Goal: Transaction & Acquisition: Purchase product/service

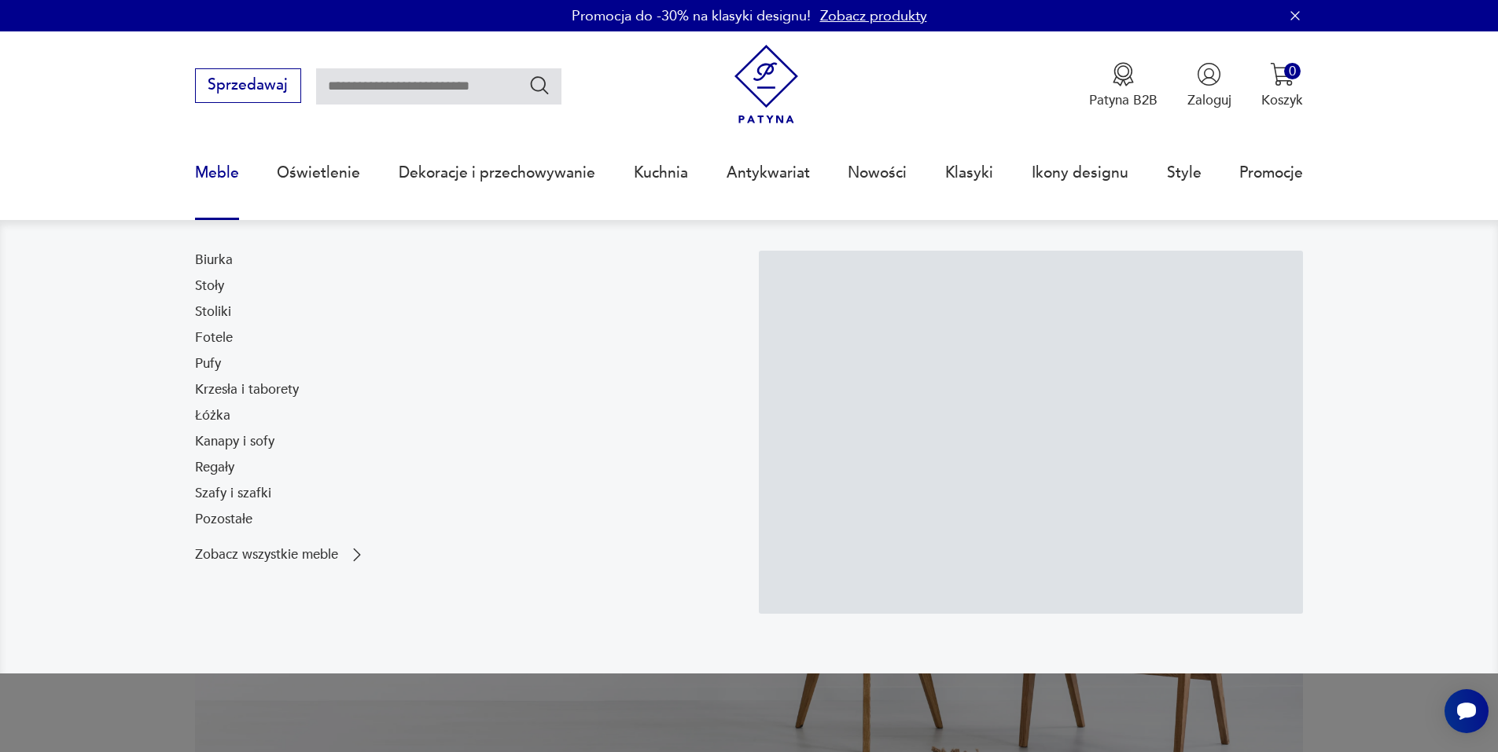
click at [207, 164] on link "Meble" at bounding box center [217, 173] width 44 height 72
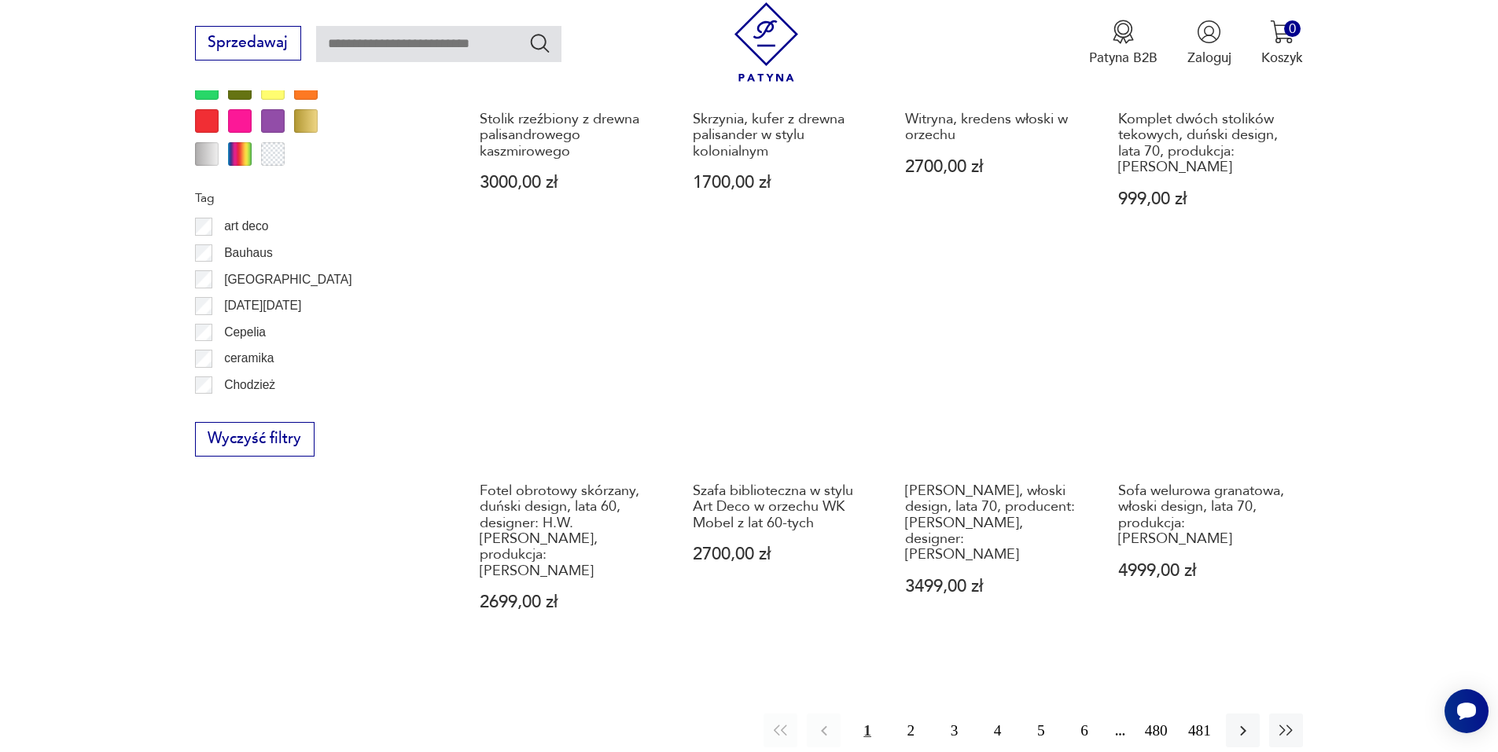
scroll to position [1781, 0]
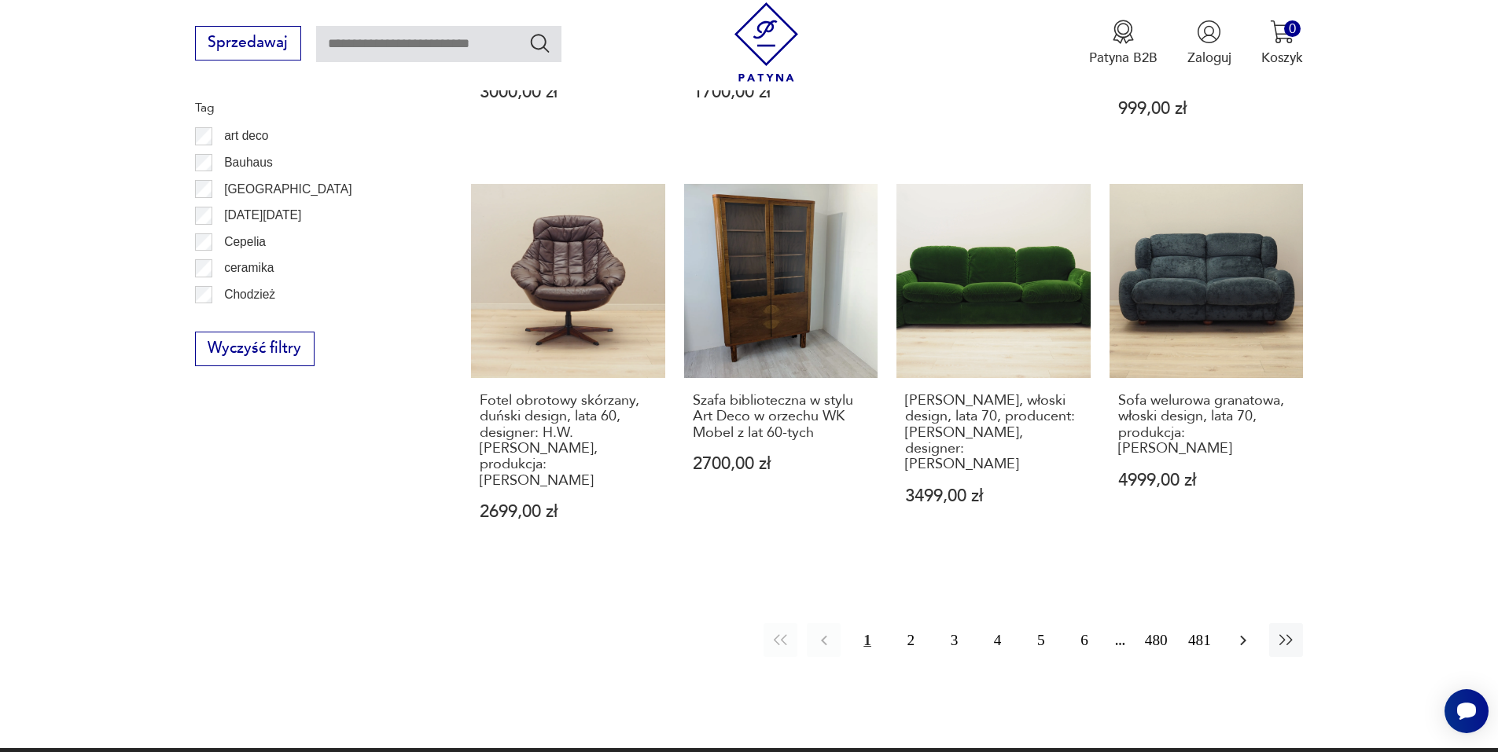
click at [1241, 631] on icon "button" at bounding box center [1243, 640] width 19 height 19
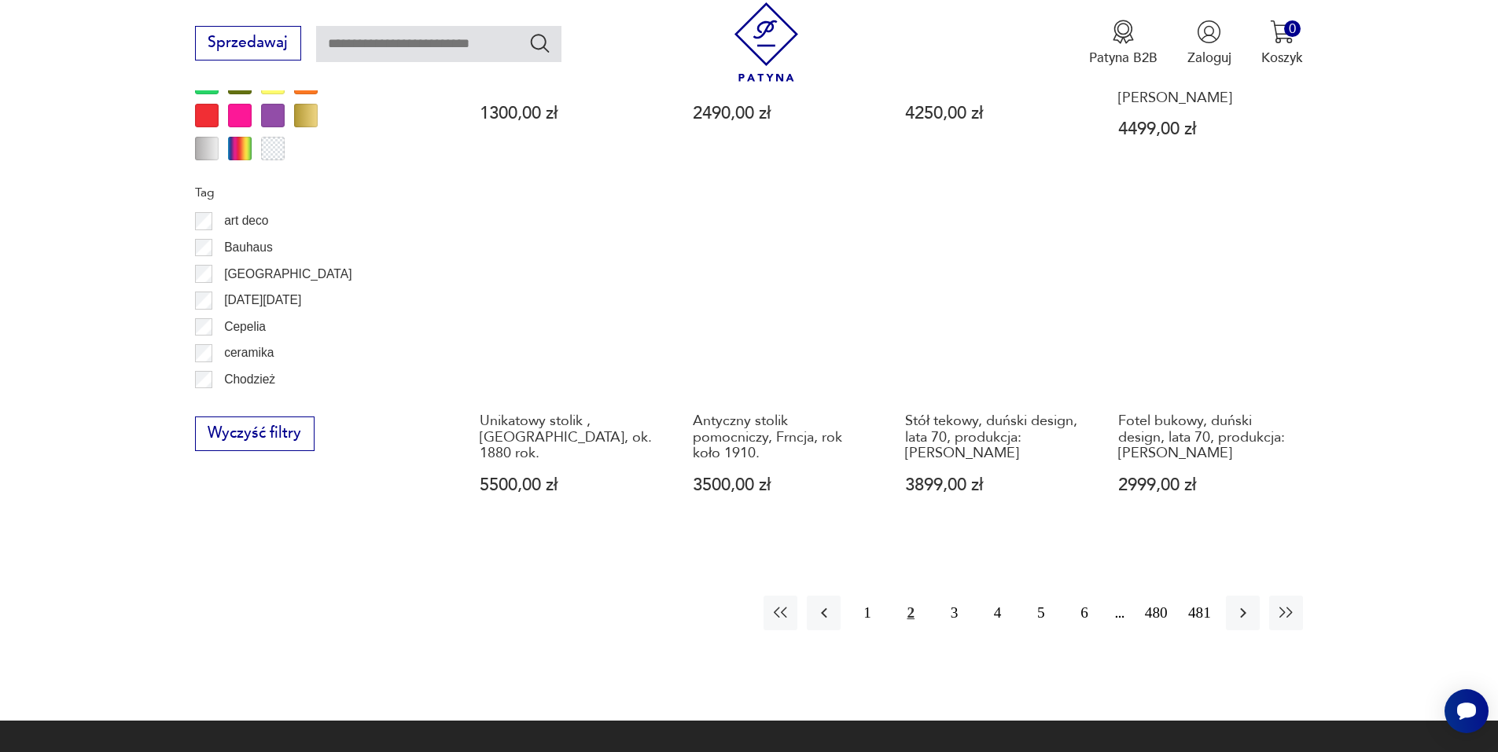
scroll to position [1703, 0]
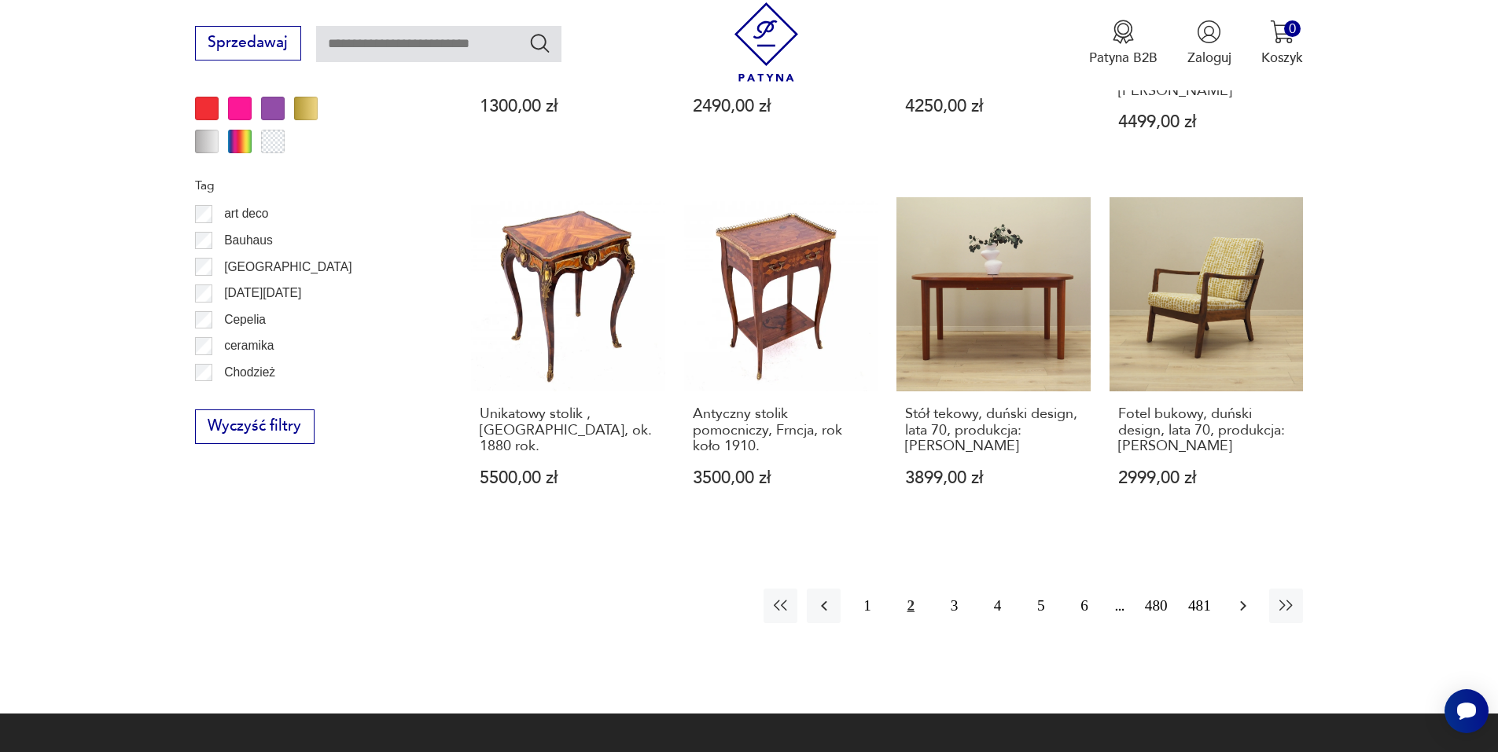
click at [1238, 597] on icon "button" at bounding box center [1243, 606] width 19 height 19
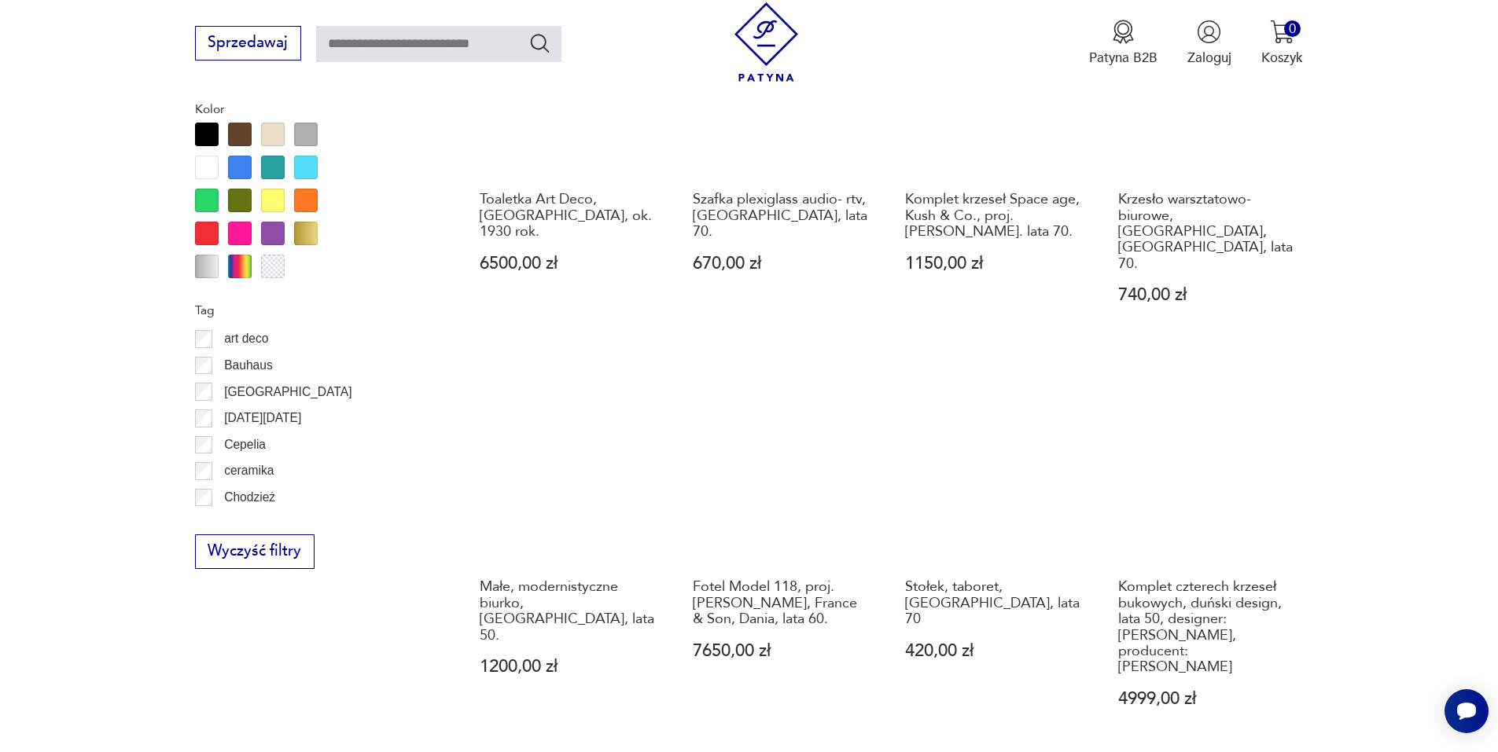
scroll to position [1624, 0]
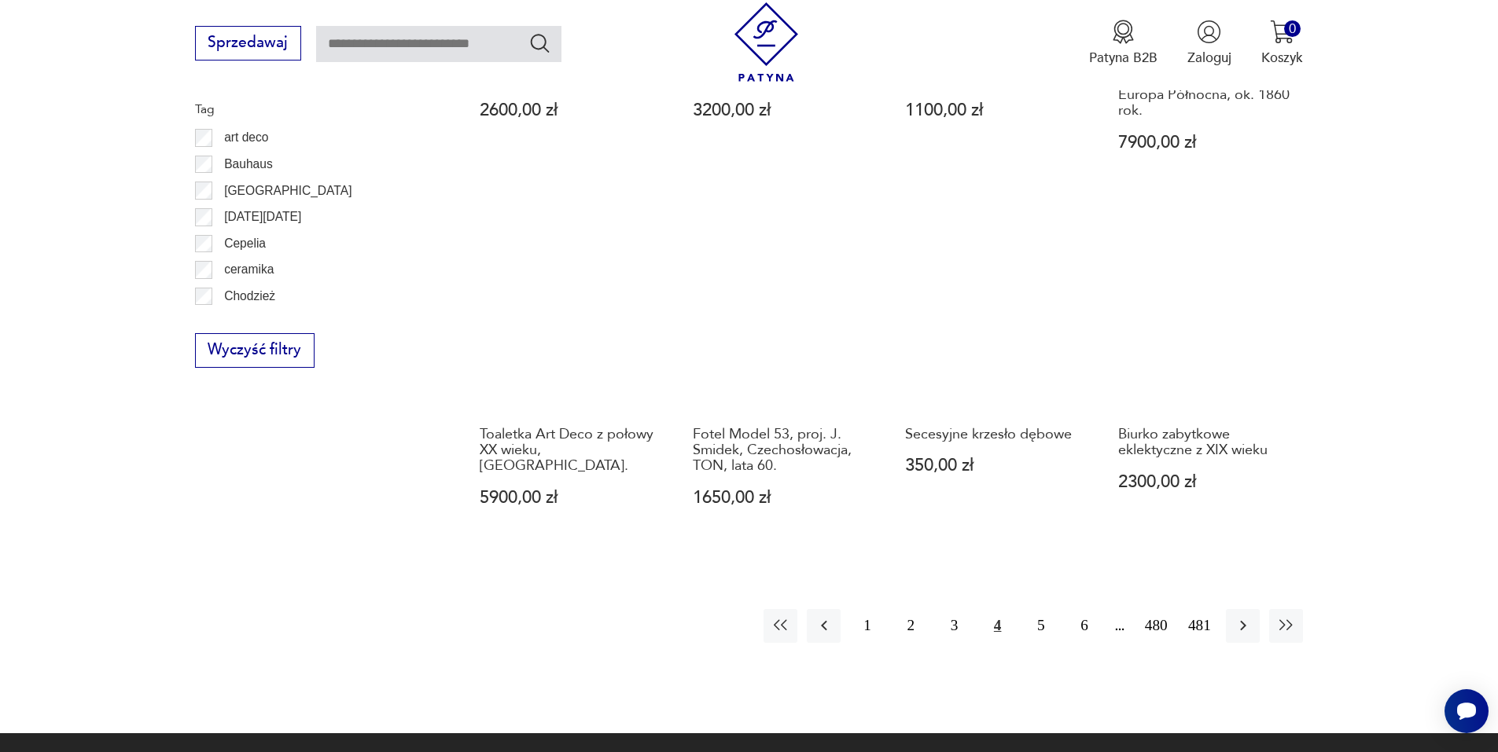
scroll to position [1782, 0]
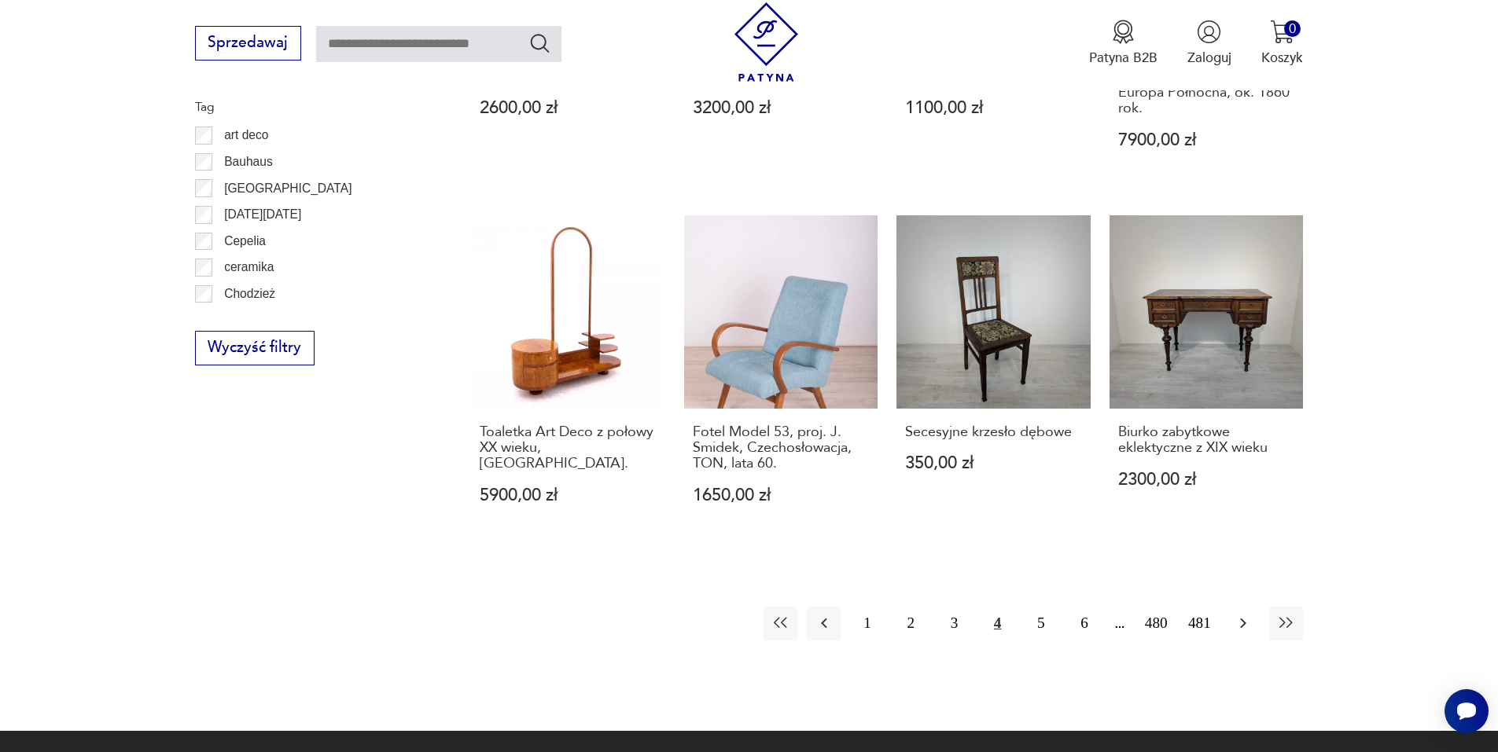
click at [1237, 614] on icon "button" at bounding box center [1243, 623] width 19 height 19
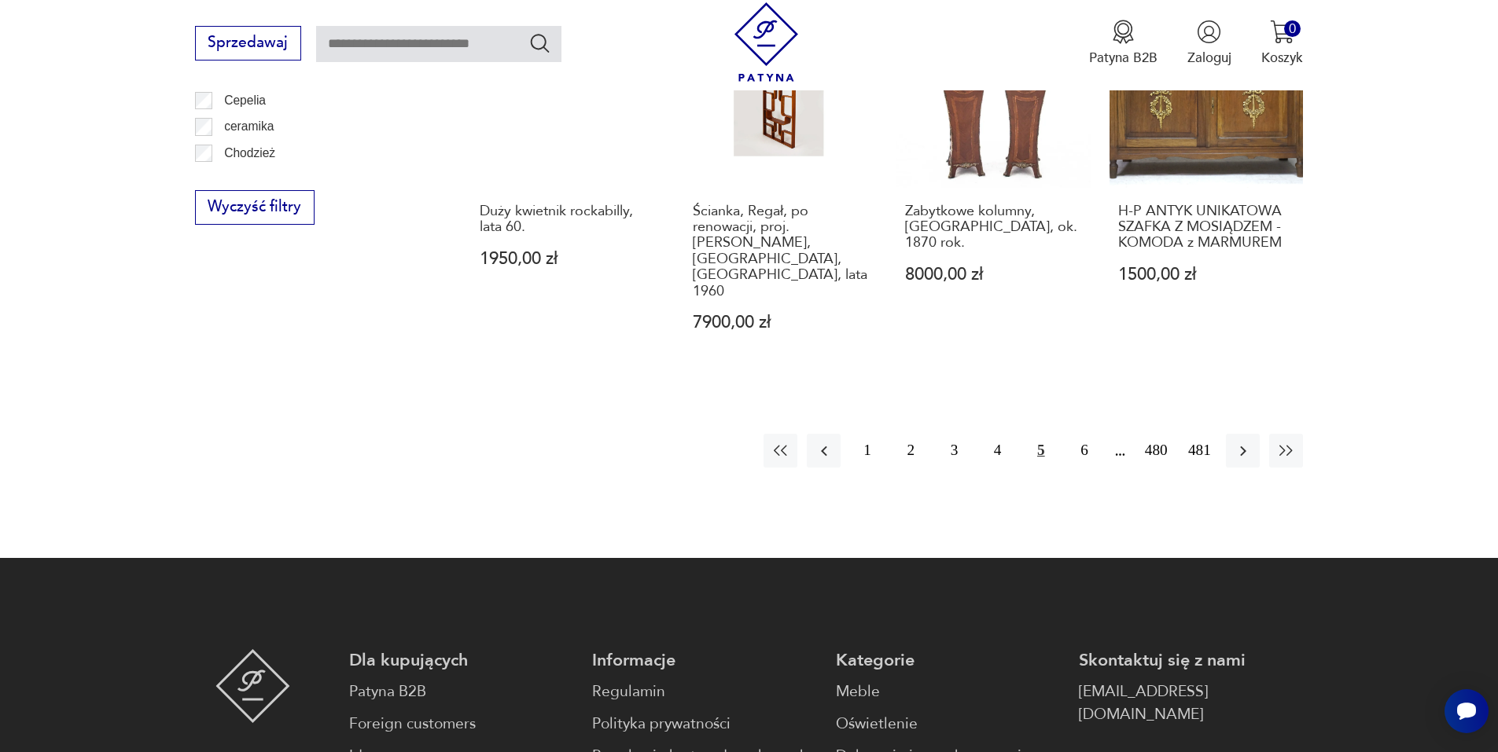
scroll to position [1939, 0]
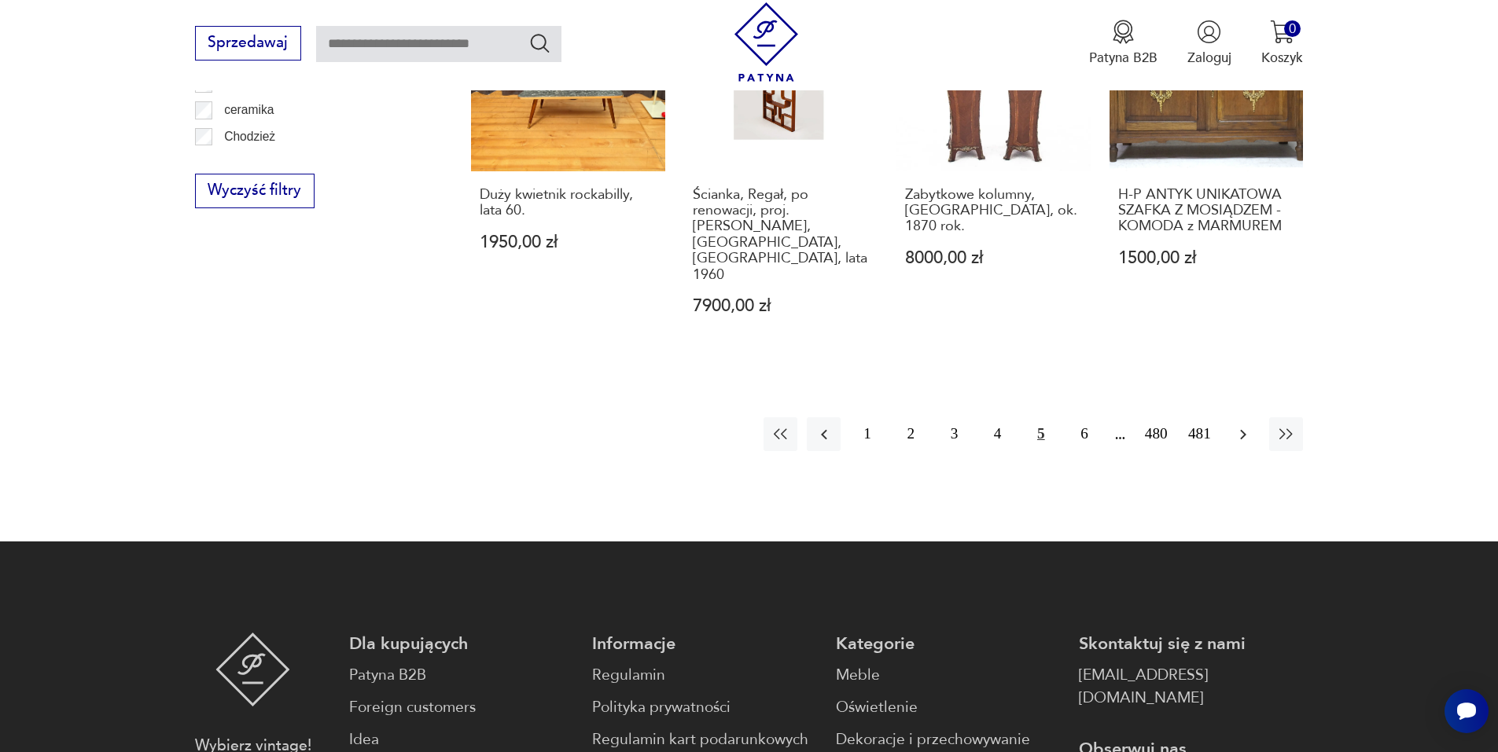
click at [1234, 425] on icon "button" at bounding box center [1243, 434] width 19 height 19
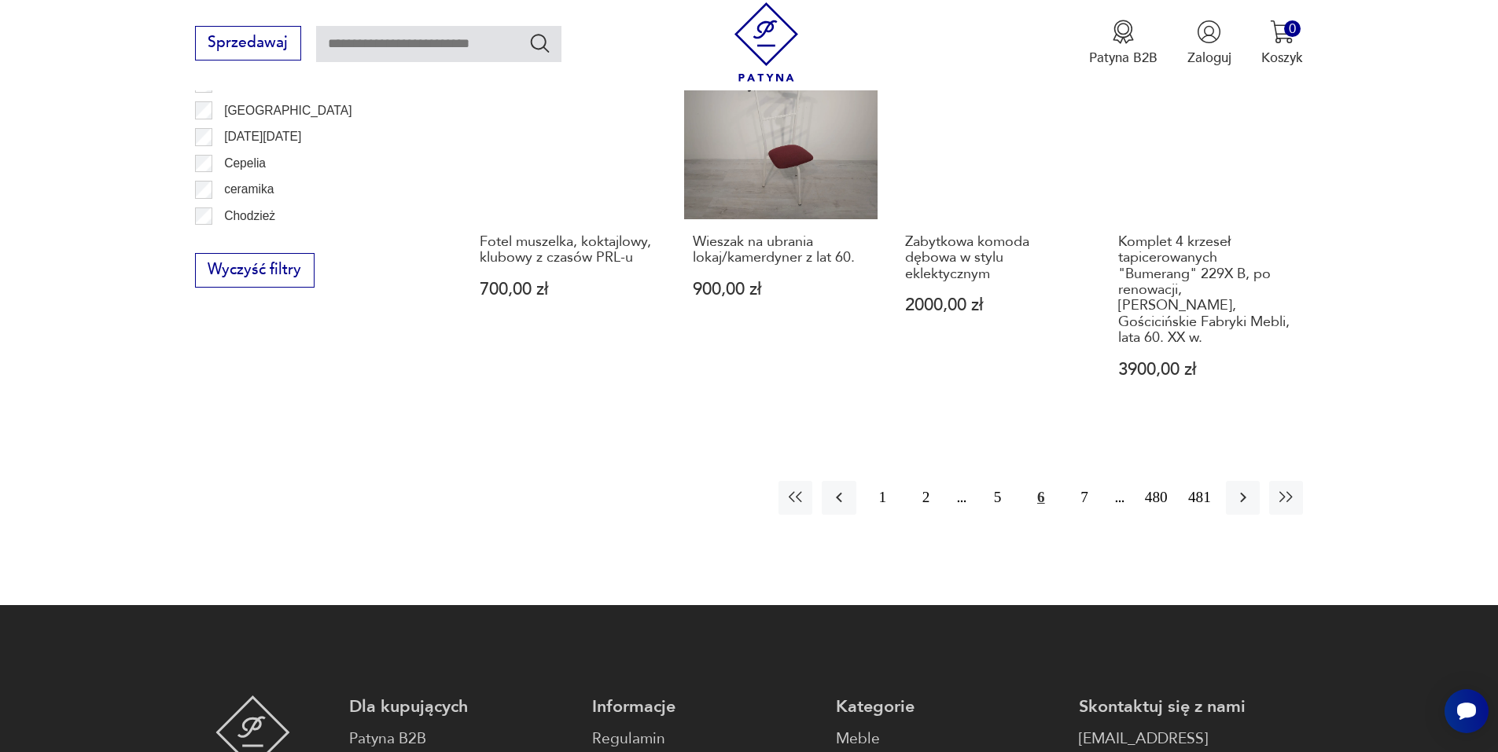
scroll to position [1860, 0]
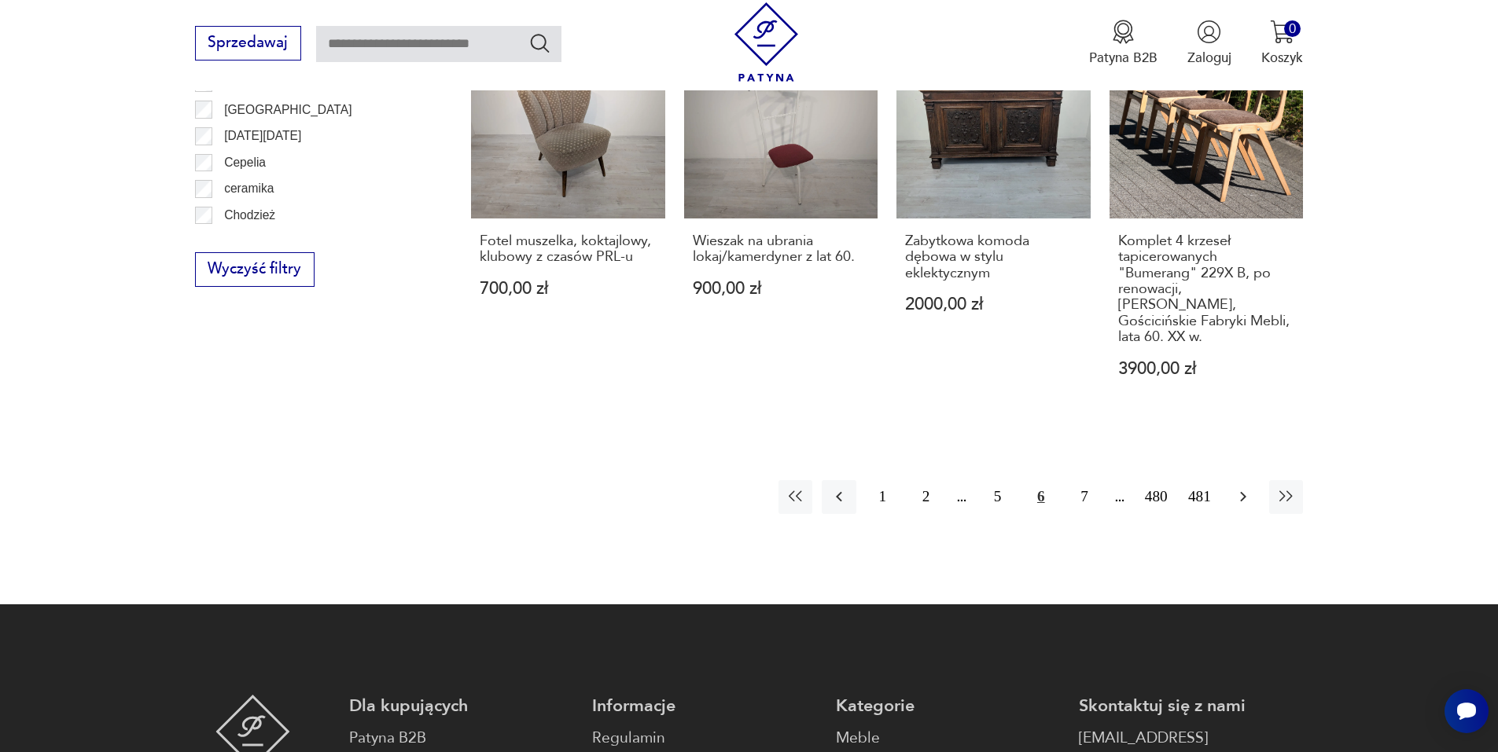
click at [1241, 487] on icon "button" at bounding box center [1243, 496] width 19 height 19
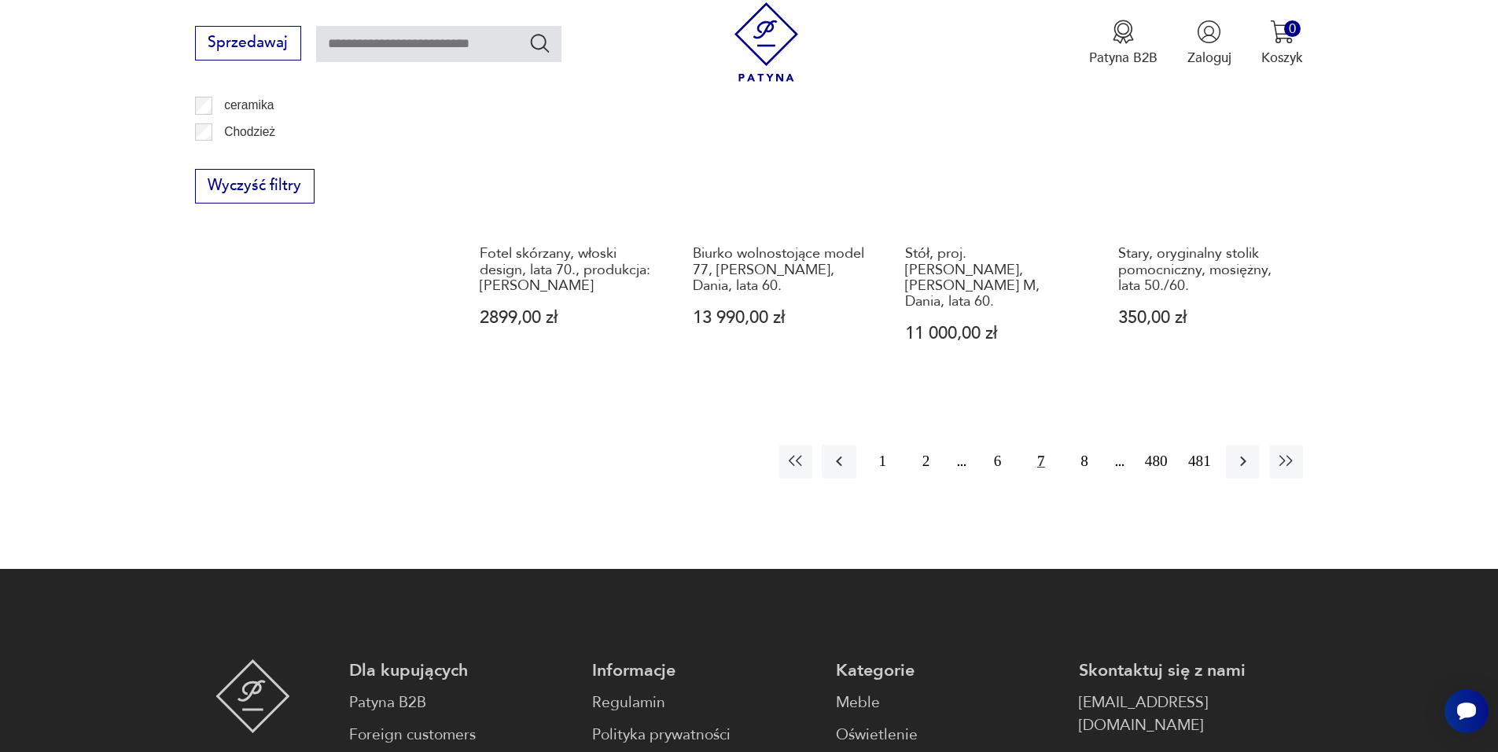
scroll to position [2096, 0]
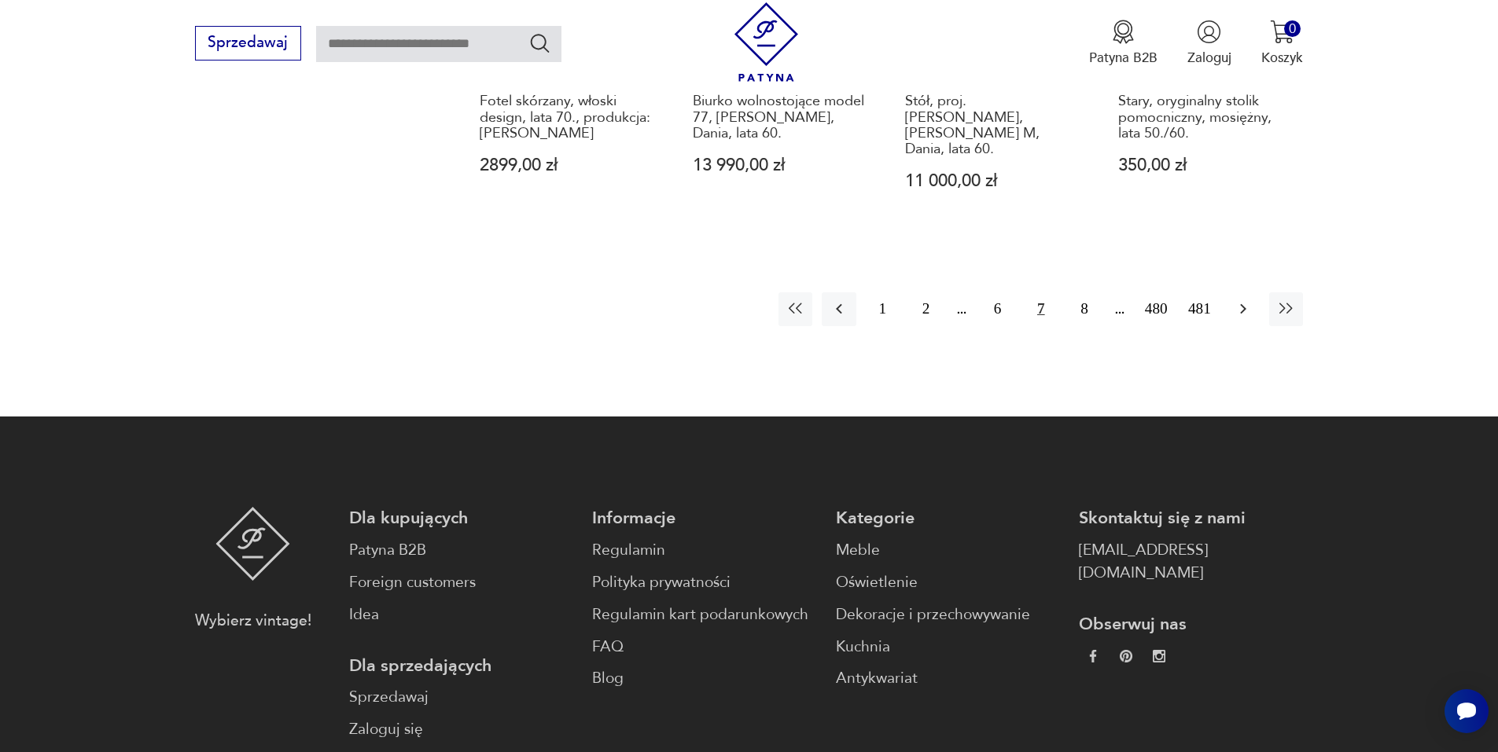
click at [1253, 292] on button "button" at bounding box center [1243, 309] width 34 height 34
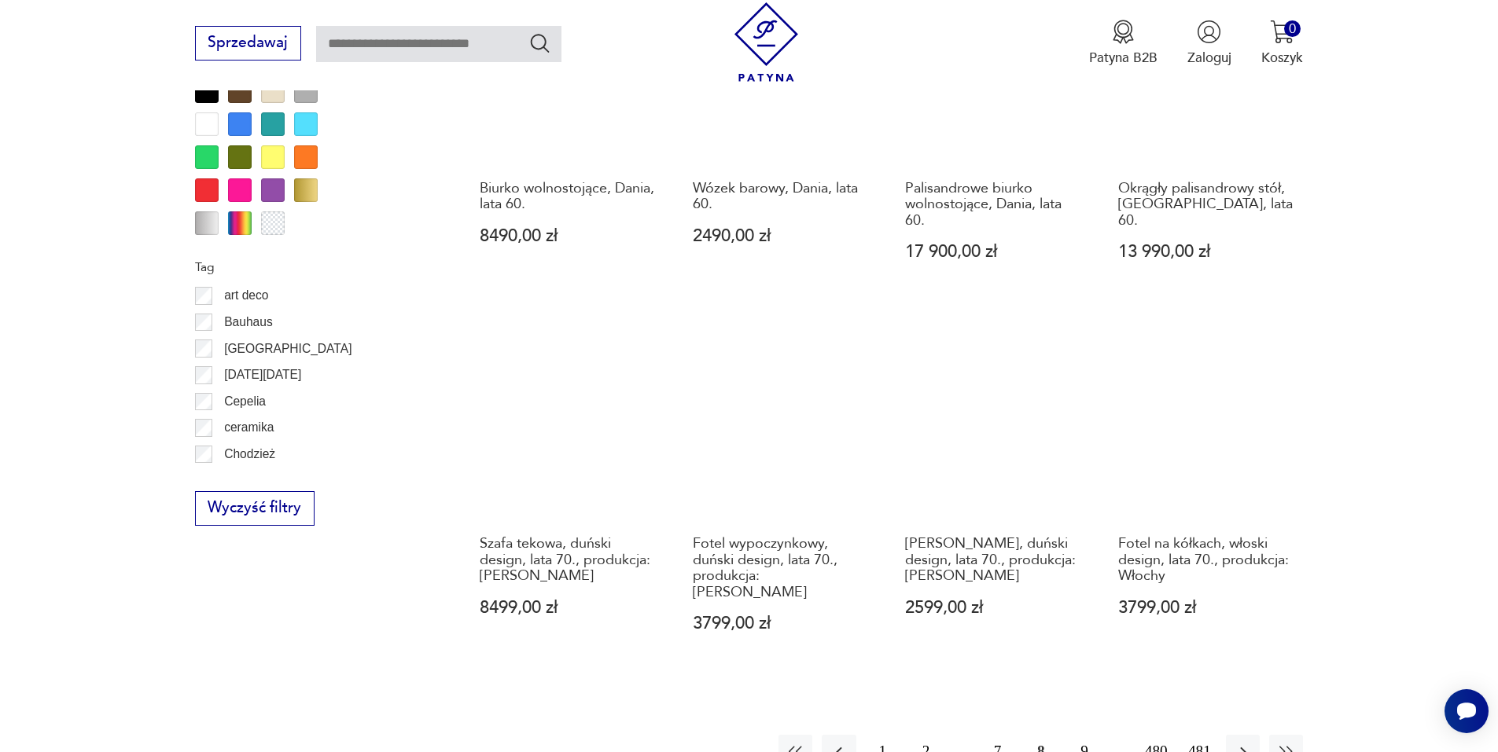
scroll to position [1624, 0]
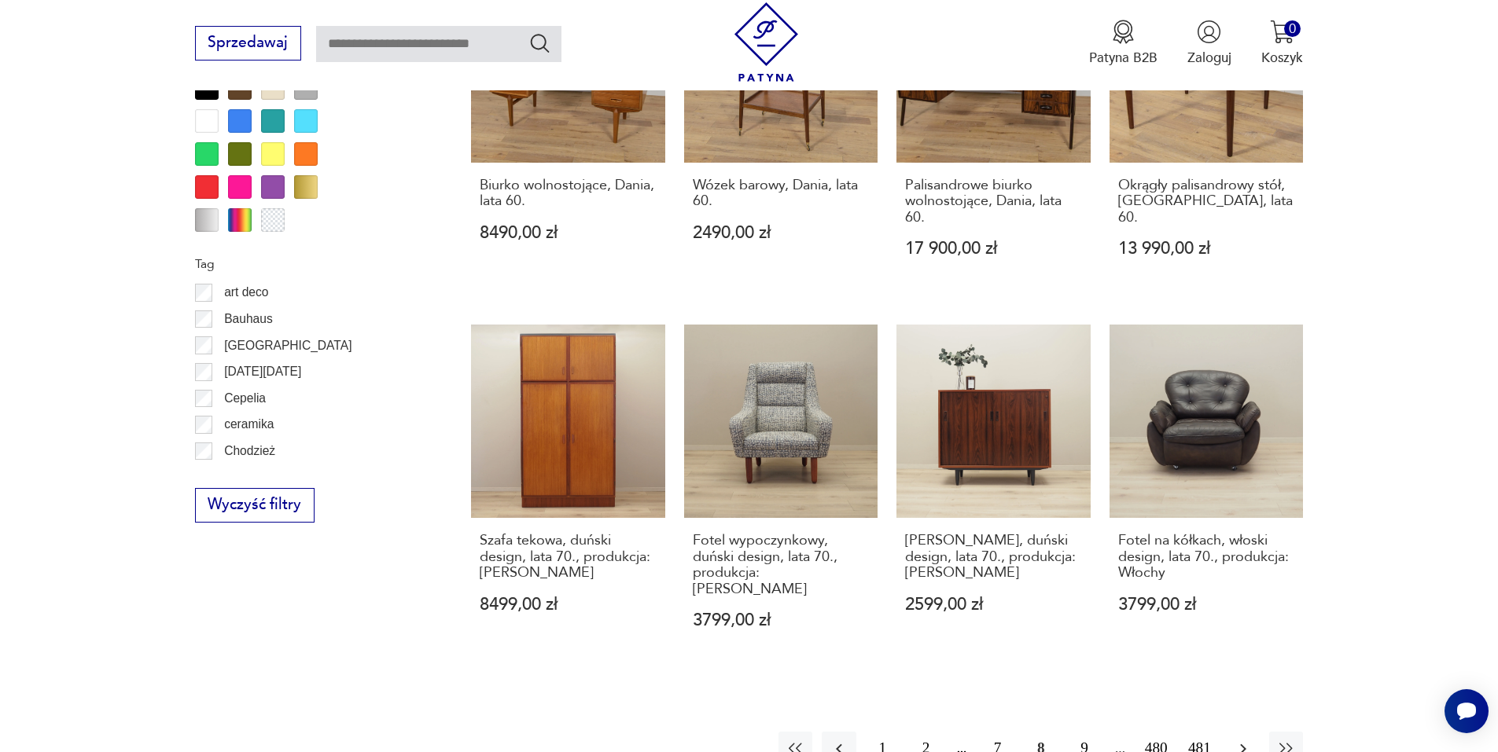
click at [1234, 740] on icon "button" at bounding box center [1243, 749] width 19 height 19
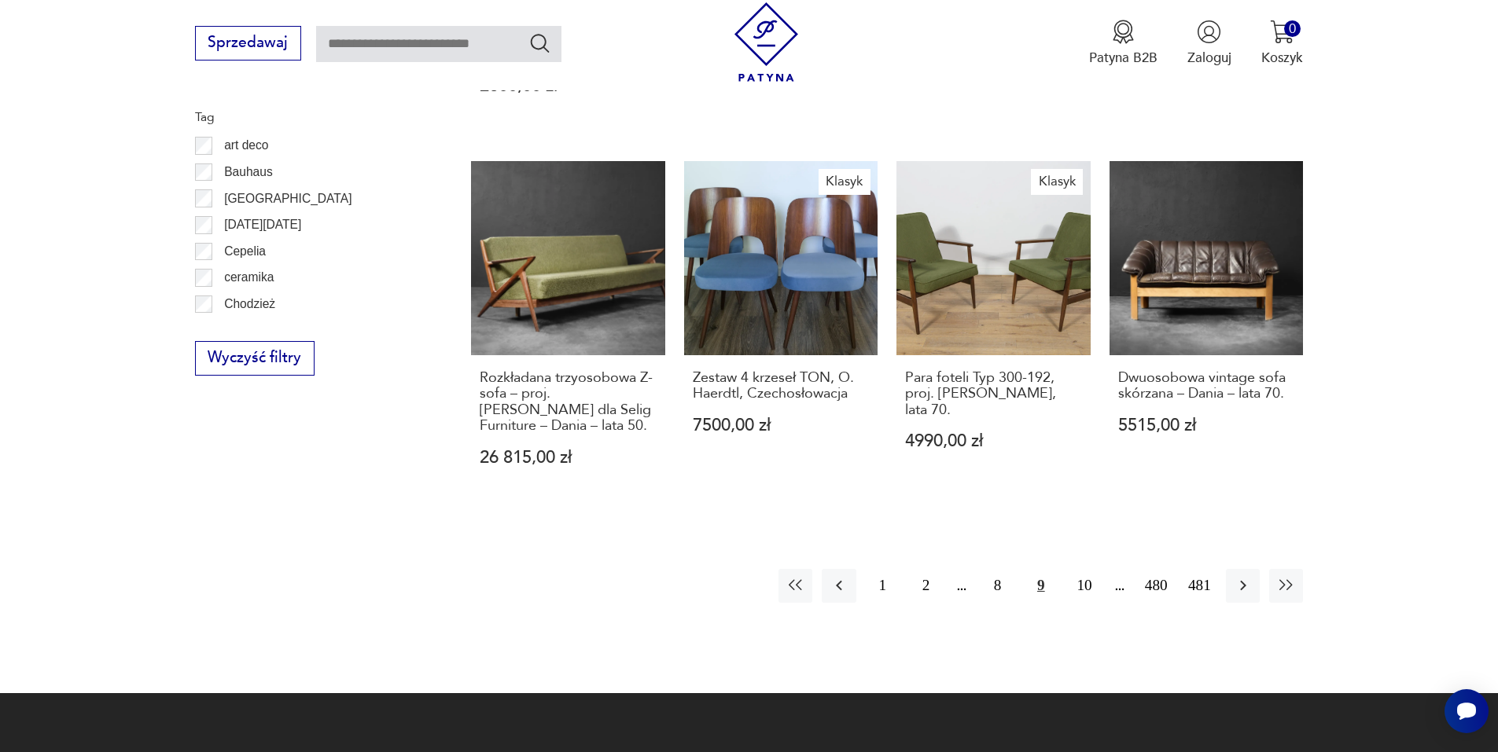
scroll to position [1860, 0]
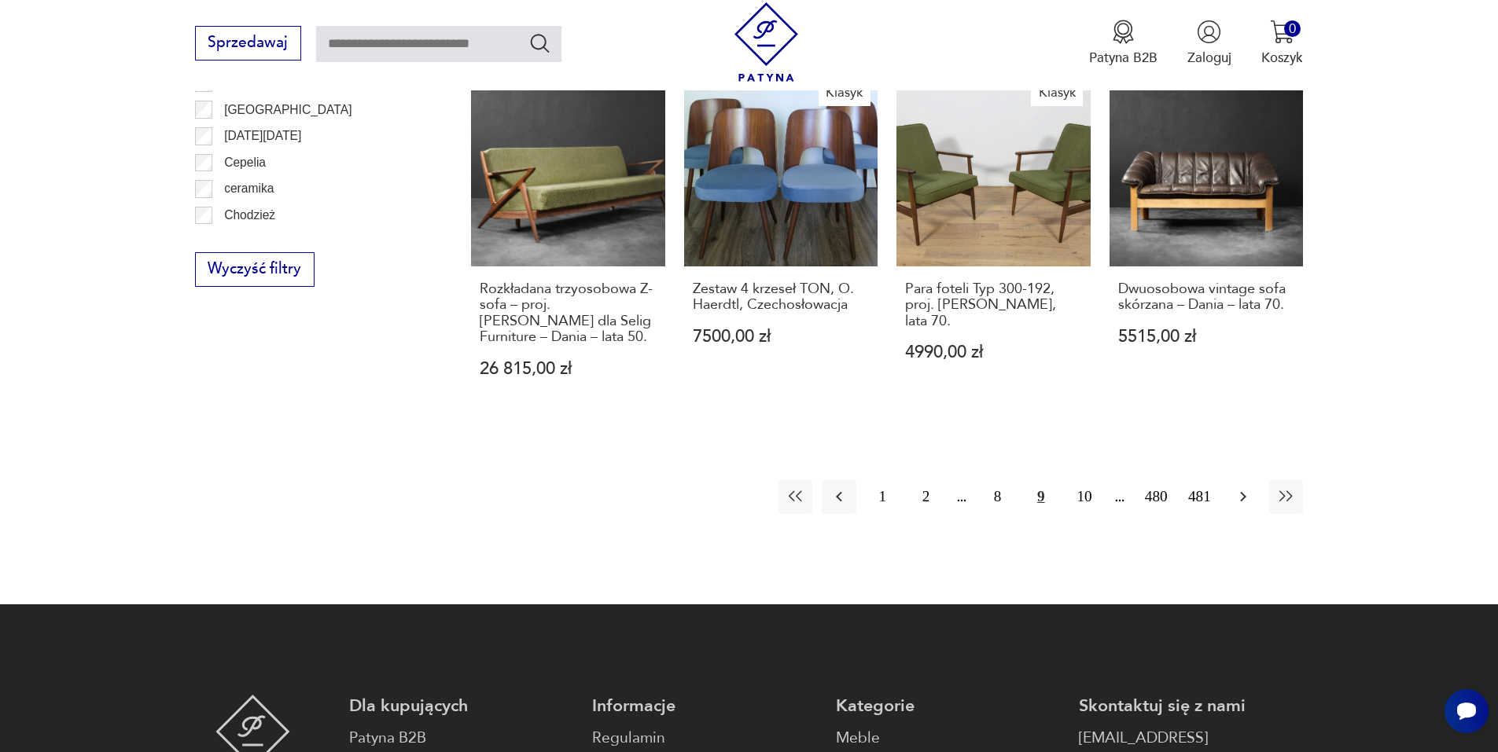
click at [1243, 487] on icon "button" at bounding box center [1243, 496] width 19 height 19
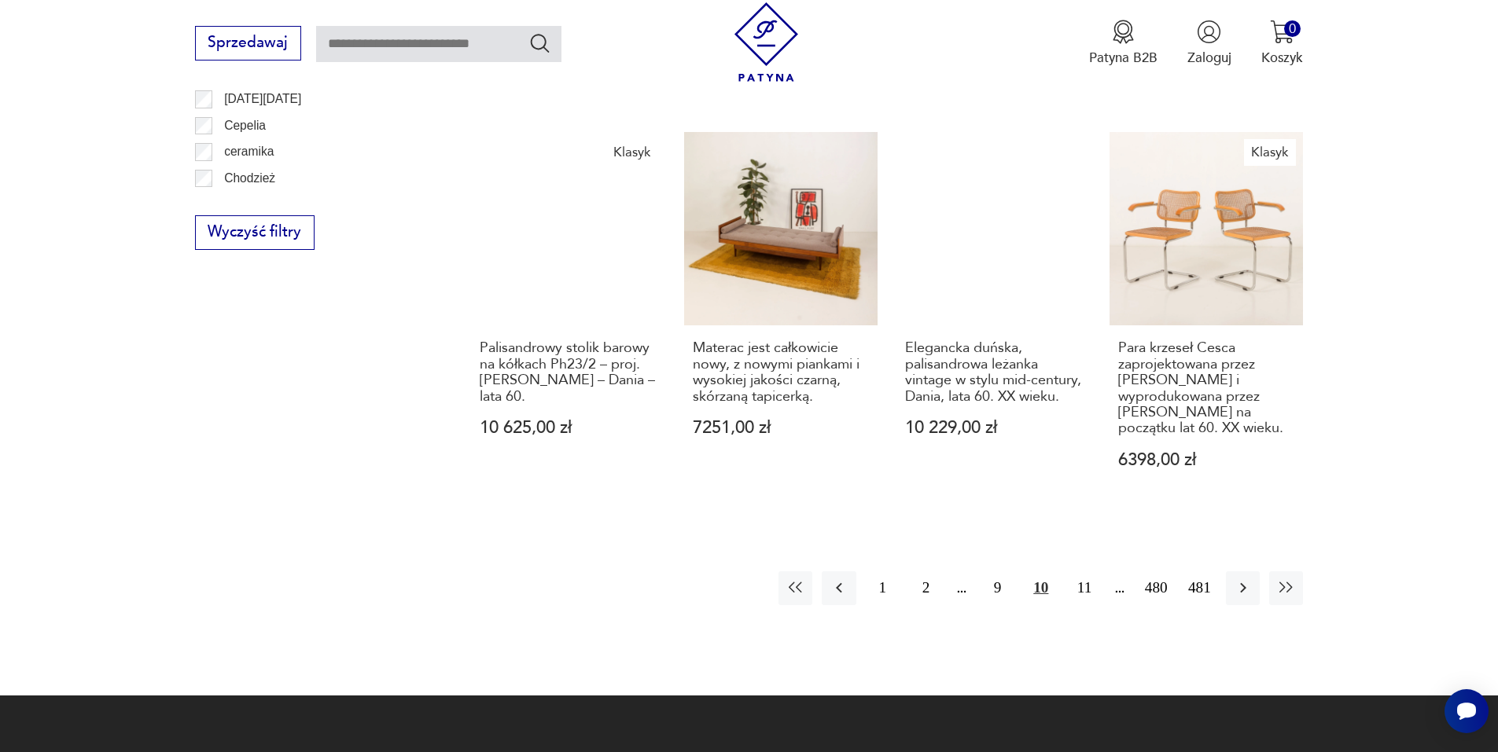
scroll to position [1939, 0]
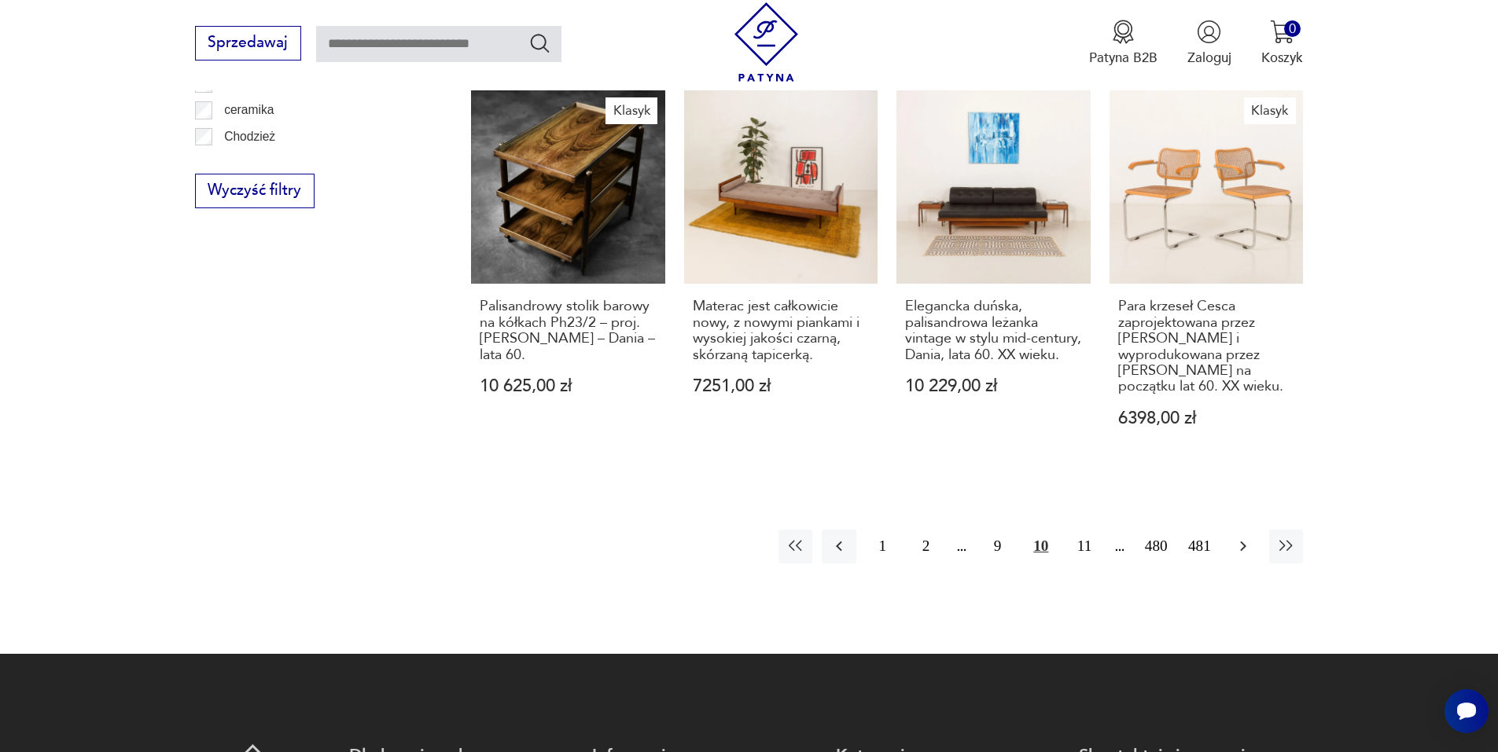
click at [1245, 537] on icon "button" at bounding box center [1243, 546] width 19 height 19
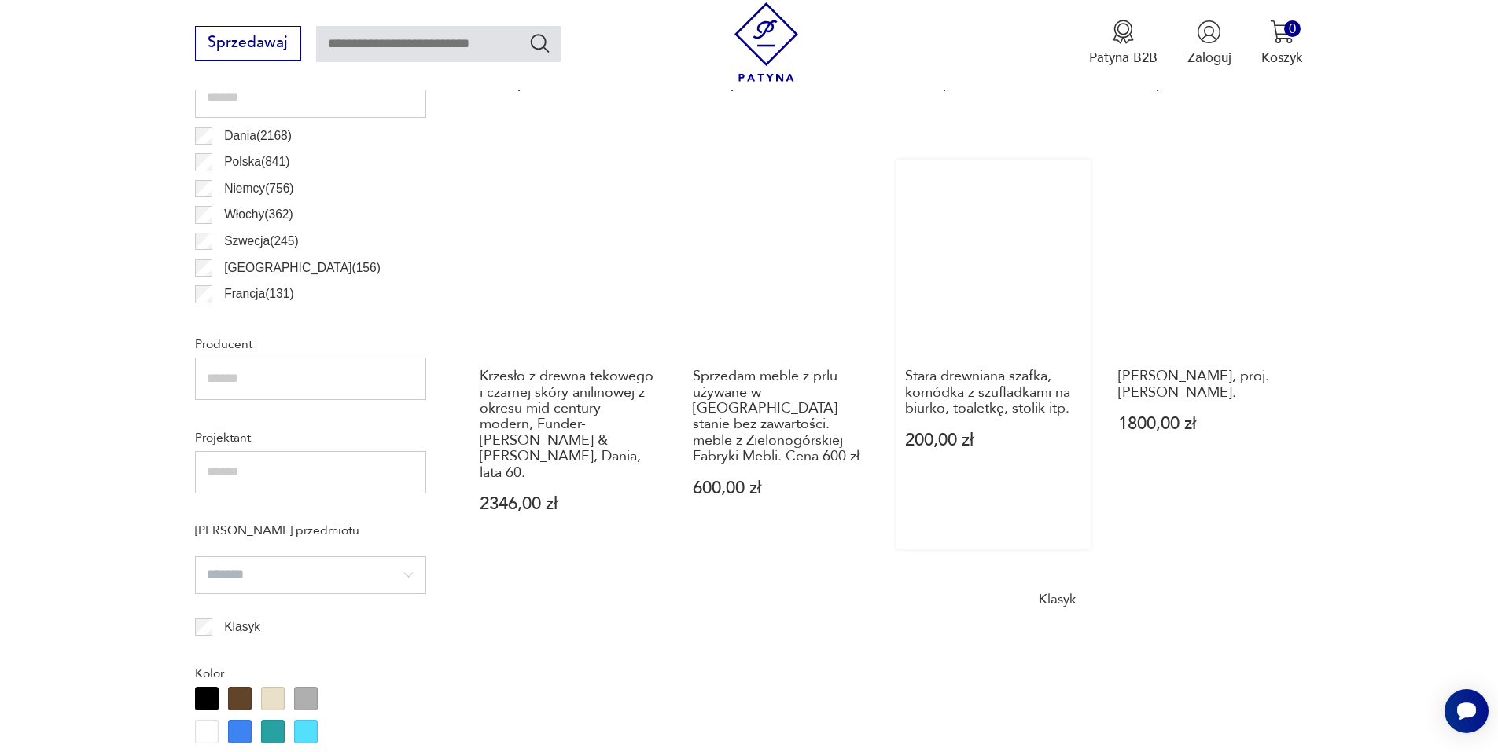
scroll to position [995, 0]
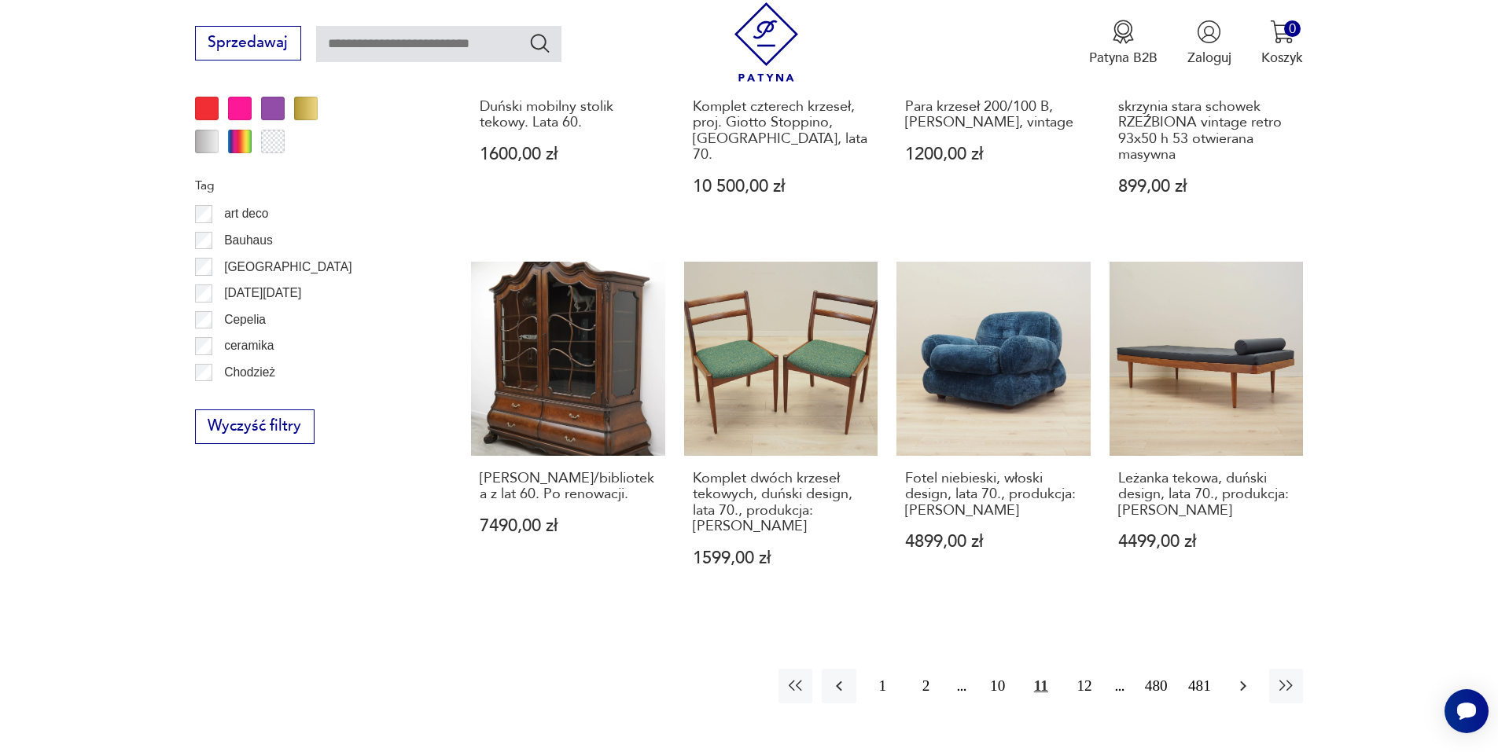
click at [1238, 677] on icon "button" at bounding box center [1243, 686] width 19 height 19
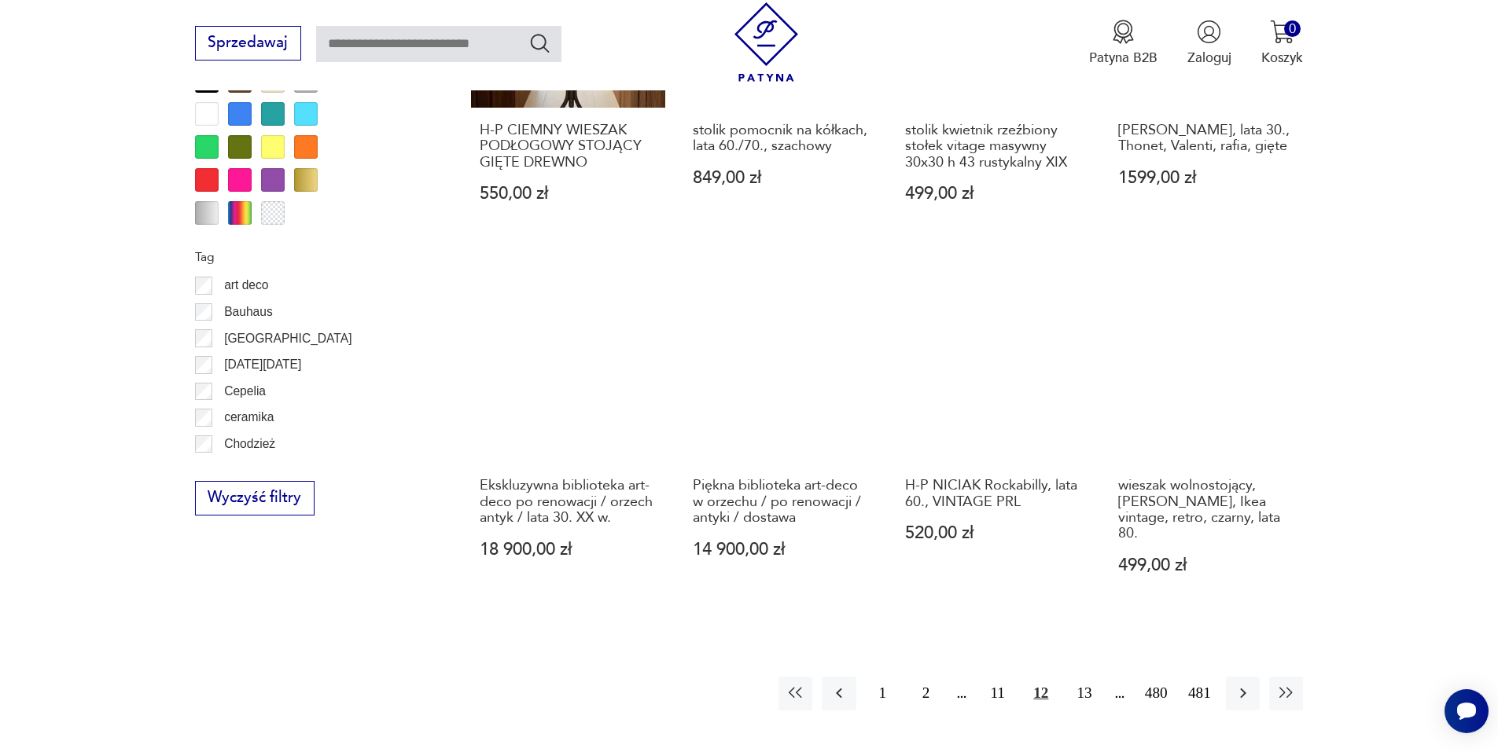
scroll to position [1703, 0]
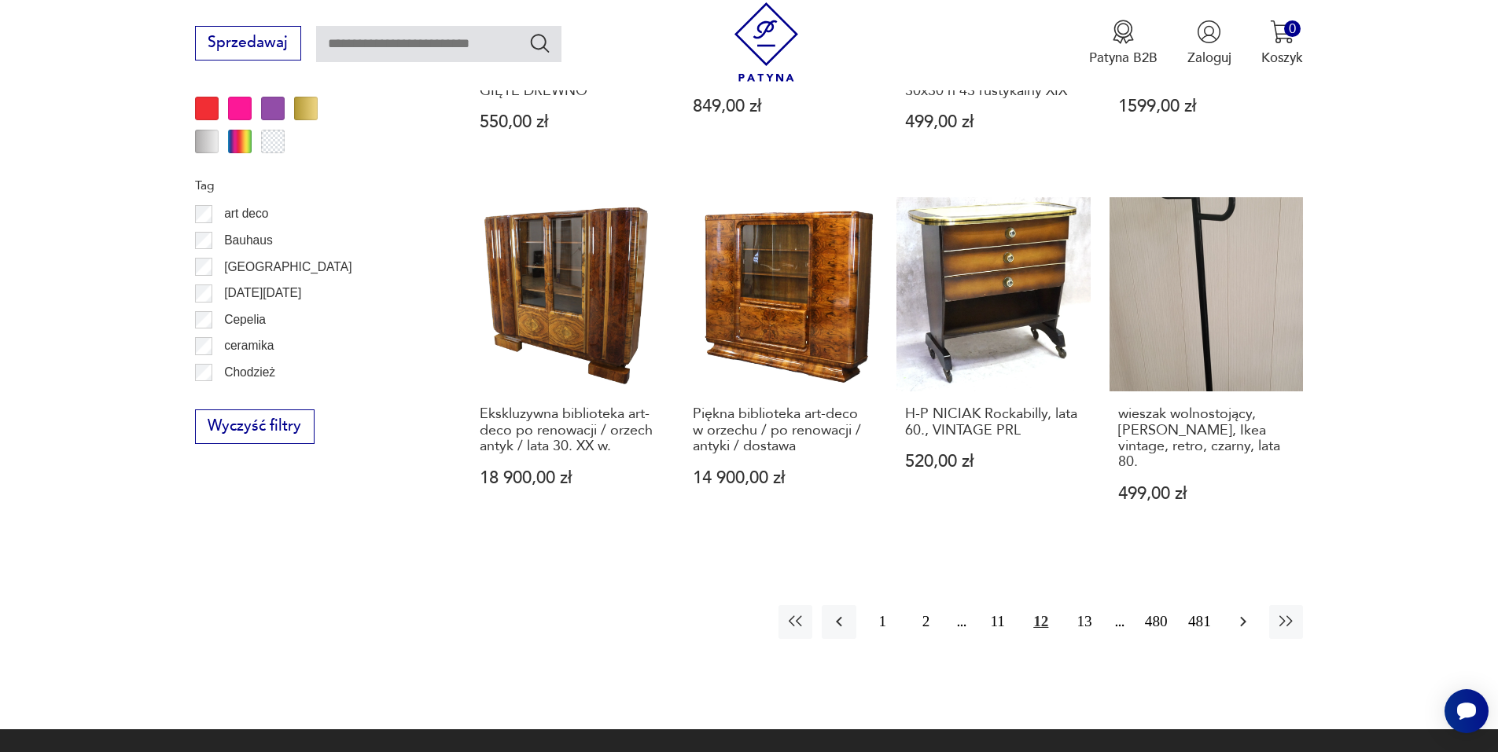
click at [1247, 612] on icon "button" at bounding box center [1243, 621] width 19 height 19
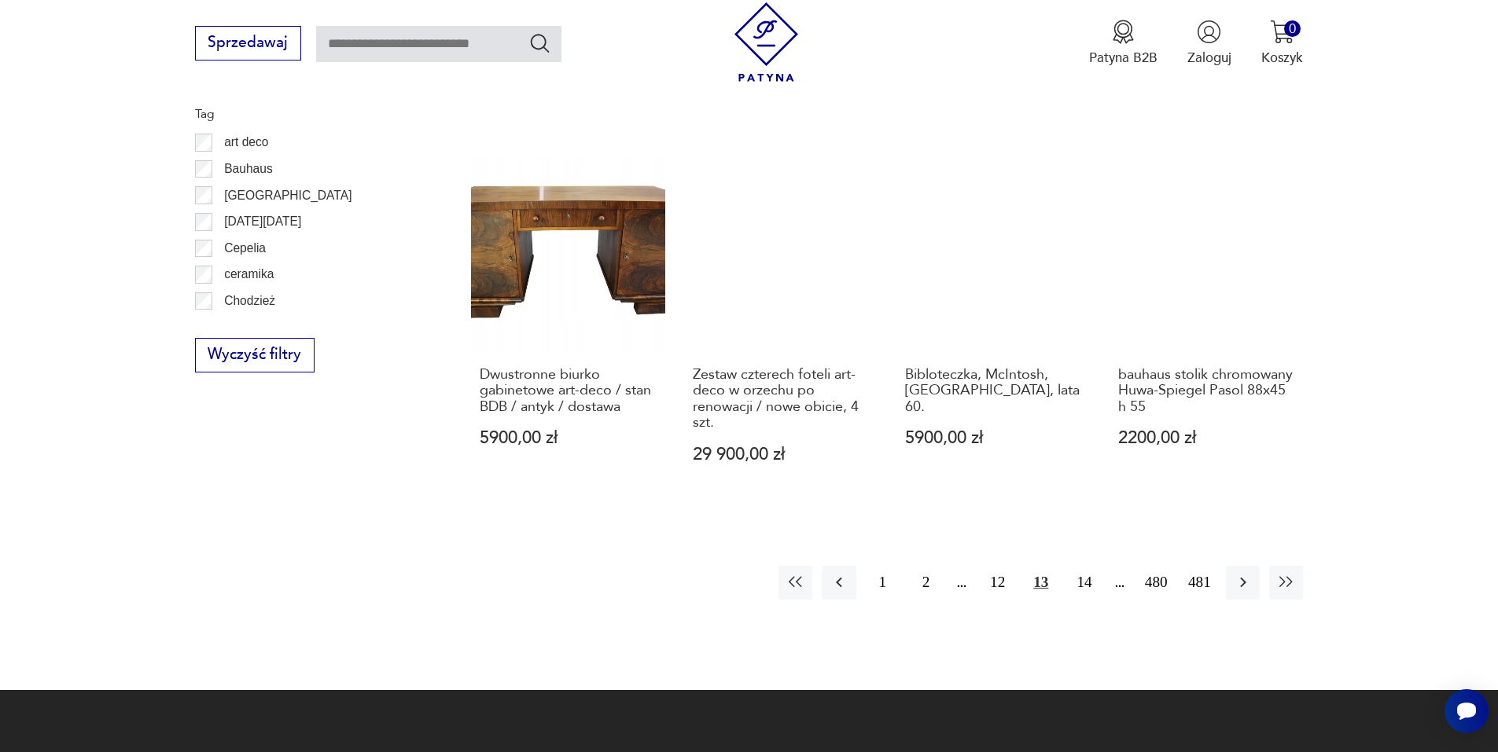
scroll to position [1782, 0]
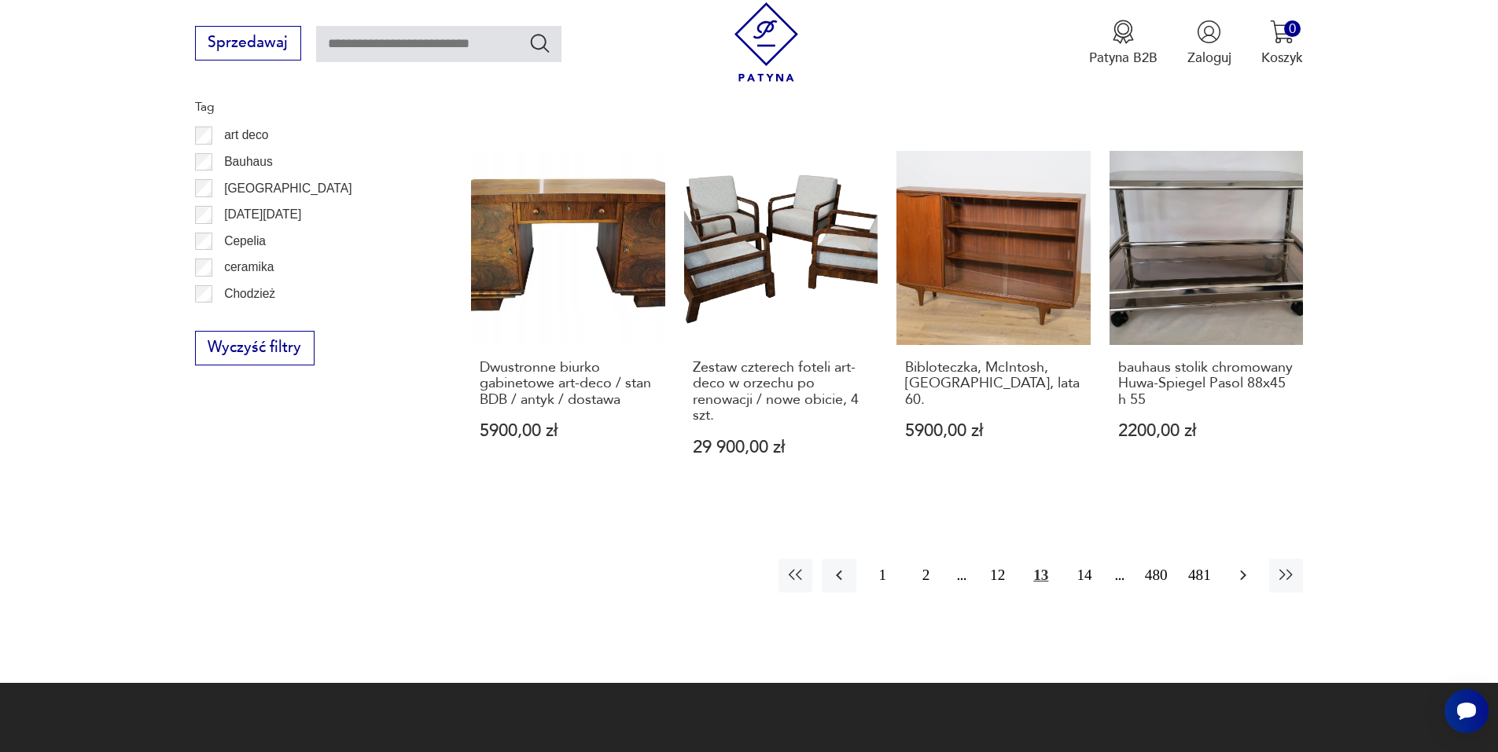
click at [1238, 566] on icon "button" at bounding box center [1243, 575] width 19 height 19
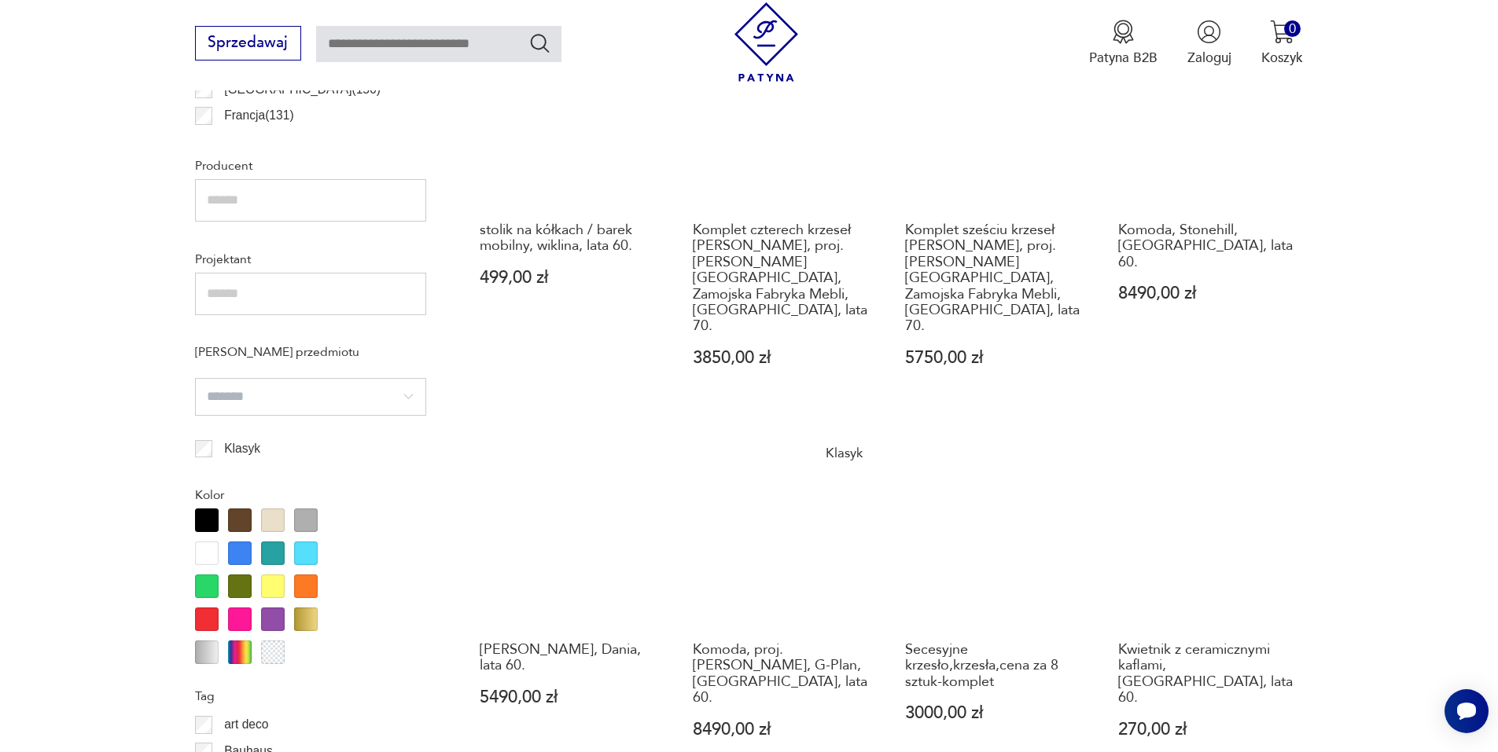
scroll to position [1231, 0]
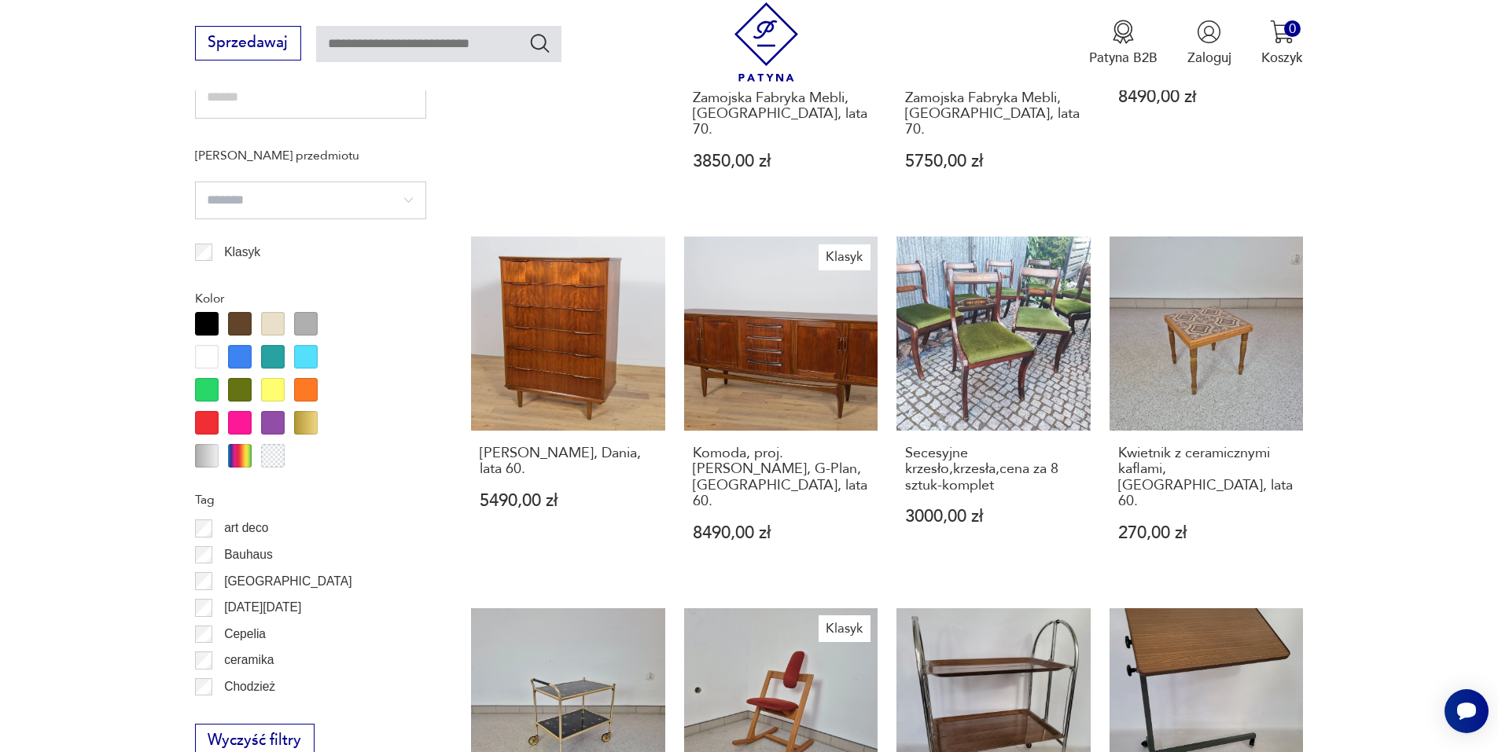
click at [1391, 447] on section "Filtruj produkty Cena MIN MAX OK Promocja Datowanie OK Kraj pochodzenia Dania (…" at bounding box center [749, 272] width 1498 height 1802
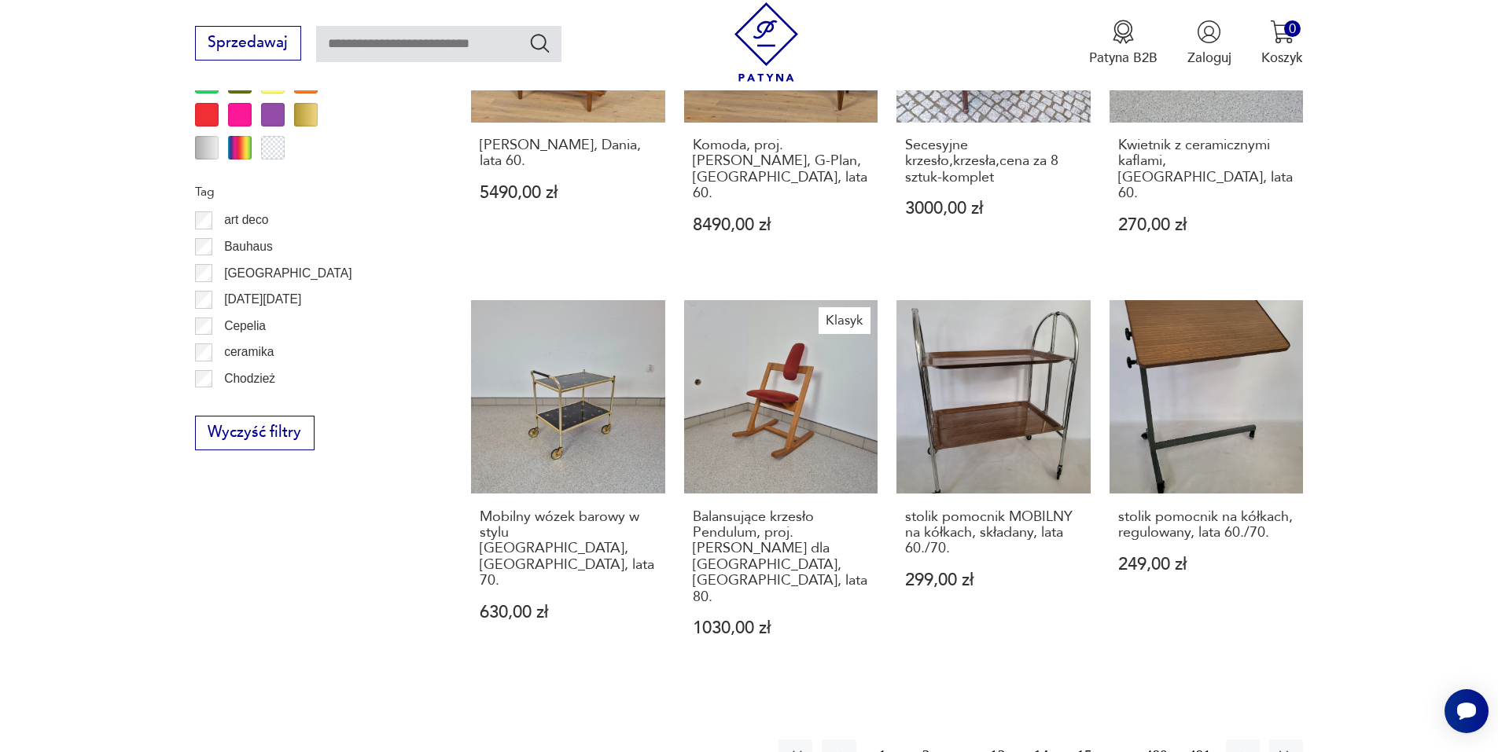
scroll to position [1703, 0]
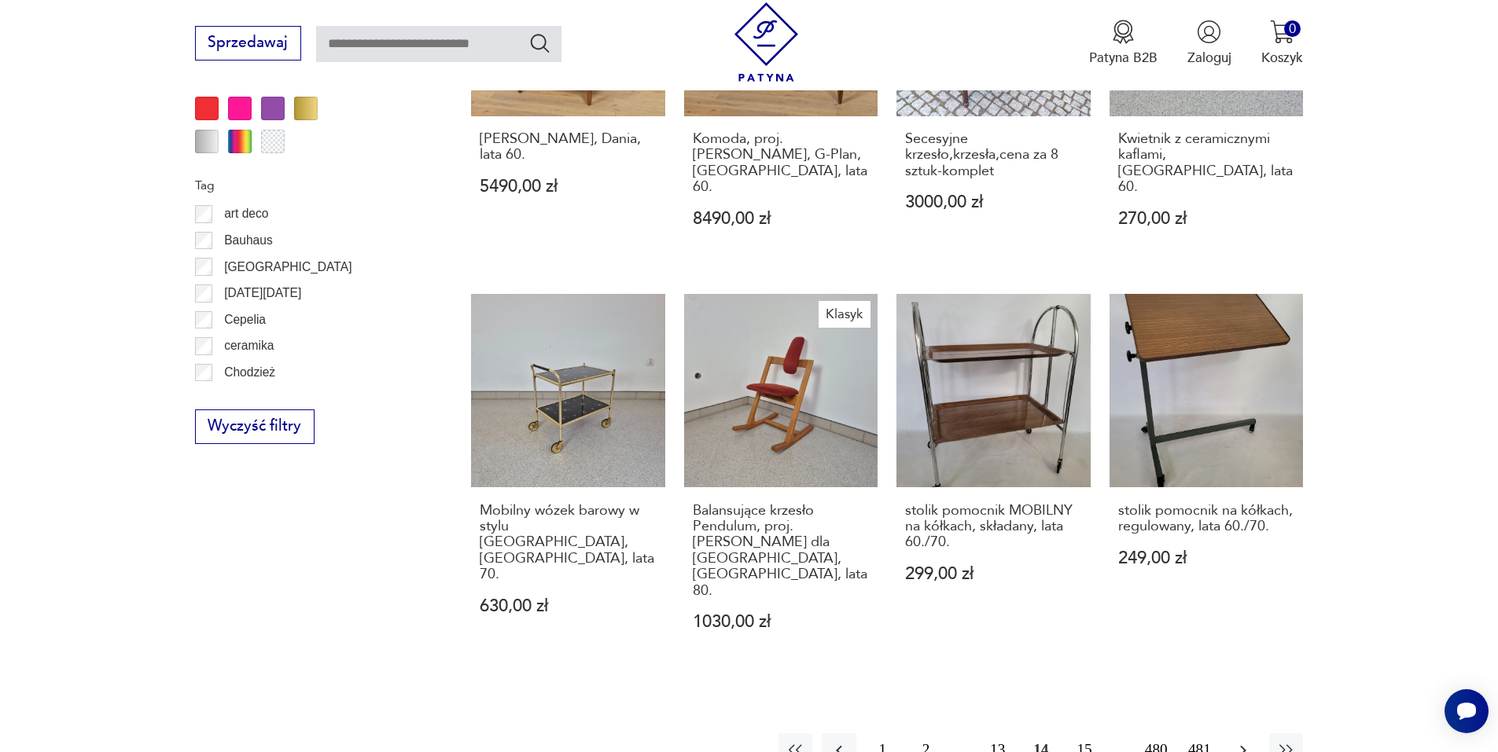
click at [1231, 734] on button "button" at bounding box center [1243, 751] width 34 height 34
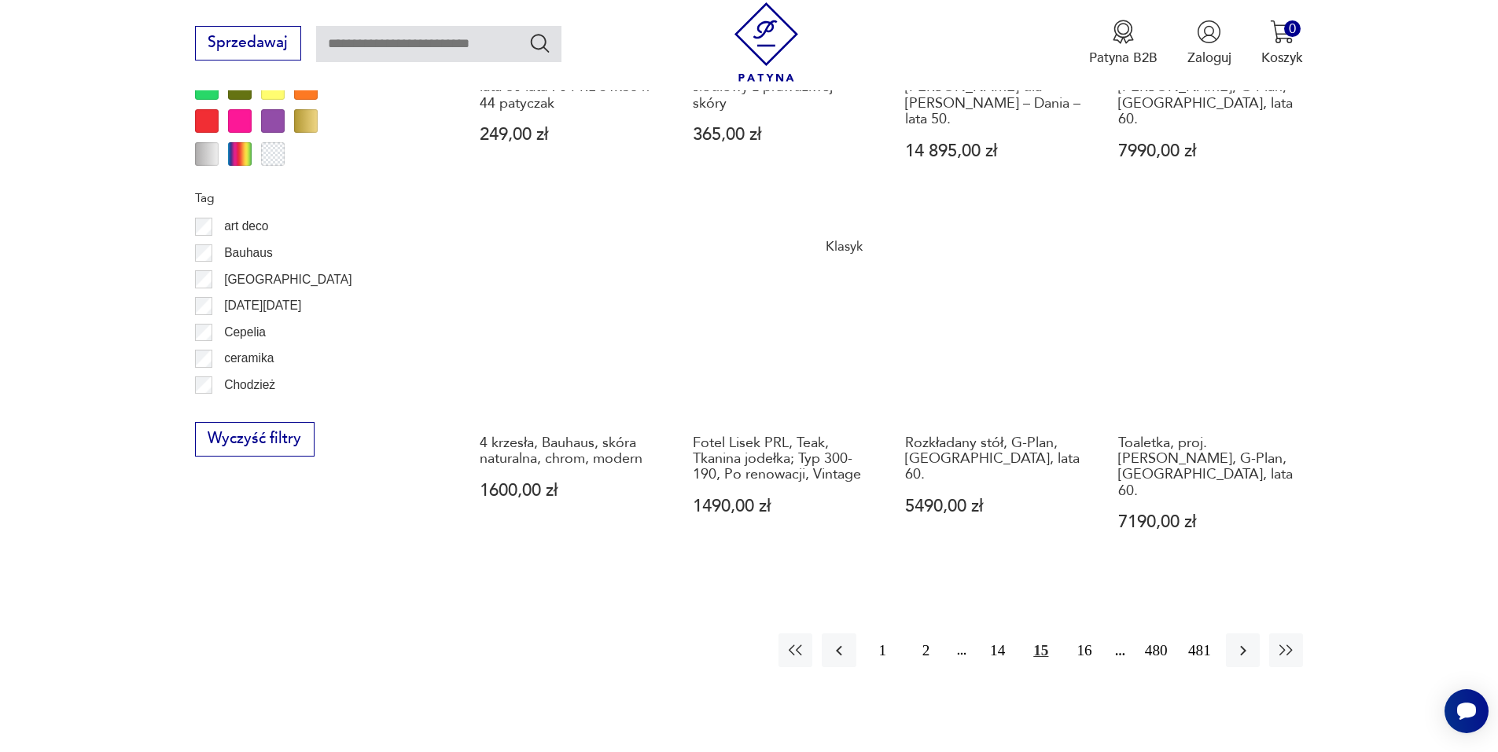
scroll to position [1703, 0]
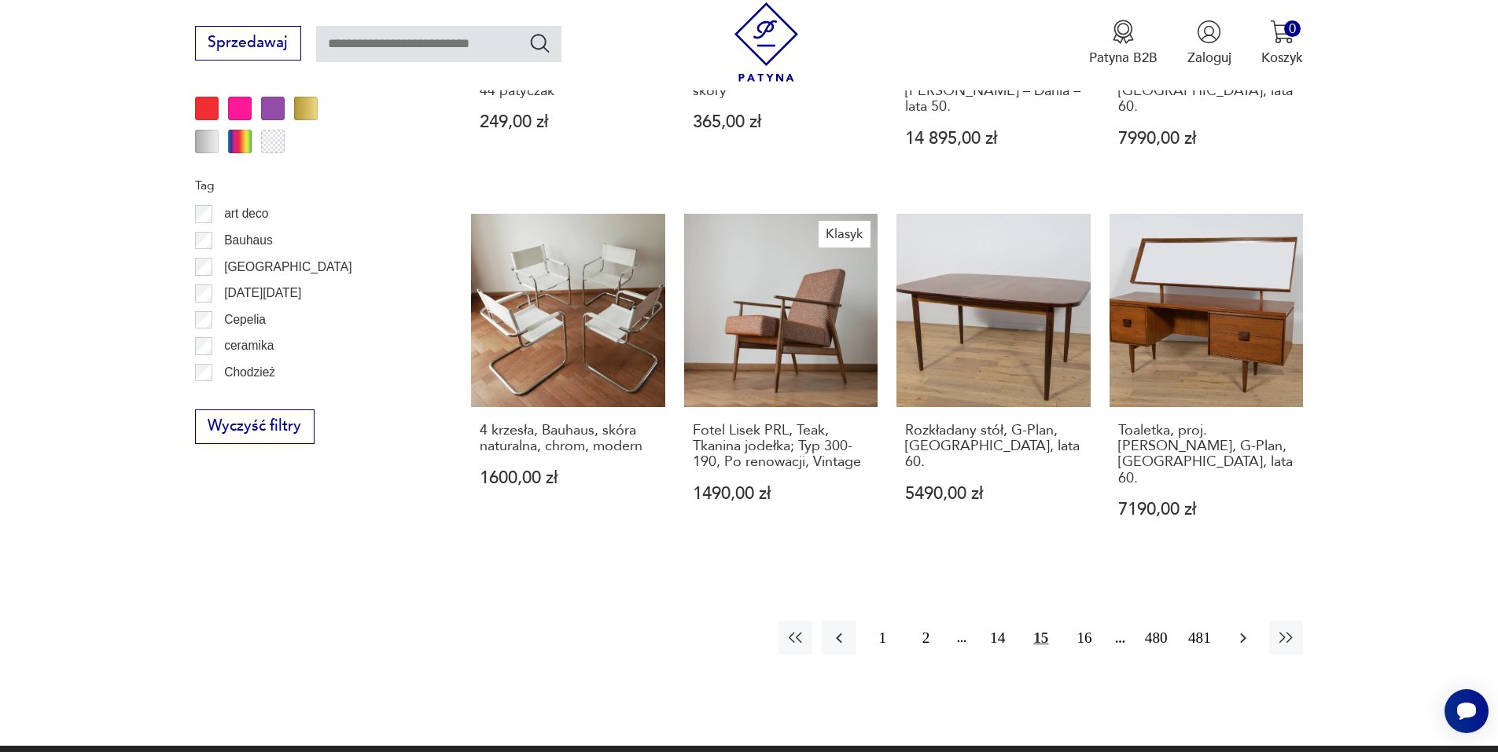
click at [1242, 629] on icon "button" at bounding box center [1243, 638] width 19 height 19
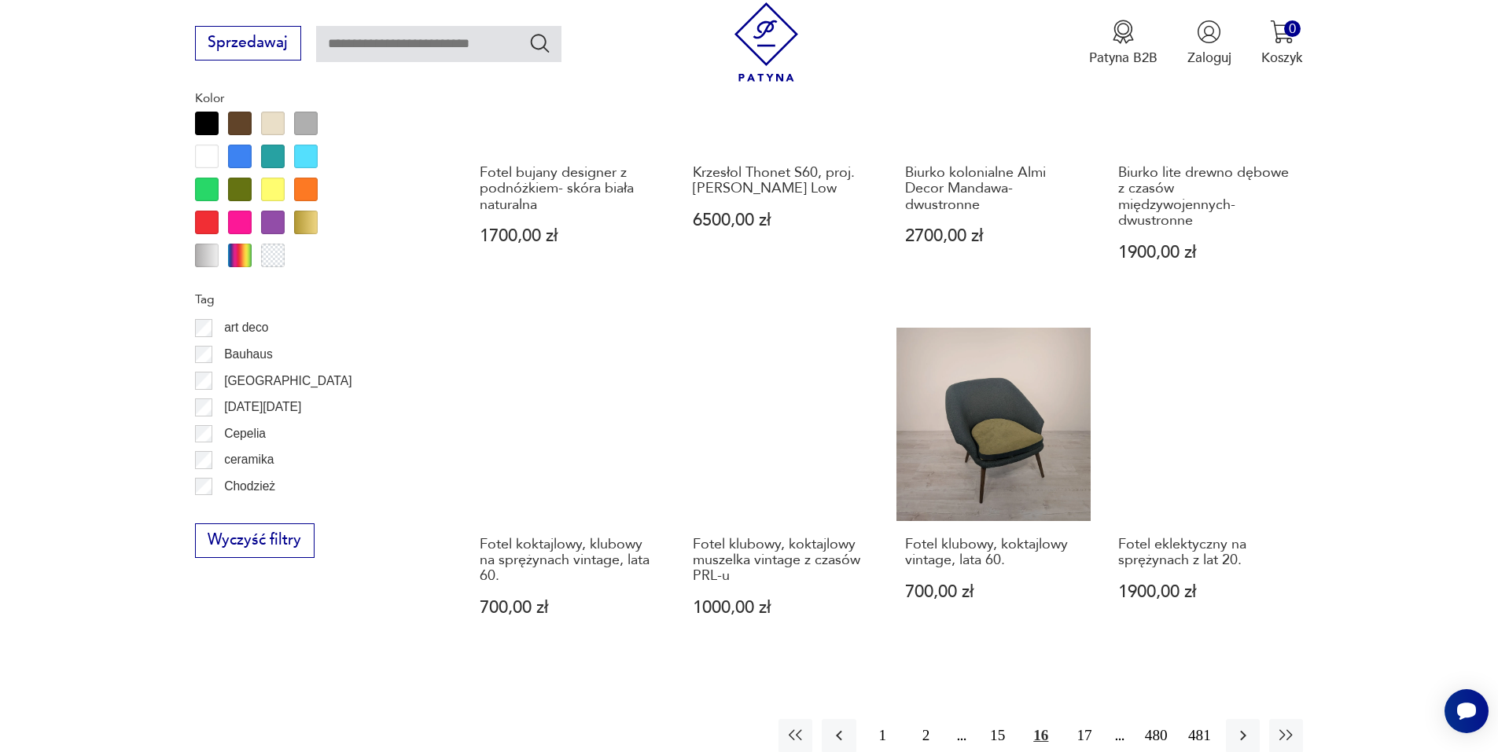
scroll to position [1624, 0]
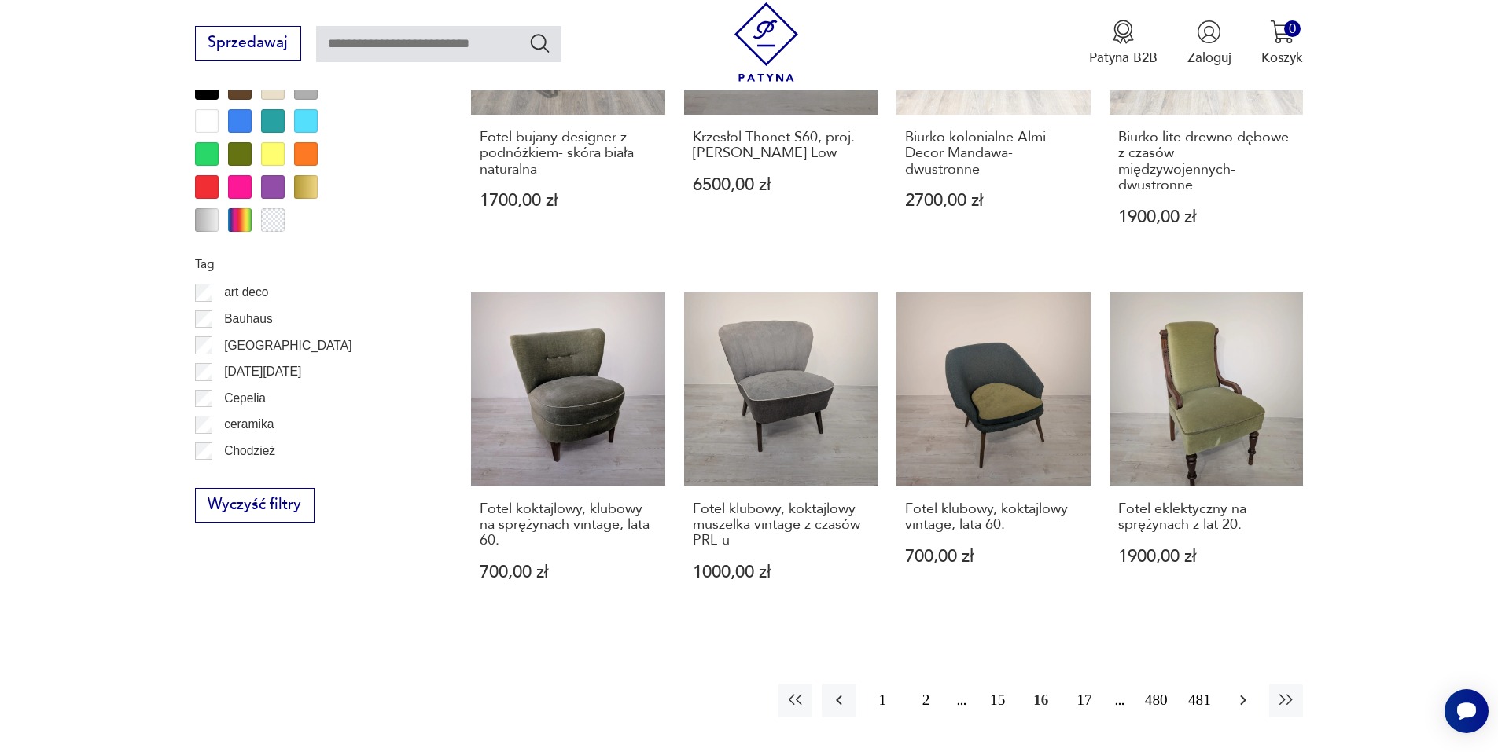
click at [1237, 691] on icon "button" at bounding box center [1243, 700] width 19 height 19
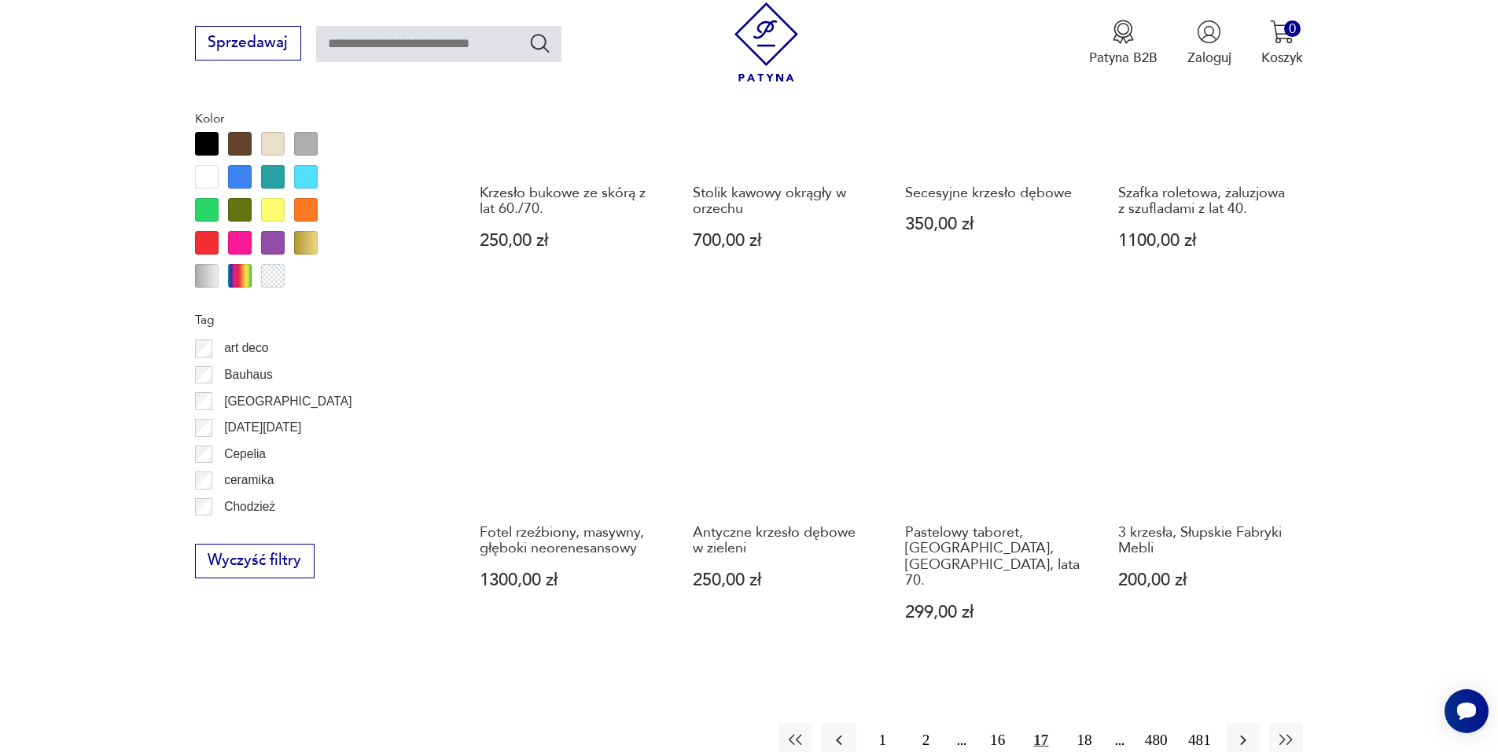
scroll to position [1624, 0]
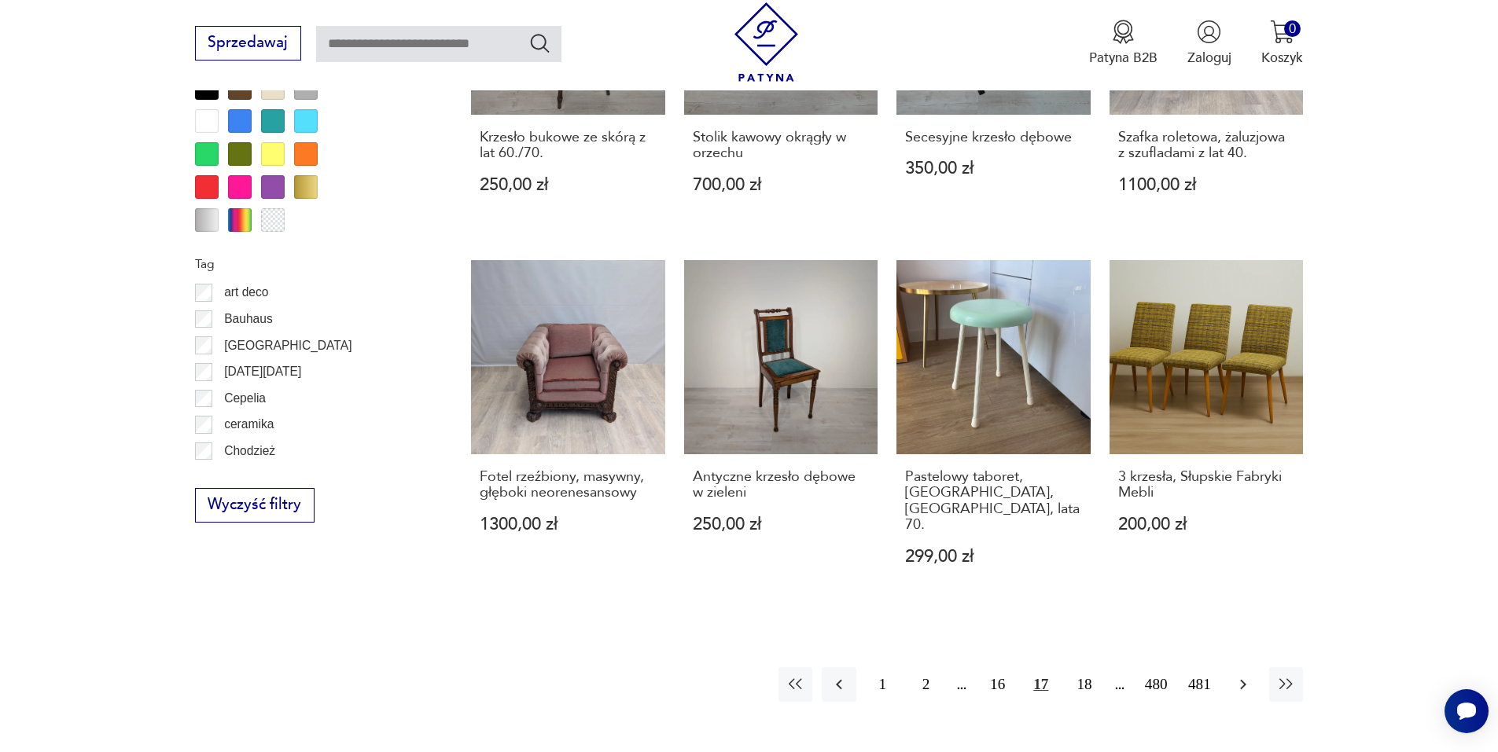
click at [1241, 675] on icon "button" at bounding box center [1243, 684] width 19 height 19
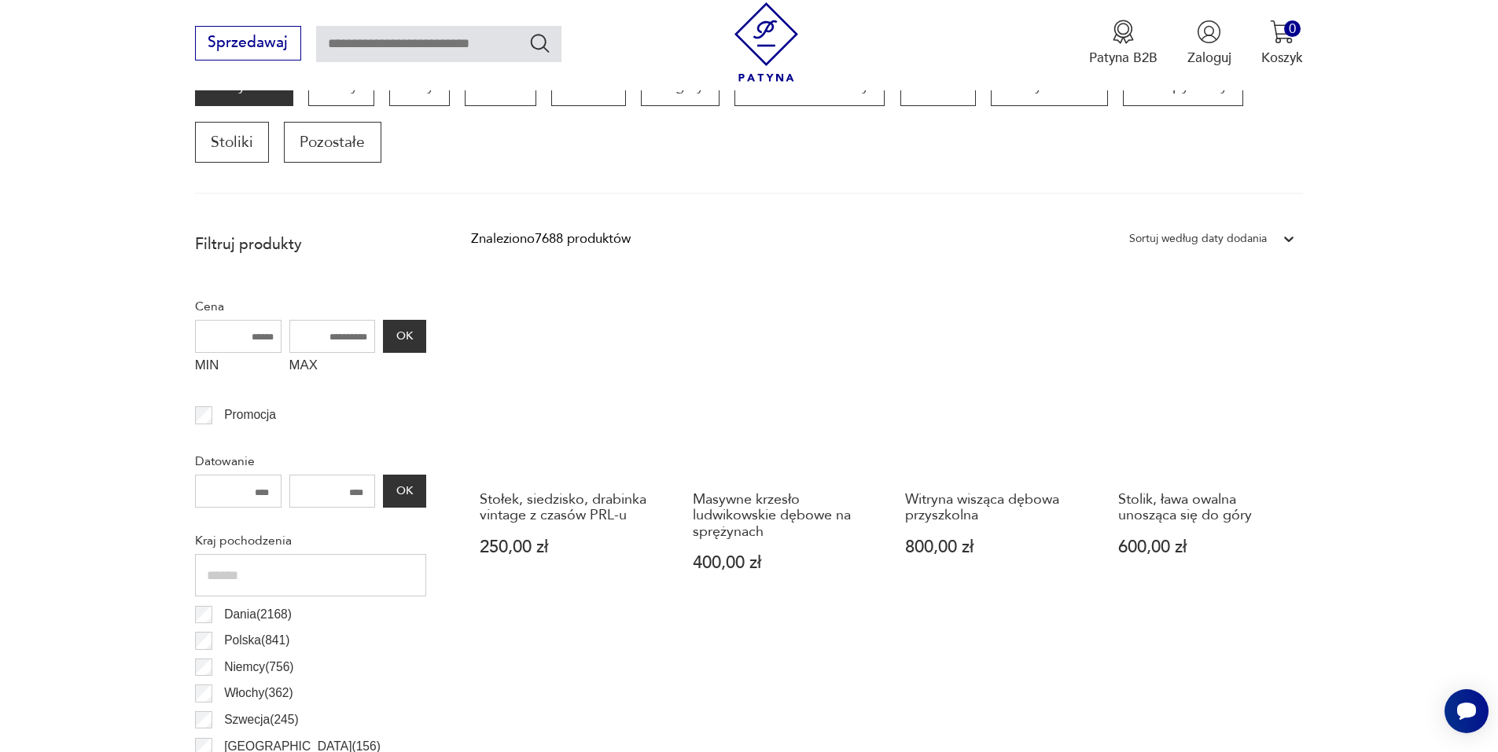
scroll to position [524, 0]
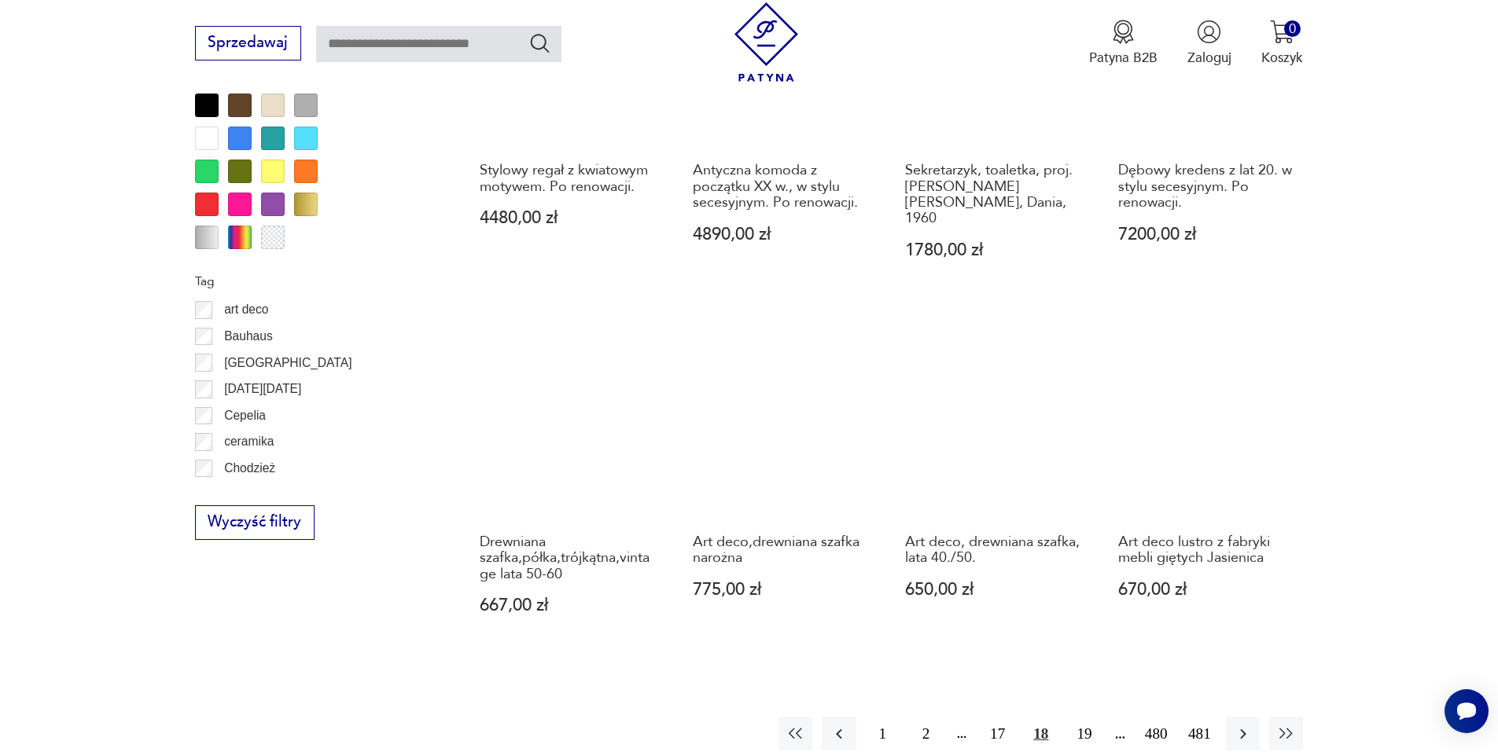
scroll to position [1624, 0]
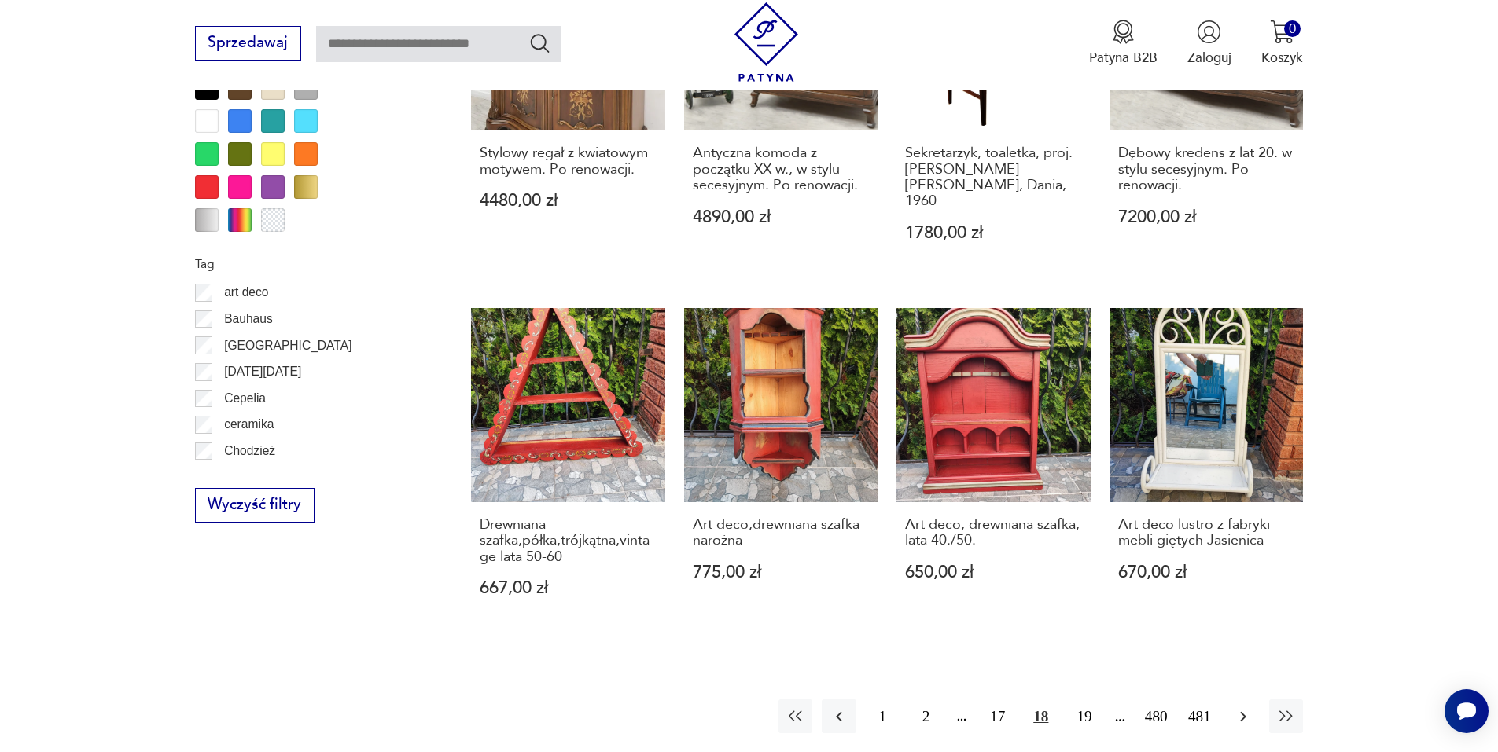
click at [1239, 708] on icon "button" at bounding box center [1243, 717] width 19 height 19
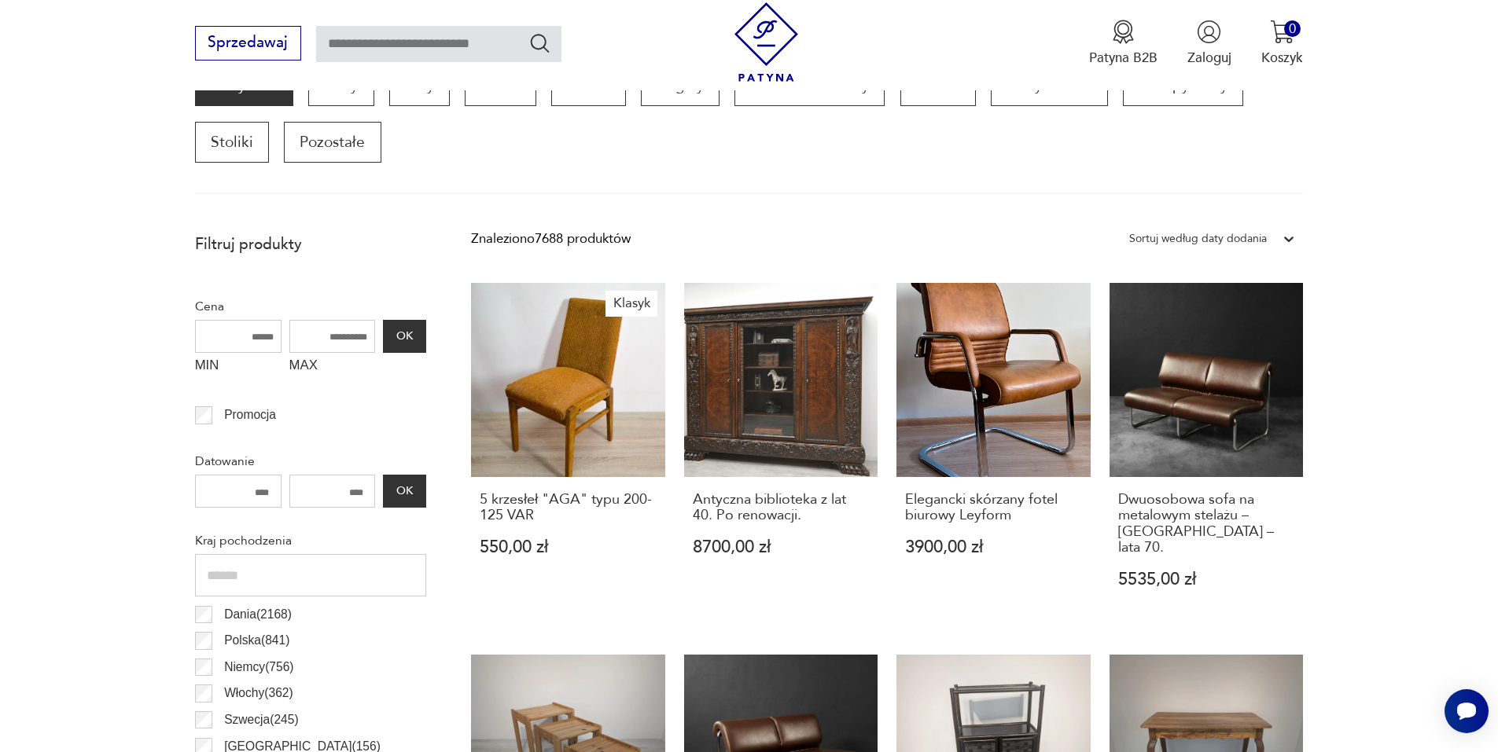
scroll to position [524, 0]
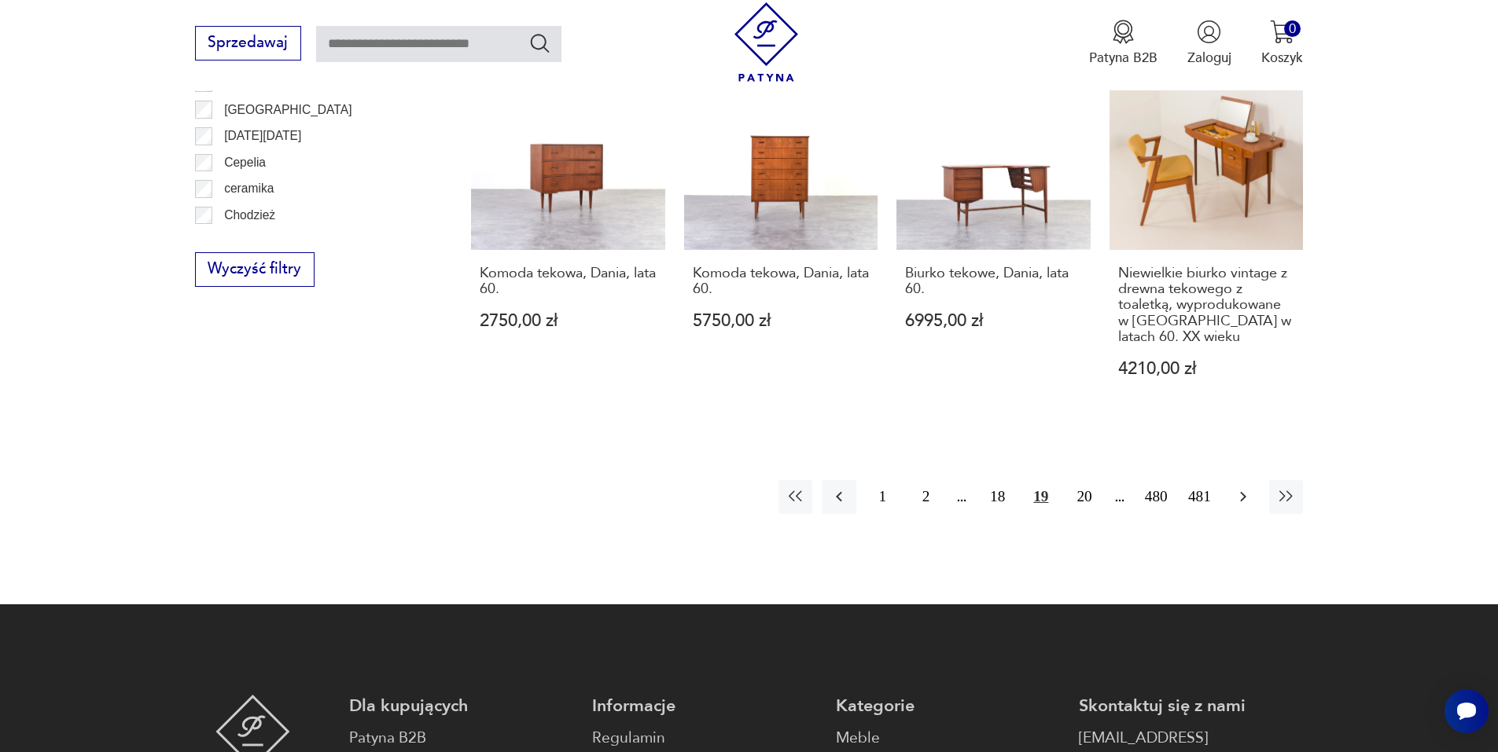
click at [1247, 489] on icon "button" at bounding box center [1243, 496] width 19 height 19
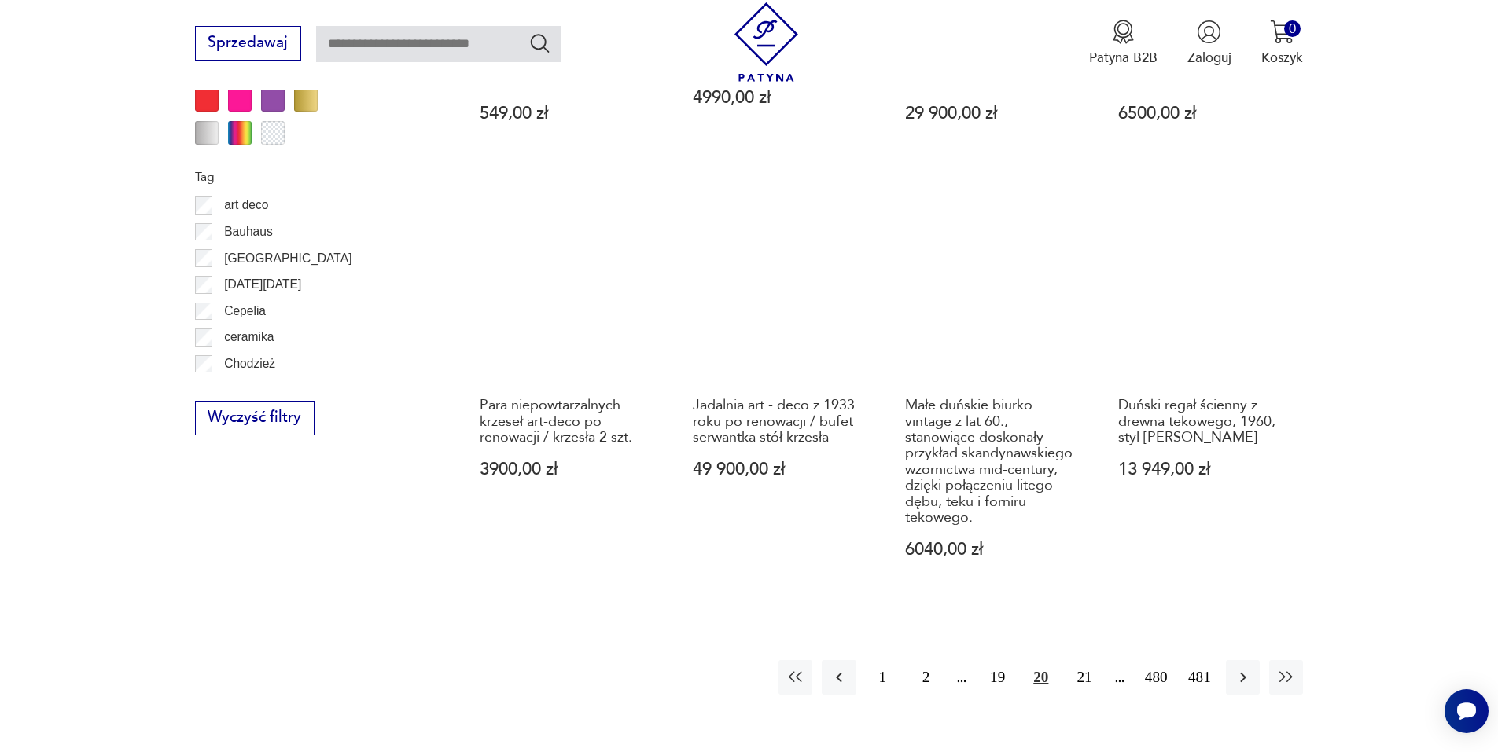
scroll to position [1782, 0]
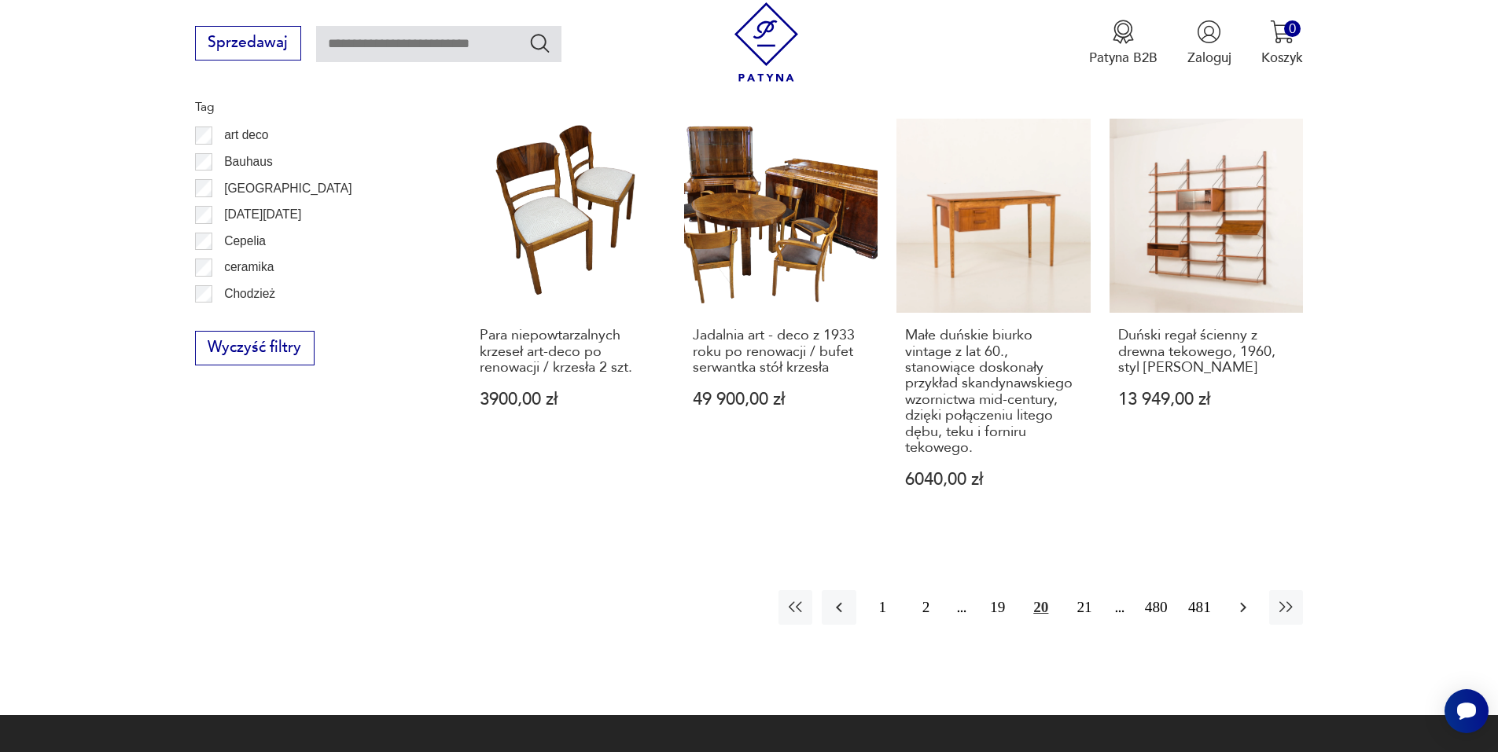
click at [1244, 608] on icon "button" at bounding box center [1243, 608] width 6 height 10
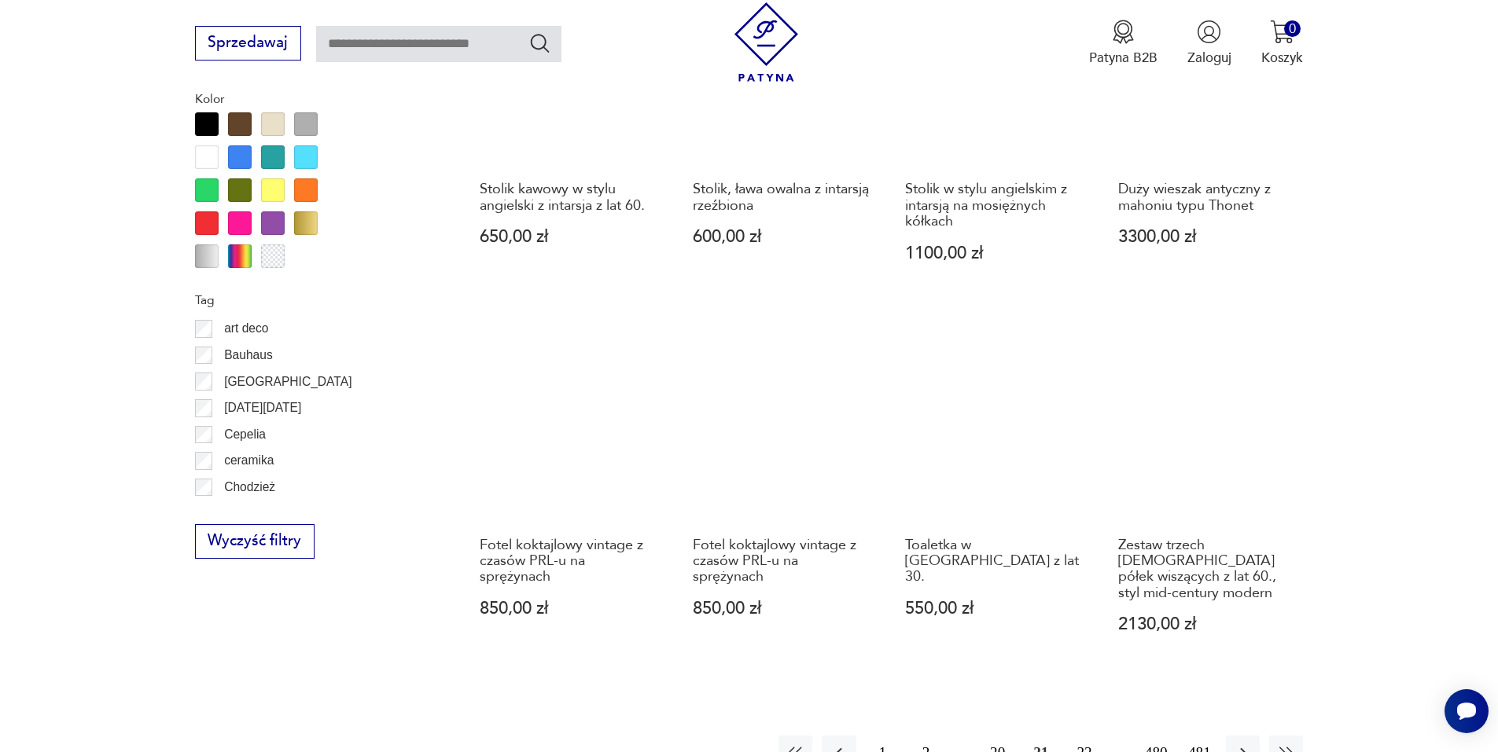
scroll to position [1782, 0]
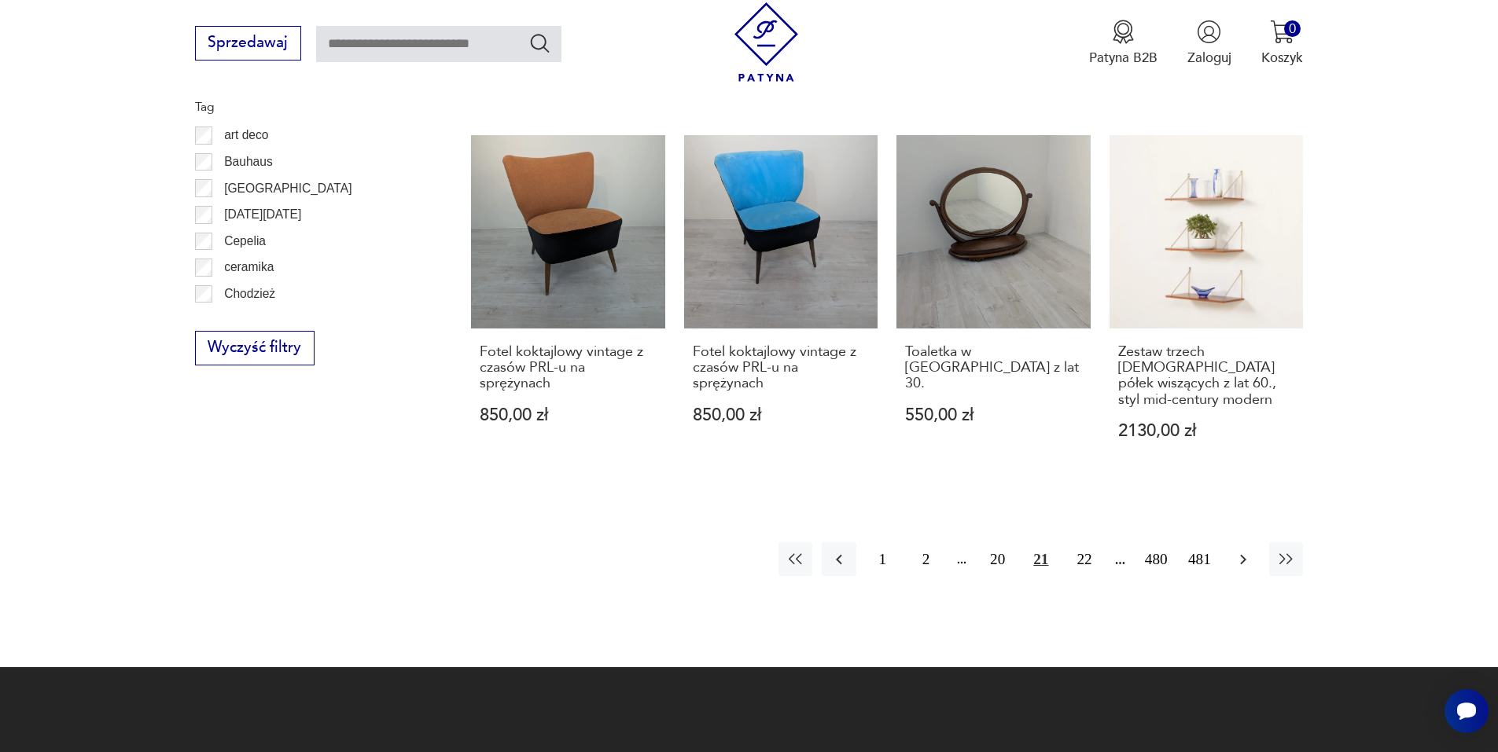
click at [1255, 543] on button "button" at bounding box center [1243, 560] width 34 height 34
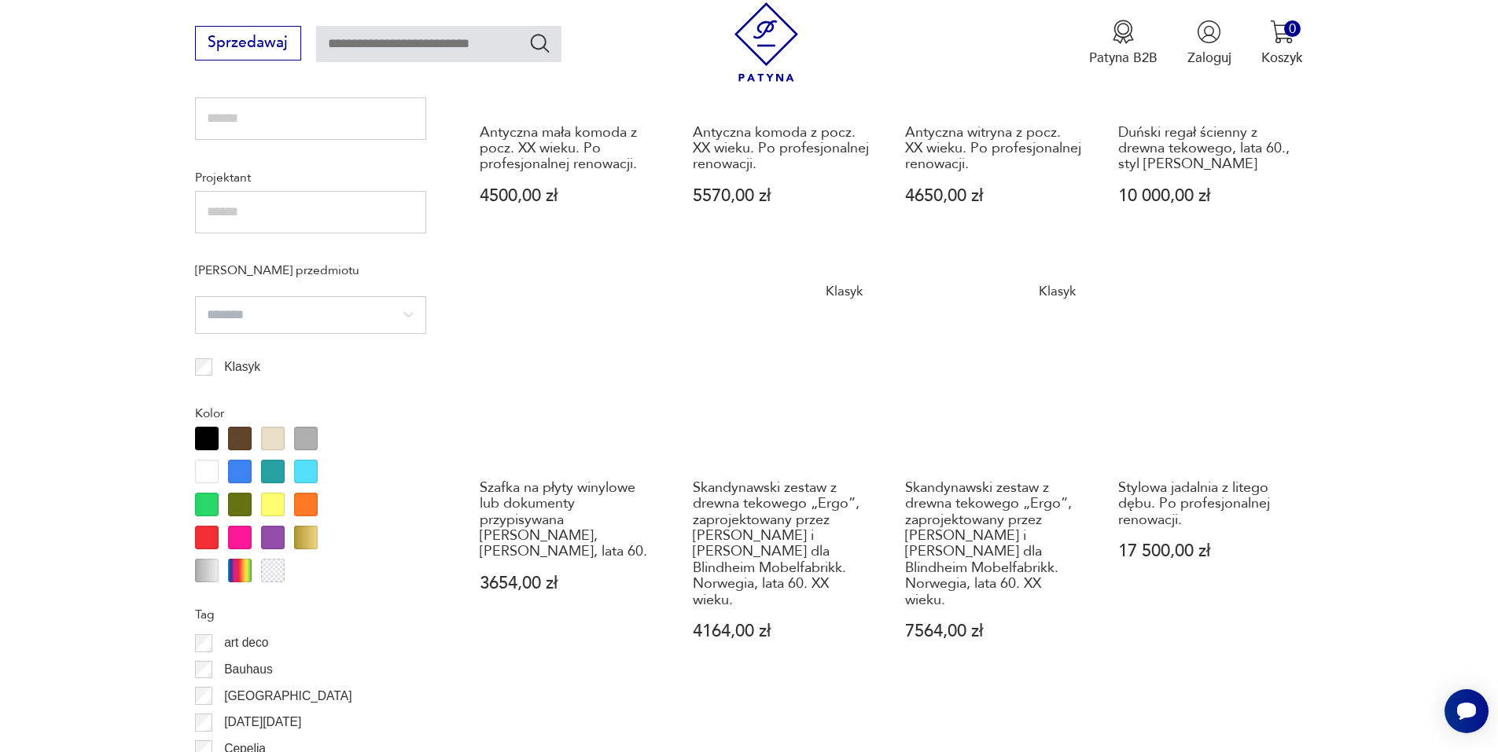
scroll to position [1388, 0]
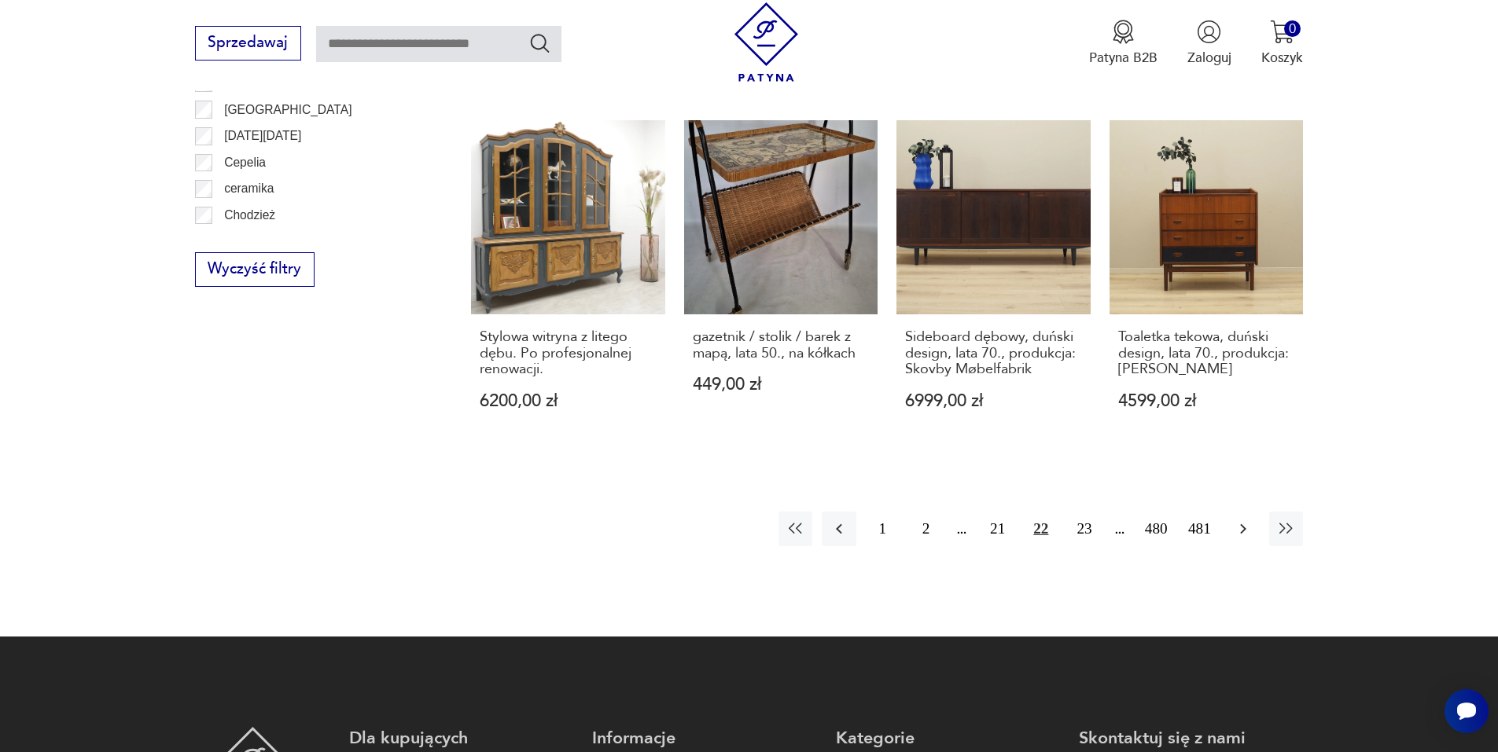
click at [1249, 520] on icon "button" at bounding box center [1243, 529] width 19 height 19
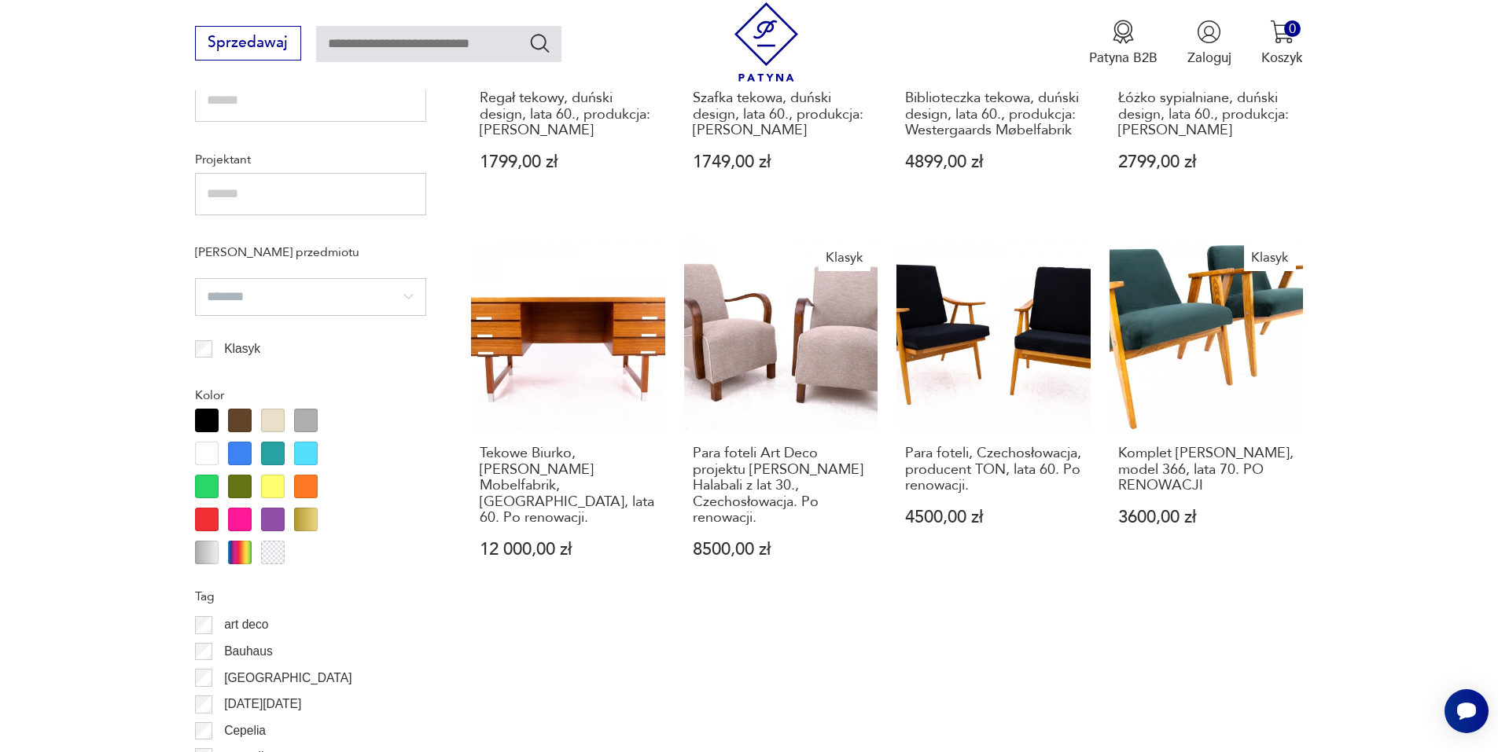
scroll to position [1310, 0]
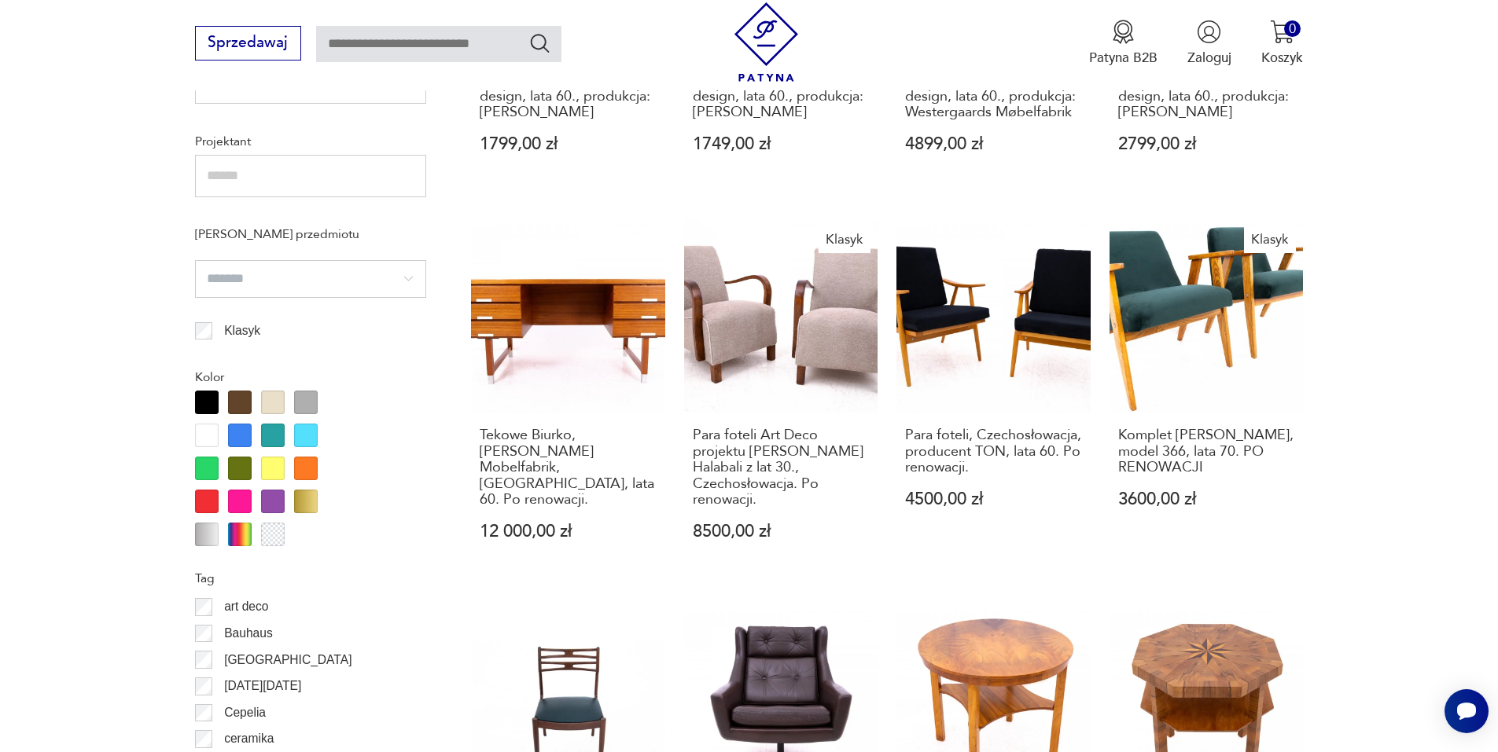
click at [1416, 539] on section "Filtruj produkty Cena MIN MAX OK Promocja Datowanie OK Kraj pochodzenia Dania (…" at bounding box center [749, 295] width 1498 height 1690
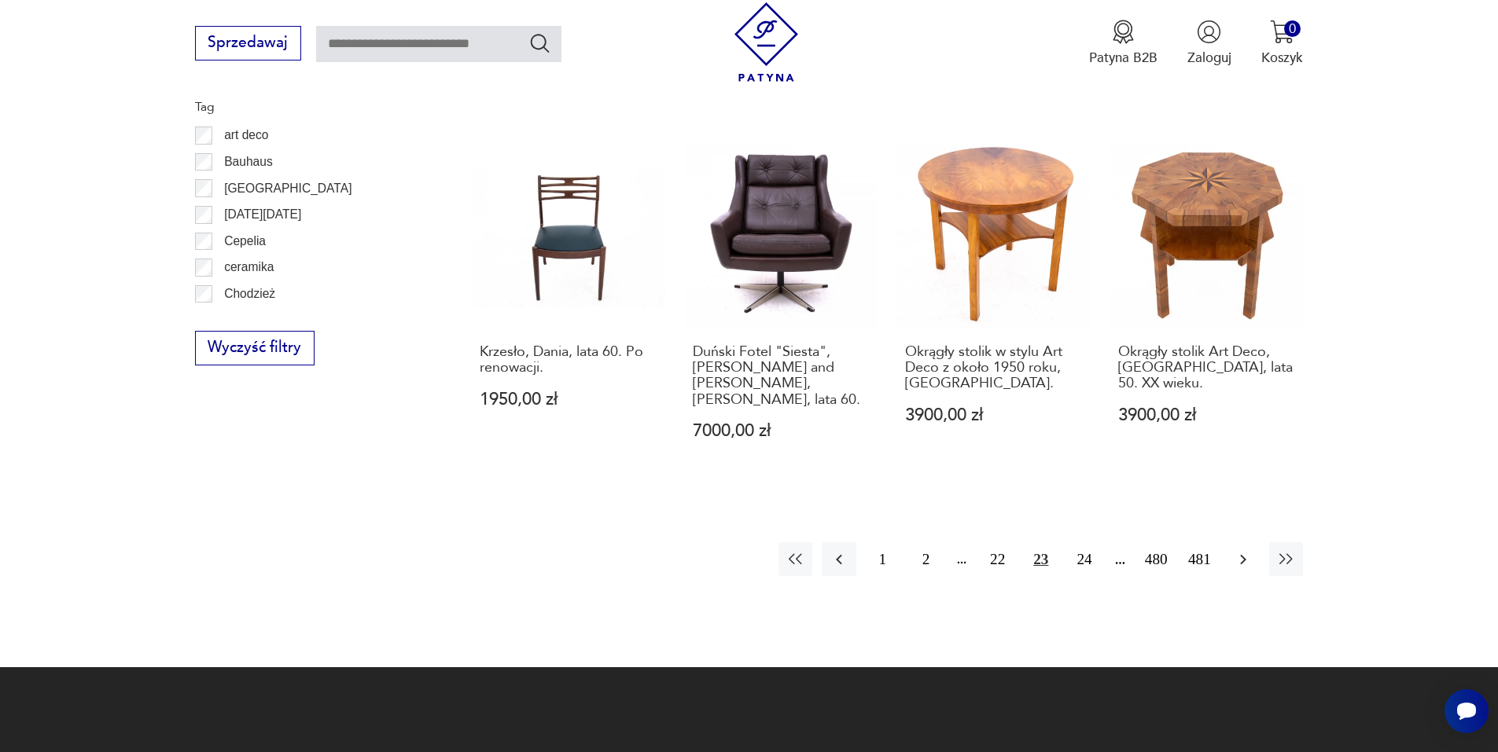
click at [1239, 550] on icon "button" at bounding box center [1243, 559] width 19 height 19
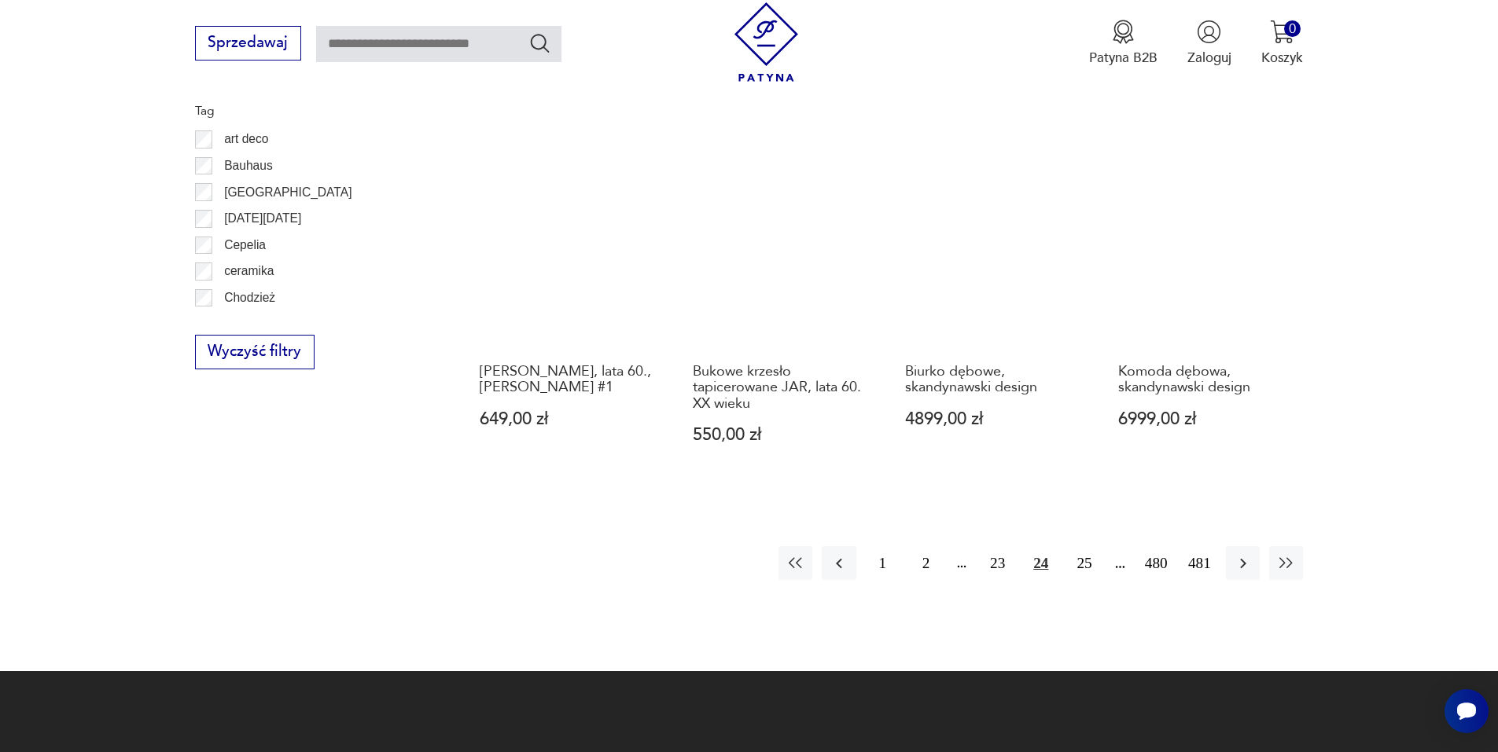
scroll to position [1782, 0]
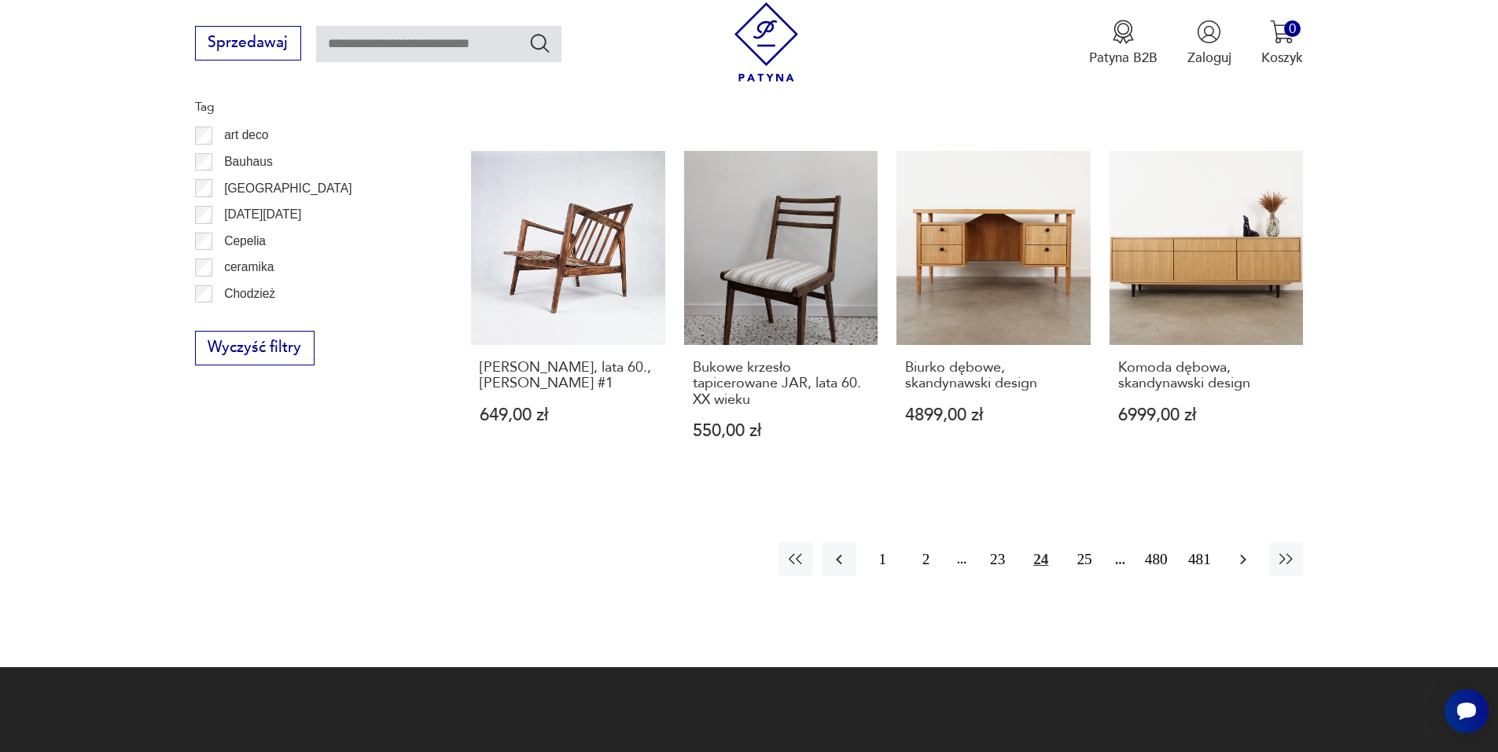
click at [1249, 550] on icon "button" at bounding box center [1243, 559] width 19 height 19
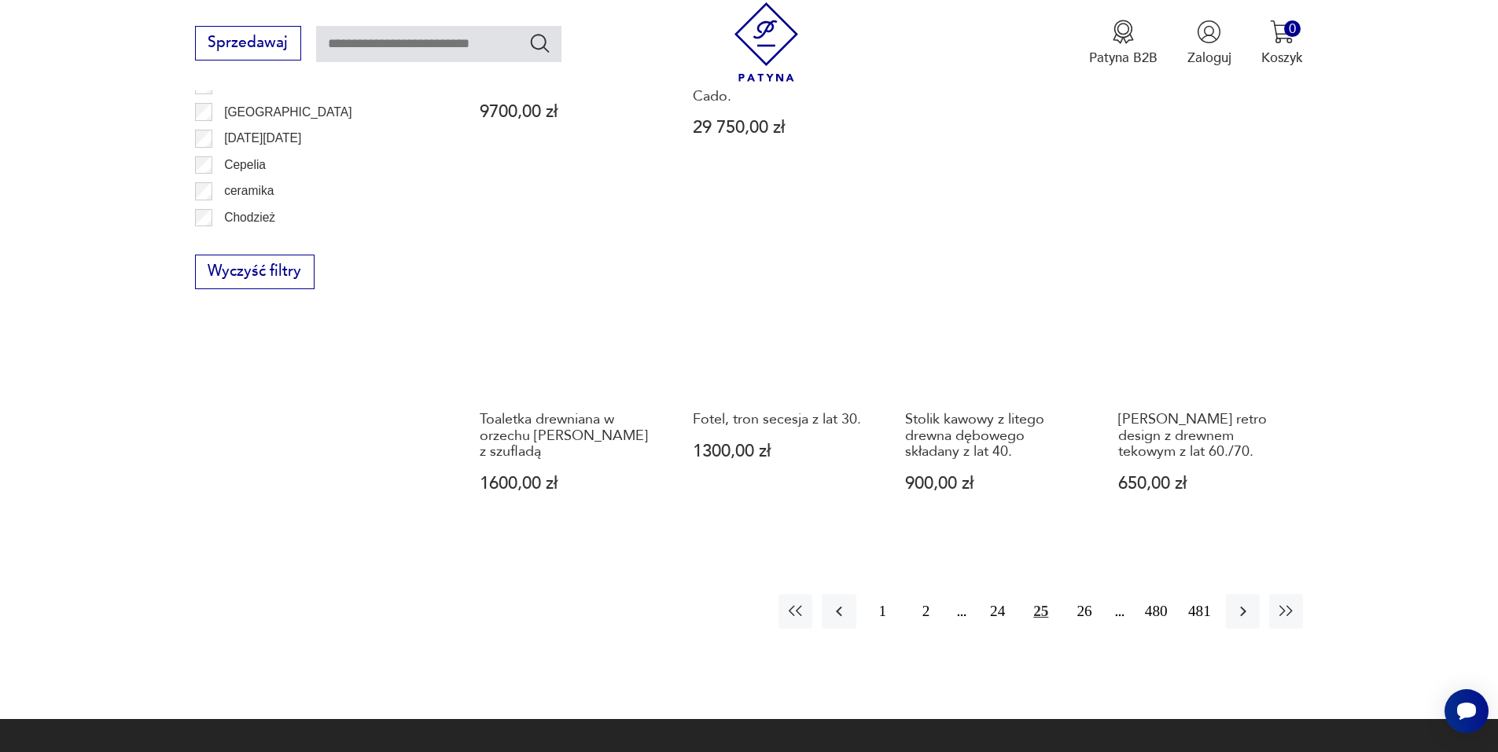
scroll to position [1860, 0]
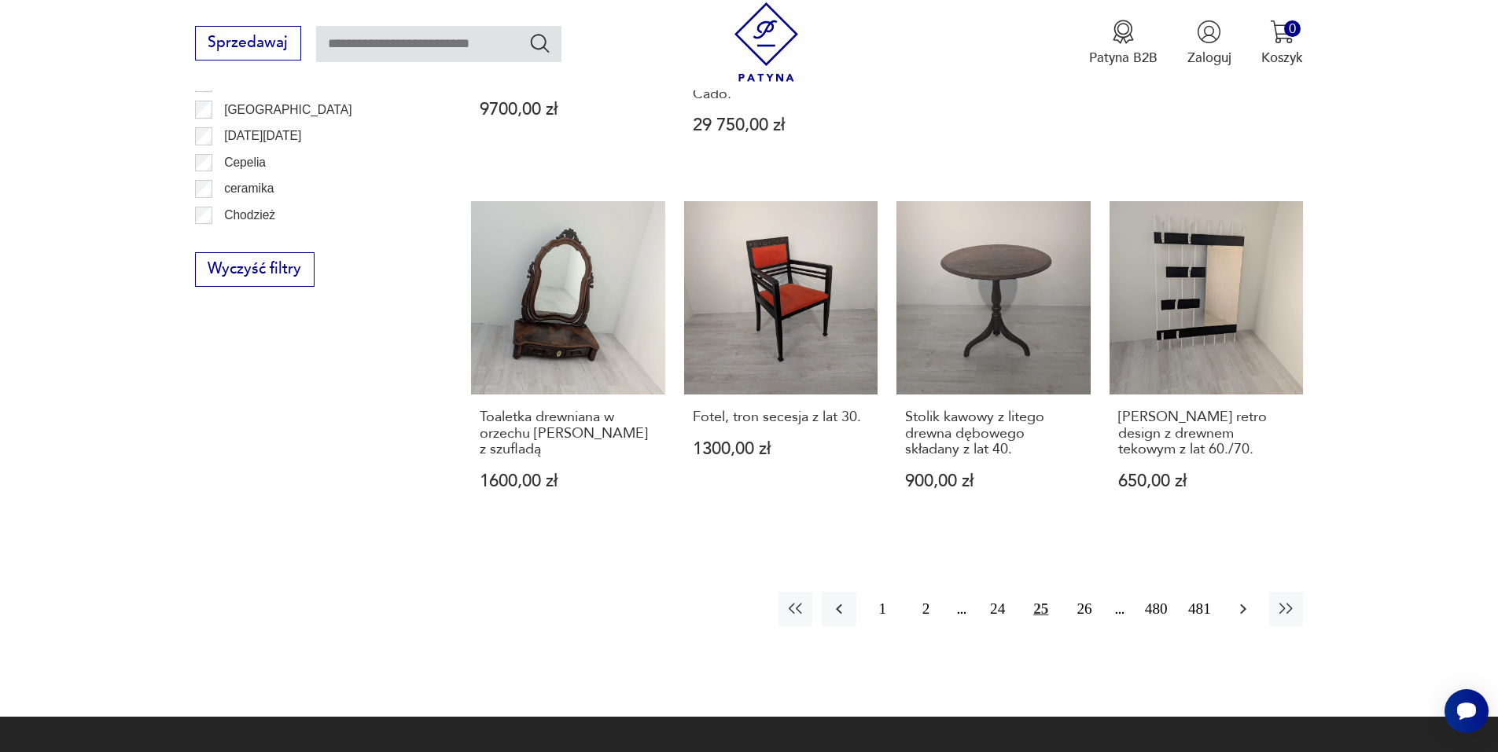
click at [1241, 605] on icon "button" at bounding box center [1243, 610] width 6 height 10
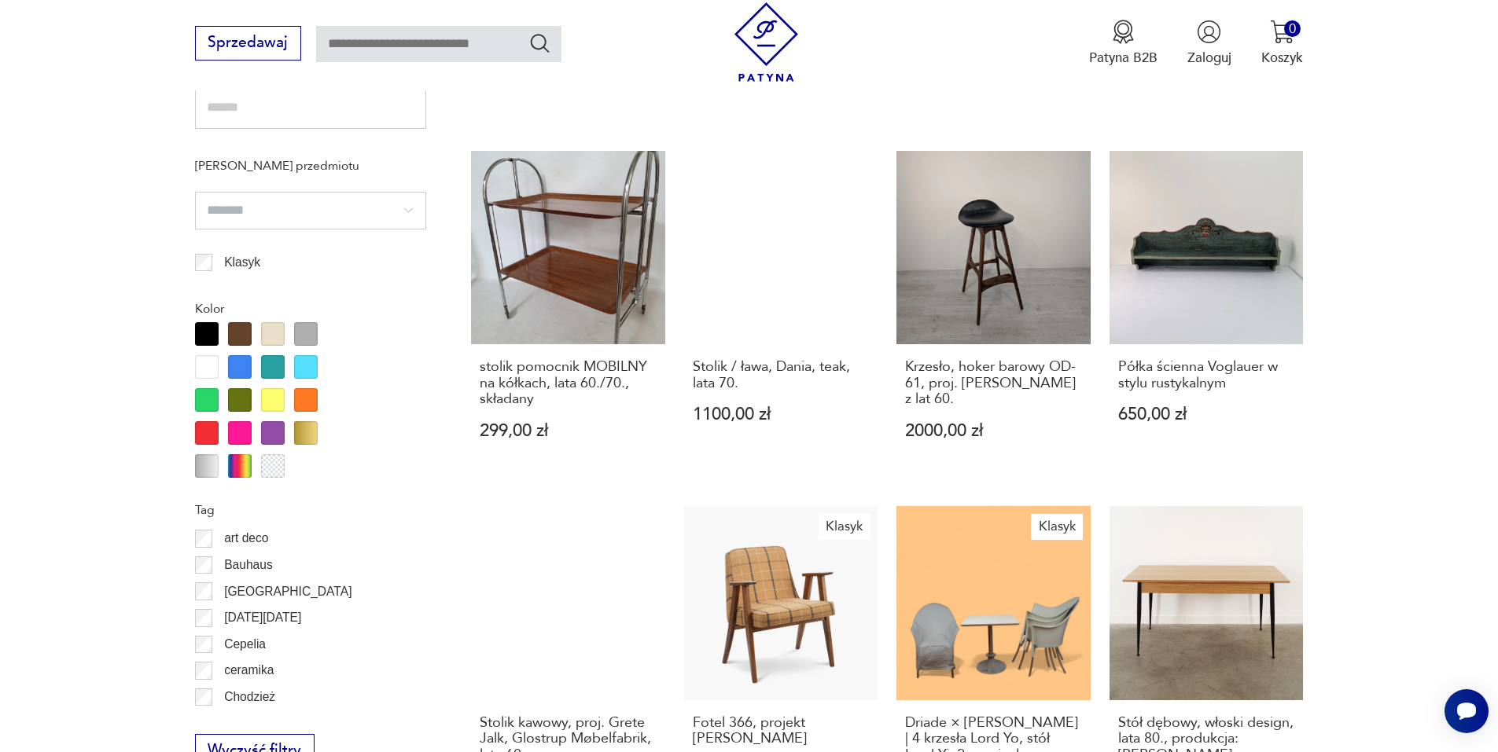
scroll to position [1388, 0]
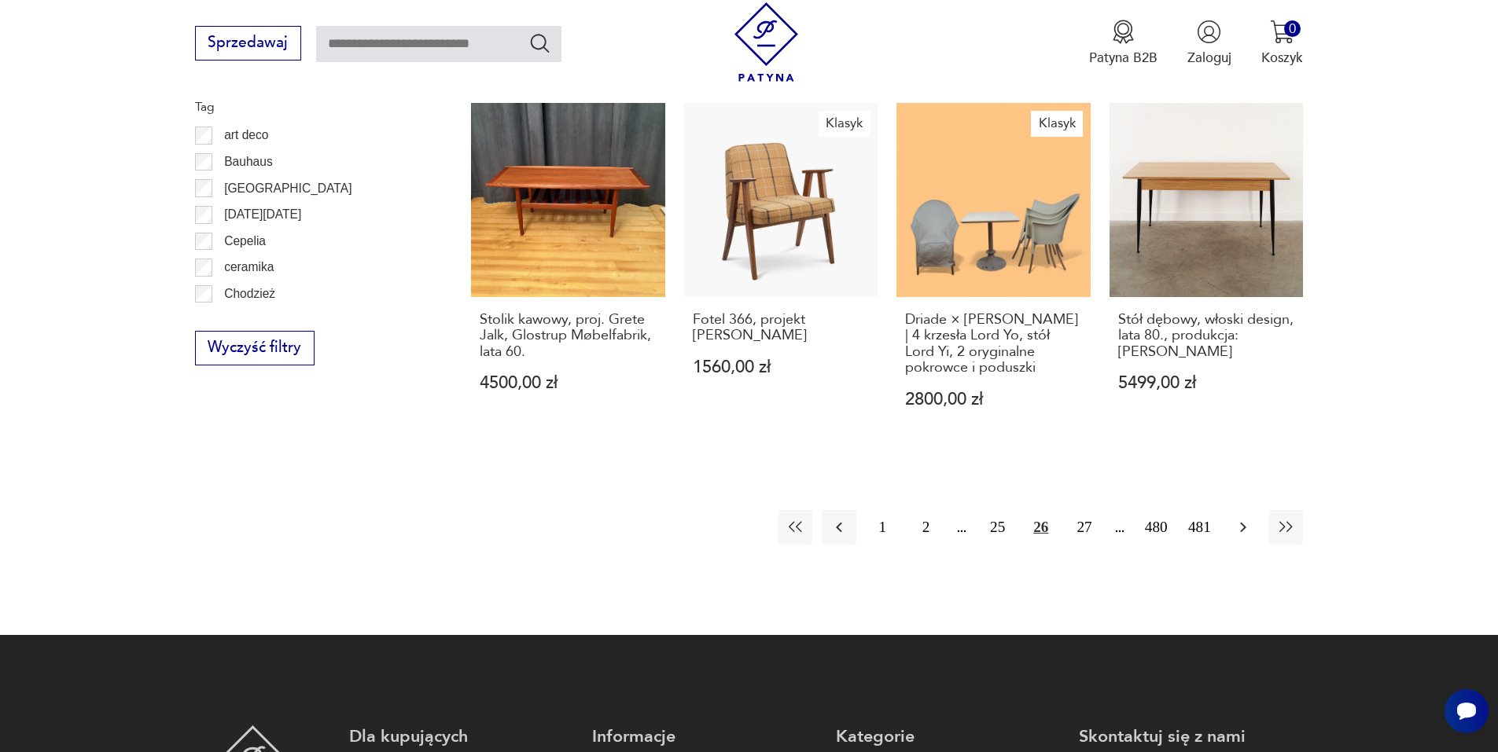
click at [1245, 521] on icon "button" at bounding box center [1243, 527] width 19 height 19
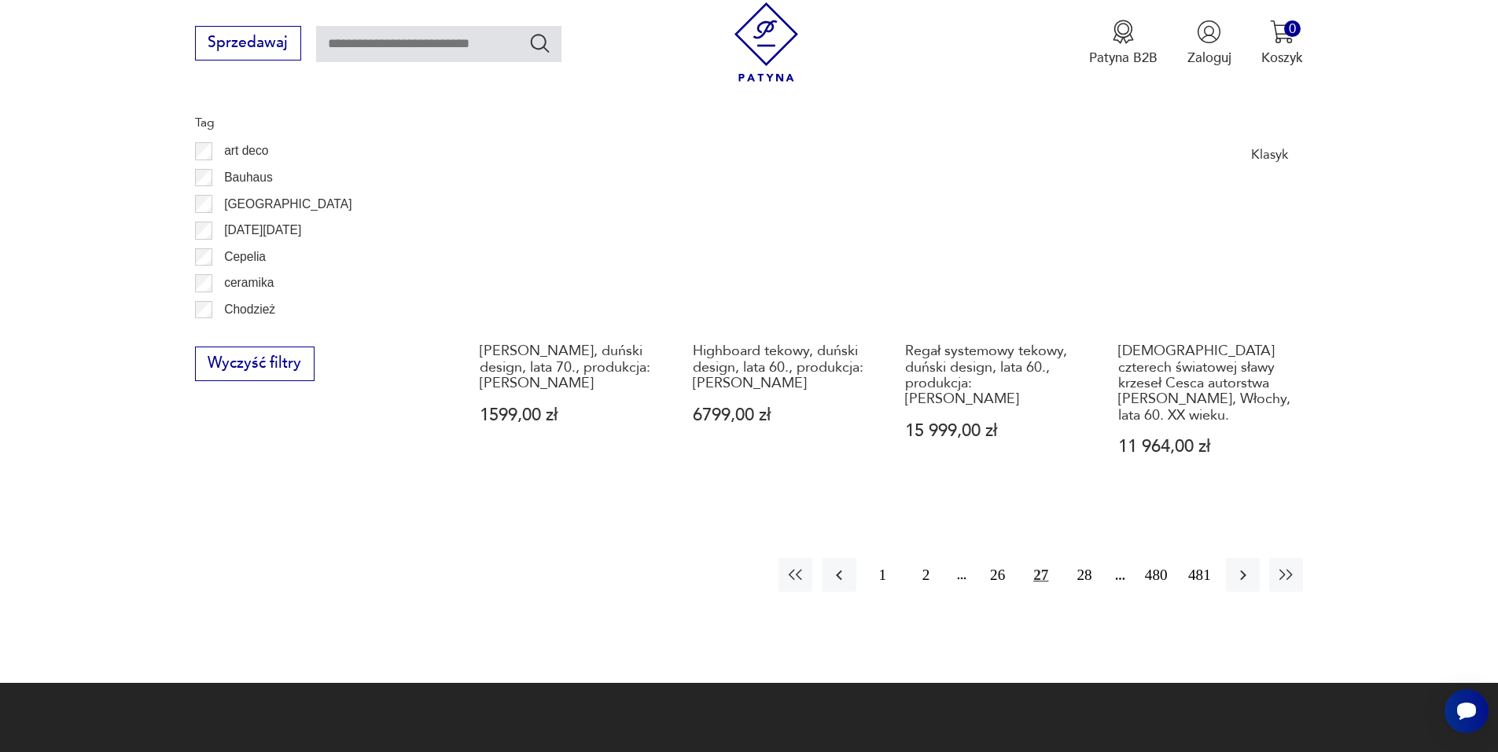
scroll to position [1782, 0]
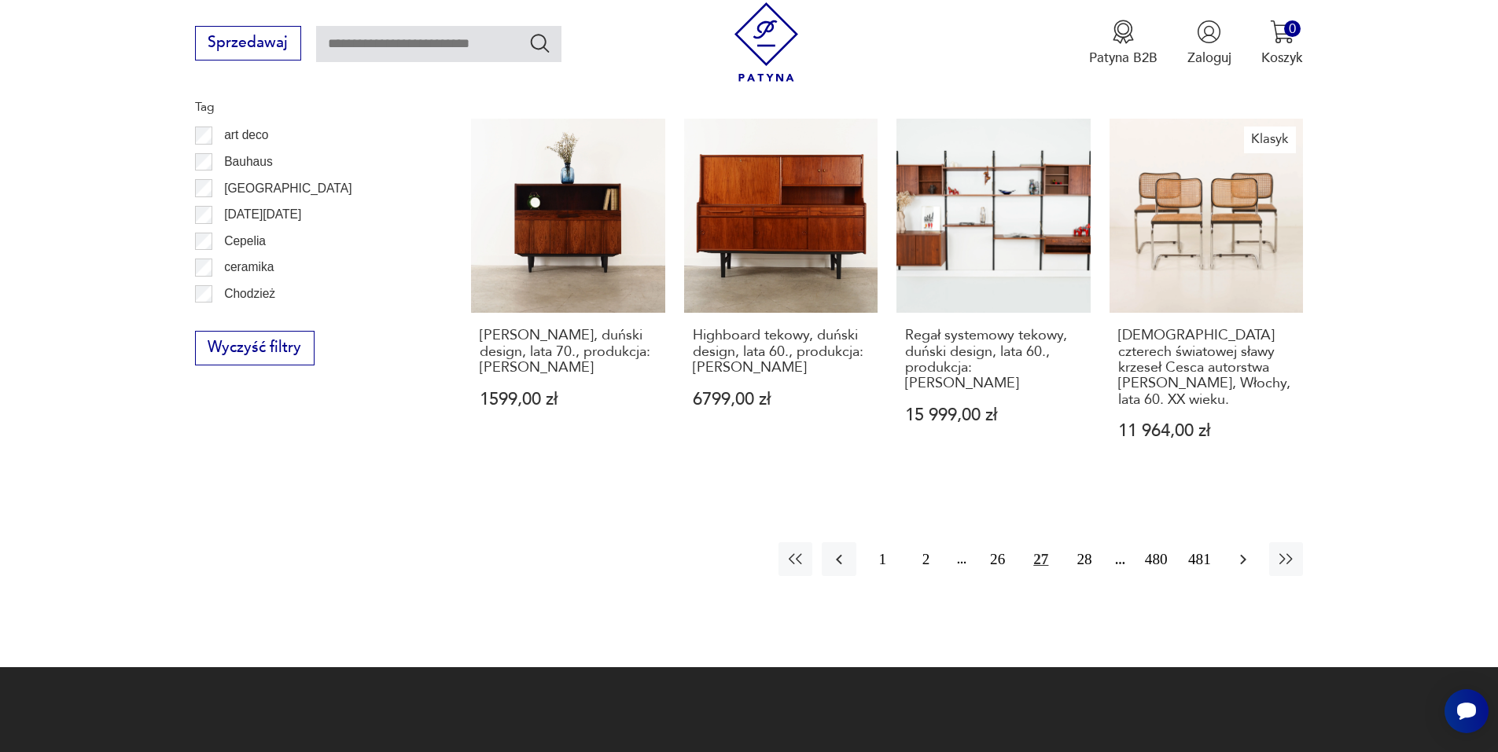
click at [1244, 550] on icon "button" at bounding box center [1243, 559] width 19 height 19
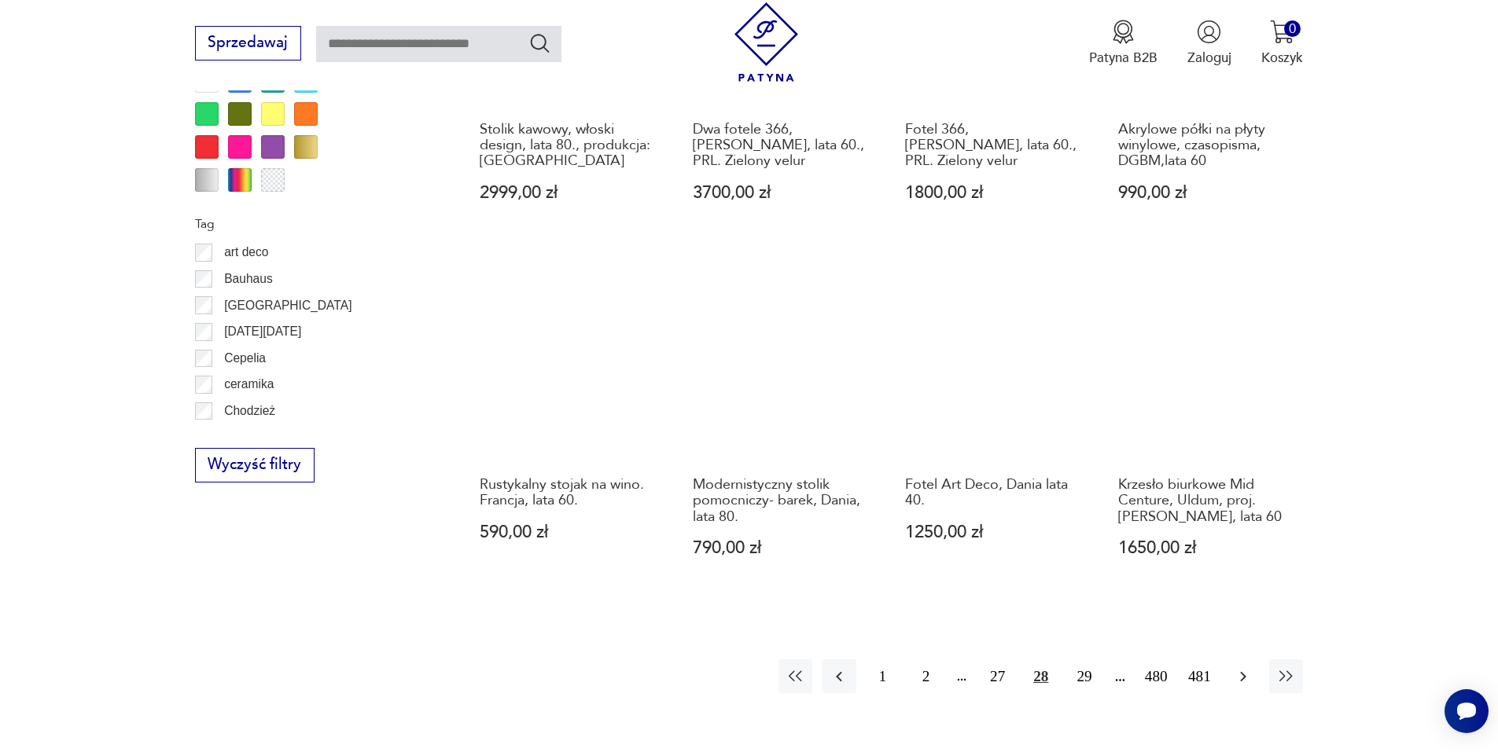
scroll to position [1703, 0]
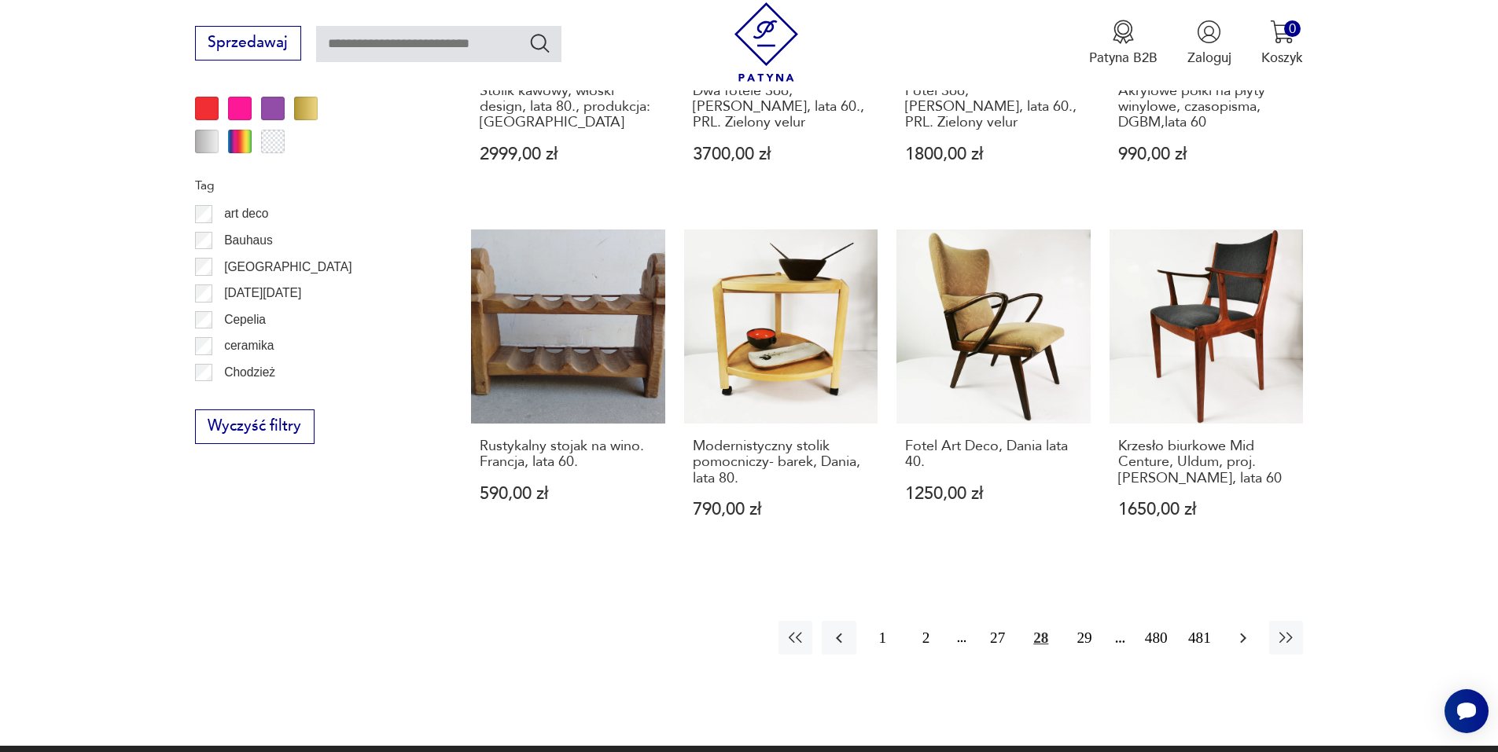
click at [1245, 629] on icon "button" at bounding box center [1243, 638] width 19 height 19
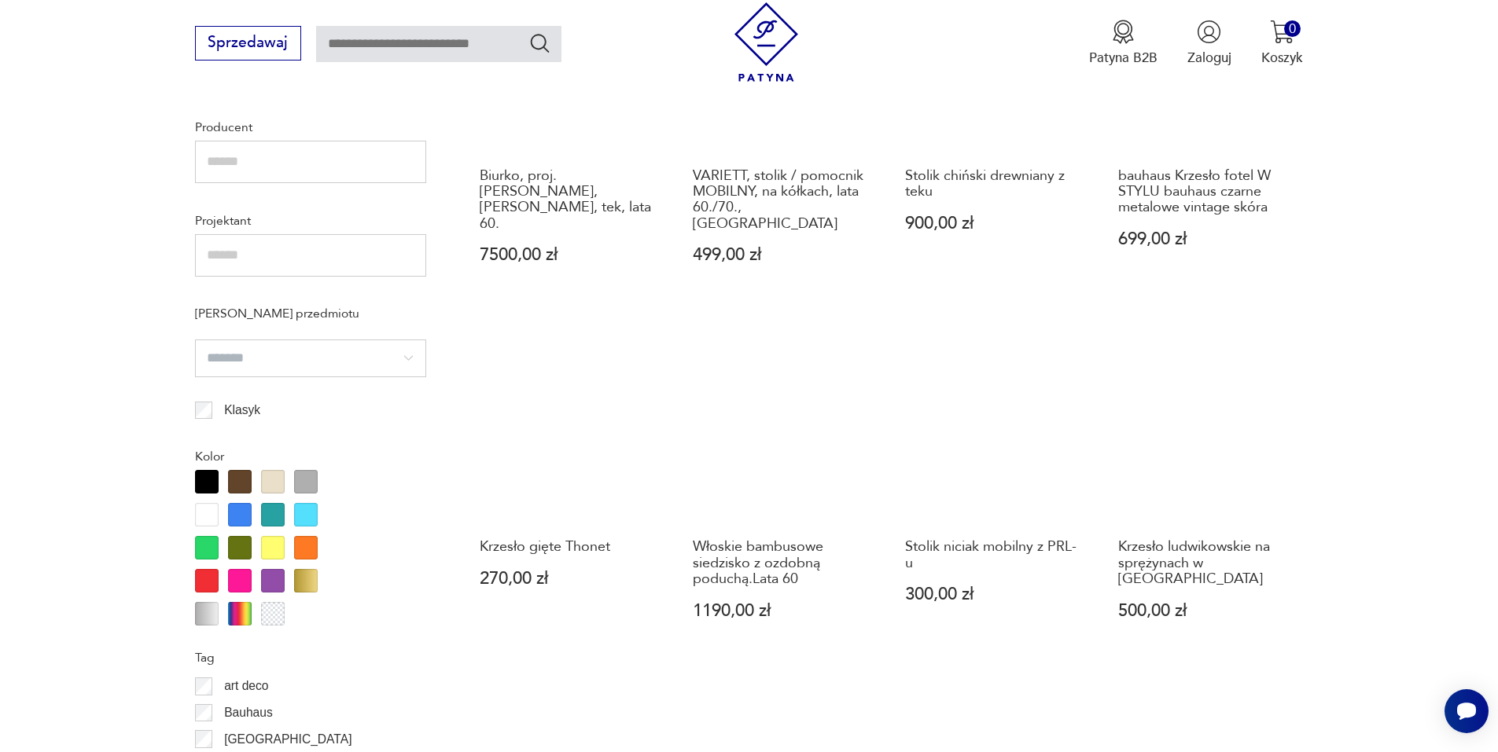
scroll to position [1231, 0]
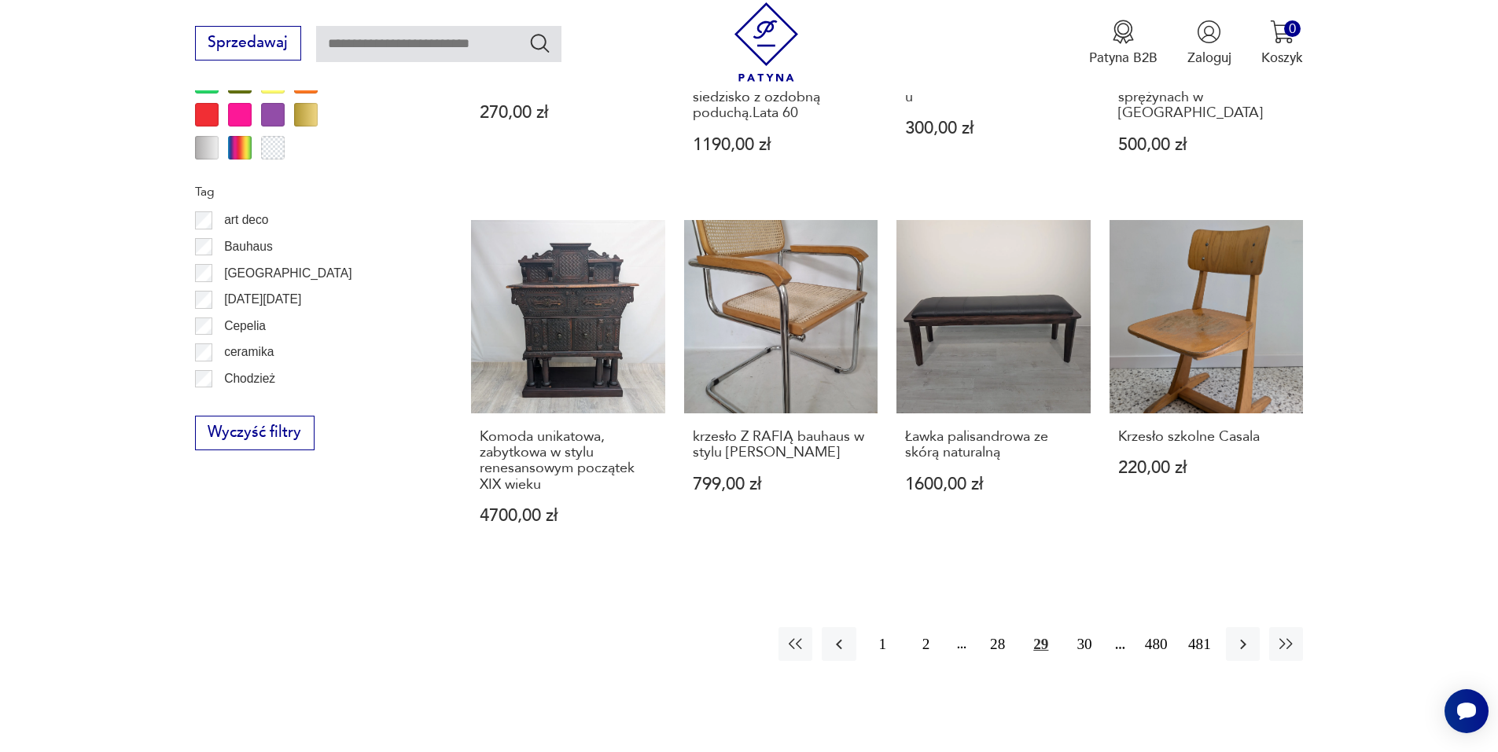
scroll to position [1703, 0]
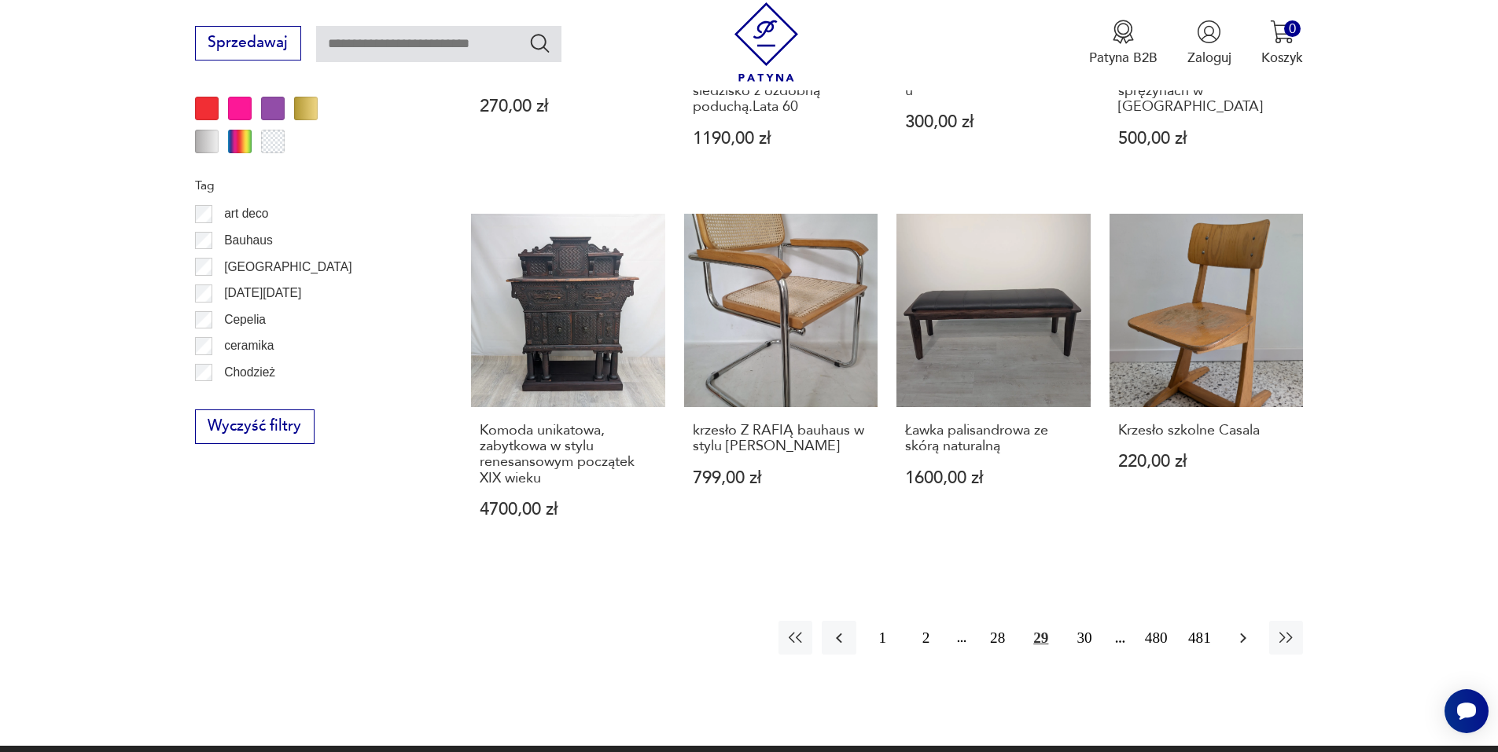
click at [1237, 629] on icon "button" at bounding box center [1243, 638] width 19 height 19
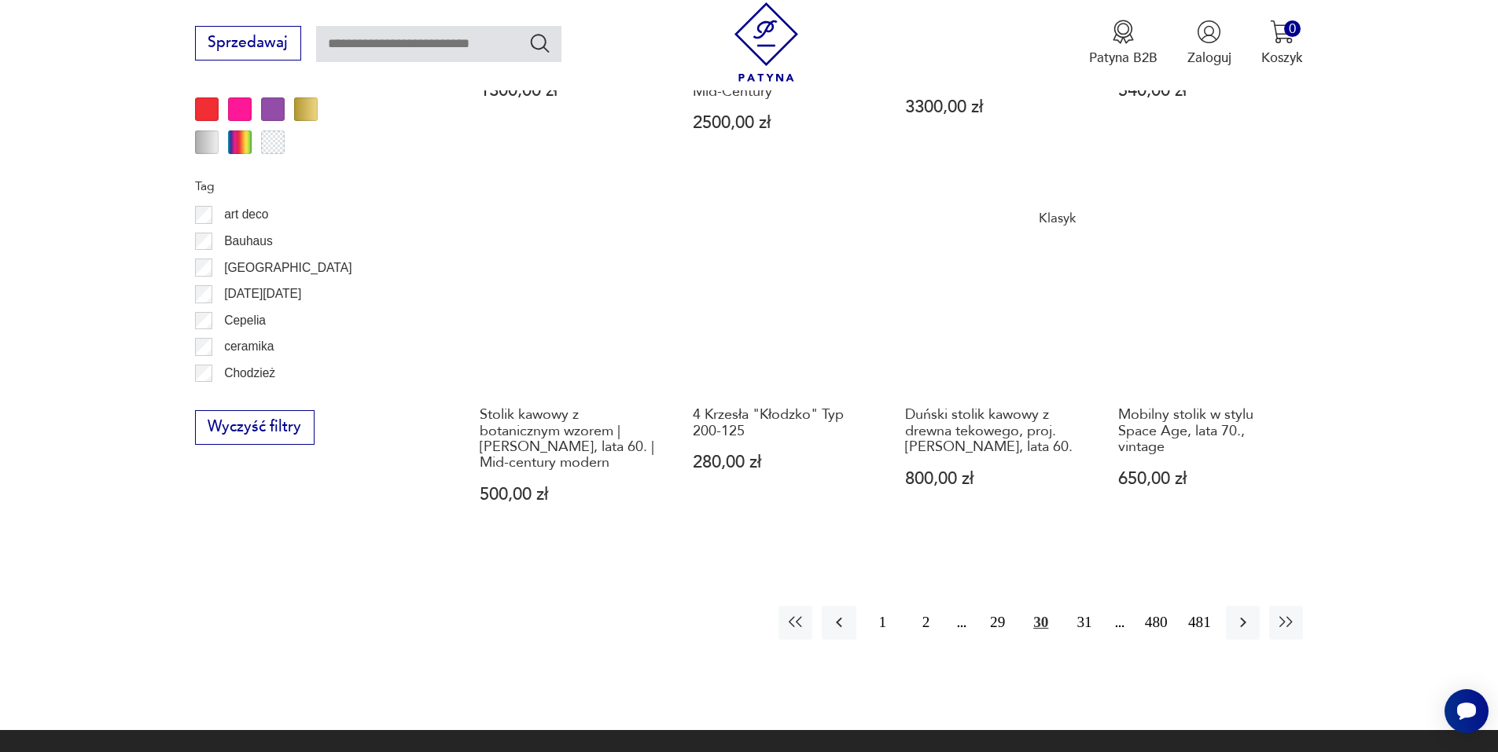
scroll to position [1782, 0]
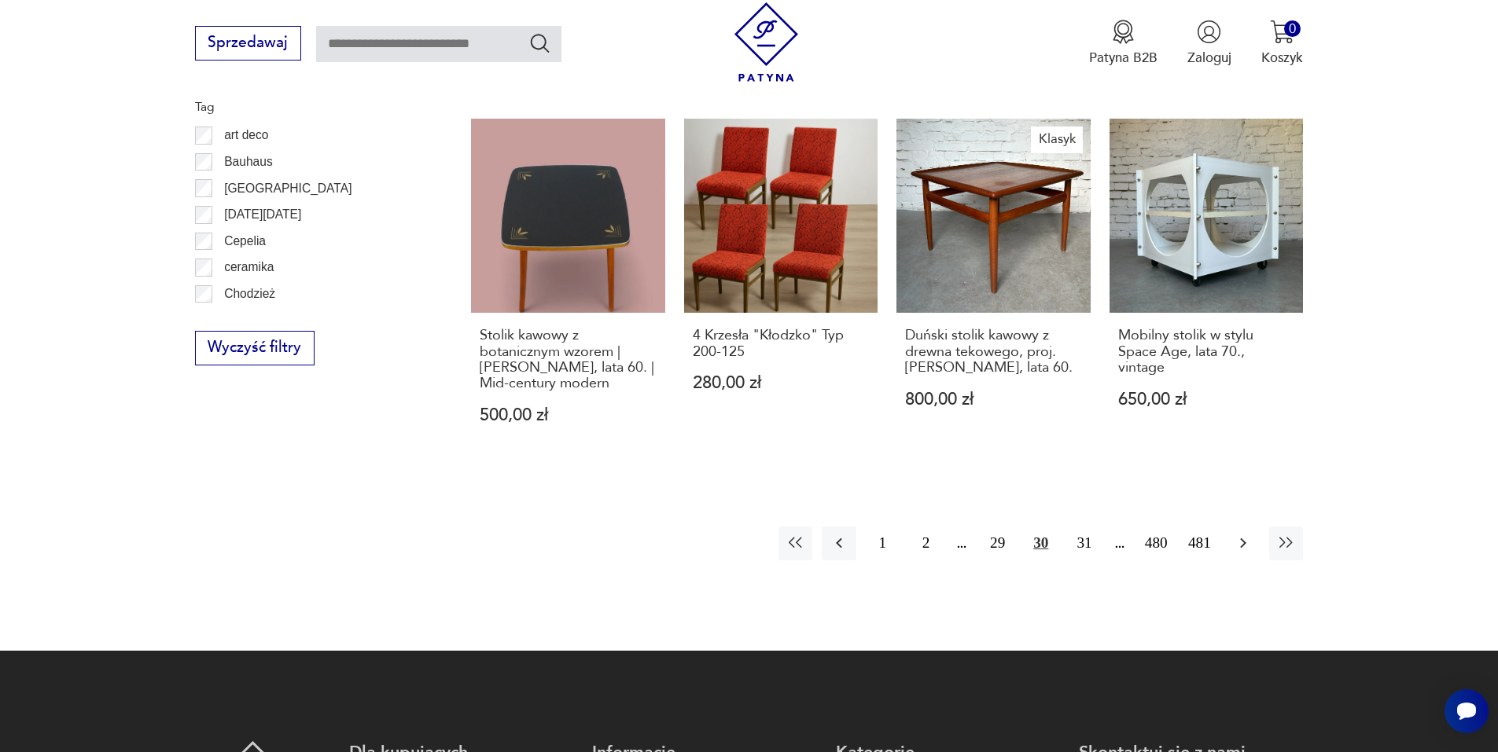
click at [1235, 536] on icon "button" at bounding box center [1243, 543] width 19 height 19
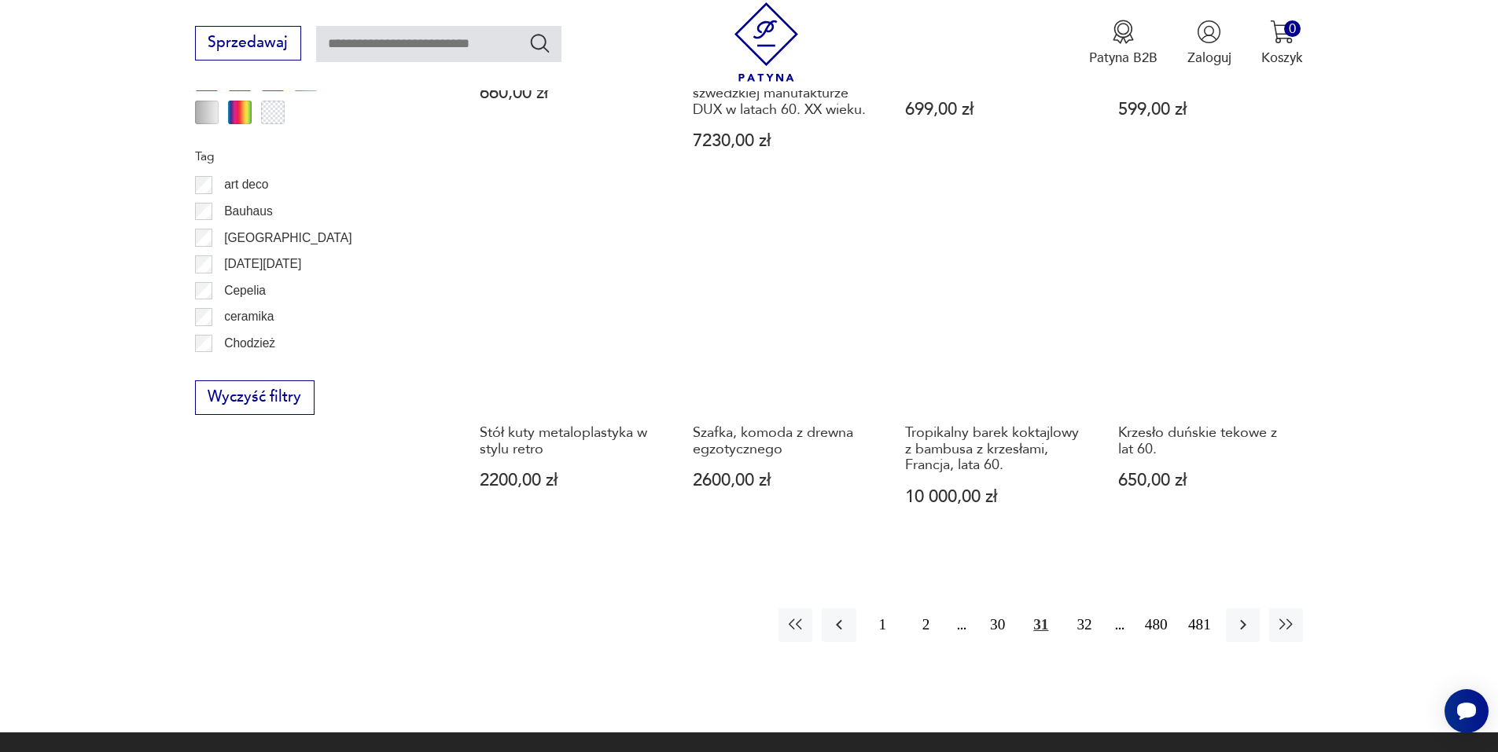
scroll to position [1782, 0]
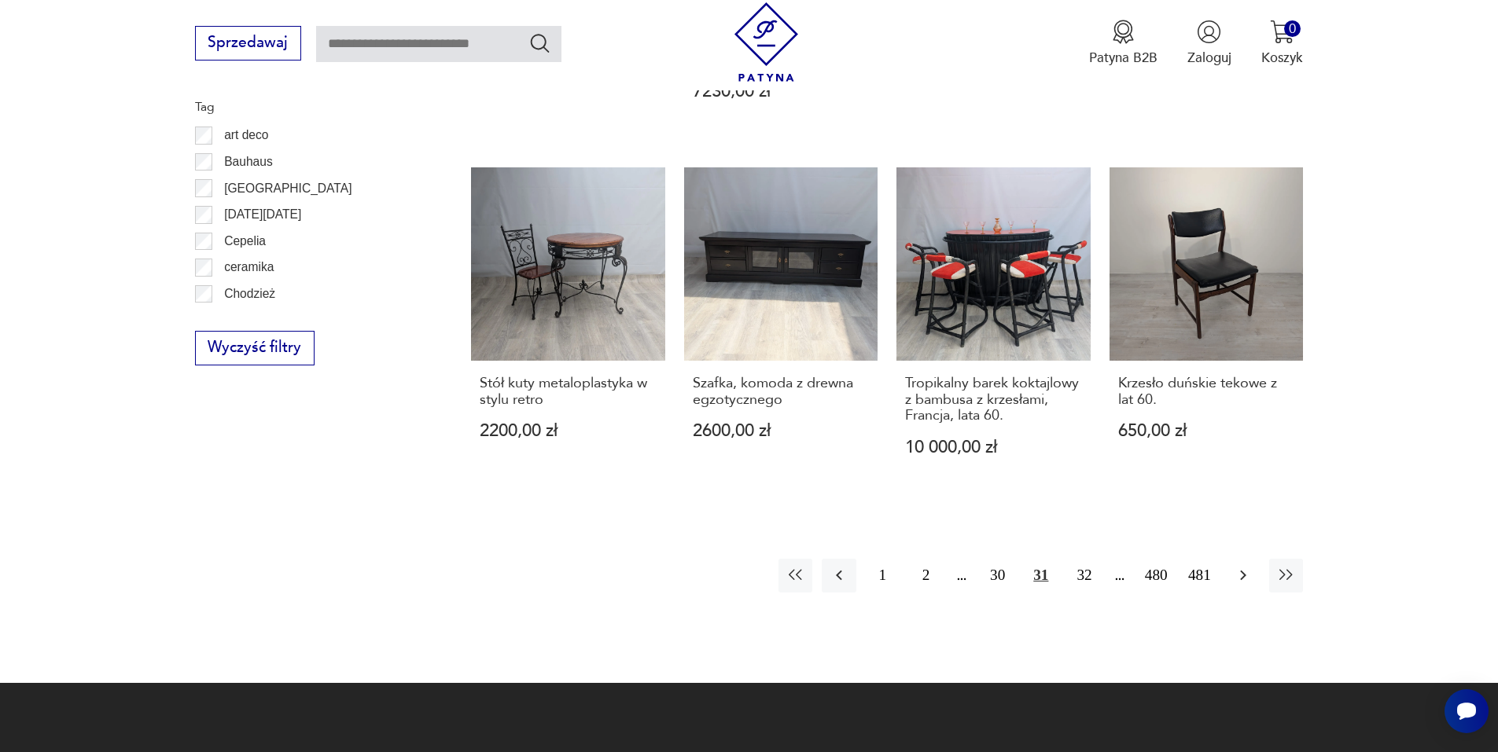
click at [1236, 566] on icon "button" at bounding box center [1243, 575] width 19 height 19
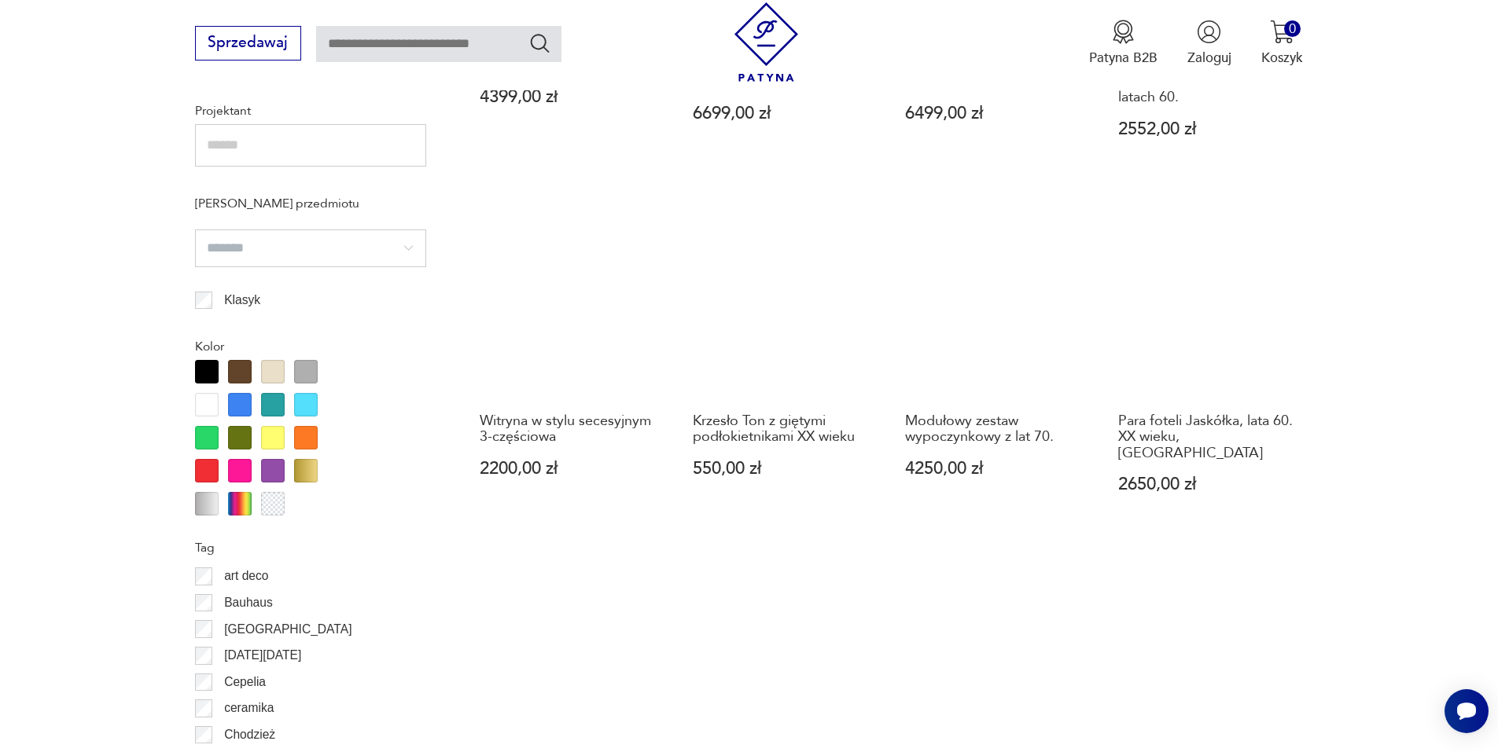
scroll to position [1388, 0]
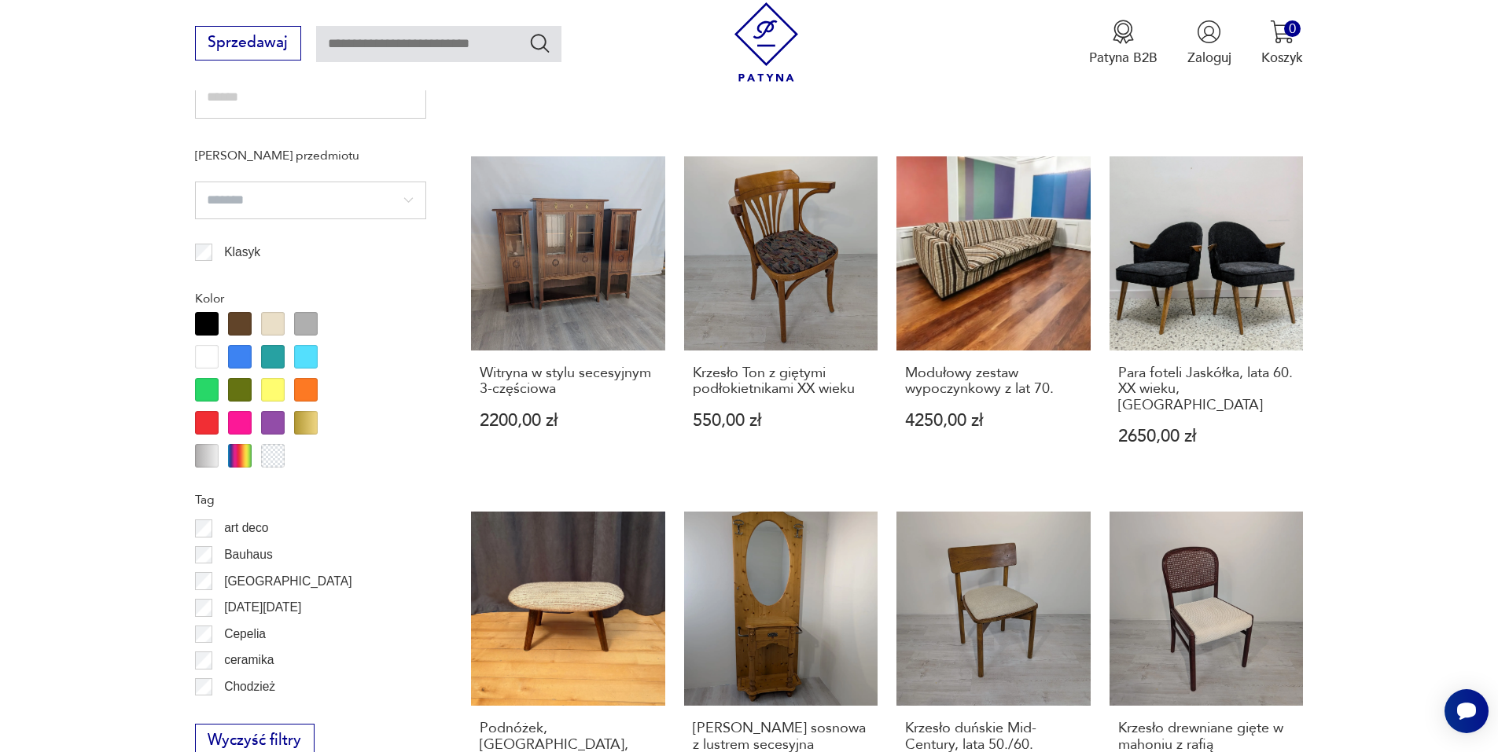
click at [1400, 372] on section "Filtruj produkty Cena MIN MAX OK Promocja Datowanie OK Kraj pochodzenia Dania (…" at bounding box center [749, 207] width 1498 height 1673
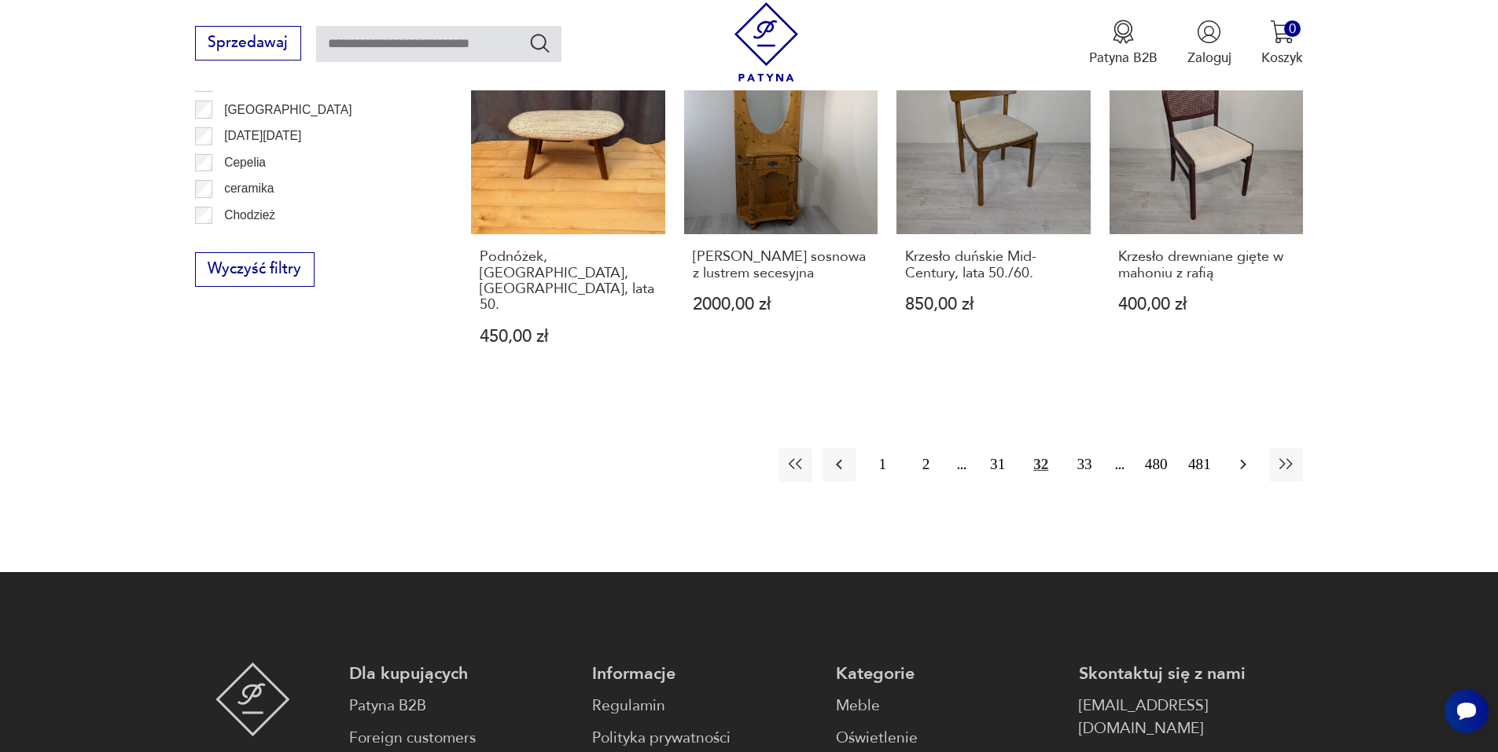
click at [1257, 448] on button "button" at bounding box center [1243, 465] width 34 height 34
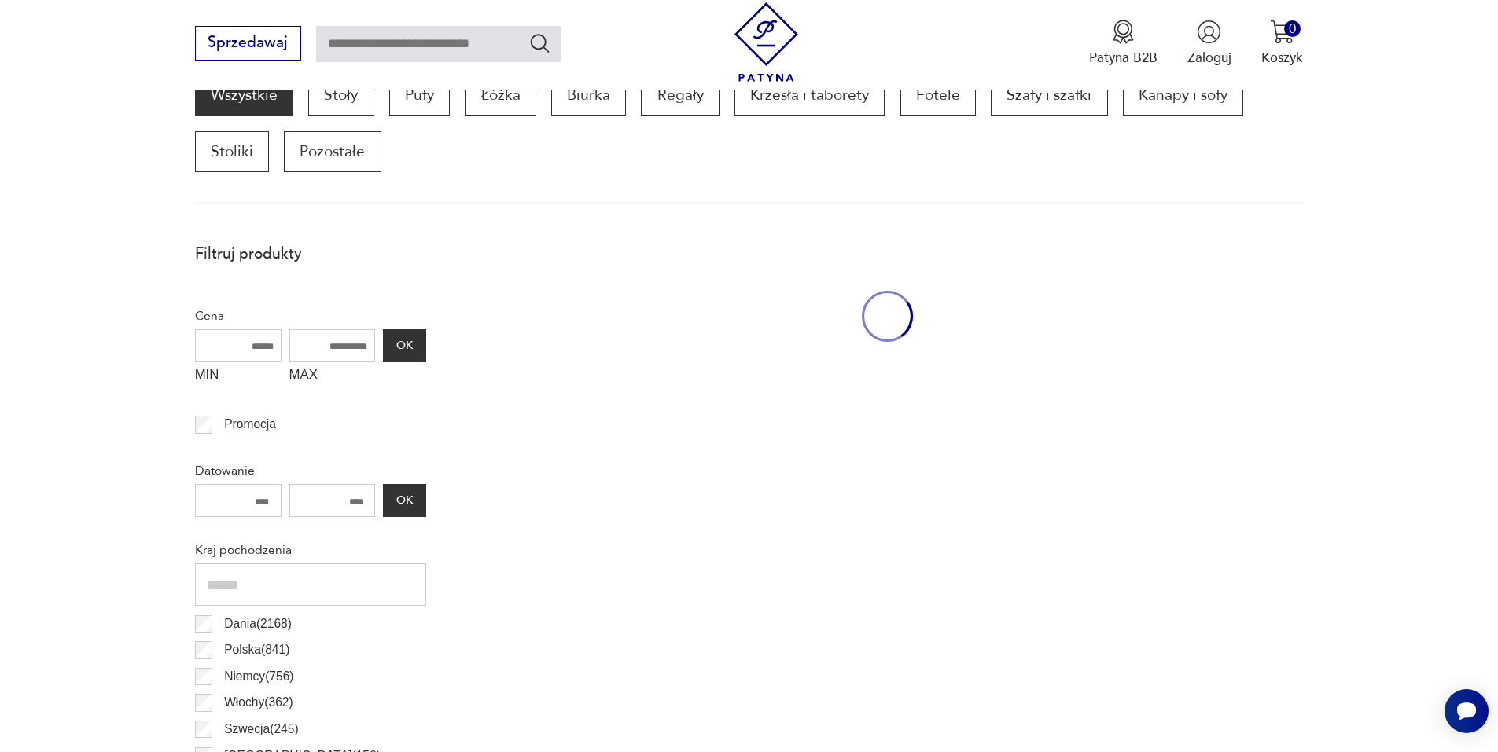
scroll to position [524, 0]
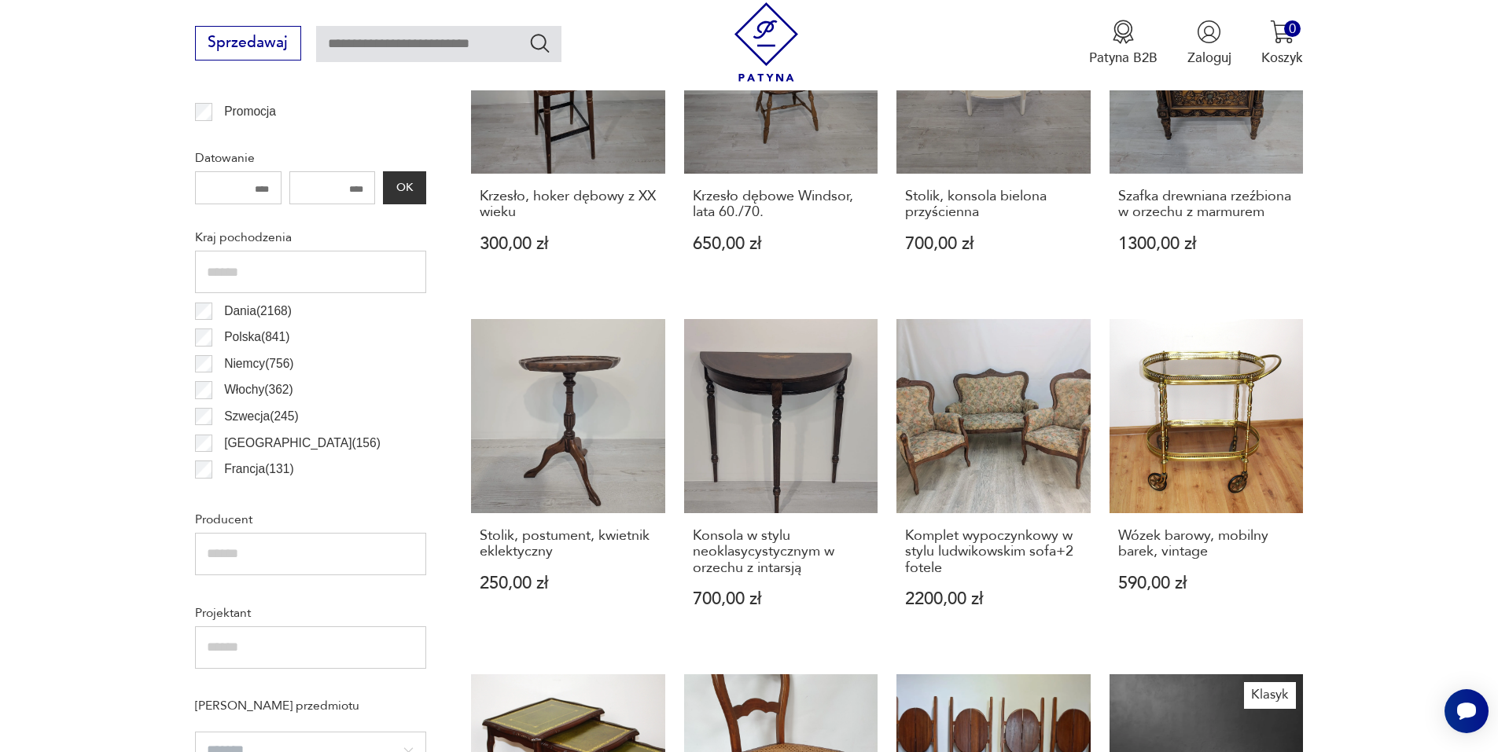
click at [1395, 440] on section "Filtruj produkty Cena MIN MAX OK Promocja Datowanie OK Kraj pochodzenia Dania (…" at bounding box center [749, 766] width 1498 height 1690
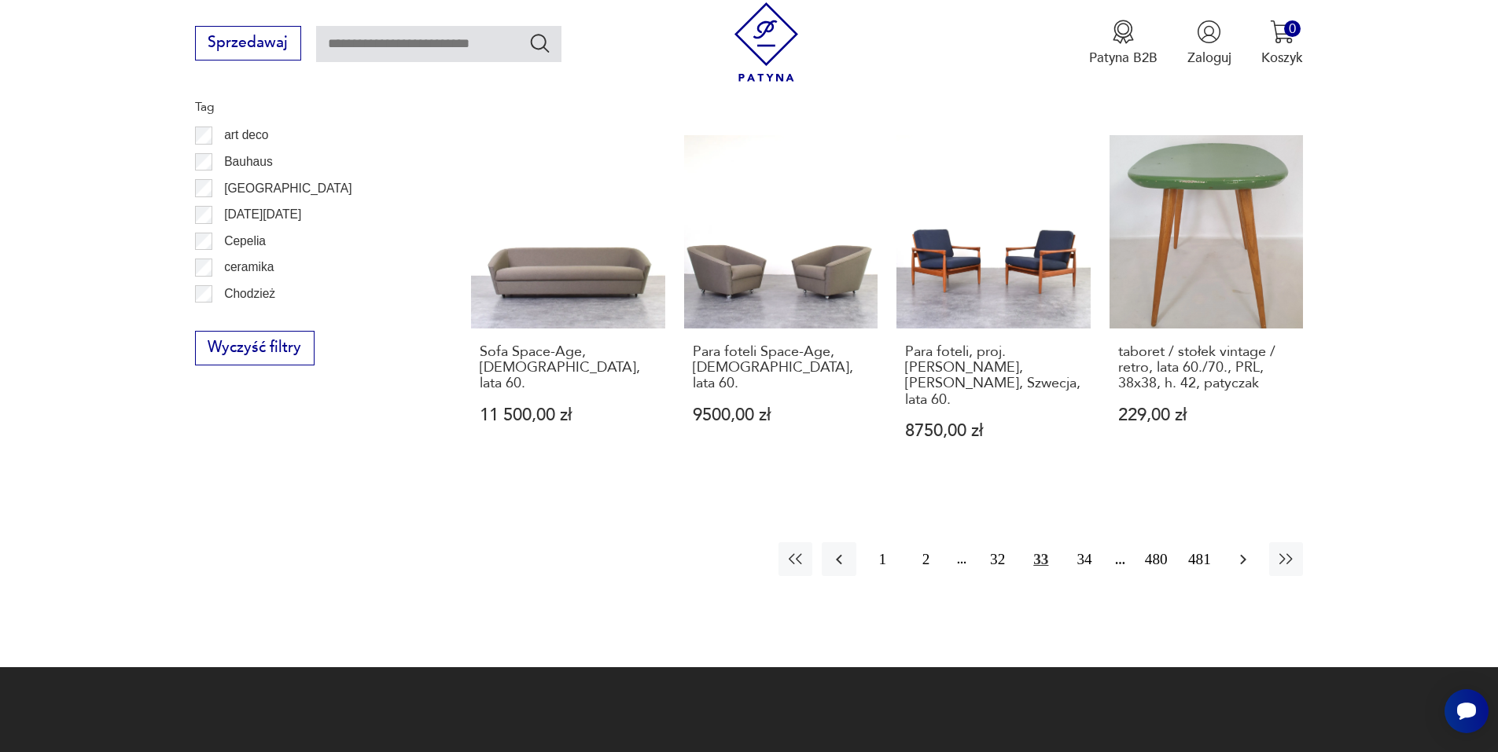
click at [1237, 550] on icon "button" at bounding box center [1243, 559] width 19 height 19
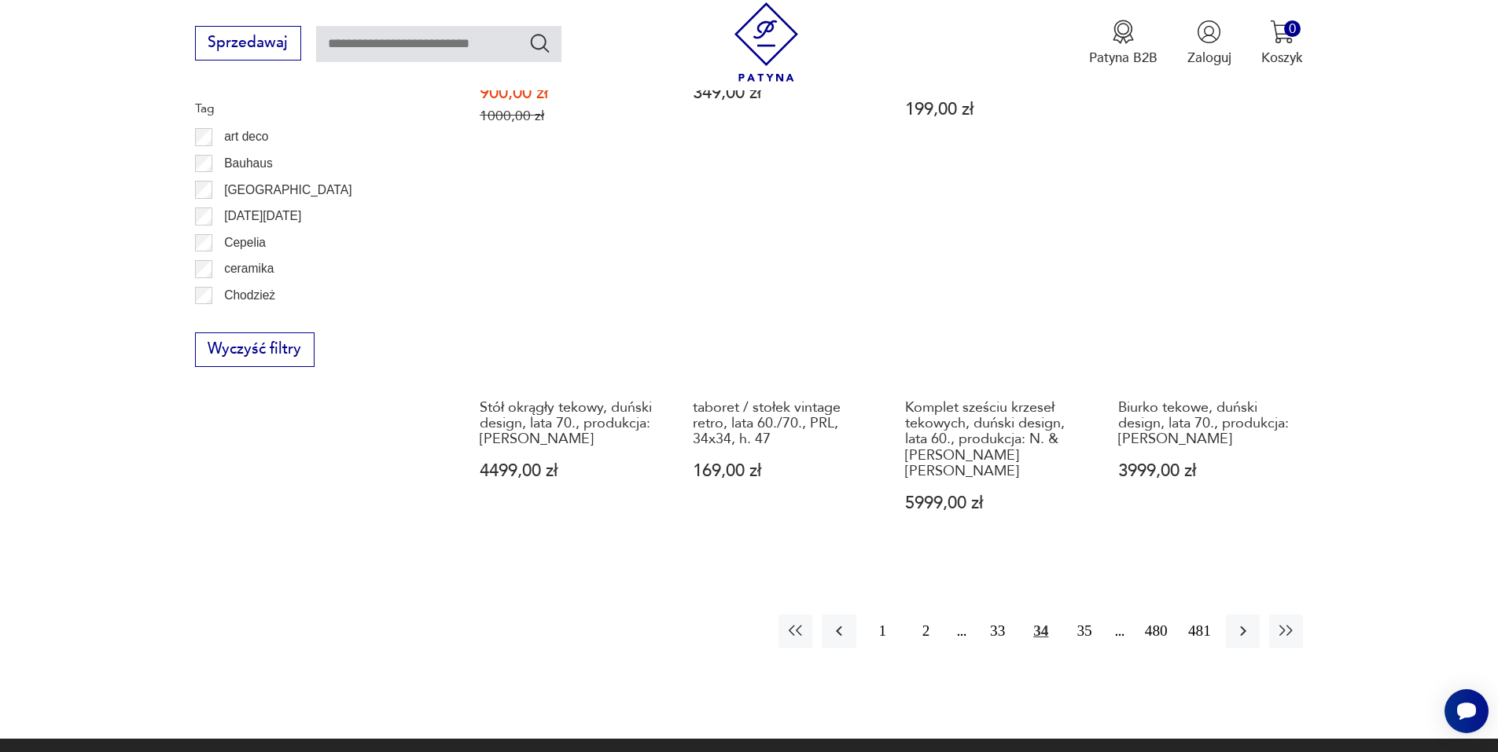
scroll to position [1782, 0]
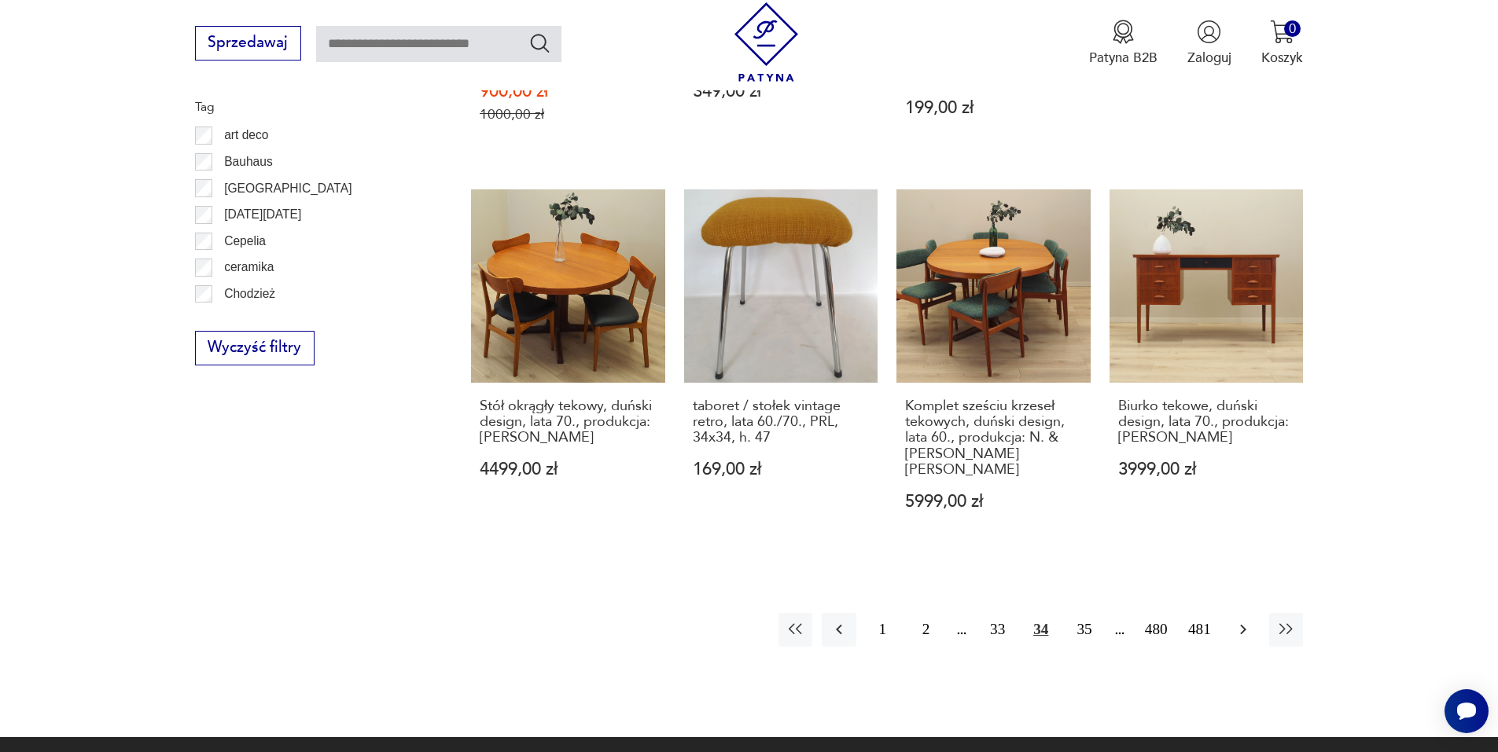
click at [1244, 625] on icon "button" at bounding box center [1243, 630] width 6 height 10
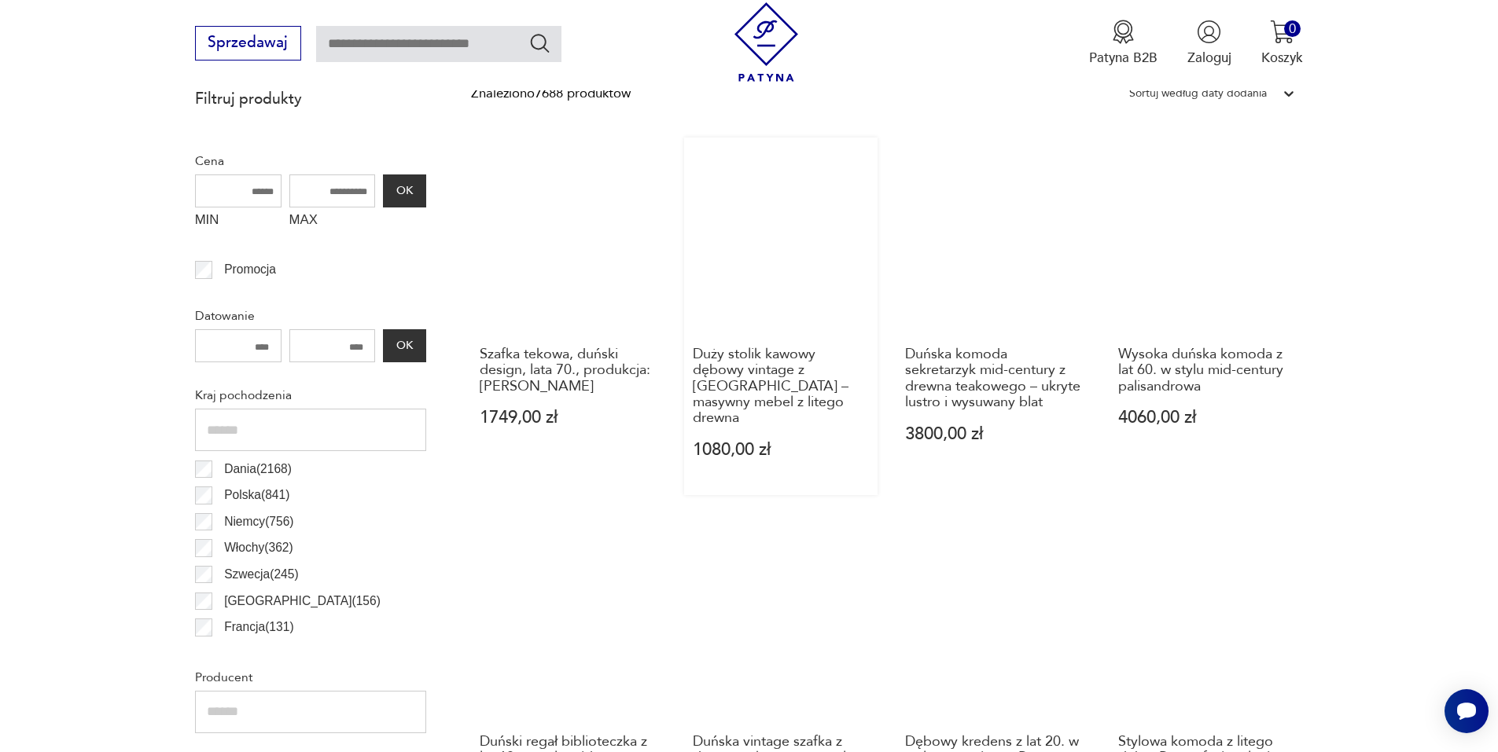
scroll to position [681, 0]
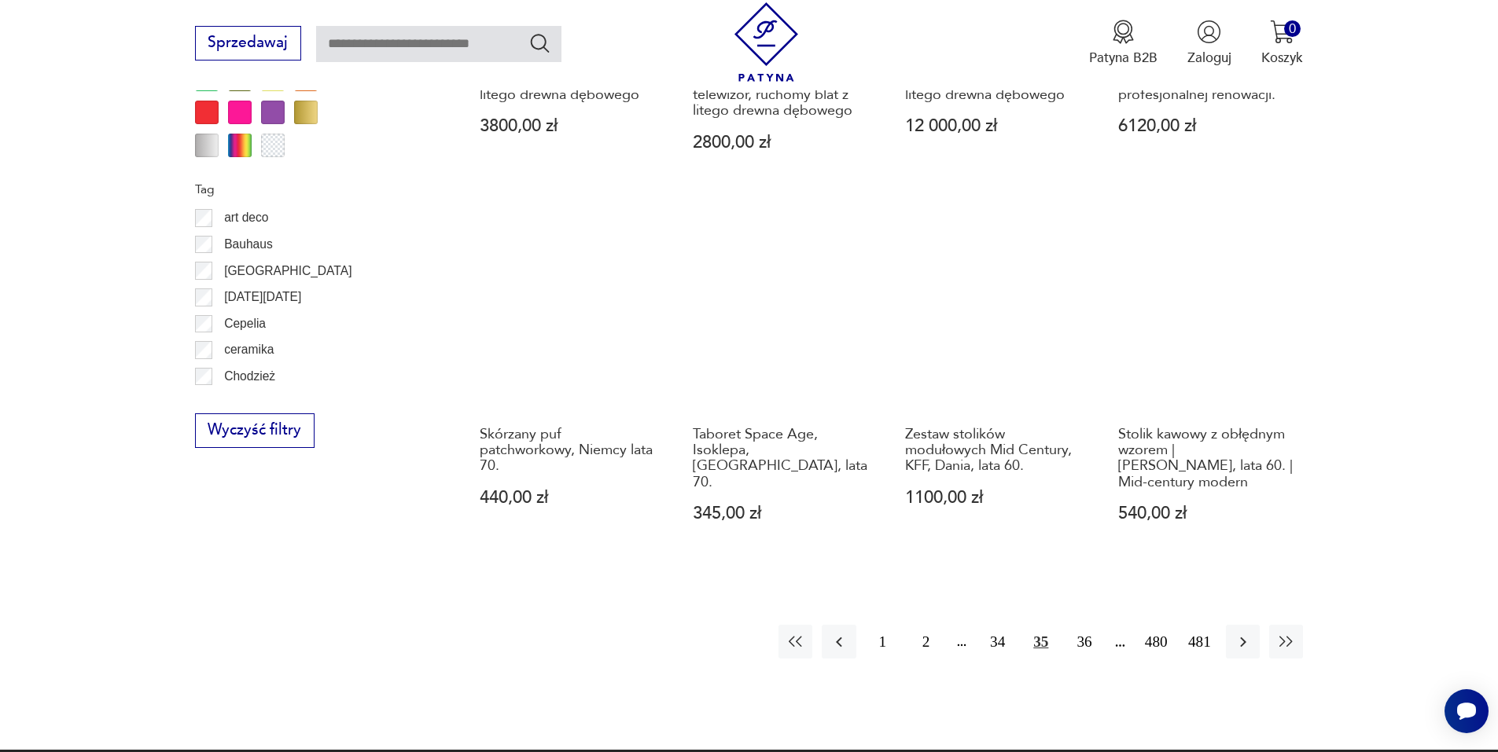
scroll to position [1860, 0]
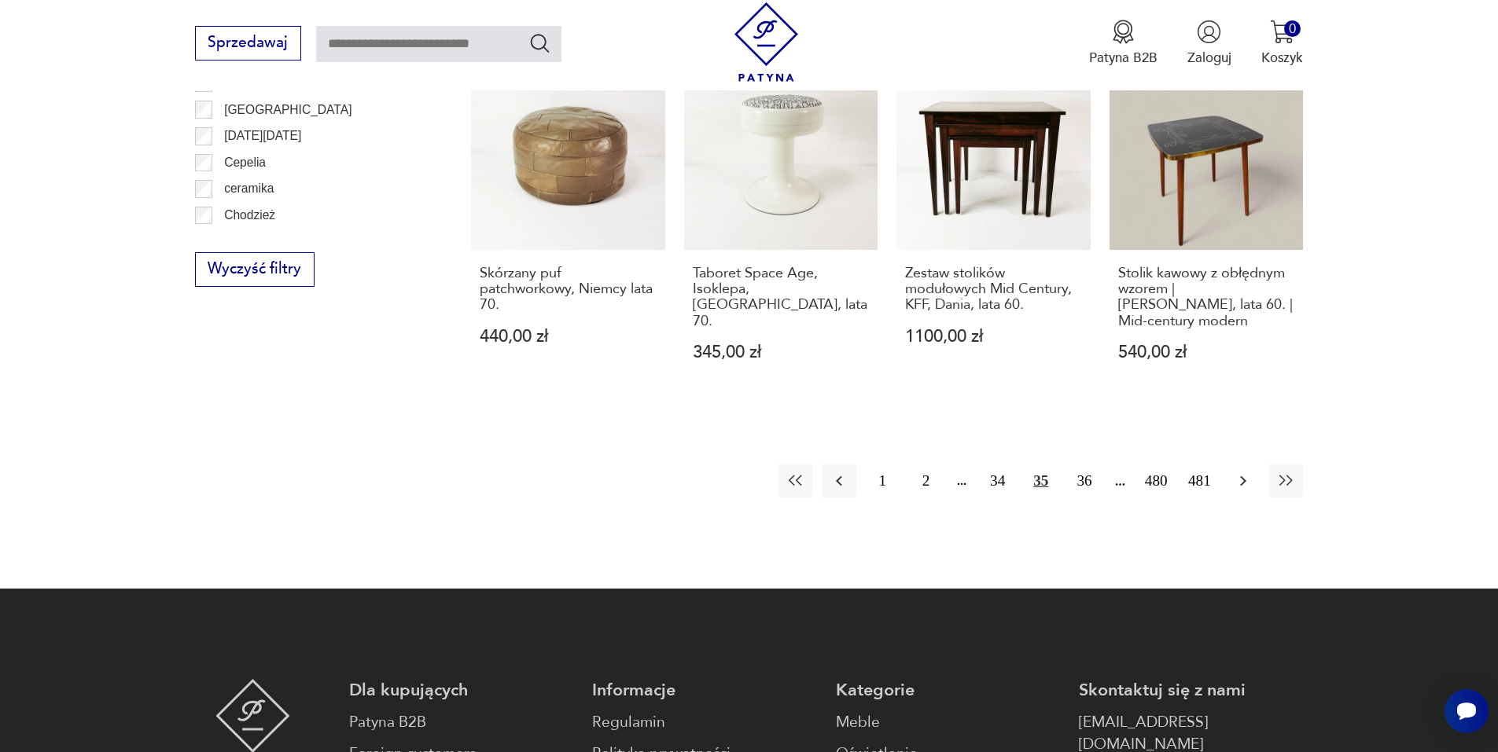
click at [1249, 472] on icon "button" at bounding box center [1243, 481] width 19 height 19
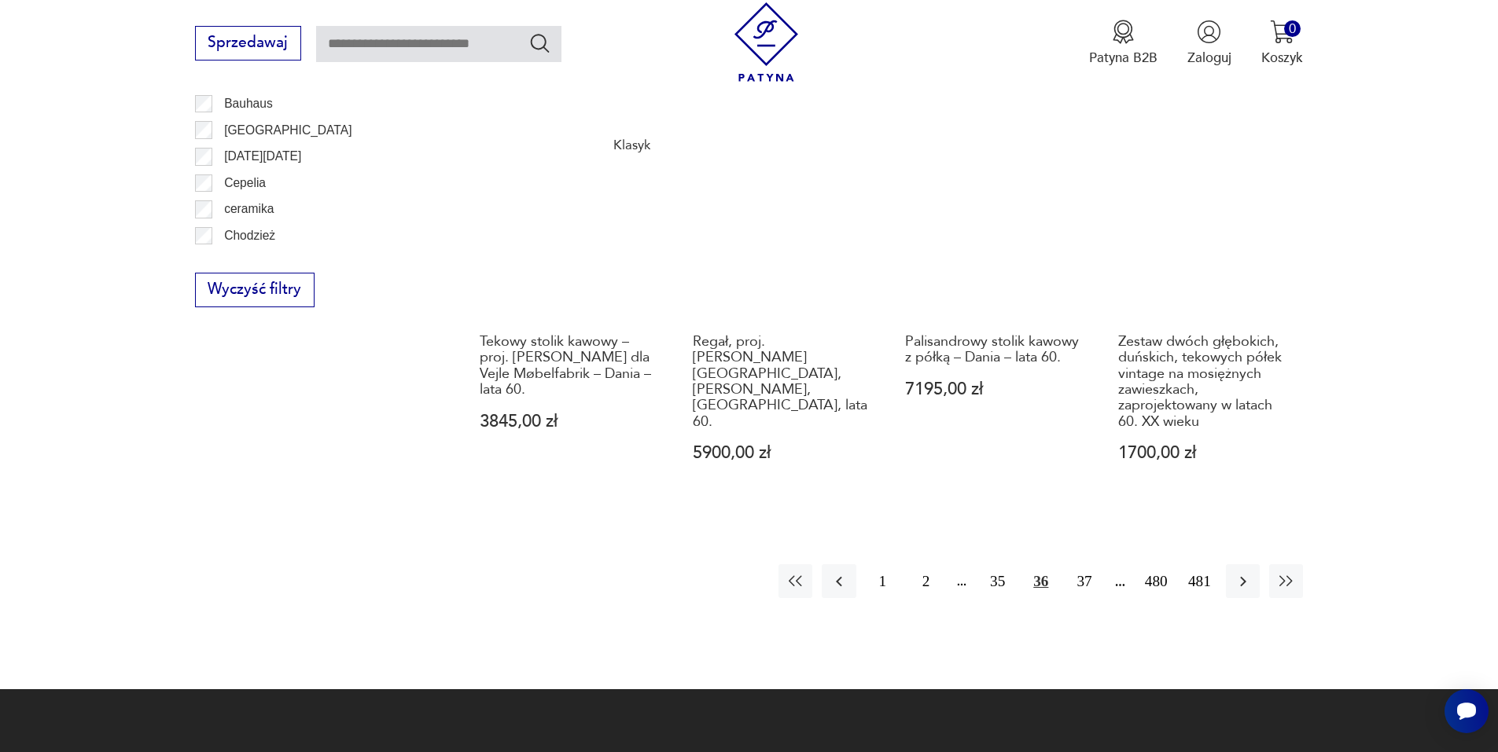
scroll to position [1860, 0]
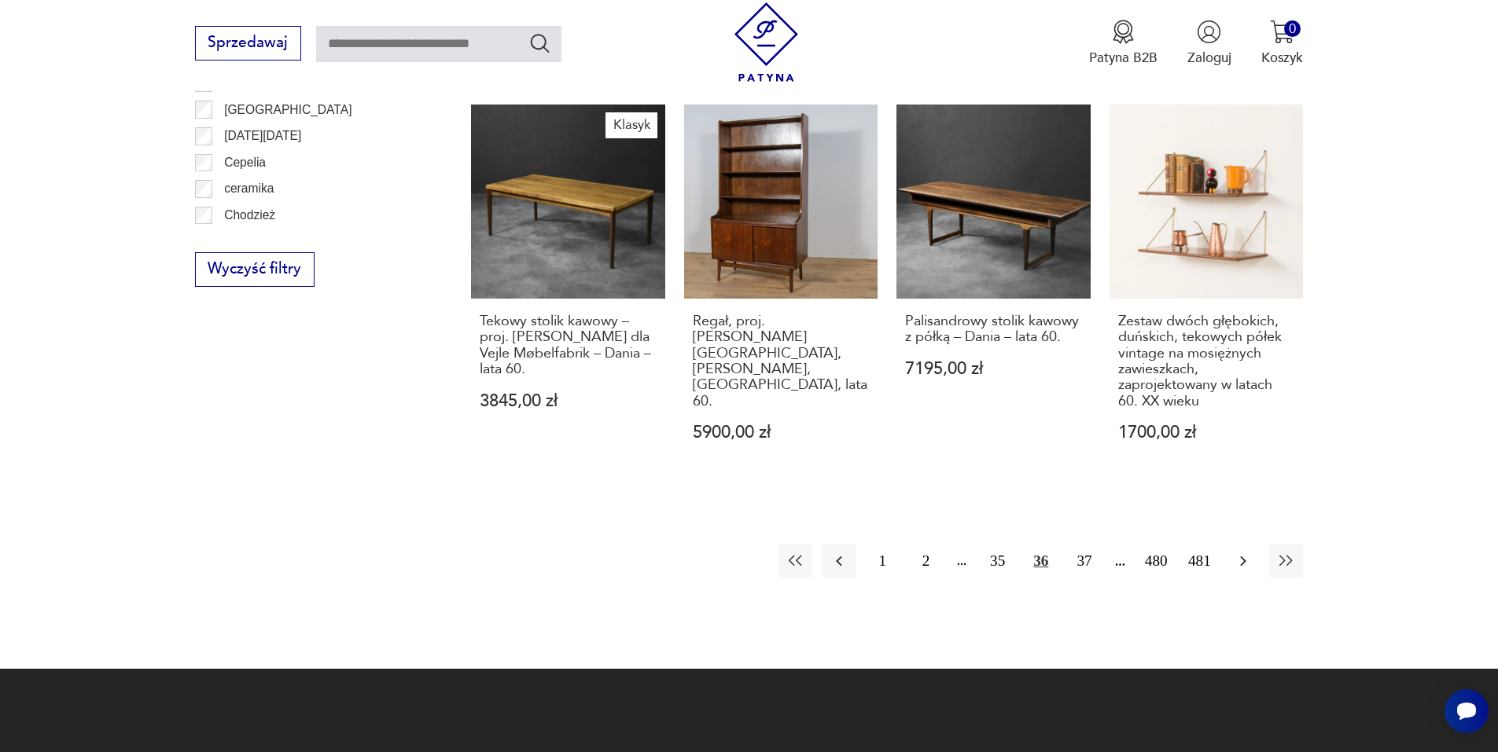
click at [1246, 555] on icon "button" at bounding box center [1243, 561] width 19 height 19
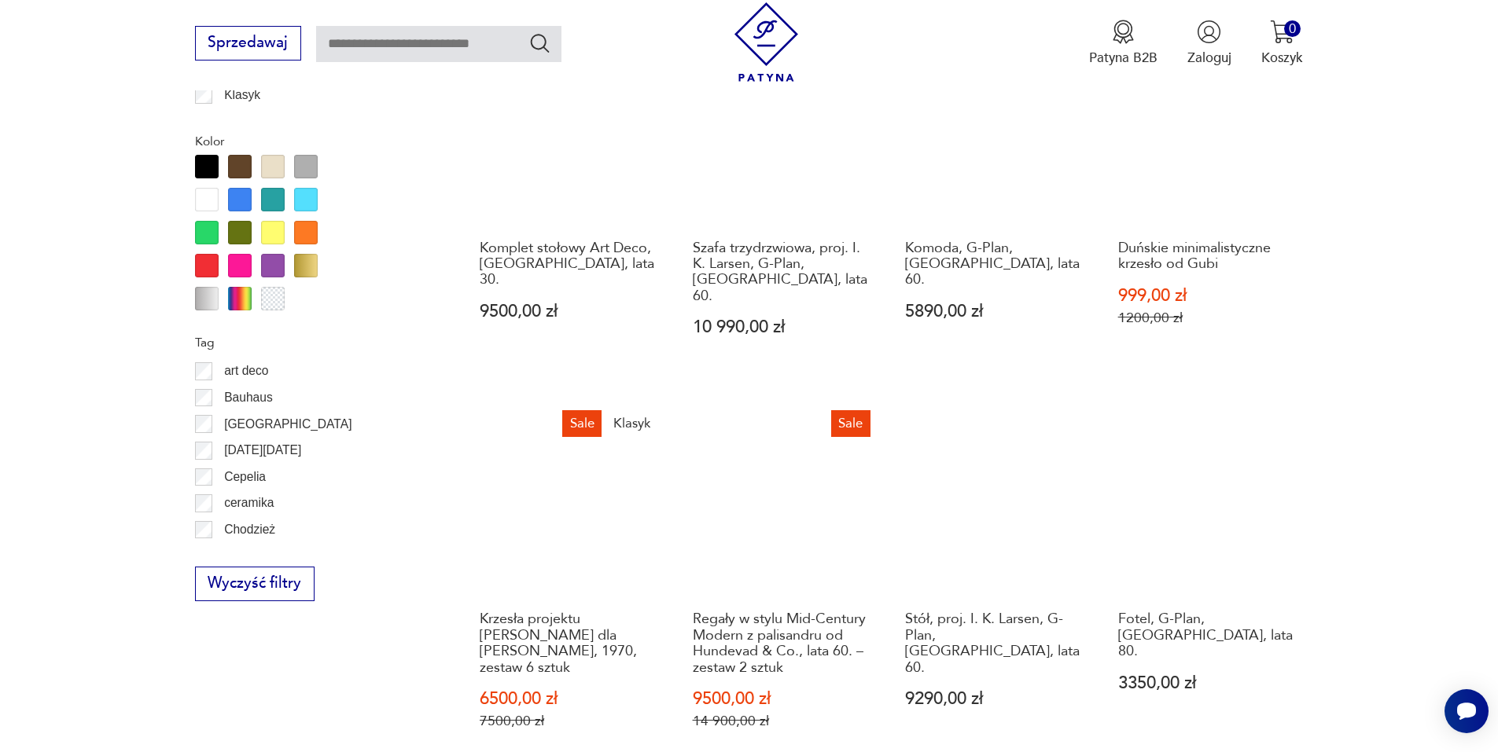
scroll to position [1860, 0]
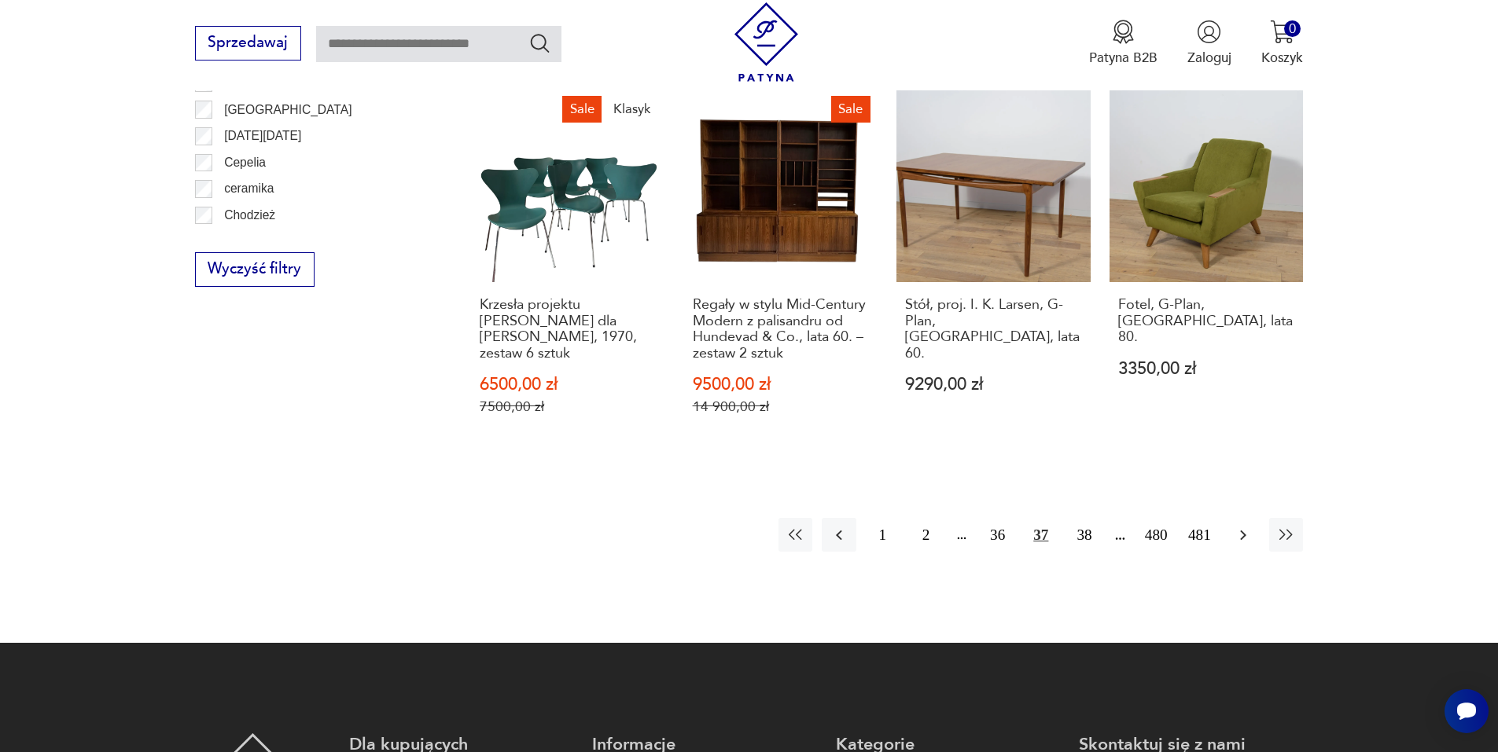
click at [1239, 526] on icon "button" at bounding box center [1243, 535] width 19 height 19
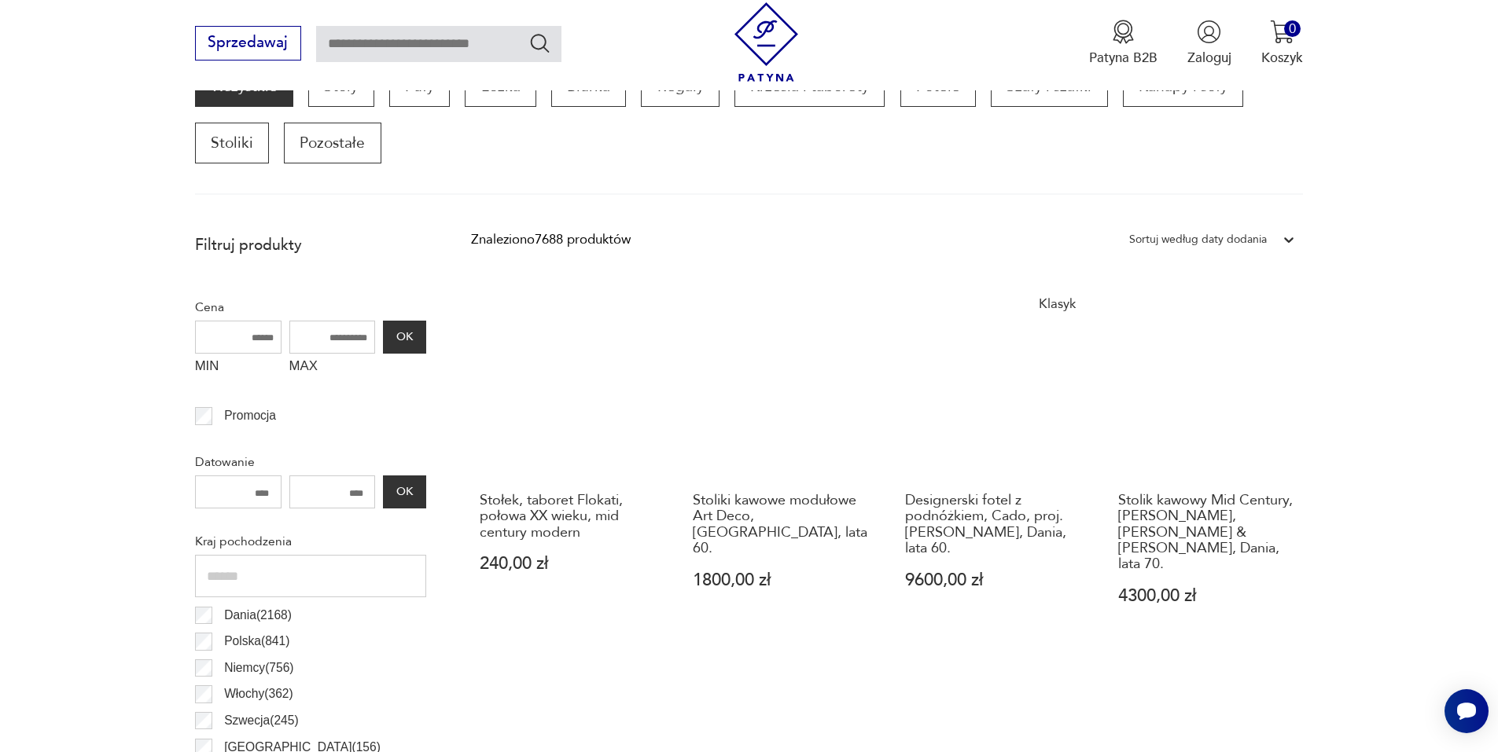
scroll to position [524, 0]
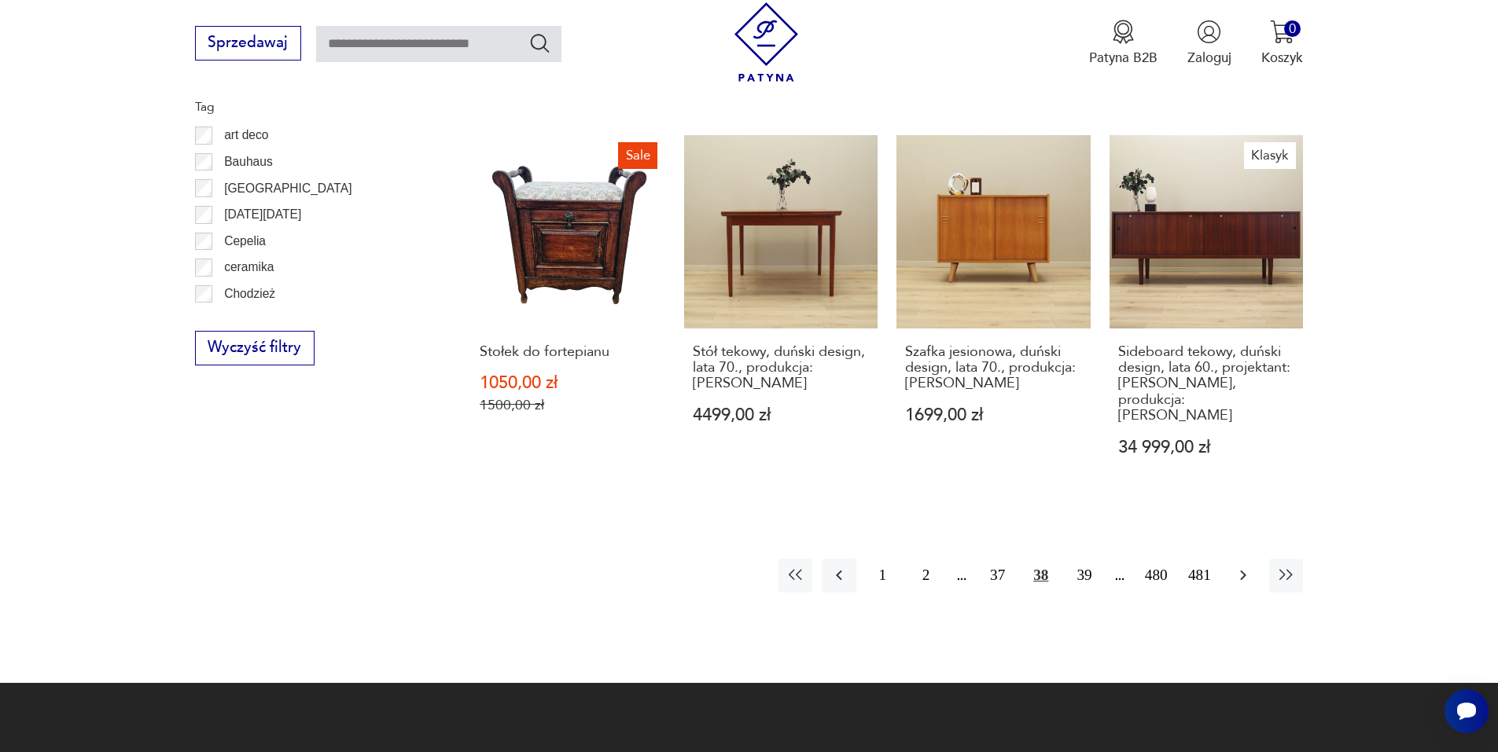
click at [1234, 566] on icon "button" at bounding box center [1243, 575] width 19 height 19
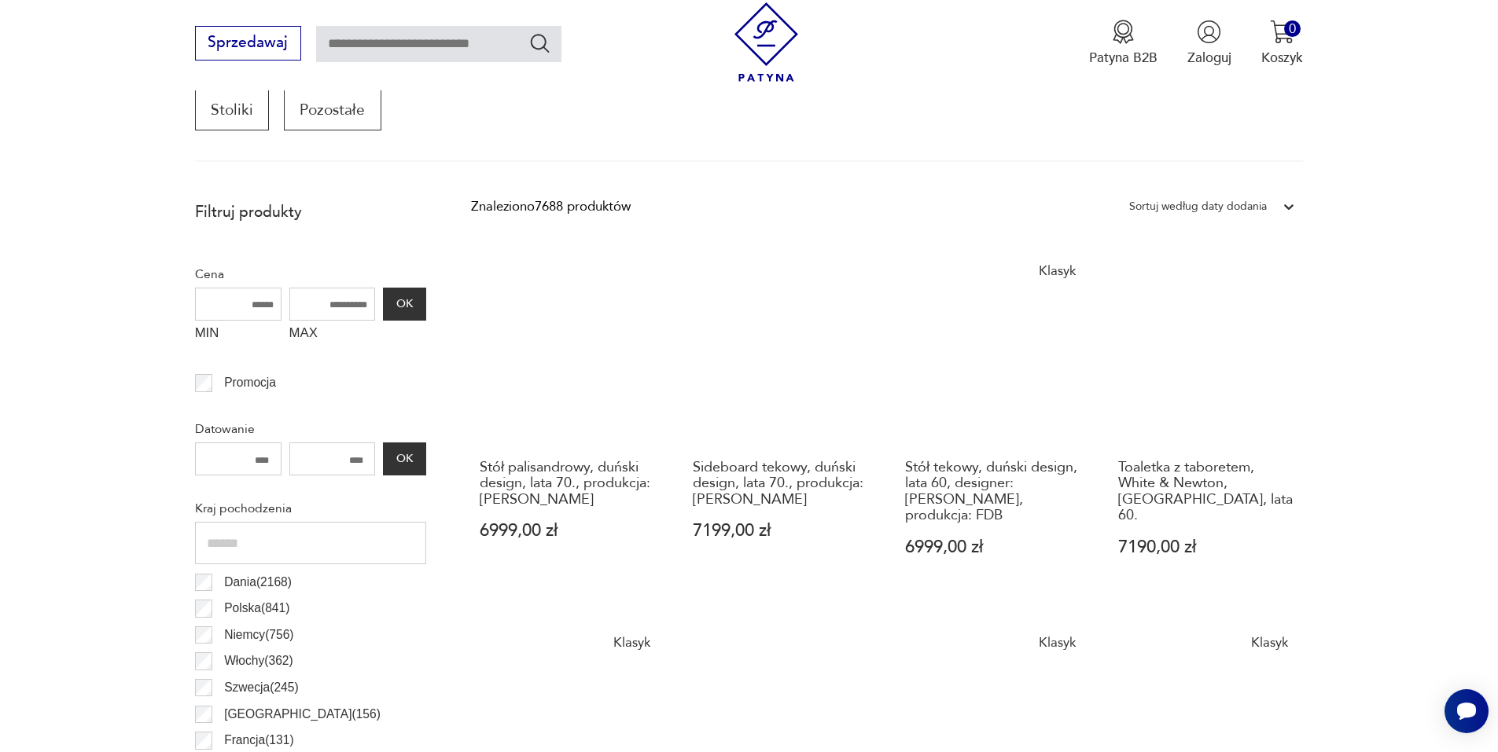
scroll to position [838, 0]
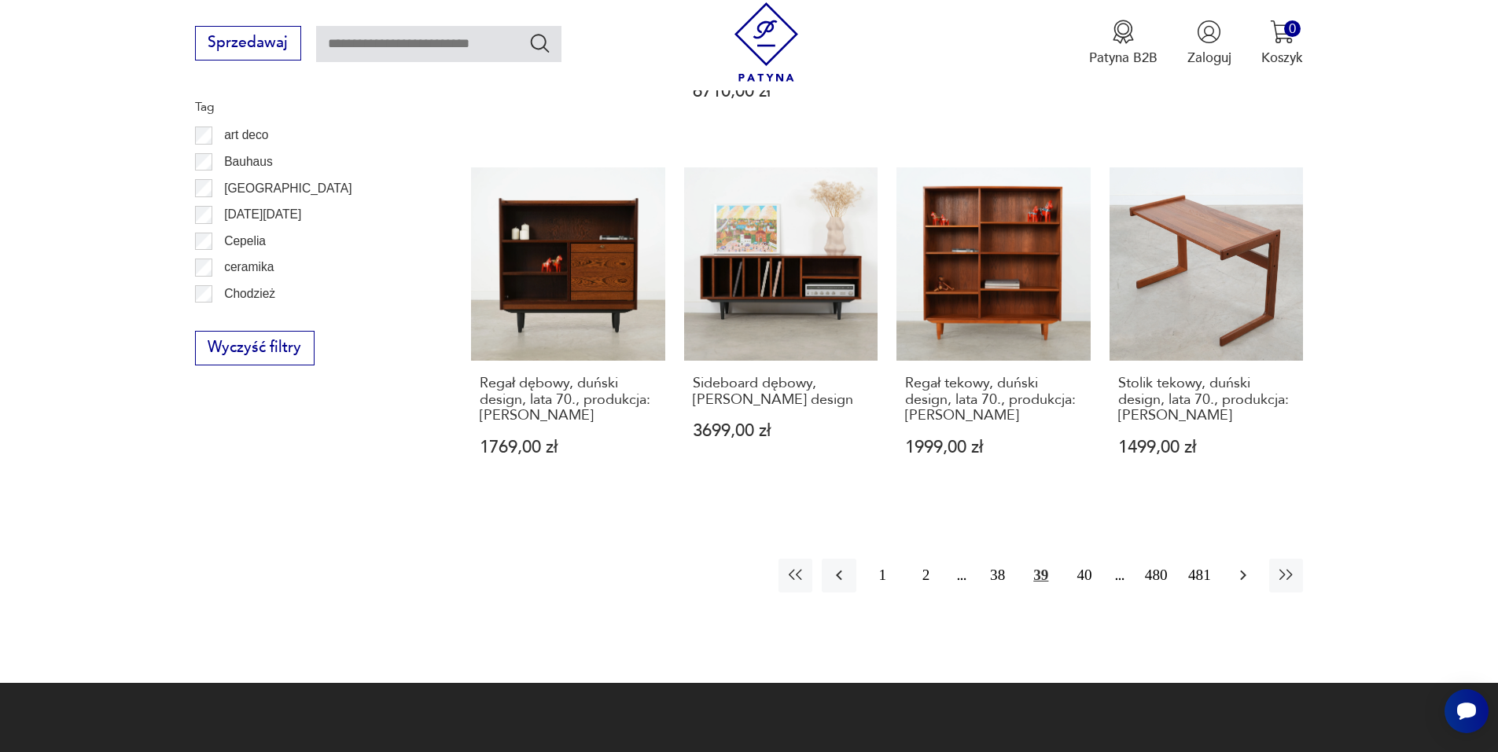
click at [1252, 566] on button "button" at bounding box center [1243, 576] width 34 height 34
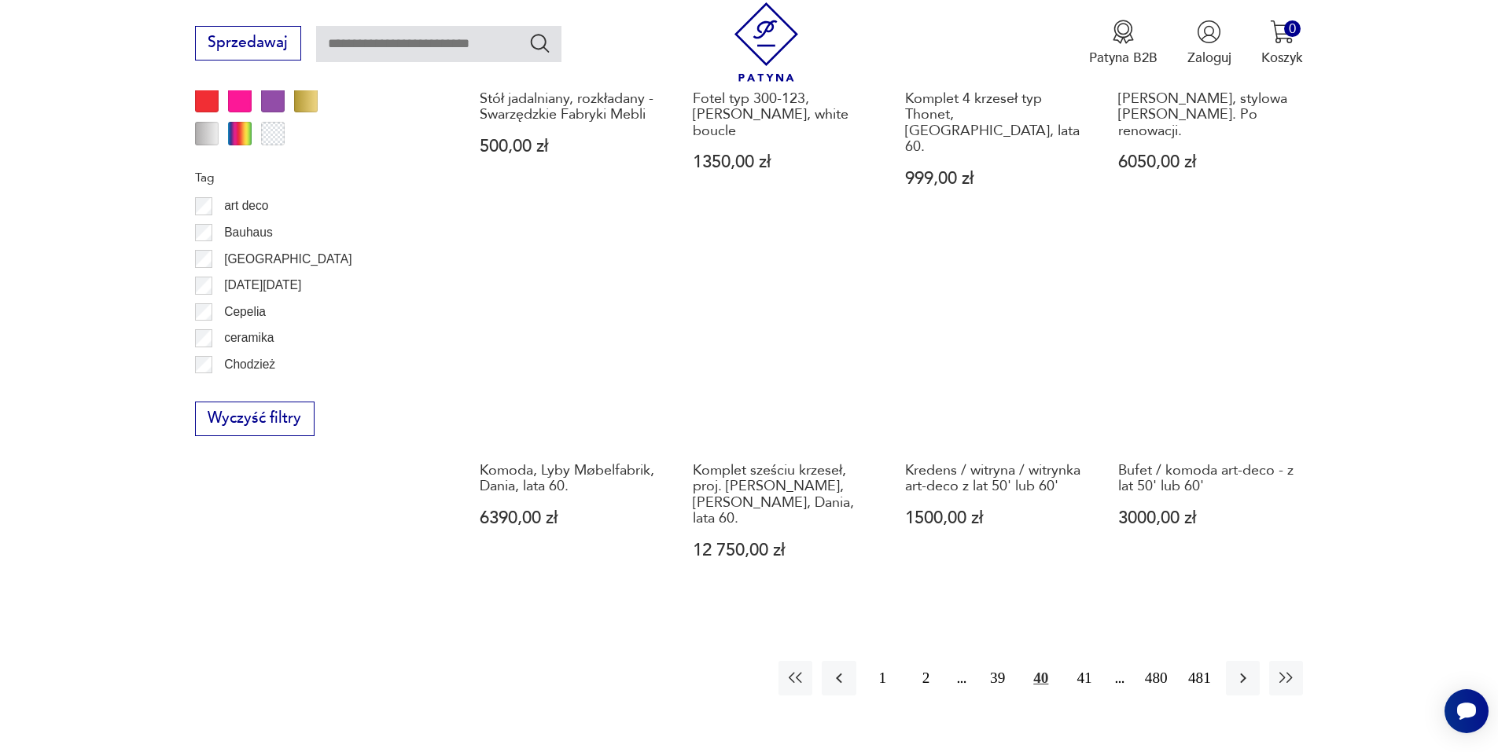
scroll to position [1782, 0]
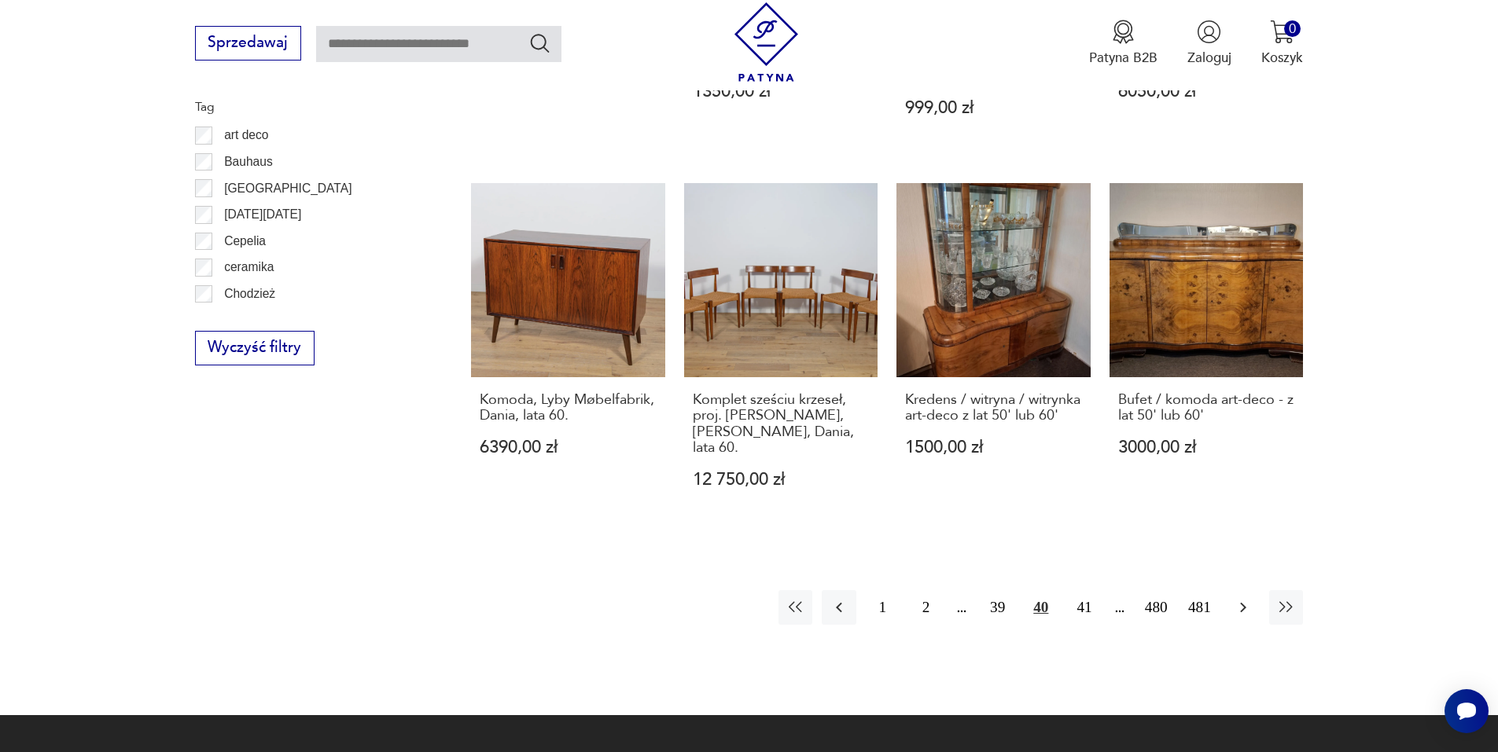
click at [1256, 590] on button "button" at bounding box center [1243, 607] width 34 height 34
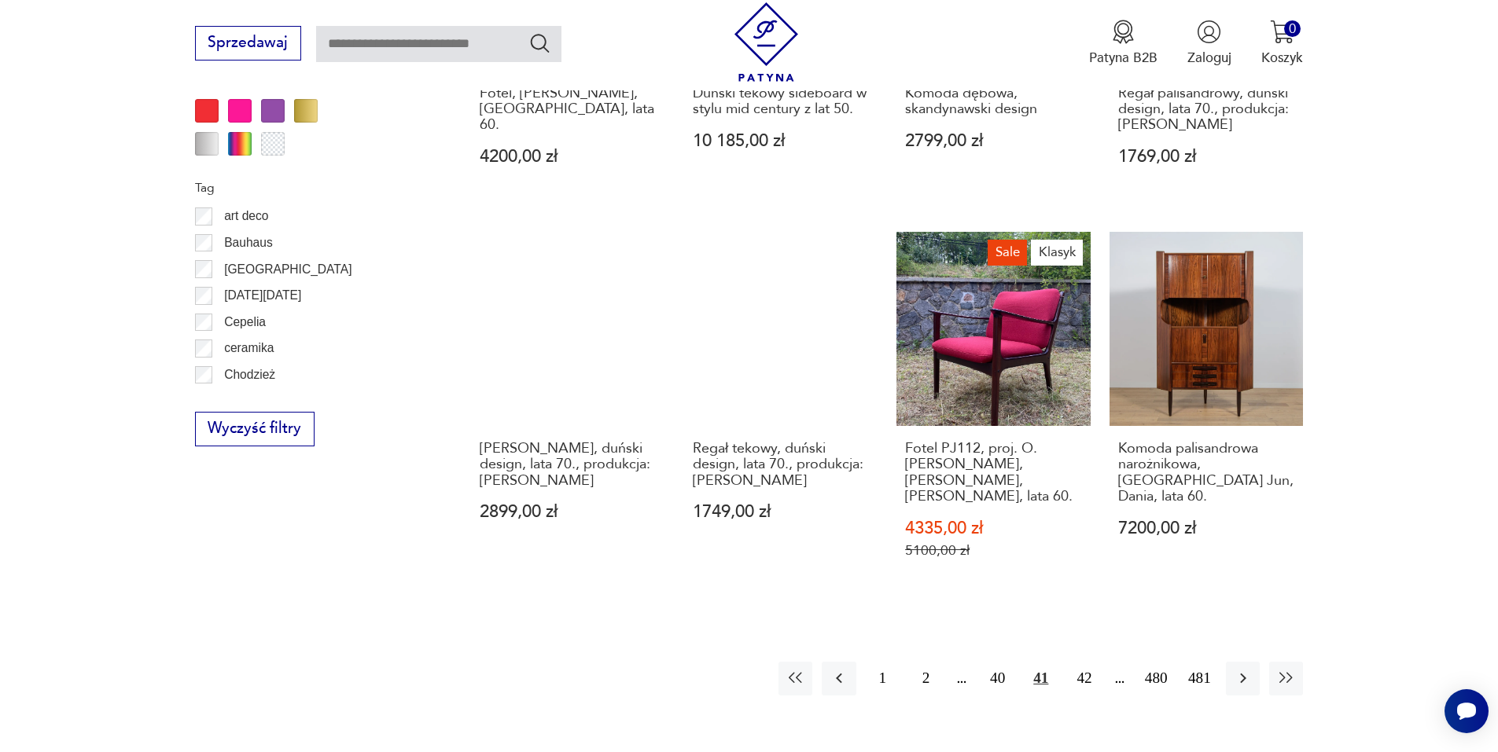
scroll to position [1703, 0]
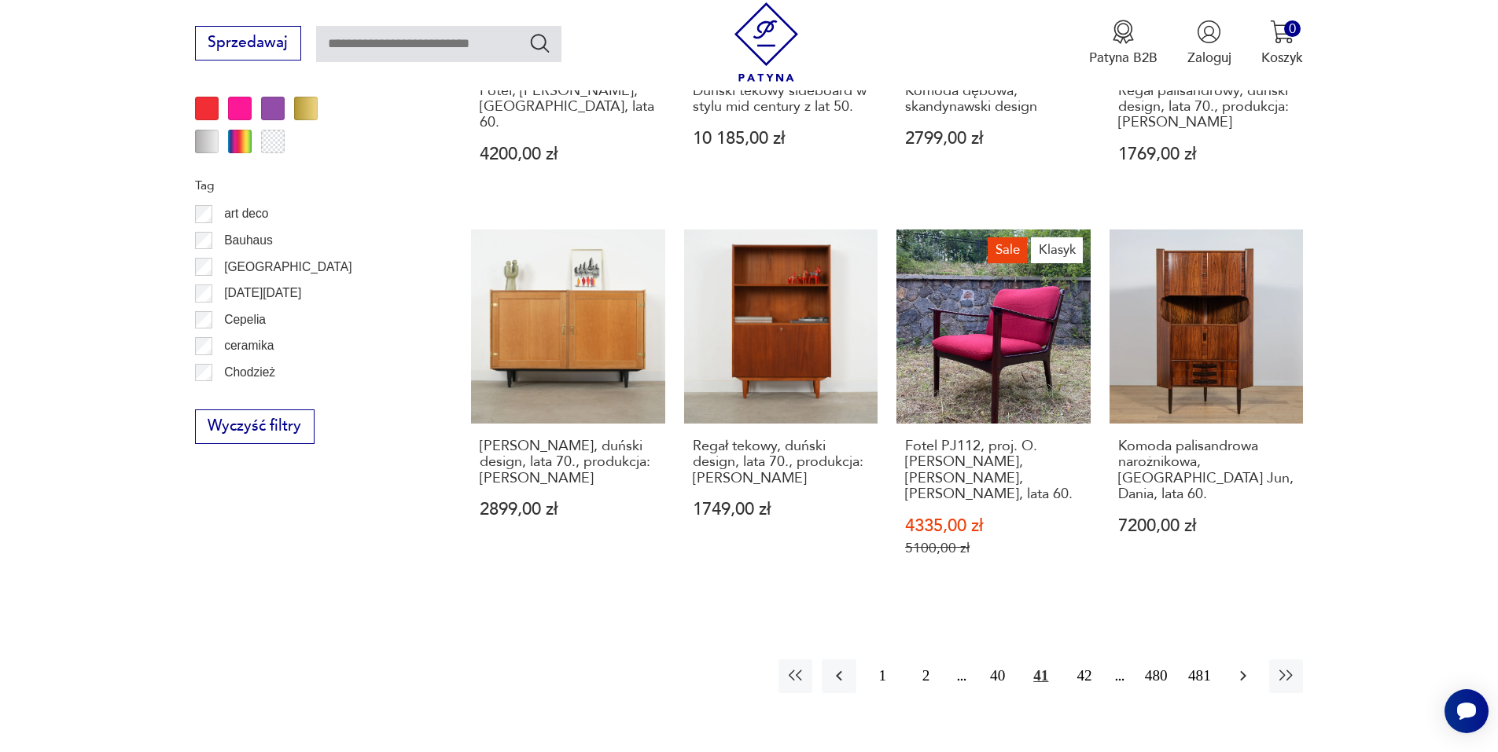
click at [1239, 660] on button "button" at bounding box center [1243, 677] width 34 height 34
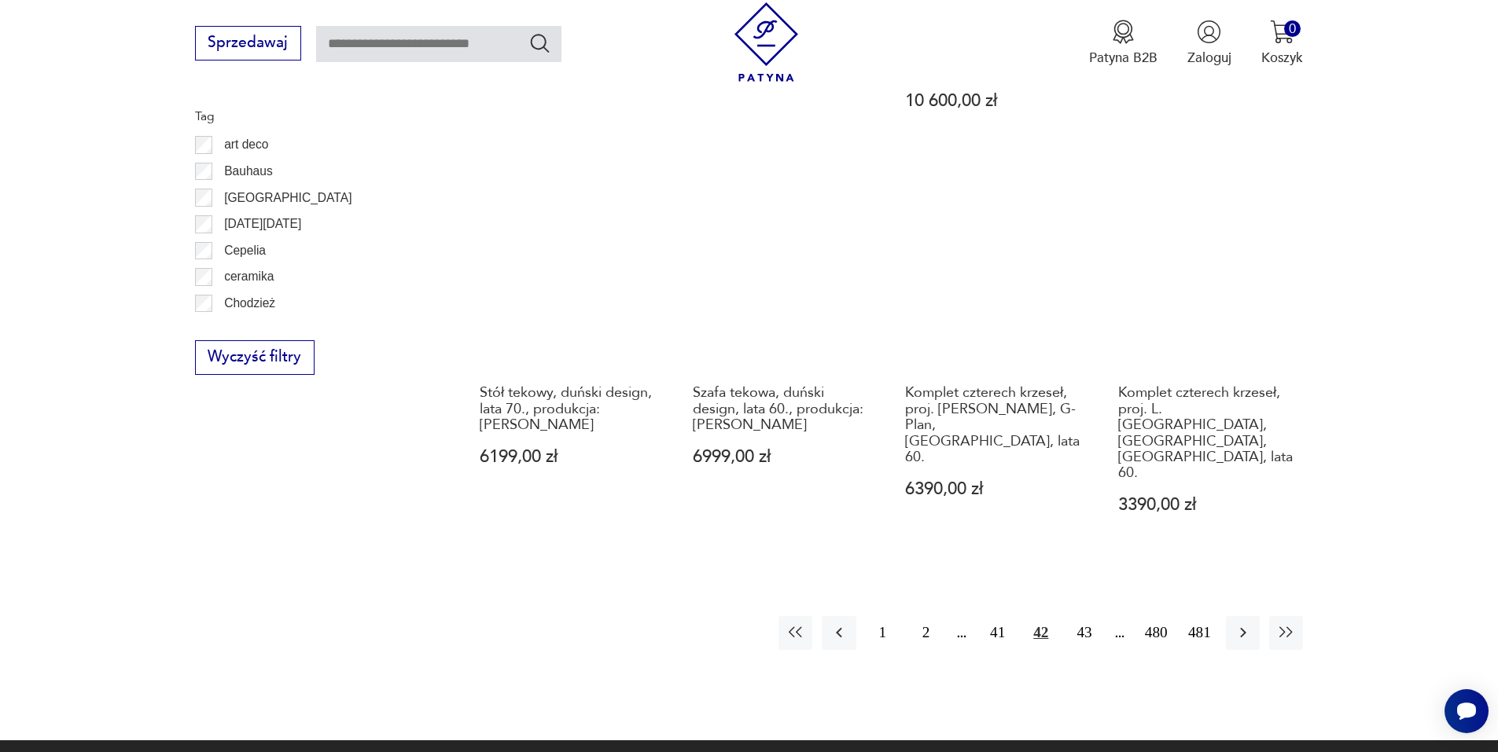
scroll to position [1782, 0]
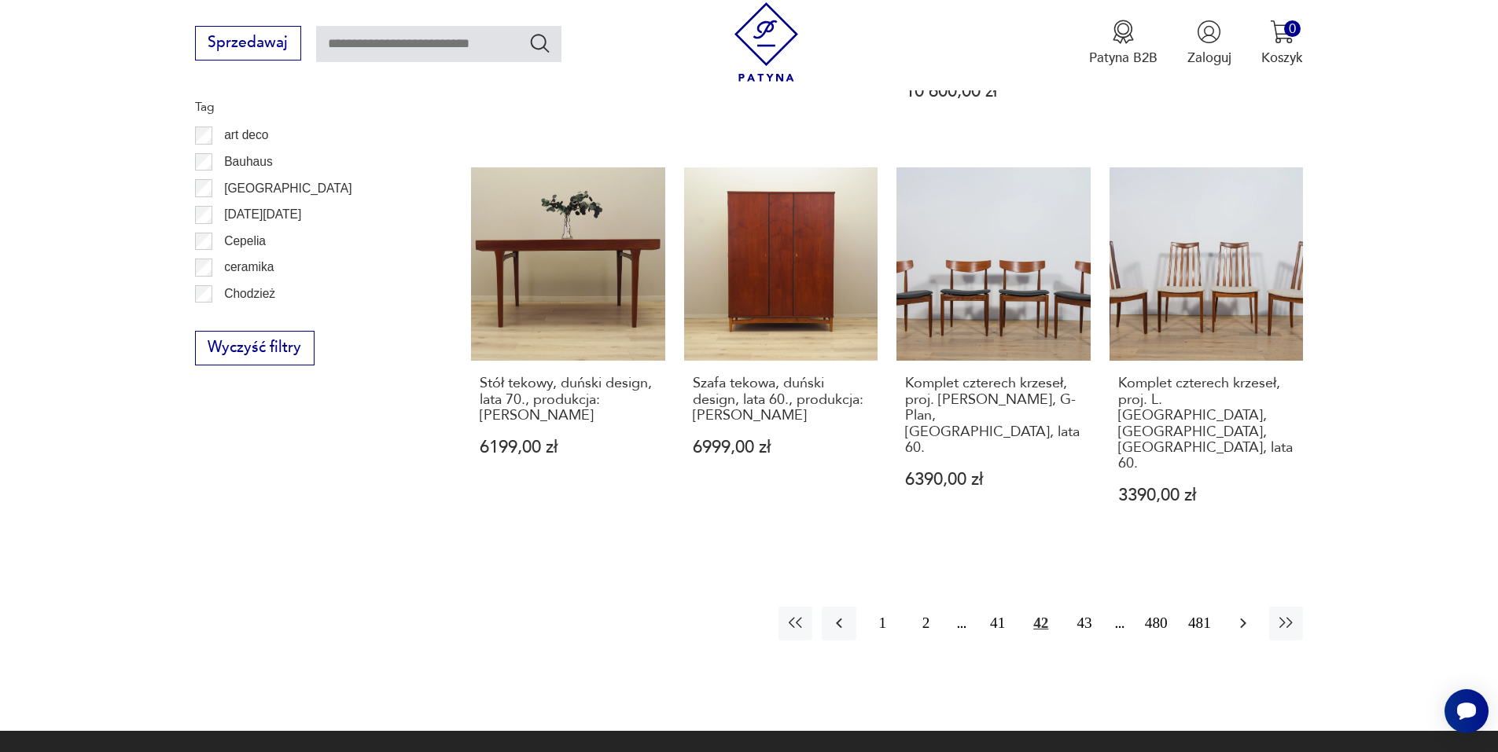
click at [1243, 619] on icon "button" at bounding box center [1243, 624] width 6 height 10
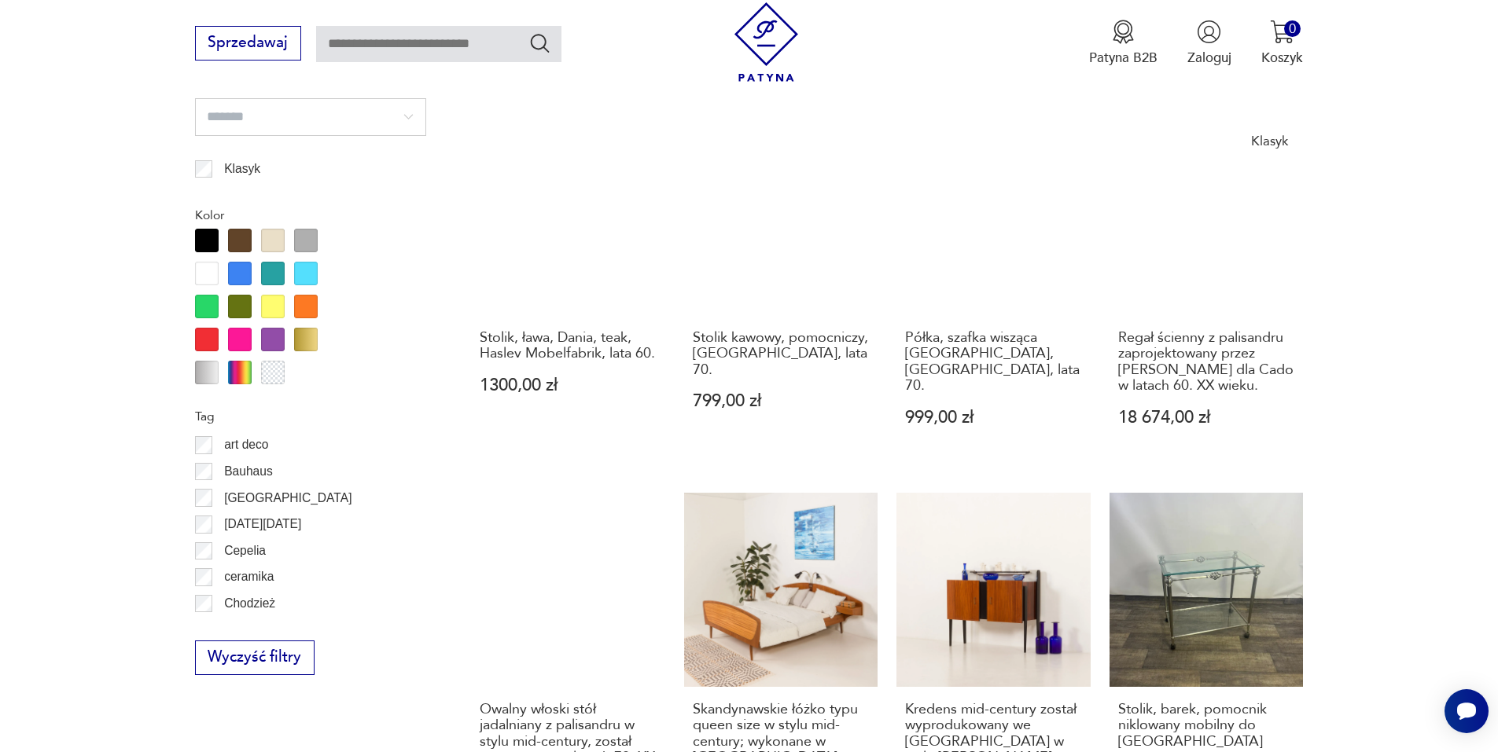
scroll to position [1467, 0]
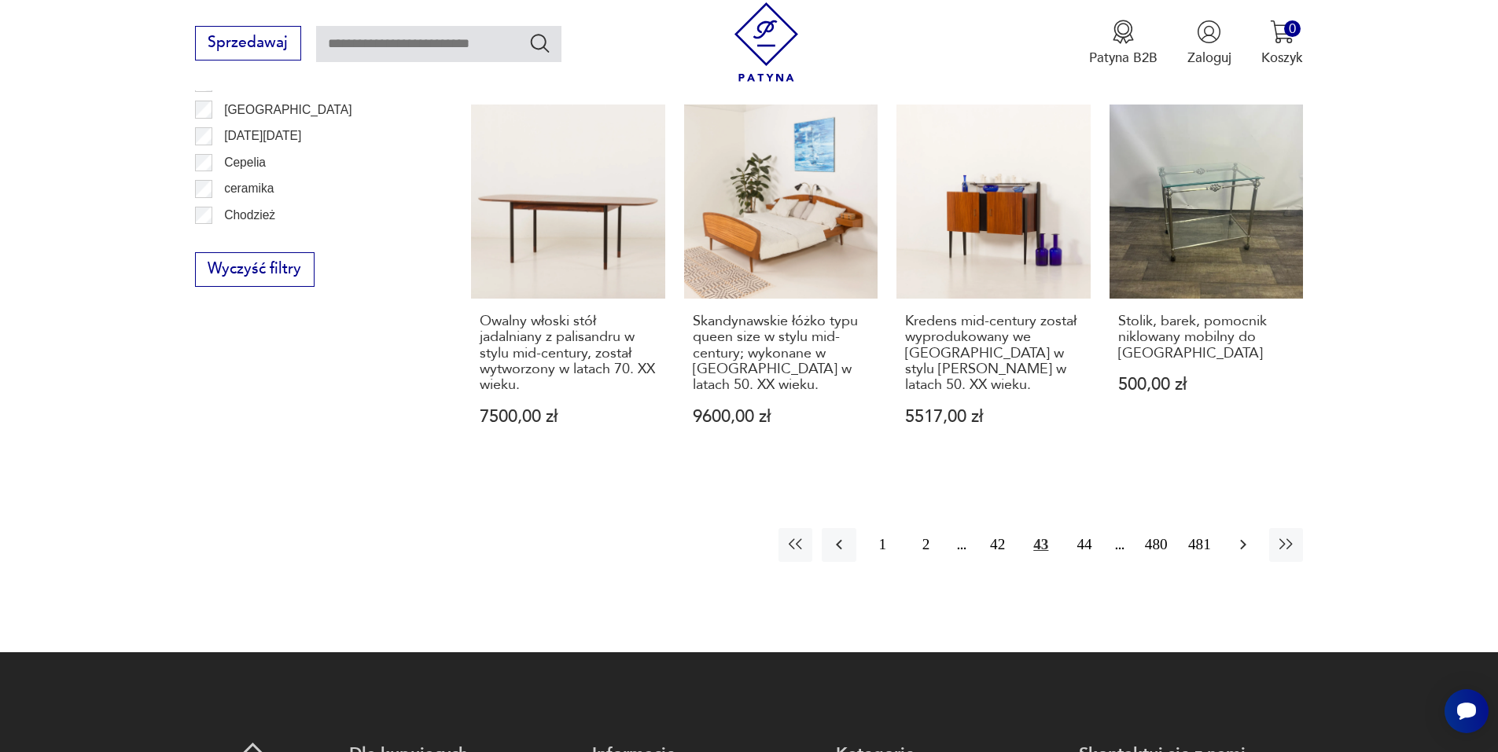
click at [1241, 535] on icon "button" at bounding box center [1243, 544] width 19 height 19
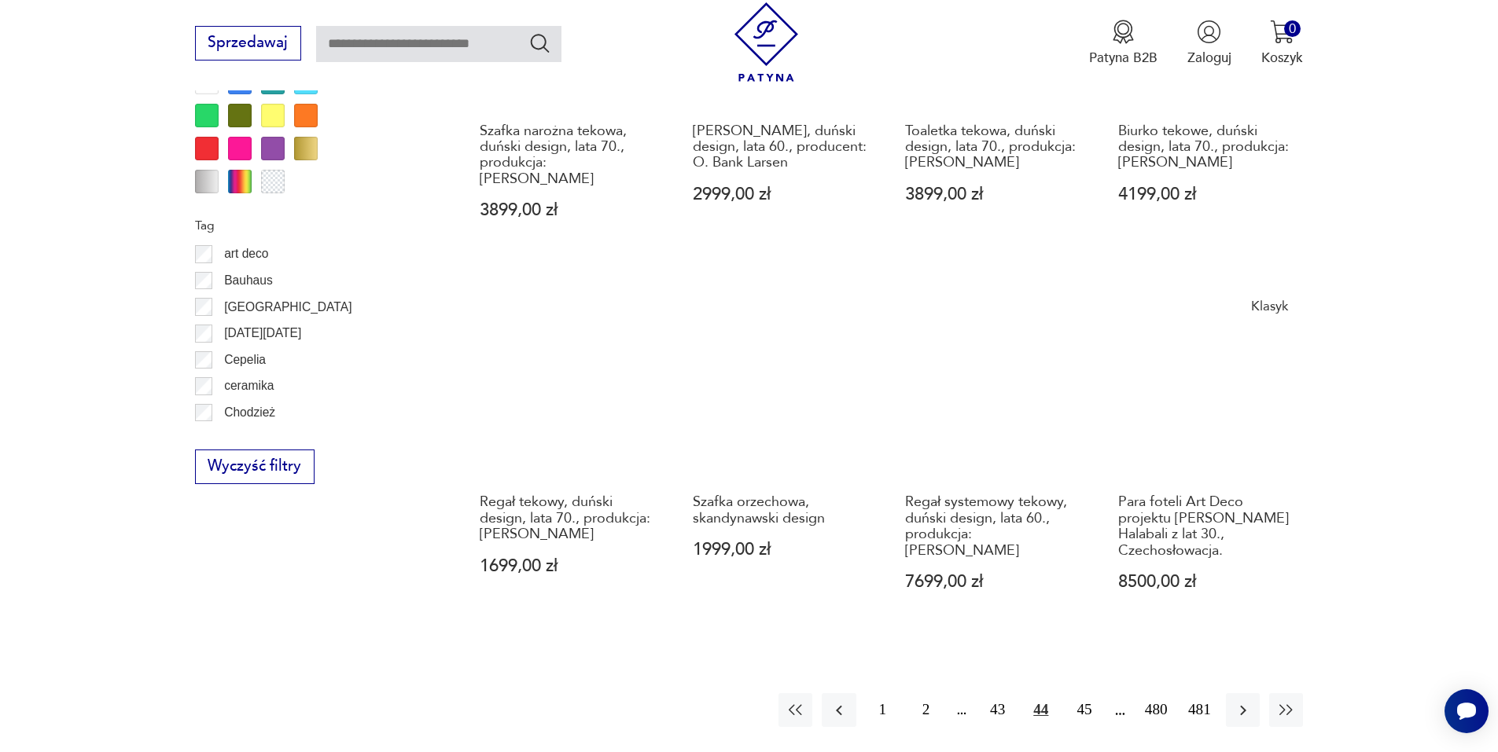
scroll to position [1703, 0]
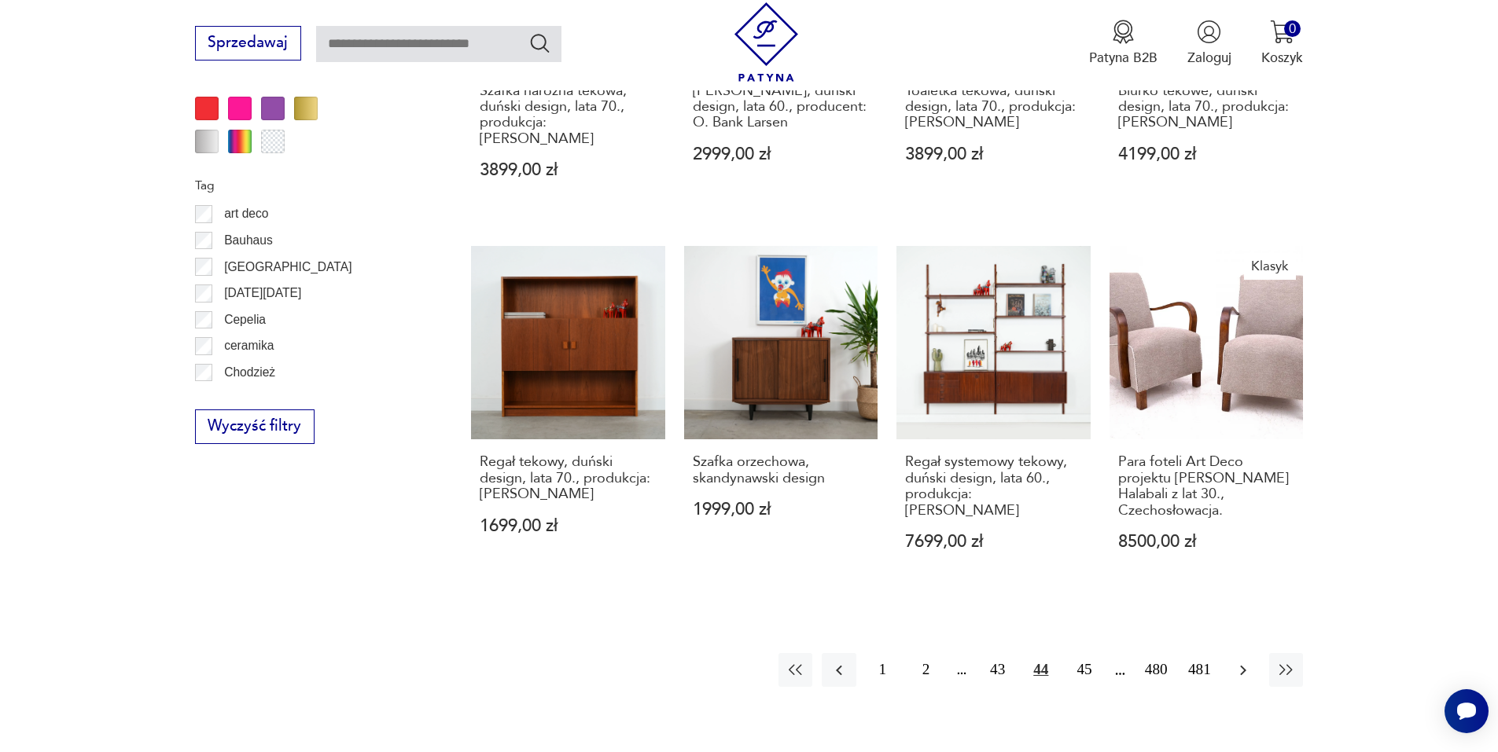
click at [1242, 661] on icon "button" at bounding box center [1243, 670] width 19 height 19
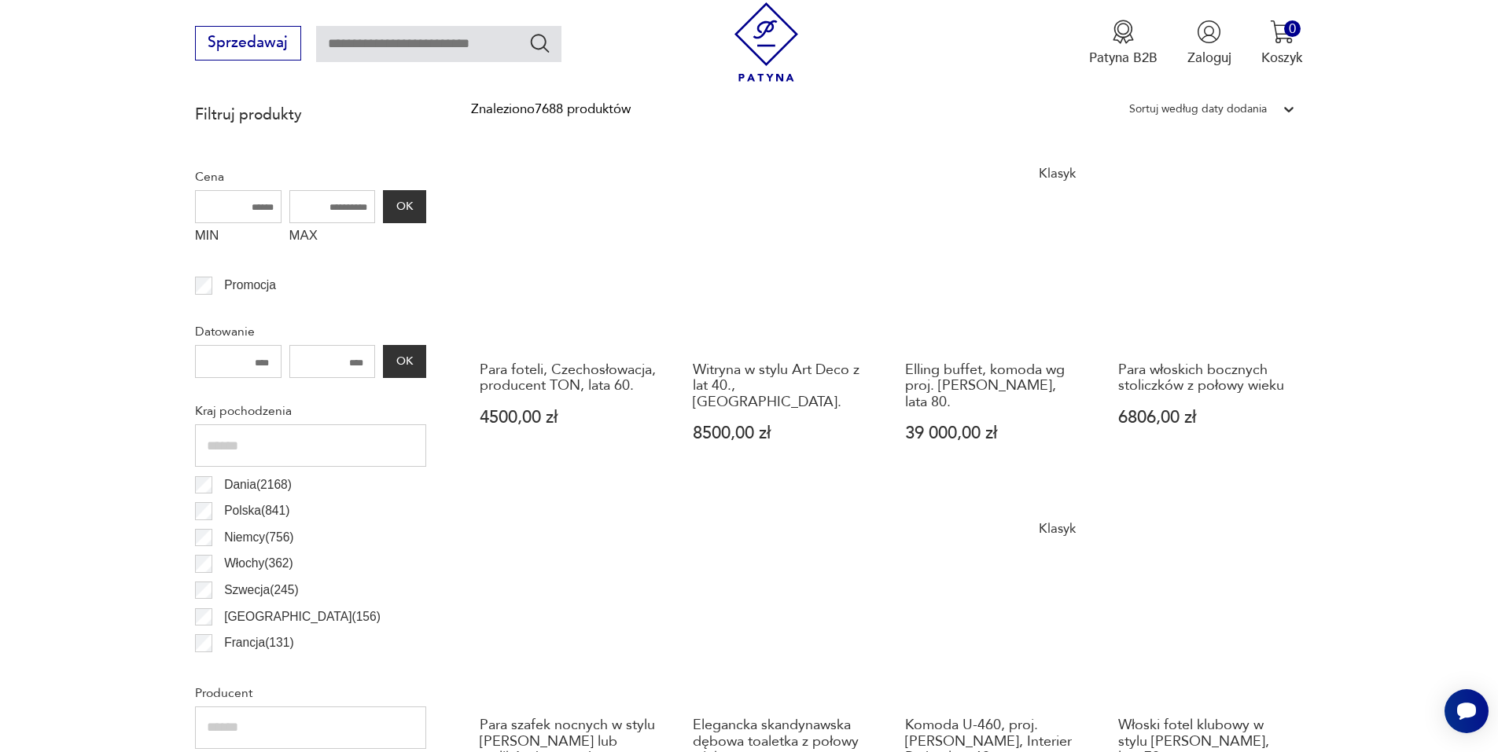
scroll to position [602, 0]
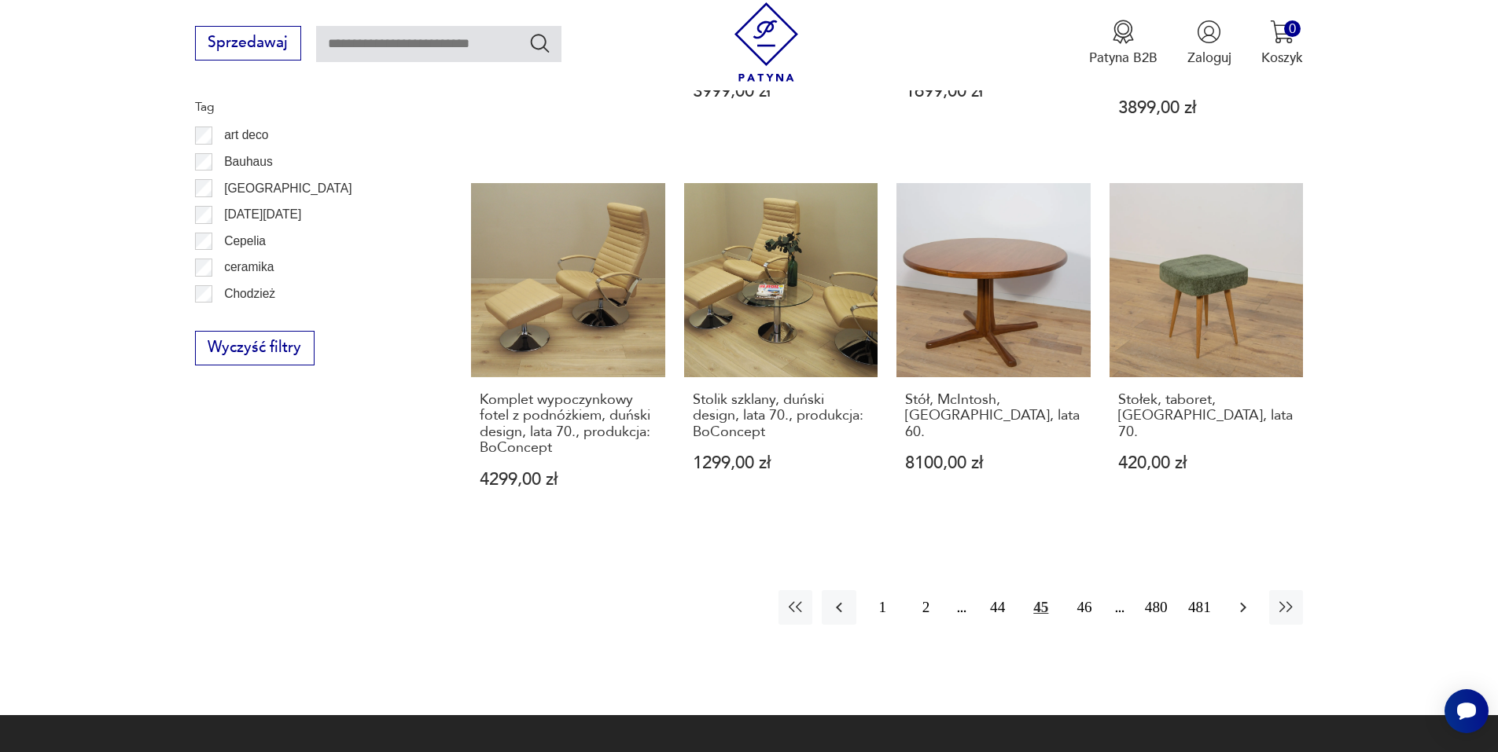
click at [1237, 590] on button "button" at bounding box center [1243, 607] width 34 height 34
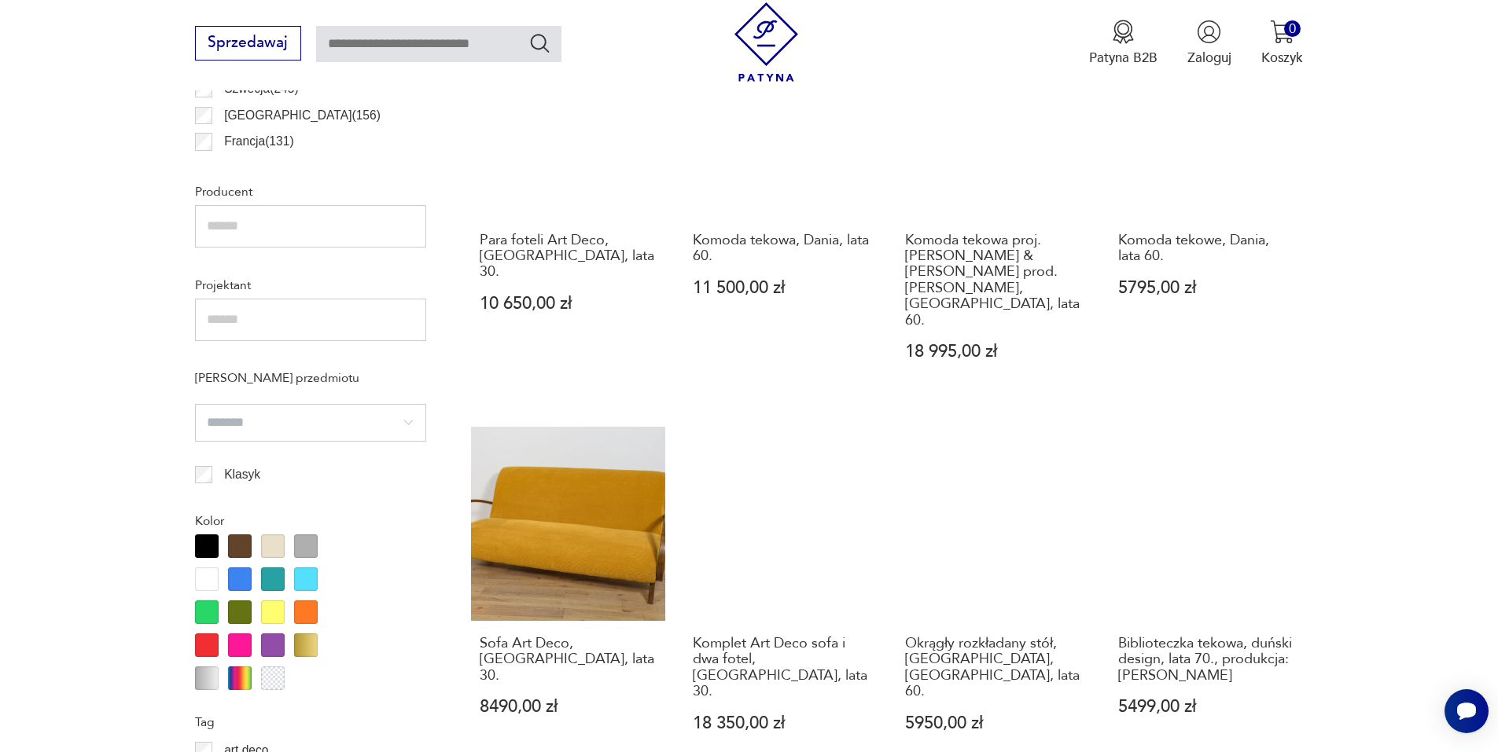
scroll to position [1231, 0]
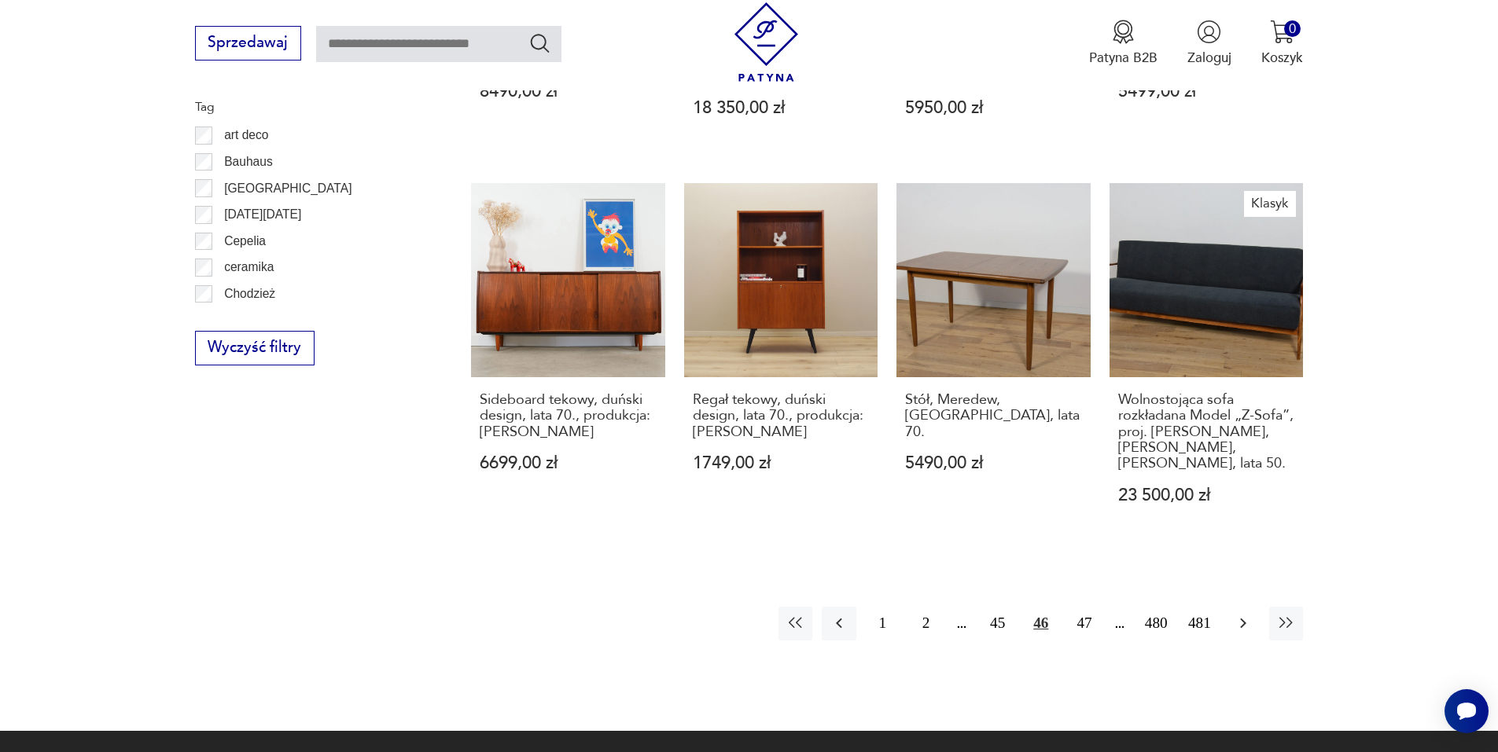
click at [1245, 614] on icon "button" at bounding box center [1243, 623] width 19 height 19
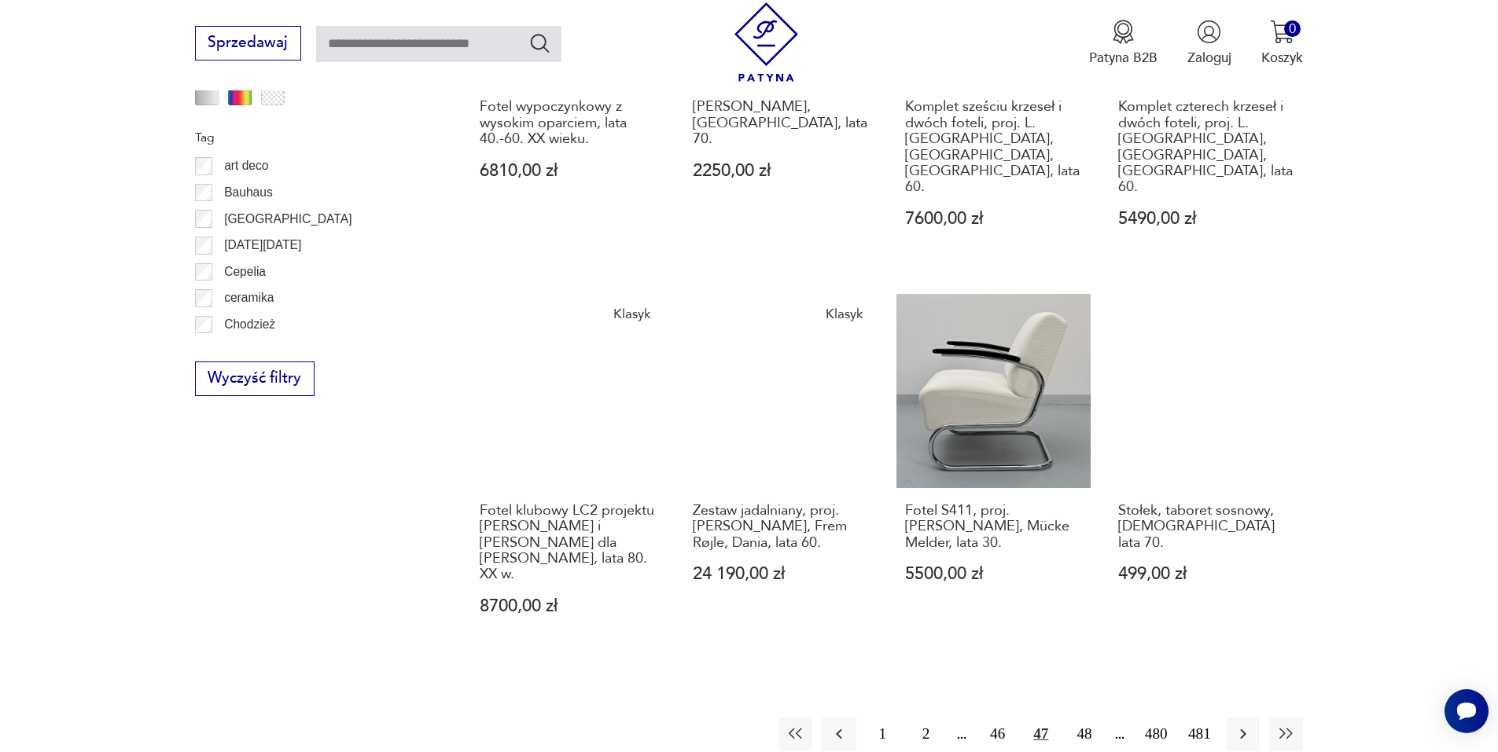
scroll to position [1782, 0]
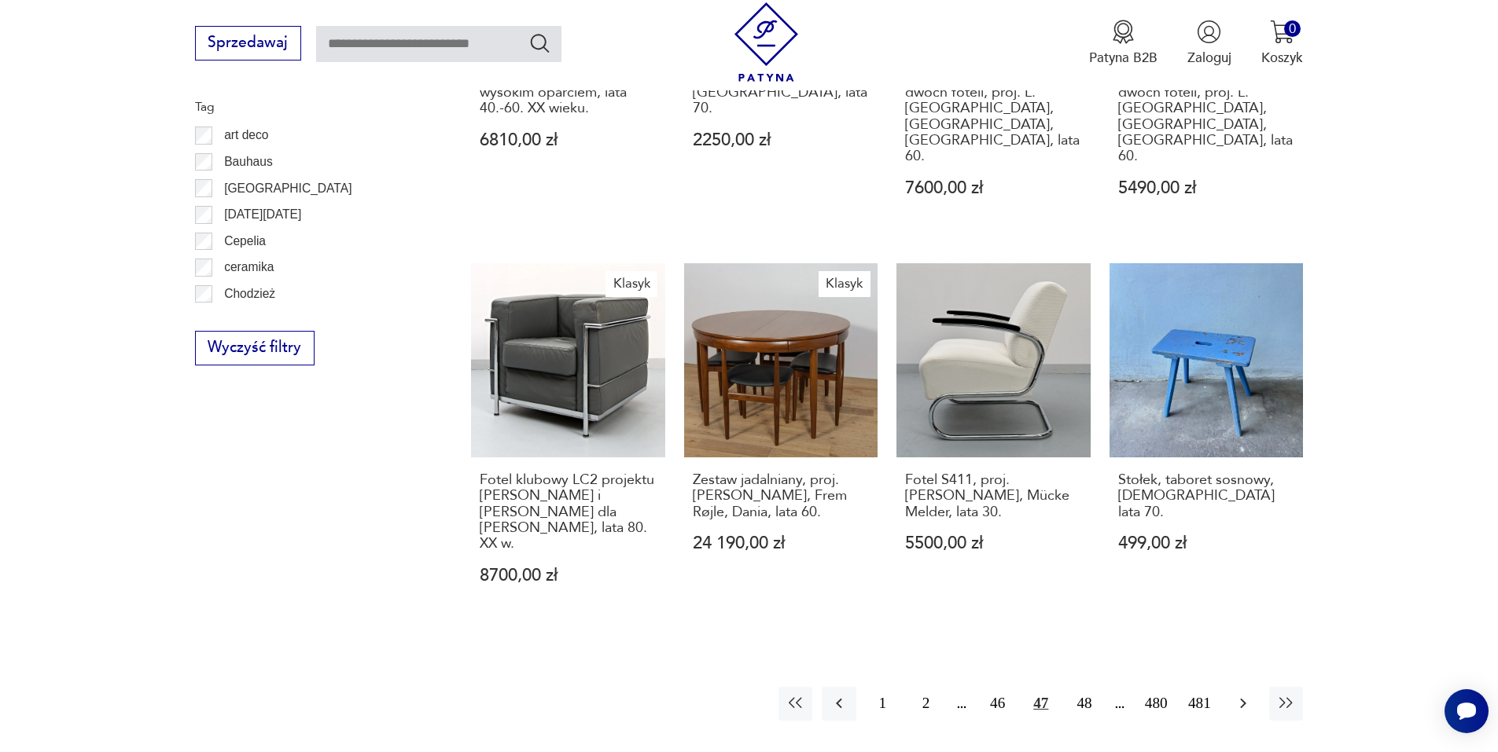
click at [1238, 694] on icon "button" at bounding box center [1243, 703] width 19 height 19
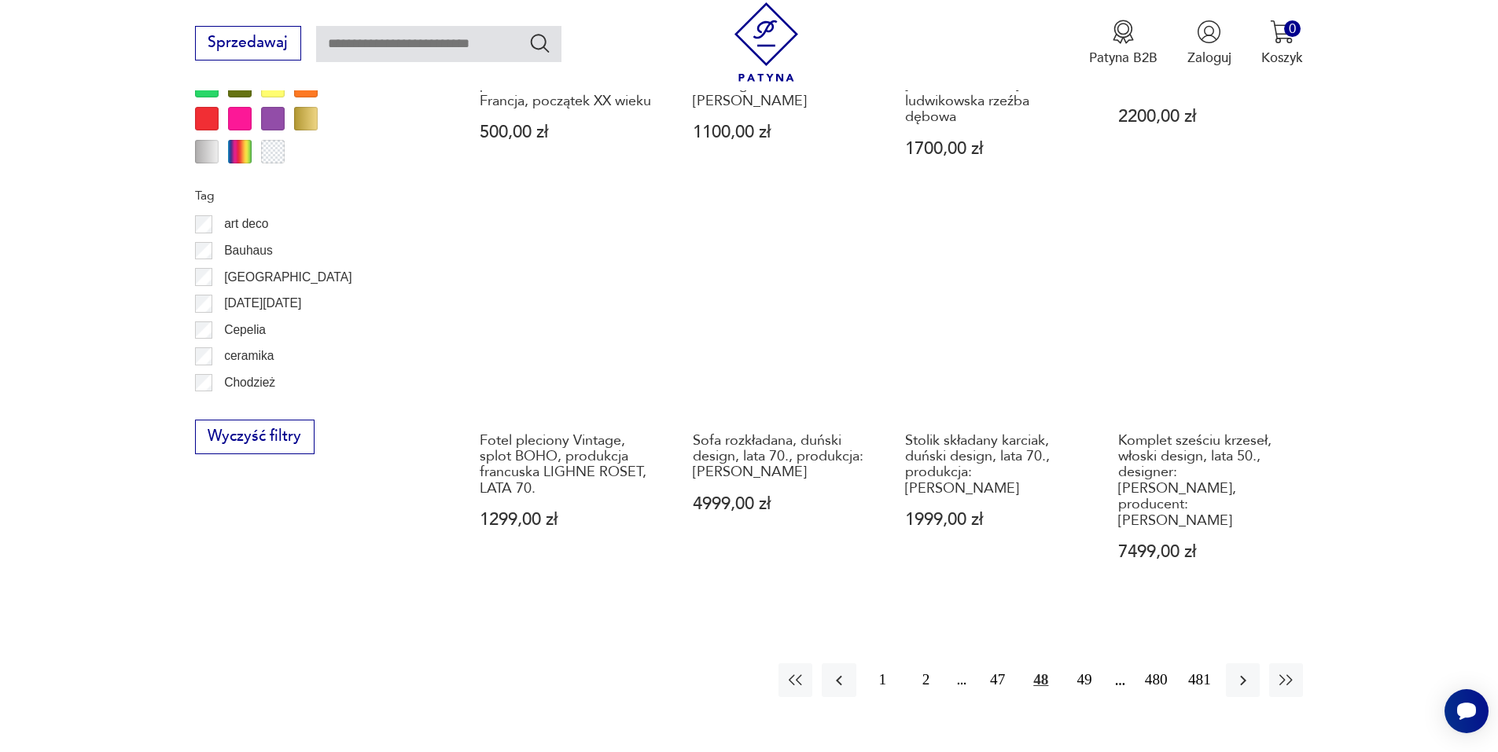
scroll to position [1703, 0]
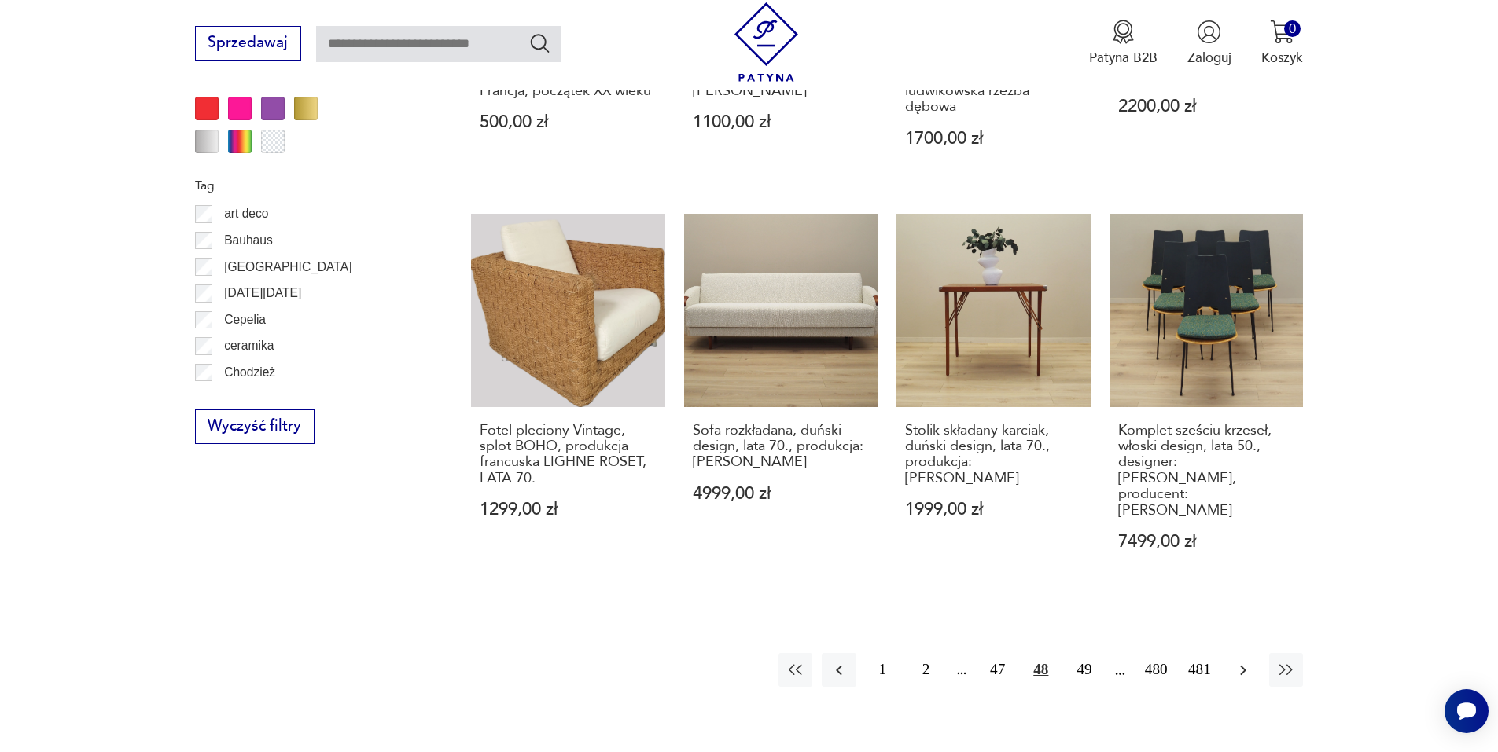
click at [1247, 661] on icon "button" at bounding box center [1243, 670] width 19 height 19
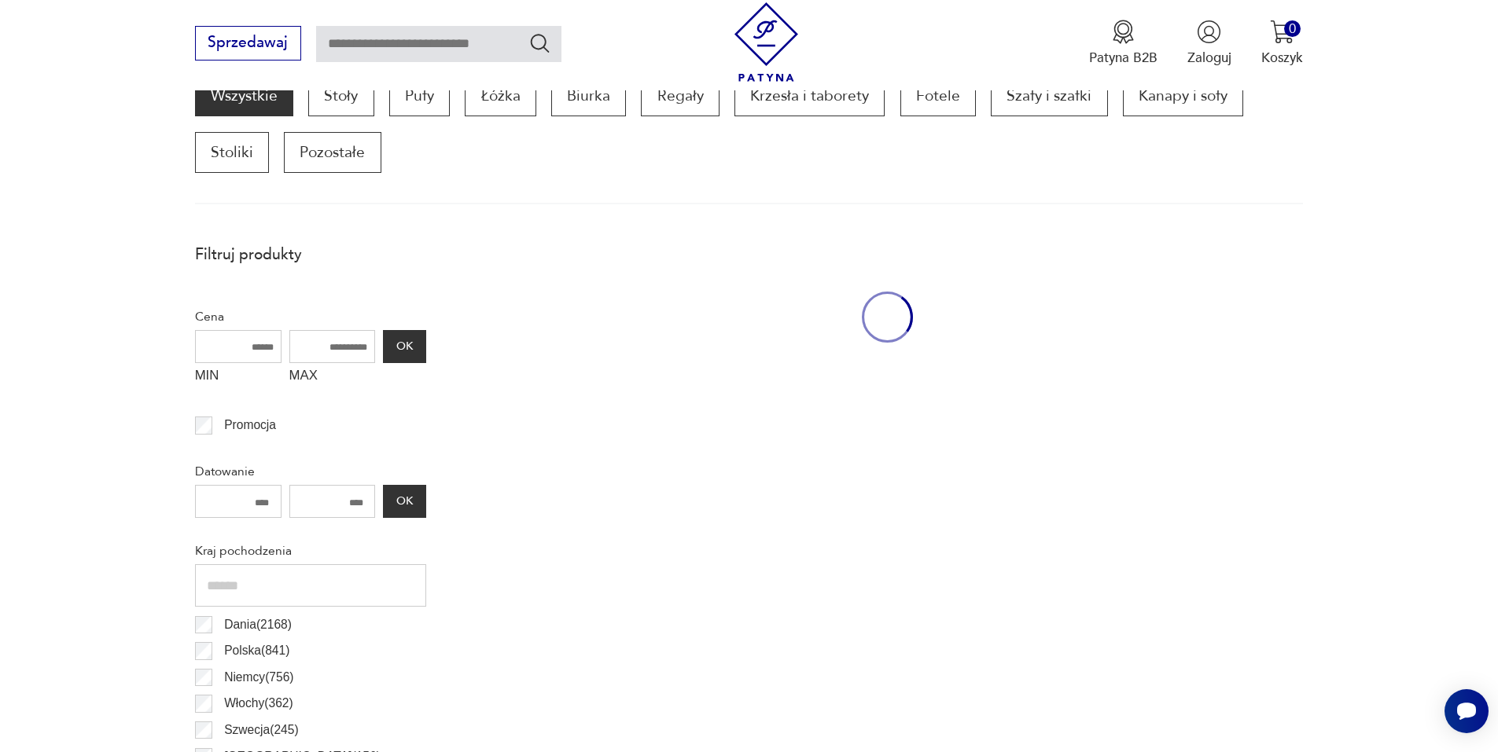
scroll to position [524, 0]
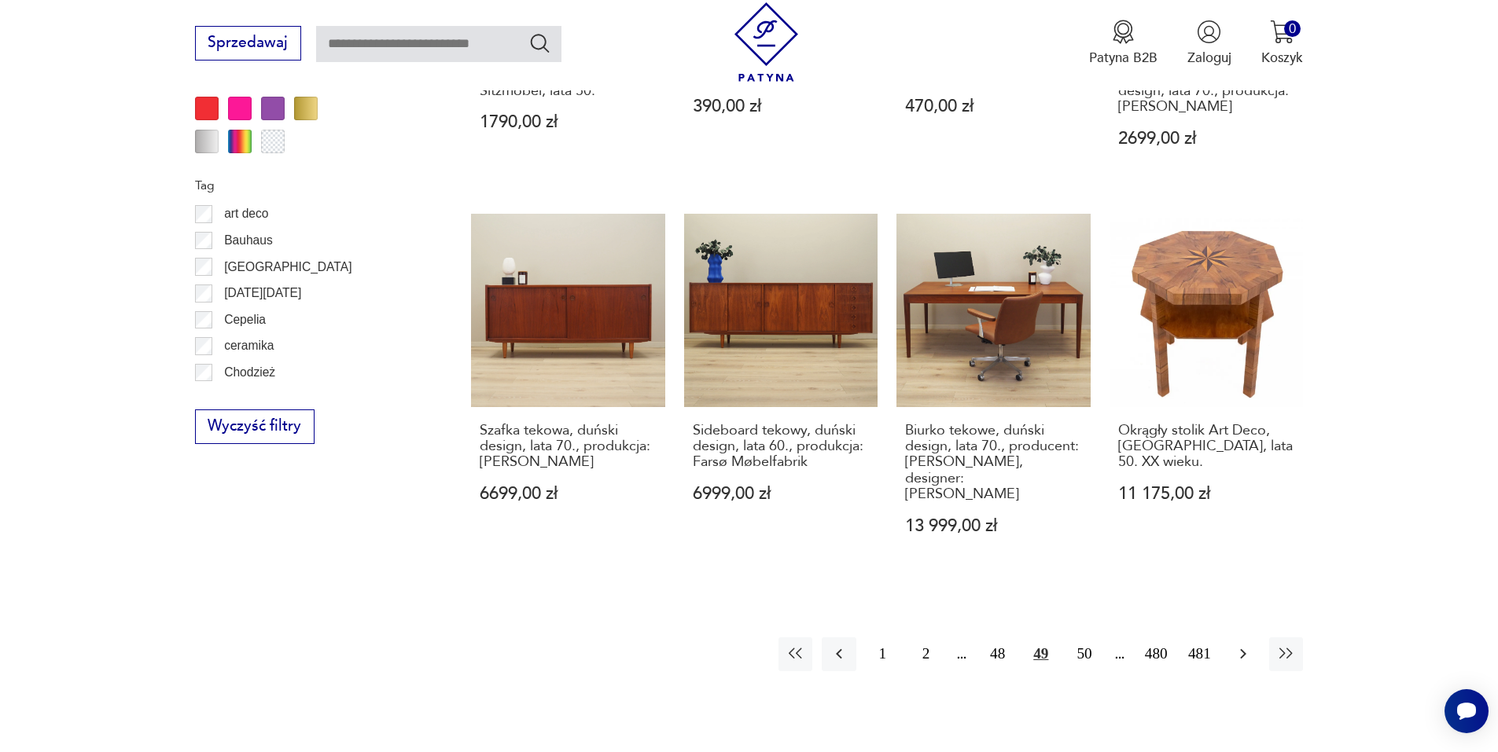
click at [1240, 645] on icon "button" at bounding box center [1243, 654] width 19 height 19
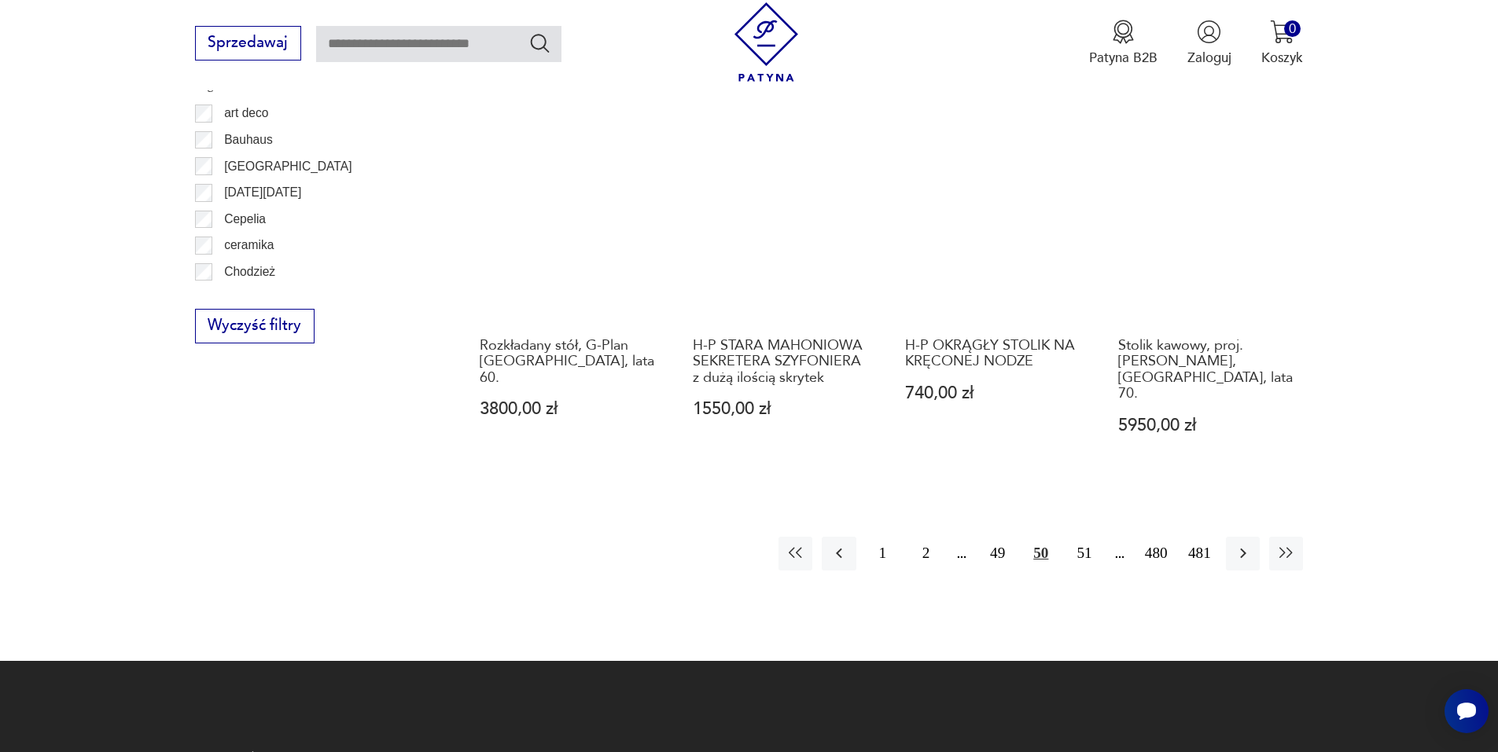
scroll to position [1860, 0]
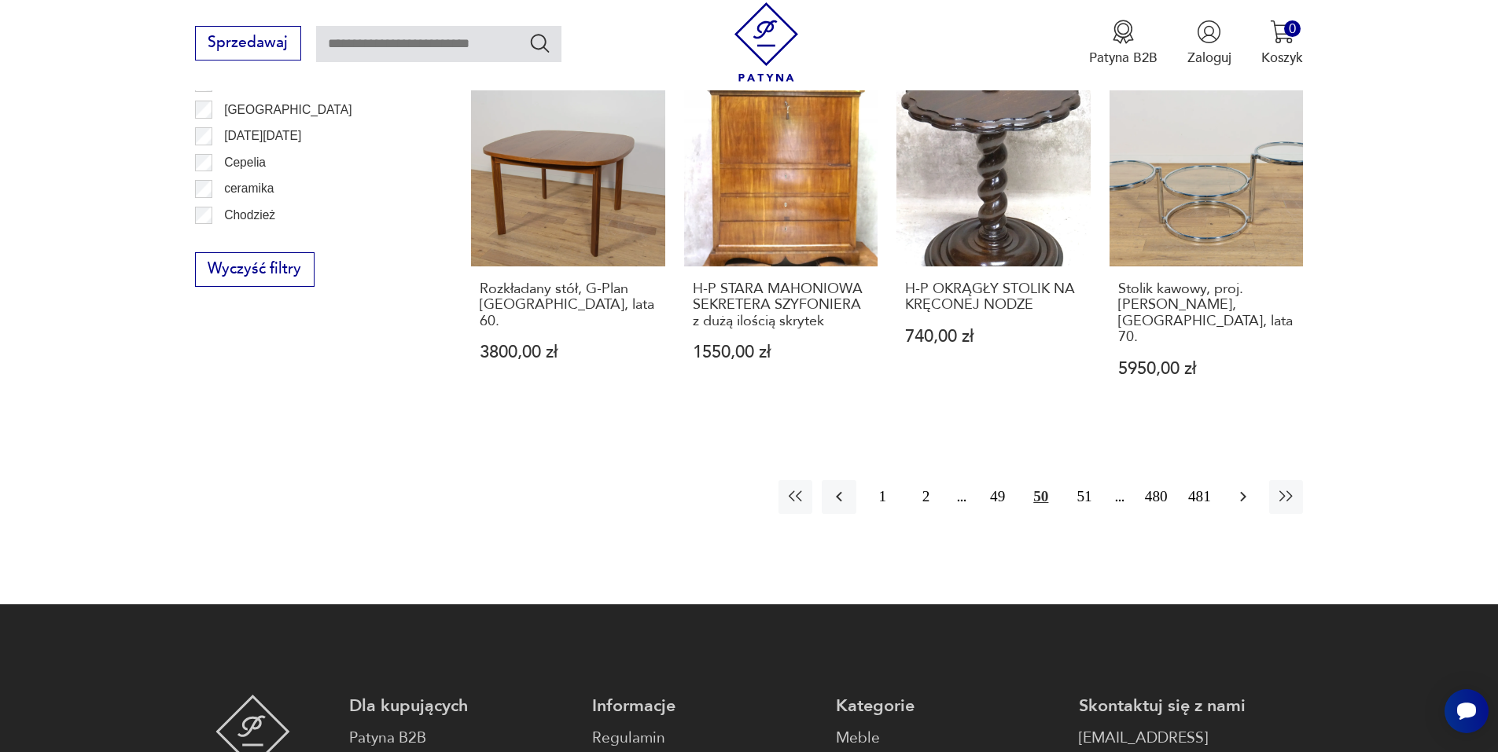
drag, startPoint x: 1246, startPoint y: 466, endPoint x: 1255, endPoint y: 467, distance: 8.7
click at [1247, 487] on icon "button" at bounding box center [1243, 496] width 19 height 19
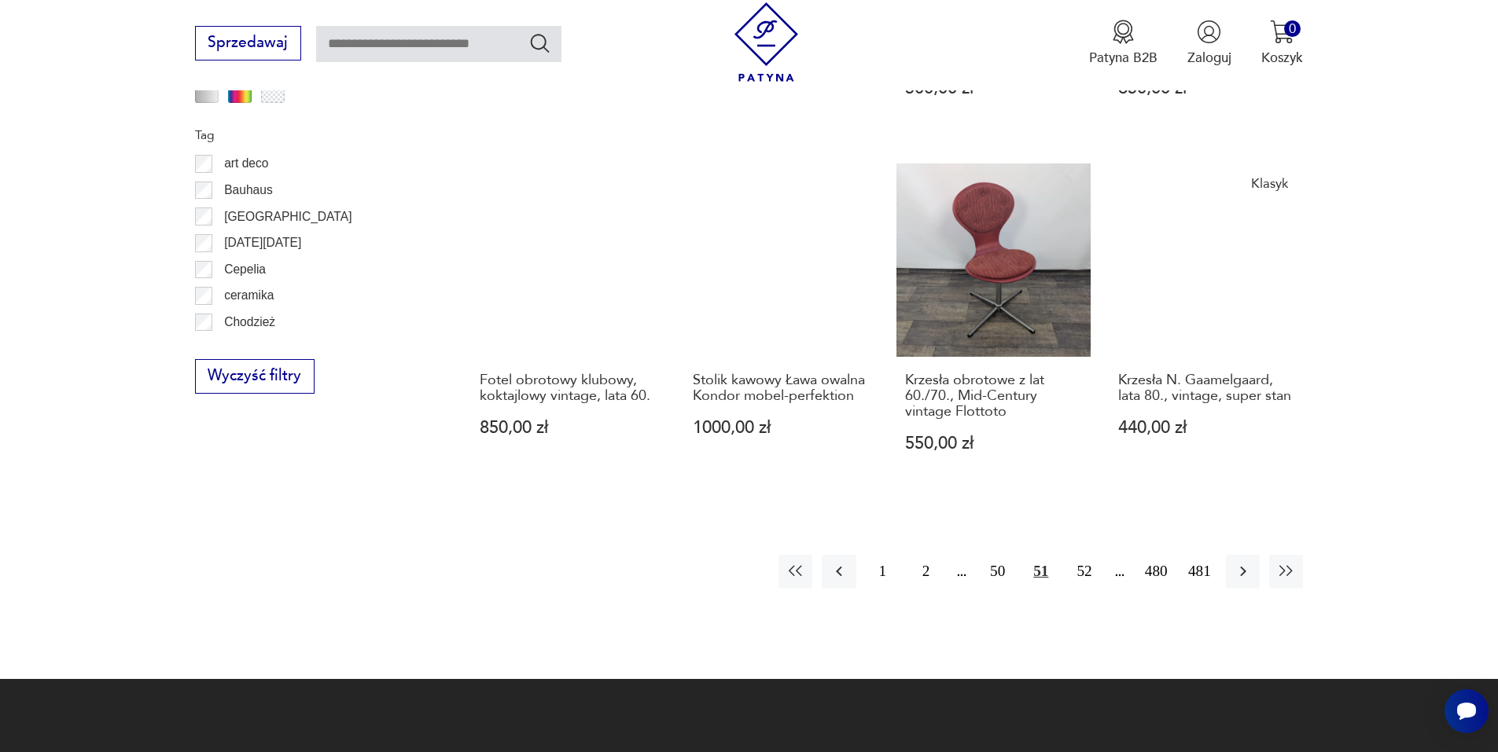
scroll to position [1782, 0]
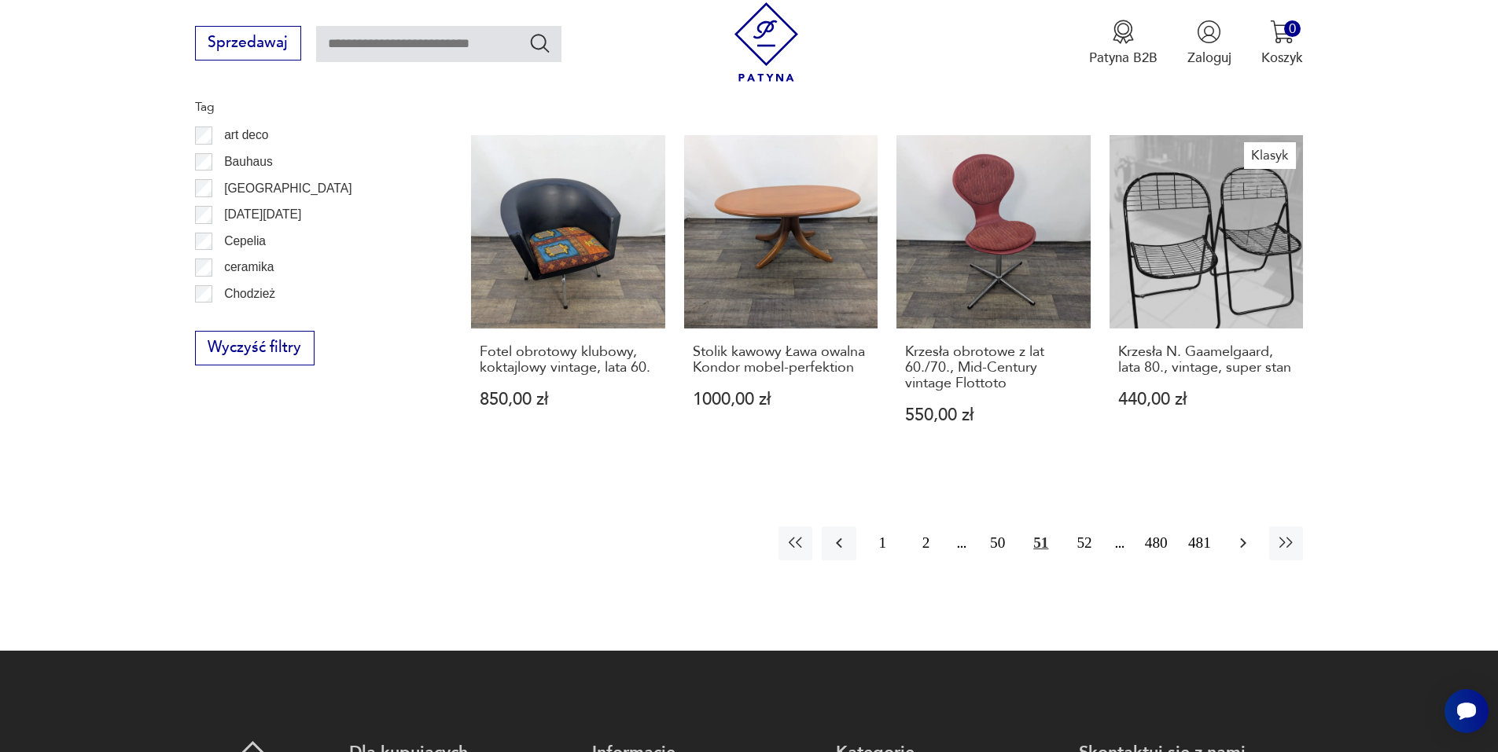
click at [1239, 534] on icon "button" at bounding box center [1243, 543] width 19 height 19
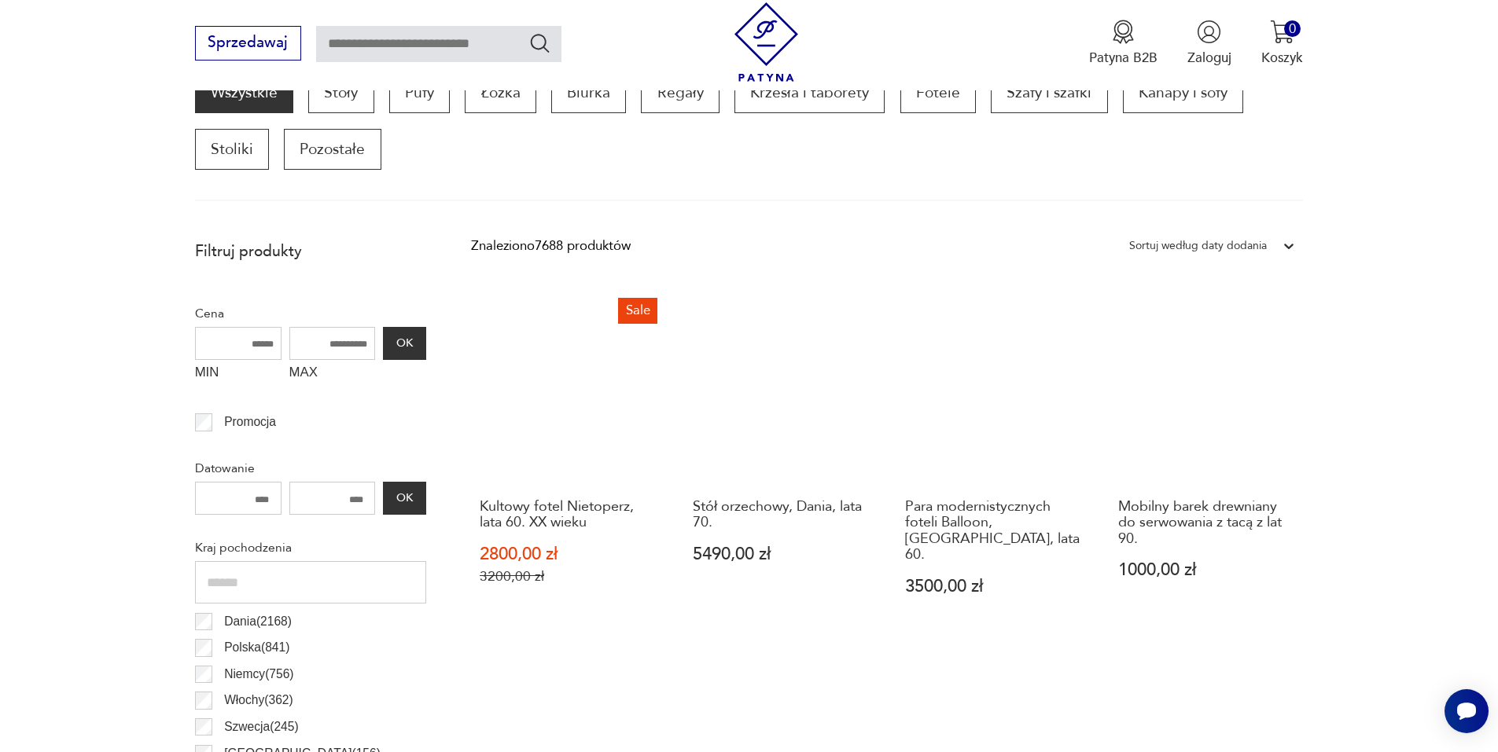
scroll to position [524, 0]
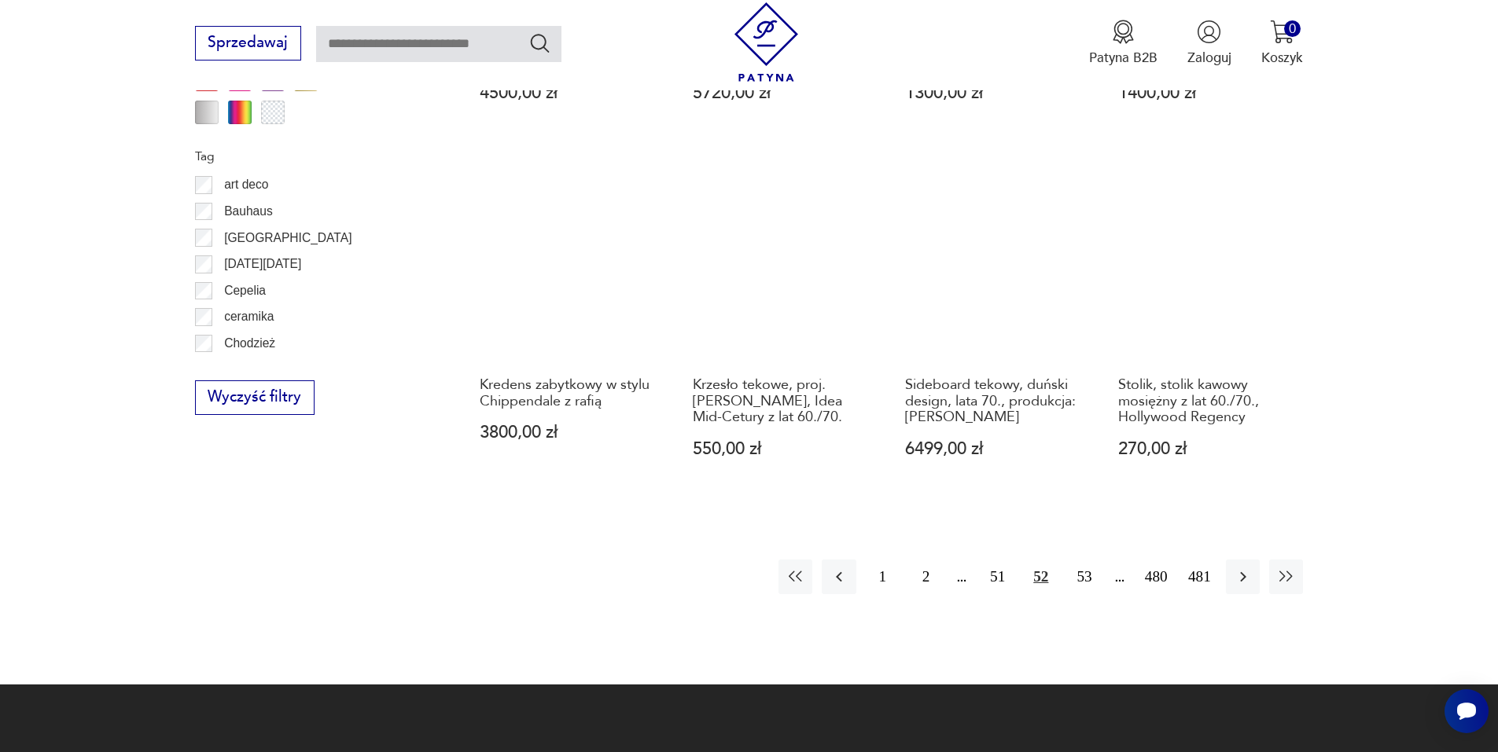
scroll to position [1782, 0]
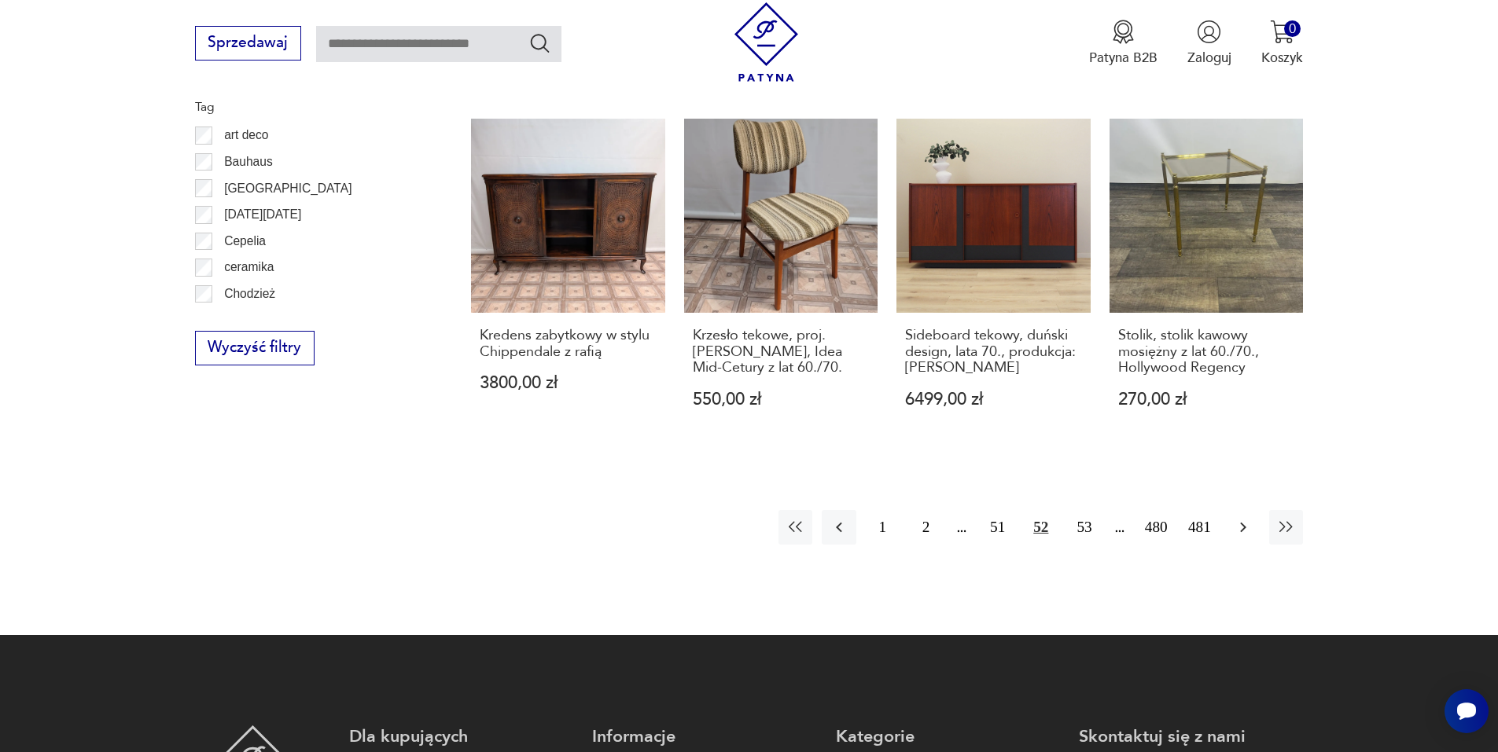
click at [1250, 522] on icon "button" at bounding box center [1243, 527] width 19 height 19
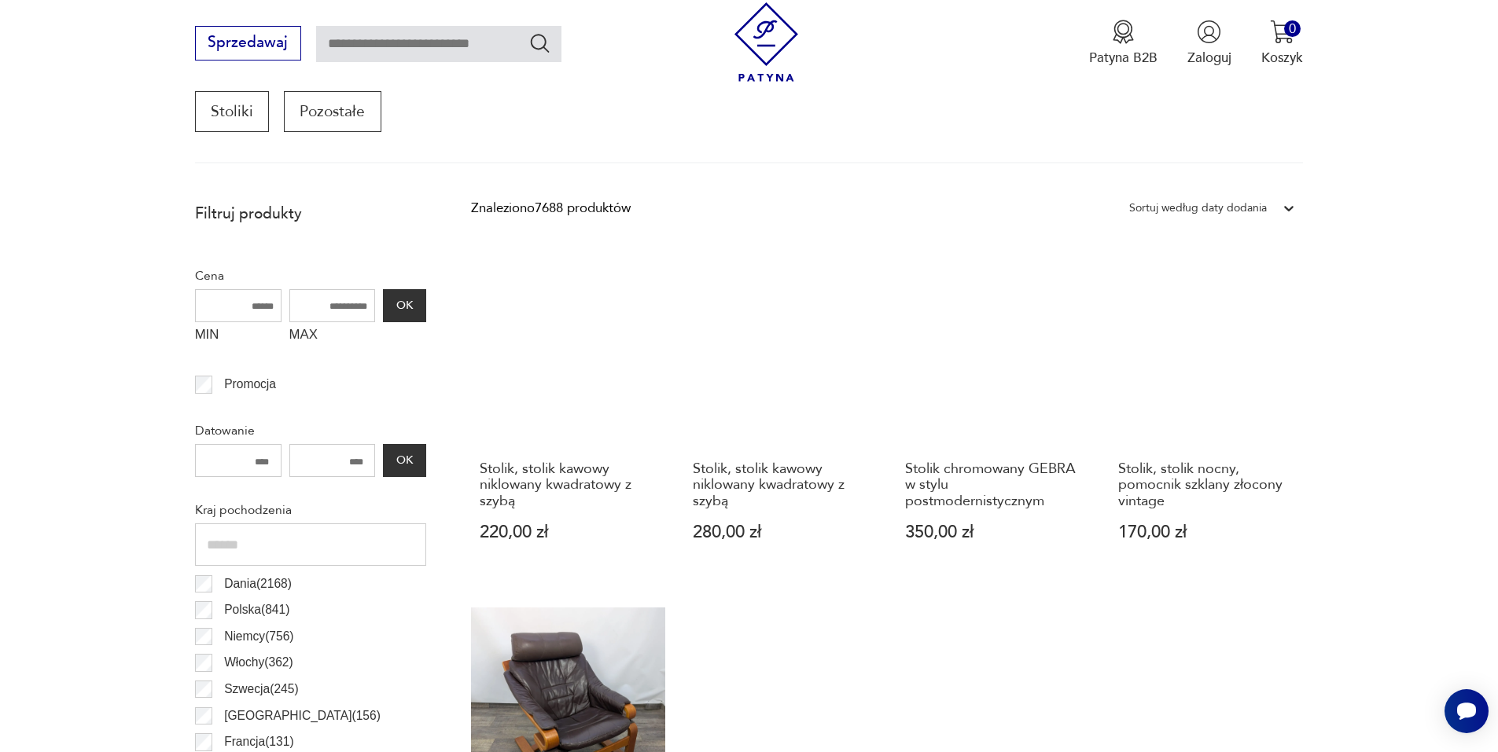
scroll to position [838, 0]
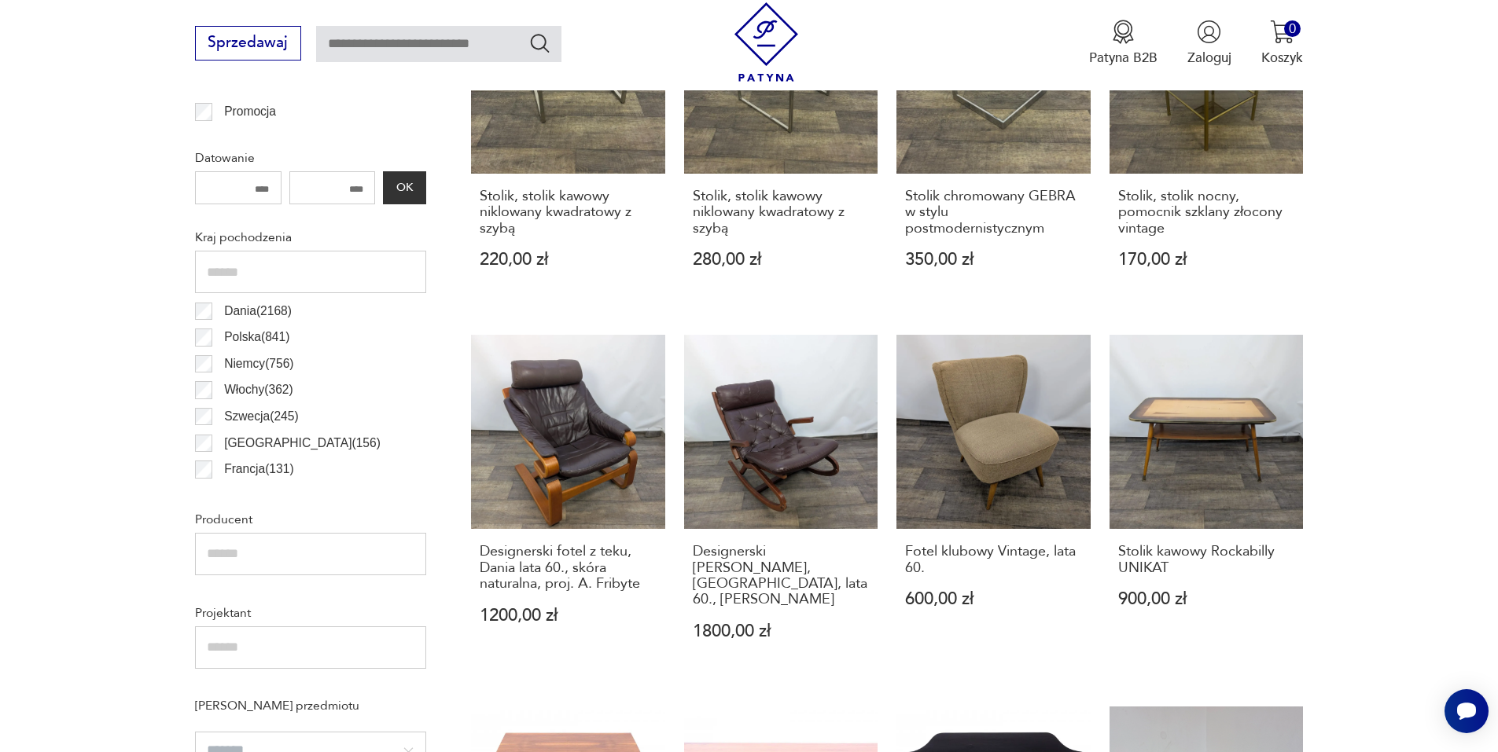
drag, startPoint x: 1392, startPoint y: 359, endPoint x: 1381, endPoint y: 369, distance: 13.9
click at [1386, 359] on section "Filtruj produkty Cena MIN MAX OK Promocja Datowanie OK Kraj pochodzenia Dania (…" at bounding box center [749, 757] width 1498 height 1673
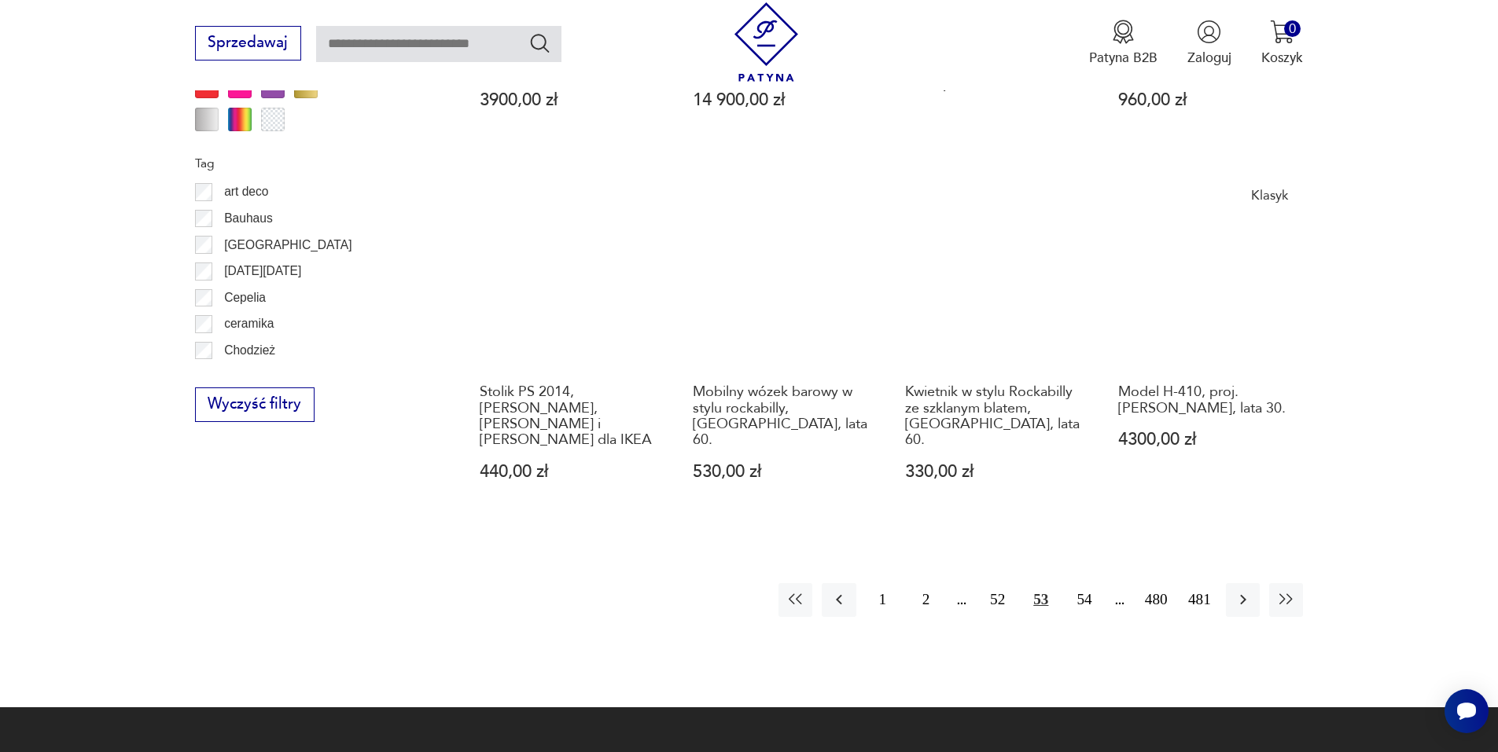
scroll to position [1782, 0]
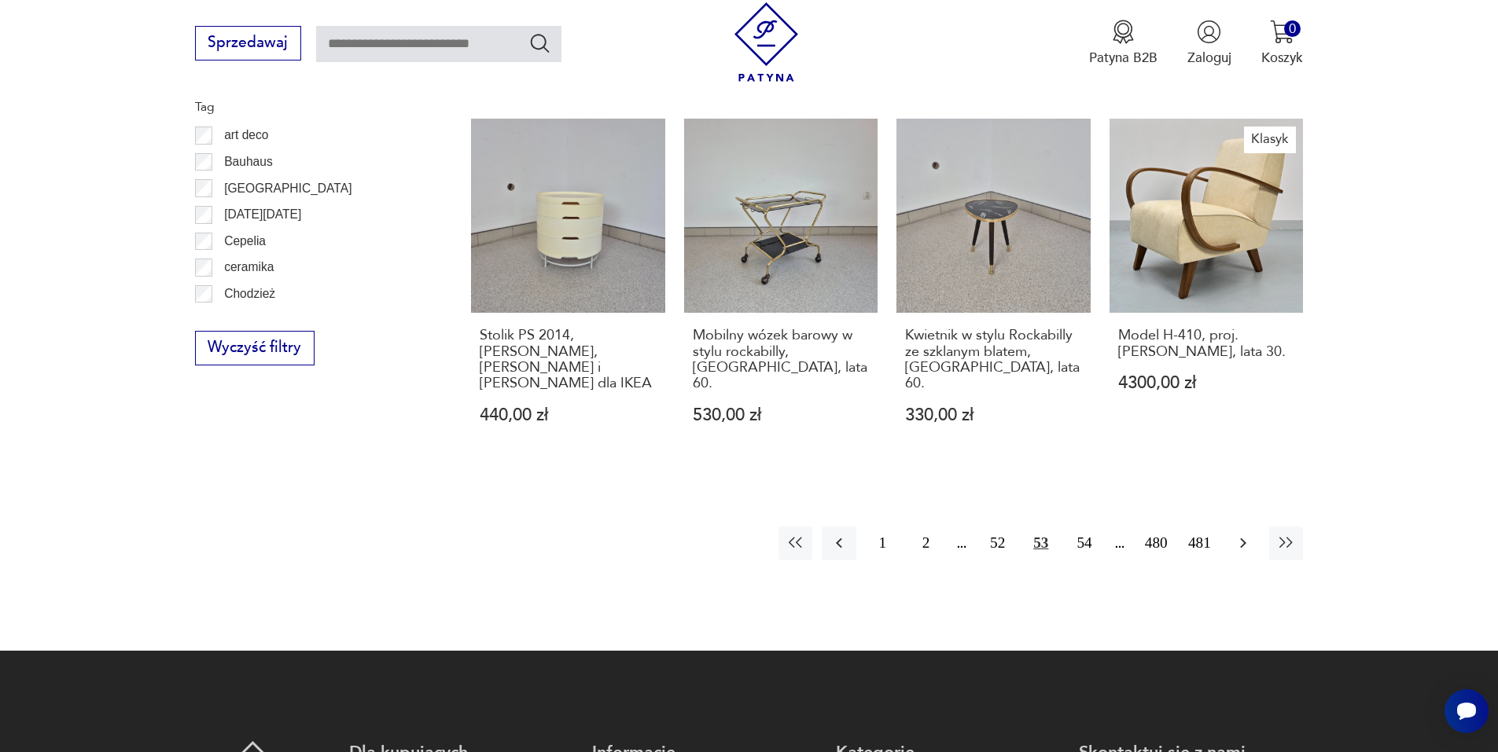
click at [1239, 534] on icon "button" at bounding box center [1243, 543] width 19 height 19
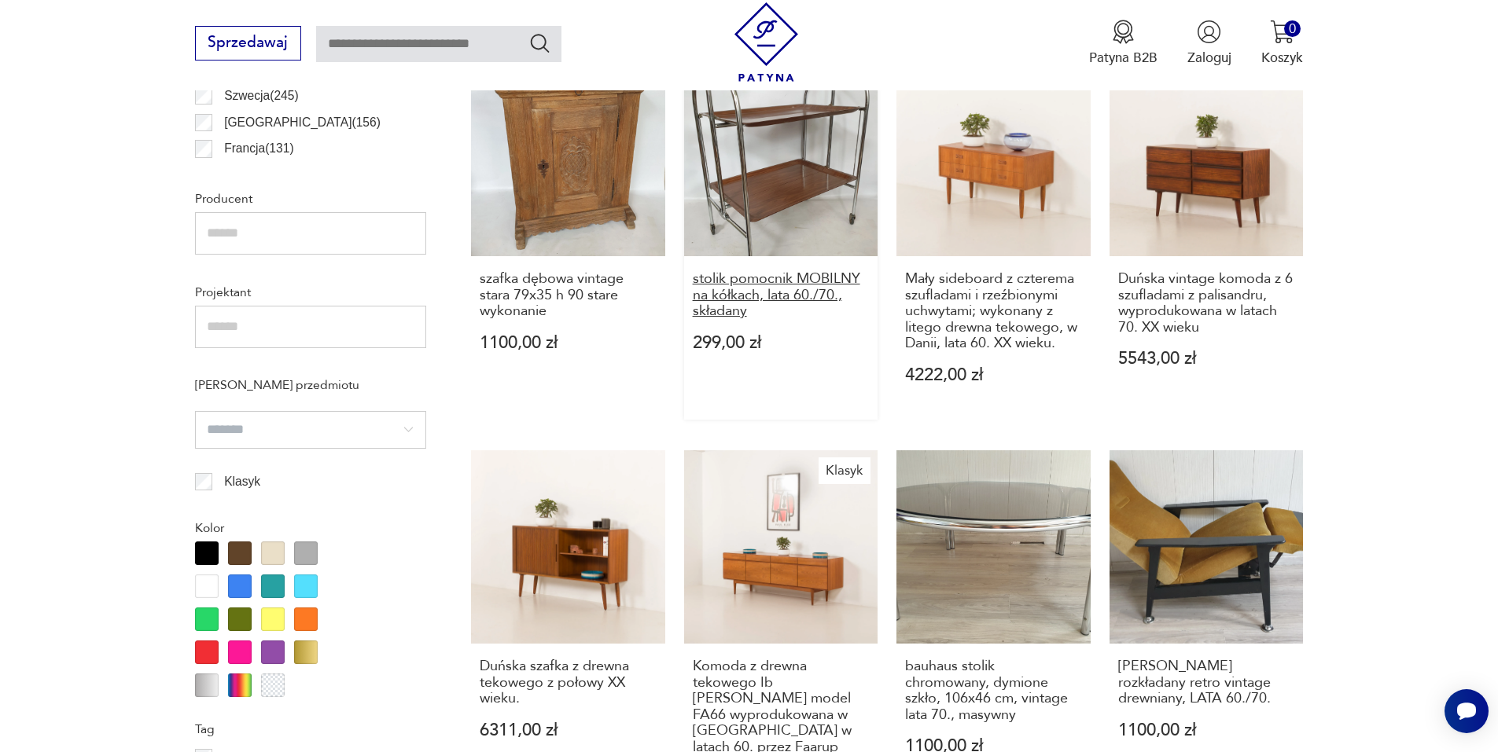
scroll to position [1153, 0]
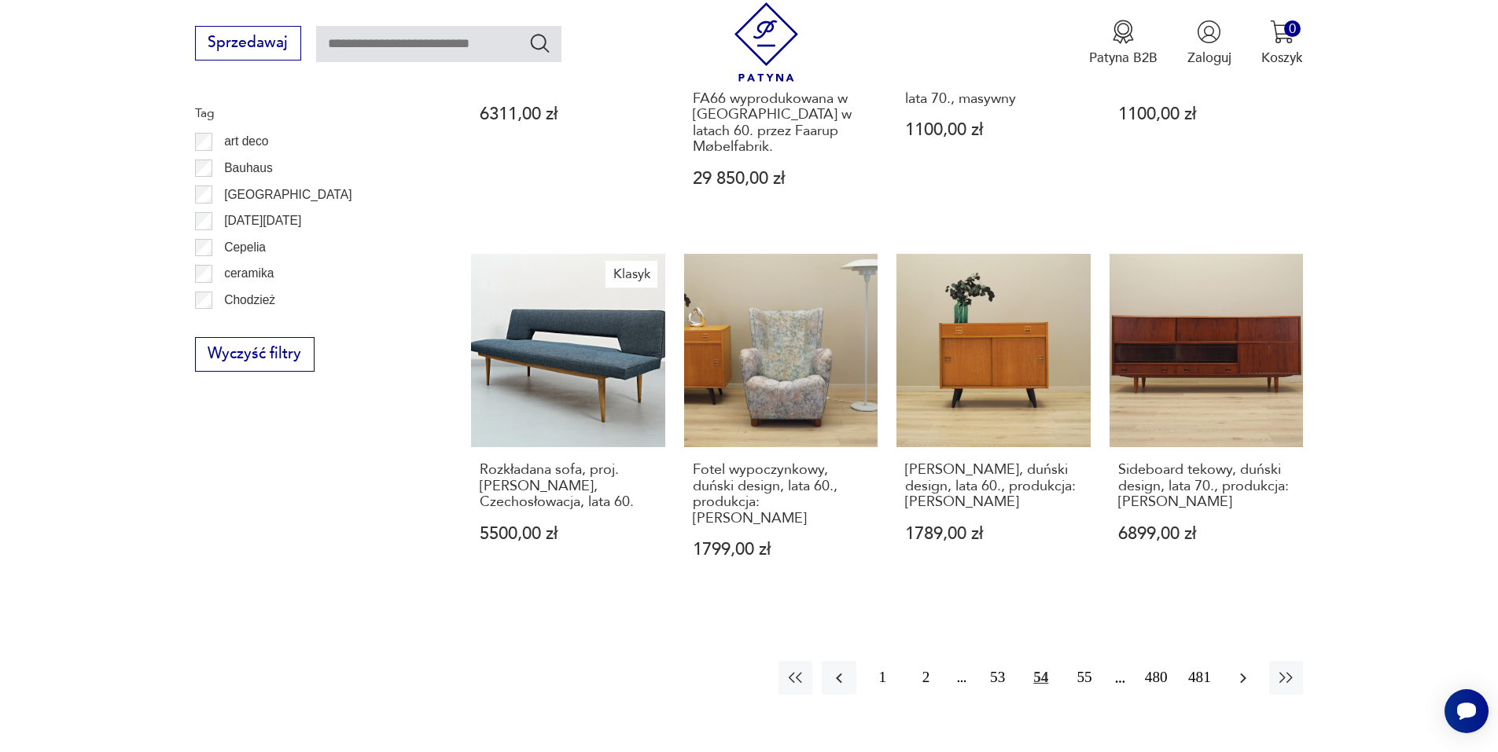
scroll to position [1782, 0]
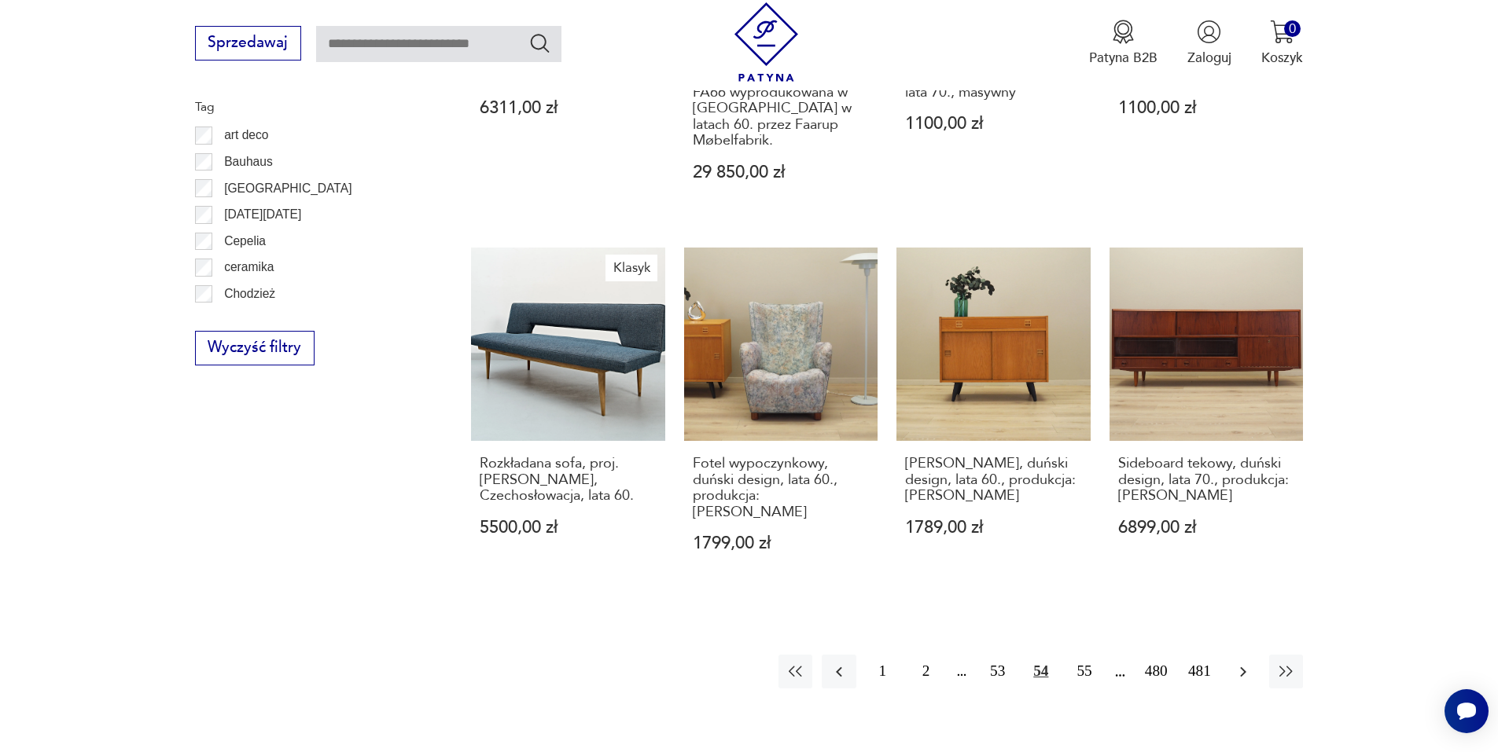
click at [1236, 663] on icon "button" at bounding box center [1243, 672] width 19 height 19
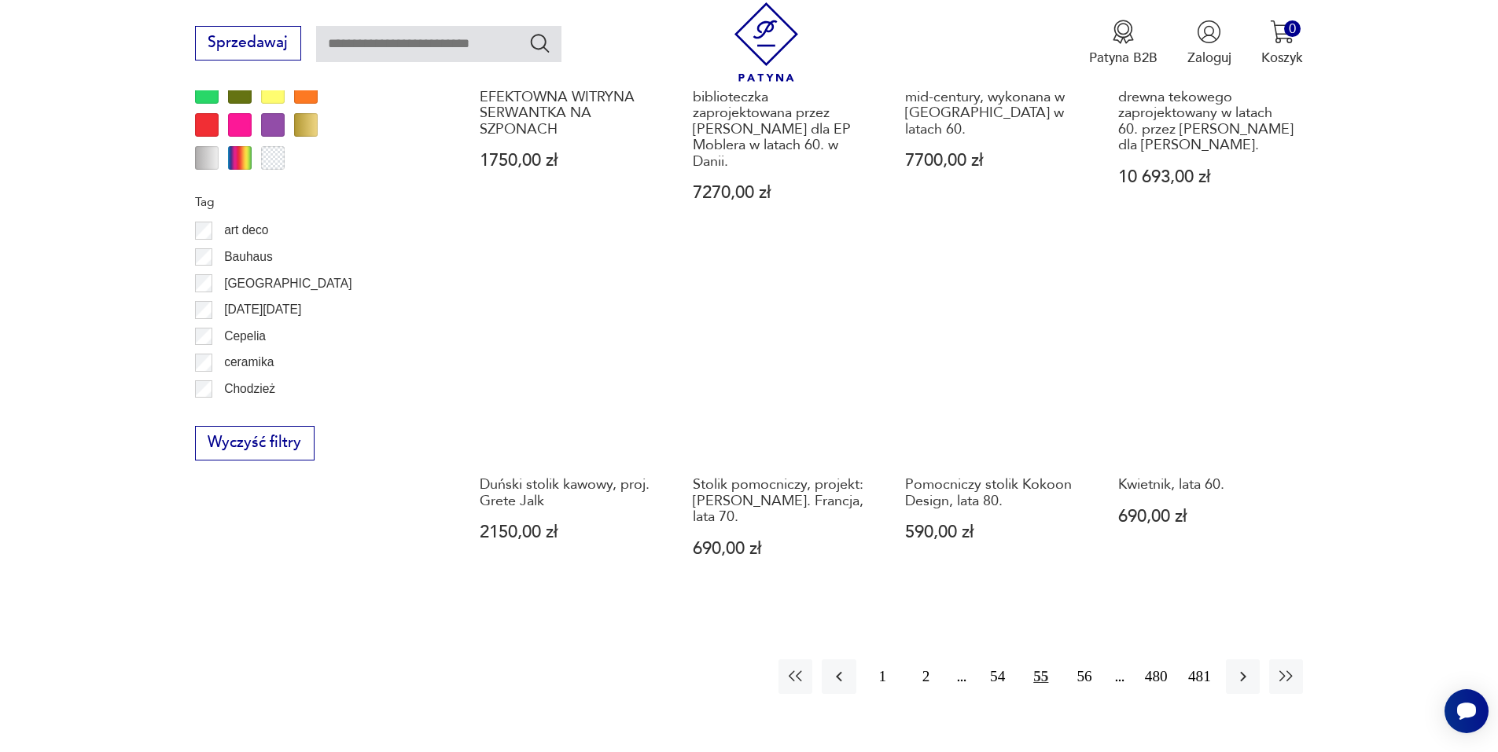
scroll to position [1703, 0]
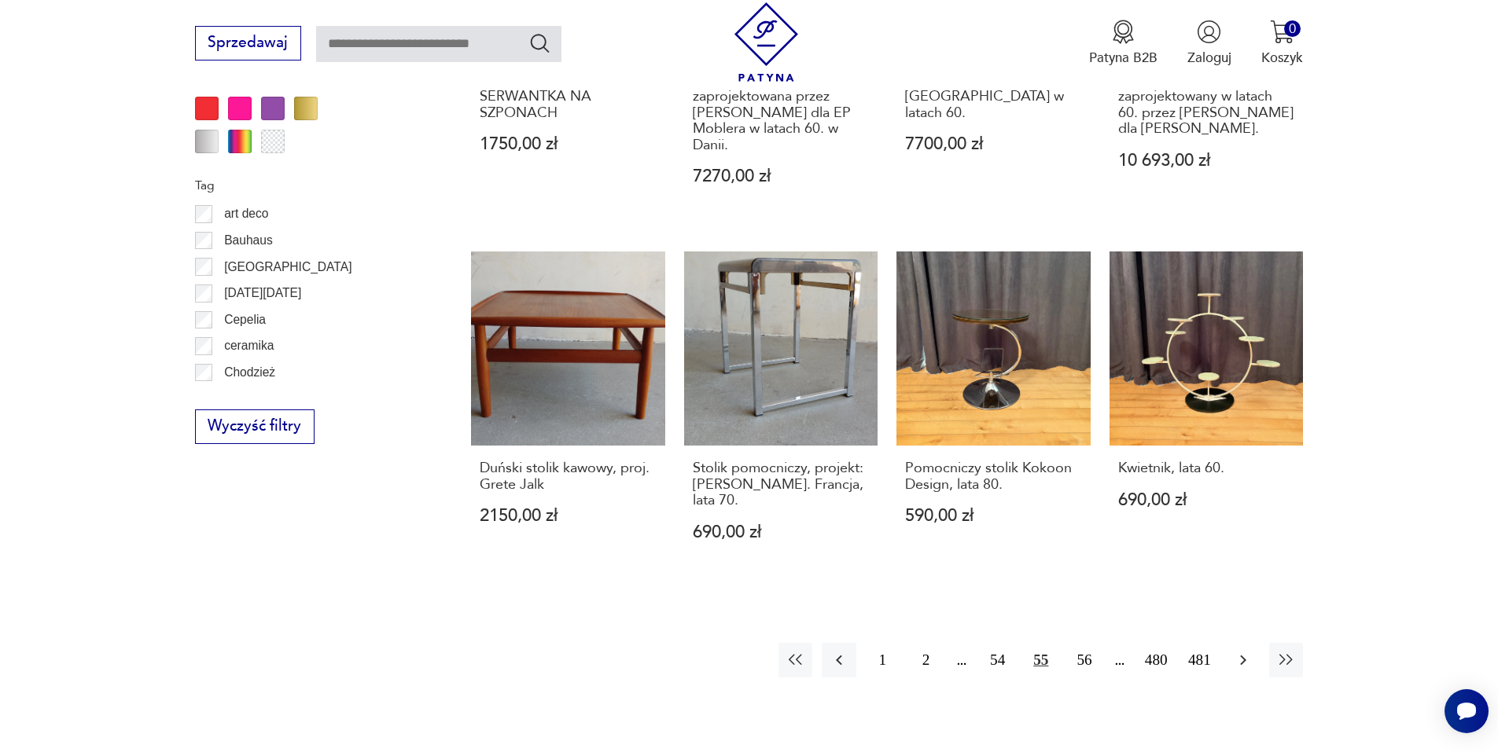
click at [1244, 651] on icon "button" at bounding box center [1243, 660] width 19 height 19
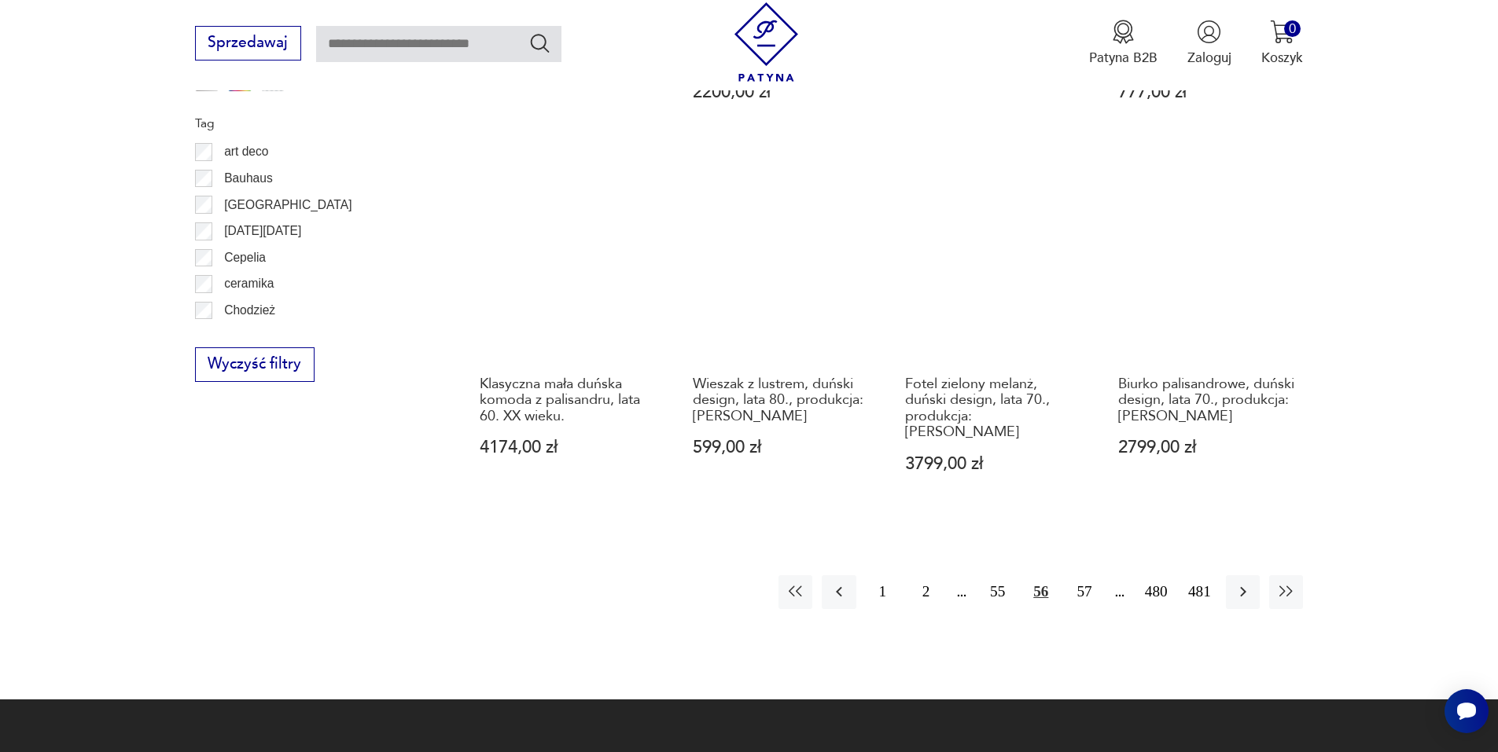
scroll to position [1782, 0]
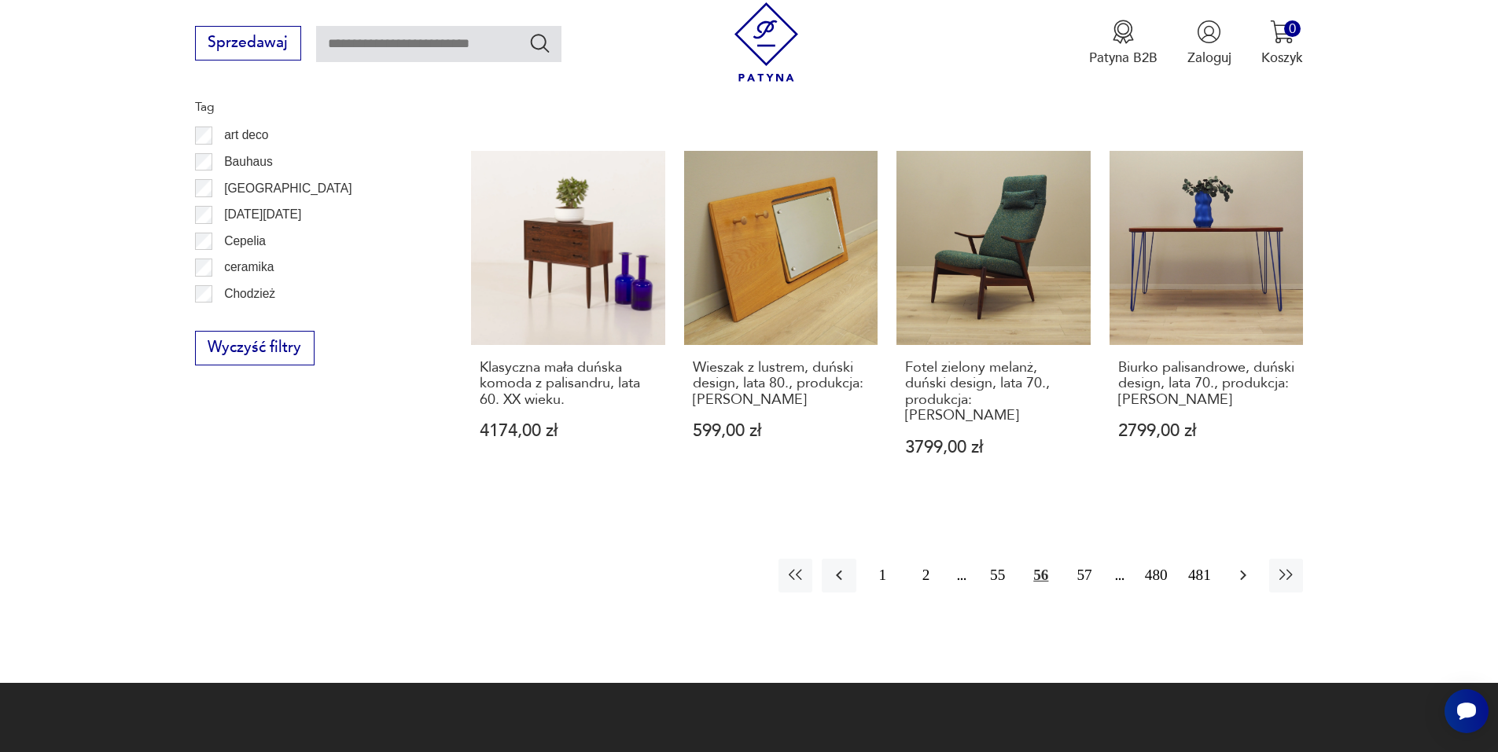
click at [1234, 566] on icon "button" at bounding box center [1243, 575] width 19 height 19
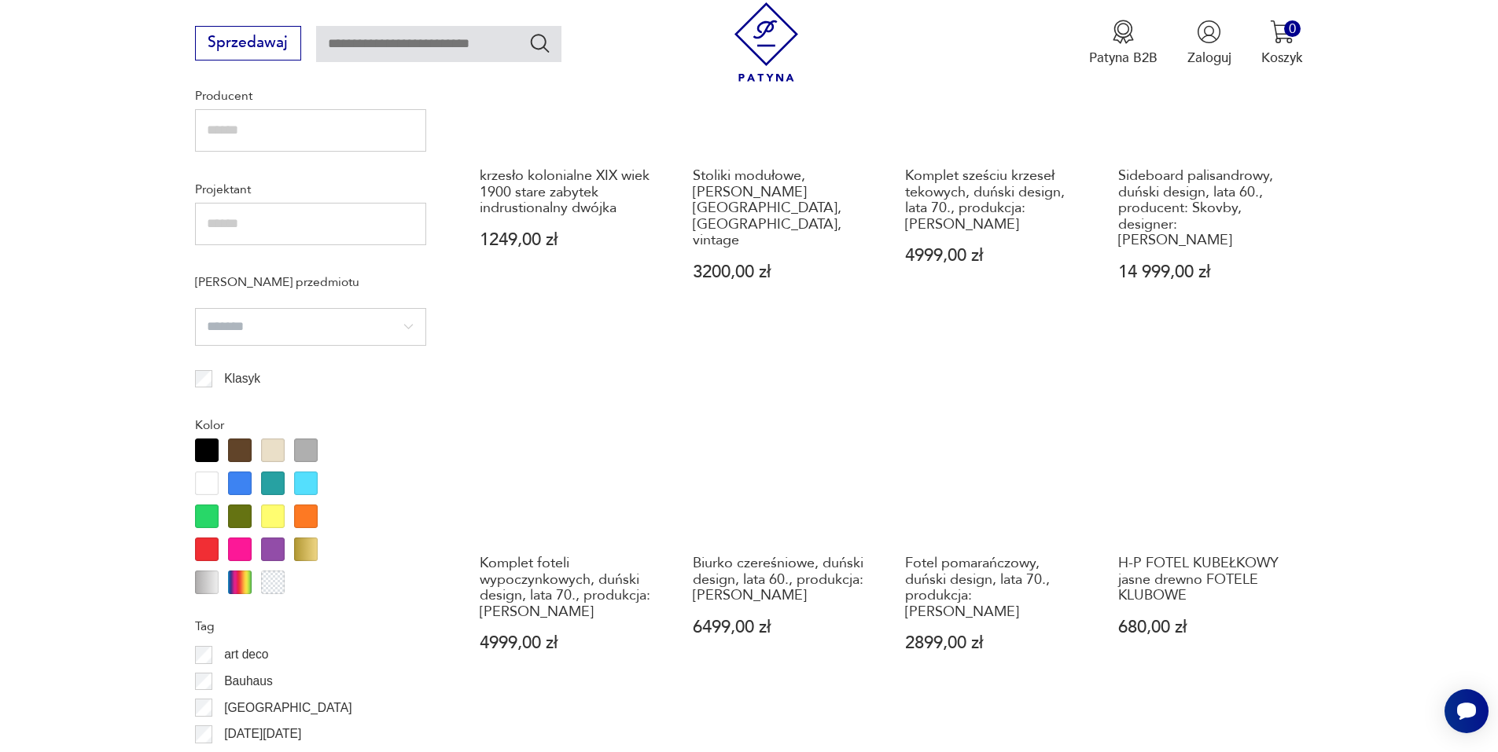
scroll to position [1310, 0]
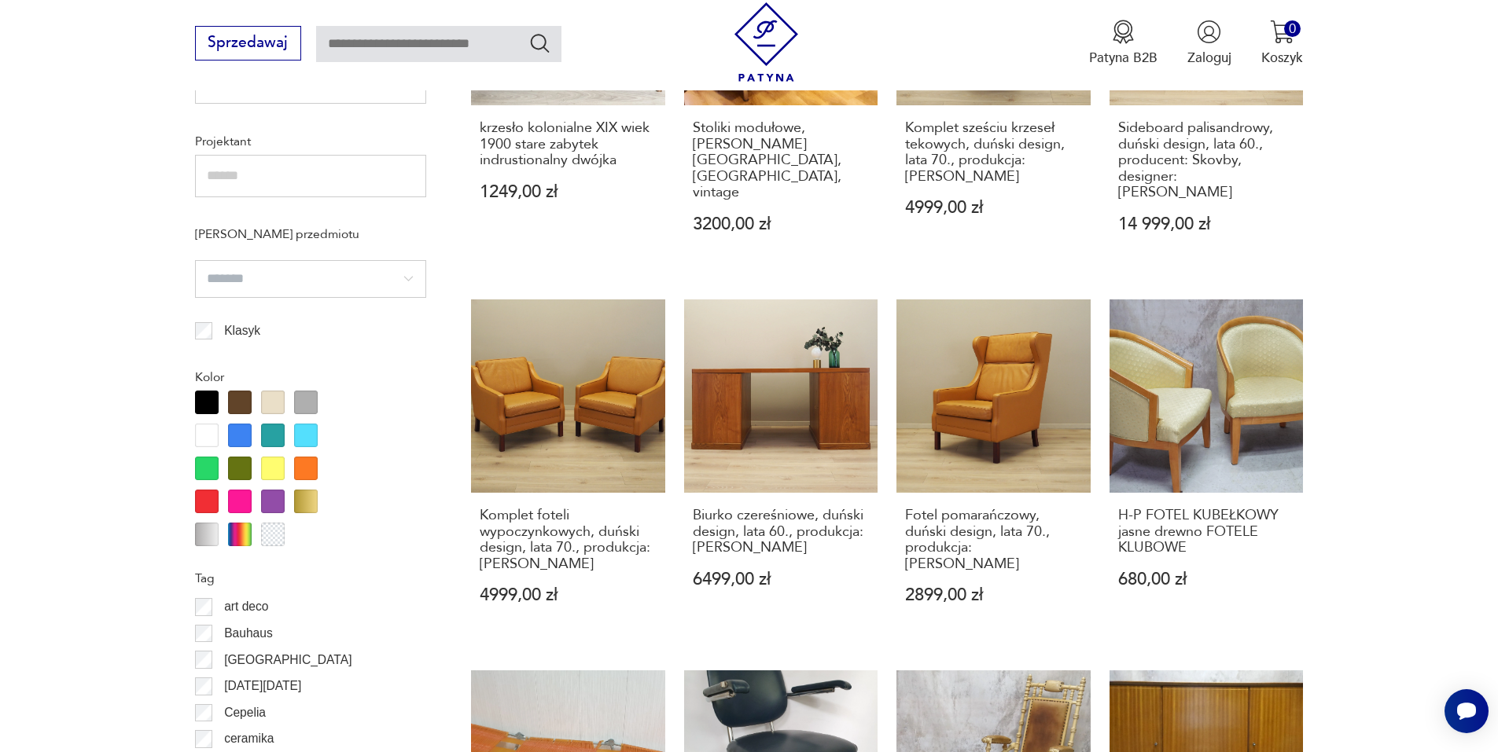
click at [1371, 487] on section "Filtruj produkty Cena MIN MAX OK Promocja Datowanie OK Kraj pochodzenia Dania (…" at bounding box center [749, 326] width 1498 height 1753
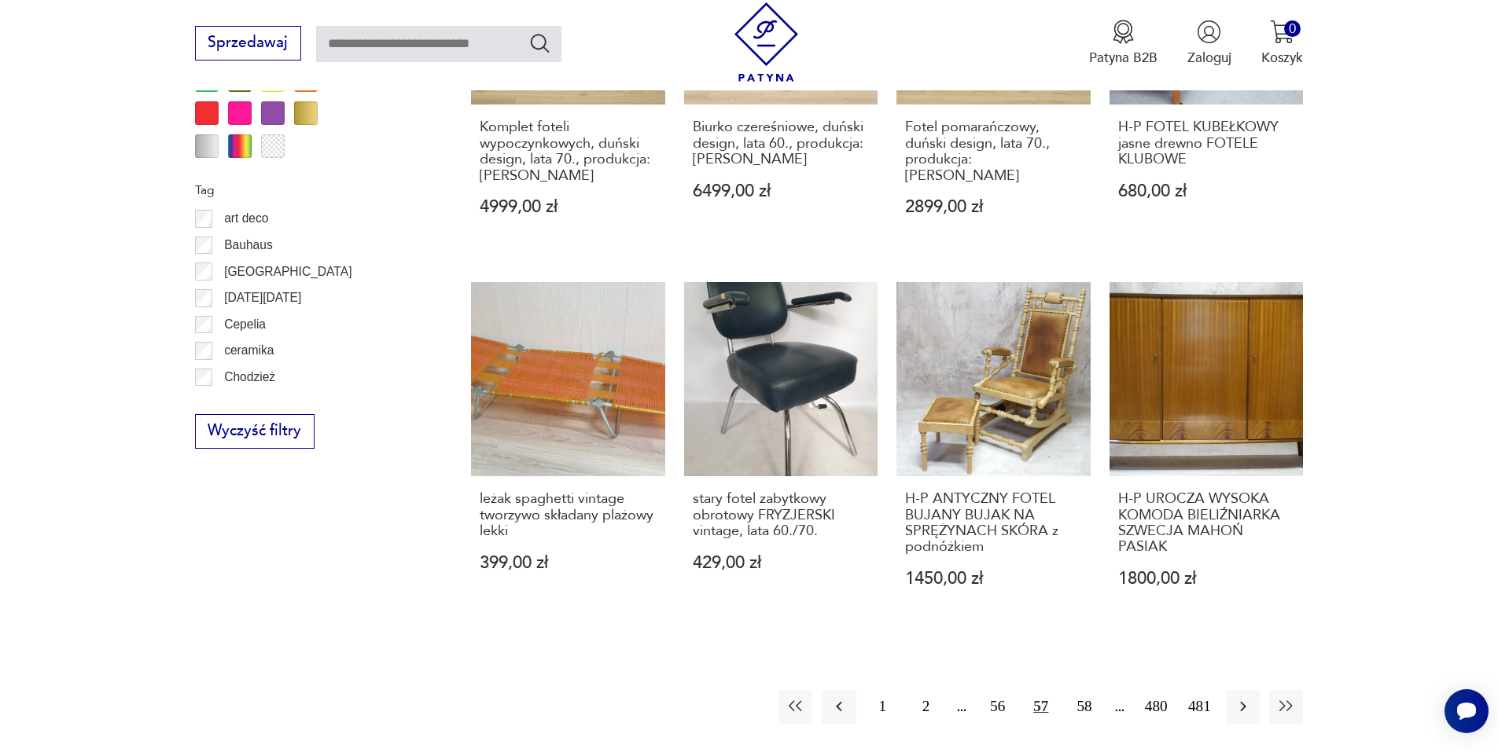
scroll to position [1703, 0]
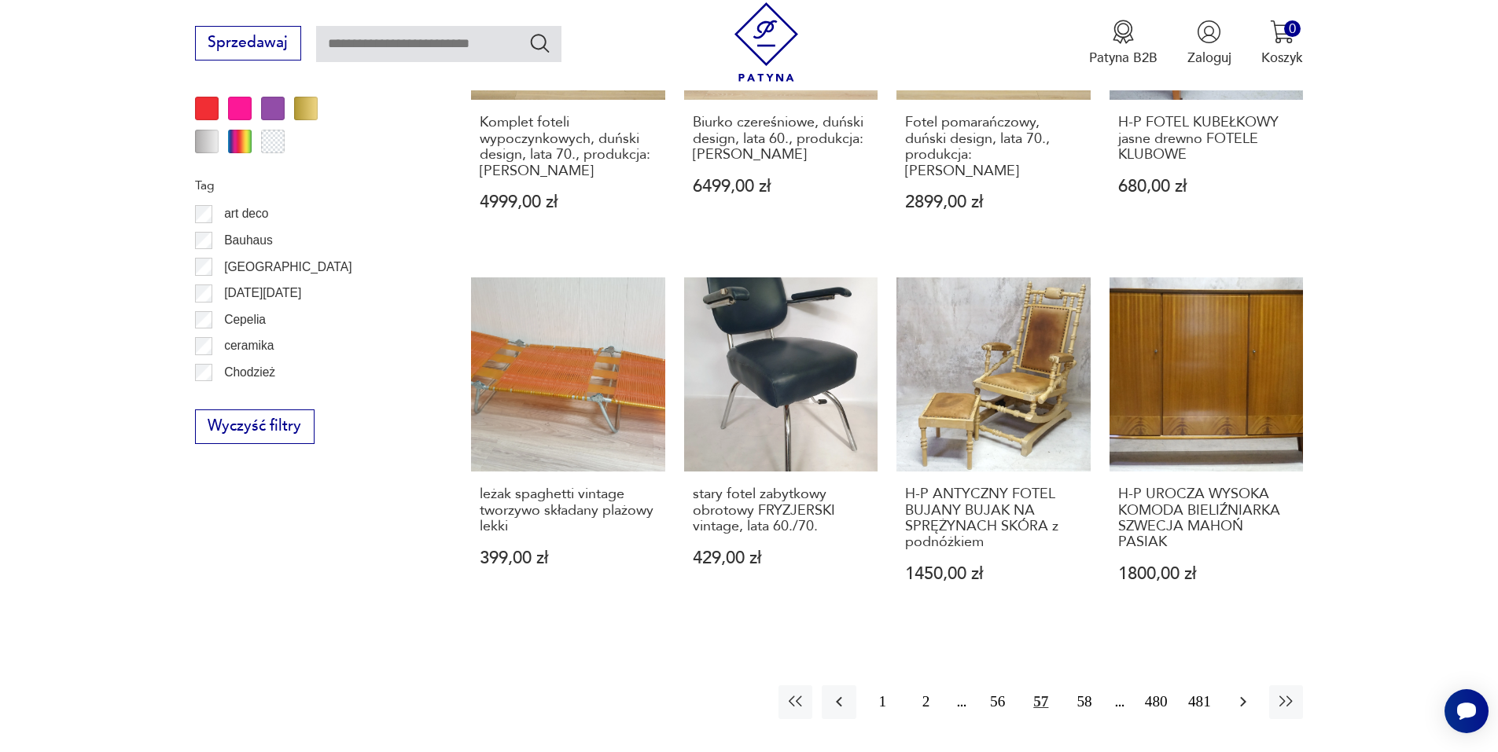
click at [1243, 693] on icon "button" at bounding box center [1243, 702] width 19 height 19
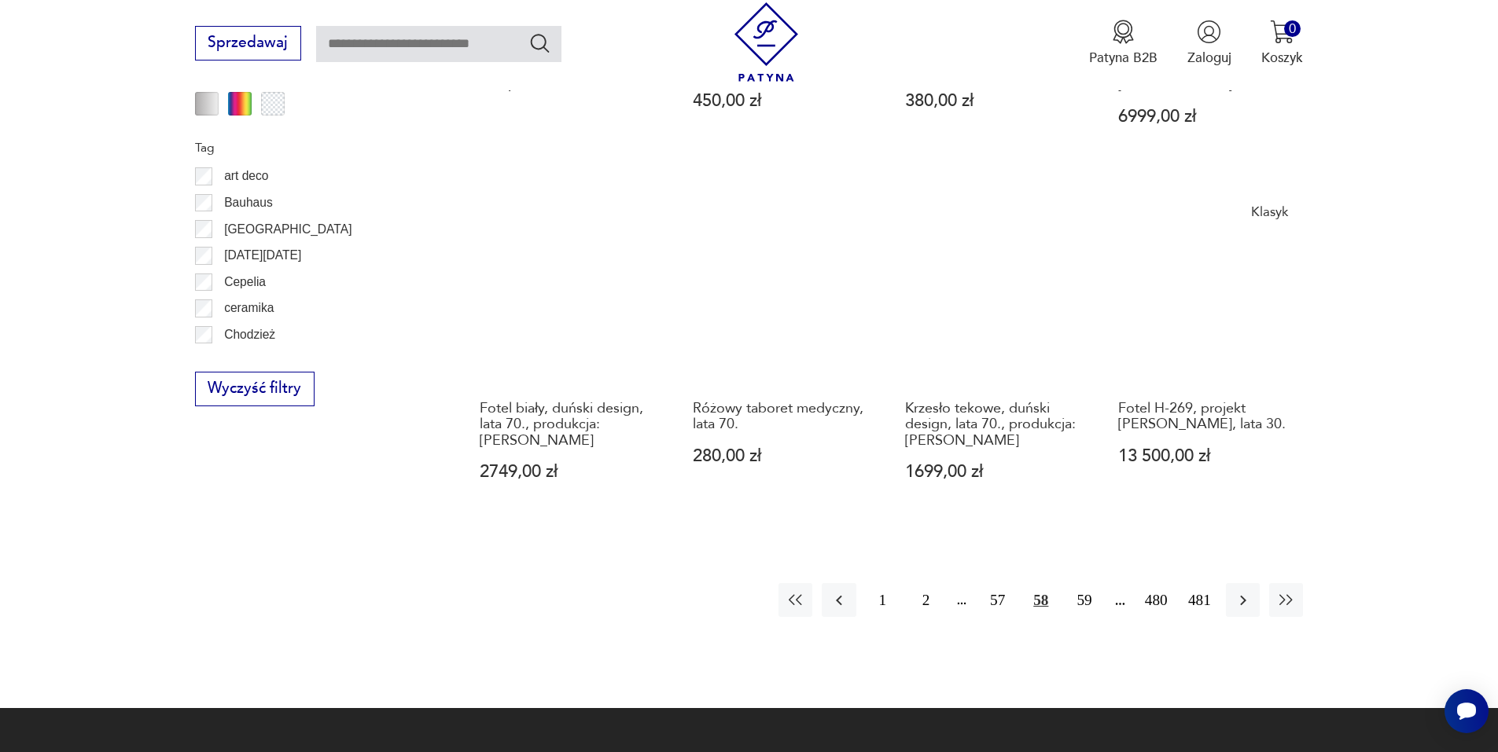
scroll to position [1782, 0]
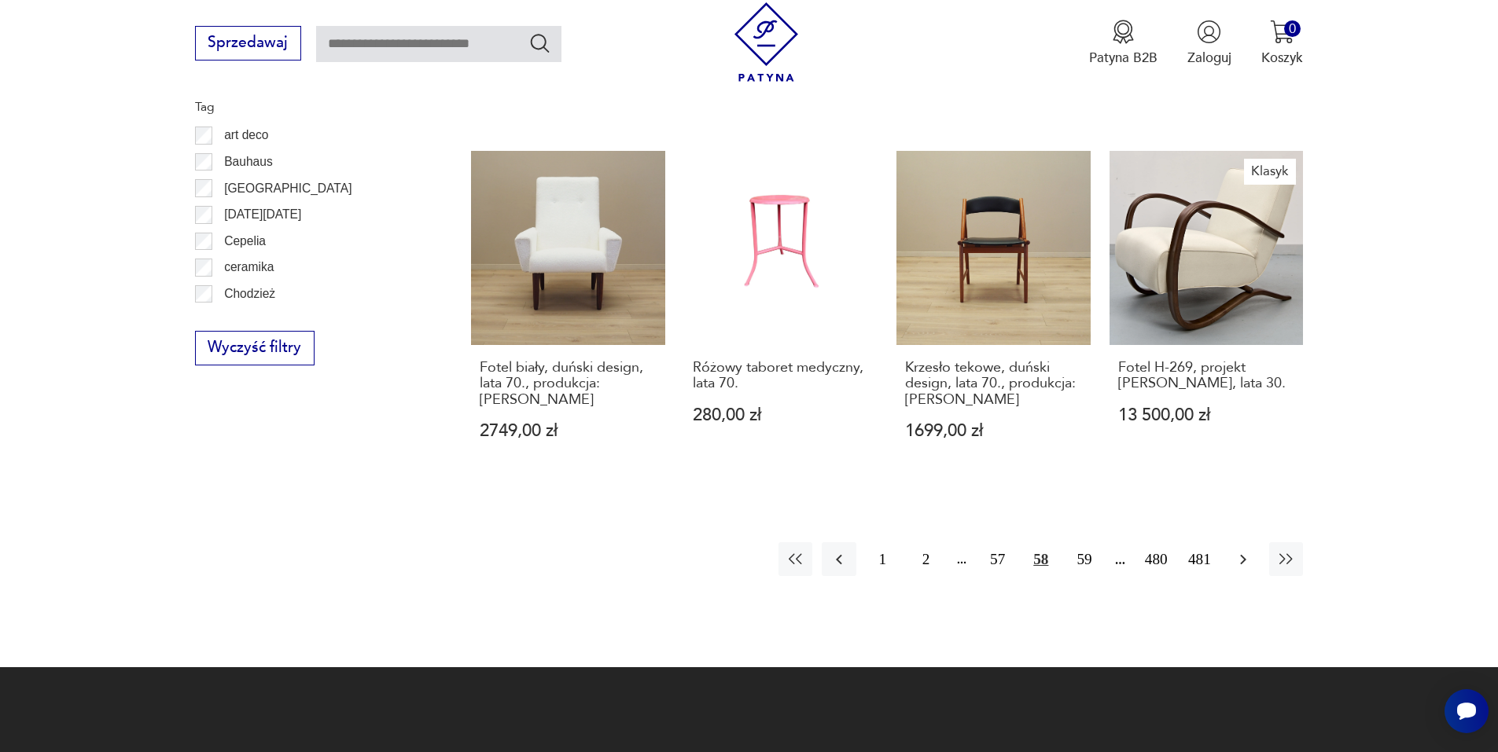
click at [1244, 552] on icon "button" at bounding box center [1243, 559] width 19 height 19
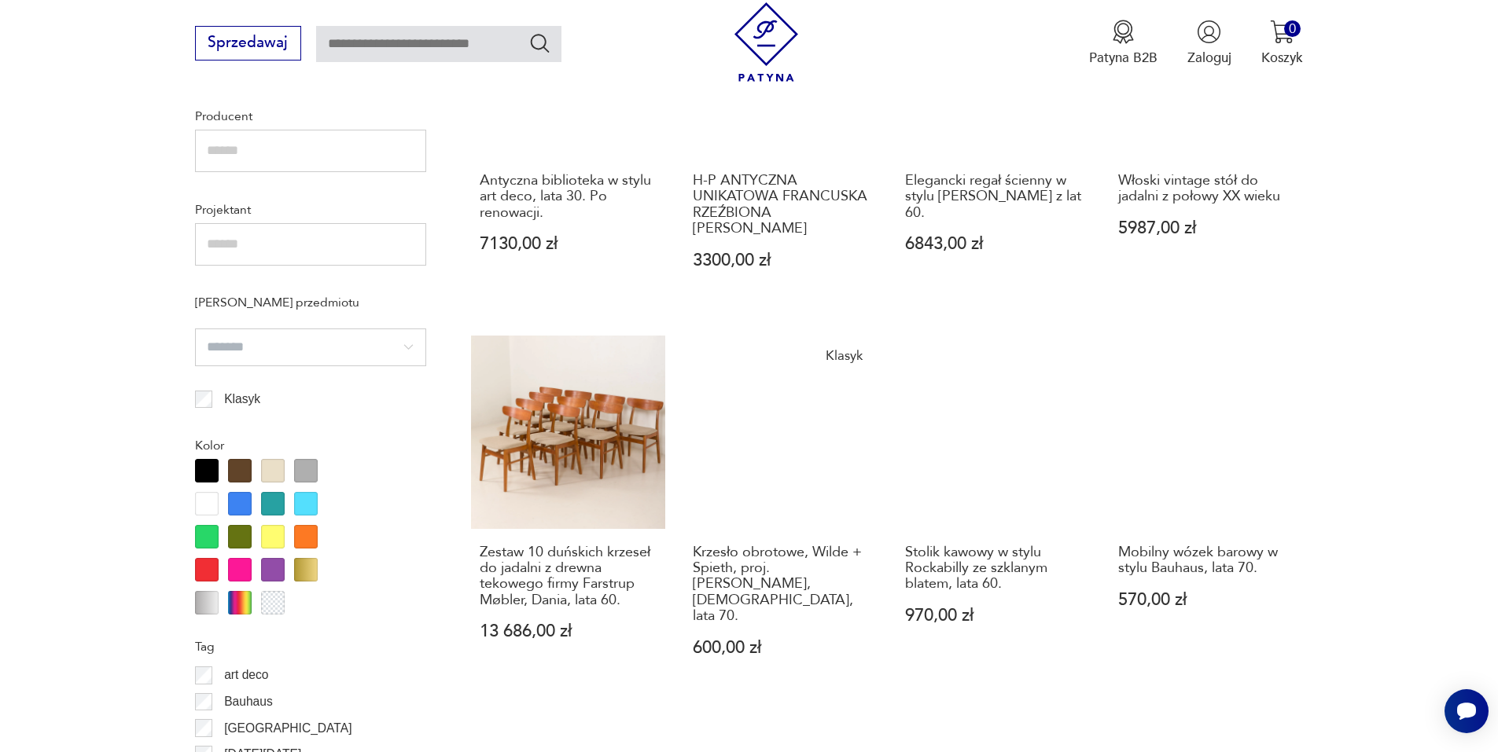
scroll to position [1310, 0]
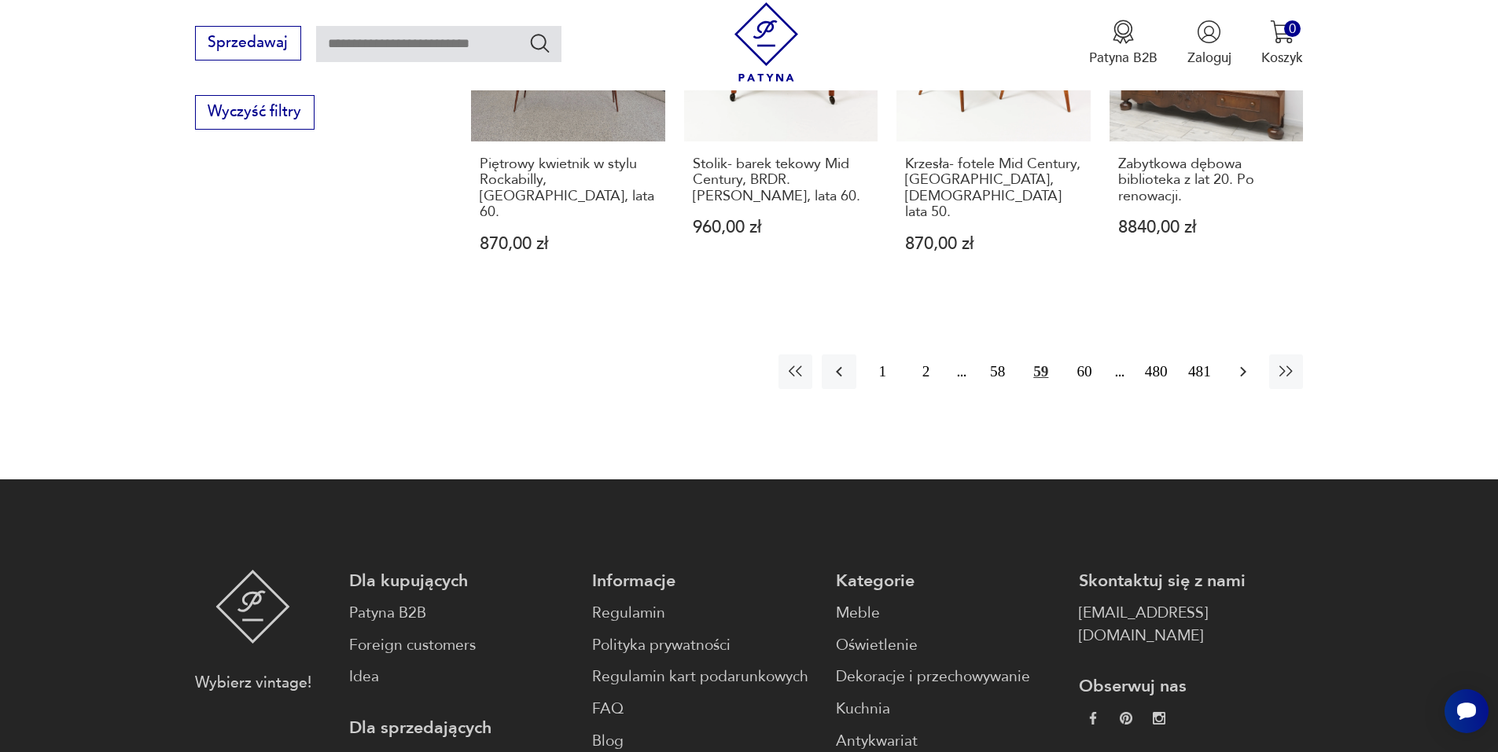
click at [1241, 362] on icon "button" at bounding box center [1243, 371] width 19 height 19
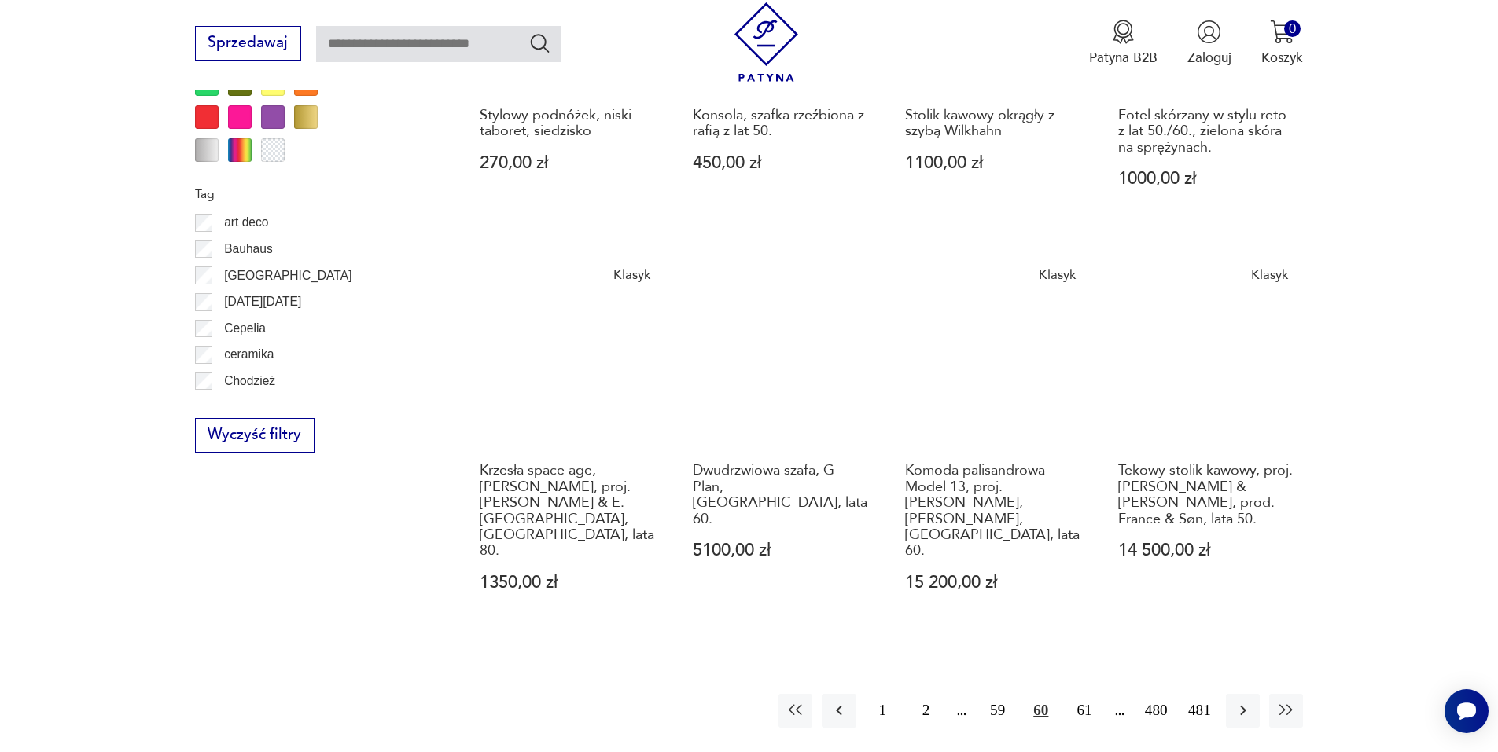
scroll to position [1703, 0]
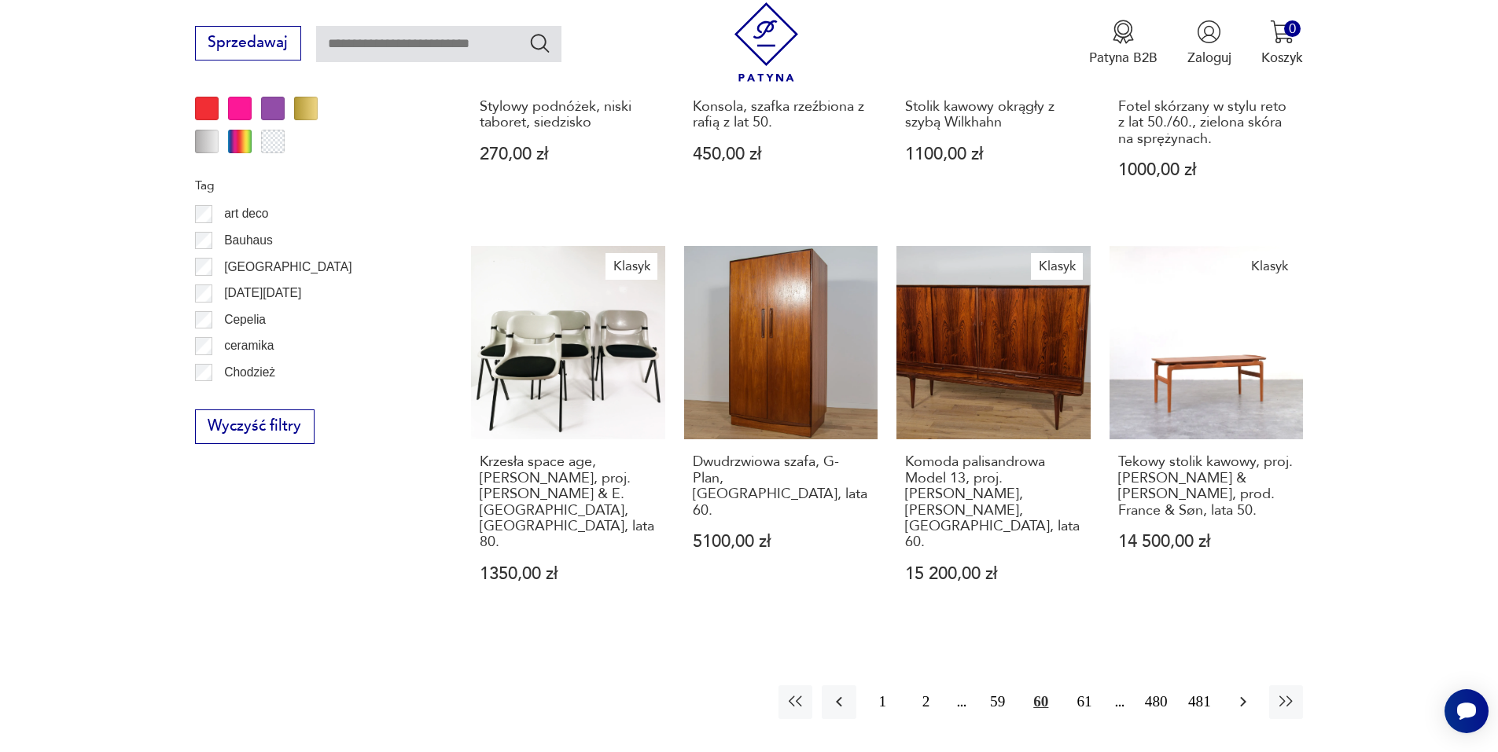
click at [1241, 693] on icon "button" at bounding box center [1243, 702] width 19 height 19
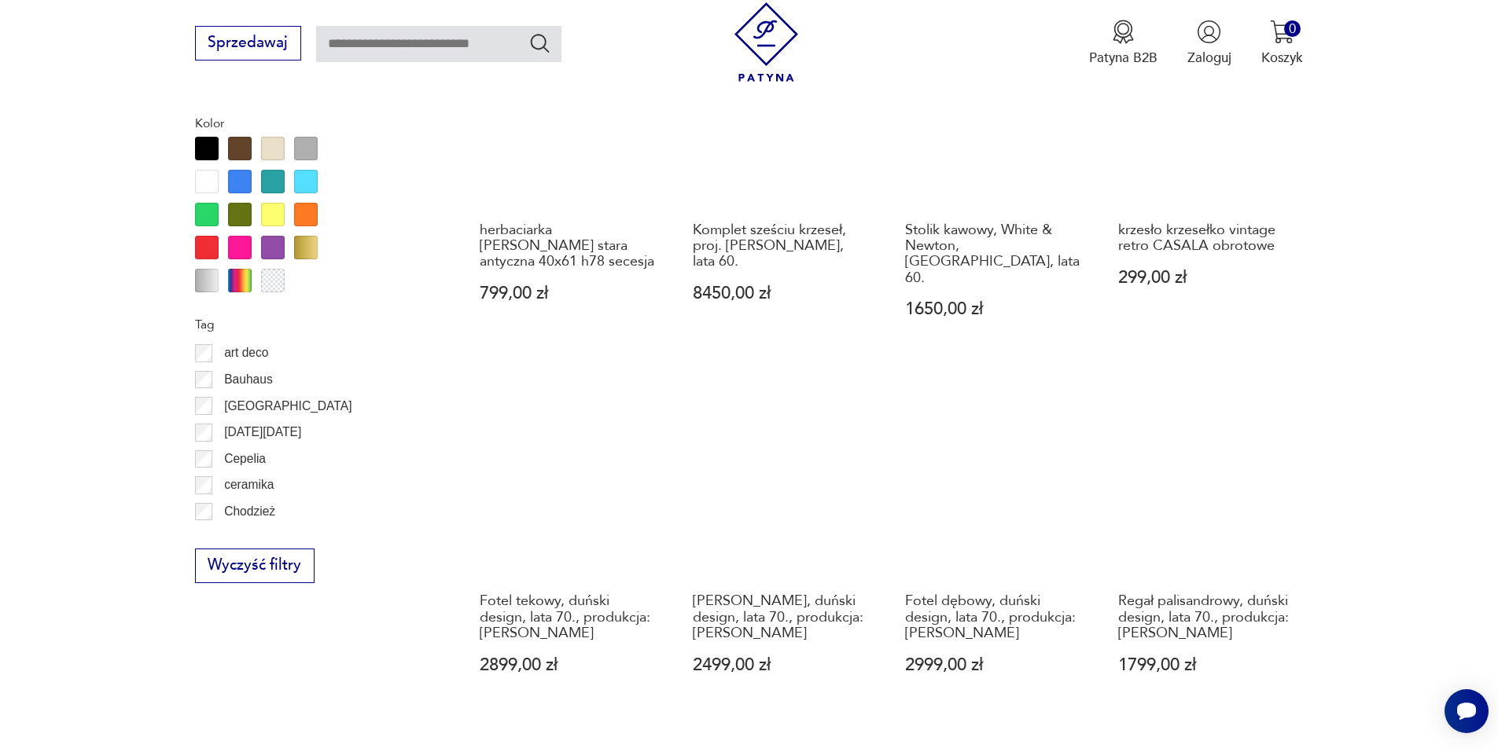
scroll to position [1624, 0]
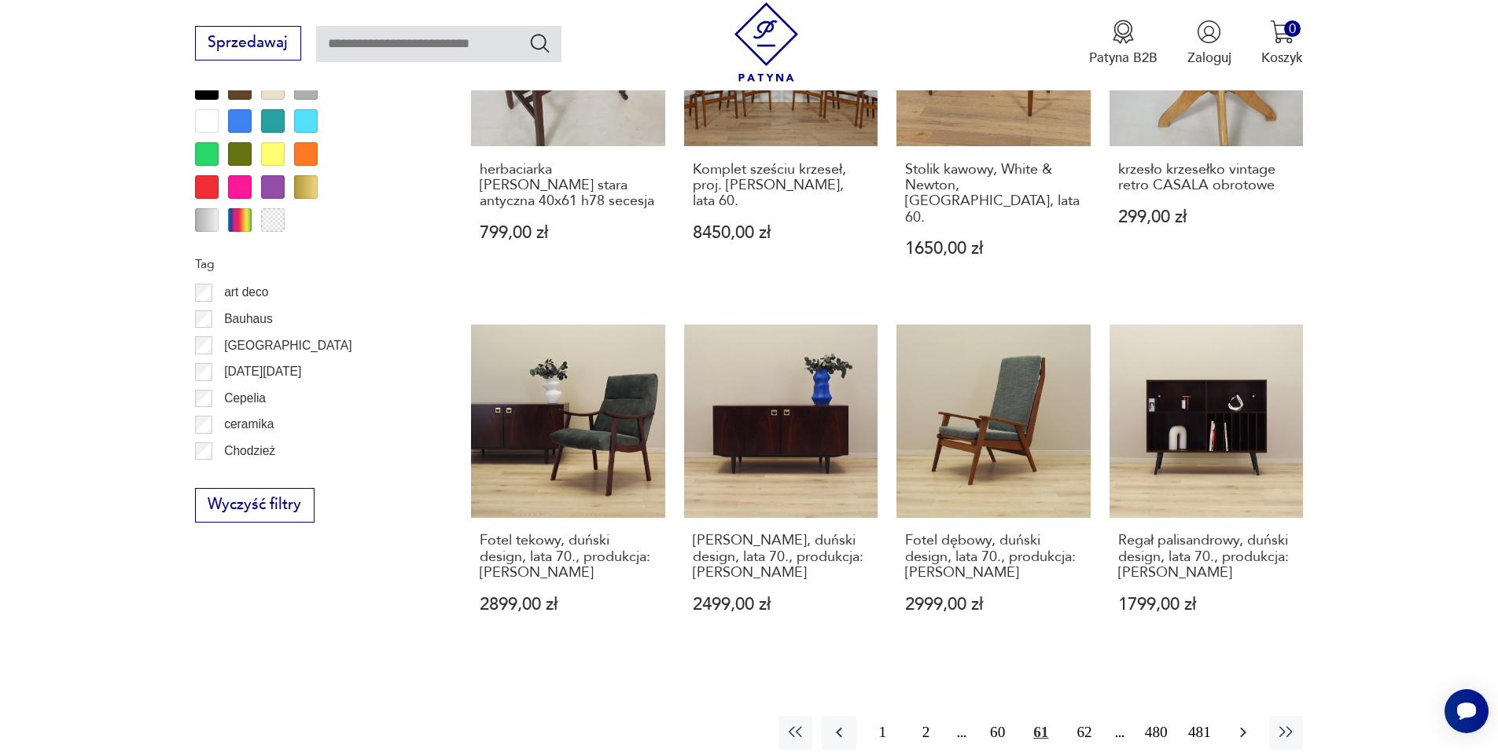
click at [1256, 716] on button "button" at bounding box center [1243, 733] width 34 height 34
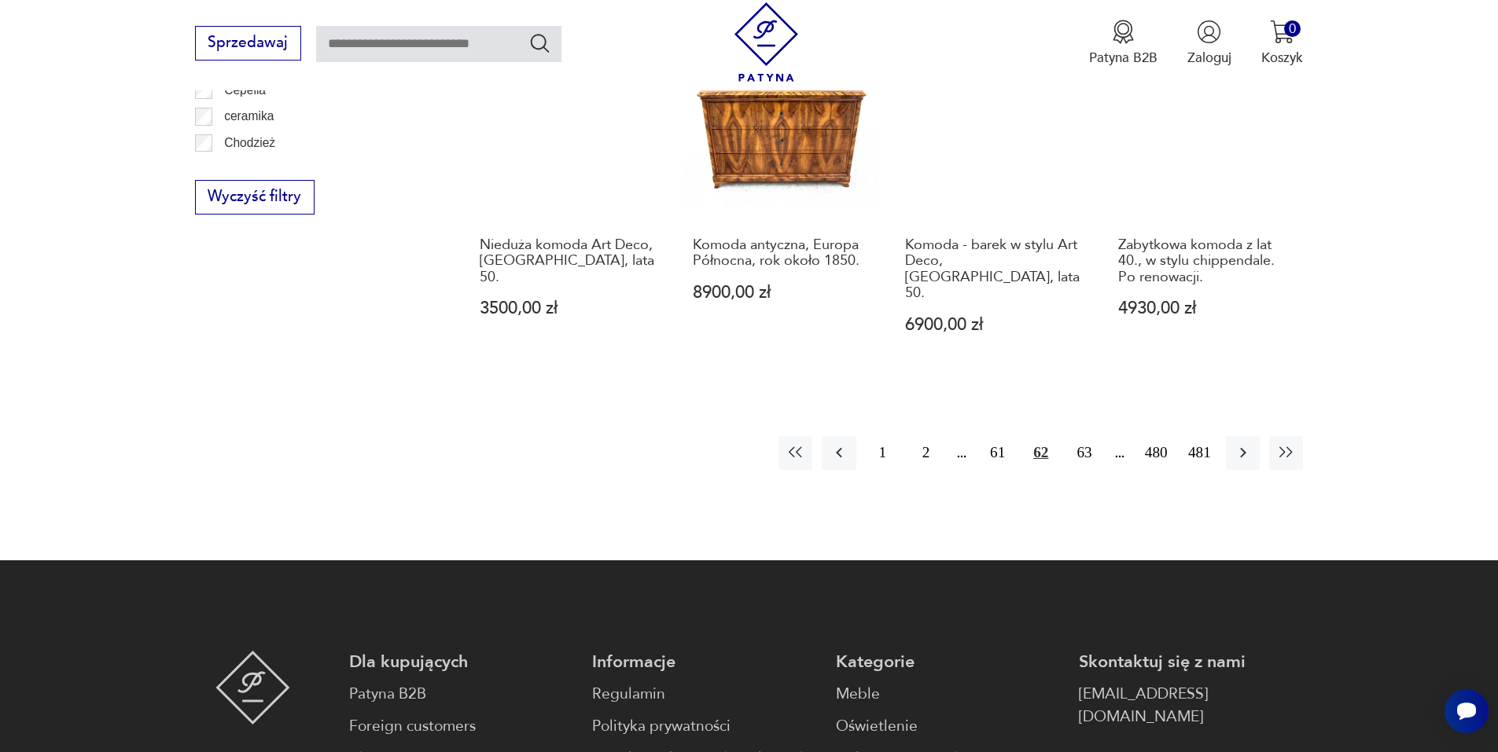
scroll to position [1939, 0]
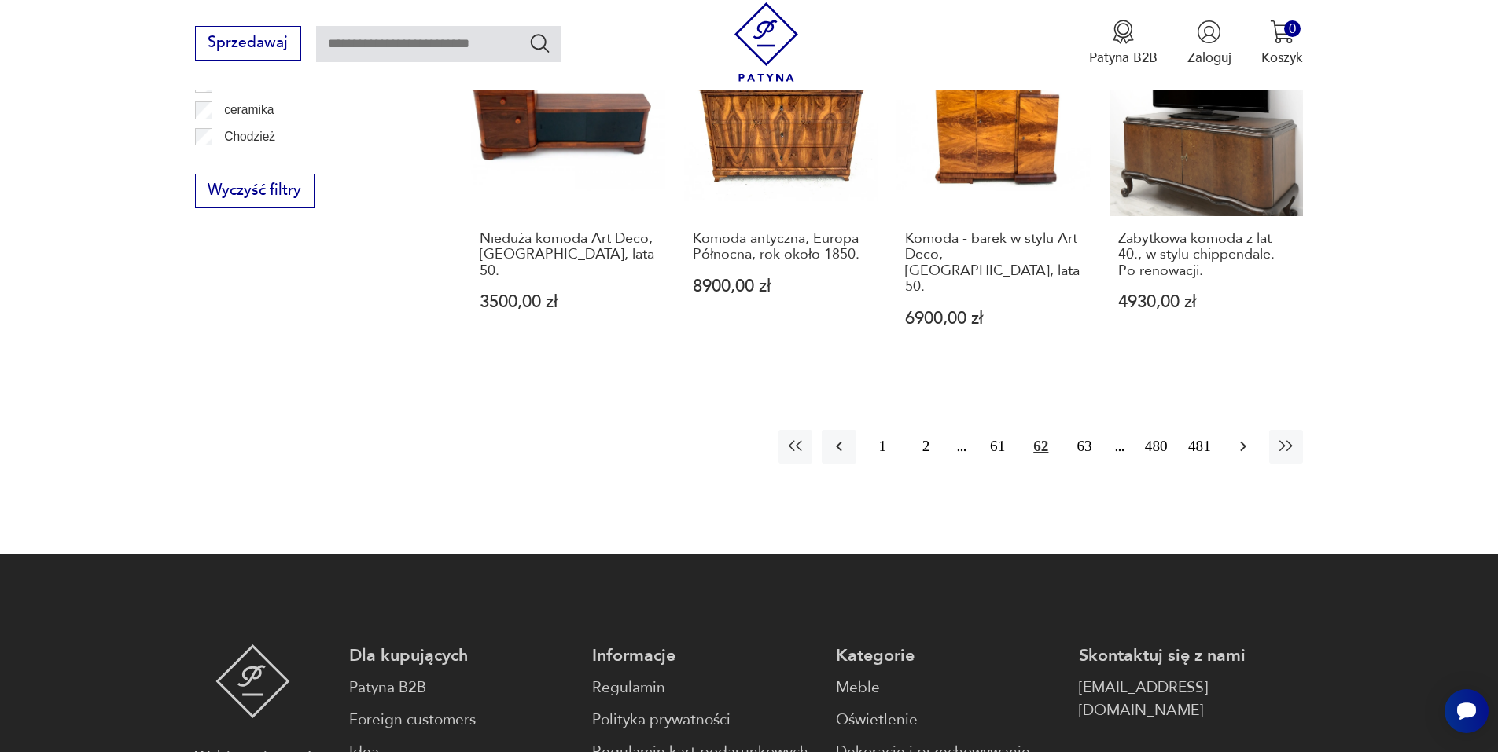
click at [1234, 437] on icon "button" at bounding box center [1243, 446] width 19 height 19
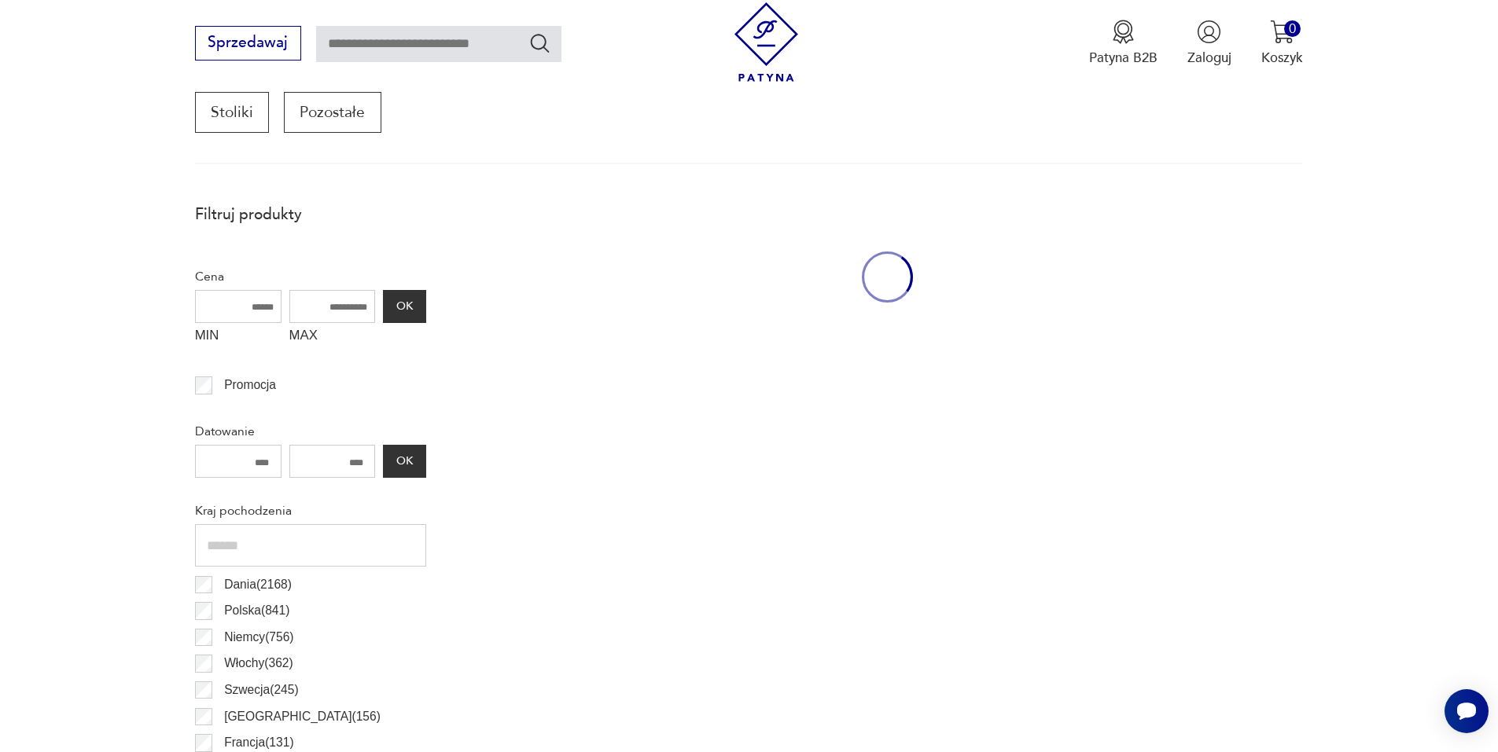
scroll to position [524, 0]
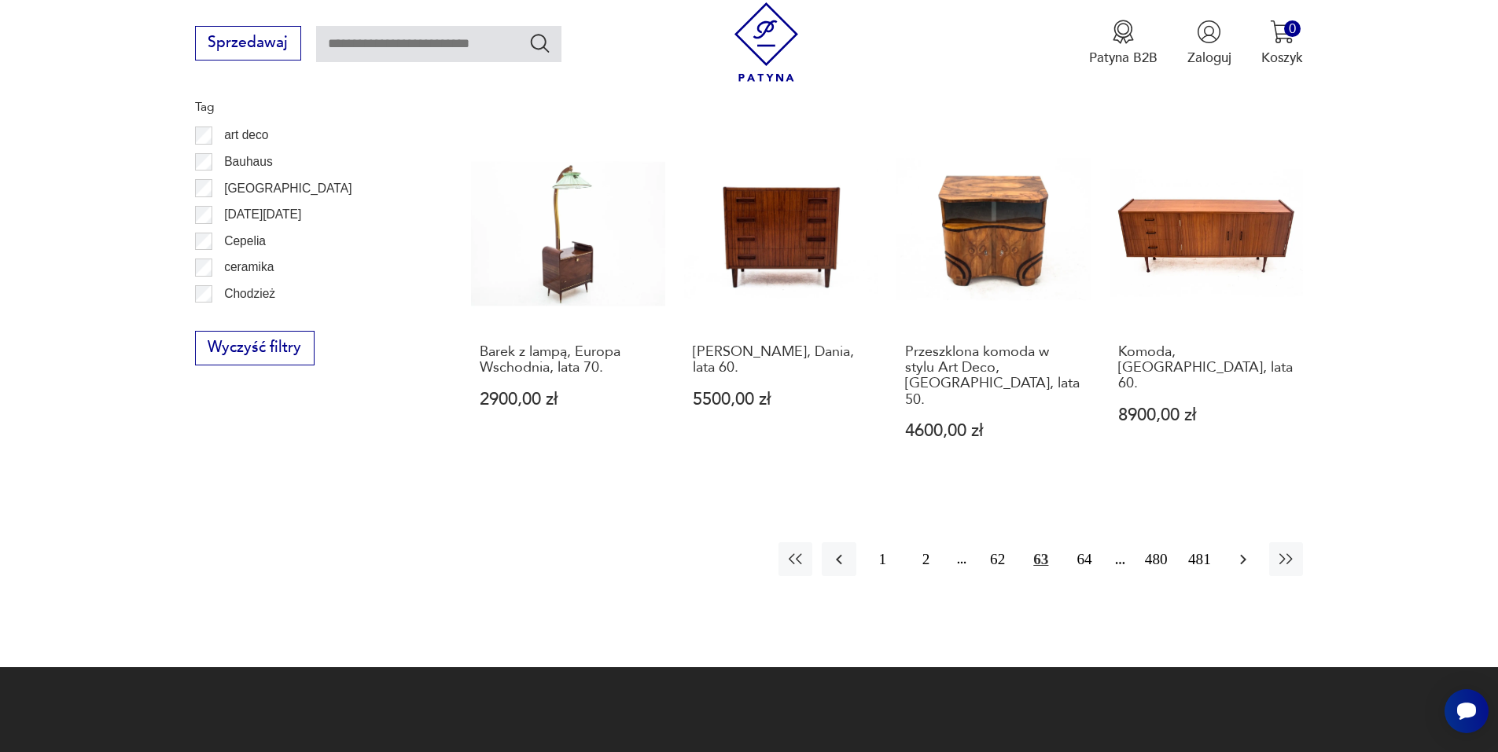
click at [1244, 554] on icon "button" at bounding box center [1243, 559] width 6 height 10
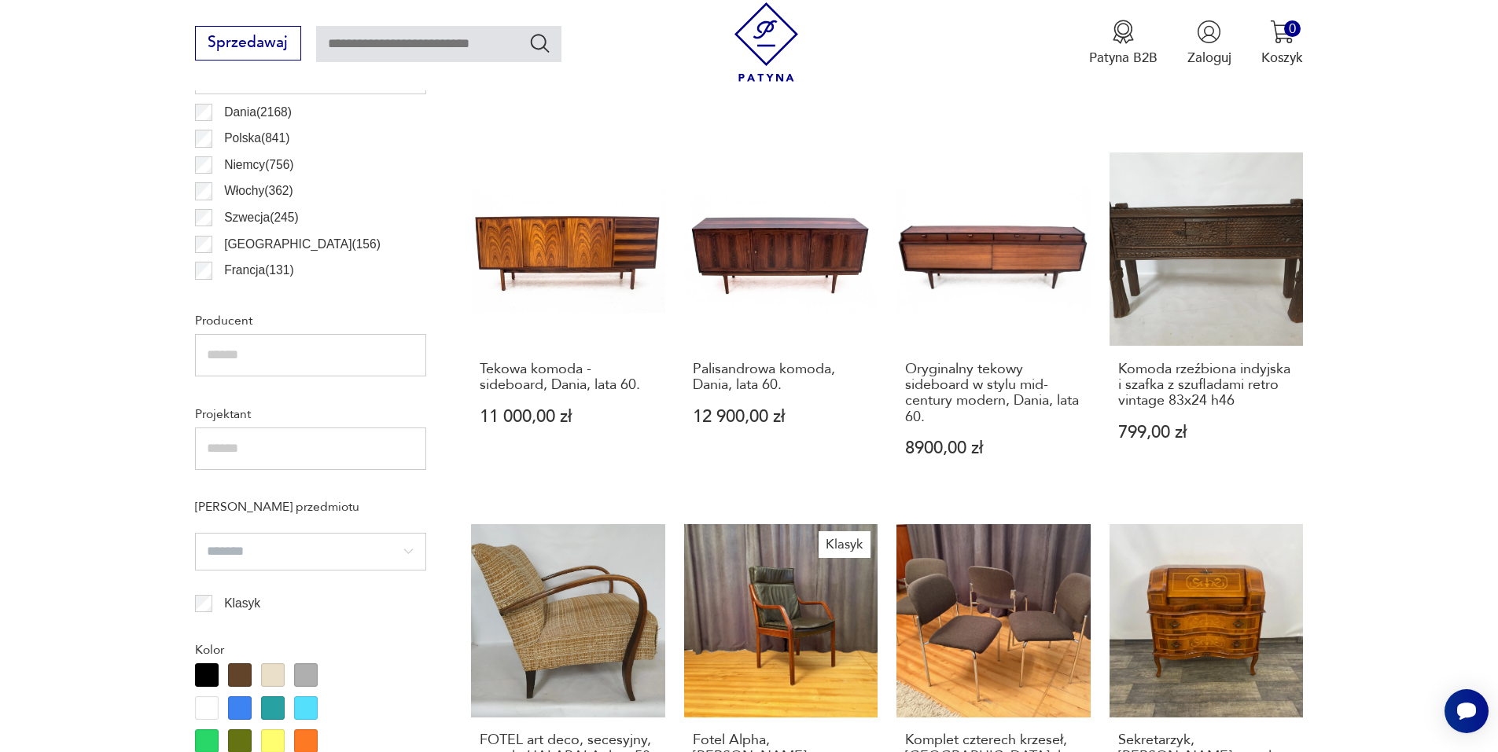
scroll to position [1231, 0]
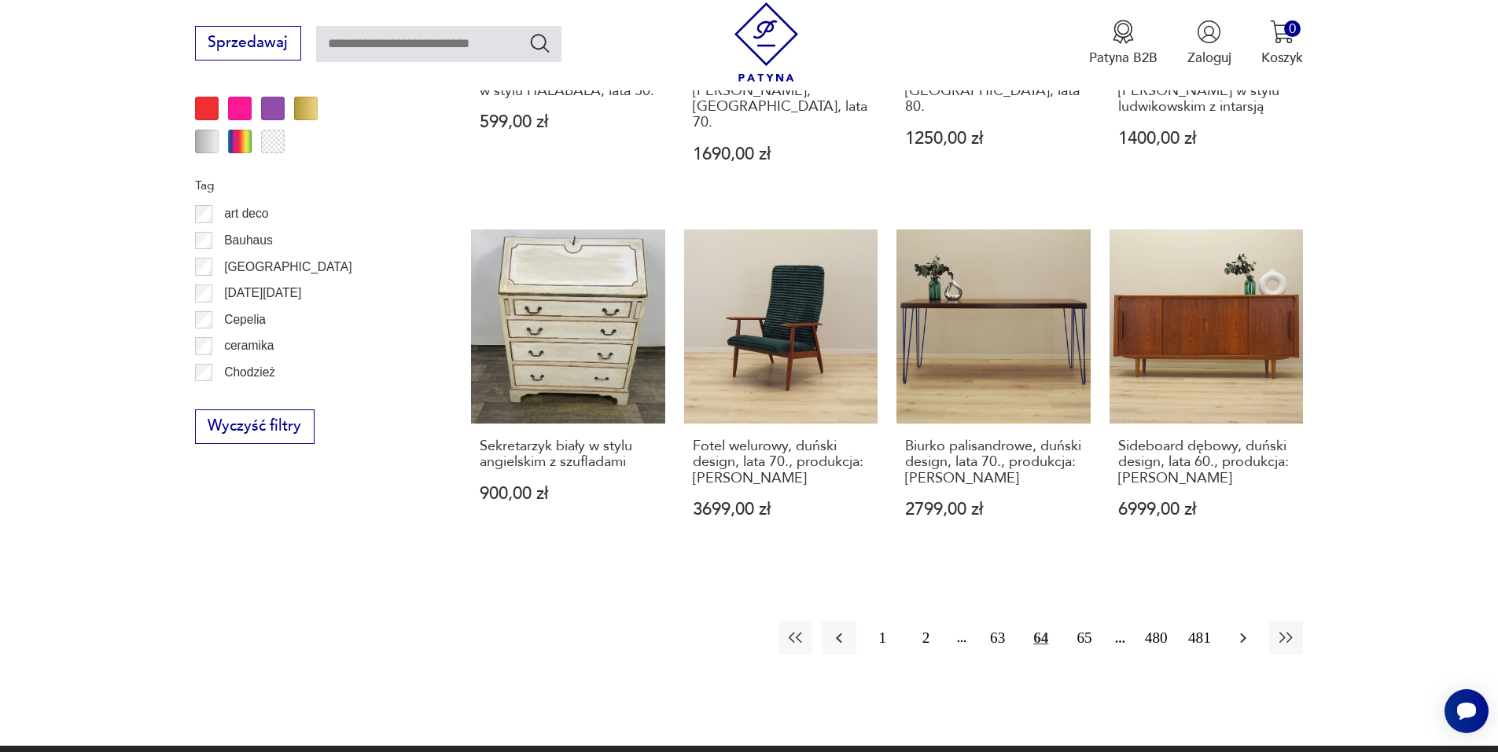
click at [1236, 629] on icon "button" at bounding box center [1243, 638] width 19 height 19
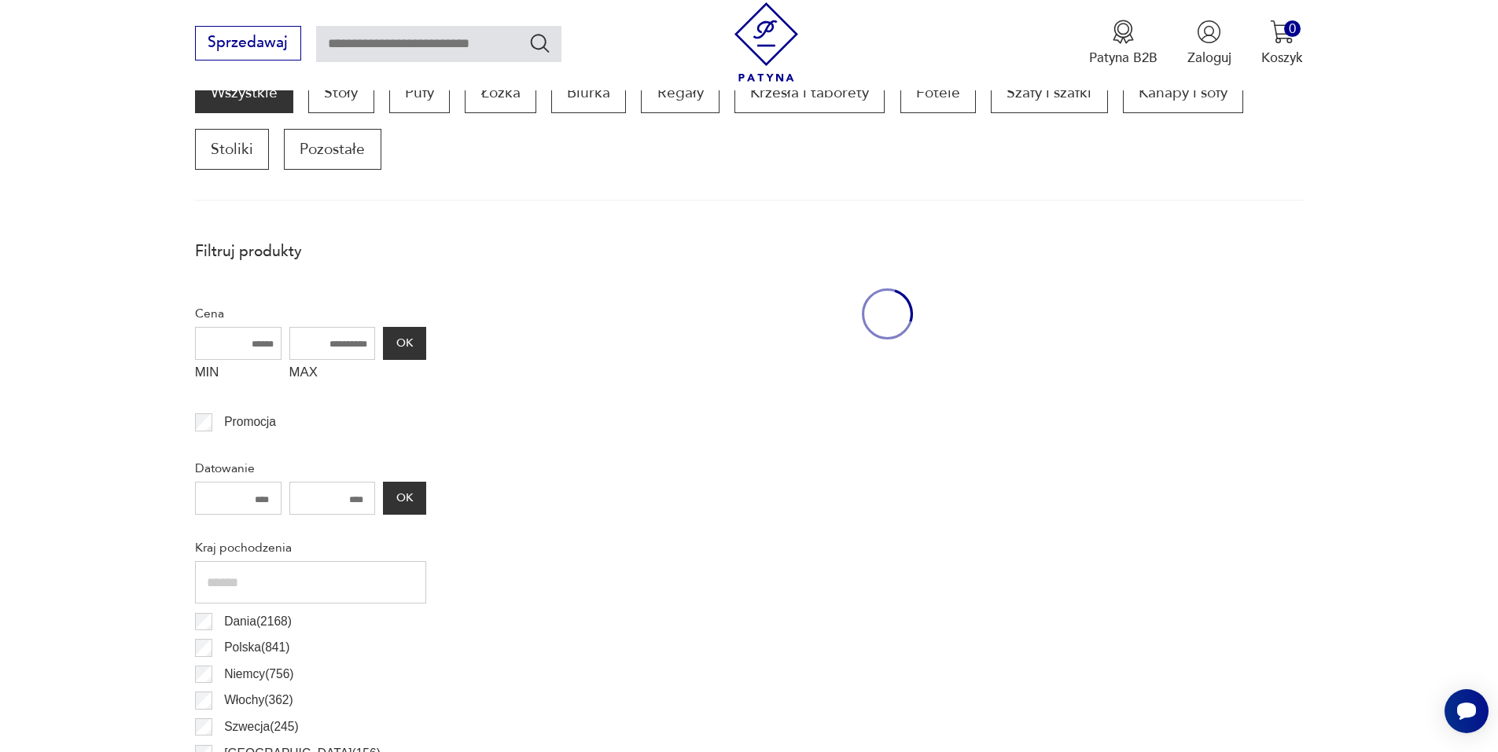
scroll to position [524, 0]
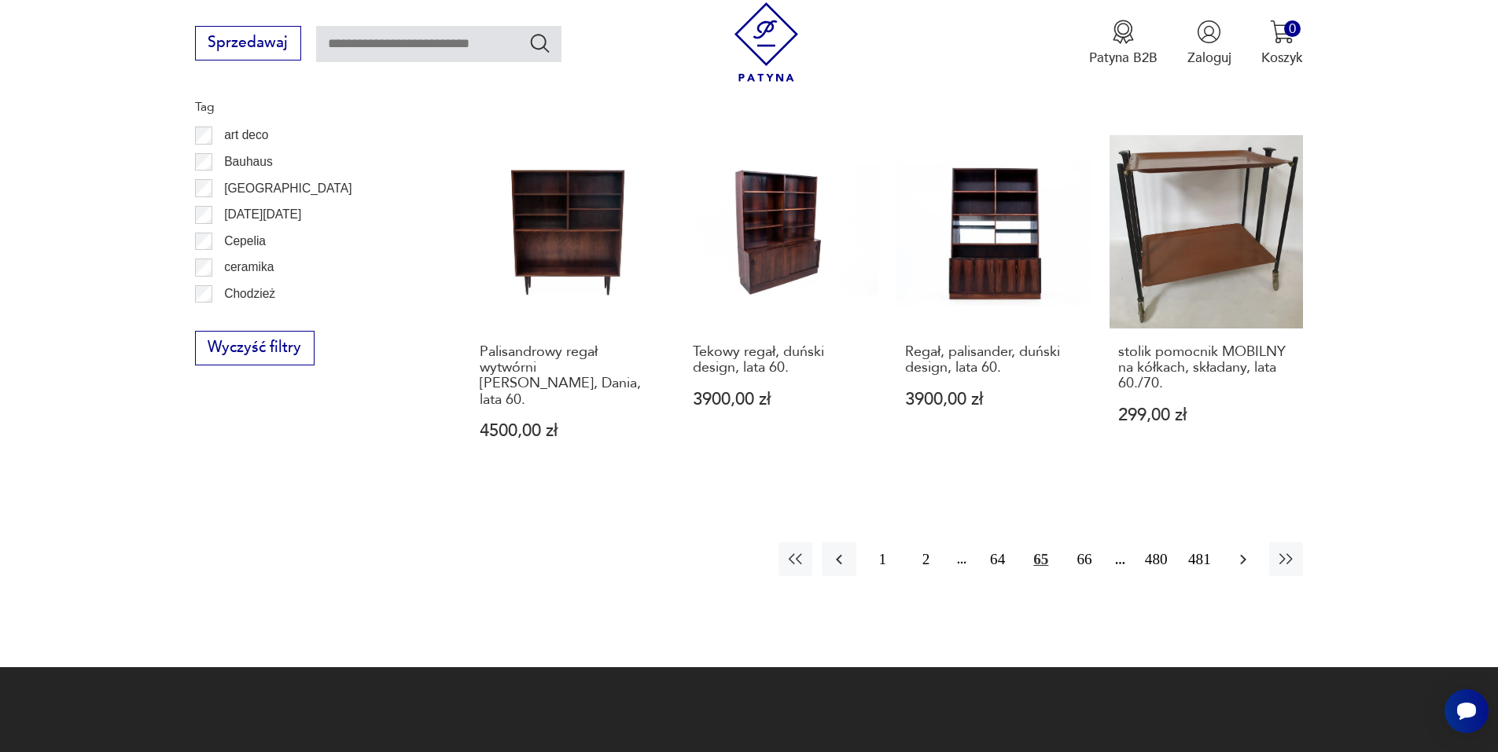
click at [1240, 550] on icon "button" at bounding box center [1243, 559] width 19 height 19
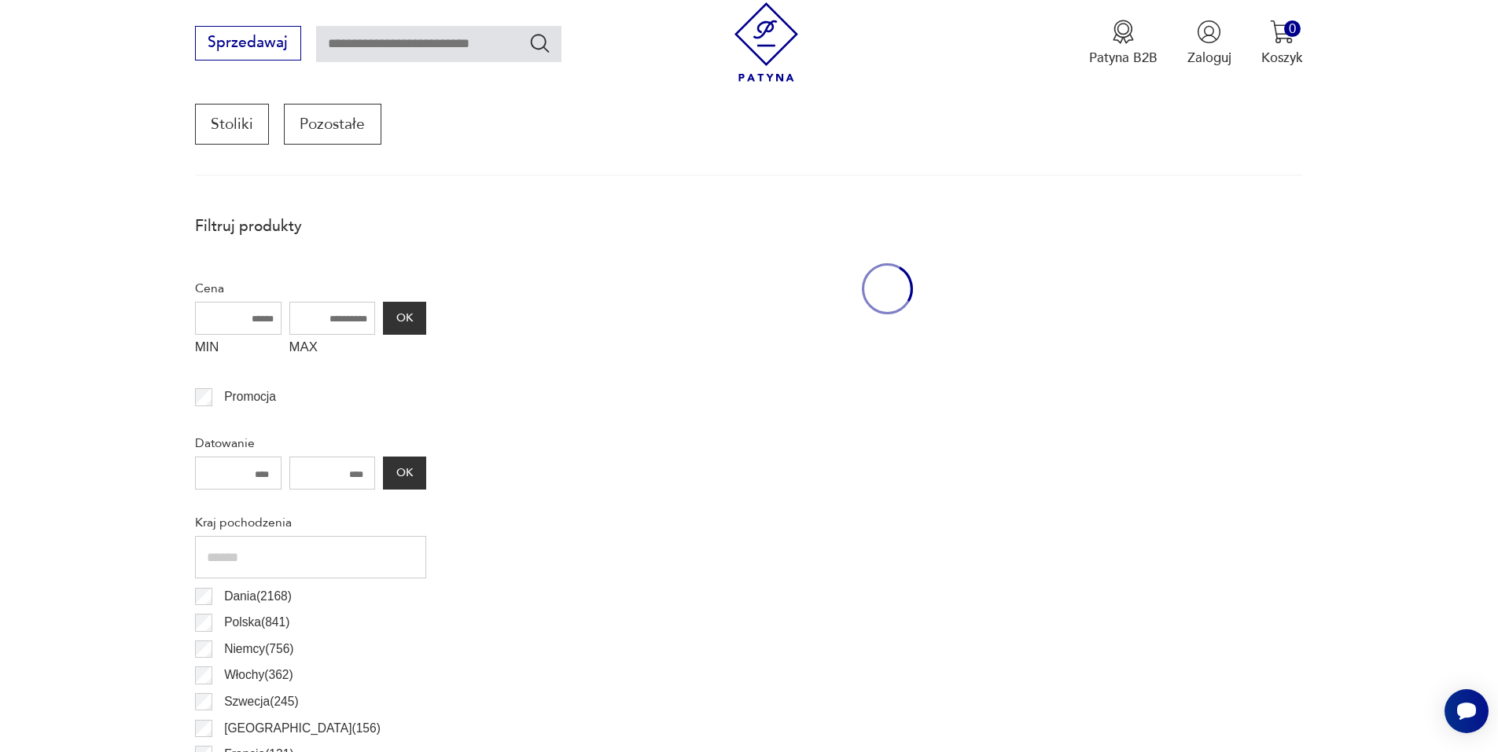
scroll to position [524, 0]
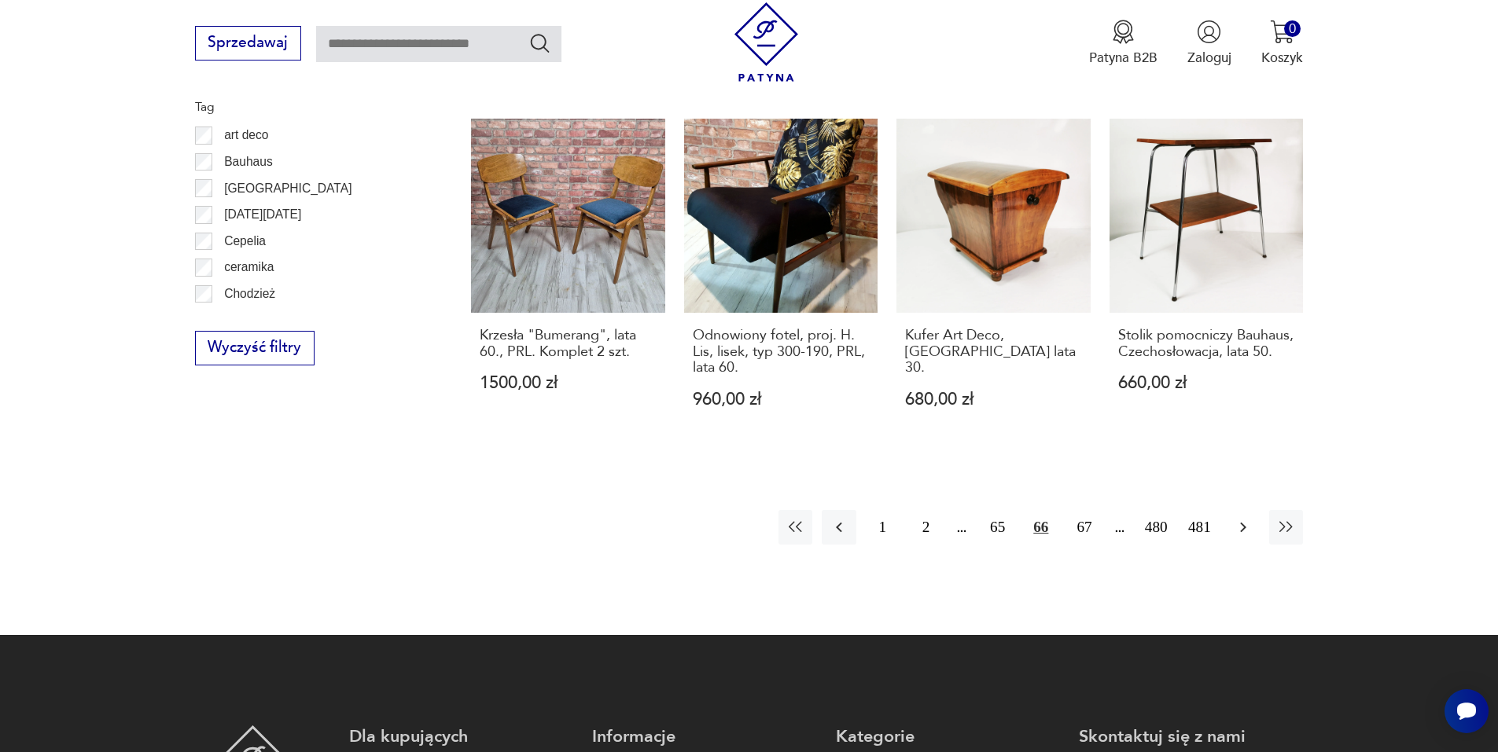
click at [1249, 528] on button "button" at bounding box center [1243, 527] width 34 height 34
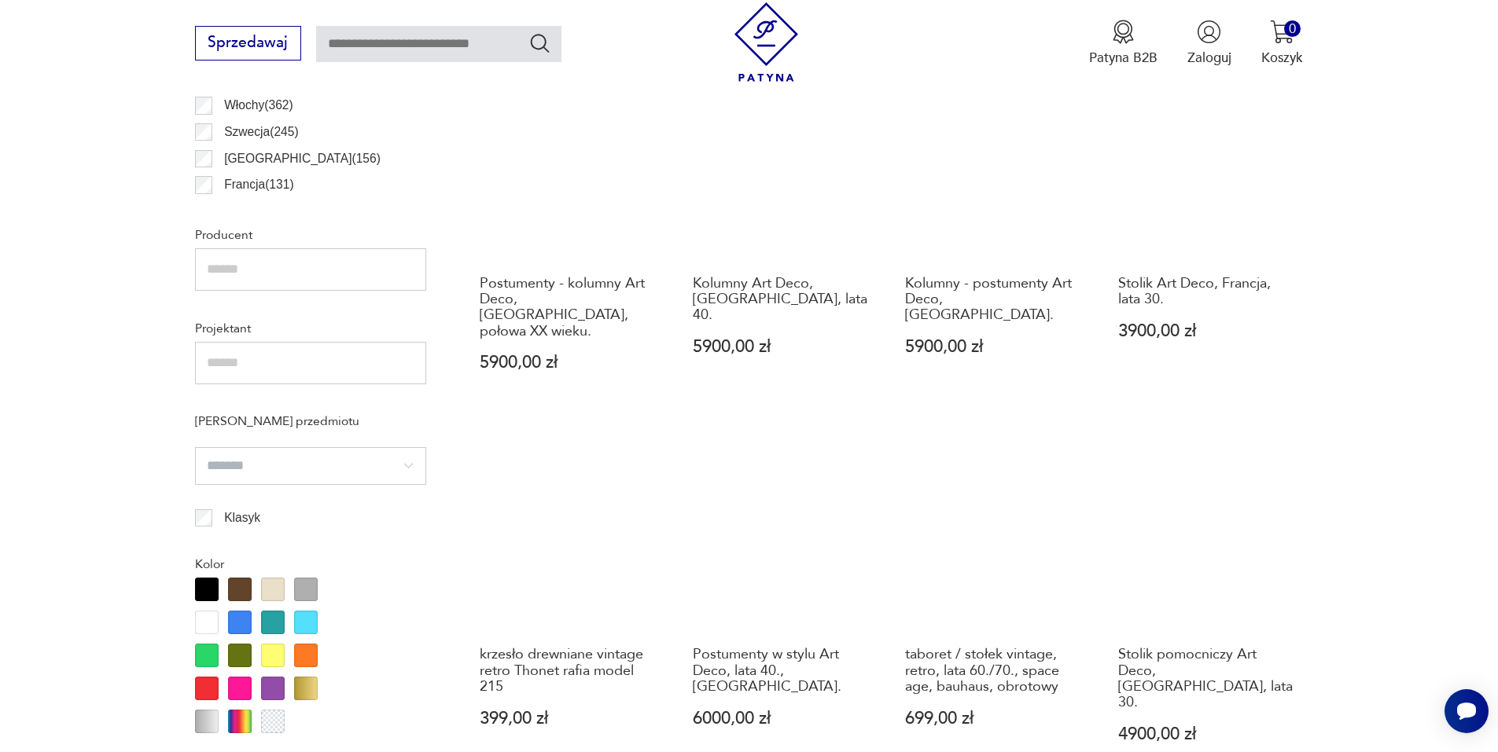
scroll to position [1153, 0]
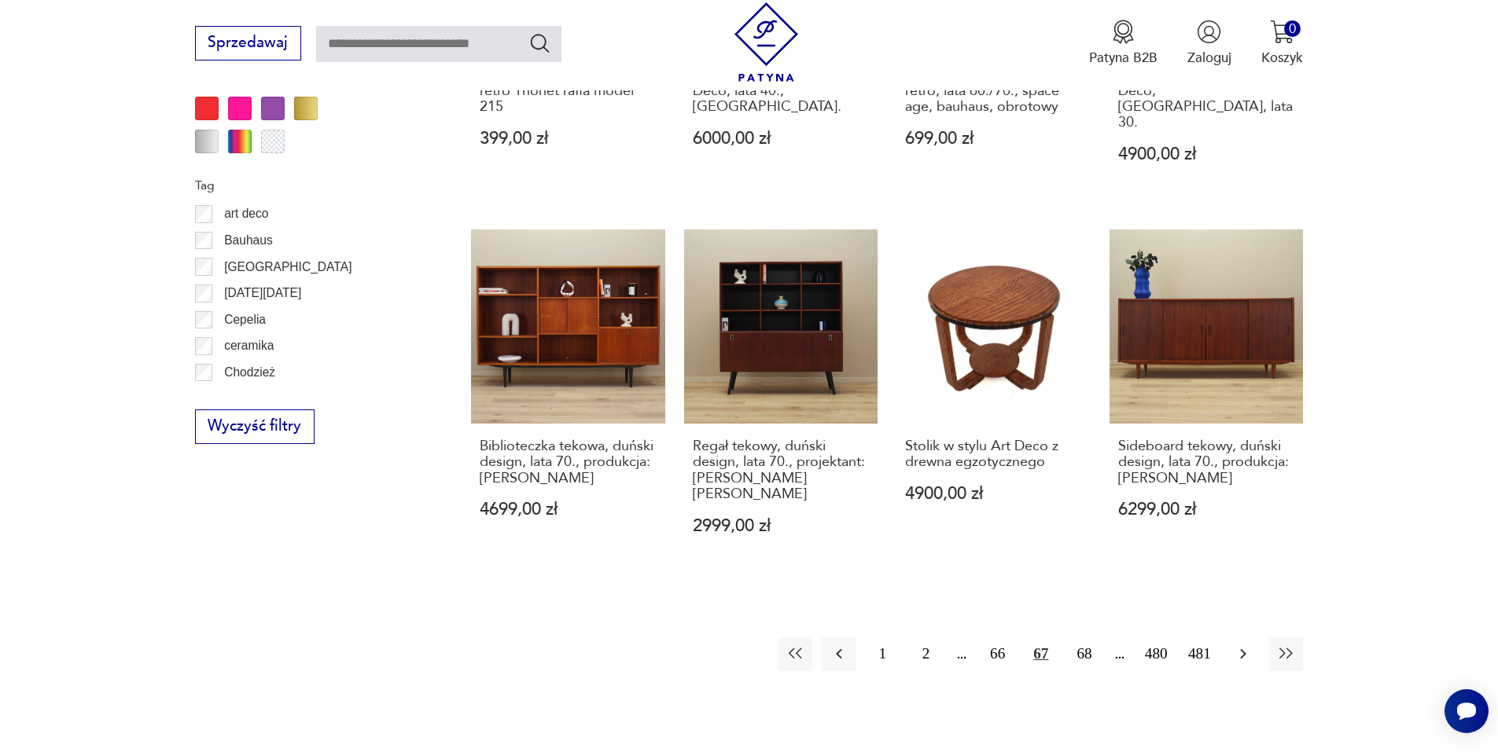
click at [1239, 645] on icon "button" at bounding box center [1243, 654] width 19 height 19
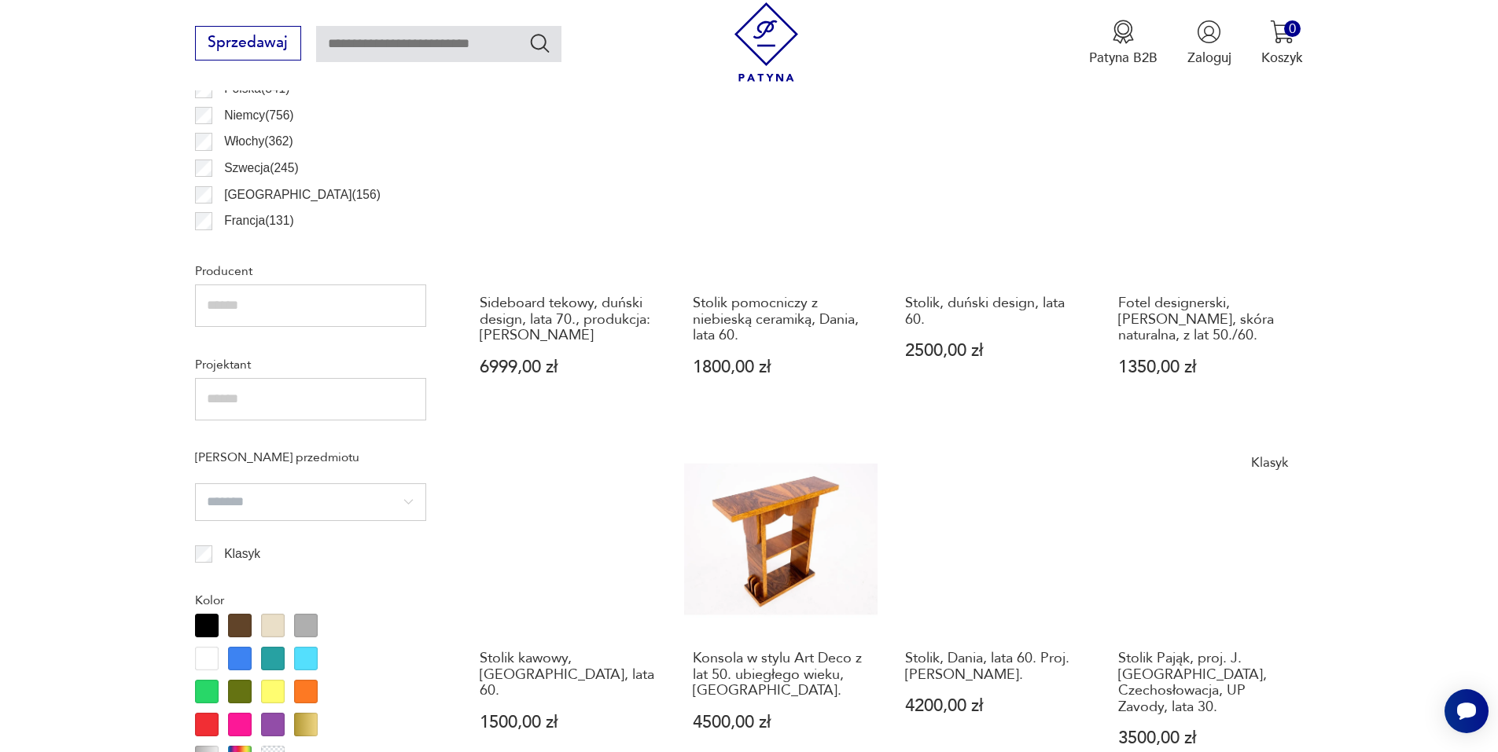
scroll to position [1153, 0]
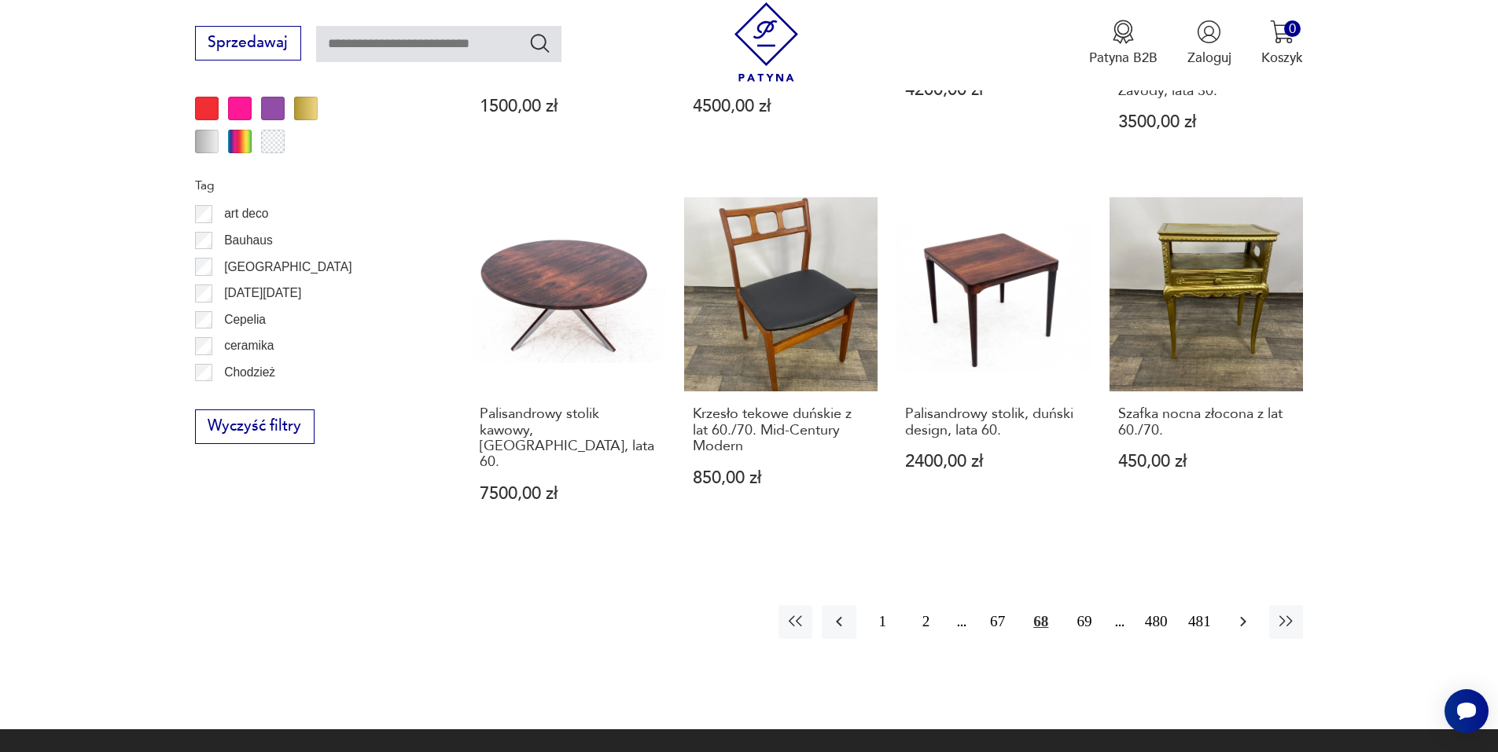
click at [1240, 612] on icon "button" at bounding box center [1243, 621] width 19 height 19
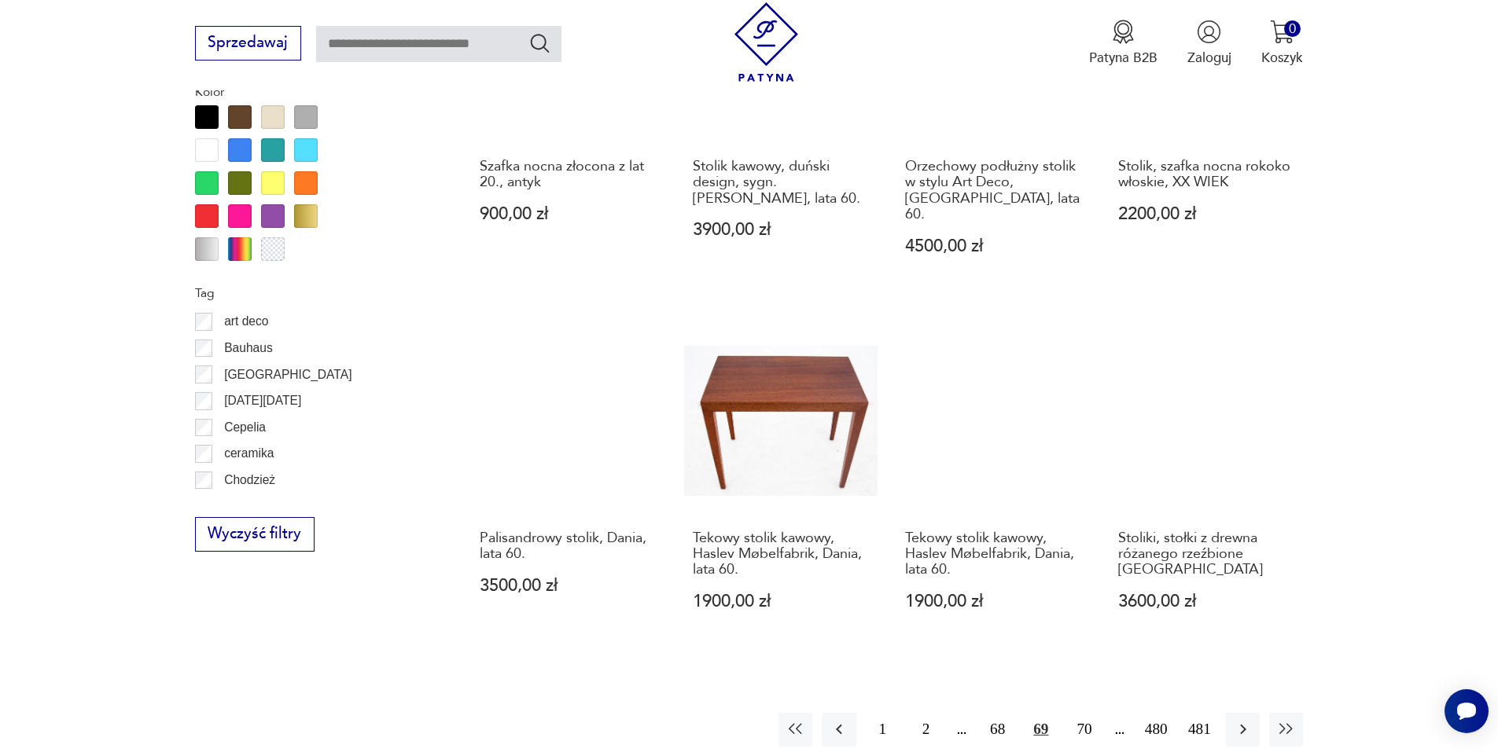
scroll to position [1860, 0]
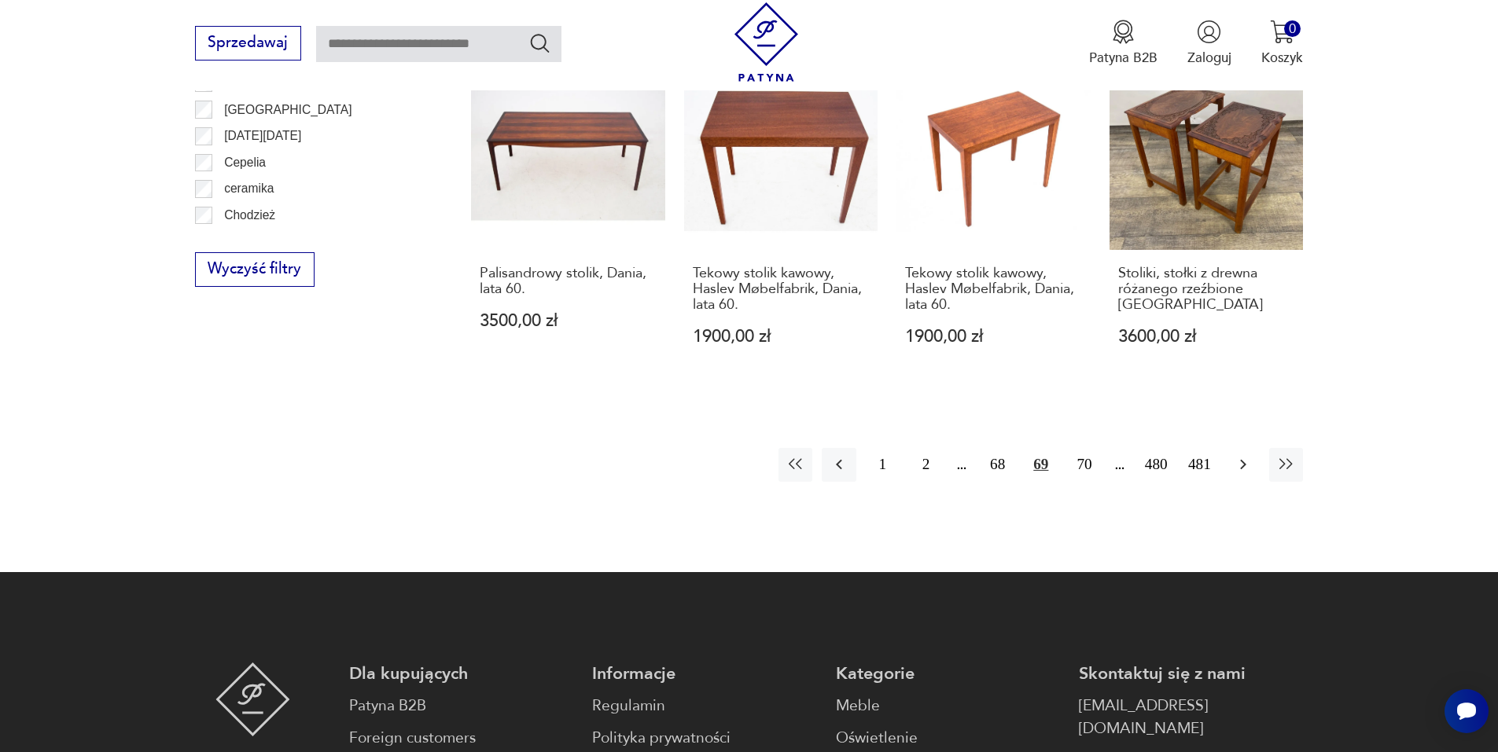
click at [1244, 455] on icon "button" at bounding box center [1243, 464] width 19 height 19
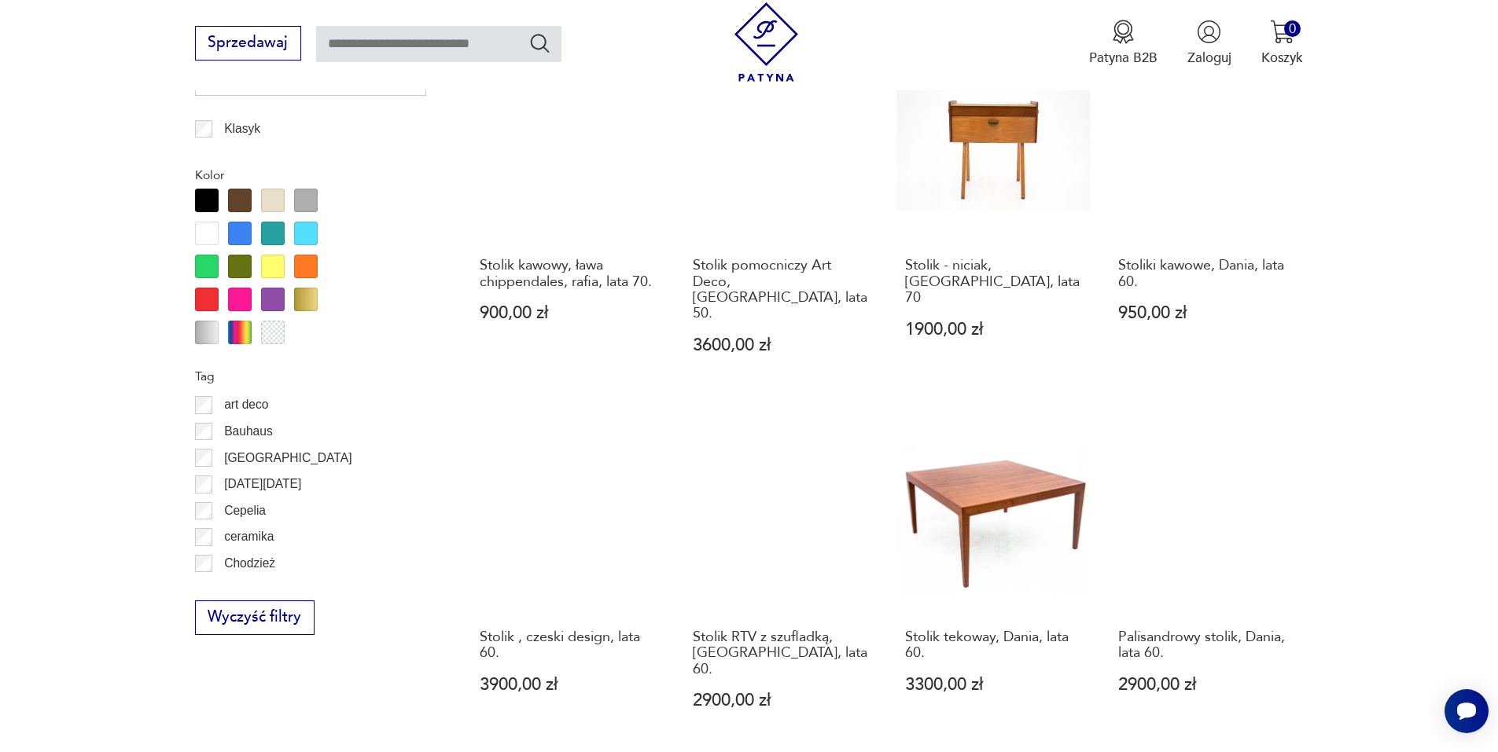
scroll to position [1782, 0]
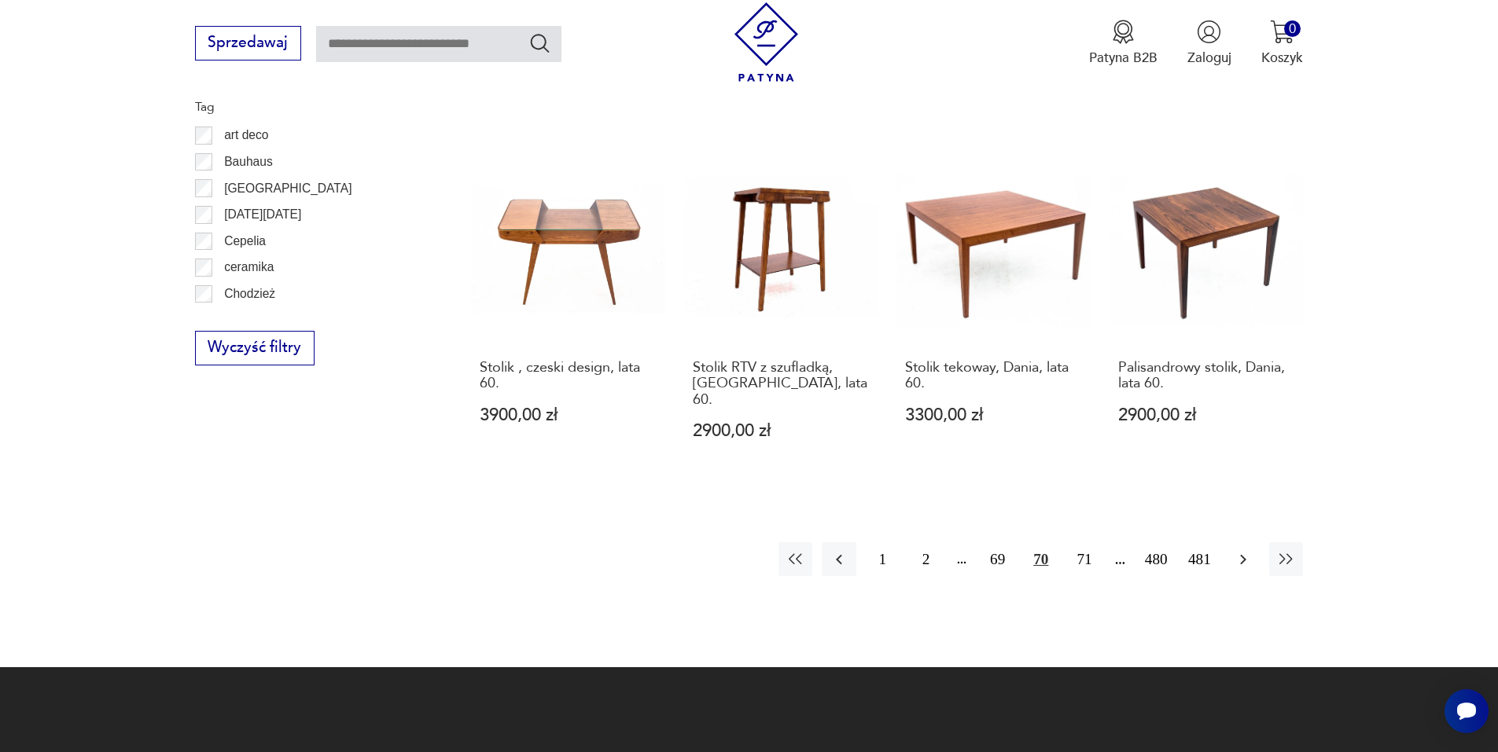
click at [1238, 550] on icon "button" at bounding box center [1243, 559] width 19 height 19
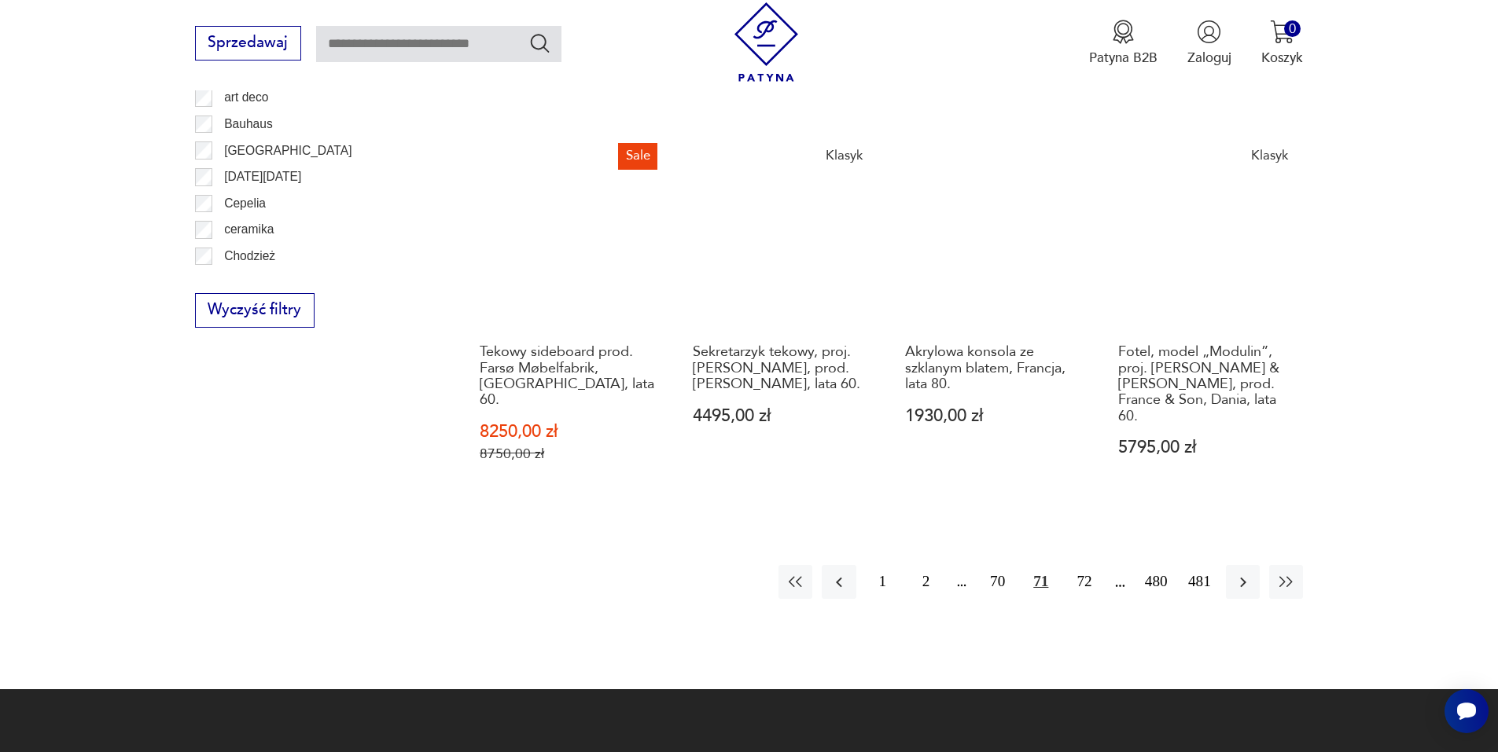
scroll to position [1860, 0]
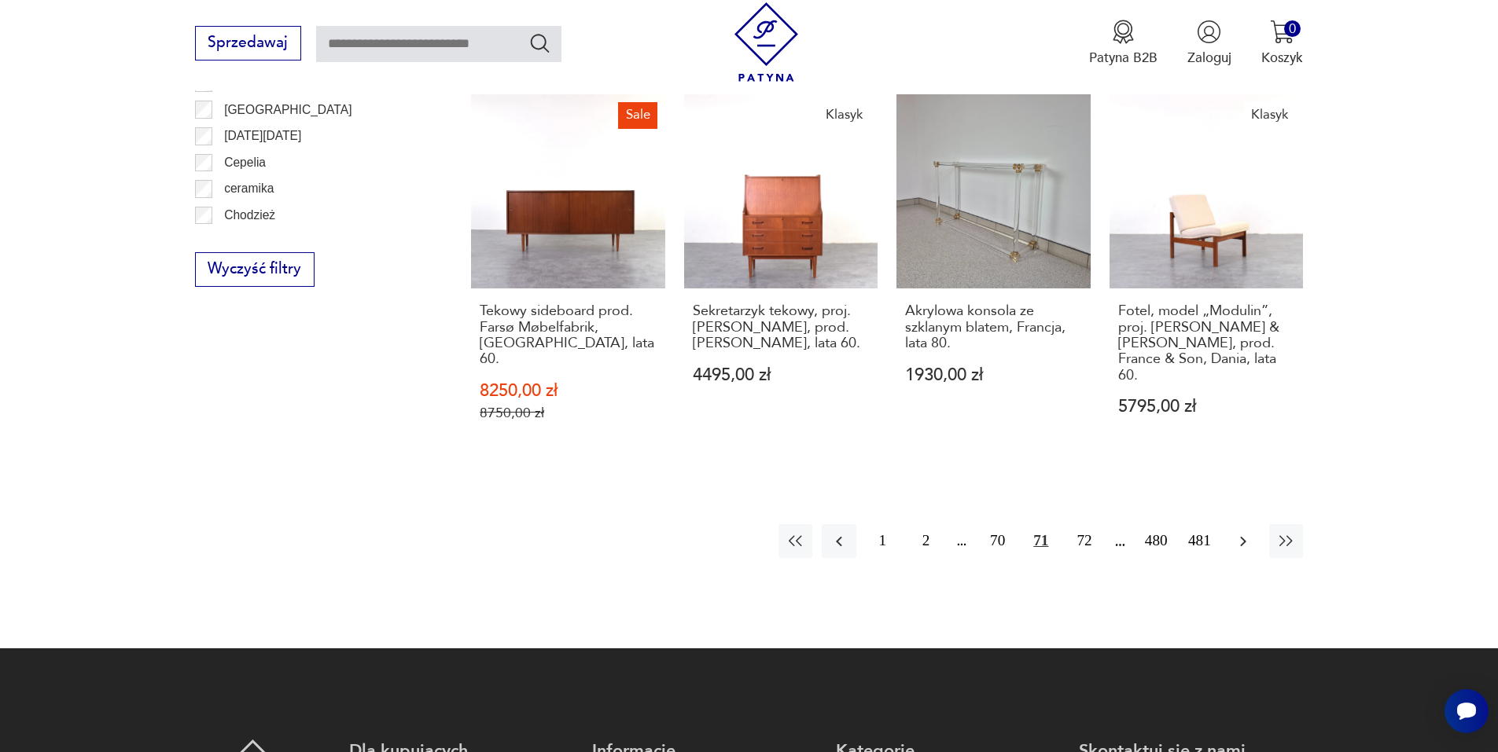
click at [1241, 532] on icon "button" at bounding box center [1243, 541] width 19 height 19
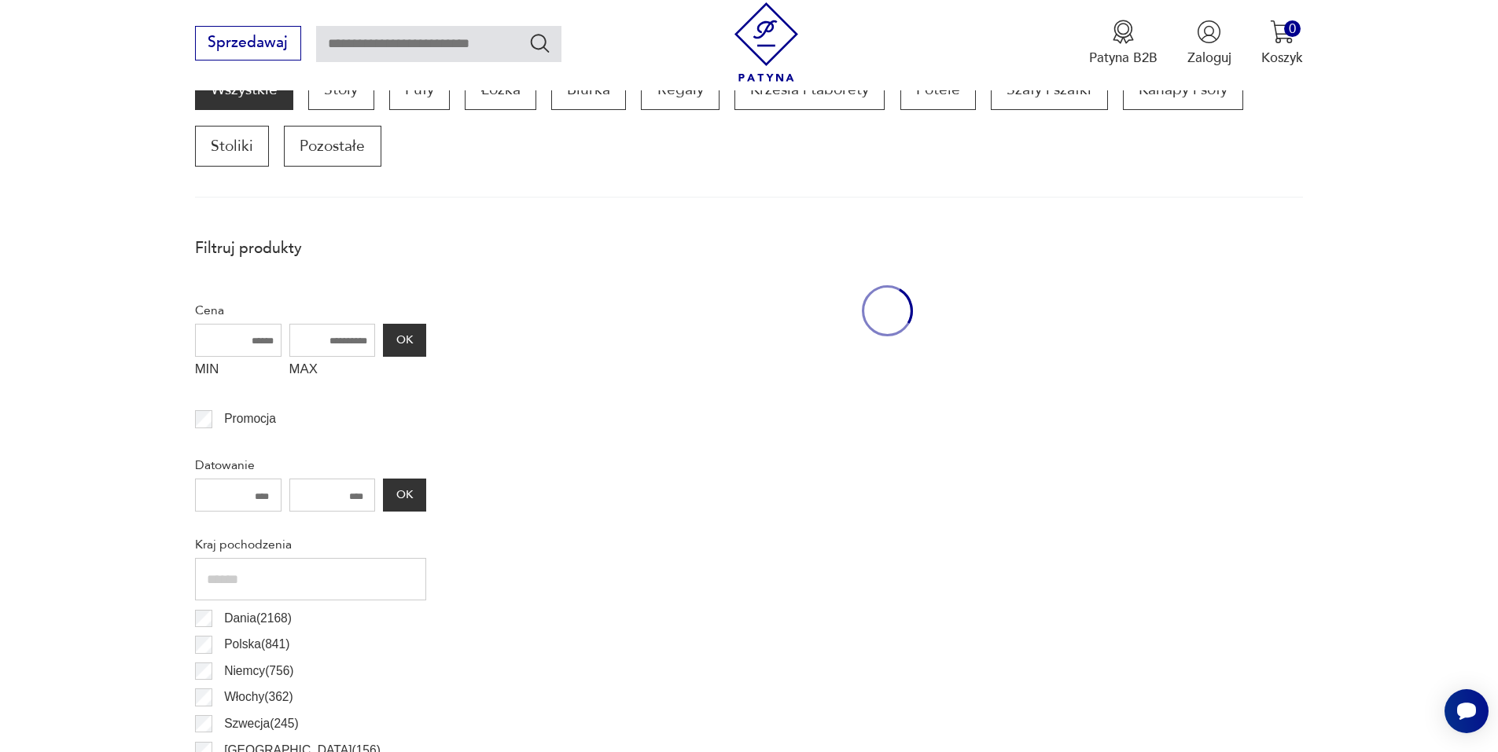
scroll to position [524, 0]
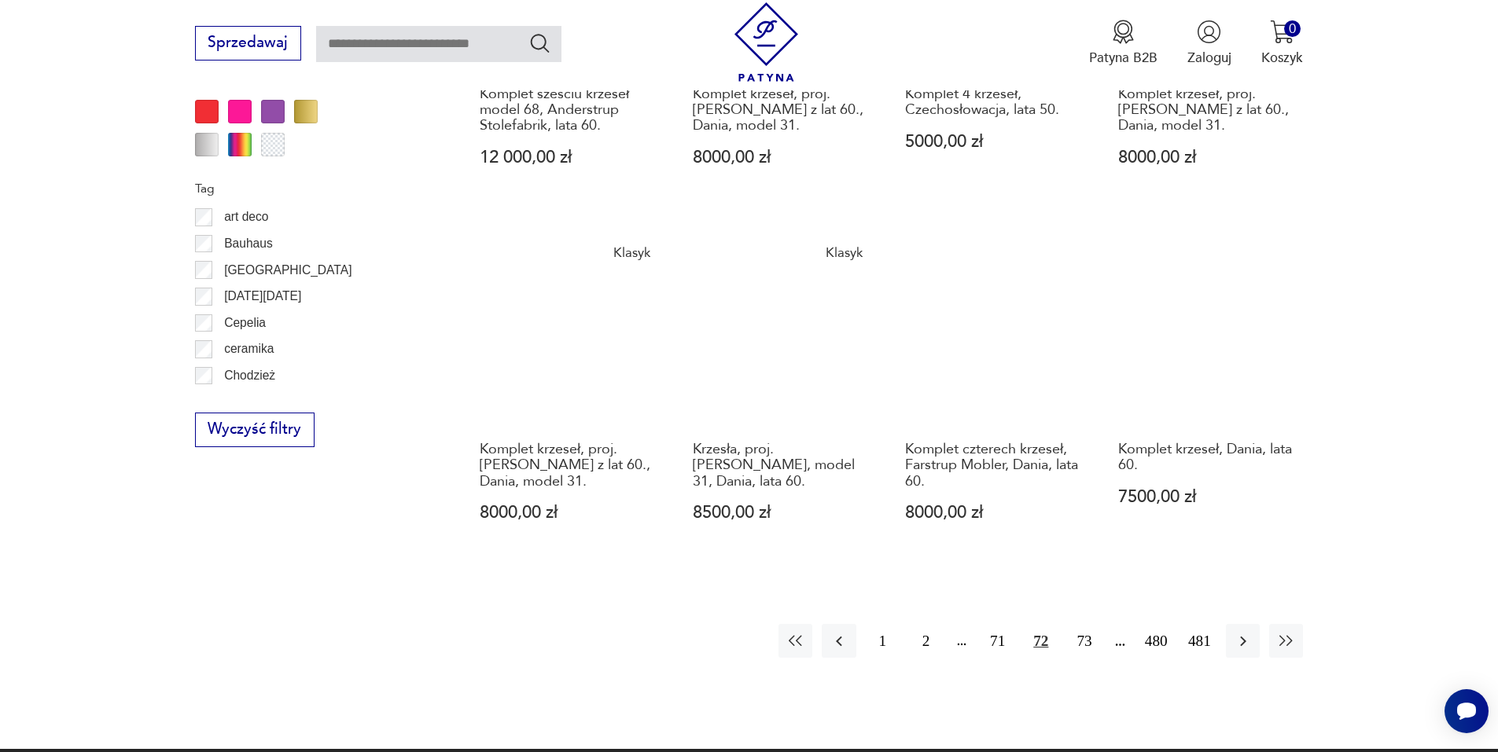
scroll to position [1782, 0]
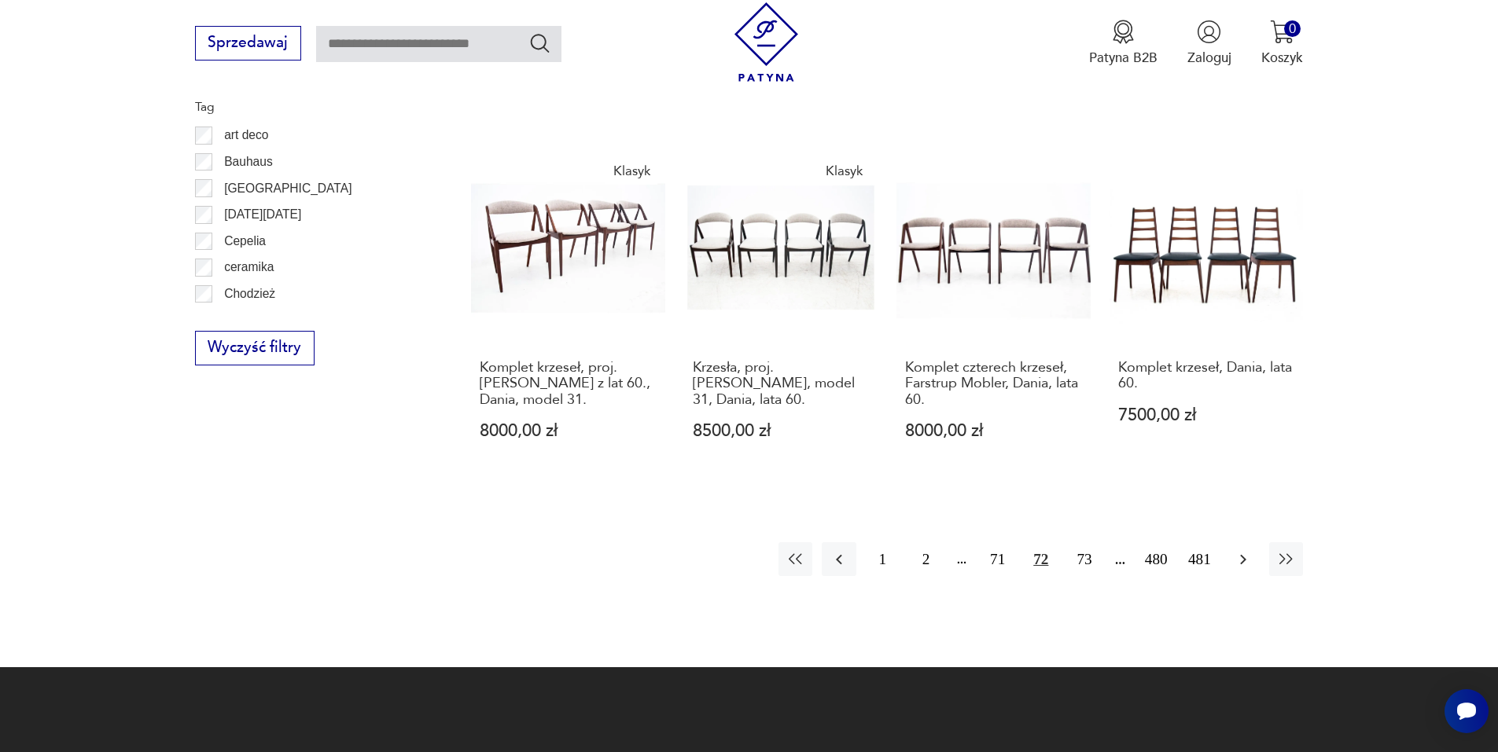
click at [1245, 550] on icon "button" at bounding box center [1243, 559] width 19 height 19
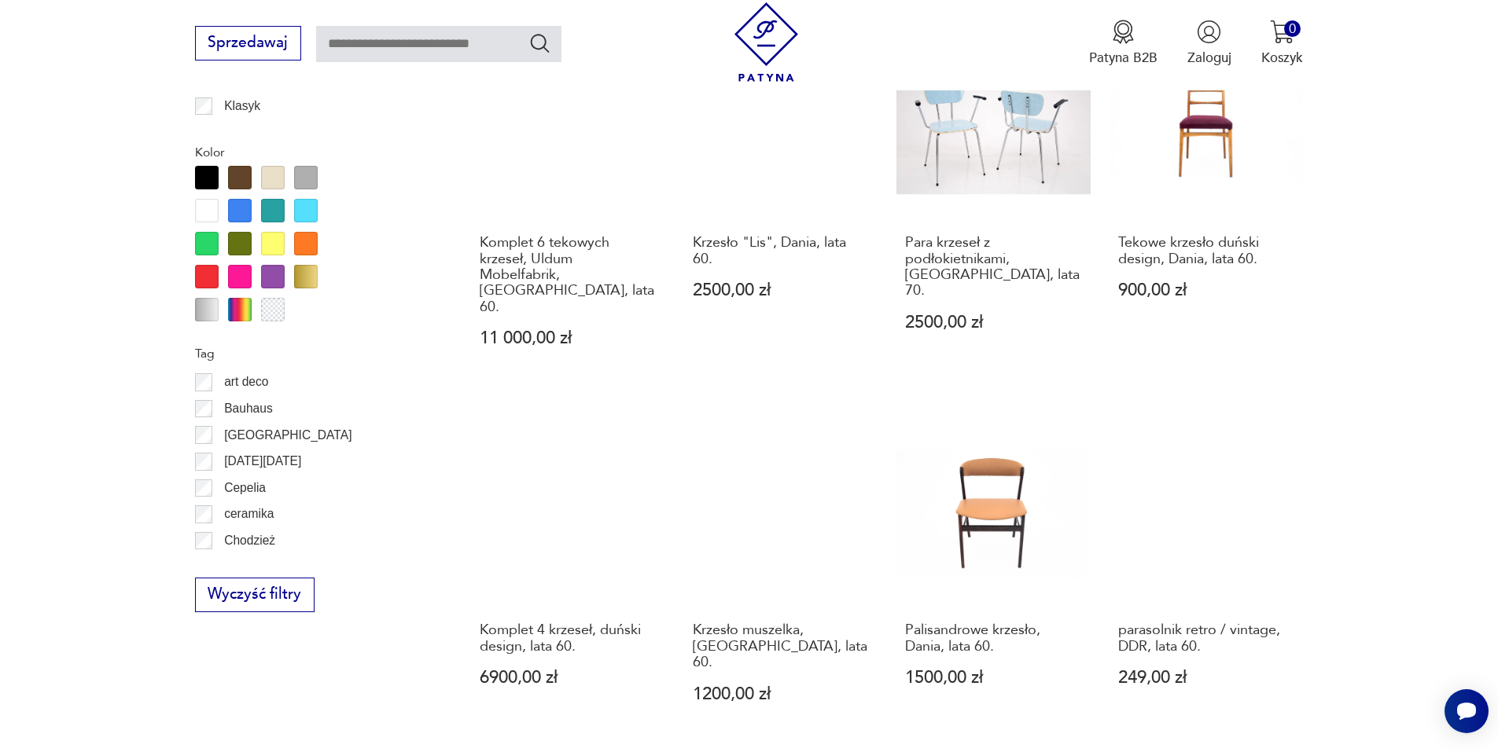
scroll to position [1624, 0]
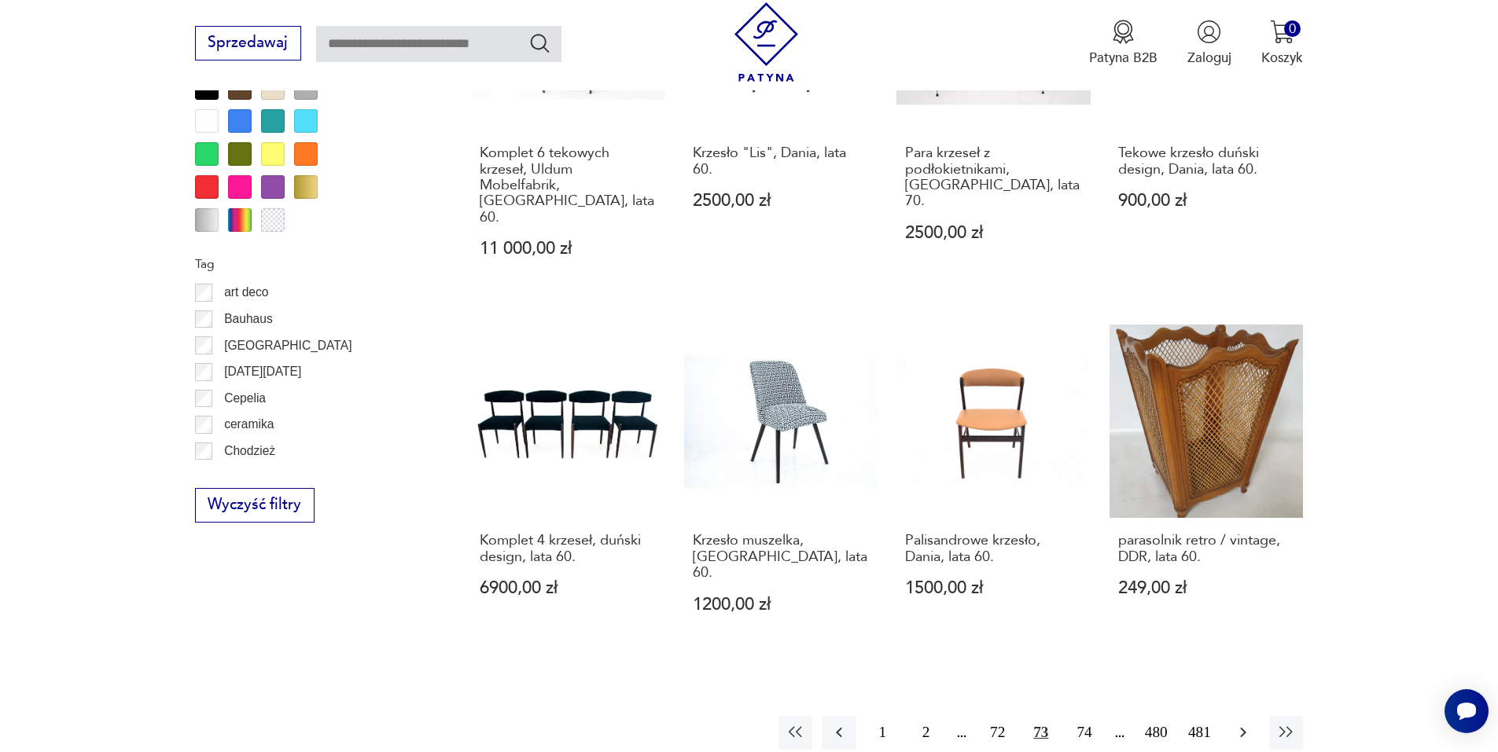
click at [1238, 723] on icon "button" at bounding box center [1243, 732] width 19 height 19
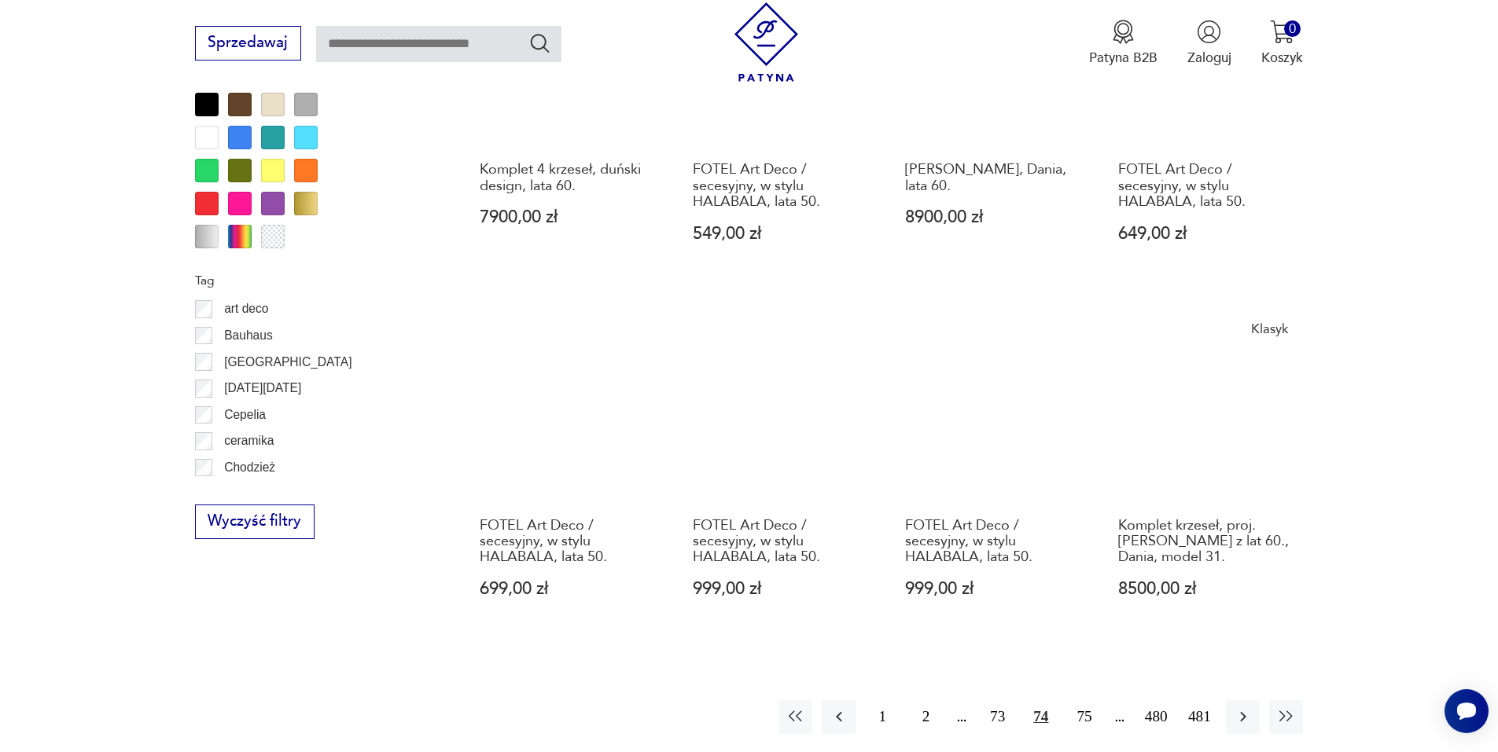
scroll to position [1703, 0]
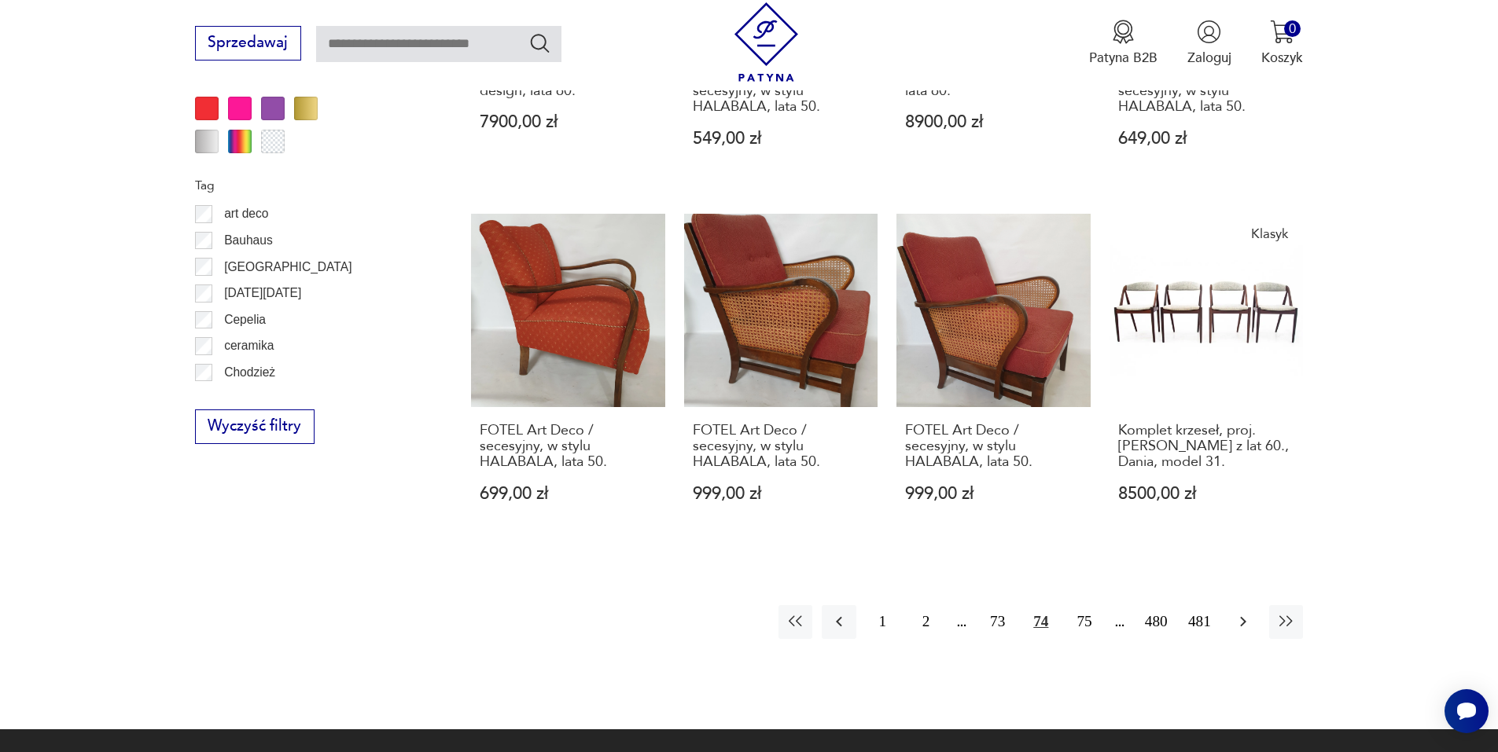
click at [1252, 612] on icon "button" at bounding box center [1243, 621] width 19 height 19
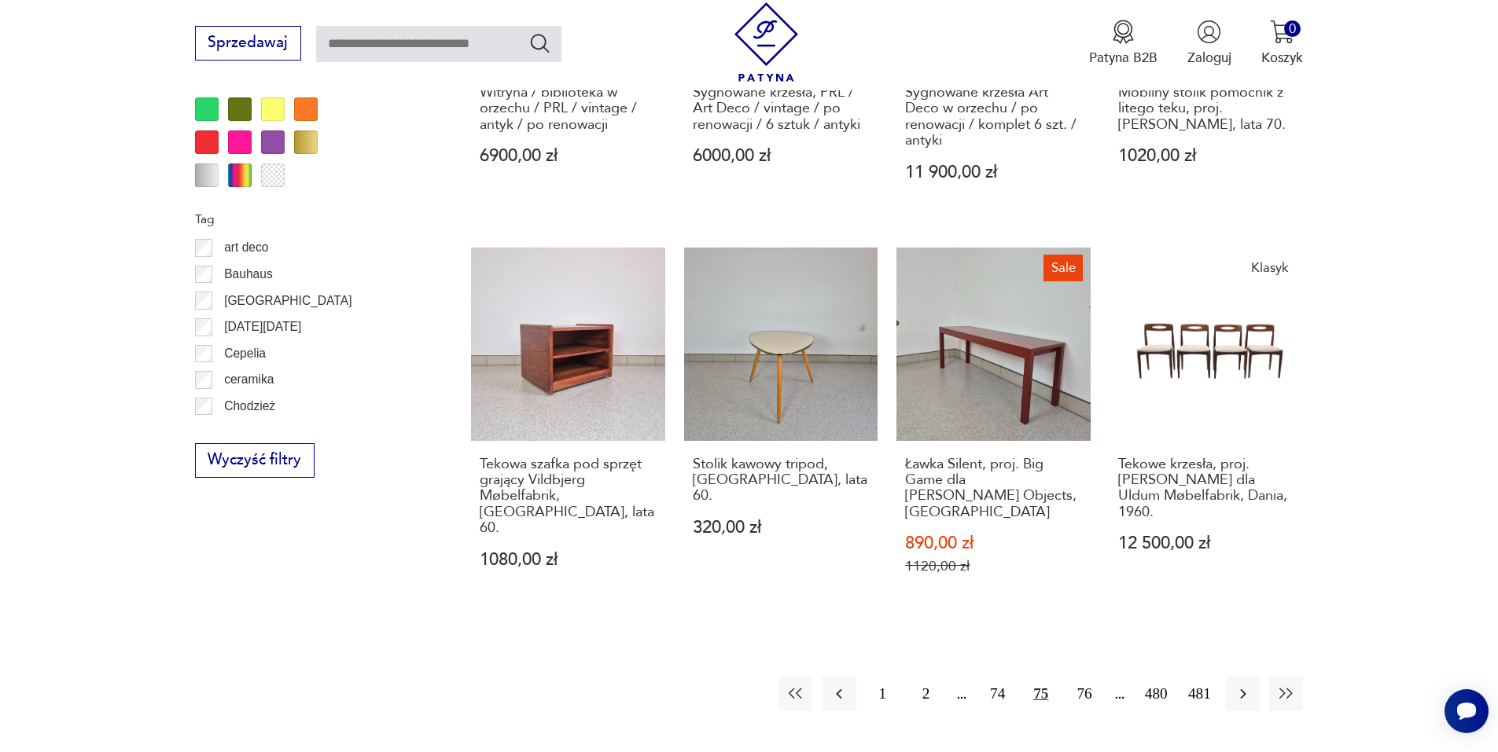
scroll to position [1703, 0]
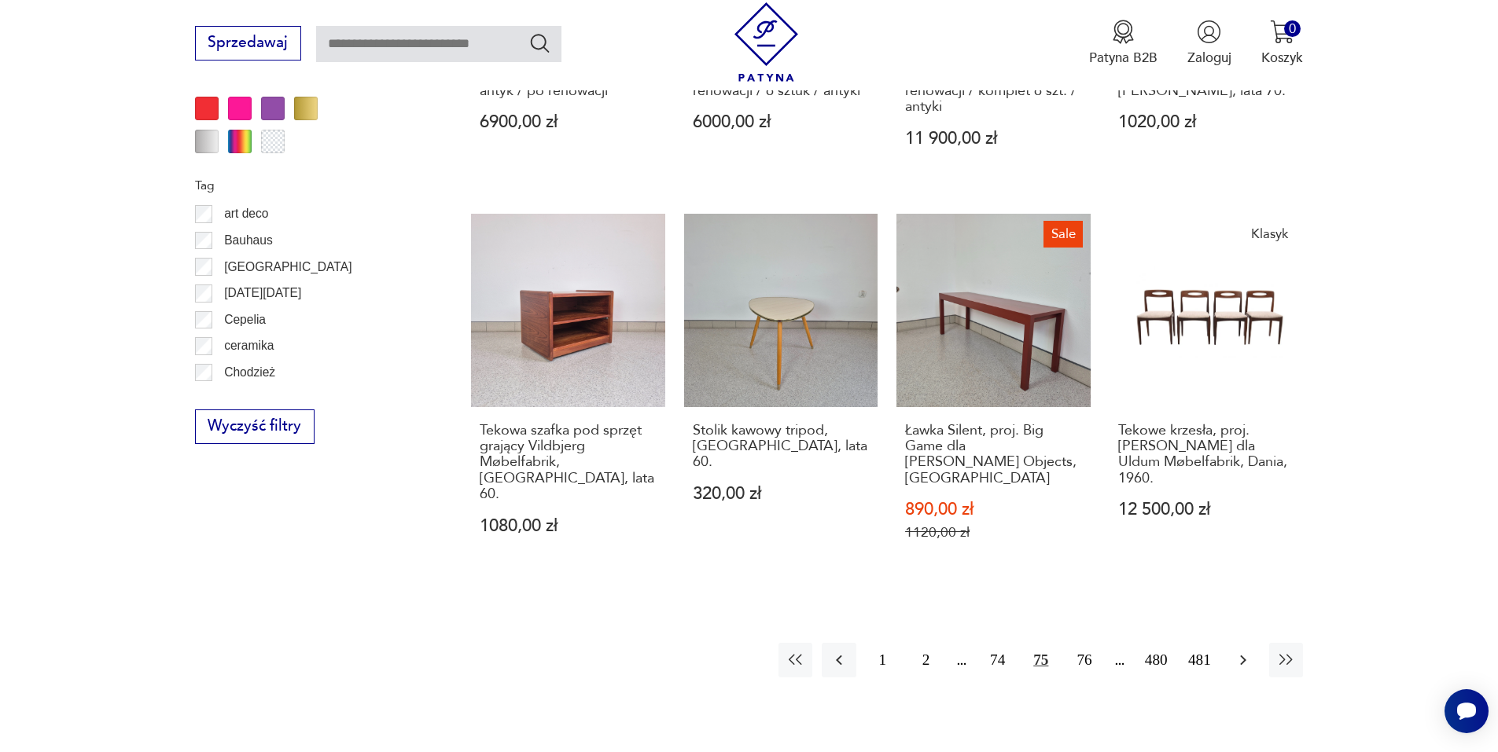
click at [1243, 651] on icon "button" at bounding box center [1243, 660] width 19 height 19
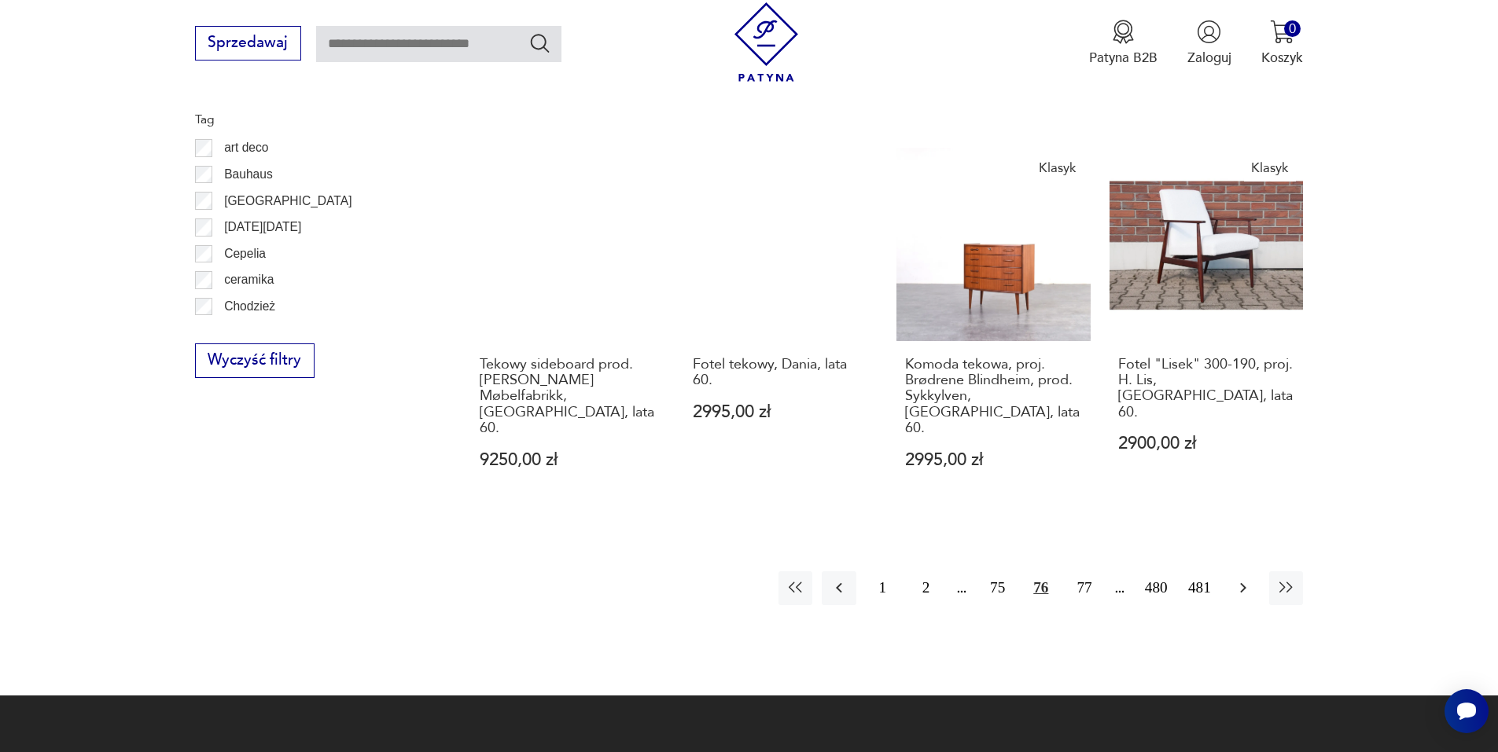
scroll to position [1782, 0]
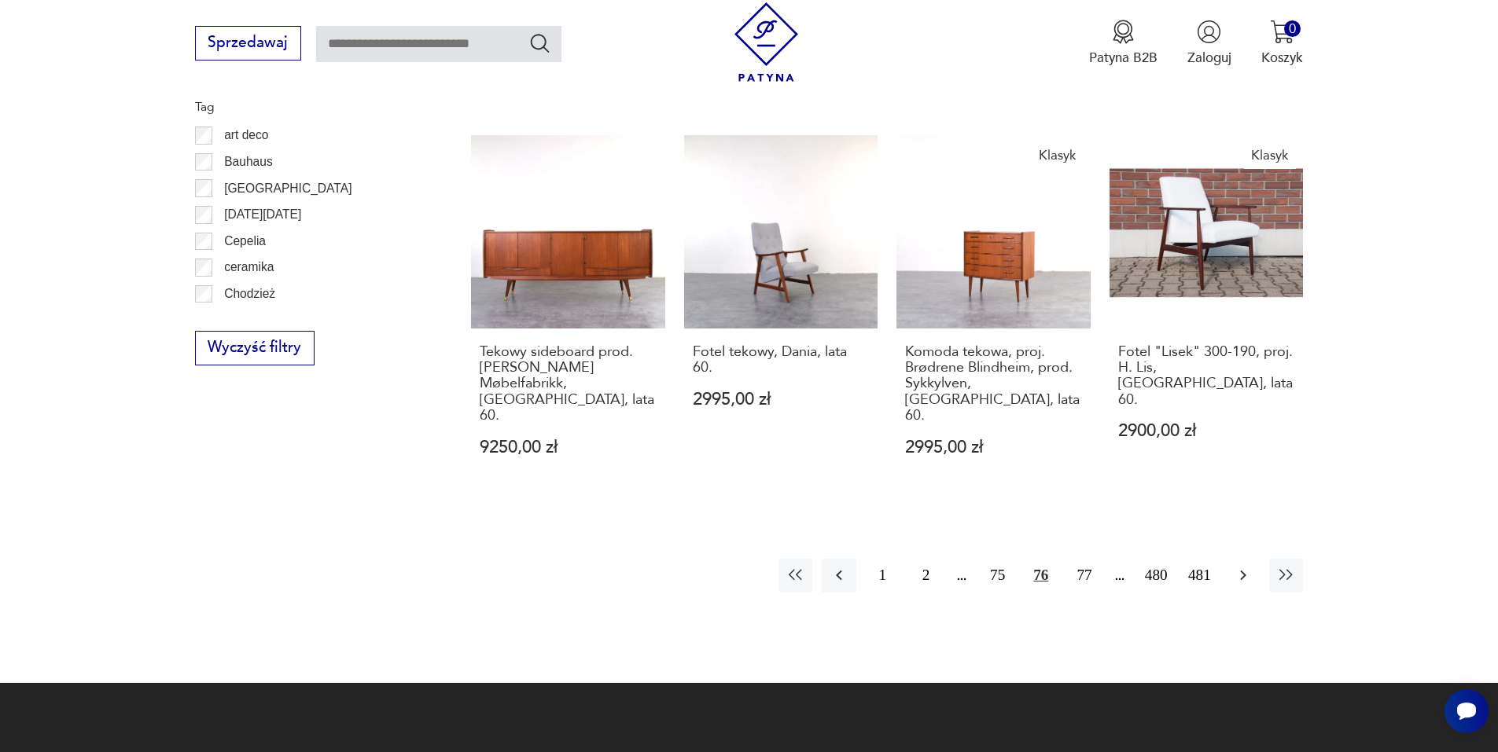
click at [1240, 566] on icon "button" at bounding box center [1243, 575] width 19 height 19
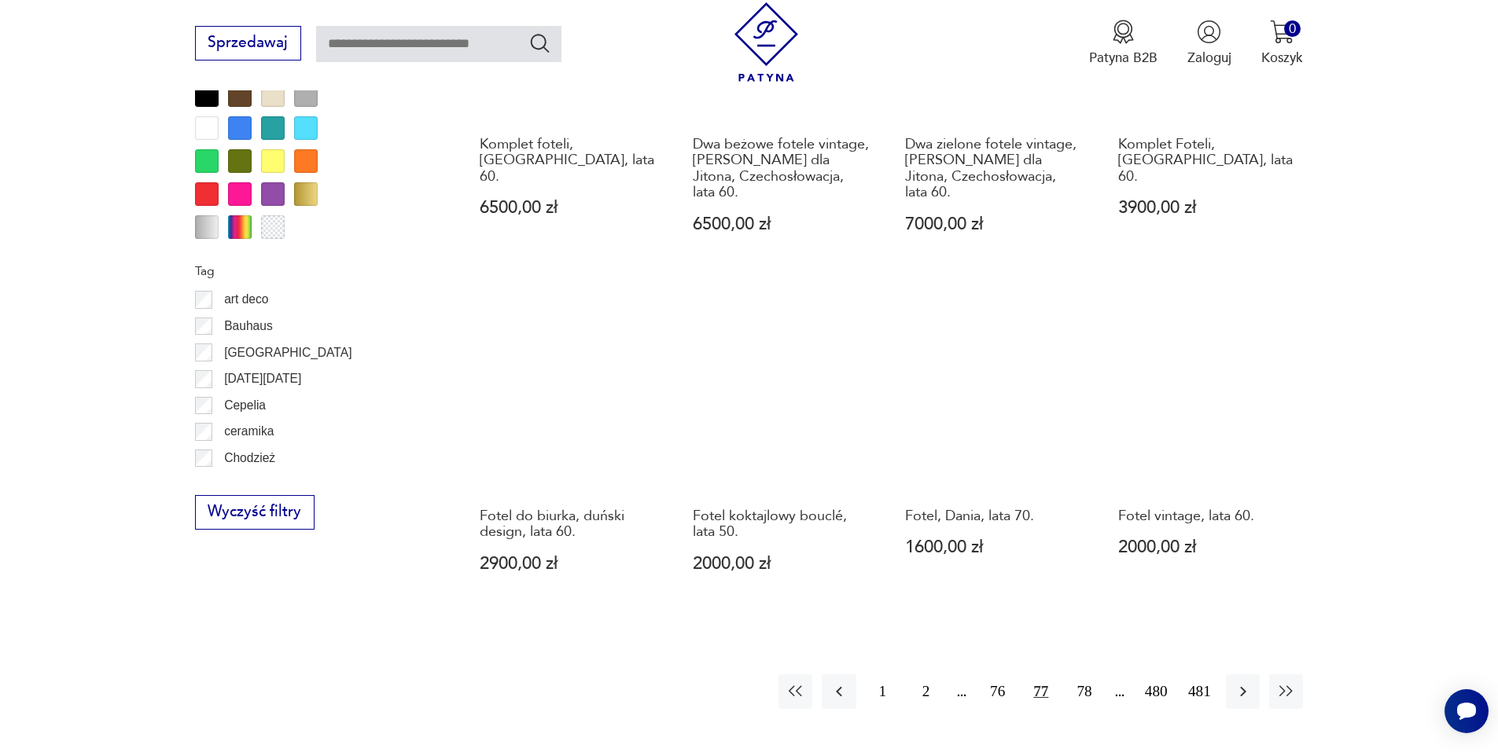
scroll to position [1624, 0]
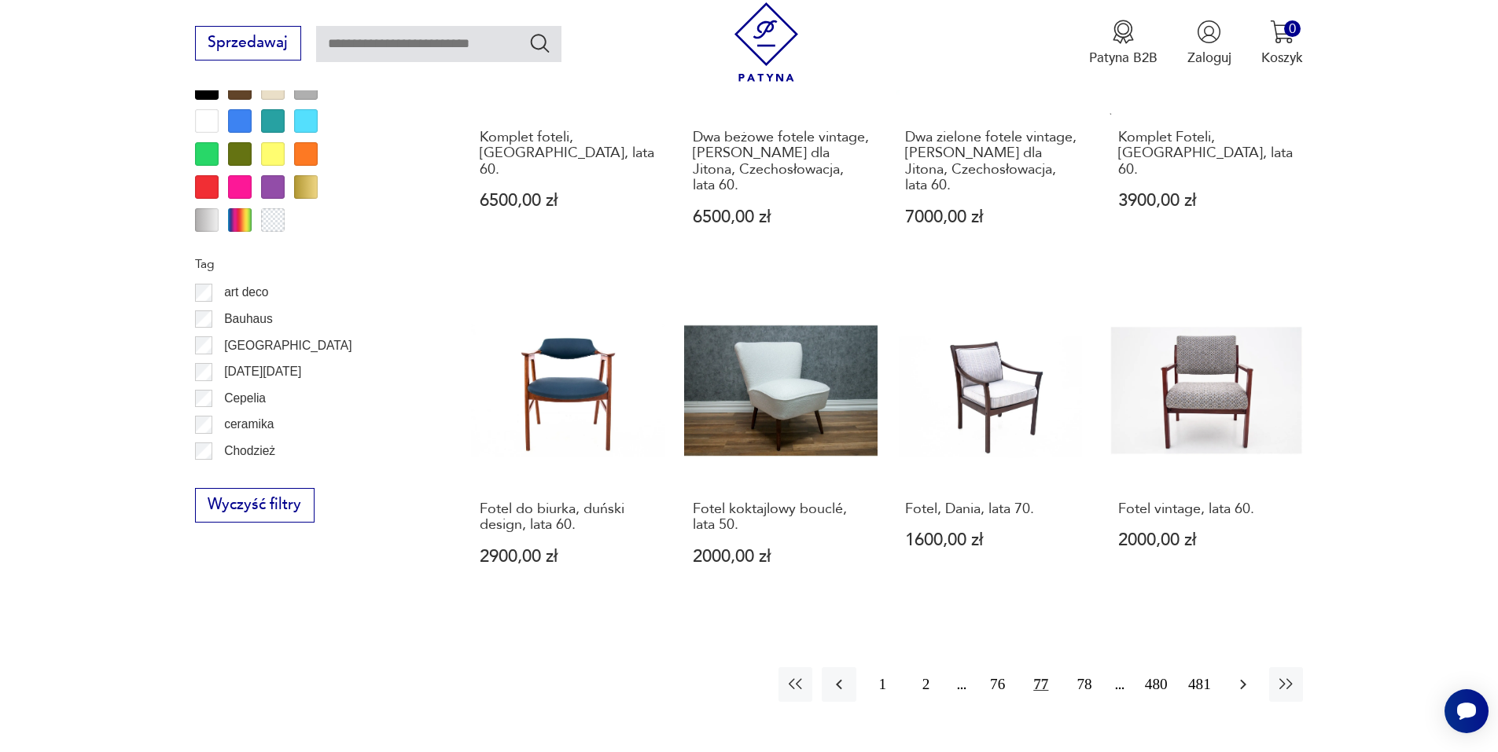
click at [1238, 675] on icon "button" at bounding box center [1243, 684] width 19 height 19
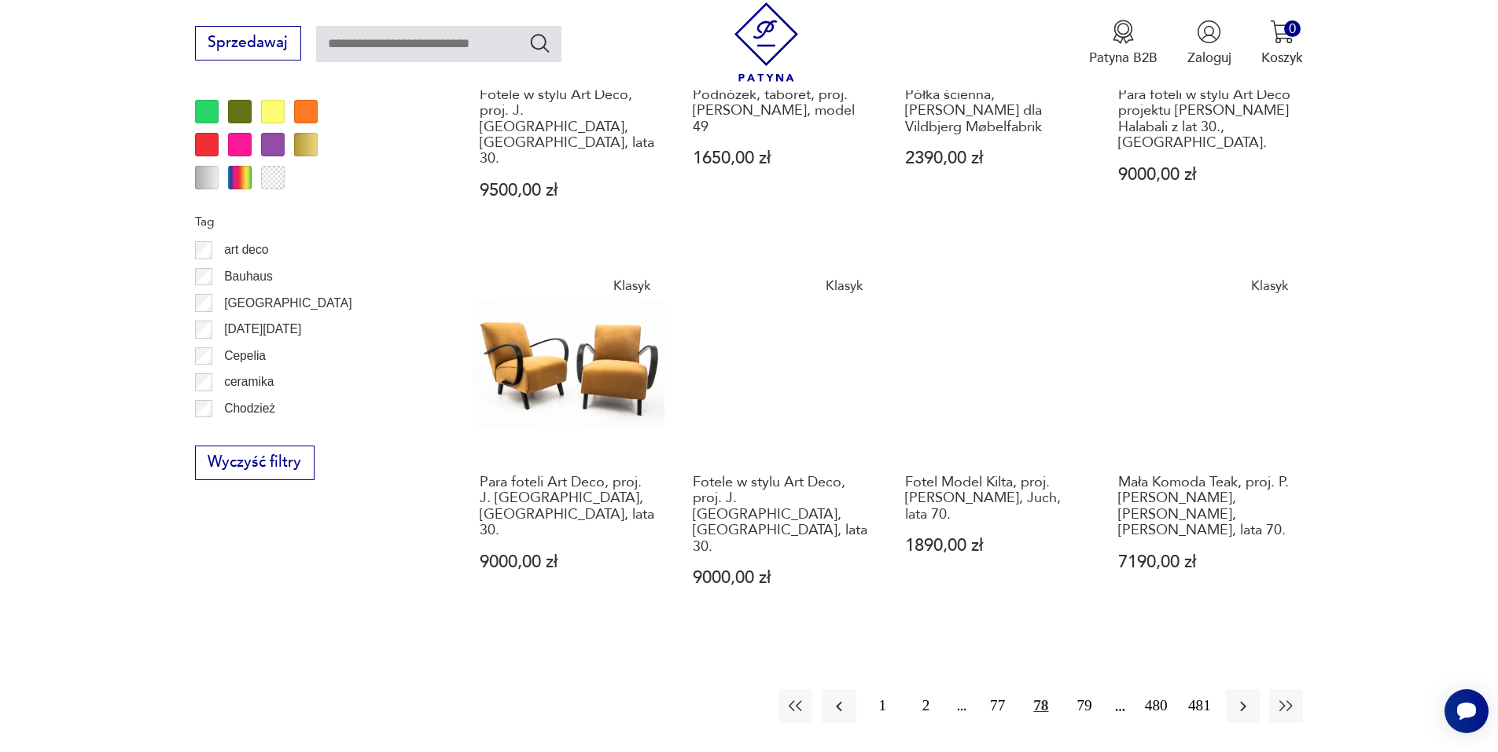
scroll to position [1860, 0]
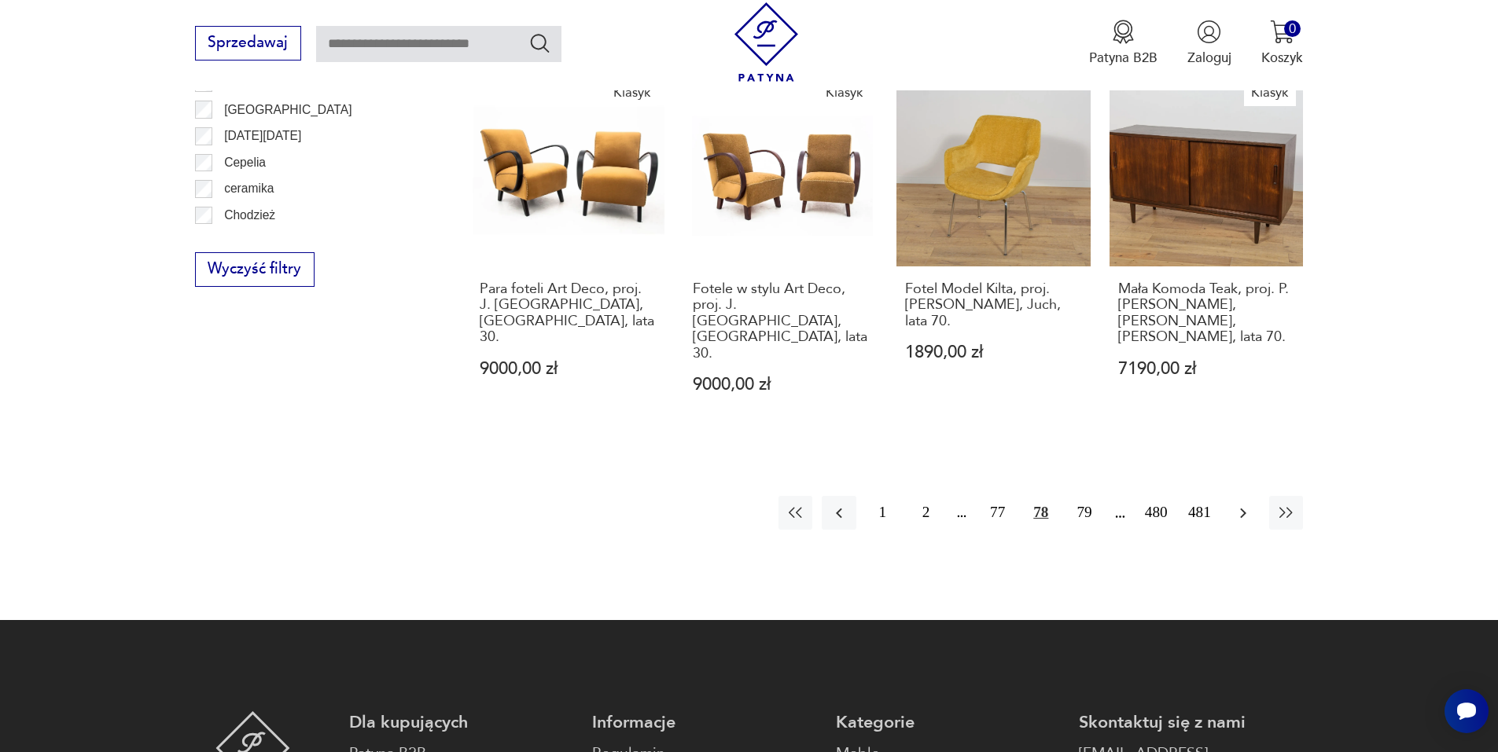
click at [1253, 496] on button "button" at bounding box center [1243, 513] width 34 height 34
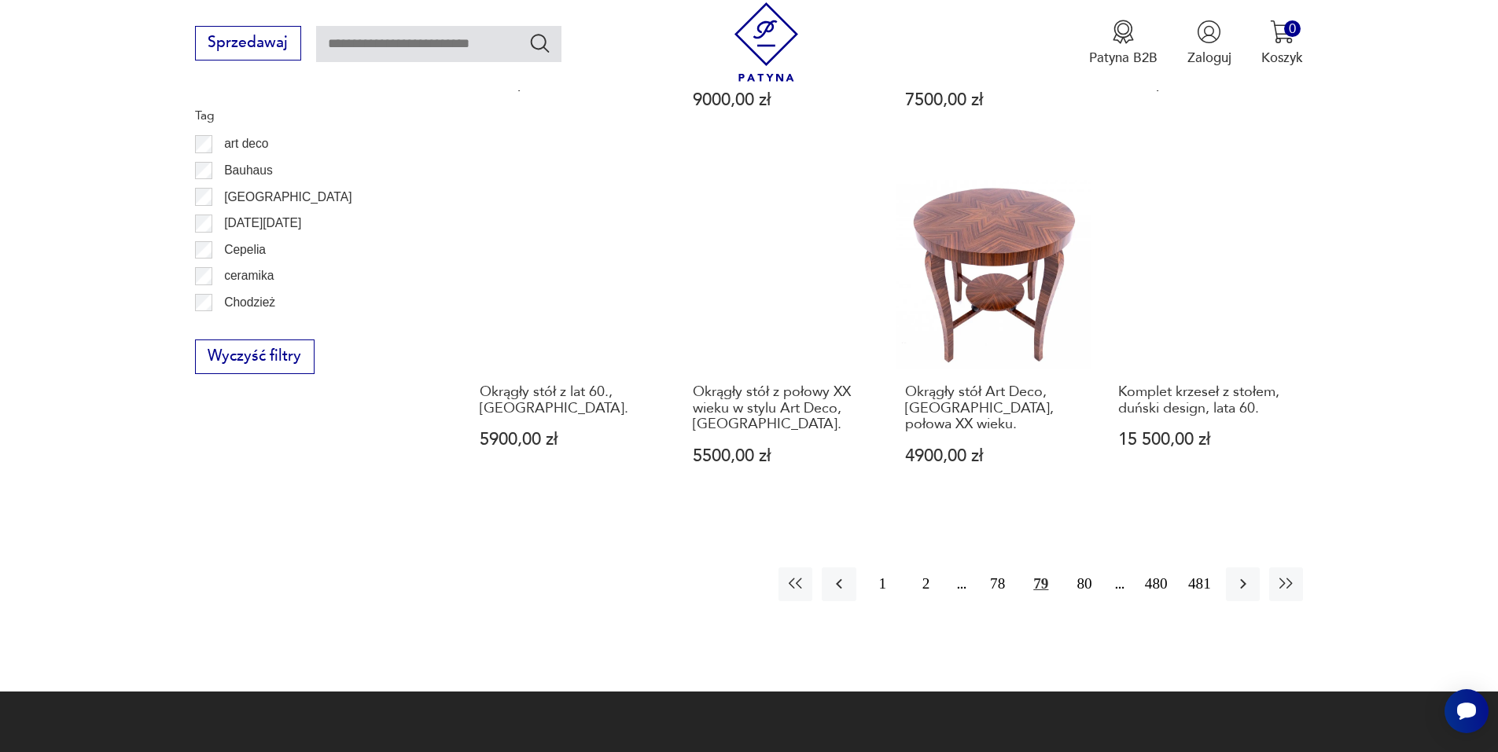
scroll to position [1782, 0]
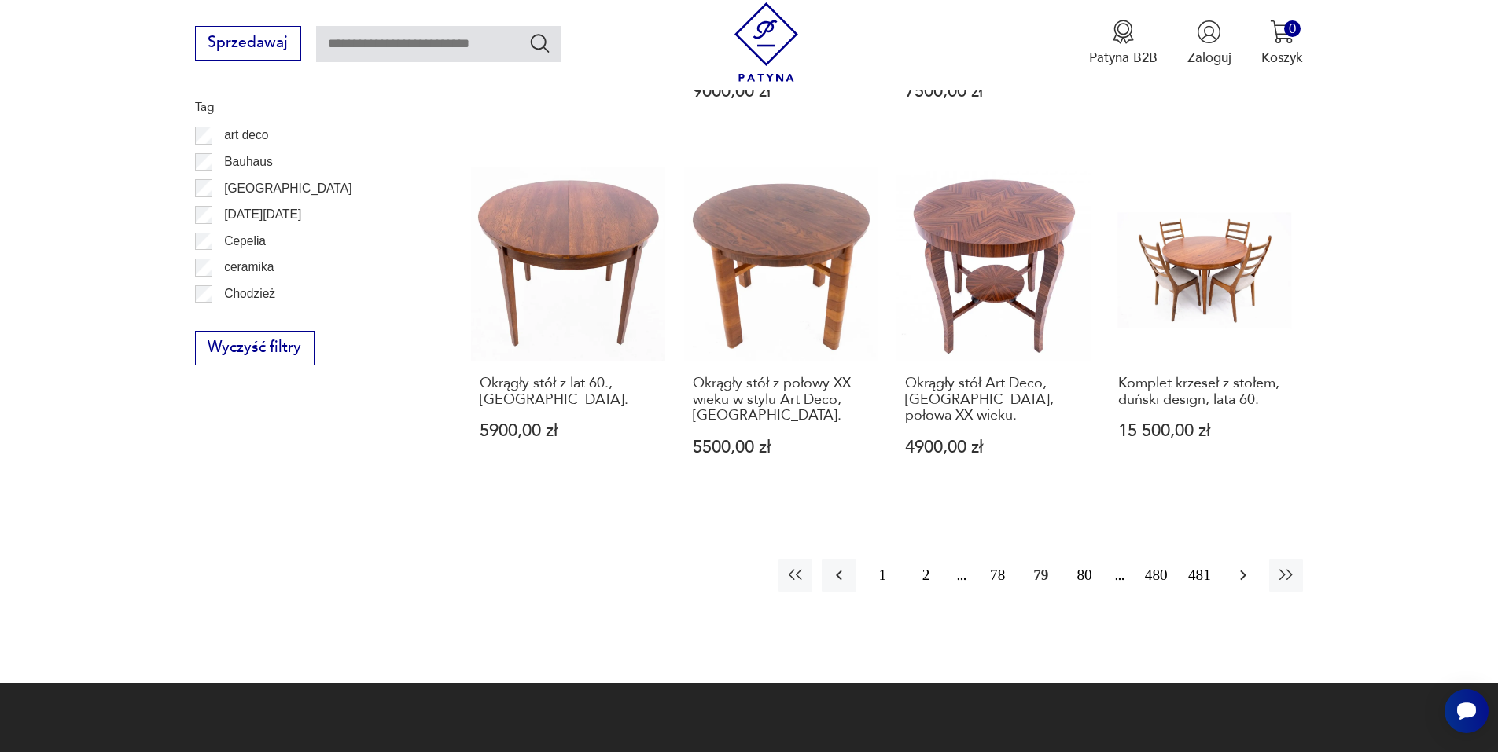
click at [1249, 566] on icon "button" at bounding box center [1243, 575] width 19 height 19
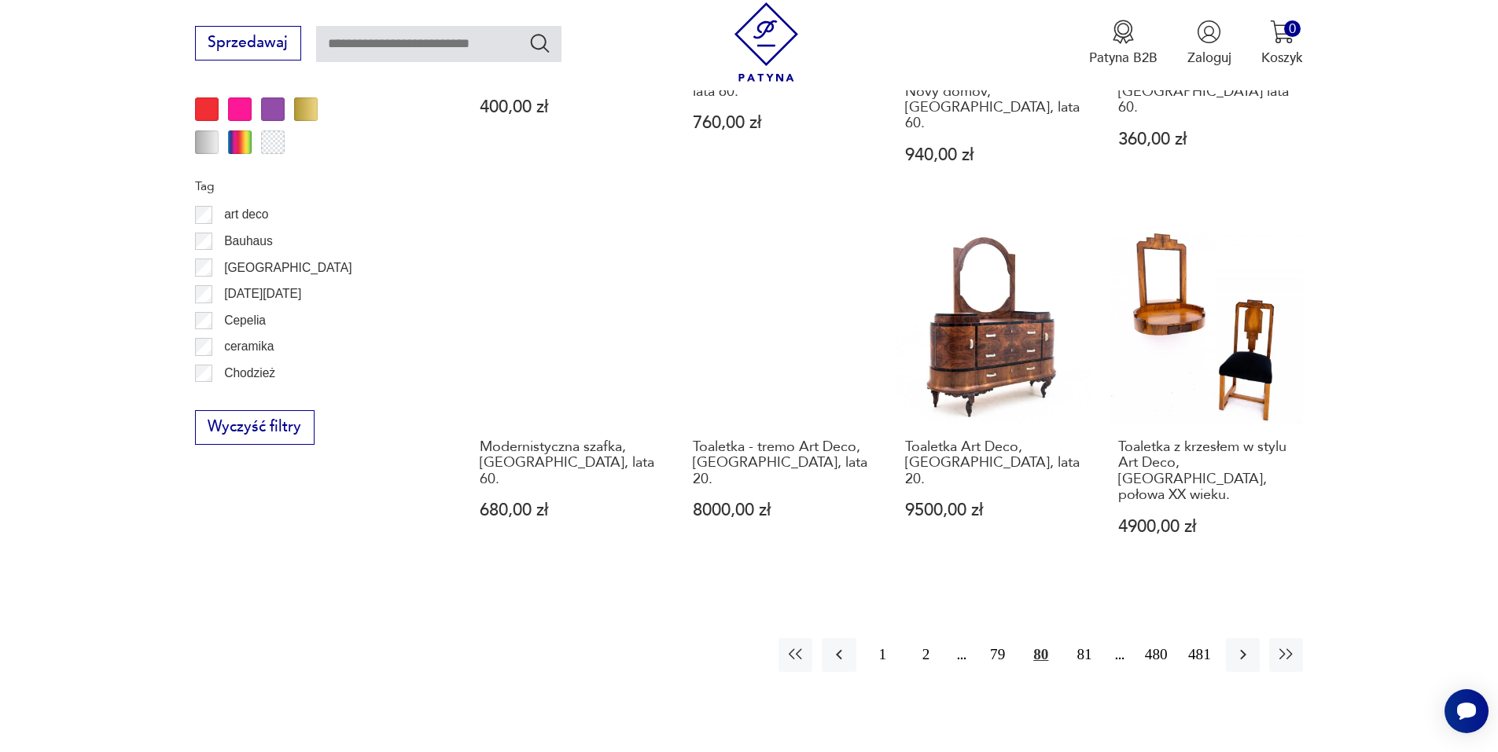
scroll to position [1703, 0]
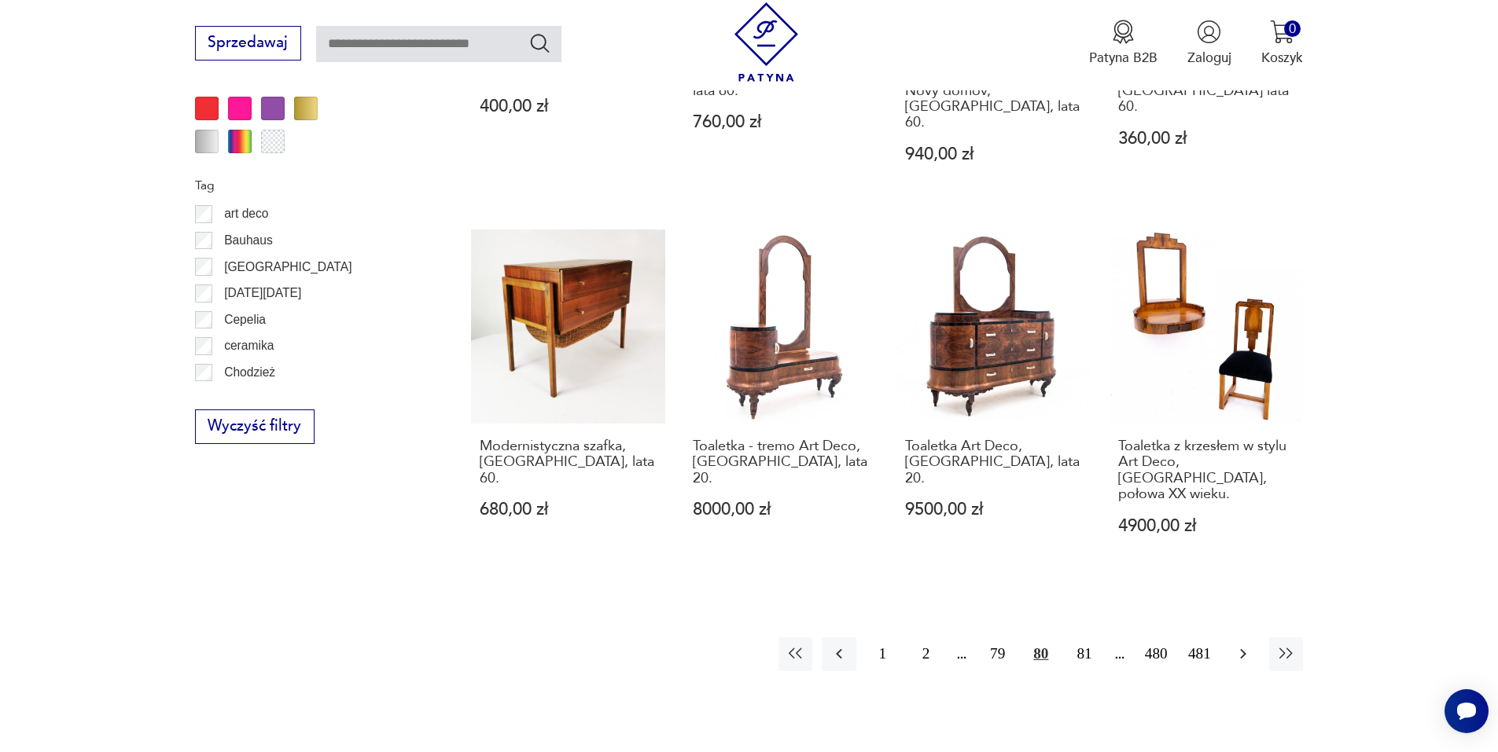
click at [1245, 645] on icon "button" at bounding box center [1243, 654] width 19 height 19
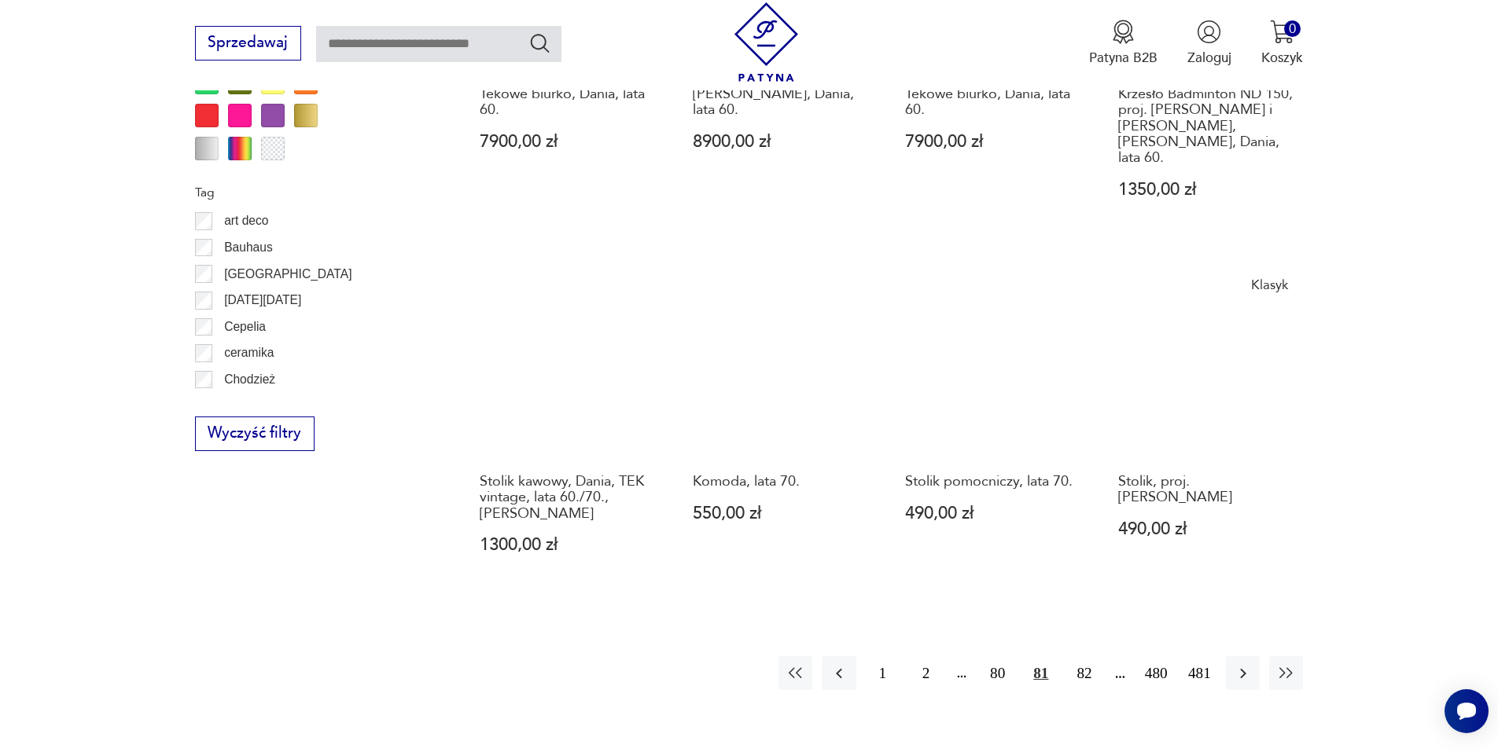
scroll to position [1703, 0]
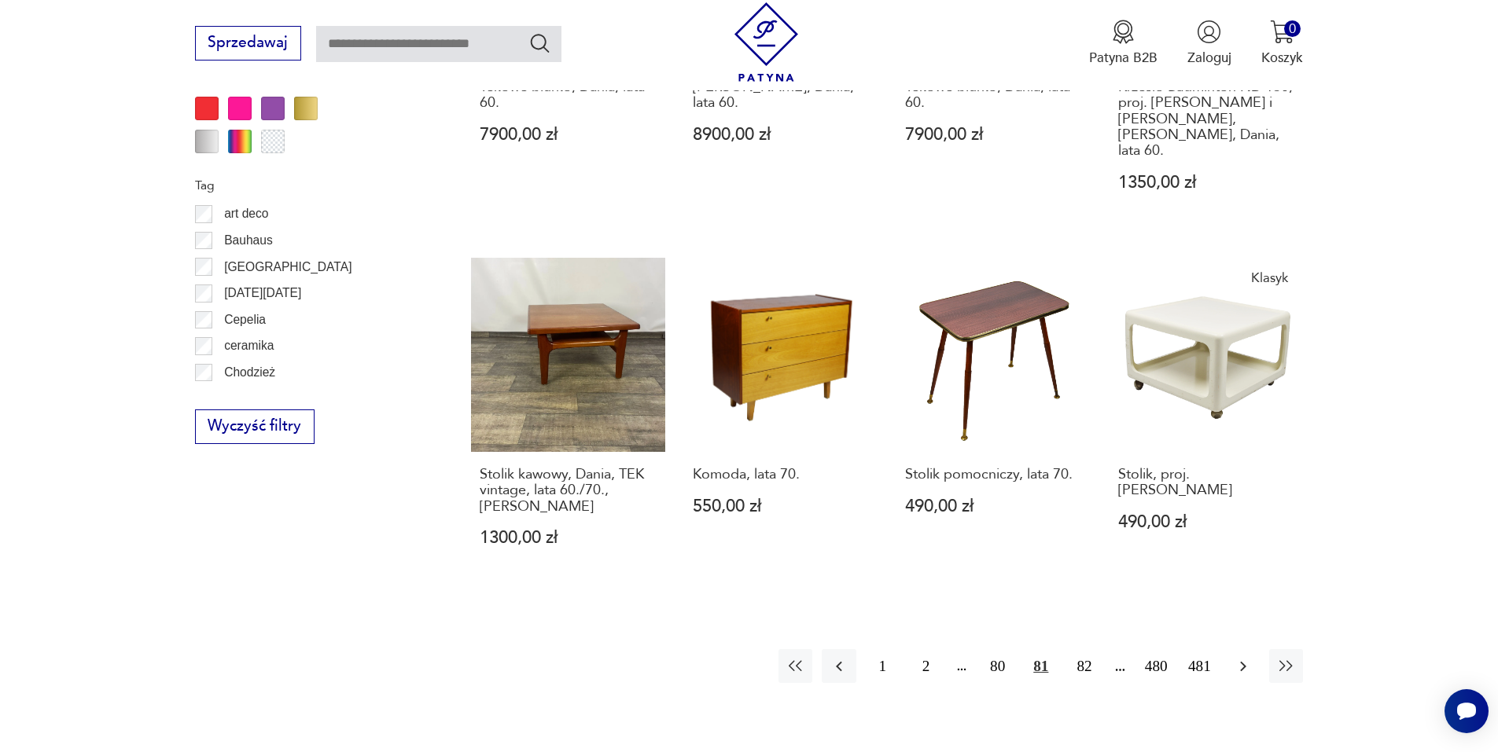
click at [1239, 657] on icon "button" at bounding box center [1243, 666] width 19 height 19
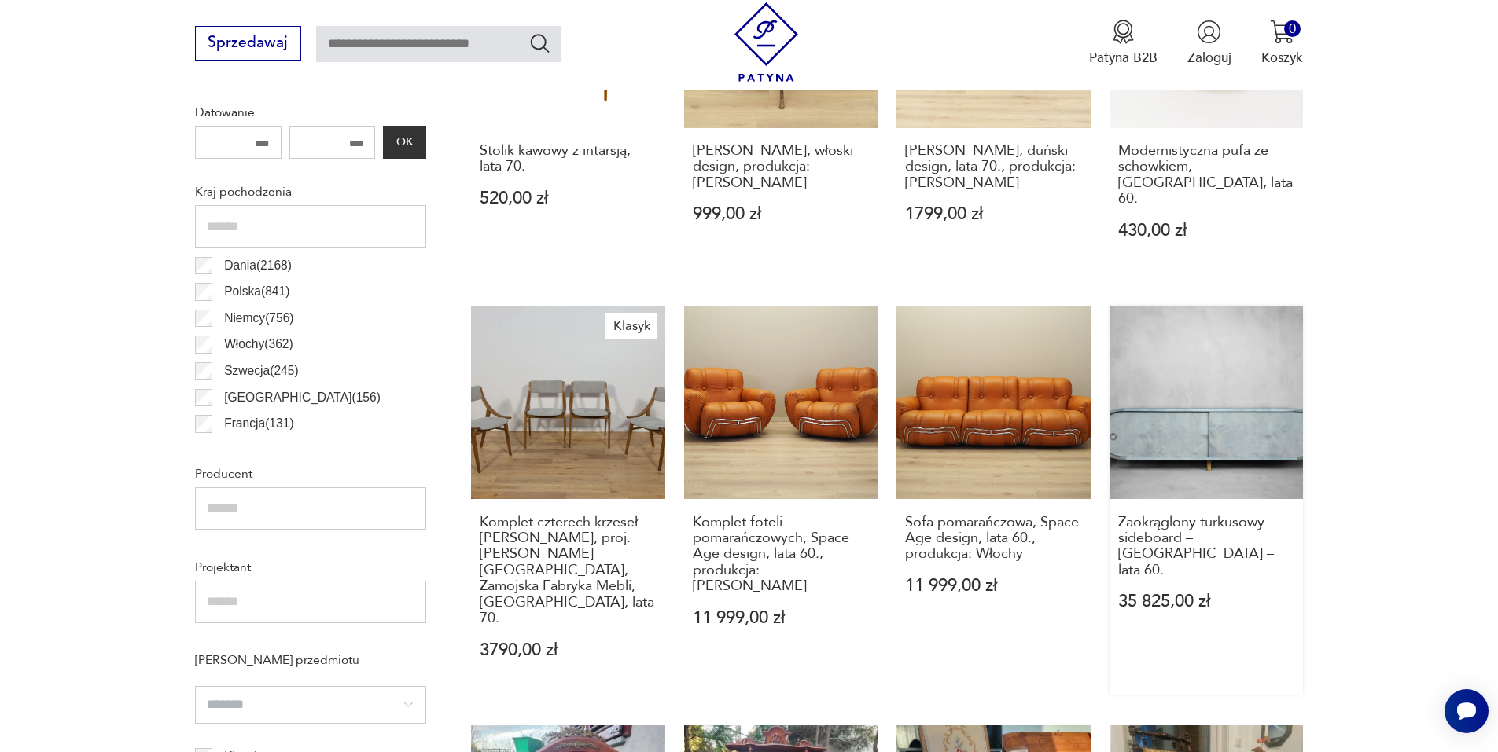
scroll to position [838, 0]
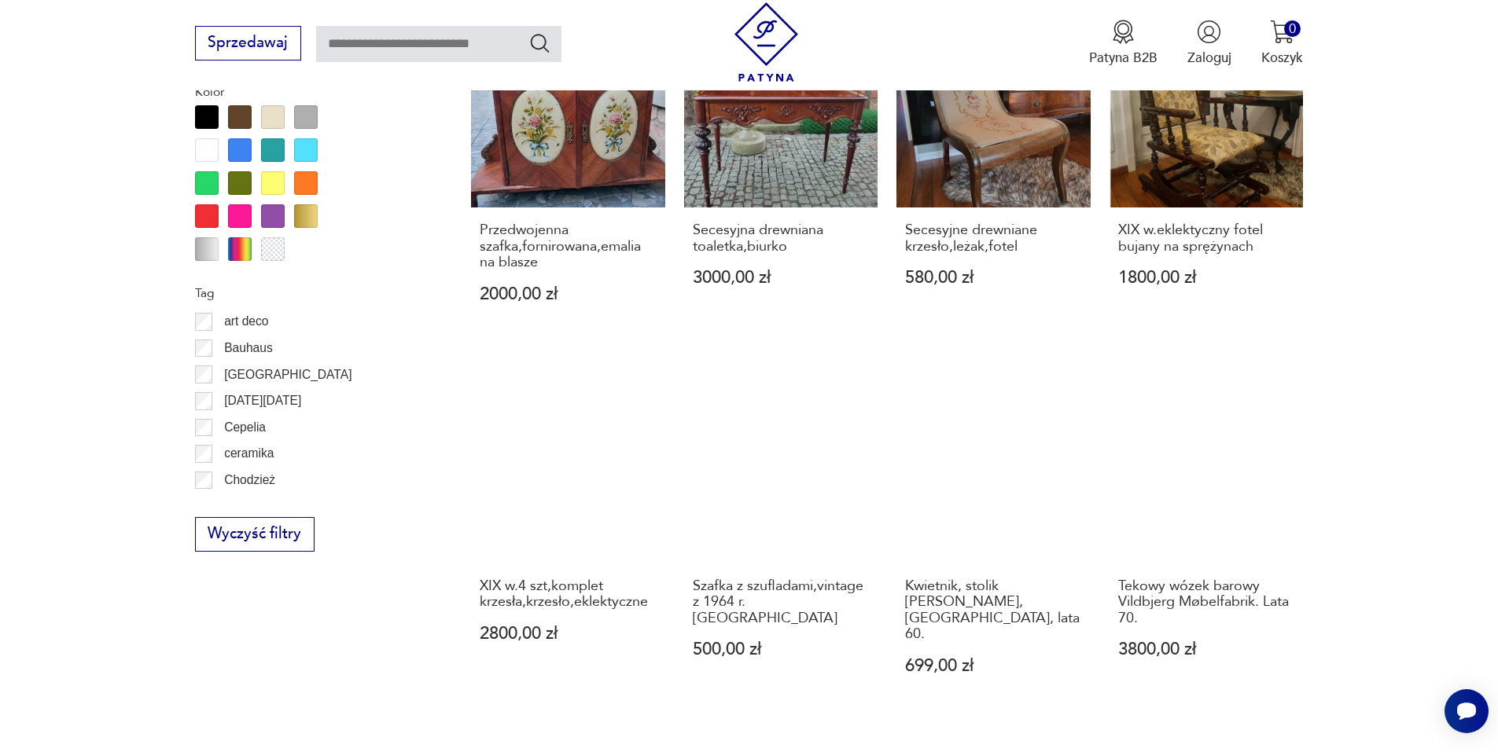
scroll to position [1624, 0]
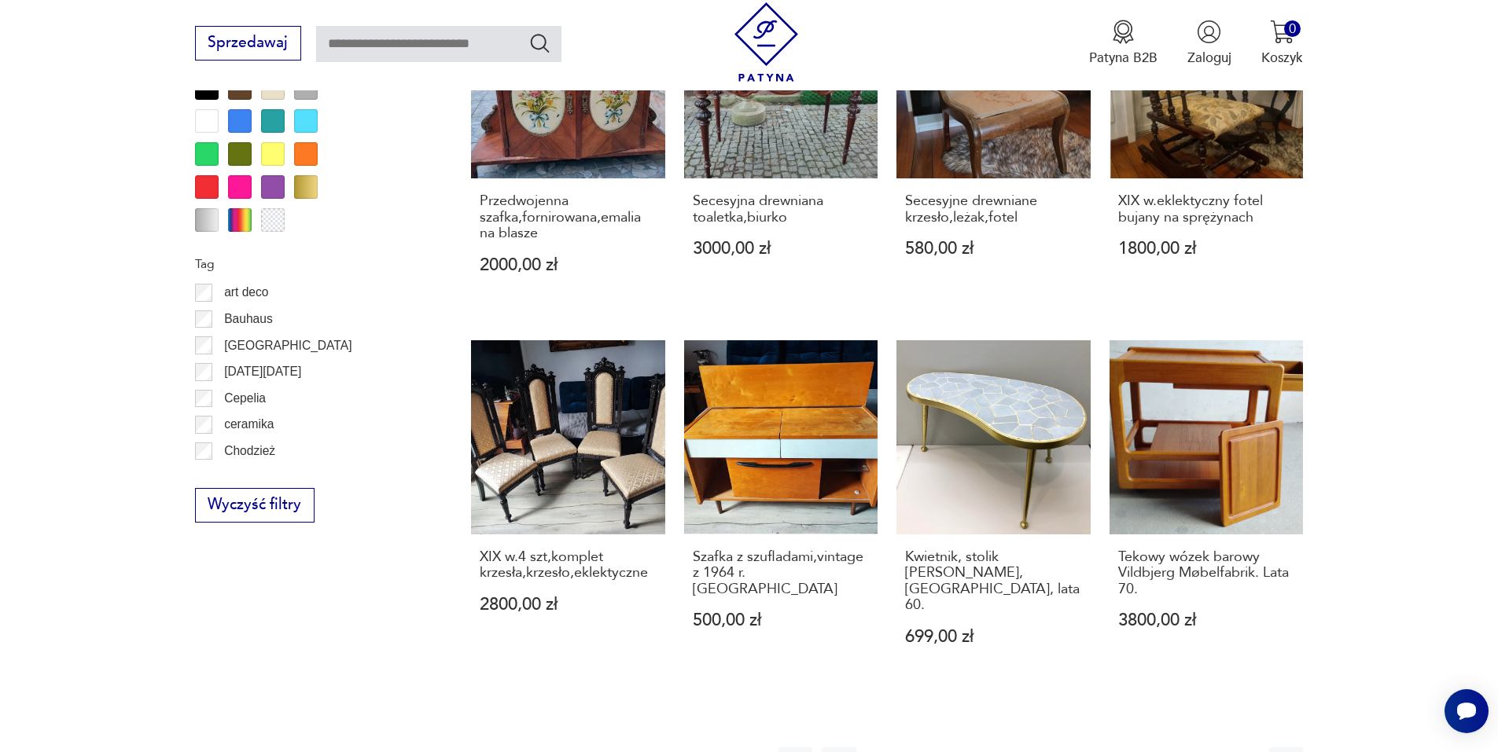
click at [1241, 752] on icon "button" at bounding box center [1243, 765] width 19 height 19
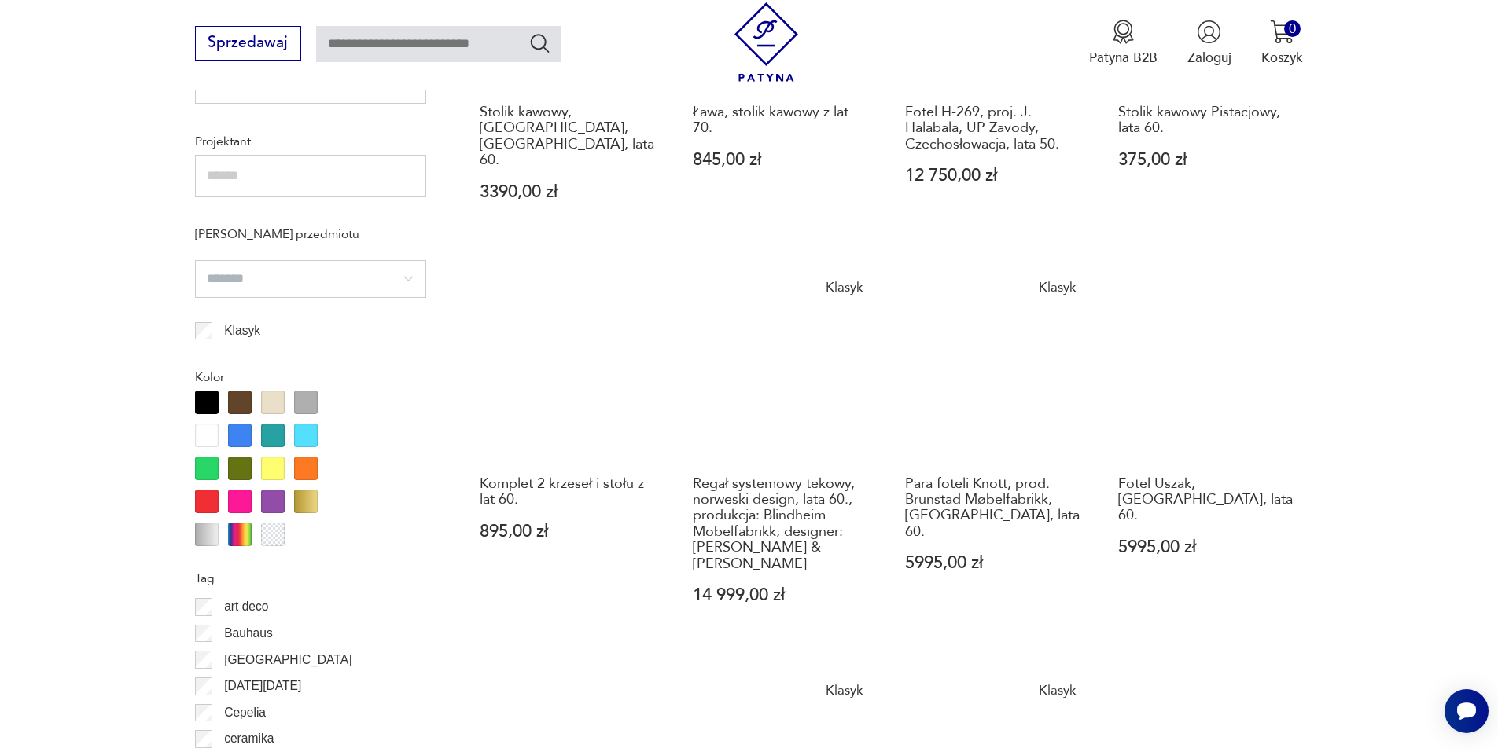
scroll to position [1153, 0]
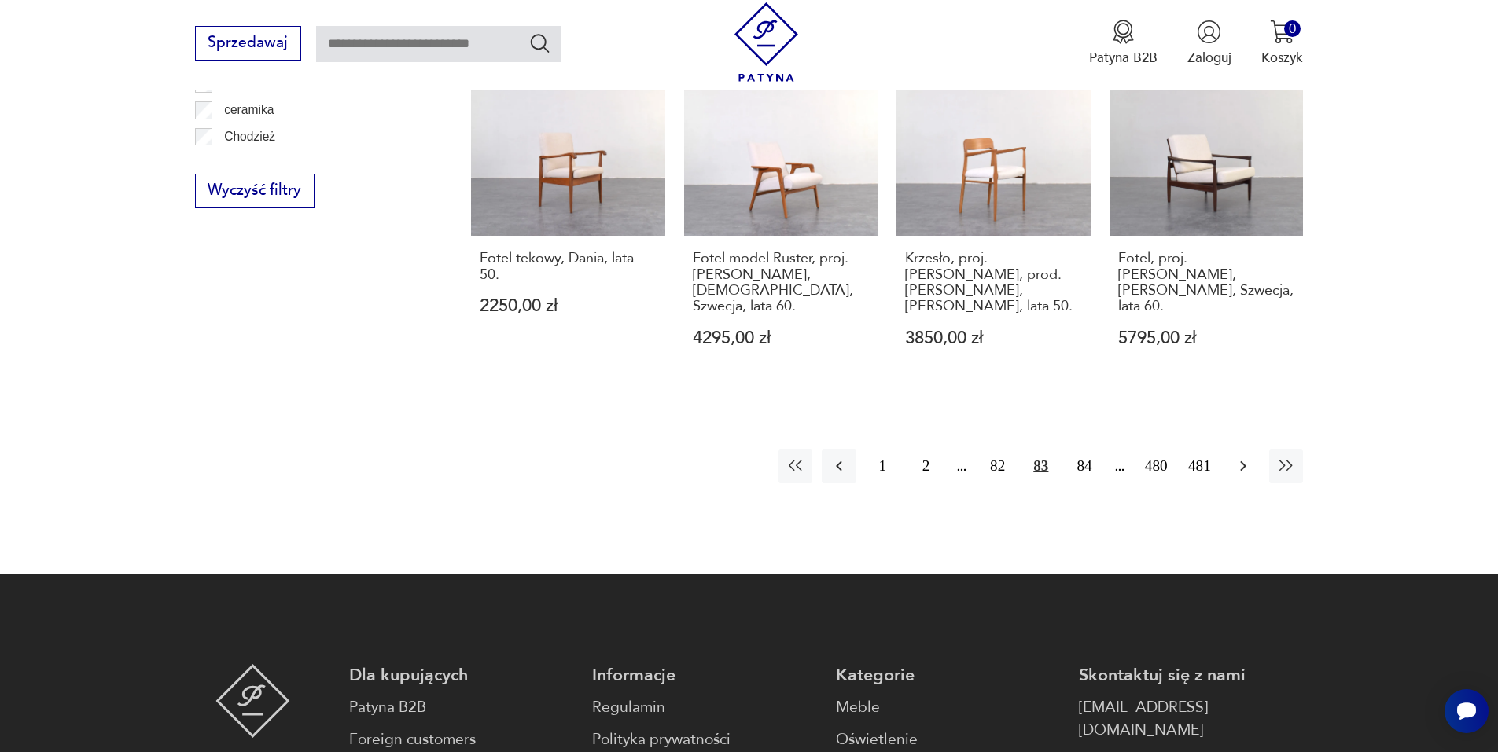
click at [1242, 457] on icon "button" at bounding box center [1243, 466] width 19 height 19
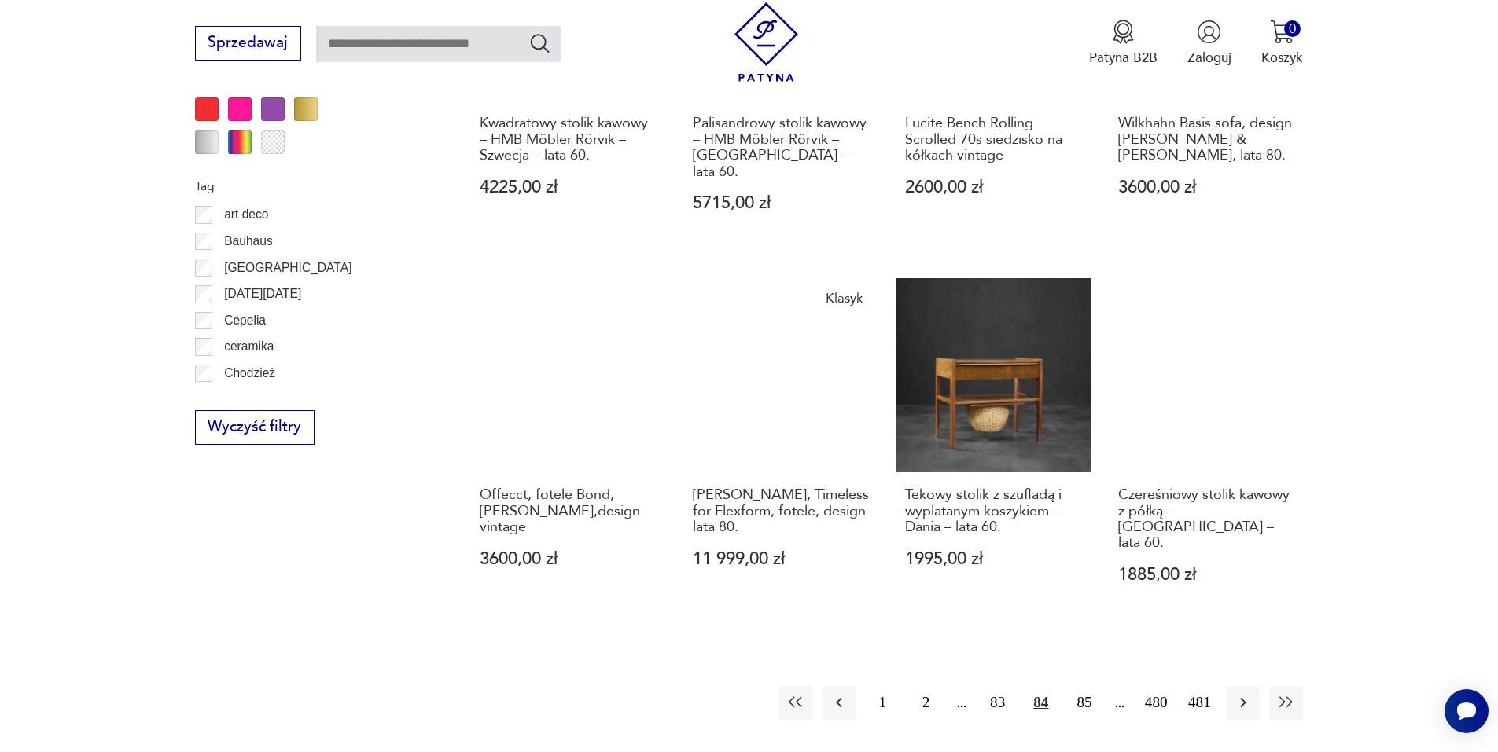
scroll to position [1703, 0]
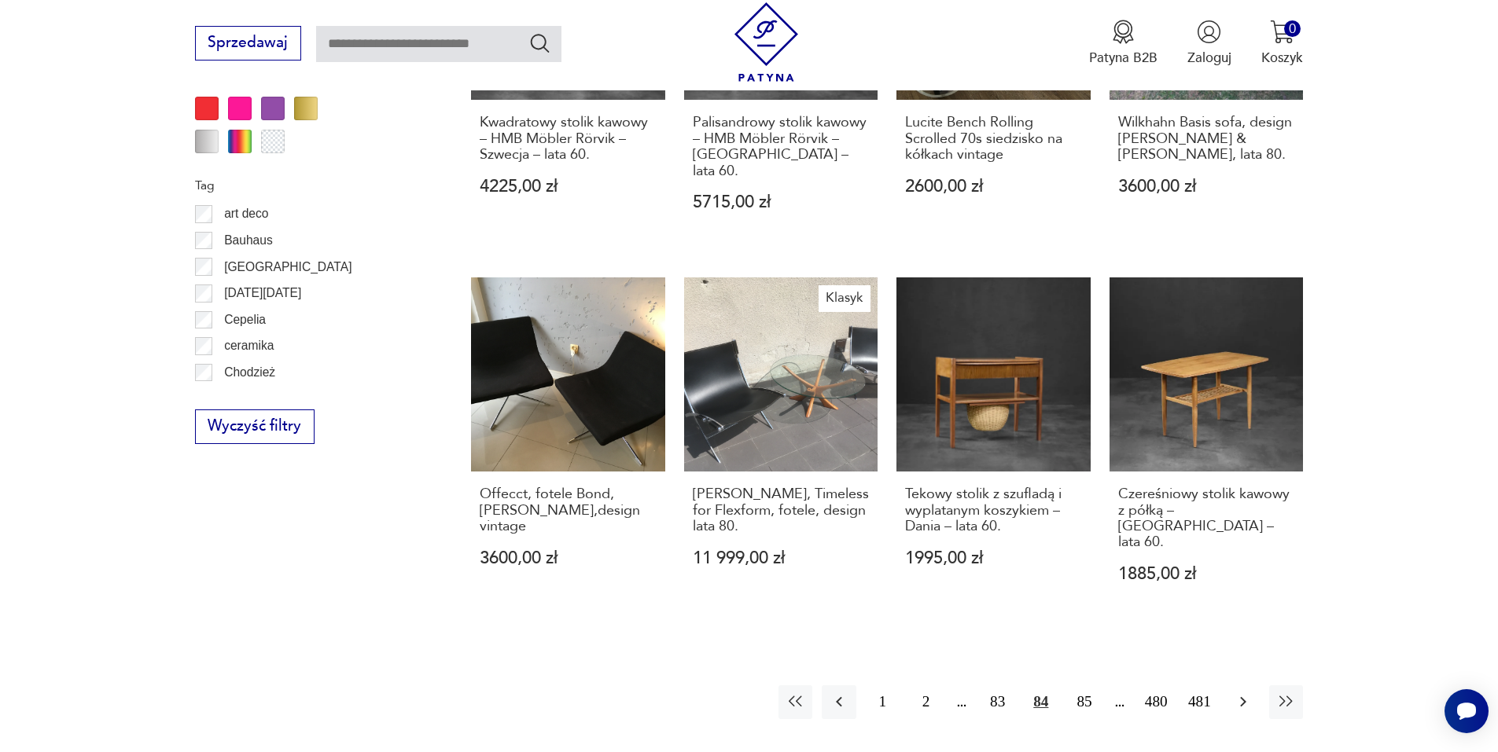
click at [1232, 686] on button "button" at bounding box center [1243, 703] width 34 height 34
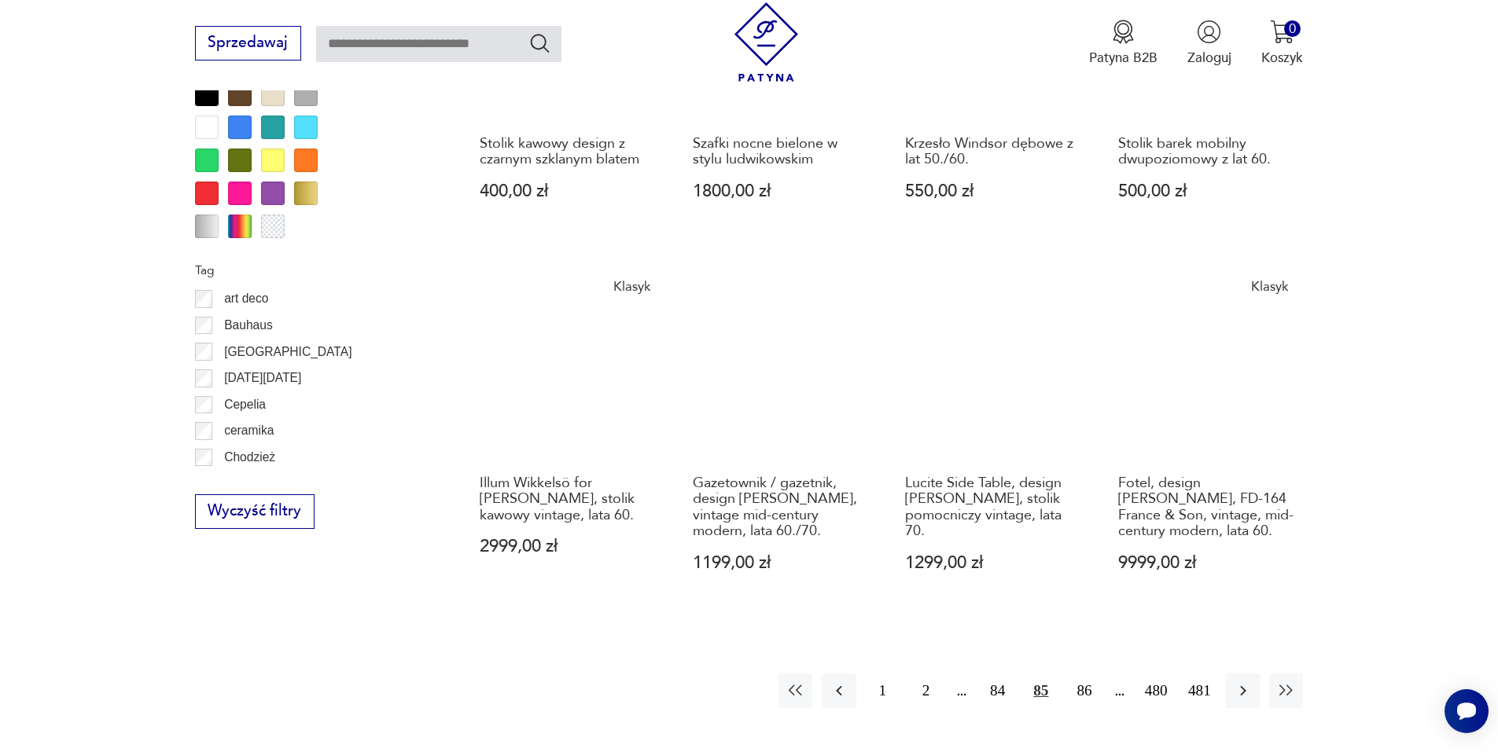
scroll to position [1624, 0]
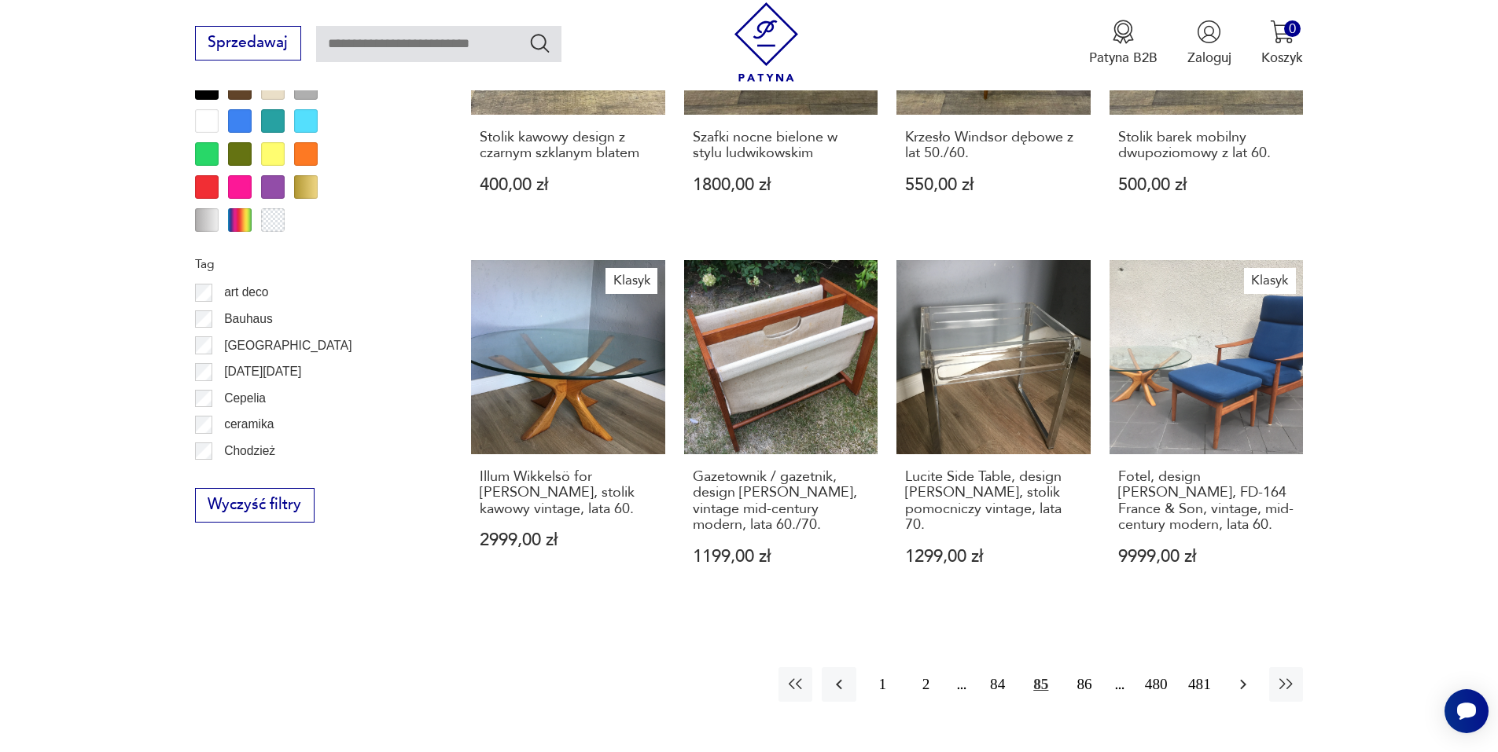
click at [1245, 668] on button "button" at bounding box center [1243, 685] width 34 height 34
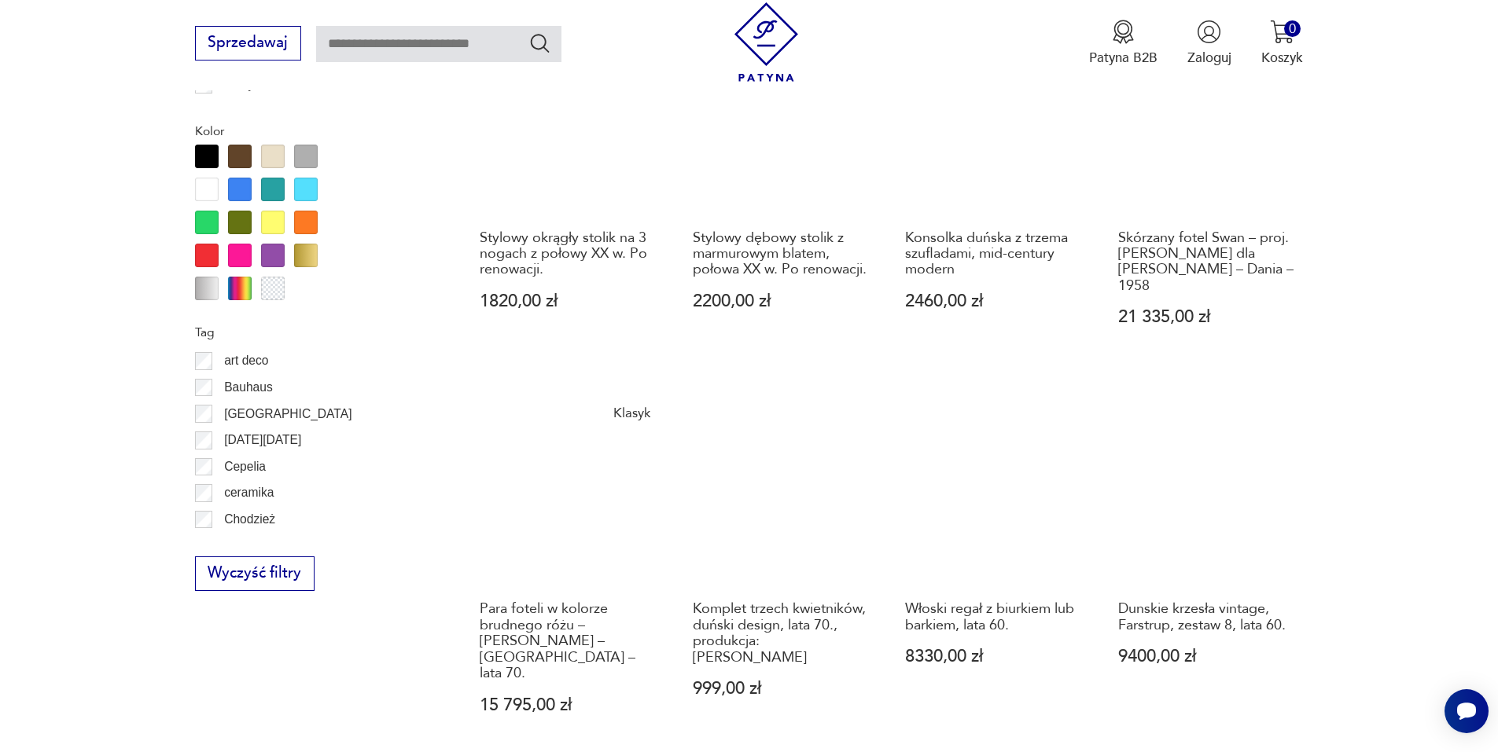
scroll to position [1703, 0]
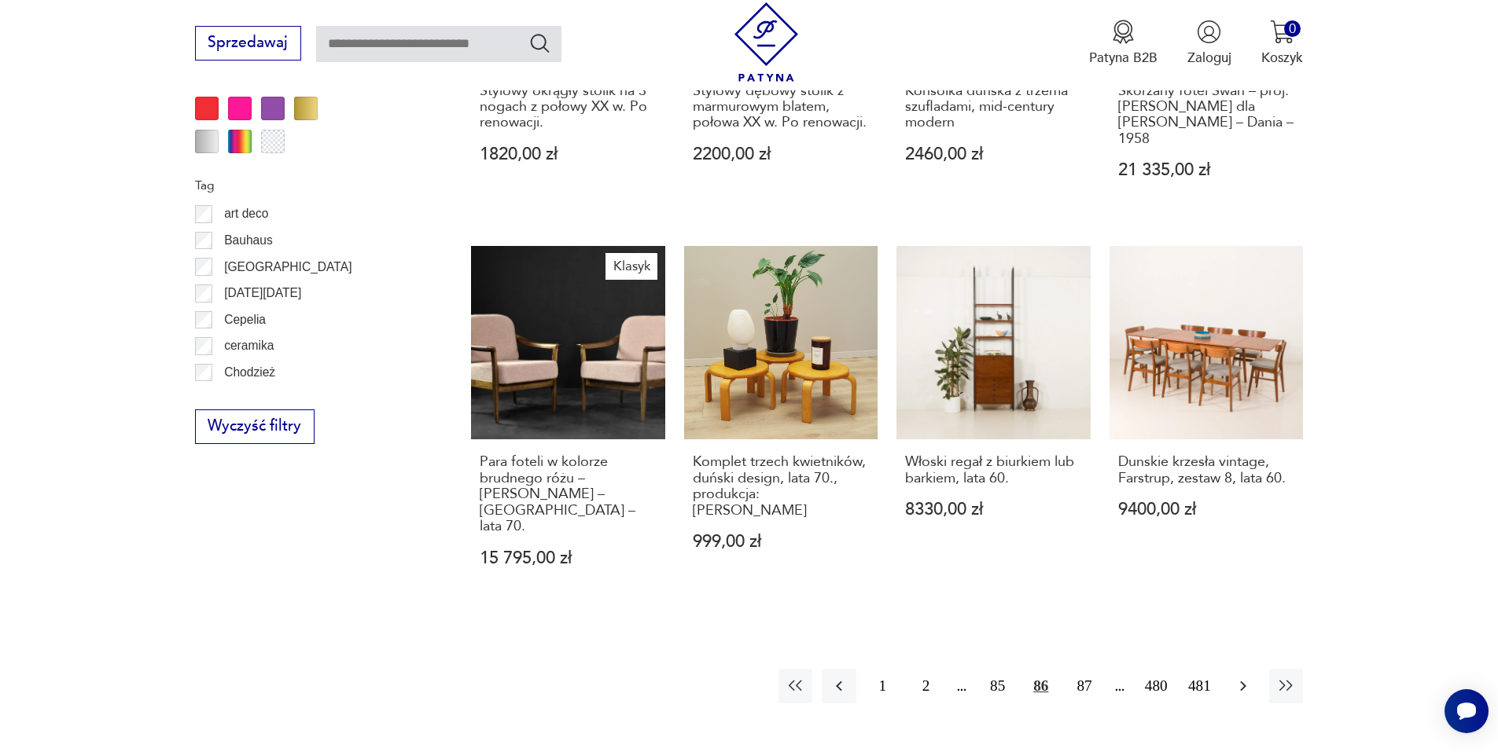
click at [1241, 677] on icon "button" at bounding box center [1243, 686] width 19 height 19
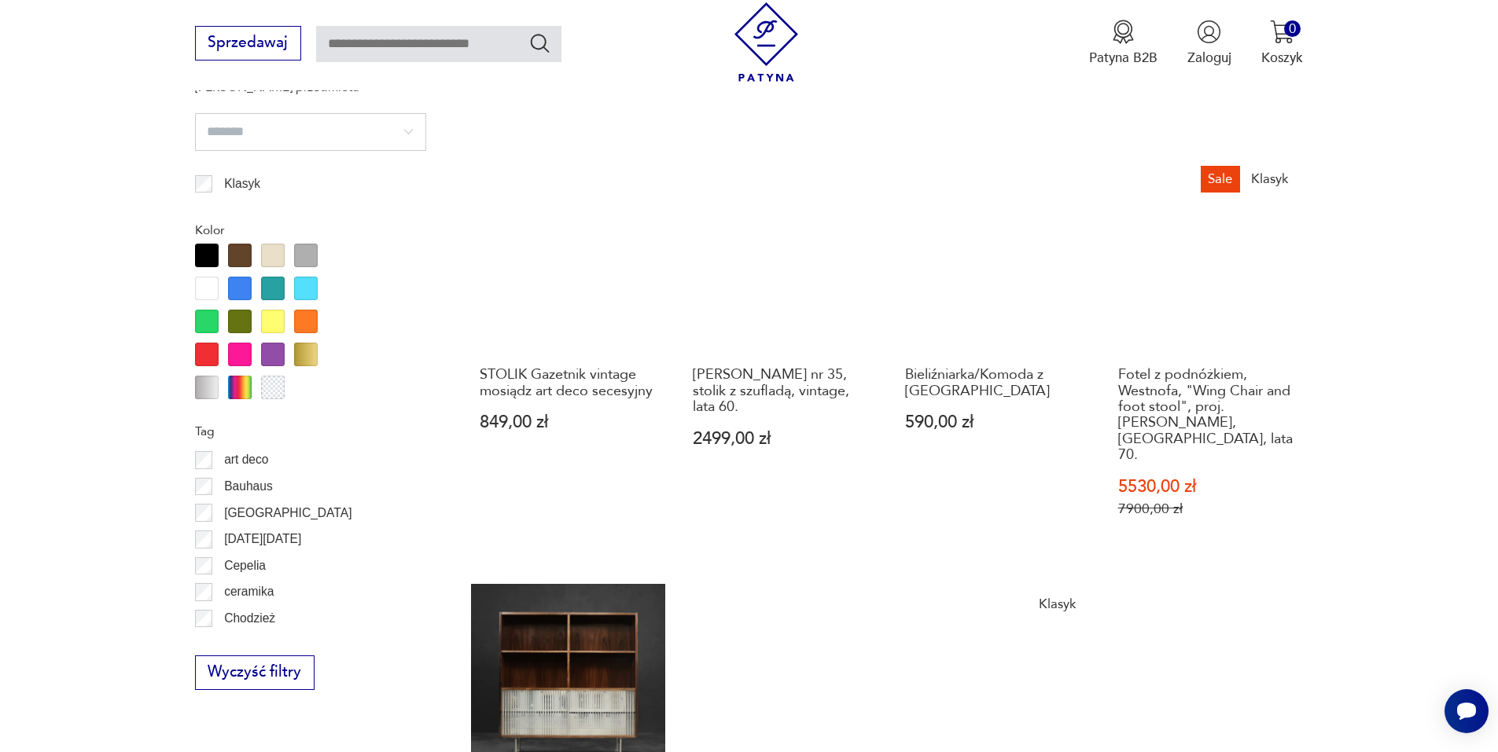
scroll to position [1546, 0]
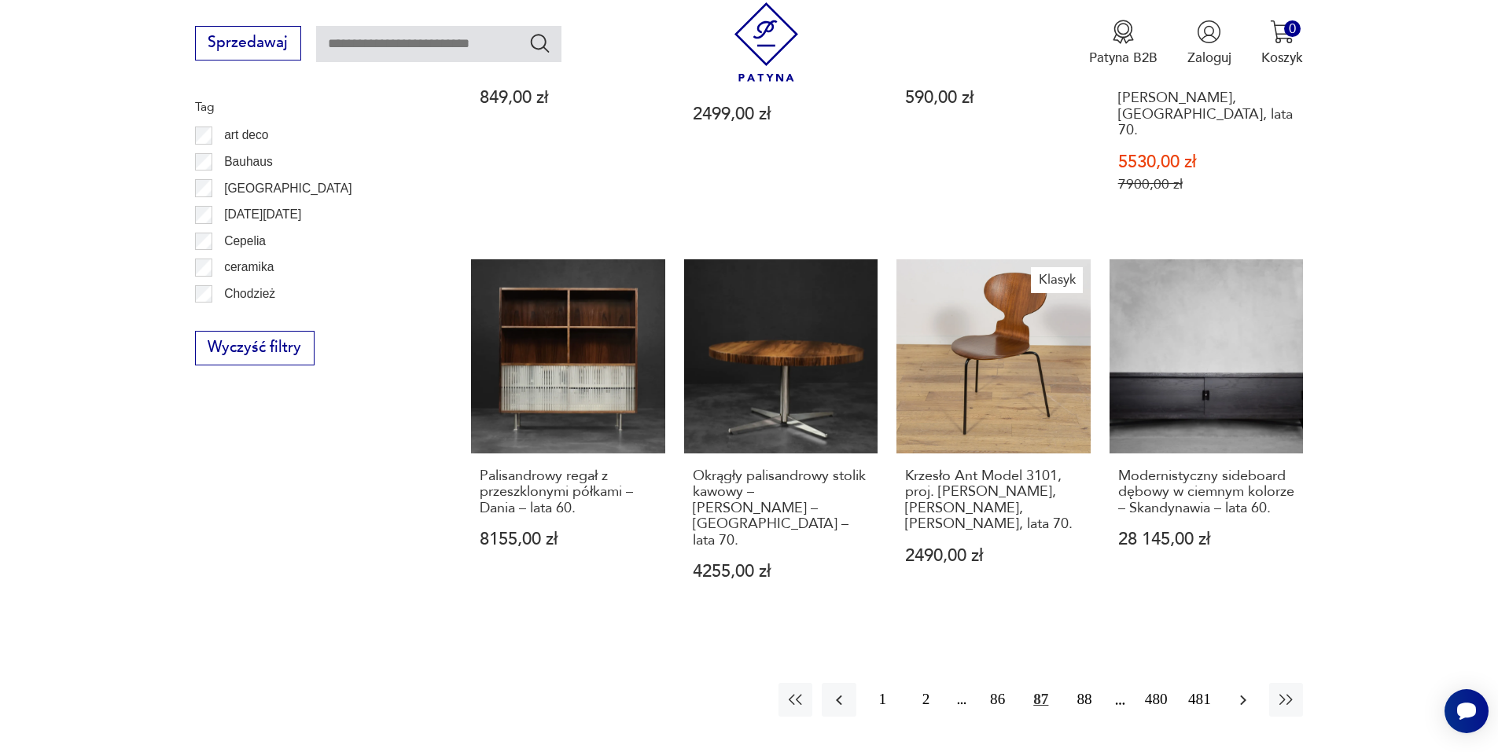
click at [1240, 695] on icon "button" at bounding box center [1243, 700] width 6 height 10
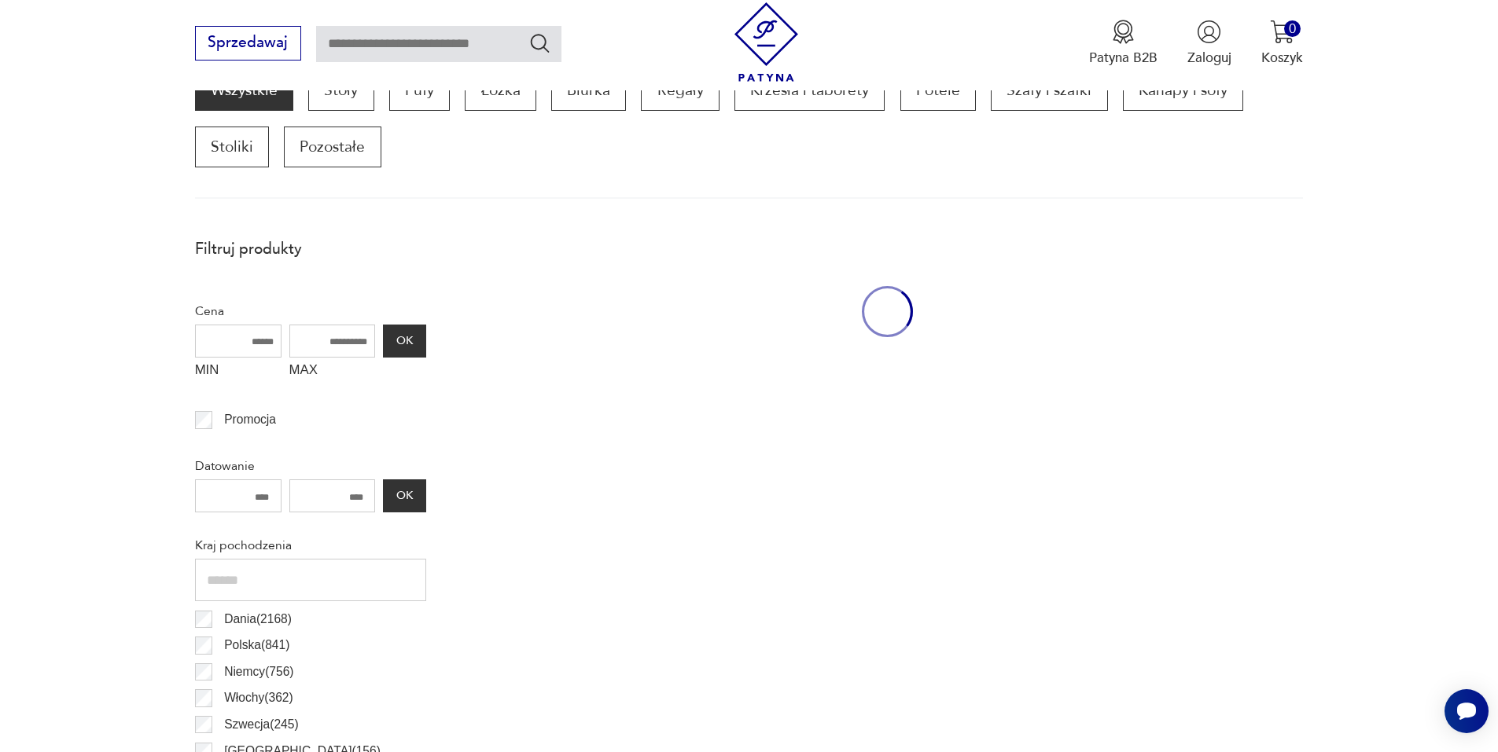
scroll to position [524, 0]
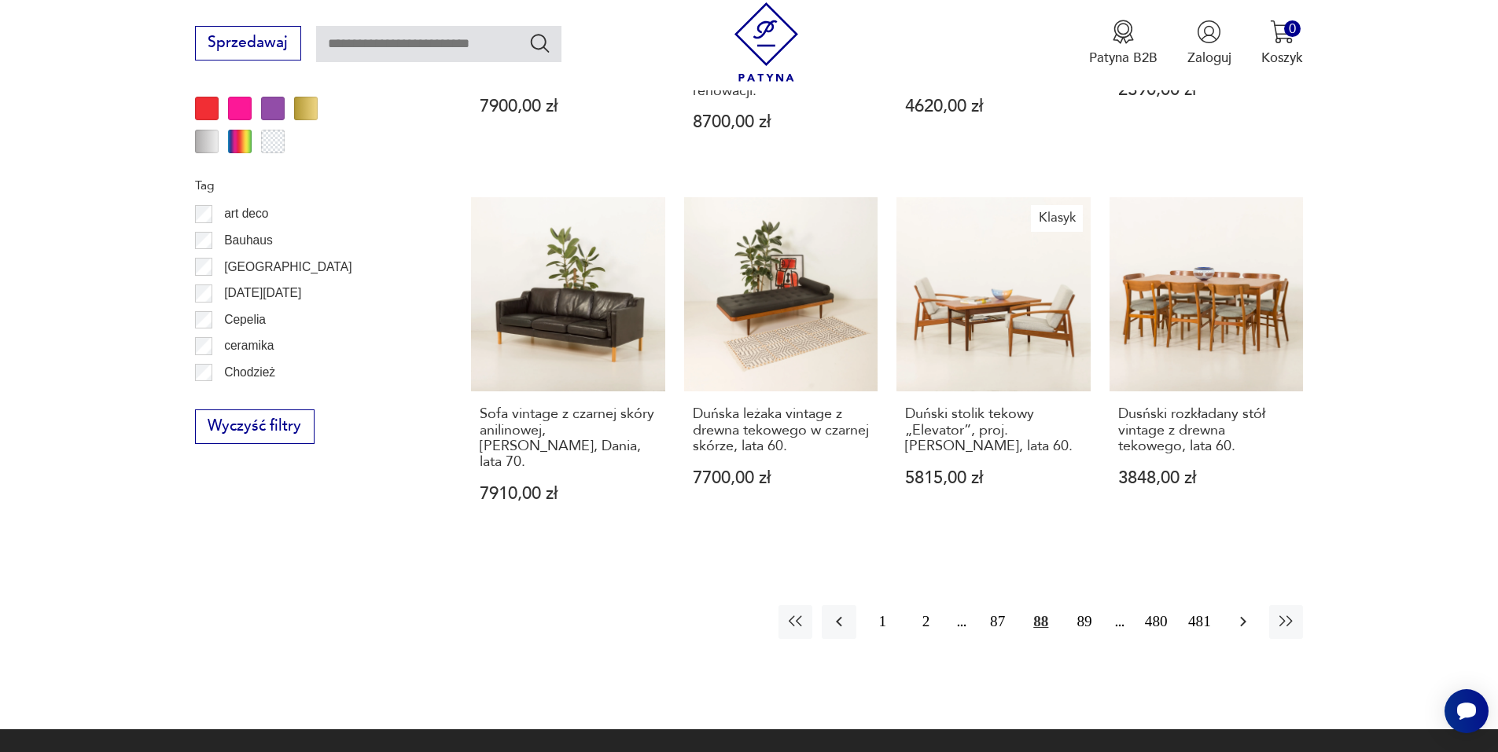
click at [1245, 612] on icon "button" at bounding box center [1243, 621] width 19 height 19
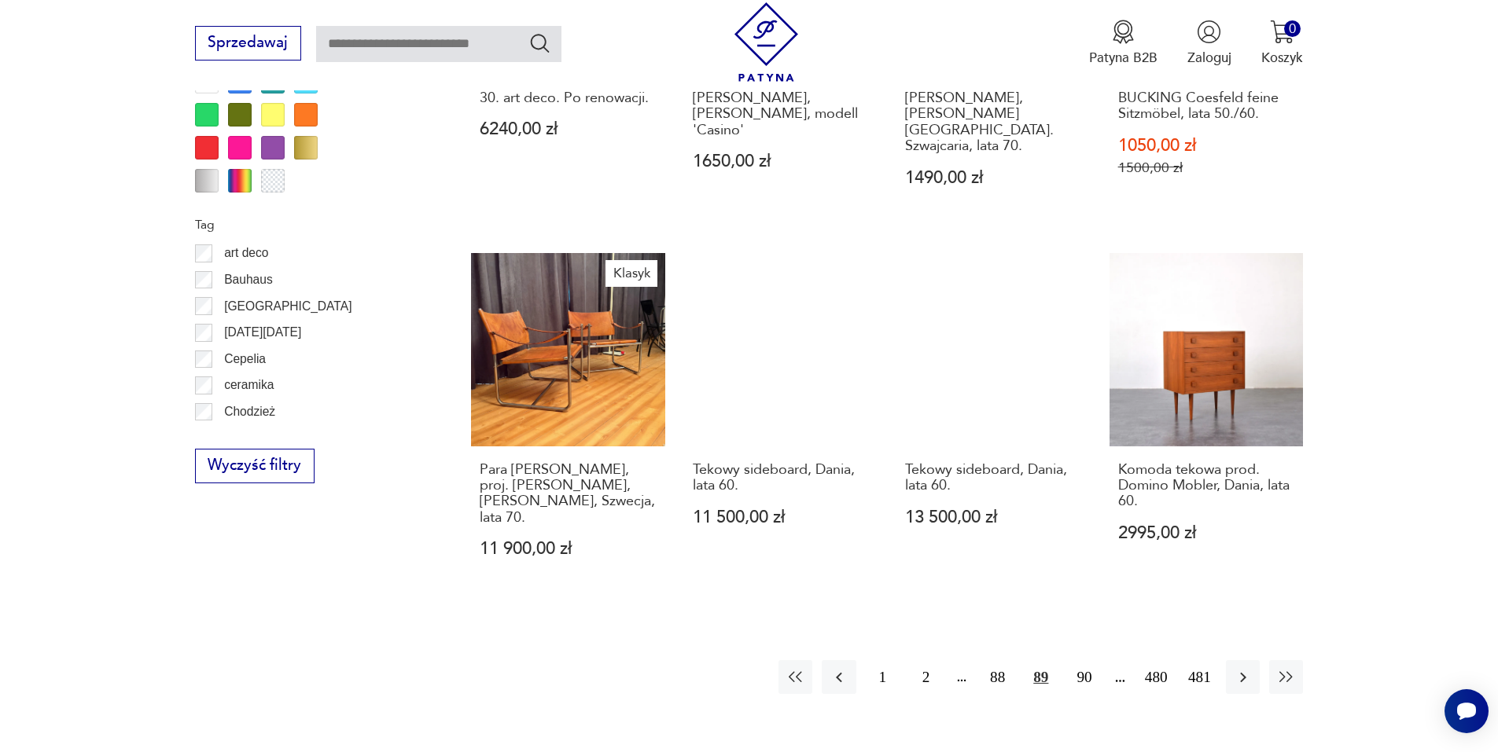
scroll to position [1703, 0]
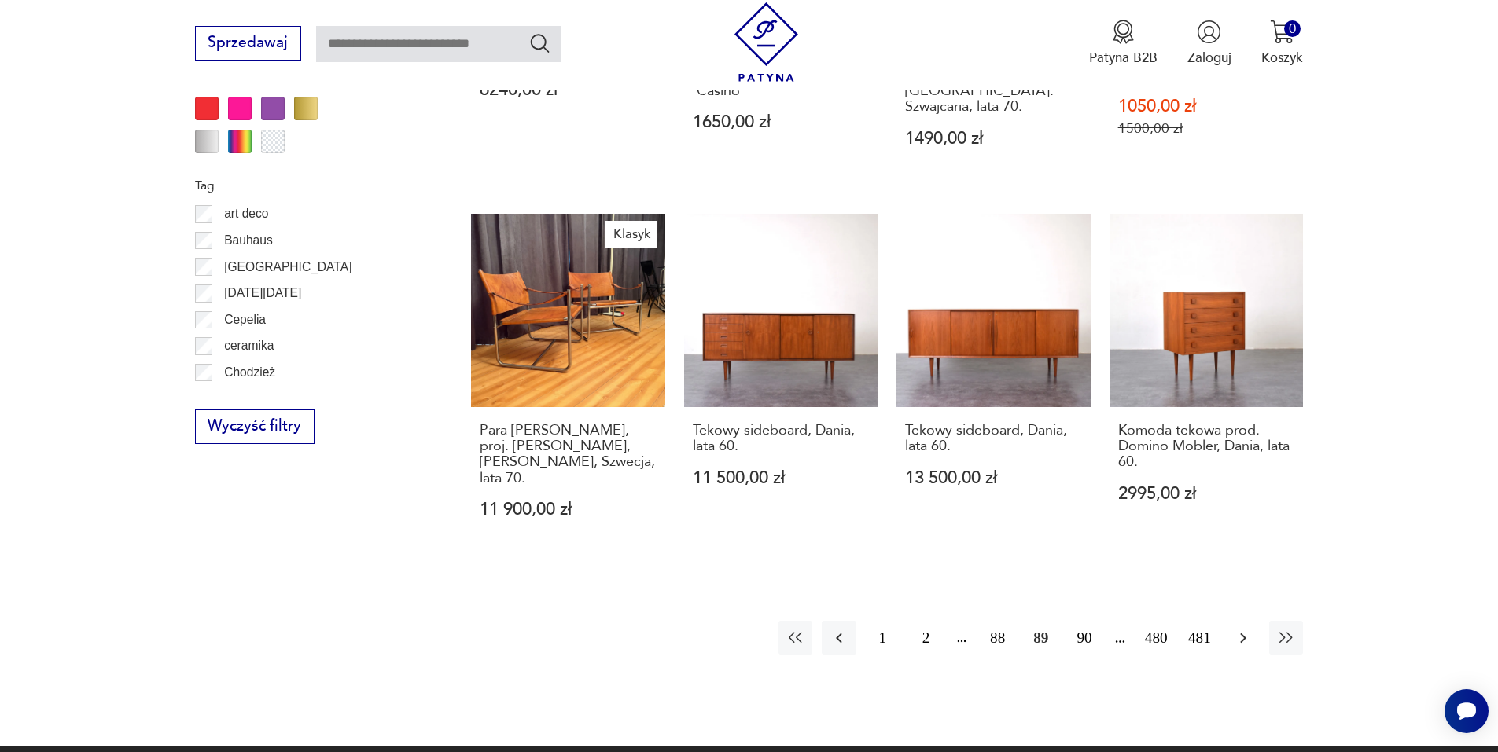
click at [1243, 633] on icon "button" at bounding box center [1243, 638] width 6 height 10
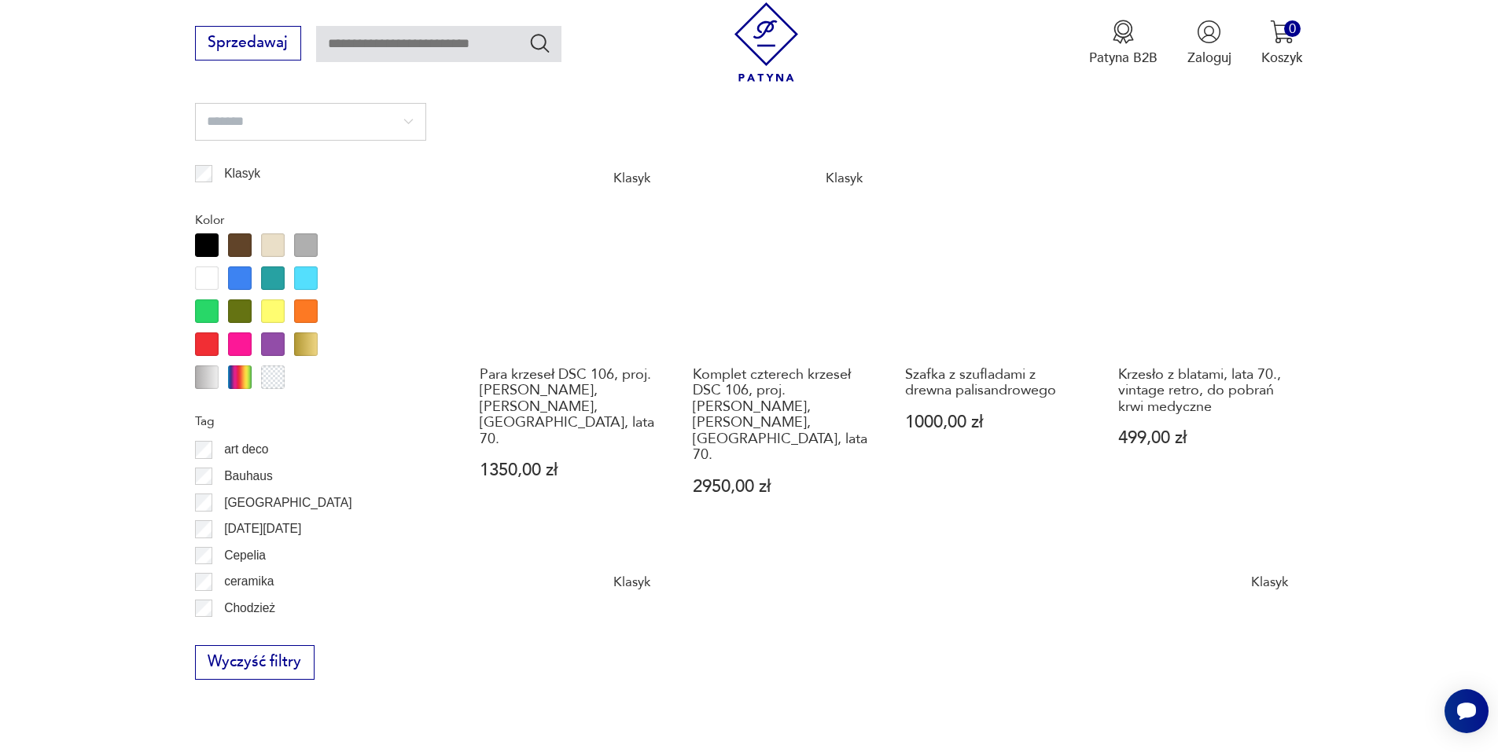
scroll to position [1703, 0]
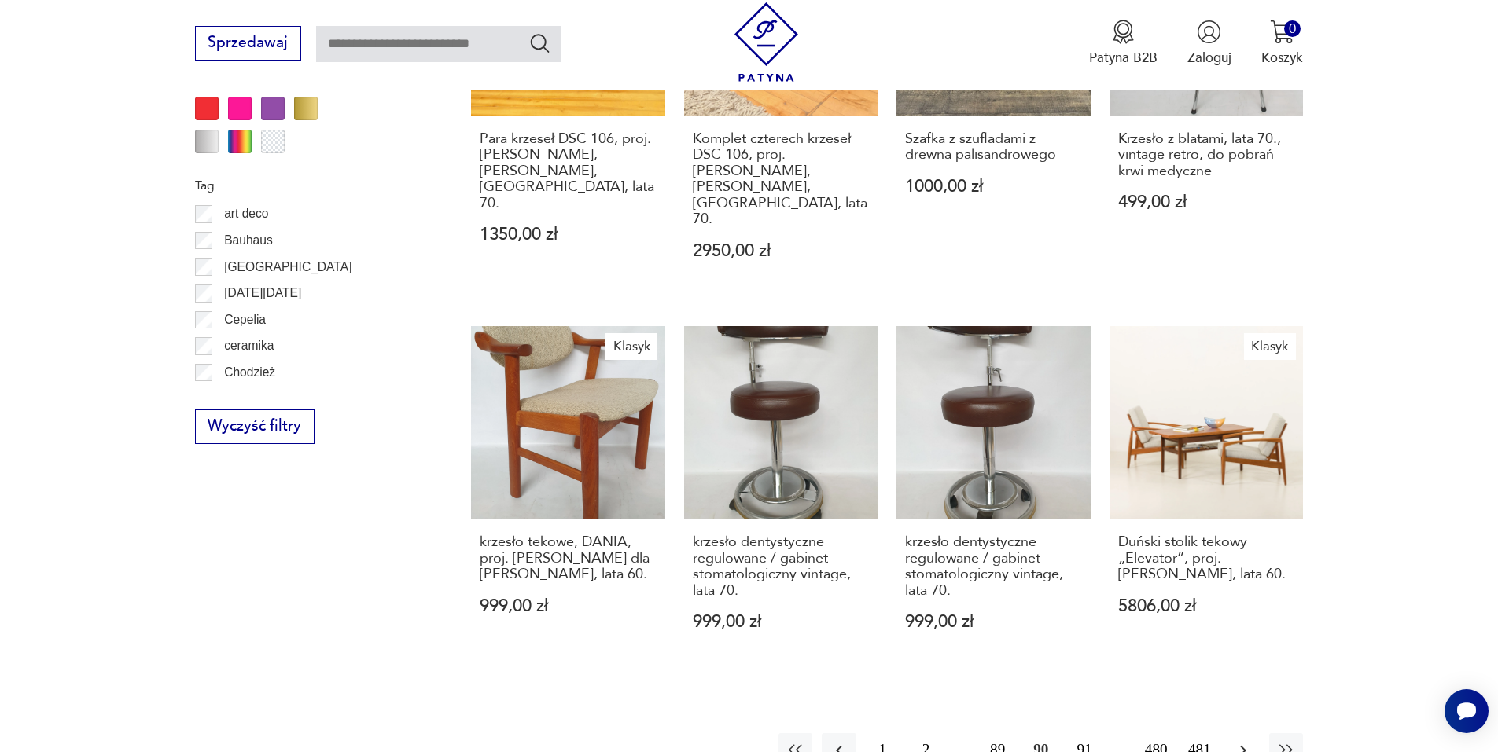
click at [1256, 734] on button "button" at bounding box center [1243, 751] width 34 height 34
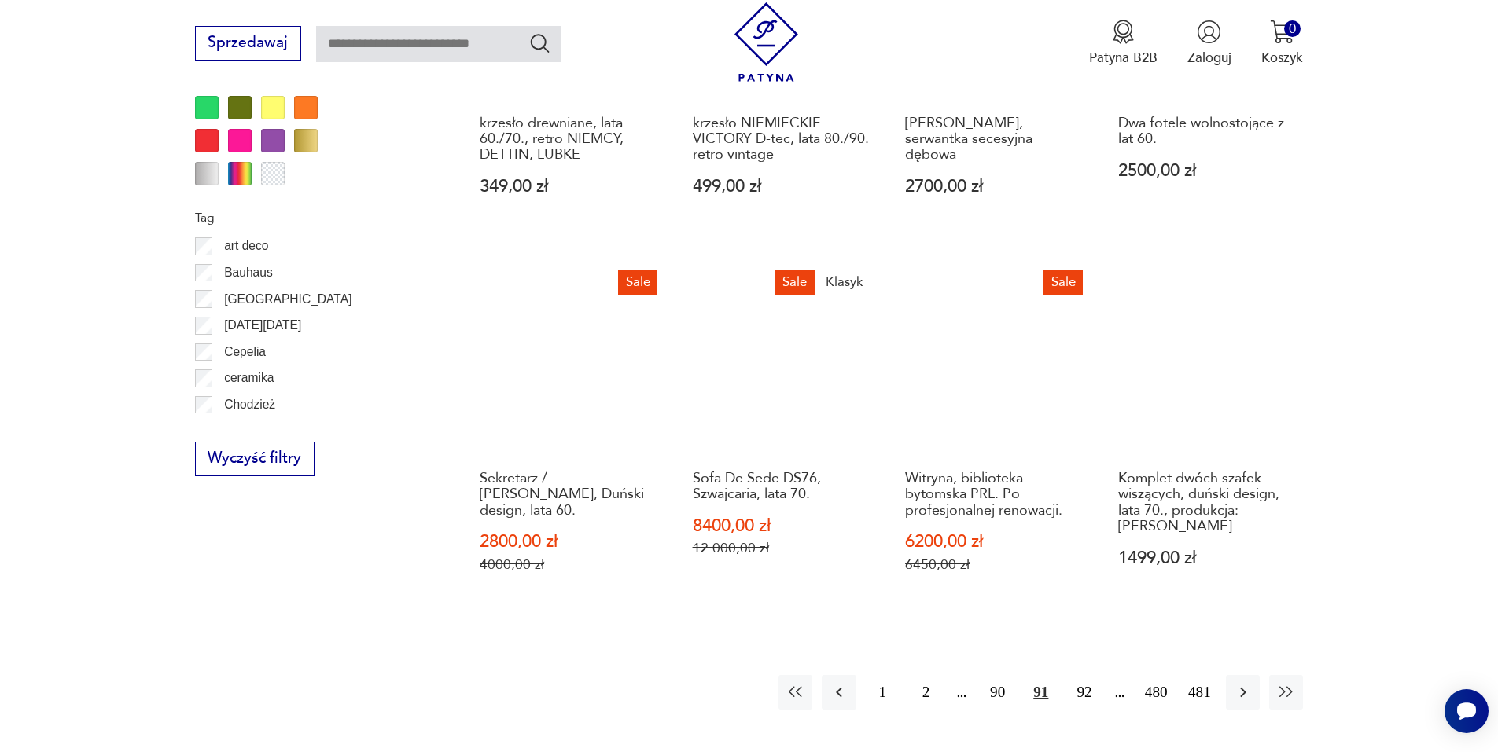
scroll to position [1782, 0]
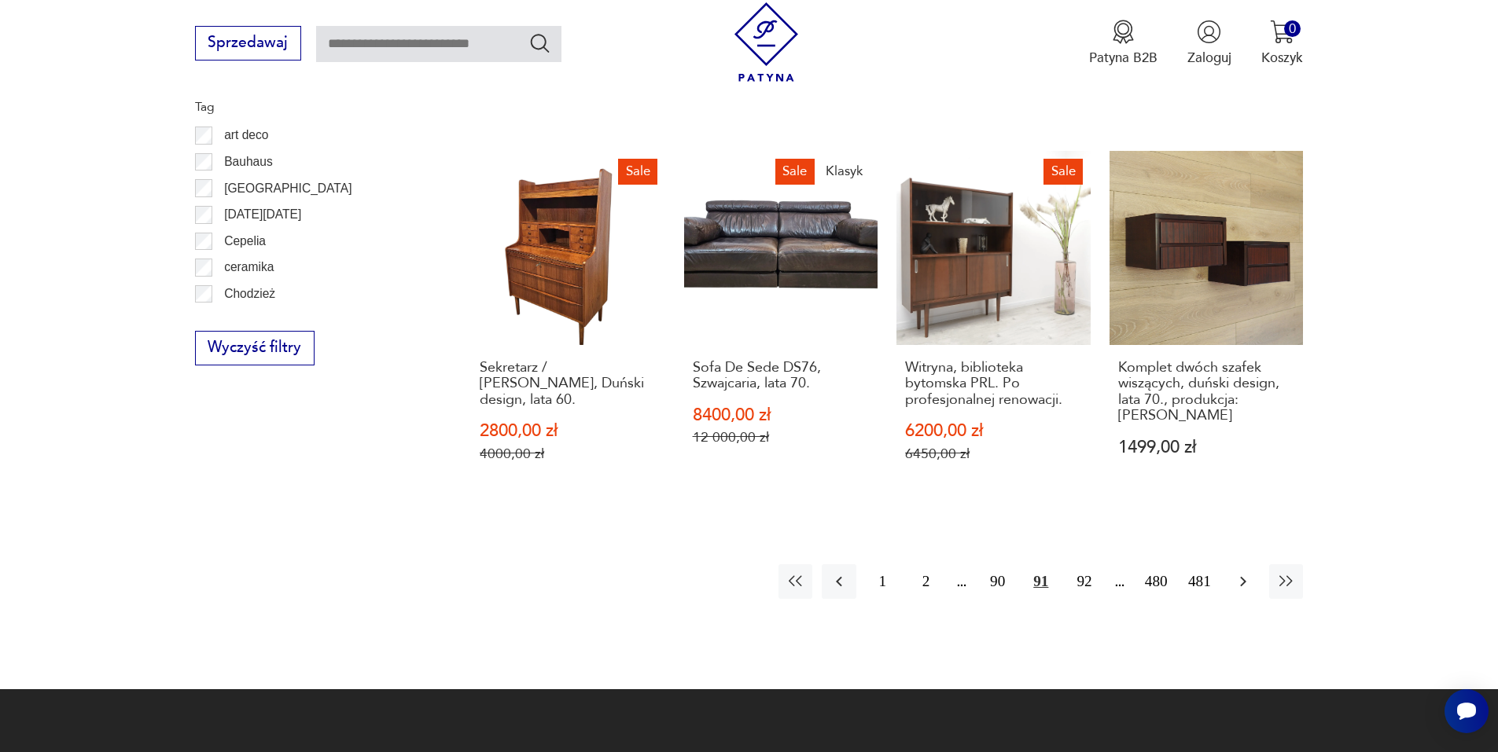
click at [1241, 572] on icon "button" at bounding box center [1243, 581] width 19 height 19
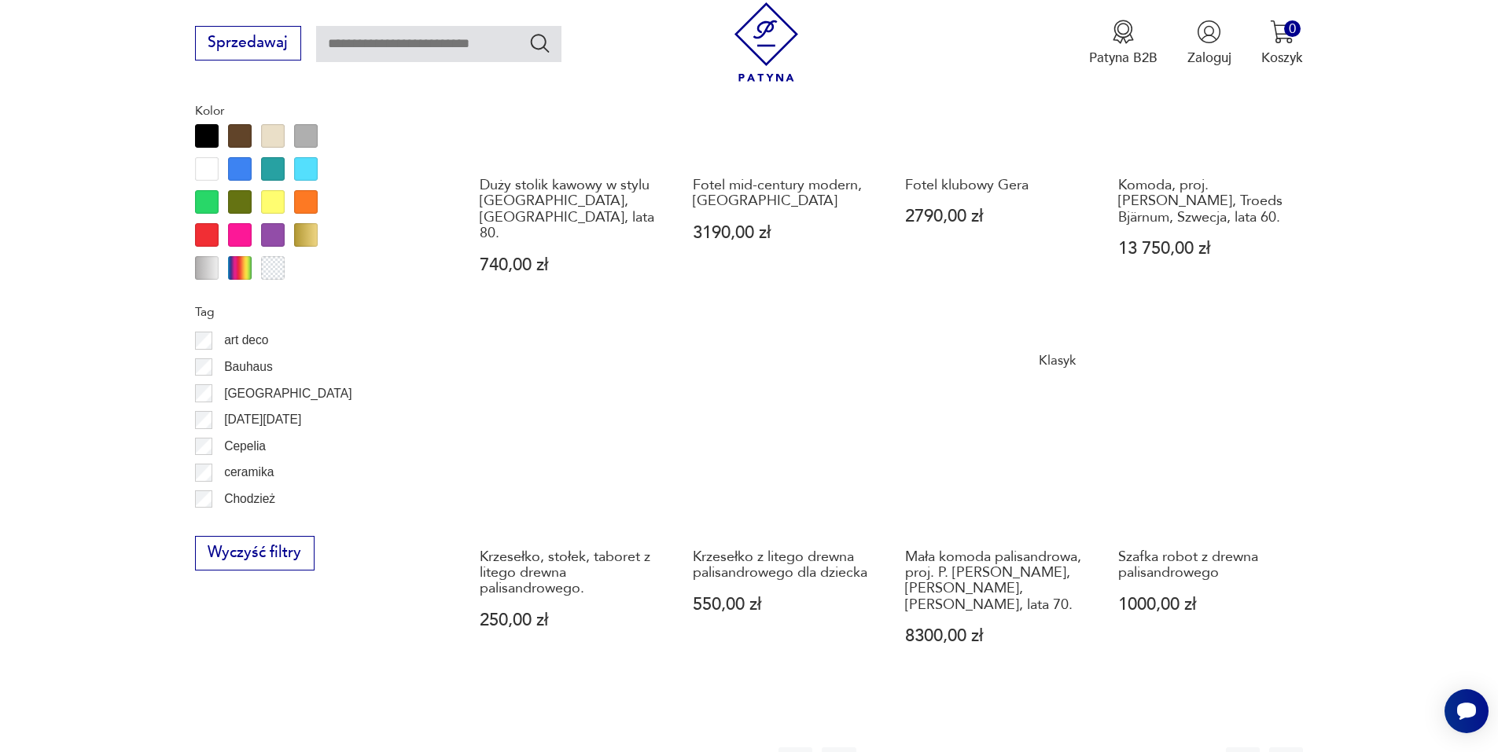
scroll to position [1703, 0]
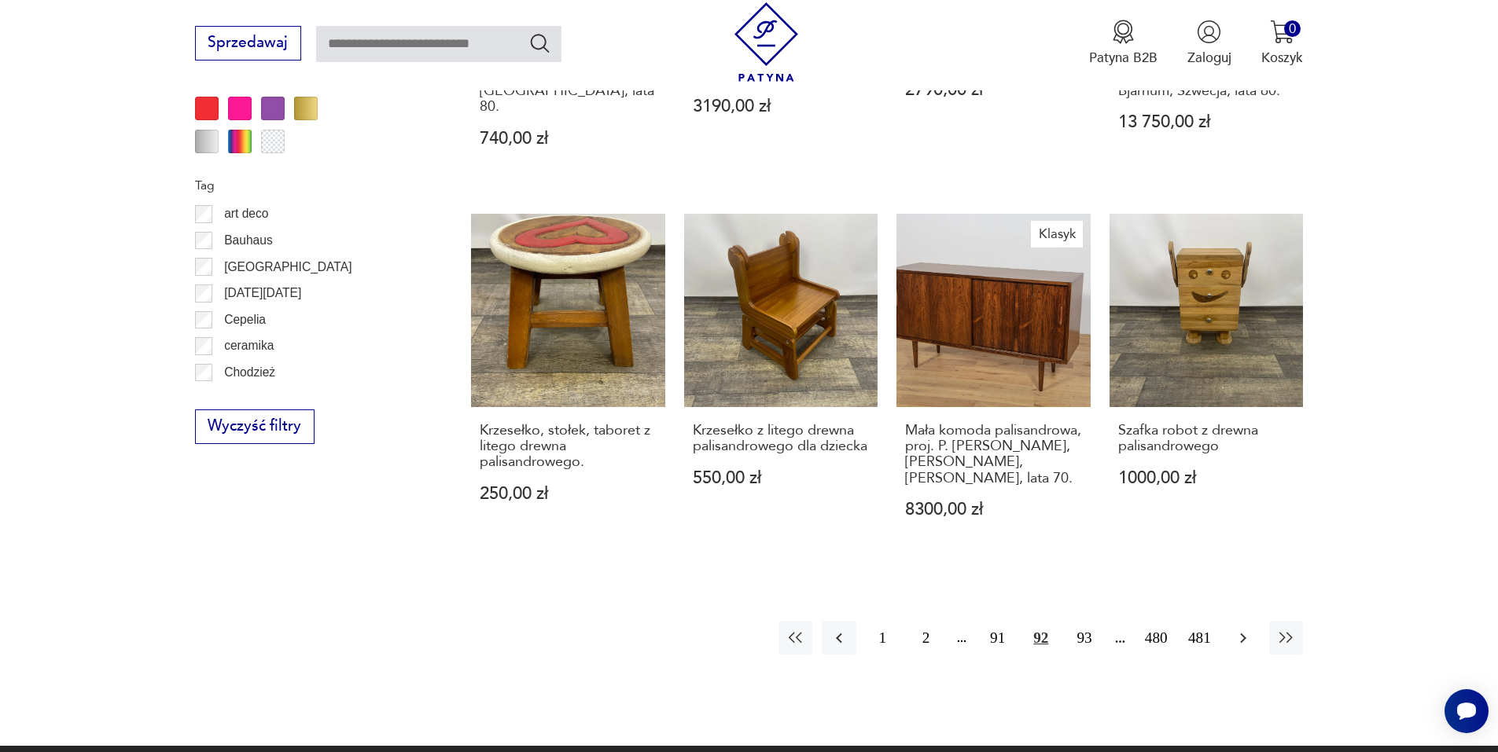
click at [1244, 629] on icon "button" at bounding box center [1243, 638] width 19 height 19
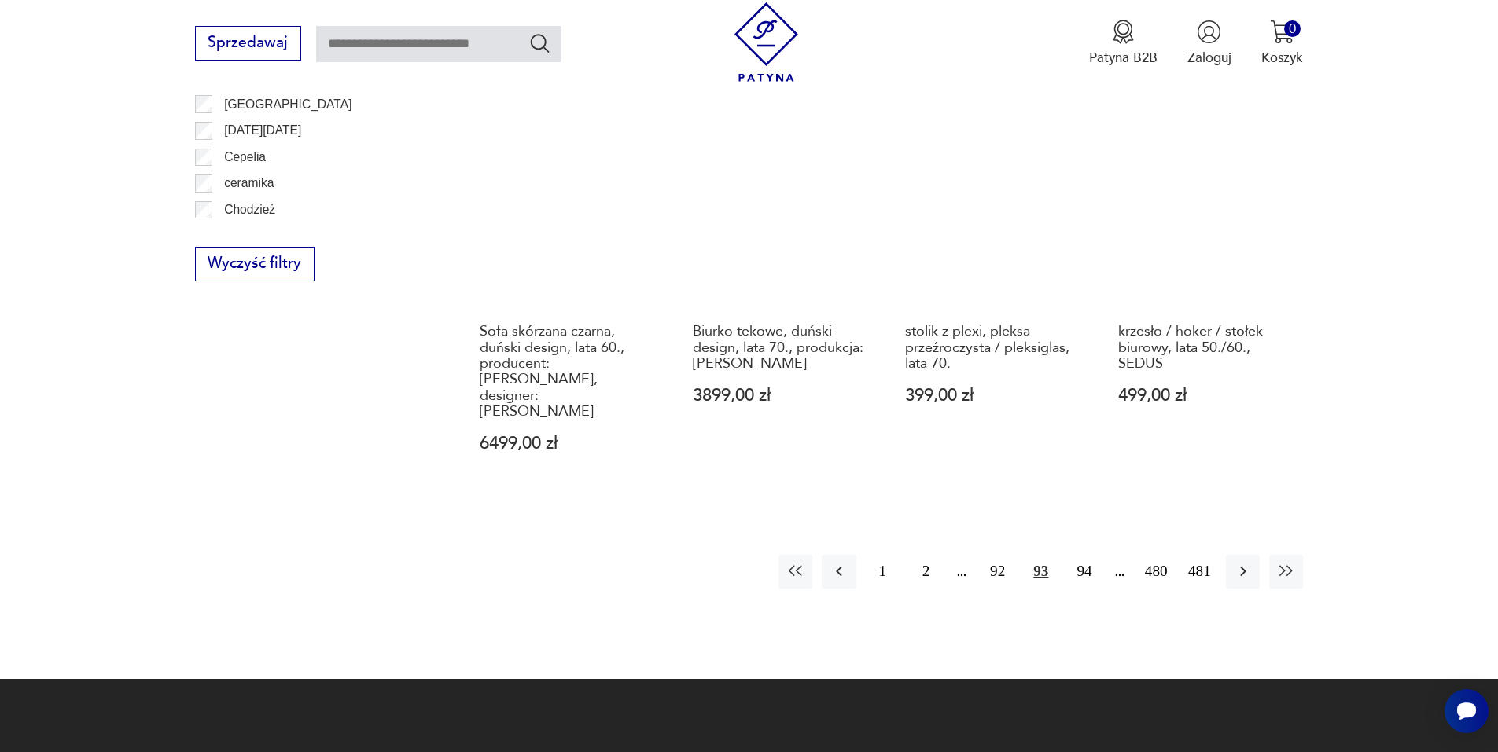
scroll to position [1939, 0]
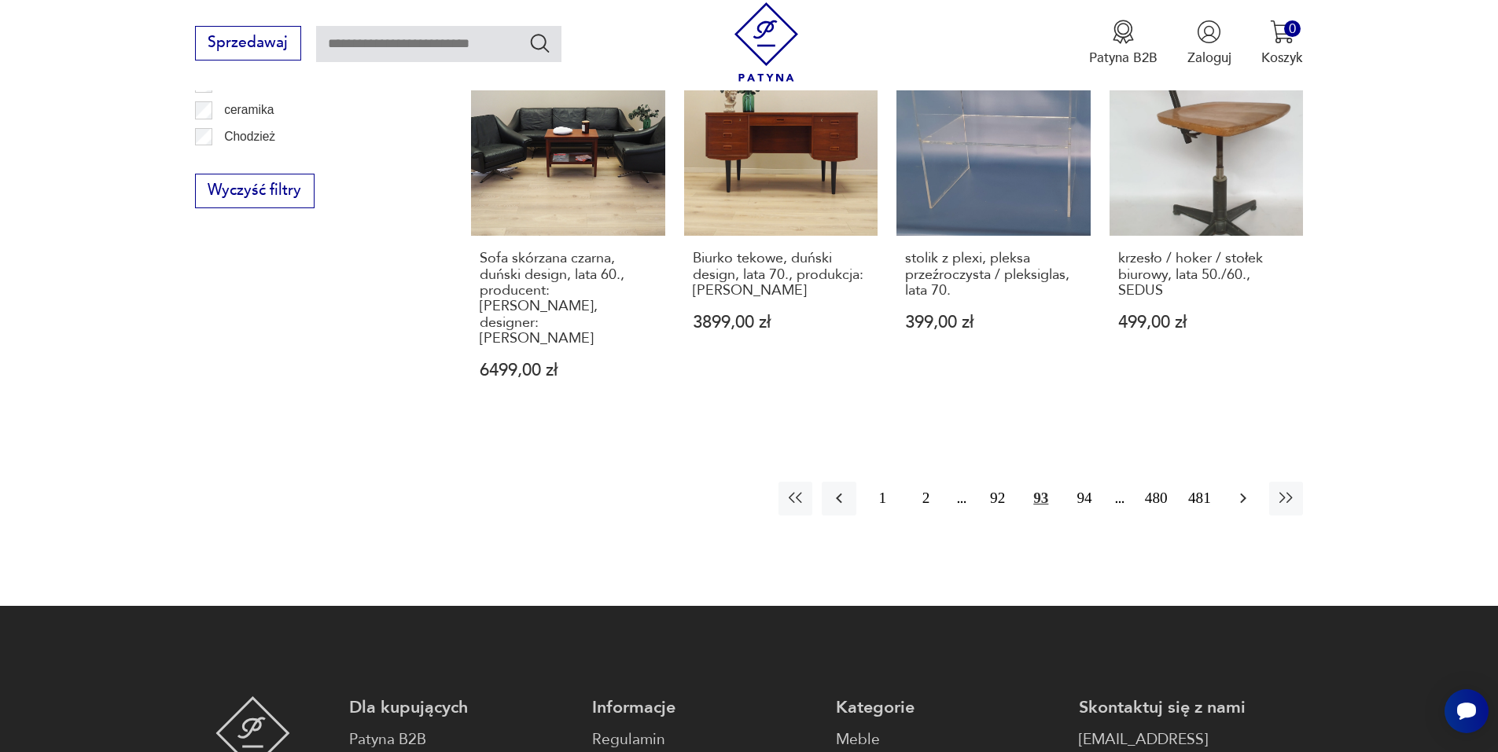
click at [1253, 482] on button "button" at bounding box center [1243, 499] width 34 height 34
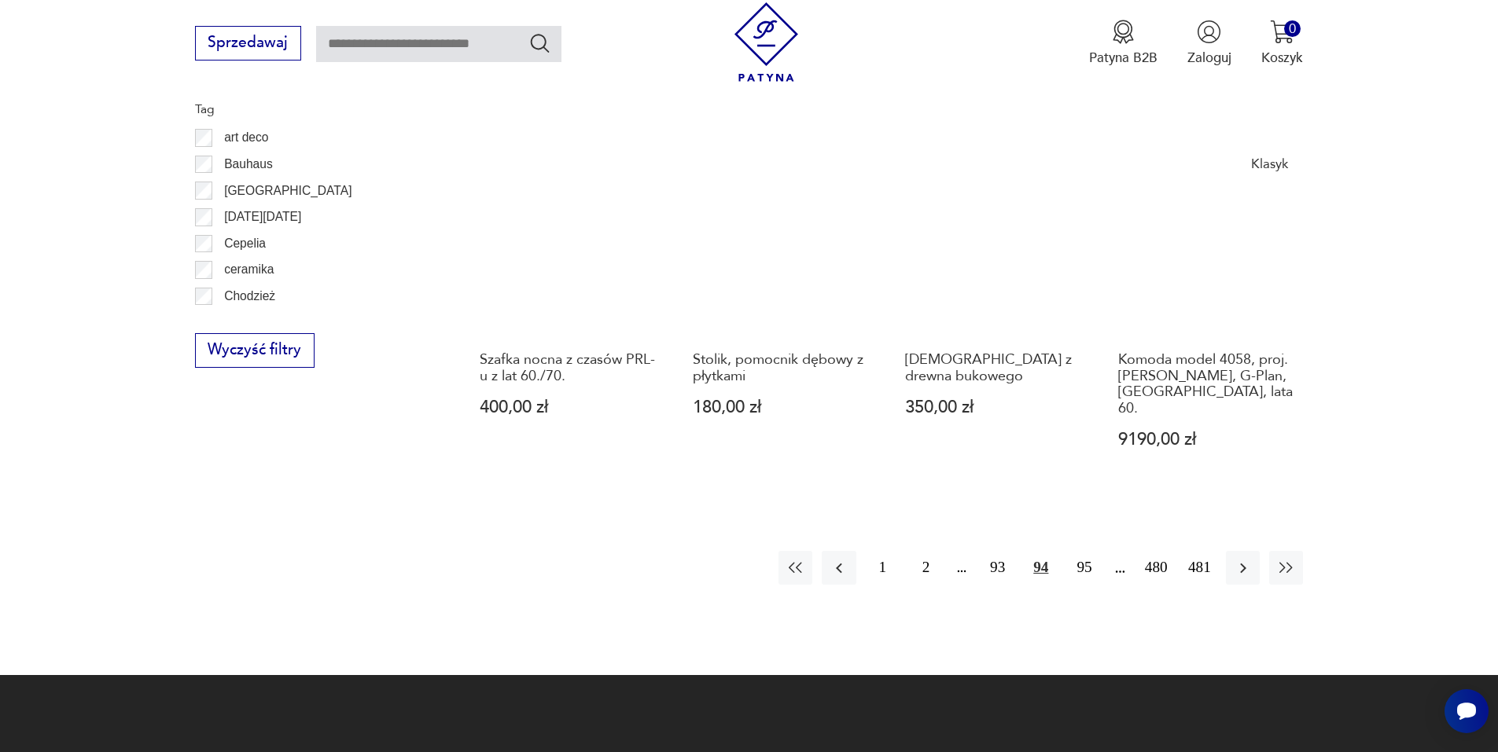
scroll to position [1782, 0]
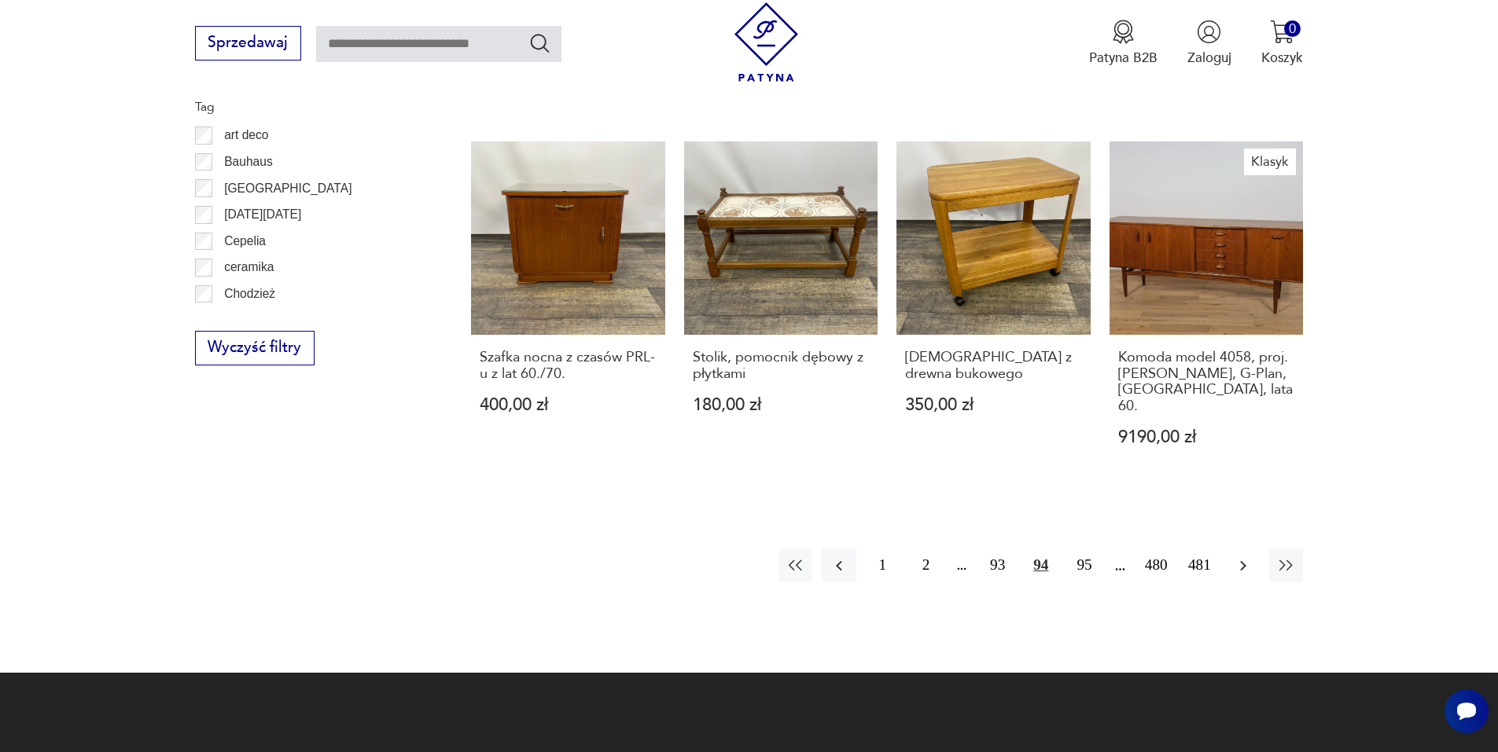
click at [1242, 557] on icon "button" at bounding box center [1243, 566] width 19 height 19
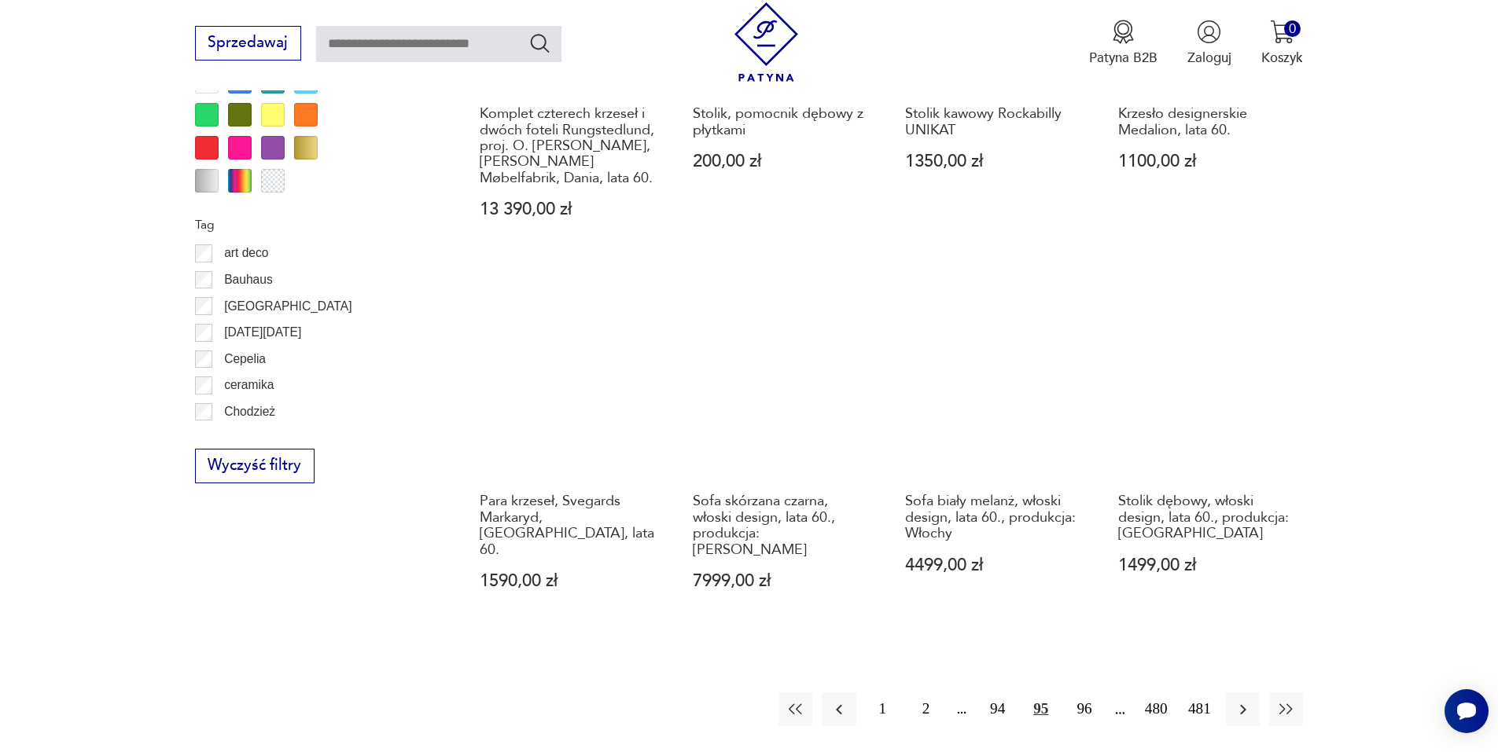
scroll to position [1782, 0]
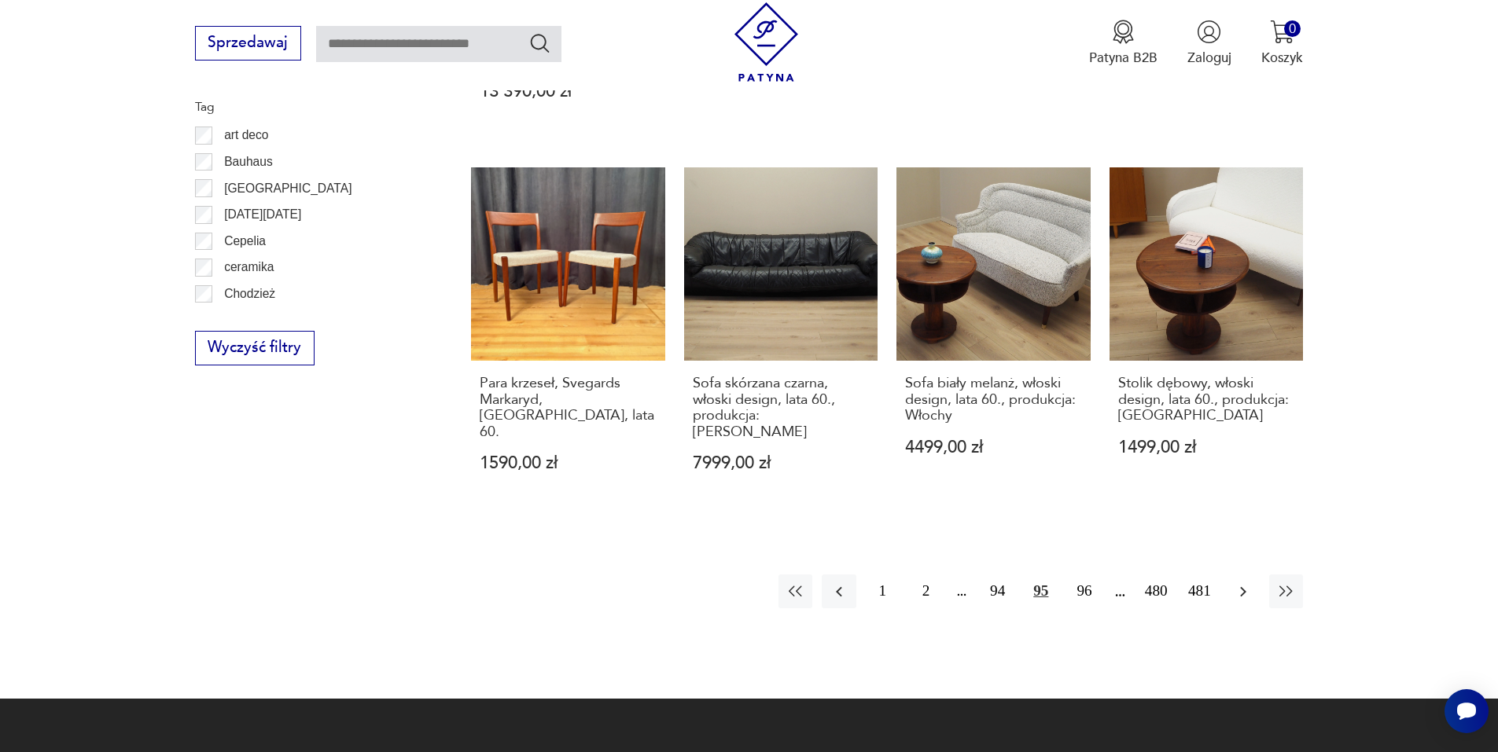
click at [1249, 583] on icon "button" at bounding box center [1243, 592] width 19 height 19
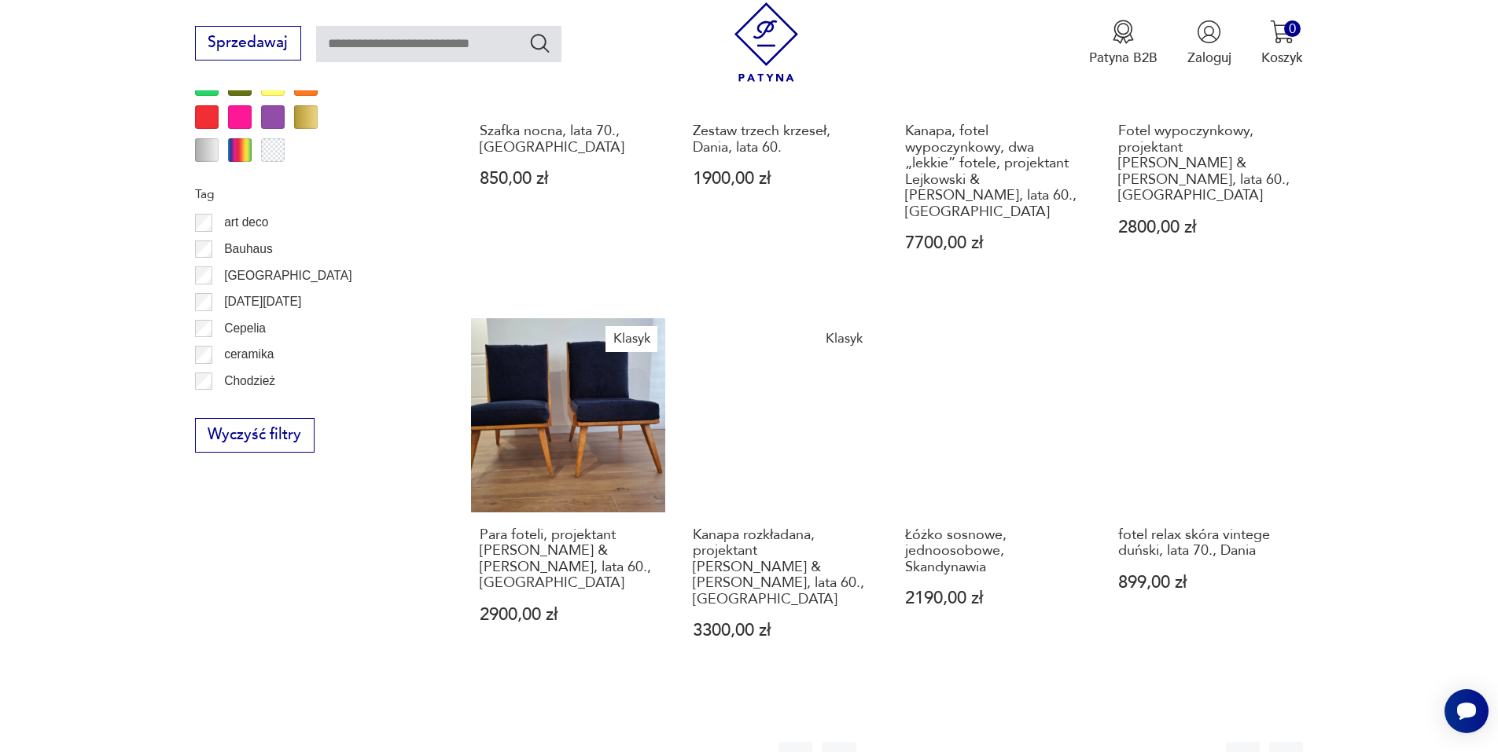
scroll to position [1703, 0]
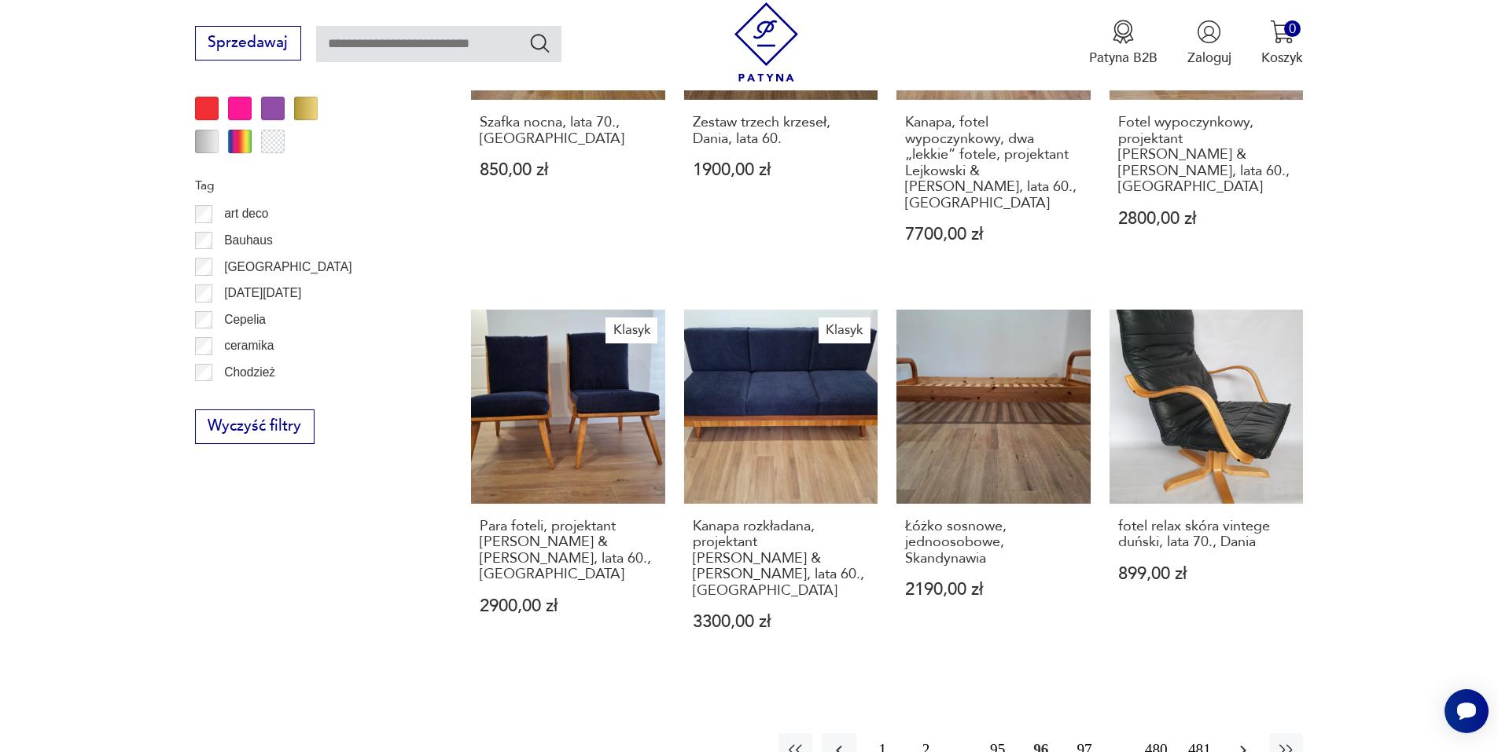
click at [1238, 741] on icon "button" at bounding box center [1243, 750] width 19 height 19
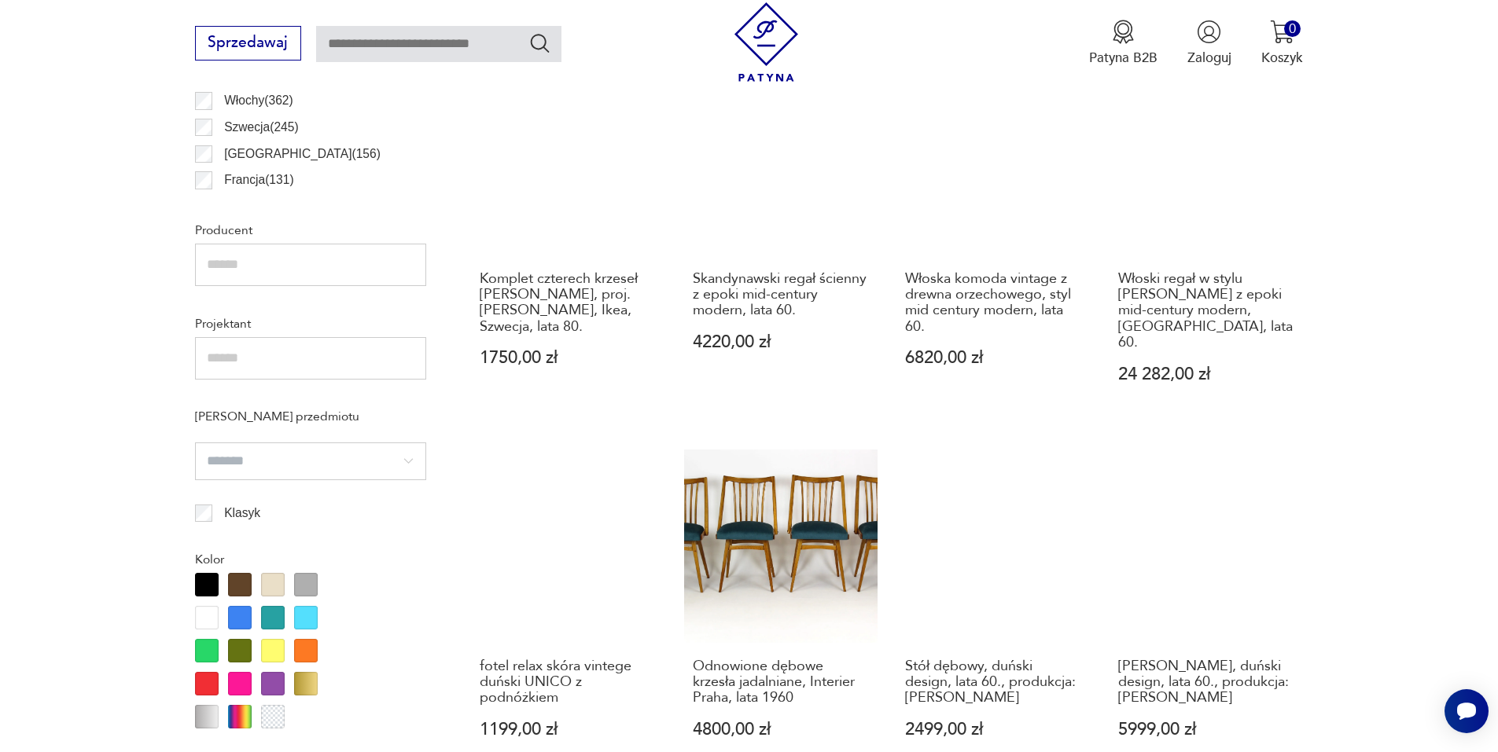
scroll to position [1310, 0]
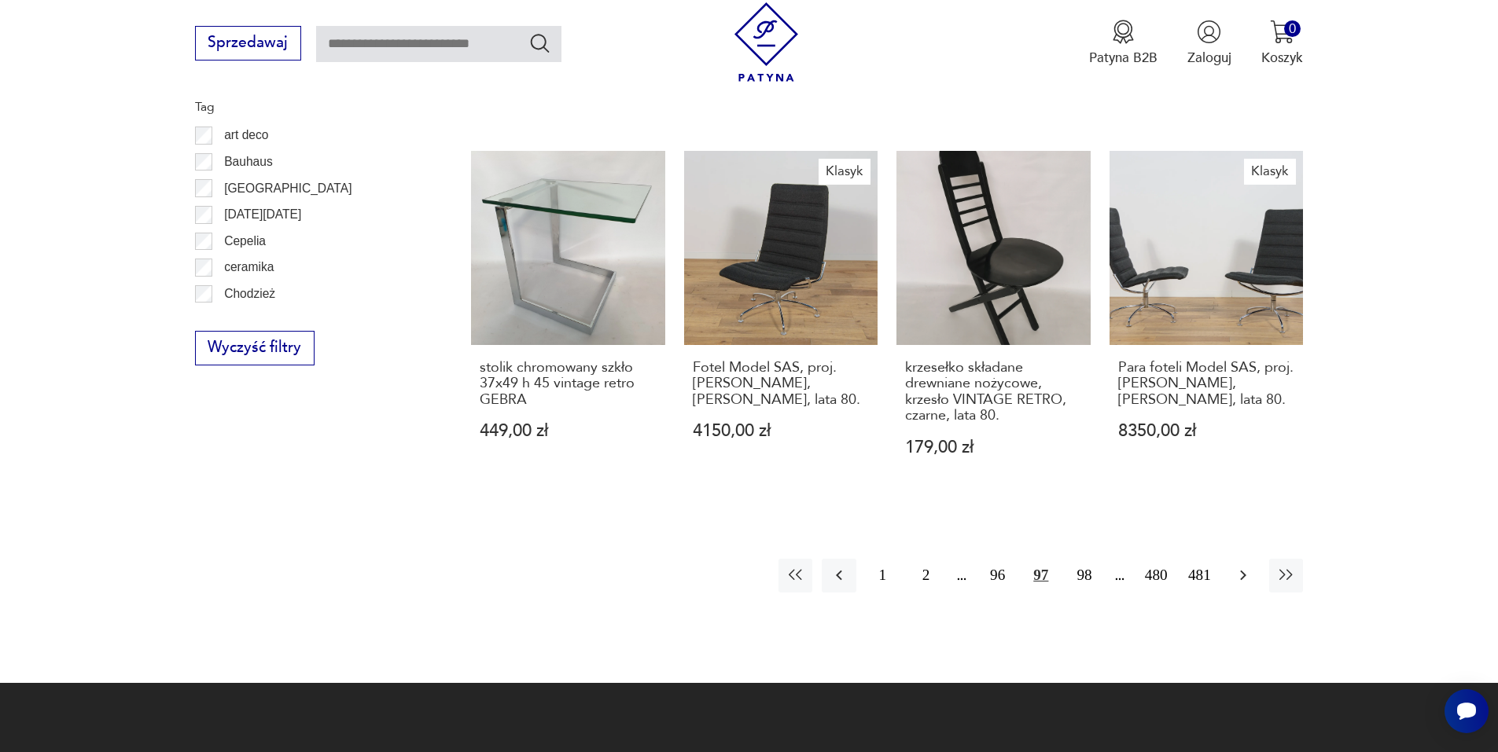
click at [1240, 572] on button "button" at bounding box center [1243, 576] width 34 height 34
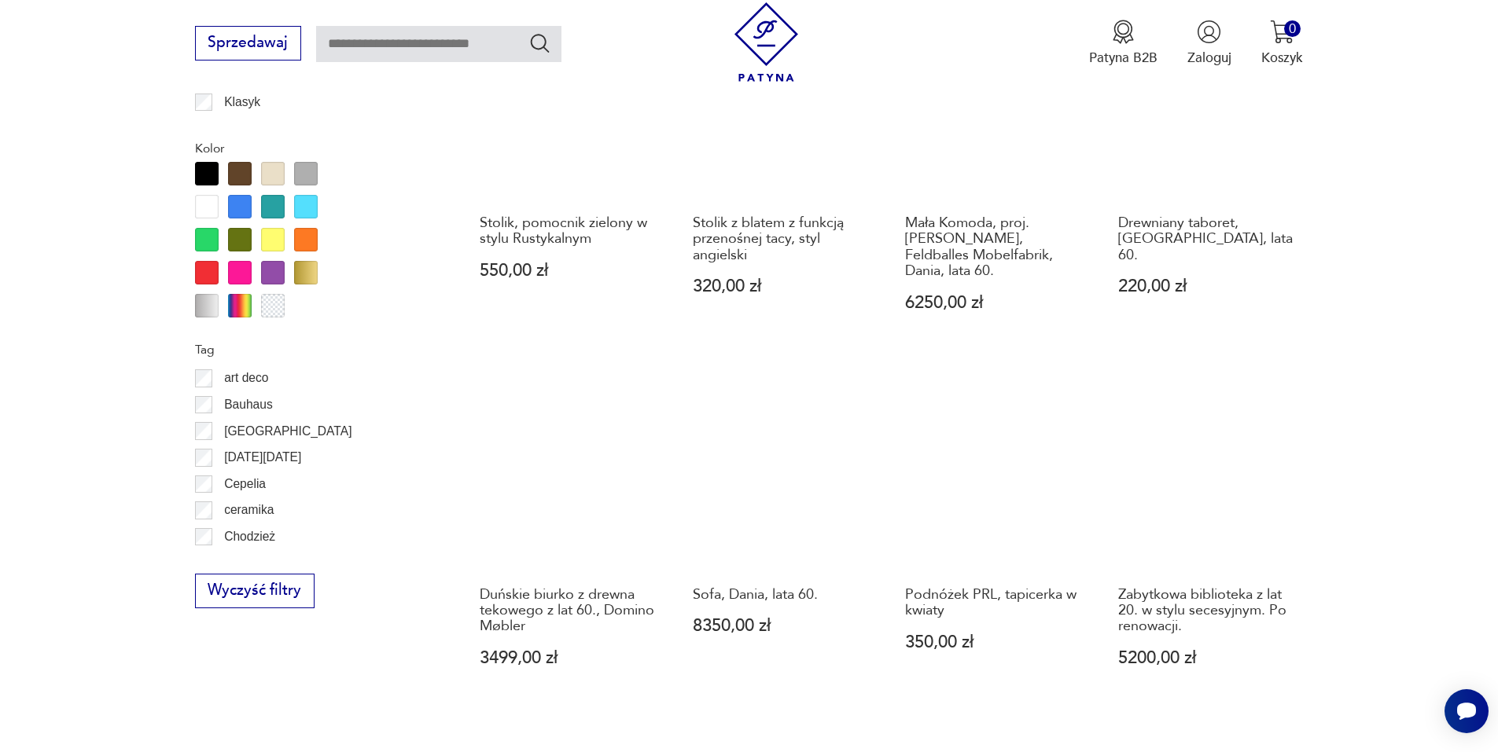
scroll to position [1624, 0]
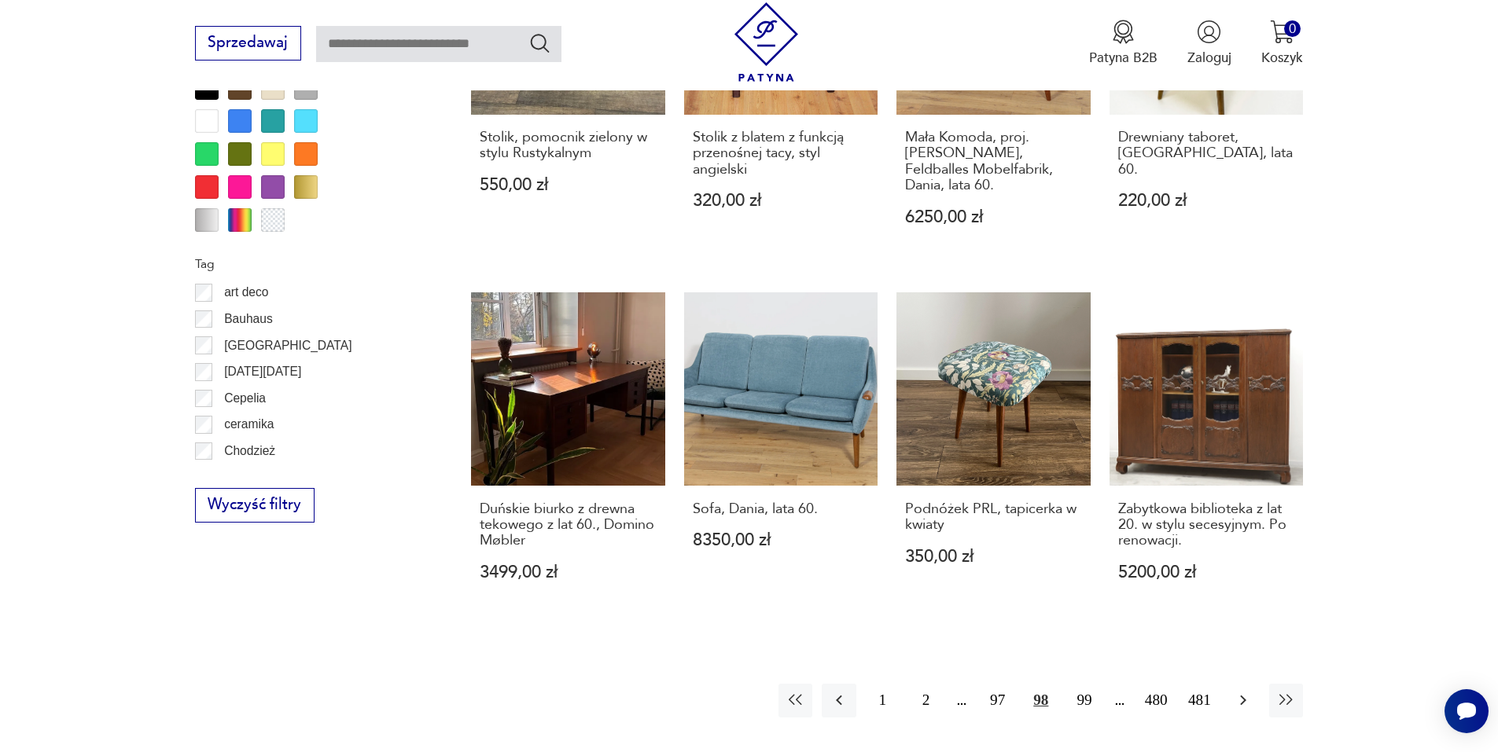
click at [1232, 684] on button "button" at bounding box center [1243, 701] width 34 height 34
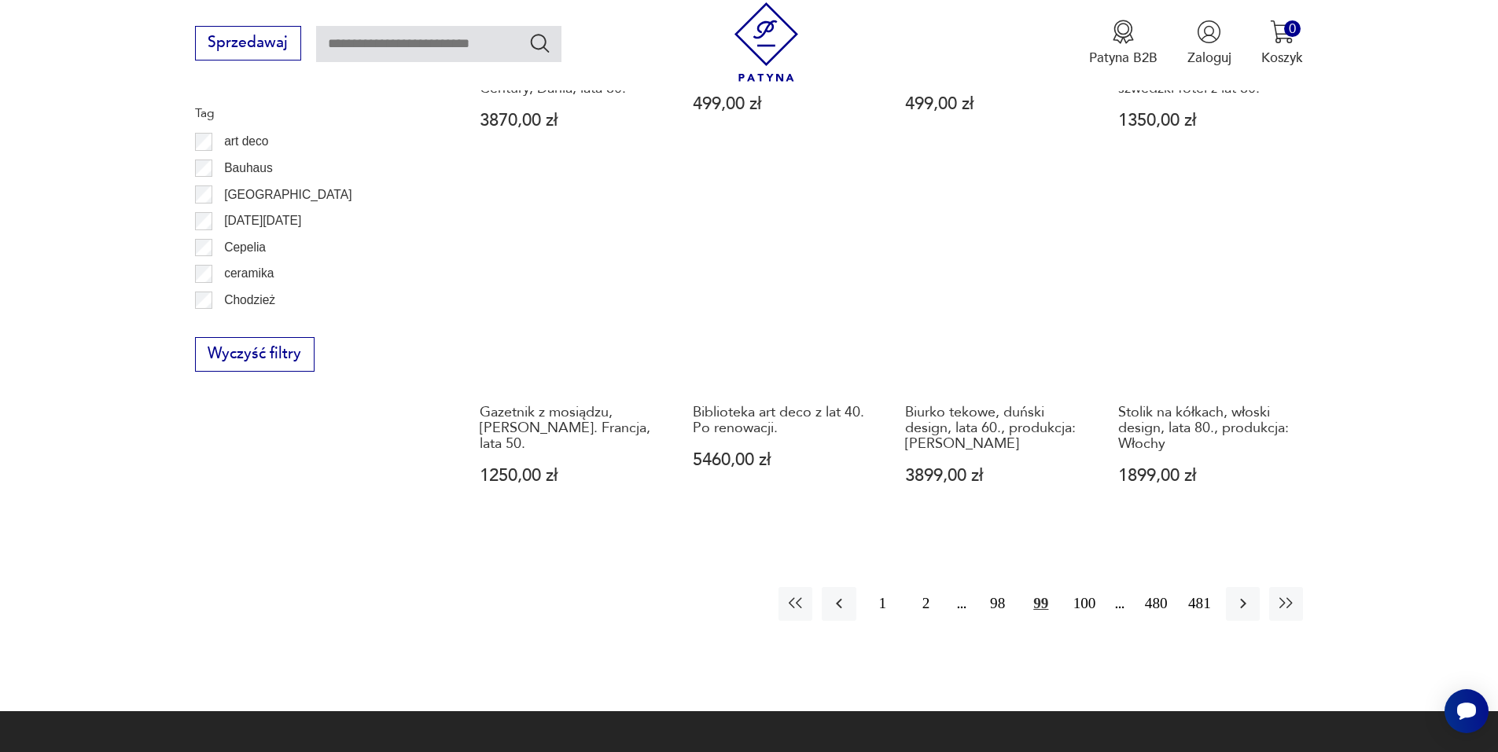
scroll to position [1782, 0]
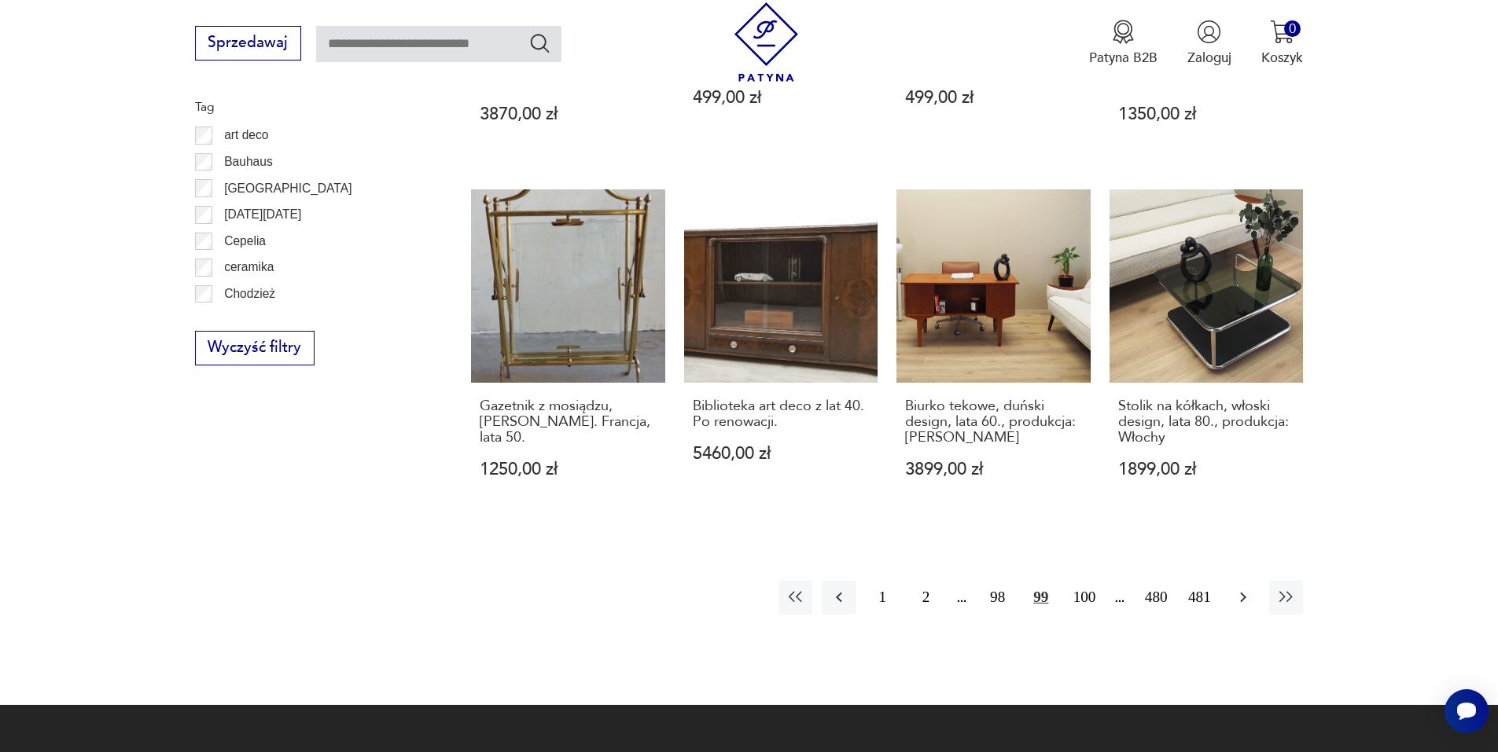
click at [1245, 588] on icon "button" at bounding box center [1243, 597] width 19 height 19
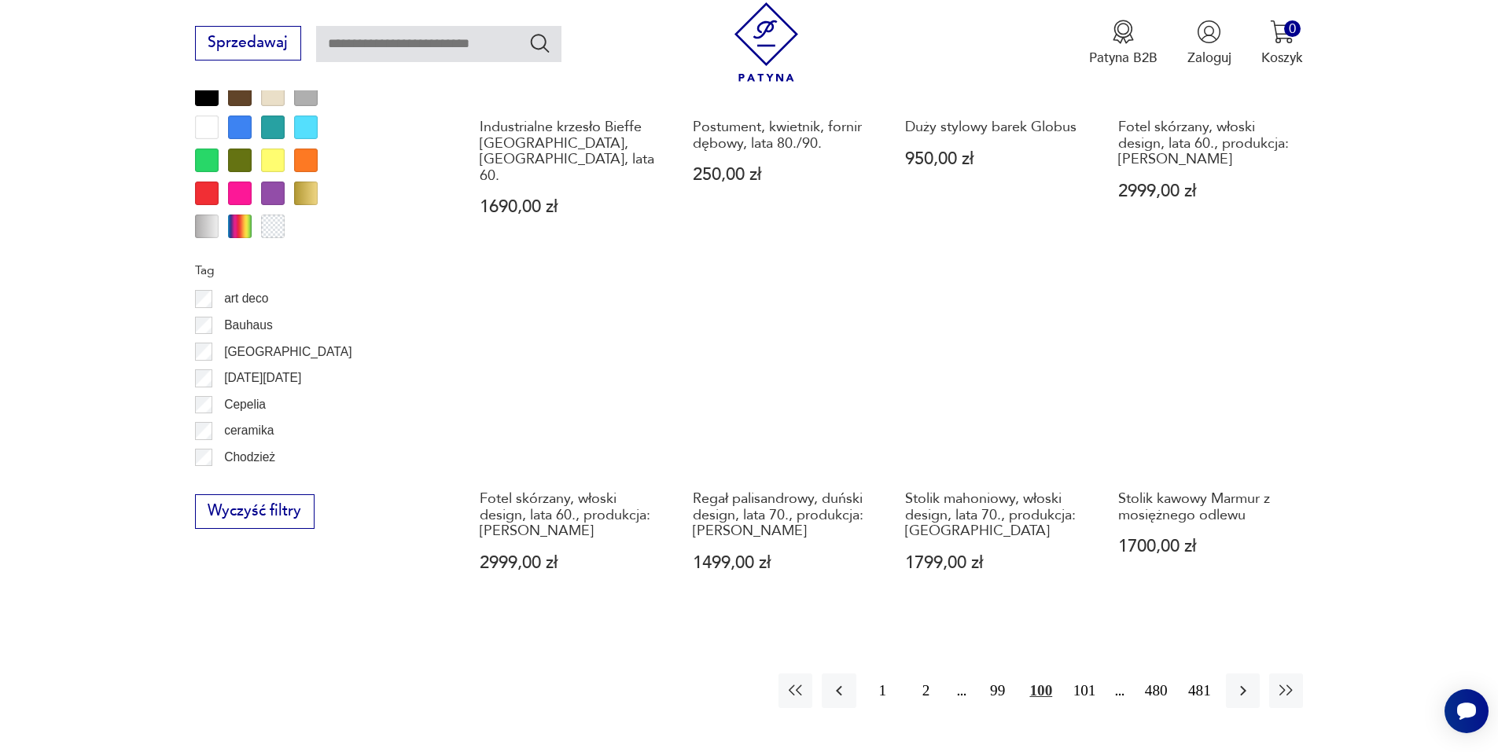
scroll to position [1624, 0]
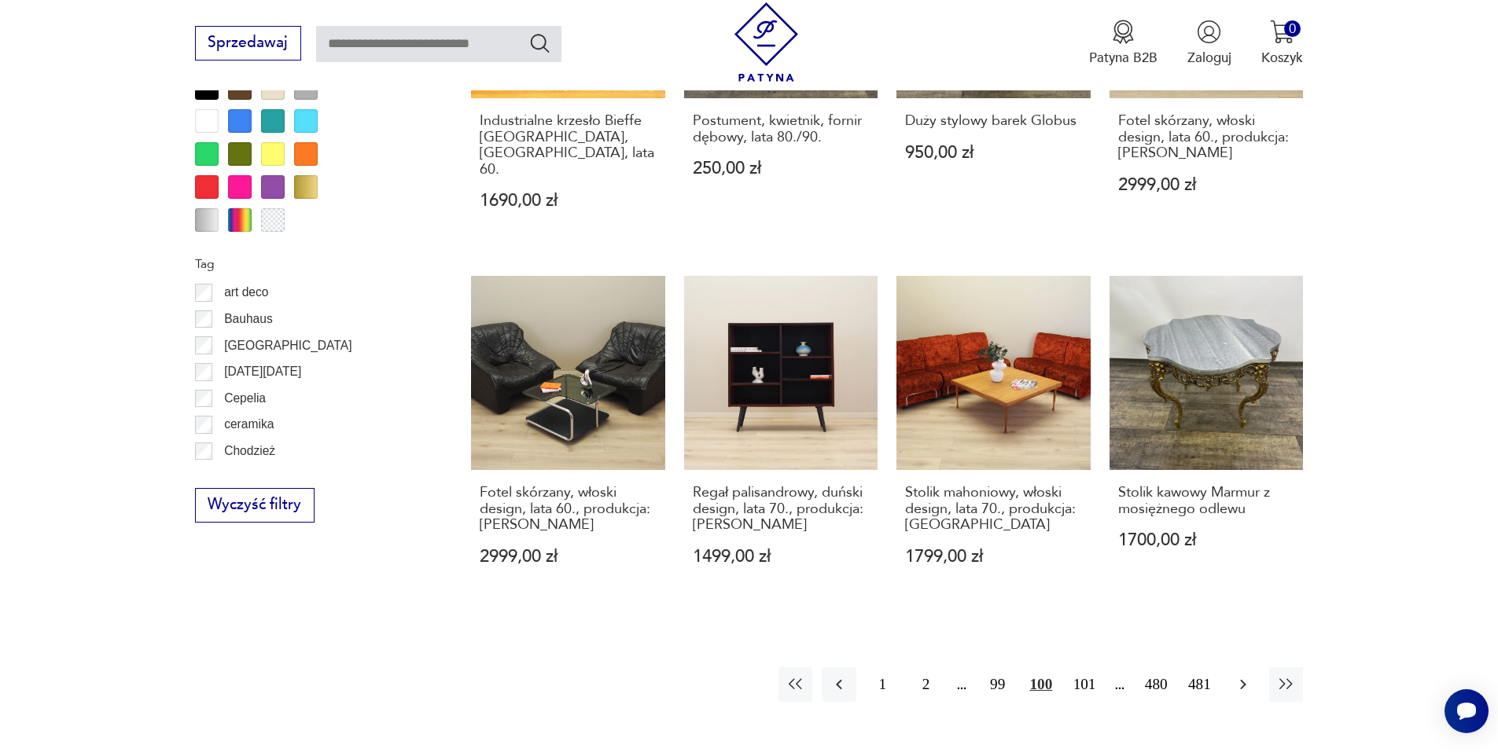
click at [1236, 675] on icon "button" at bounding box center [1243, 684] width 19 height 19
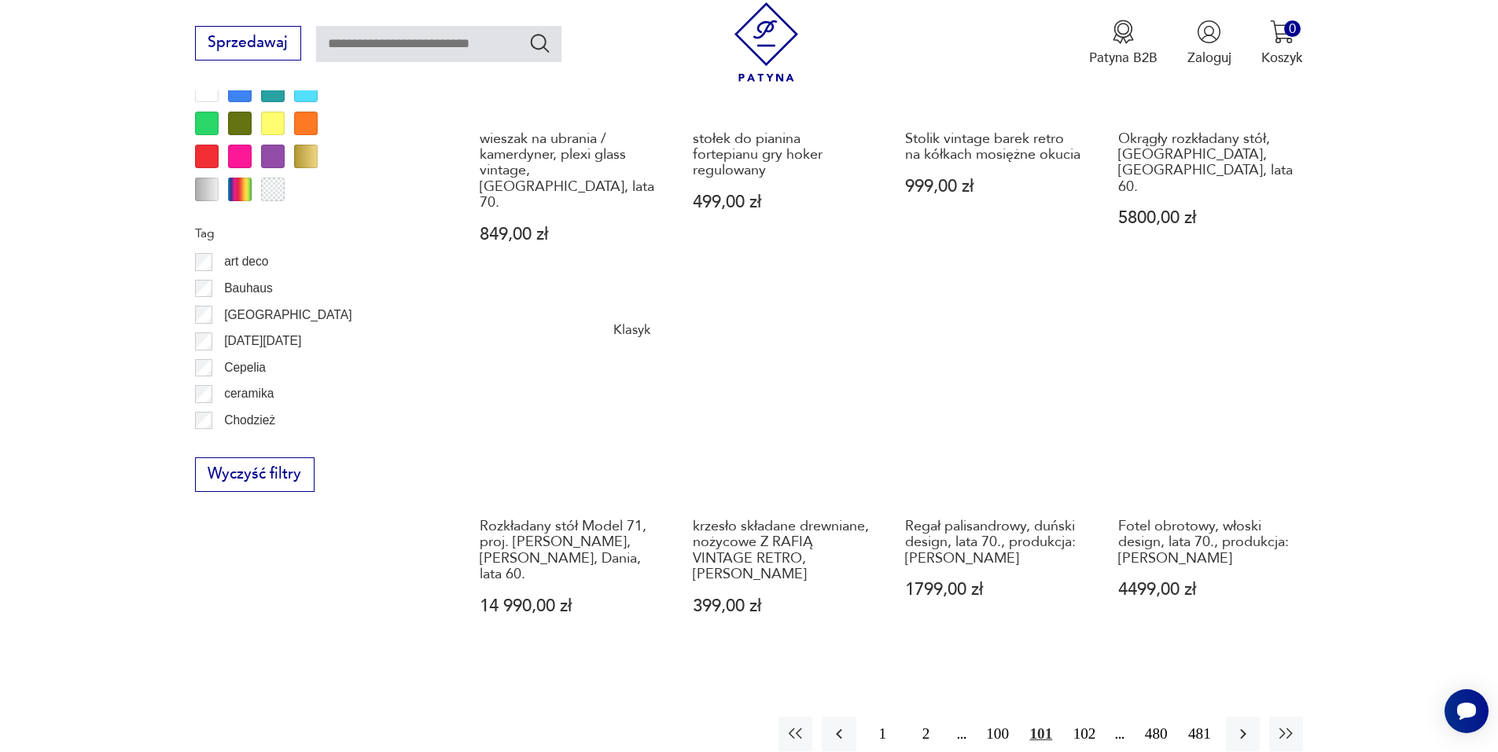
scroll to position [1782, 0]
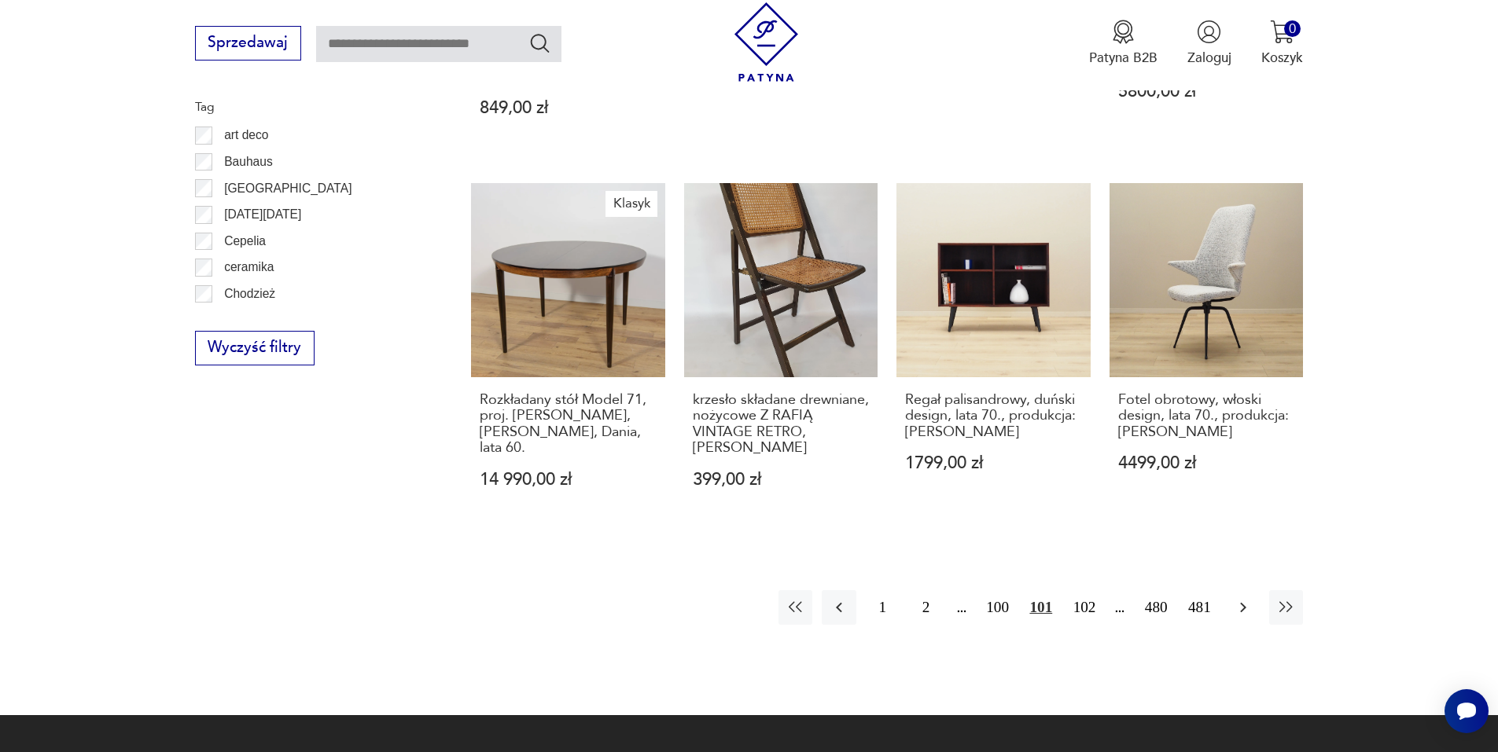
click at [1240, 598] on icon "button" at bounding box center [1243, 607] width 19 height 19
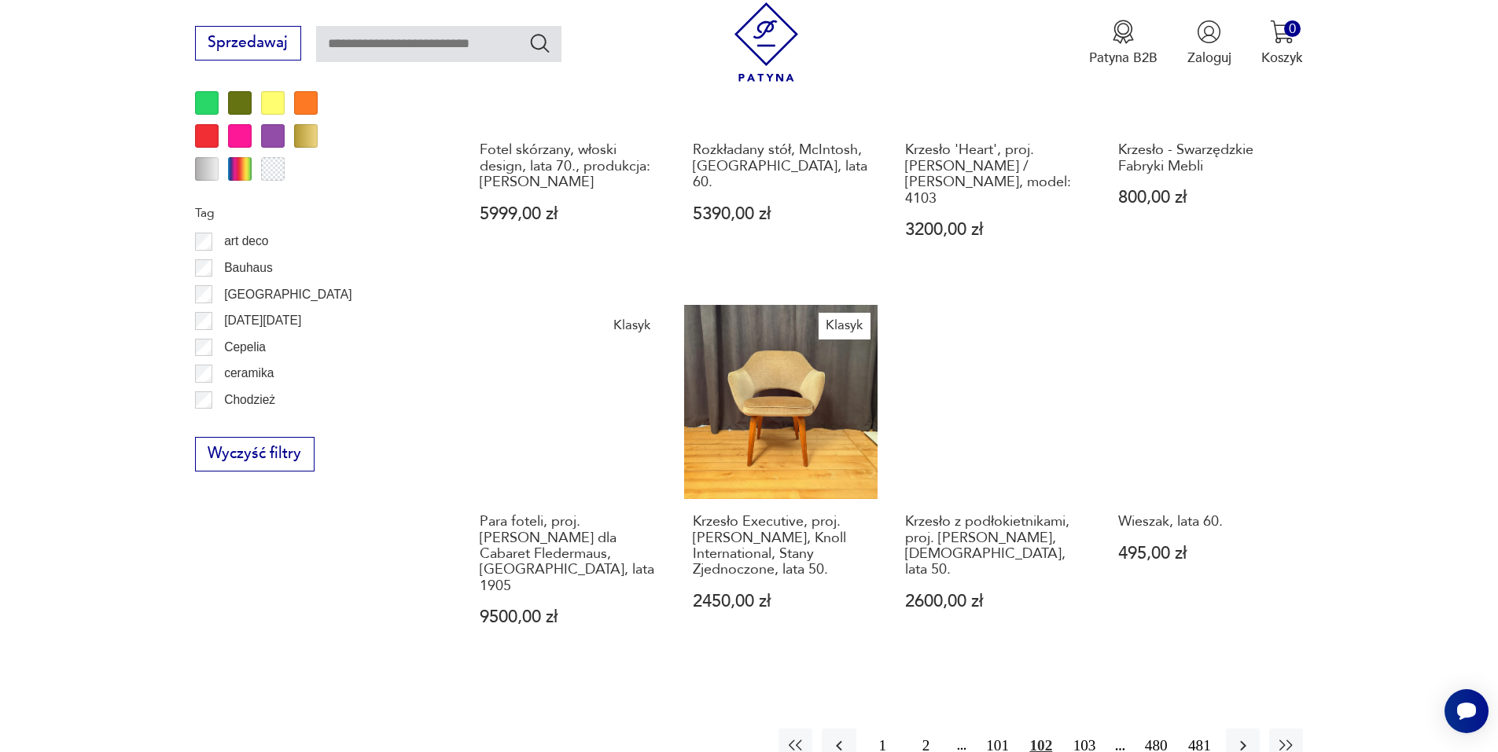
scroll to position [1782, 0]
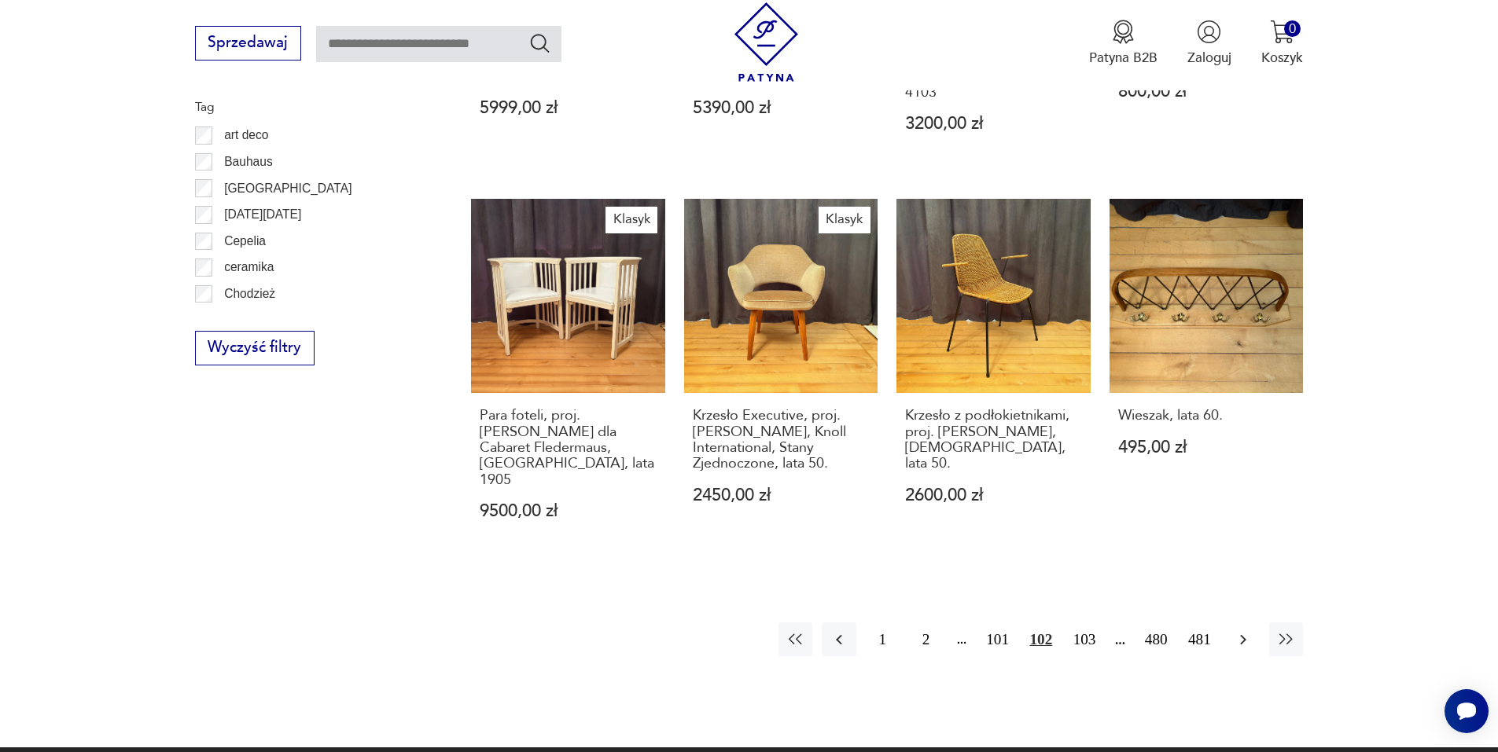
click at [1245, 631] on icon "button" at bounding box center [1243, 640] width 19 height 19
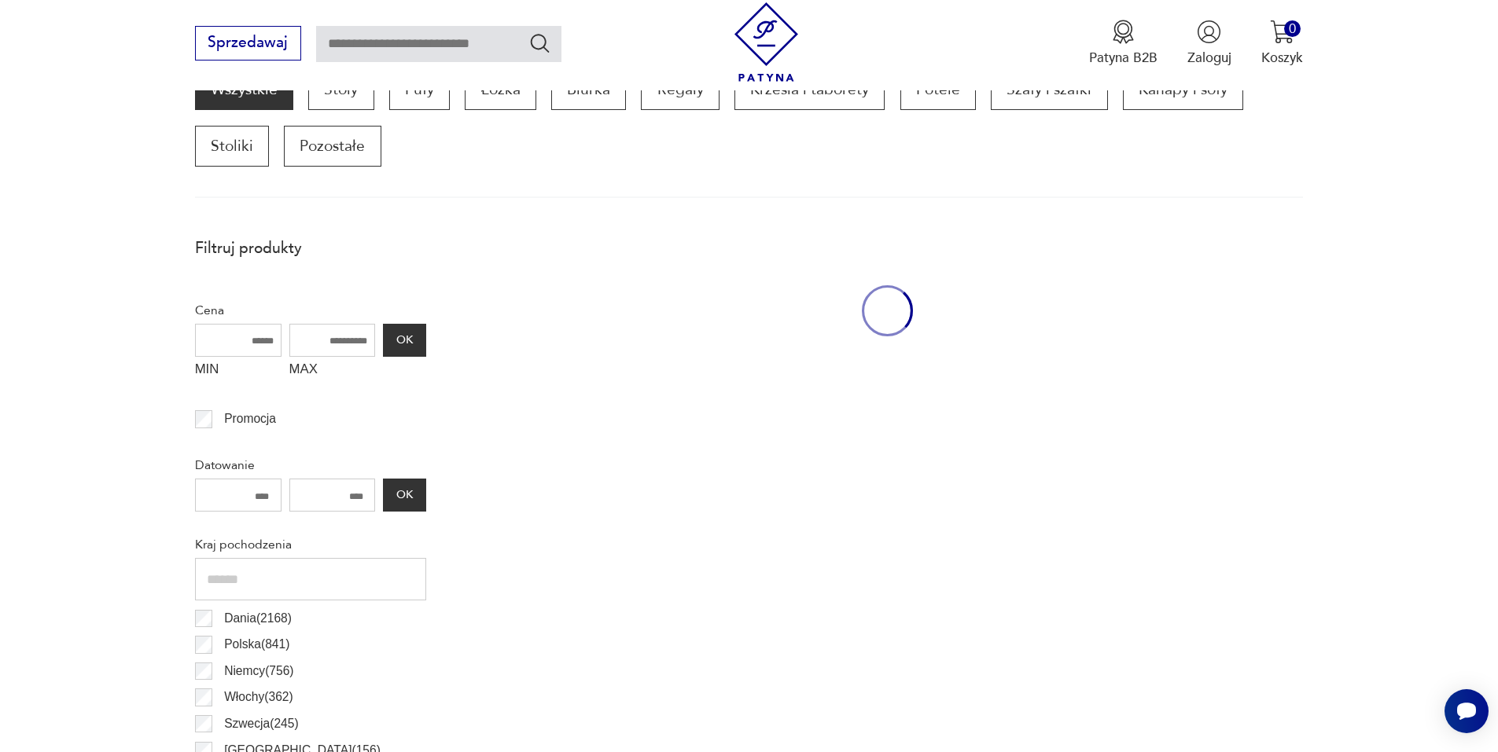
scroll to position [524, 0]
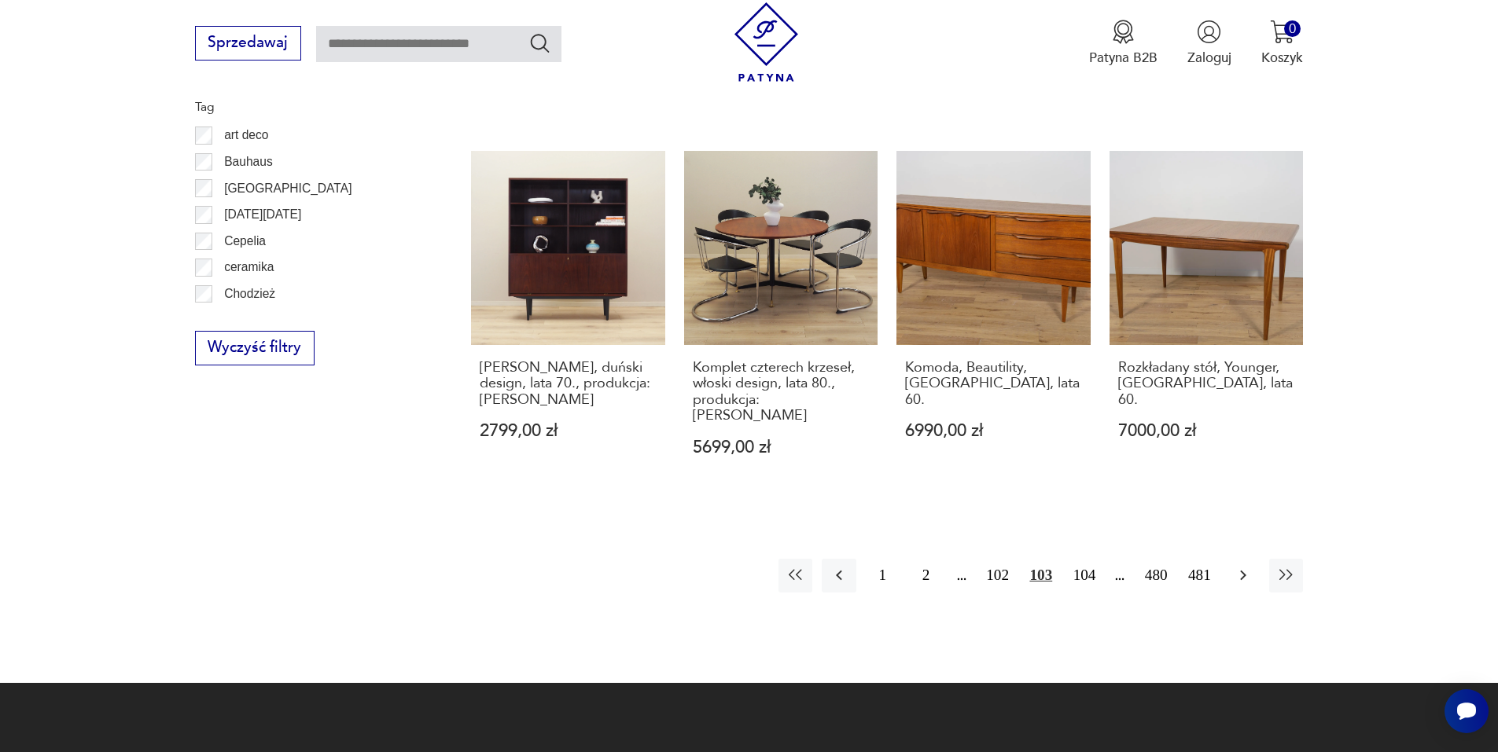
click at [1235, 566] on icon "button" at bounding box center [1243, 575] width 19 height 19
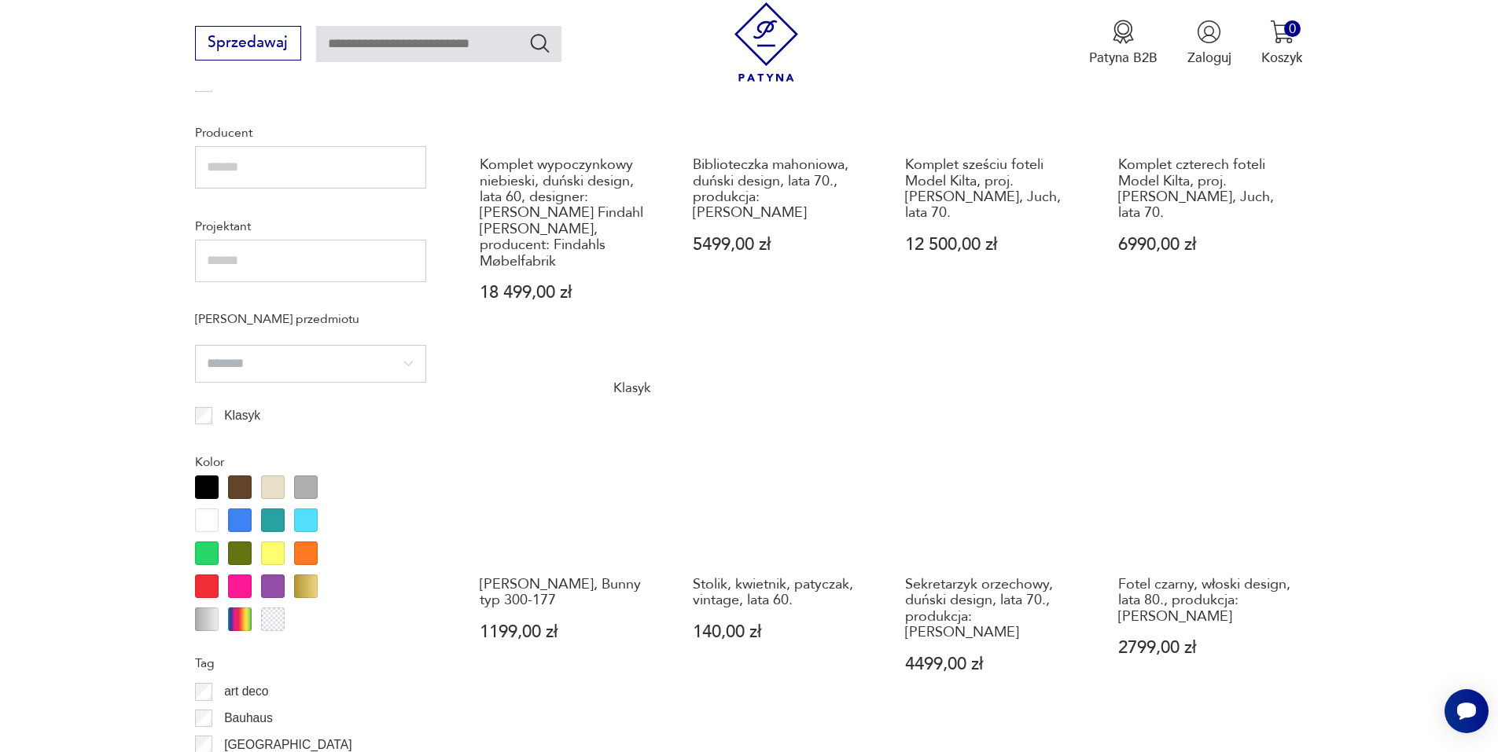
scroll to position [1231, 0]
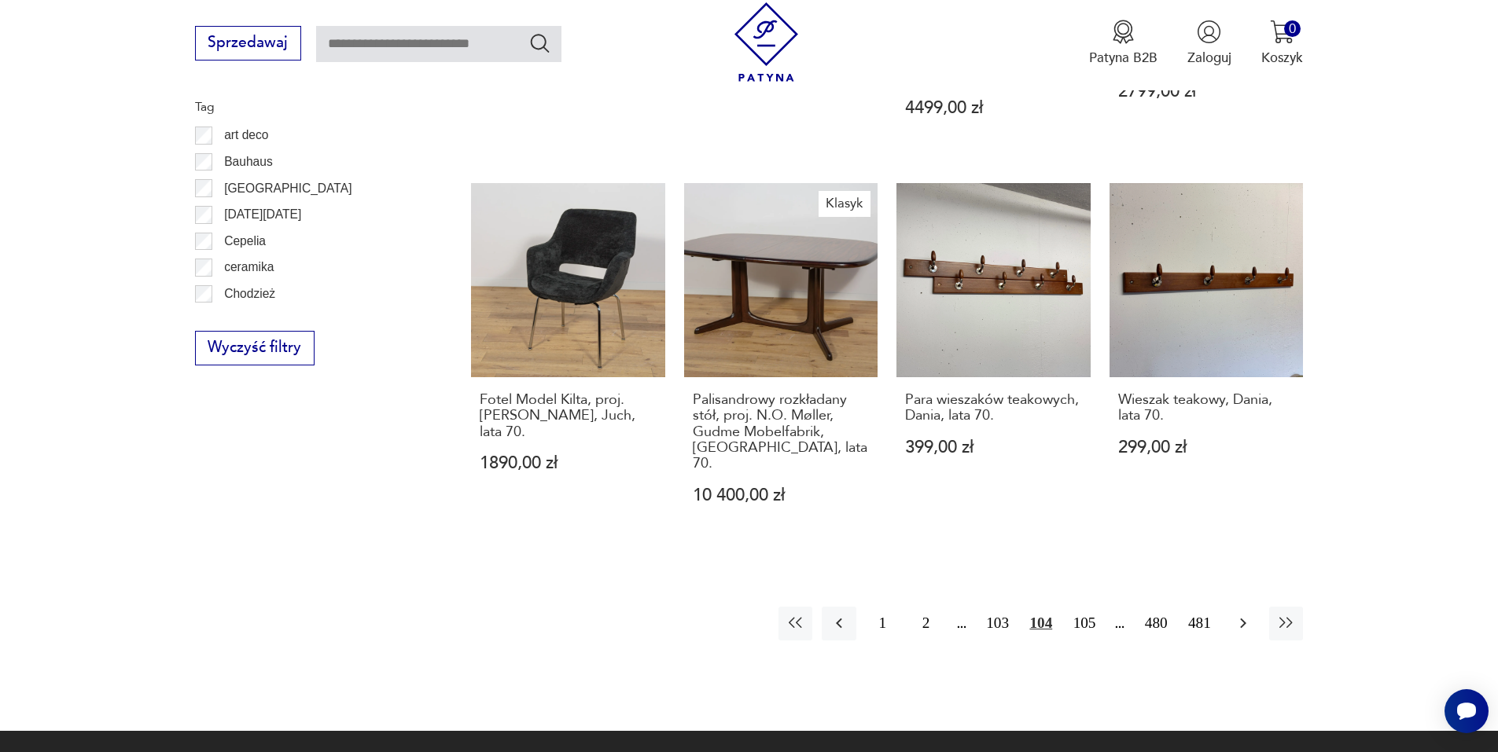
click at [1252, 607] on button "button" at bounding box center [1243, 624] width 34 height 34
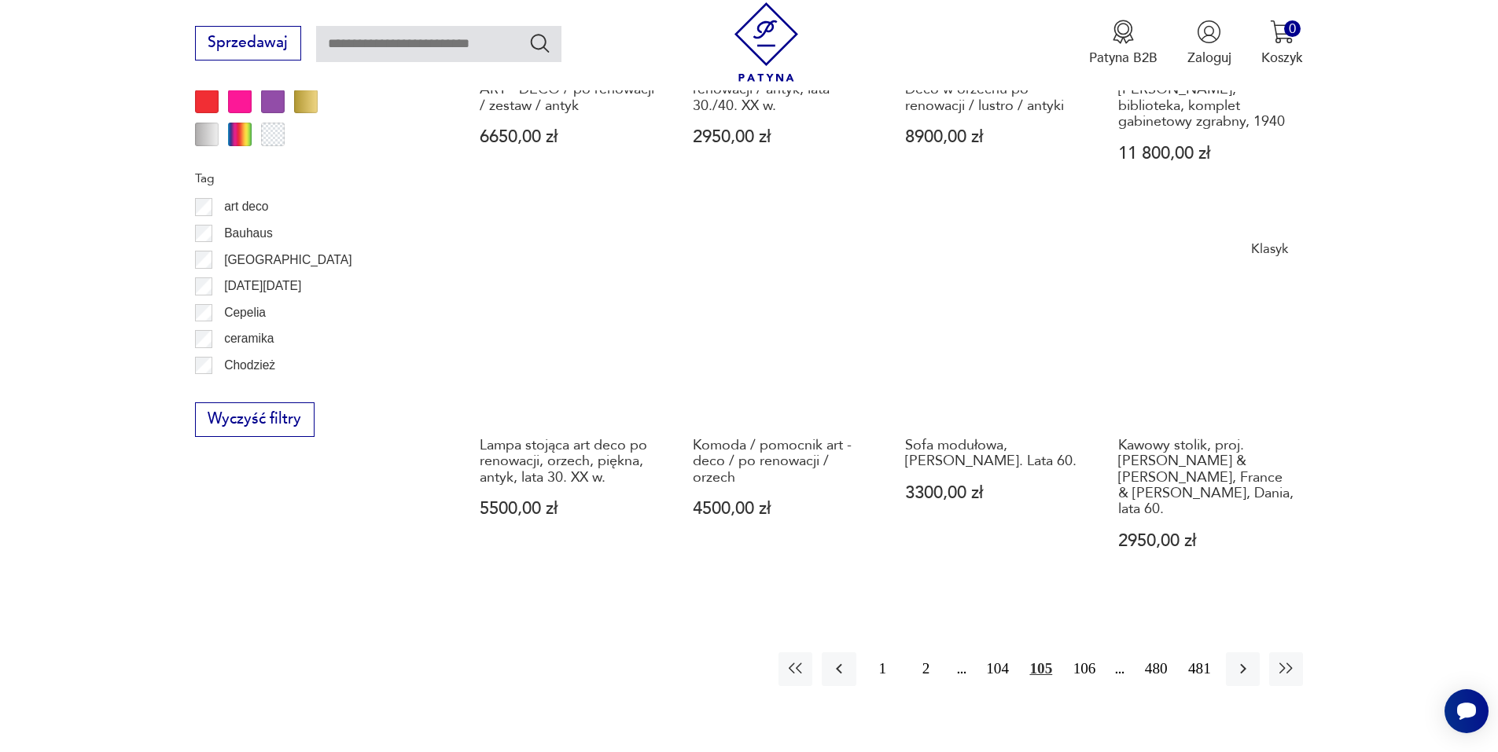
scroll to position [1782, 0]
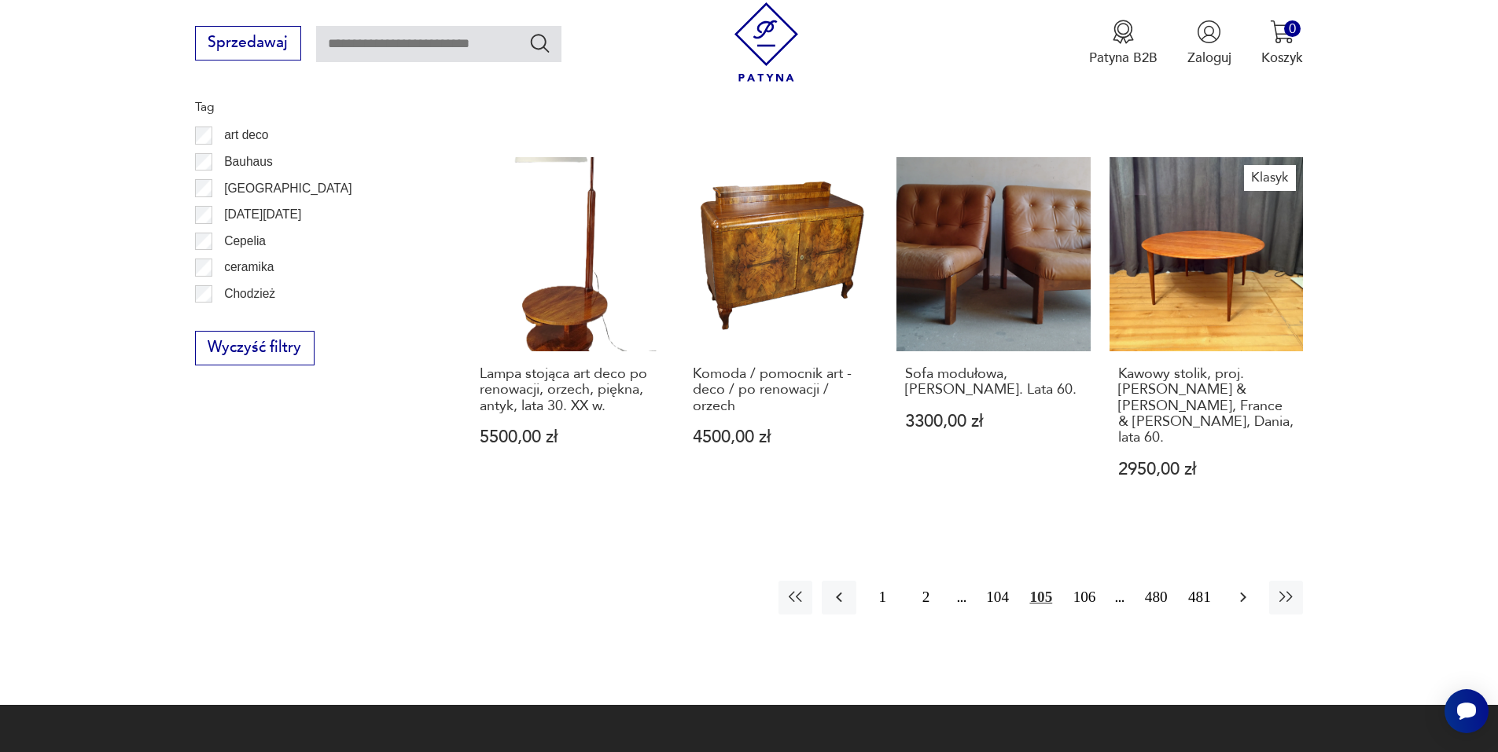
click at [1240, 588] on icon "button" at bounding box center [1243, 597] width 19 height 19
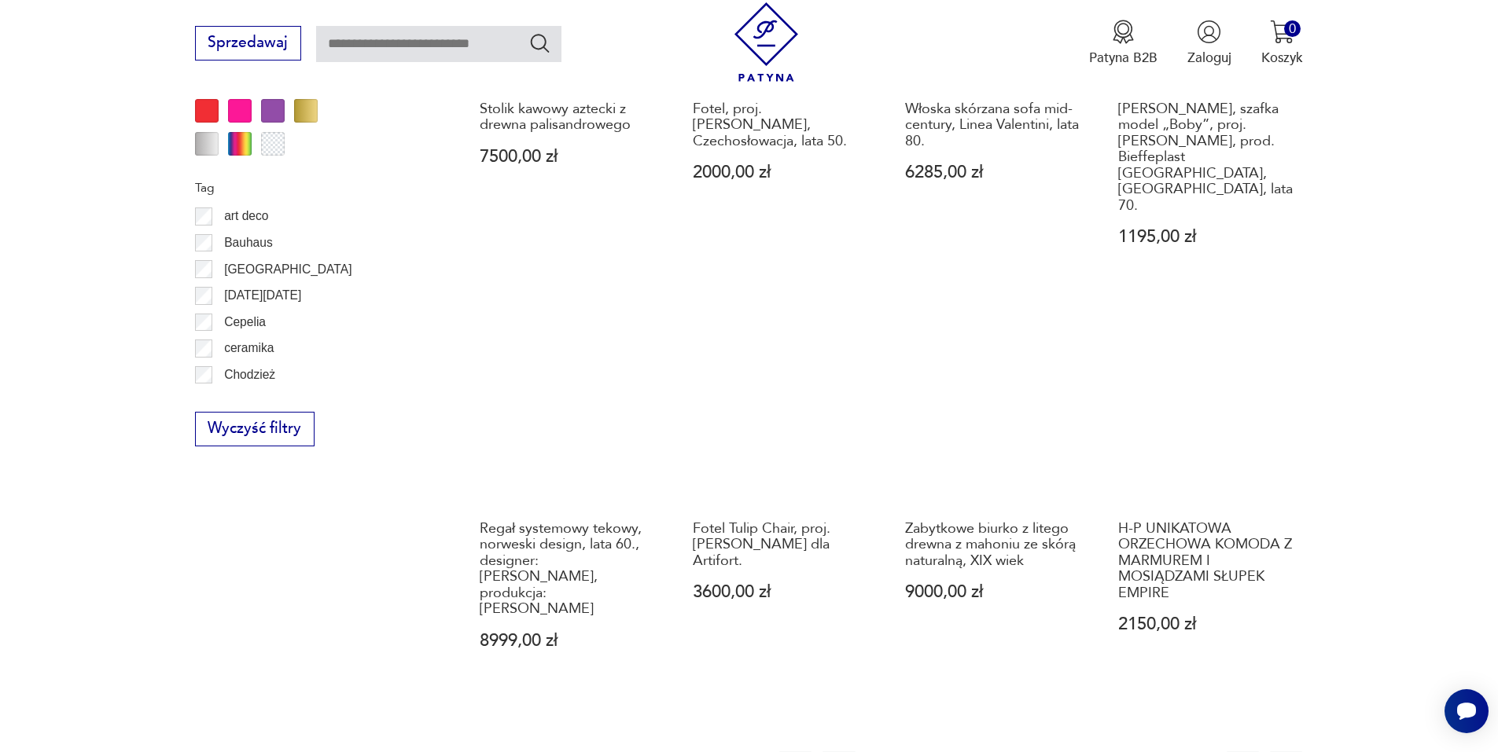
scroll to position [1703, 0]
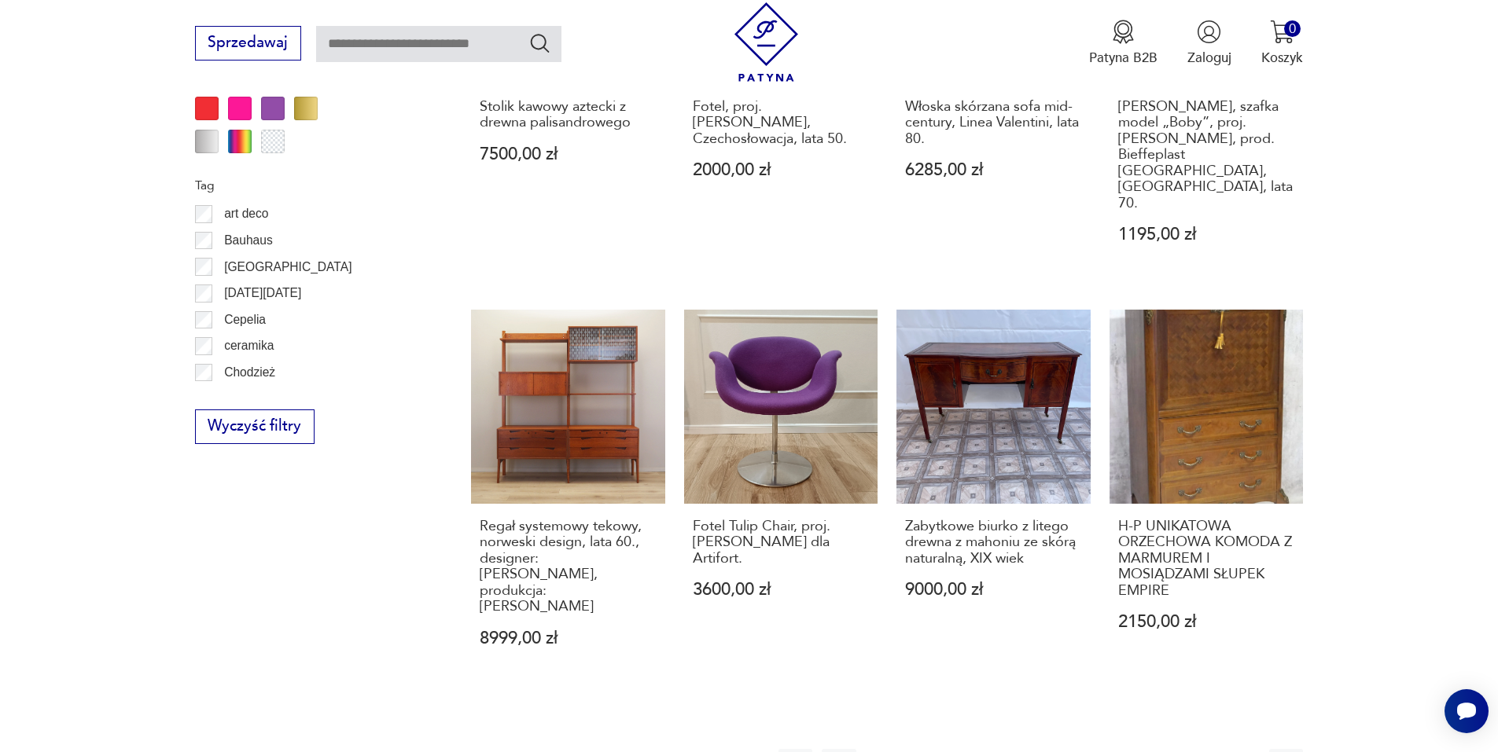
click at [1235, 752] on icon "button" at bounding box center [1243, 766] width 19 height 19
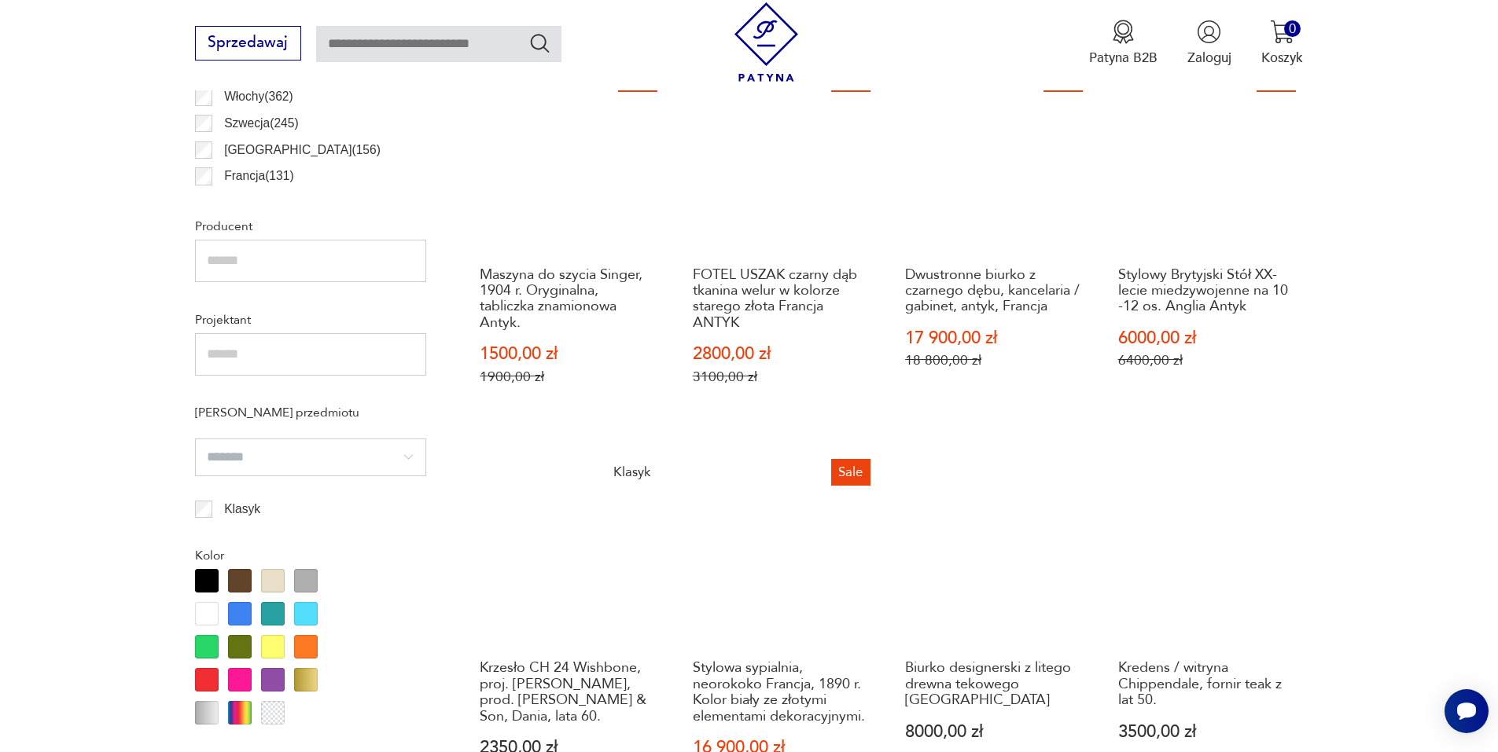
scroll to position [1153, 0]
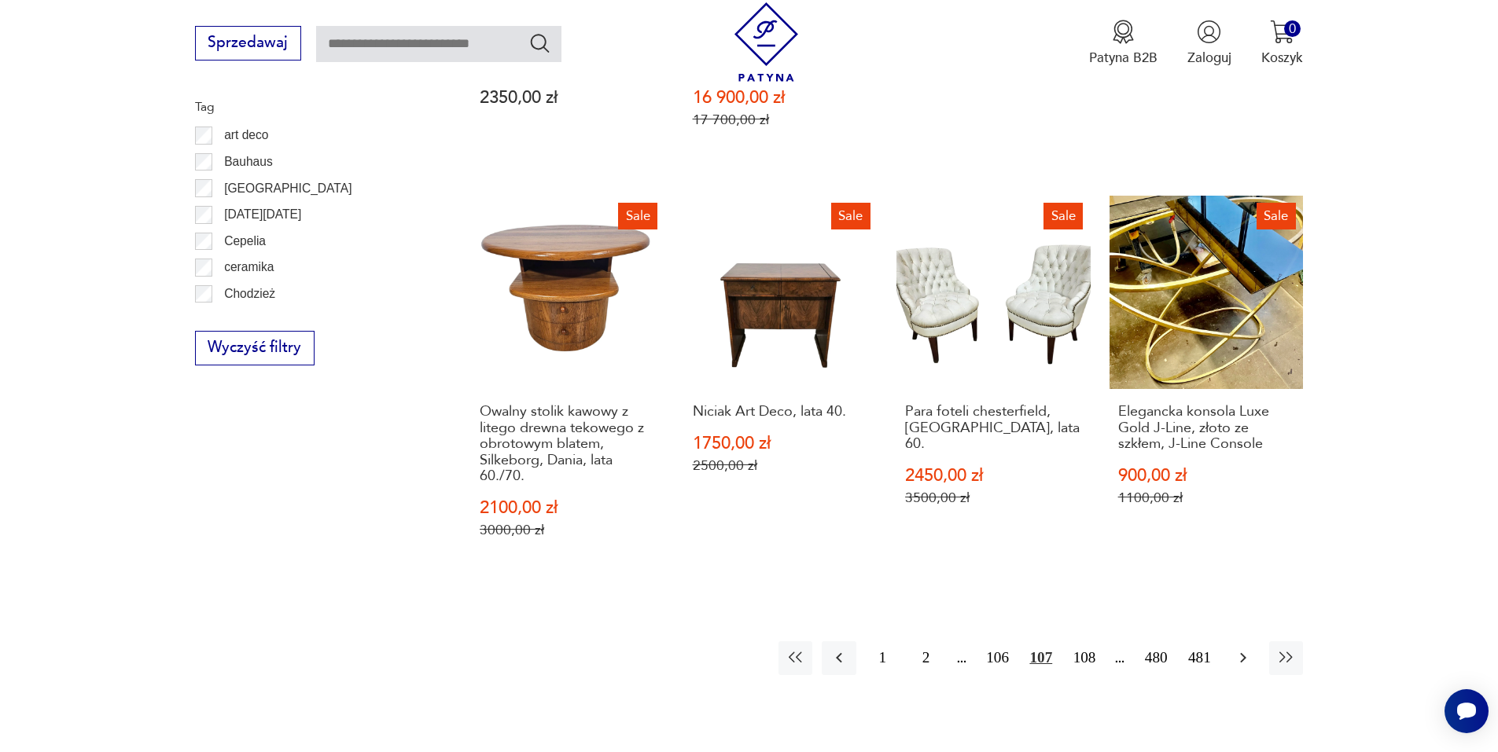
click at [1241, 653] on icon "button" at bounding box center [1243, 658] width 6 height 10
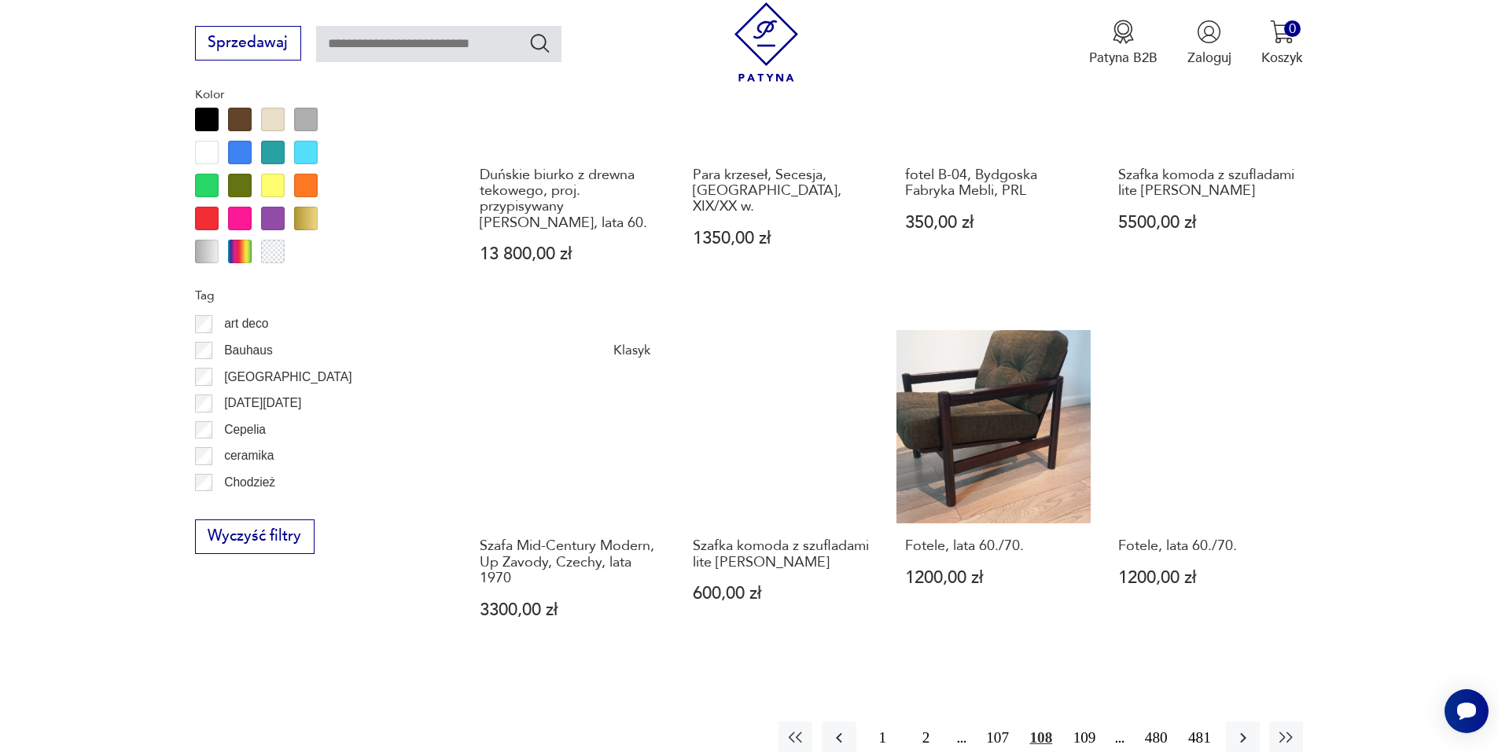
scroll to position [1624, 0]
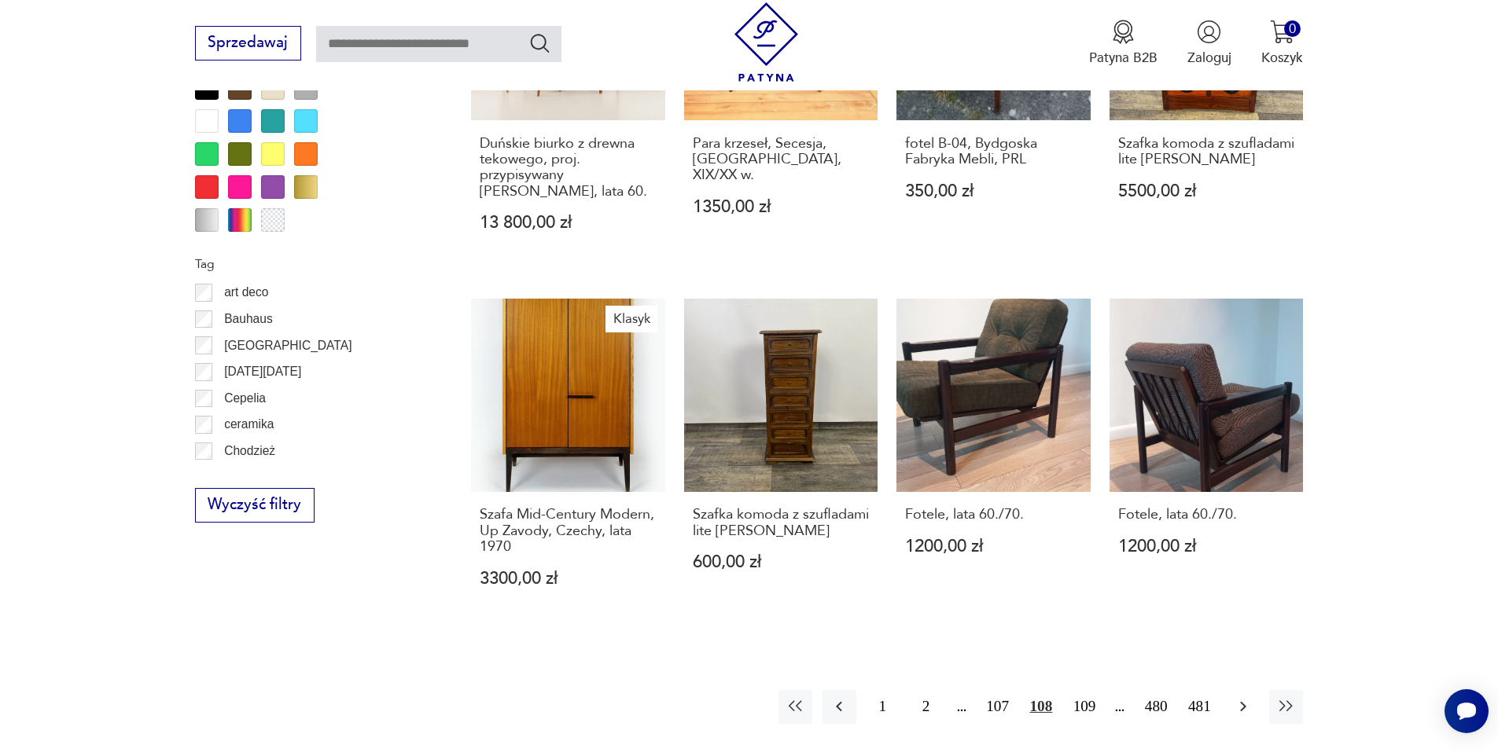
click at [1241, 701] on icon "button" at bounding box center [1243, 706] width 19 height 19
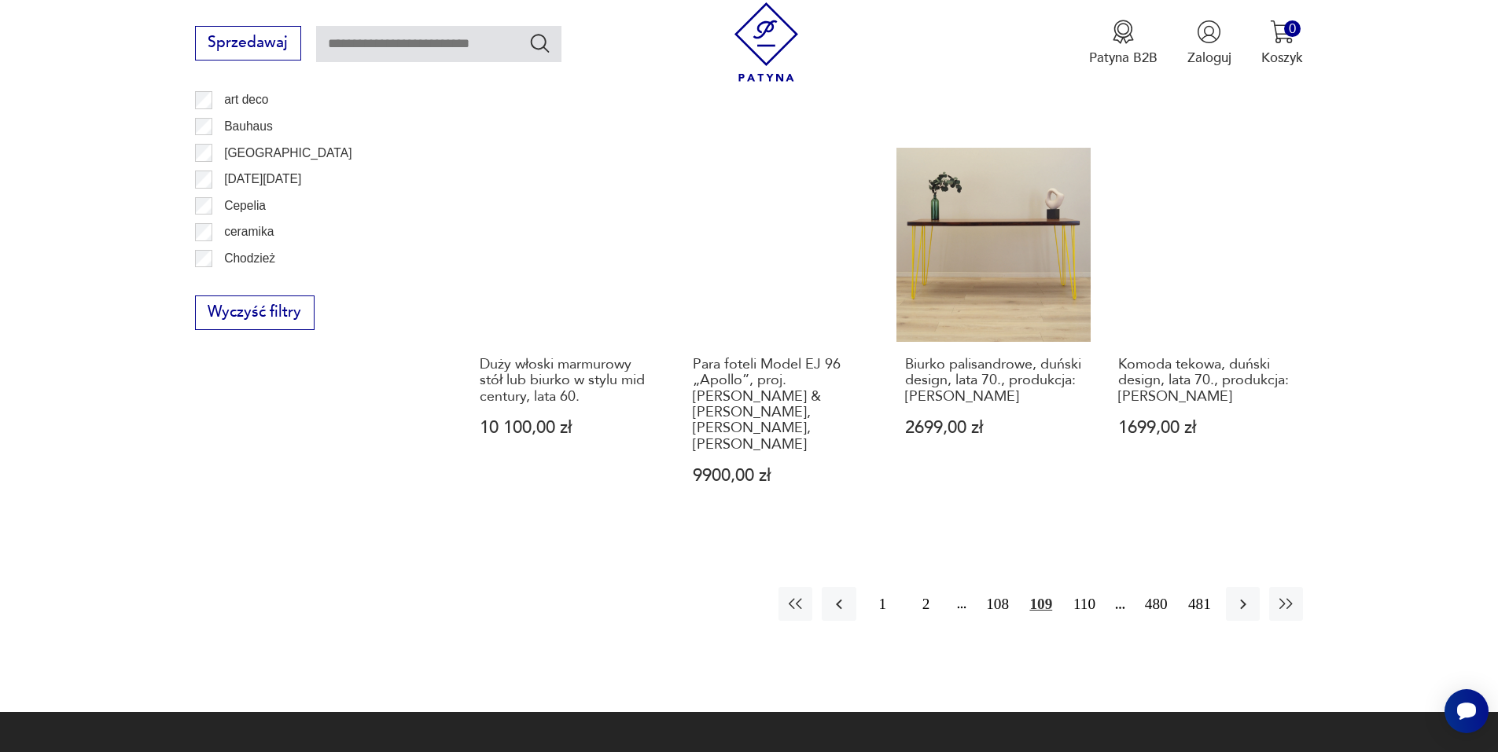
scroll to position [1860, 0]
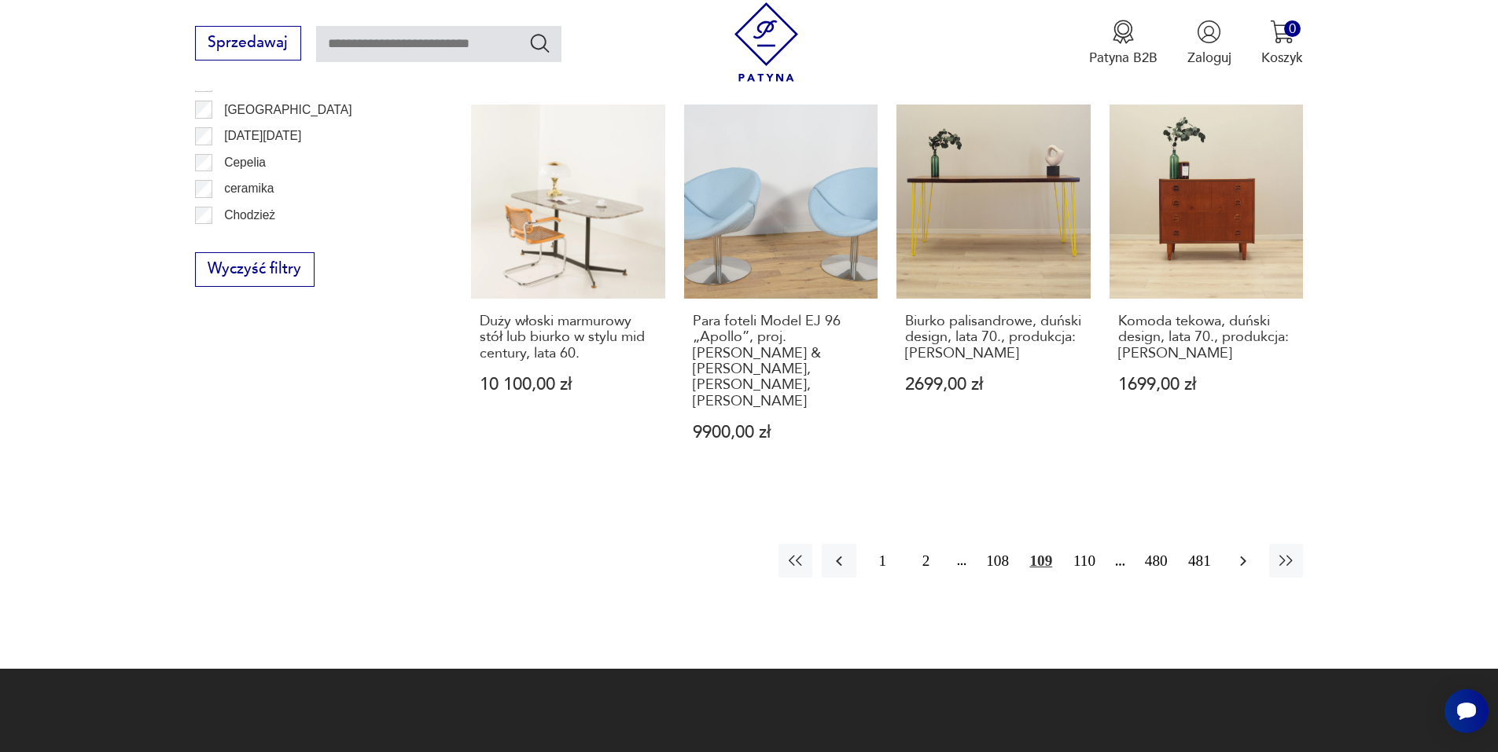
click at [1234, 544] on button "button" at bounding box center [1243, 561] width 34 height 34
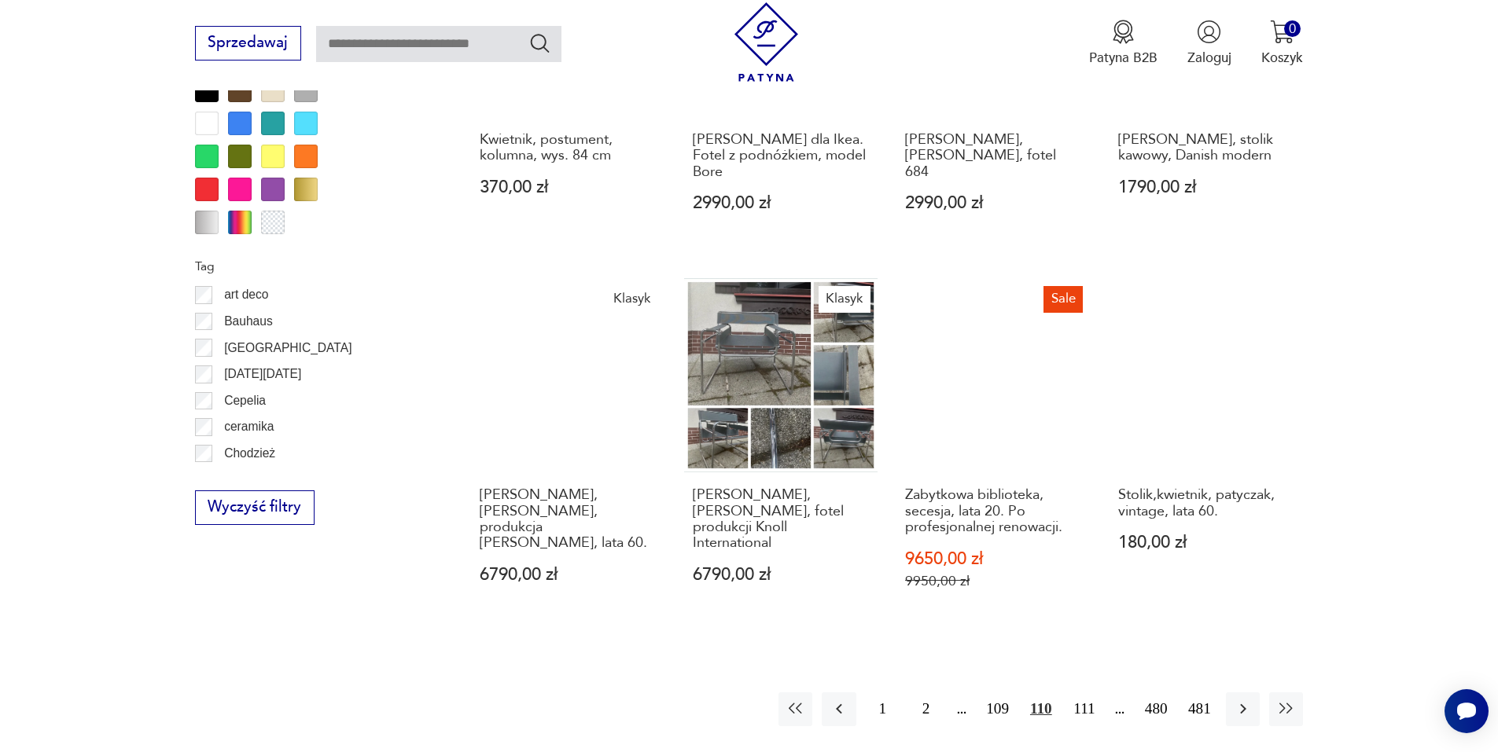
scroll to position [1624, 0]
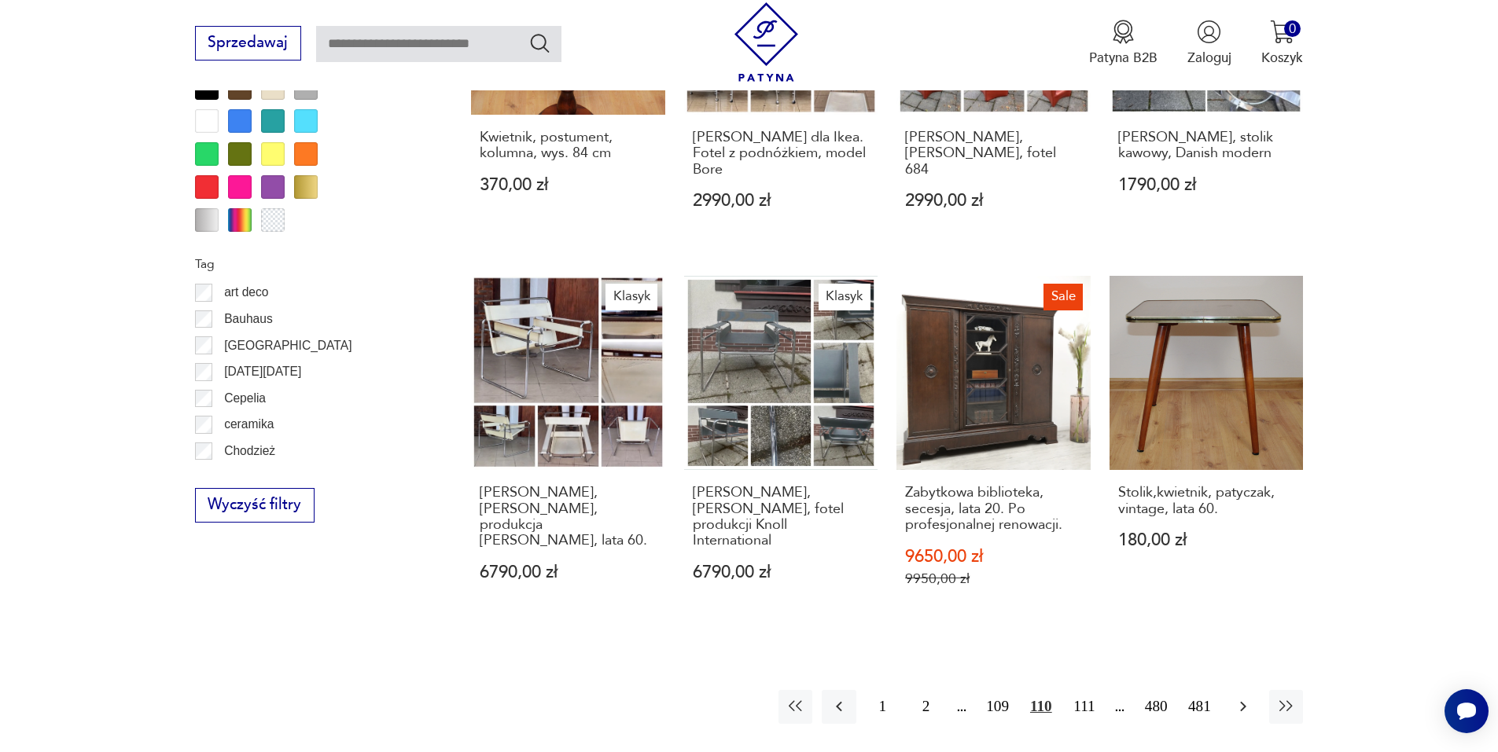
click at [1238, 697] on icon "button" at bounding box center [1243, 706] width 19 height 19
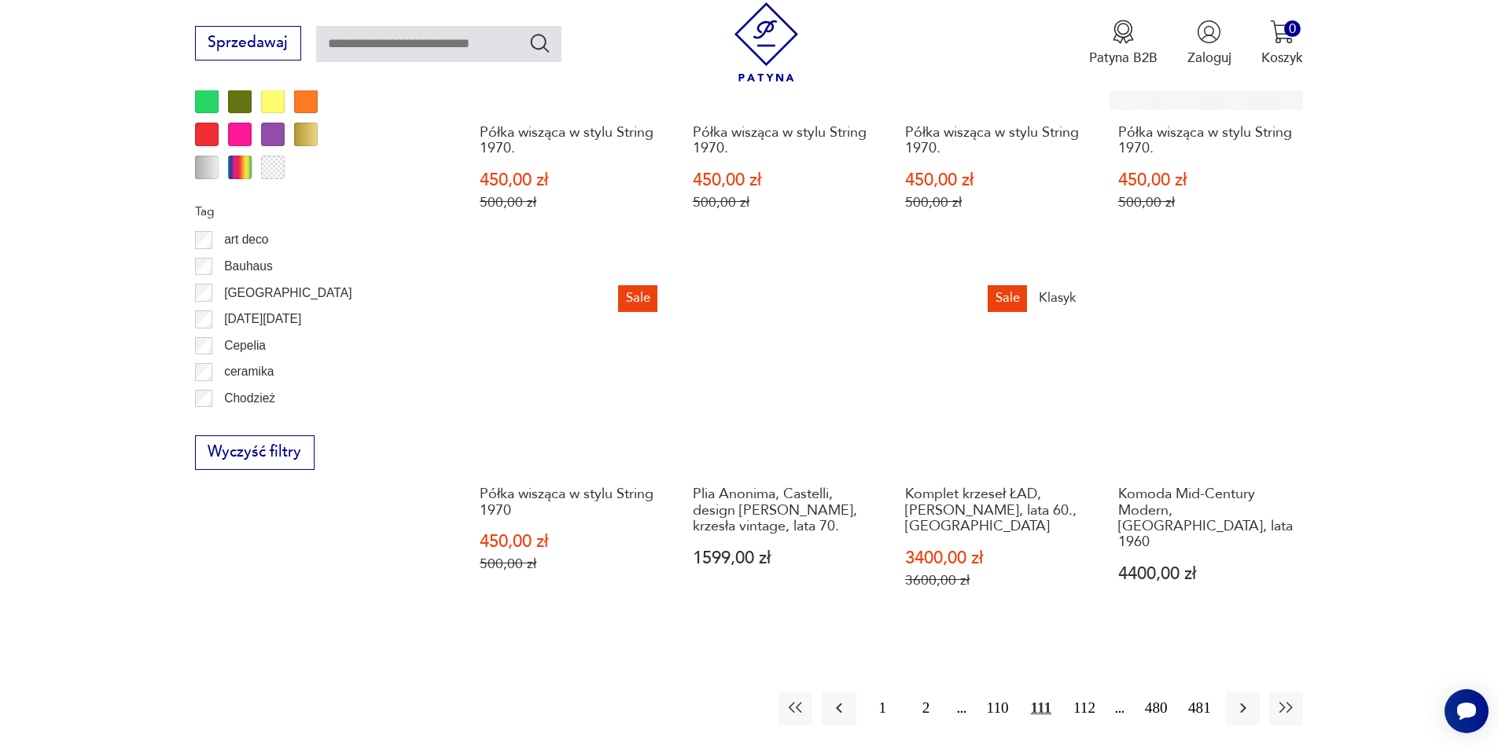
scroll to position [1703, 0]
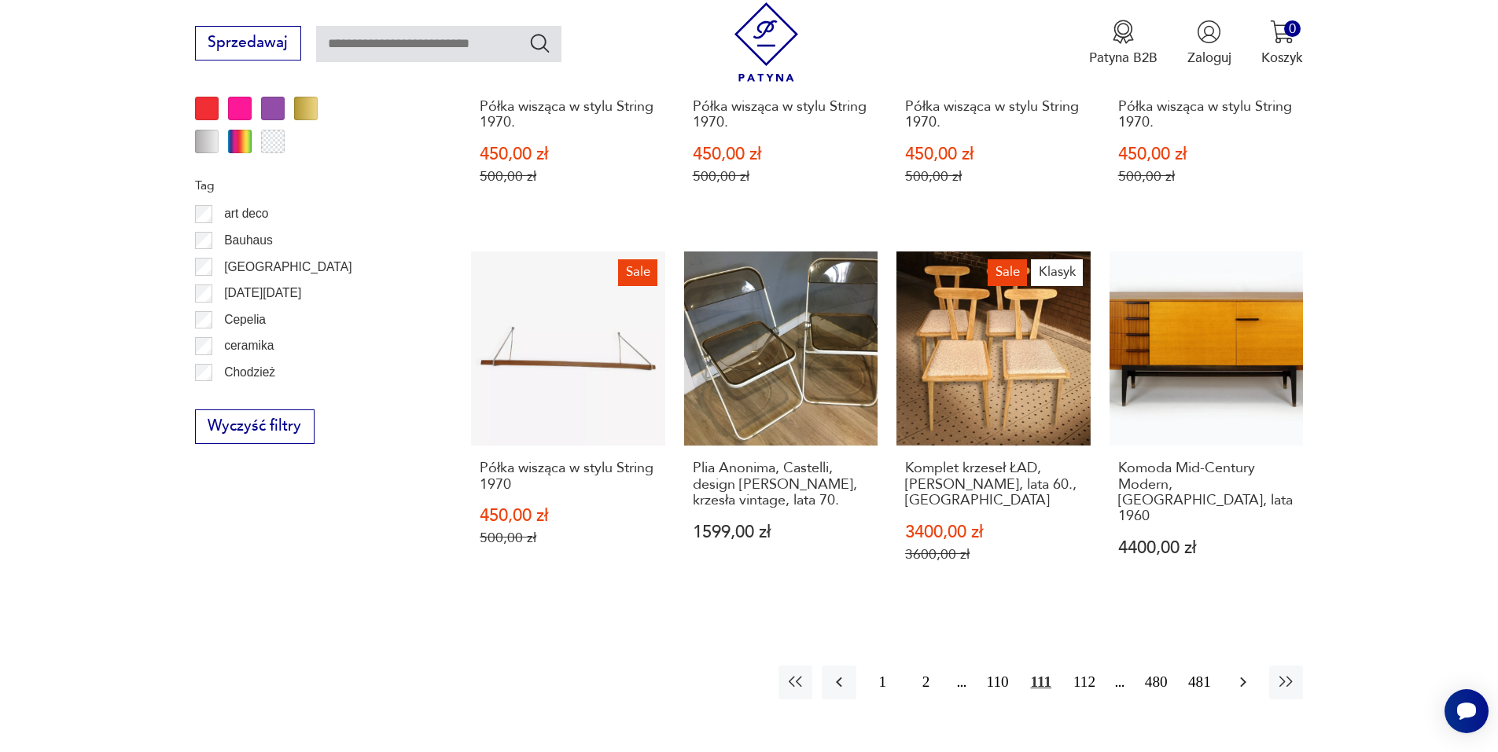
click at [1231, 666] on button "button" at bounding box center [1243, 683] width 34 height 34
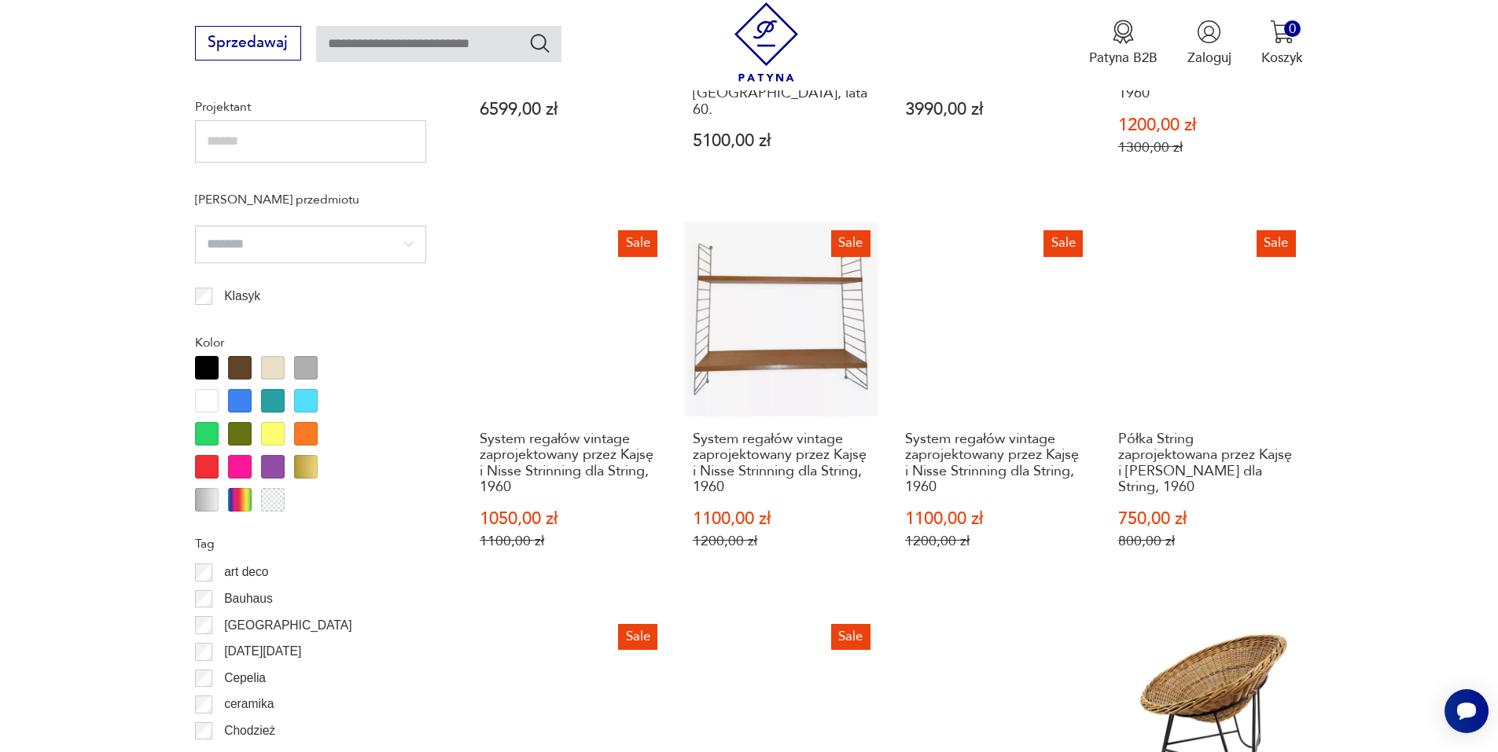
scroll to position [1388, 0]
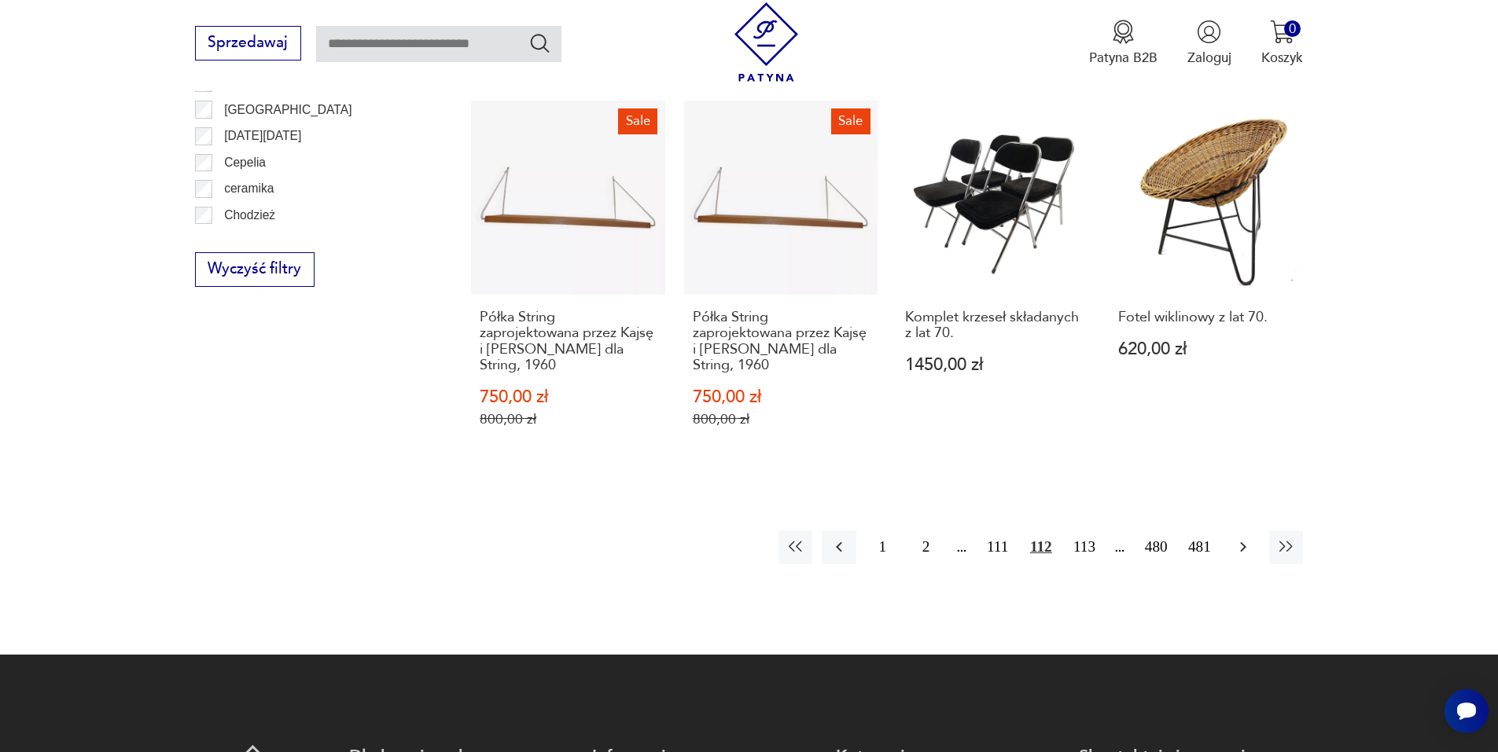
click at [1241, 550] on icon "button" at bounding box center [1243, 547] width 19 height 19
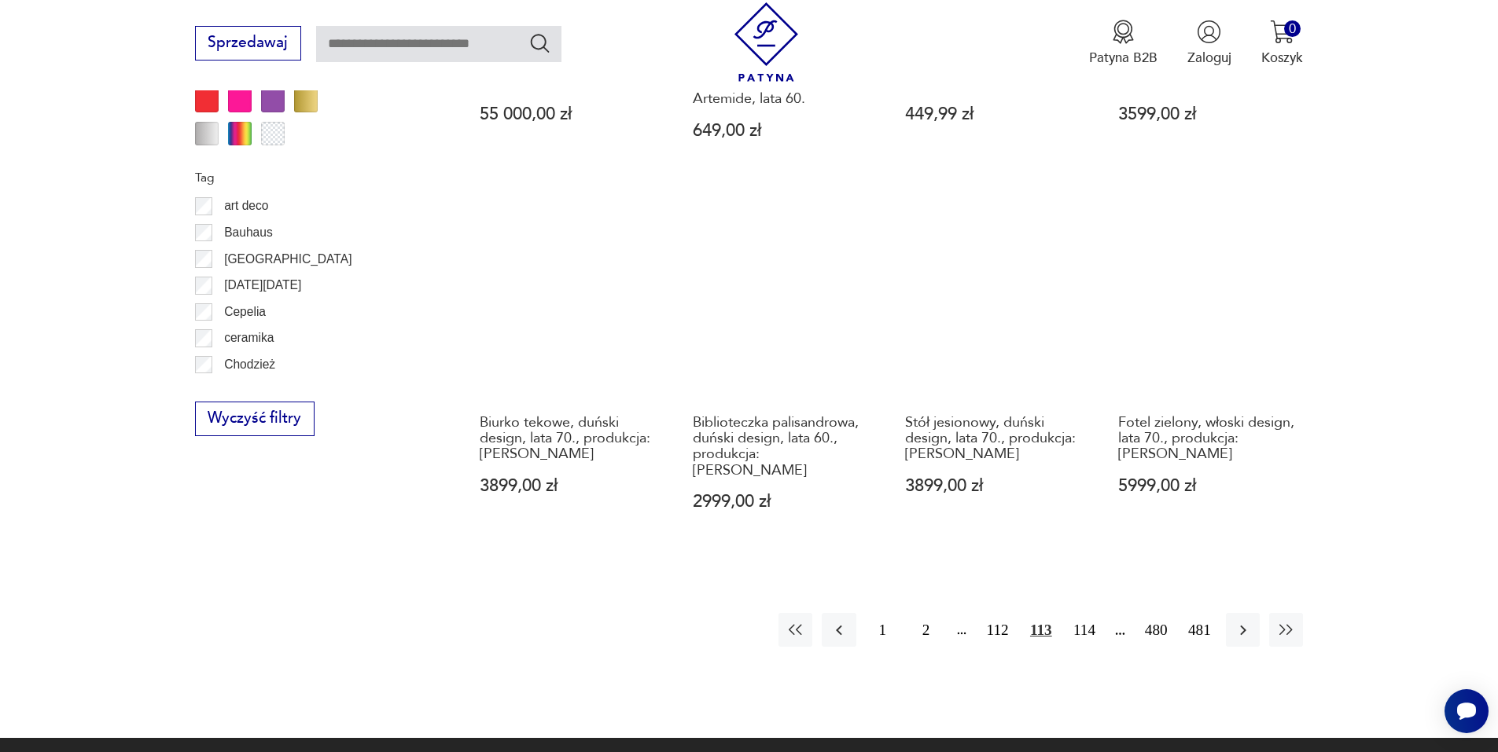
scroll to position [1782, 0]
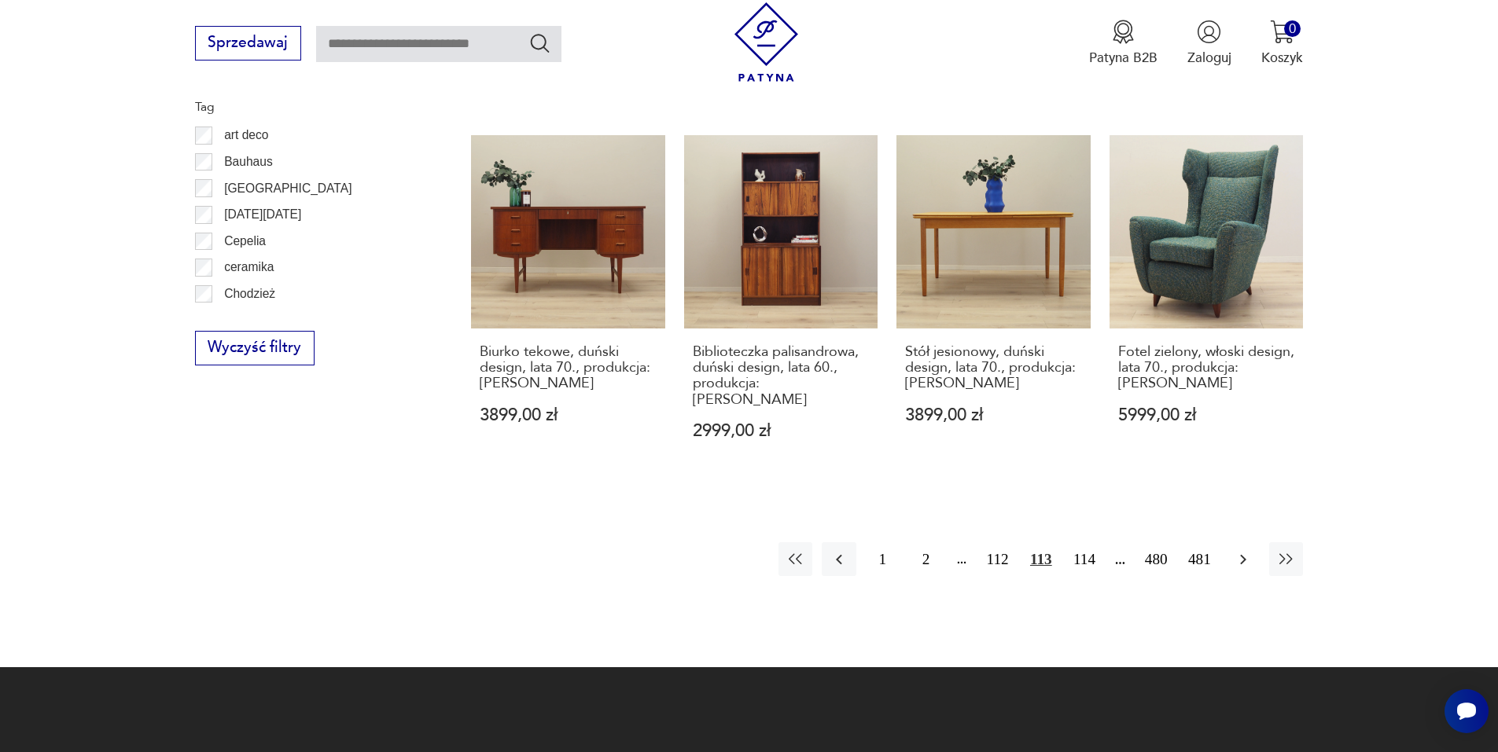
click at [1240, 550] on icon "button" at bounding box center [1243, 559] width 19 height 19
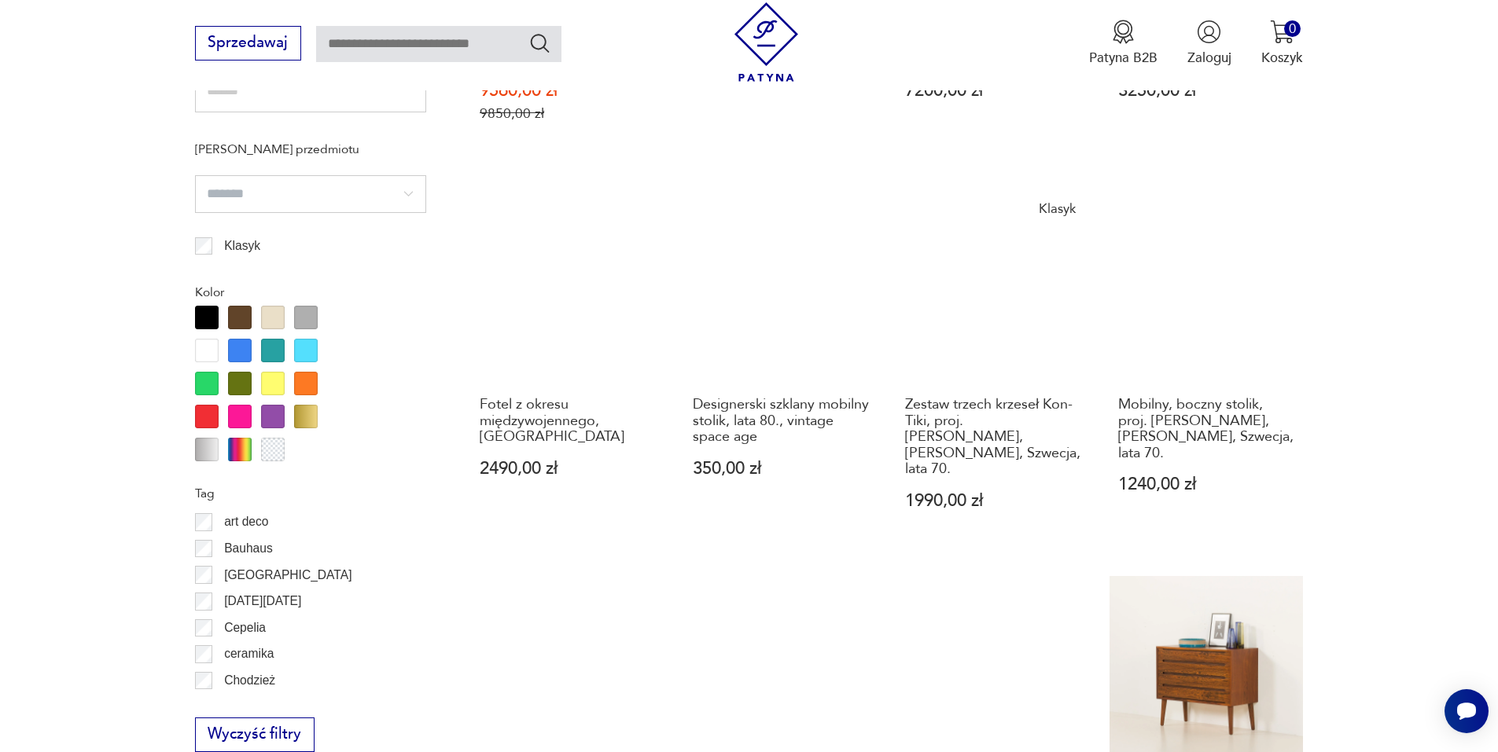
scroll to position [1388, 0]
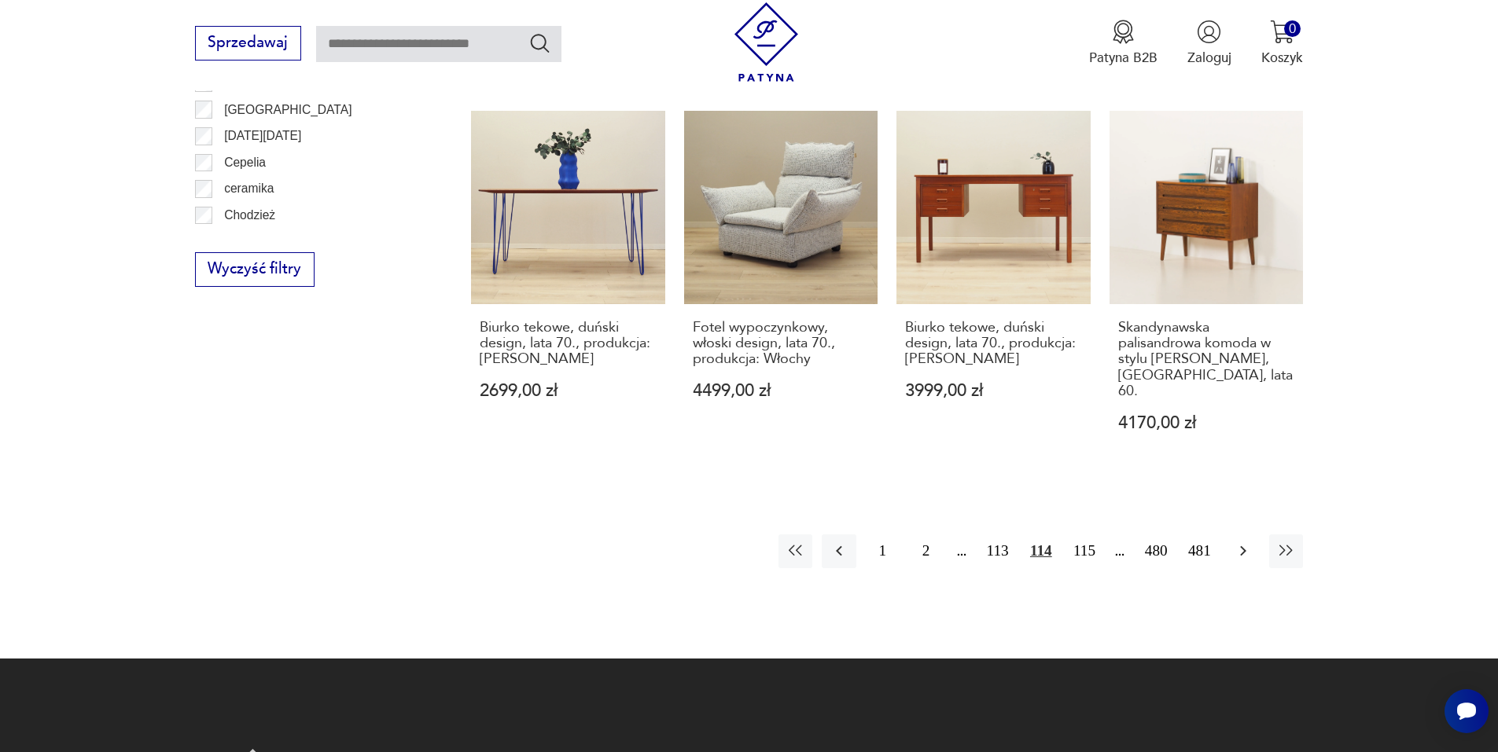
click at [1234, 542] on icon "button" at bounding box center [1243, 551] width 19 height 19
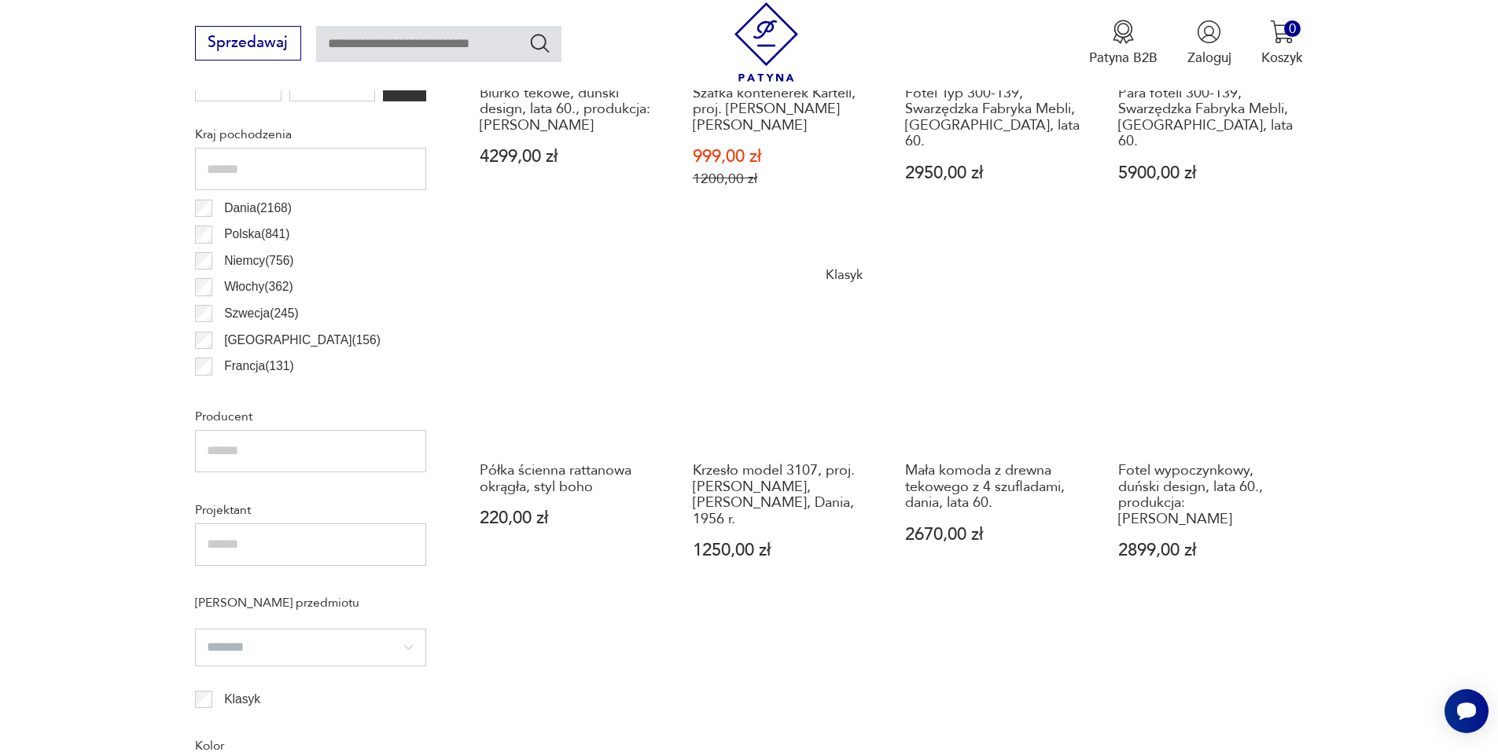
scroll to position [995, 0]
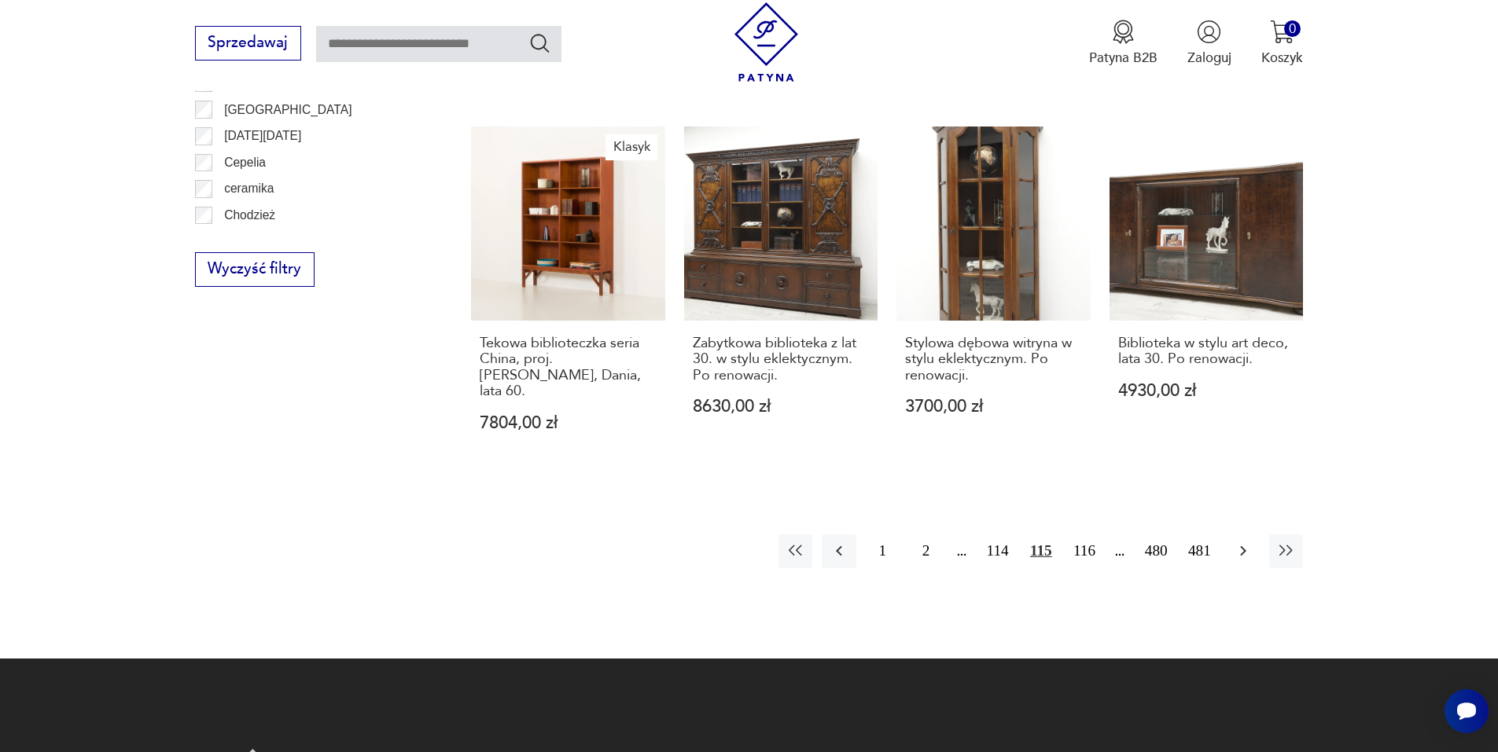
click at [1251, 542] on icon "button" at bounding box center [1243, 551] width 19 height 19
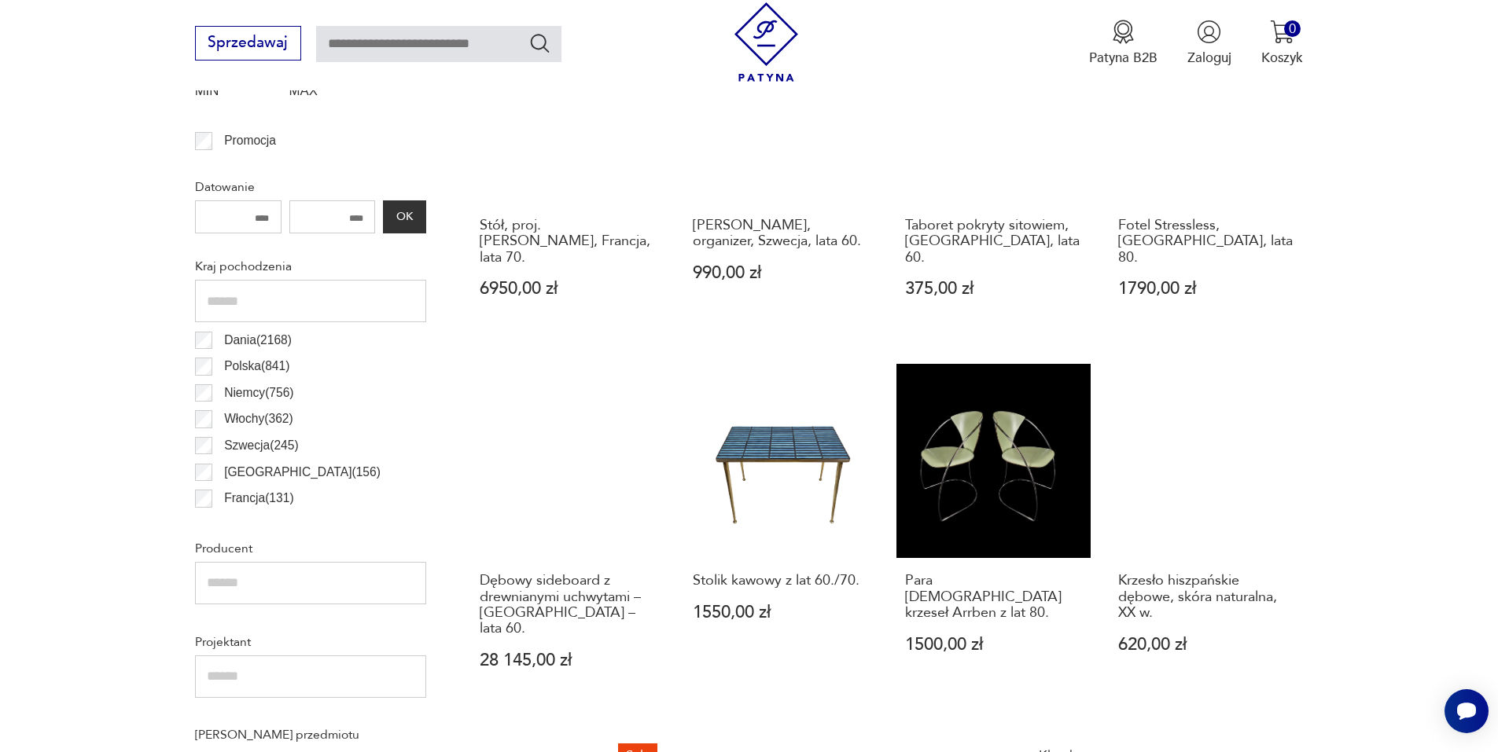
scroll to position [838, 0]
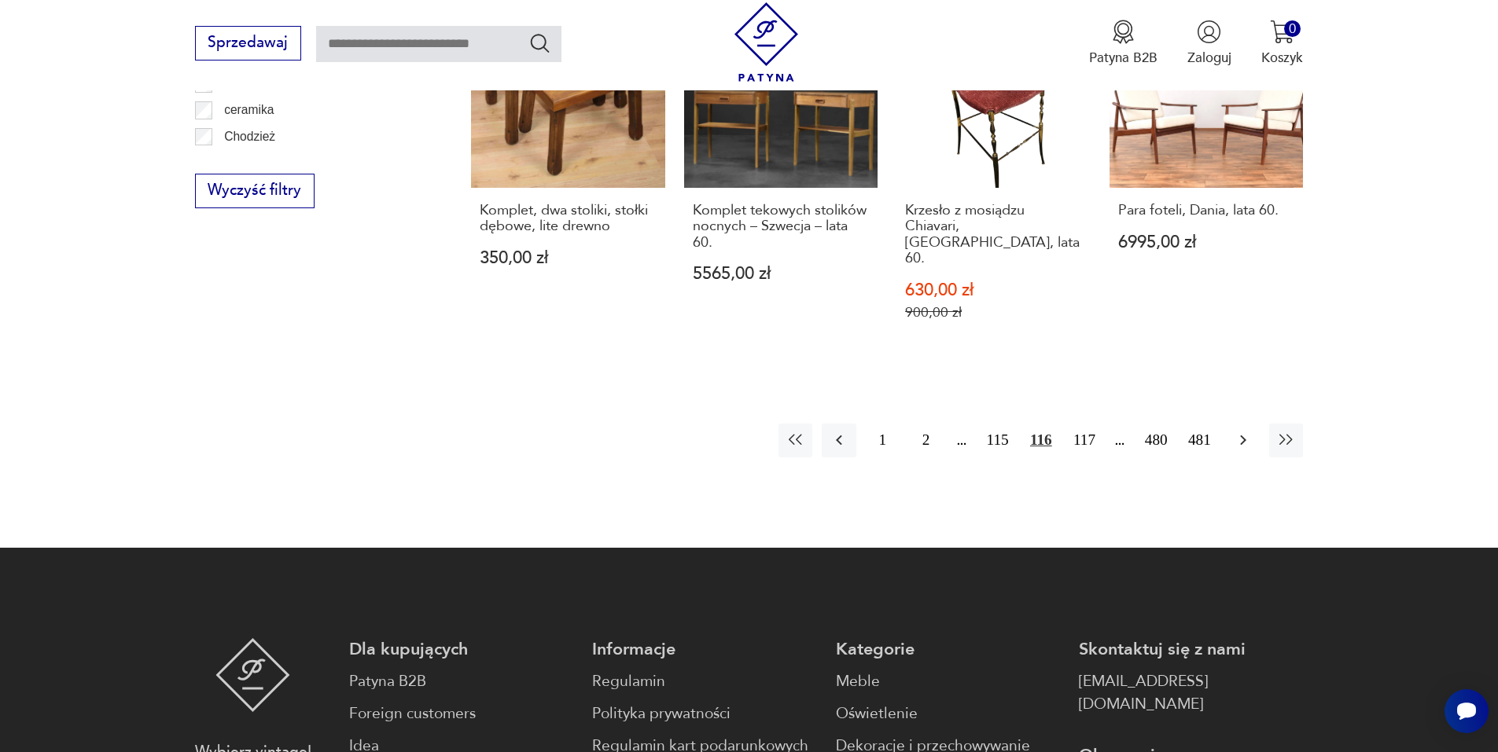
click at [1240, 431] on icon "button" at bounding box center [1243, 440] width 19 height 19
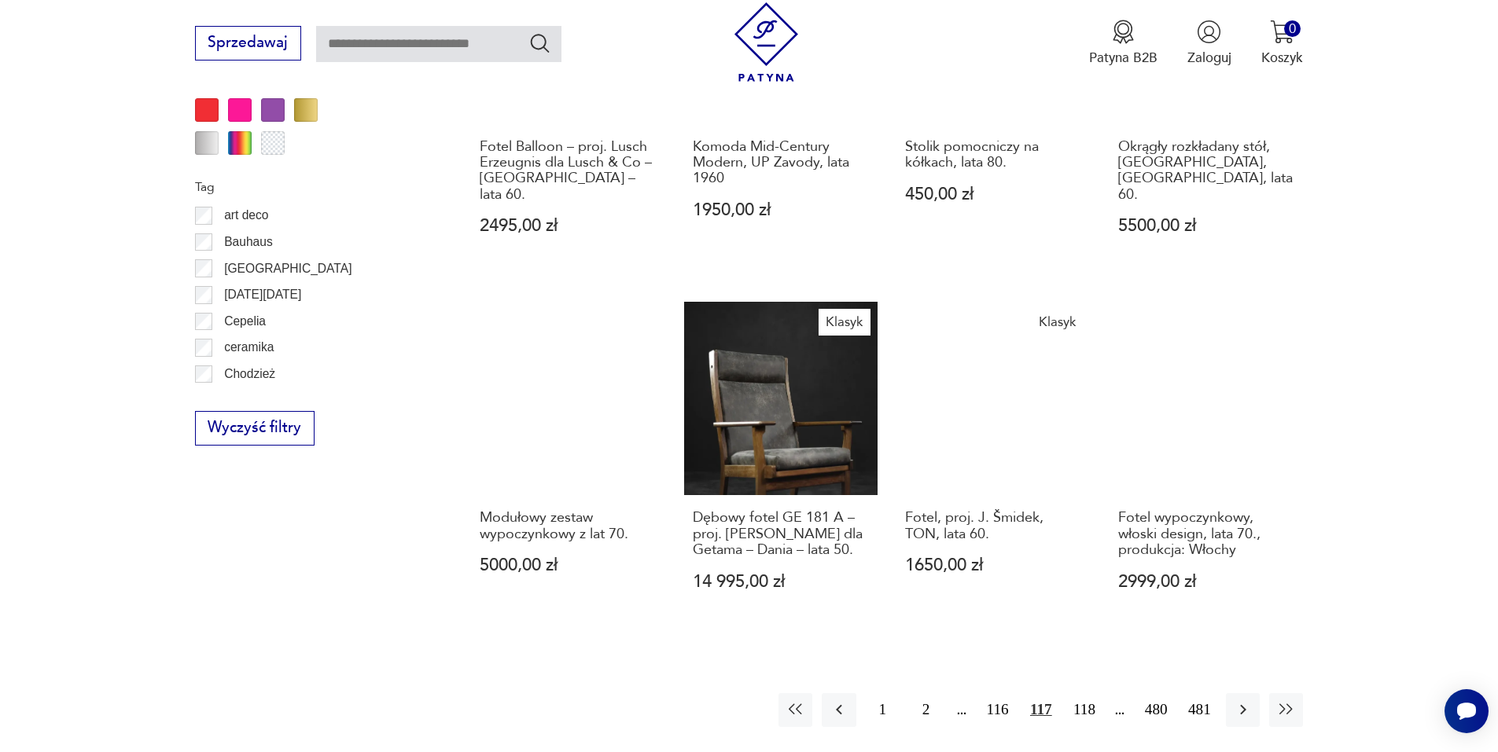
scroll to position [1703, 0]
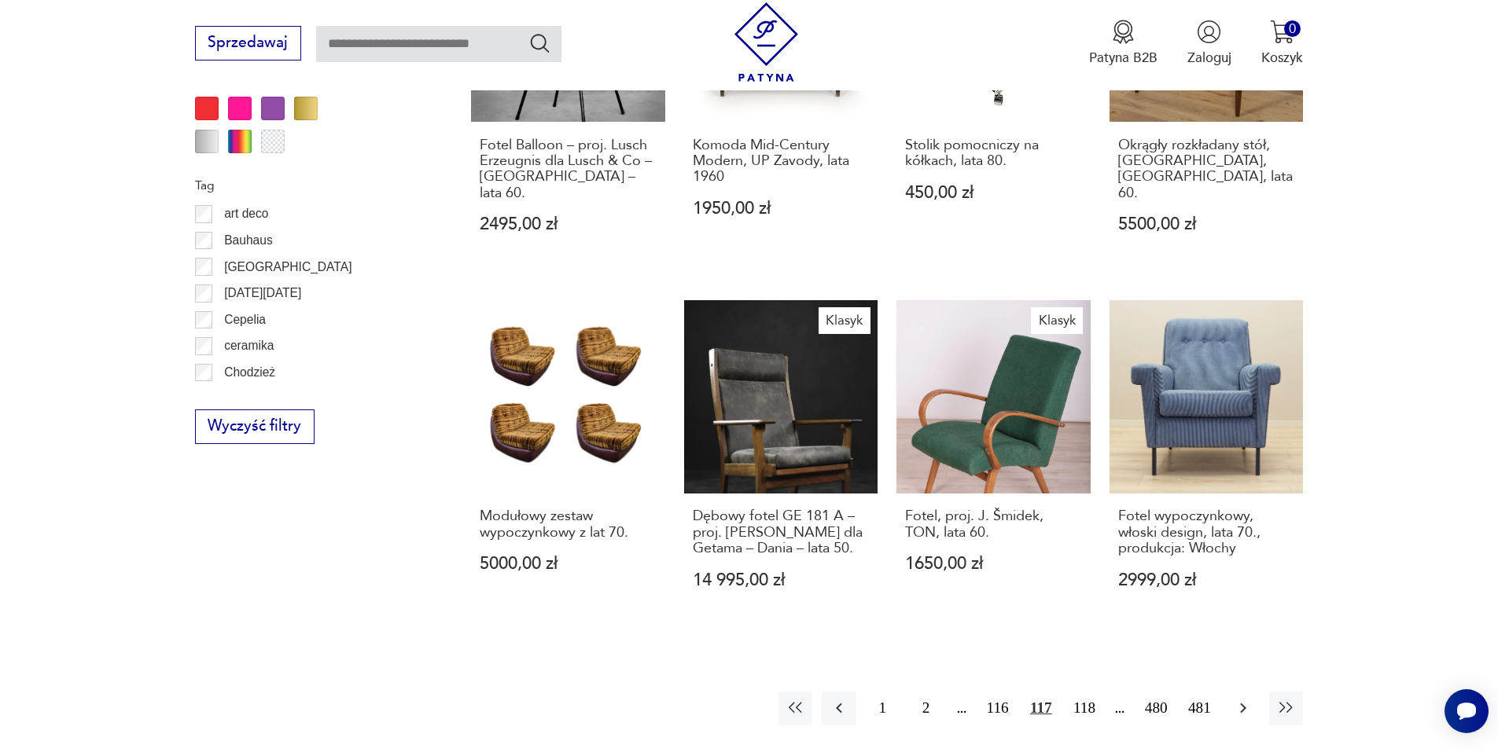
click at [1235, 699] on icon "button" at bounding box center [1243, 708] width 19 height 19
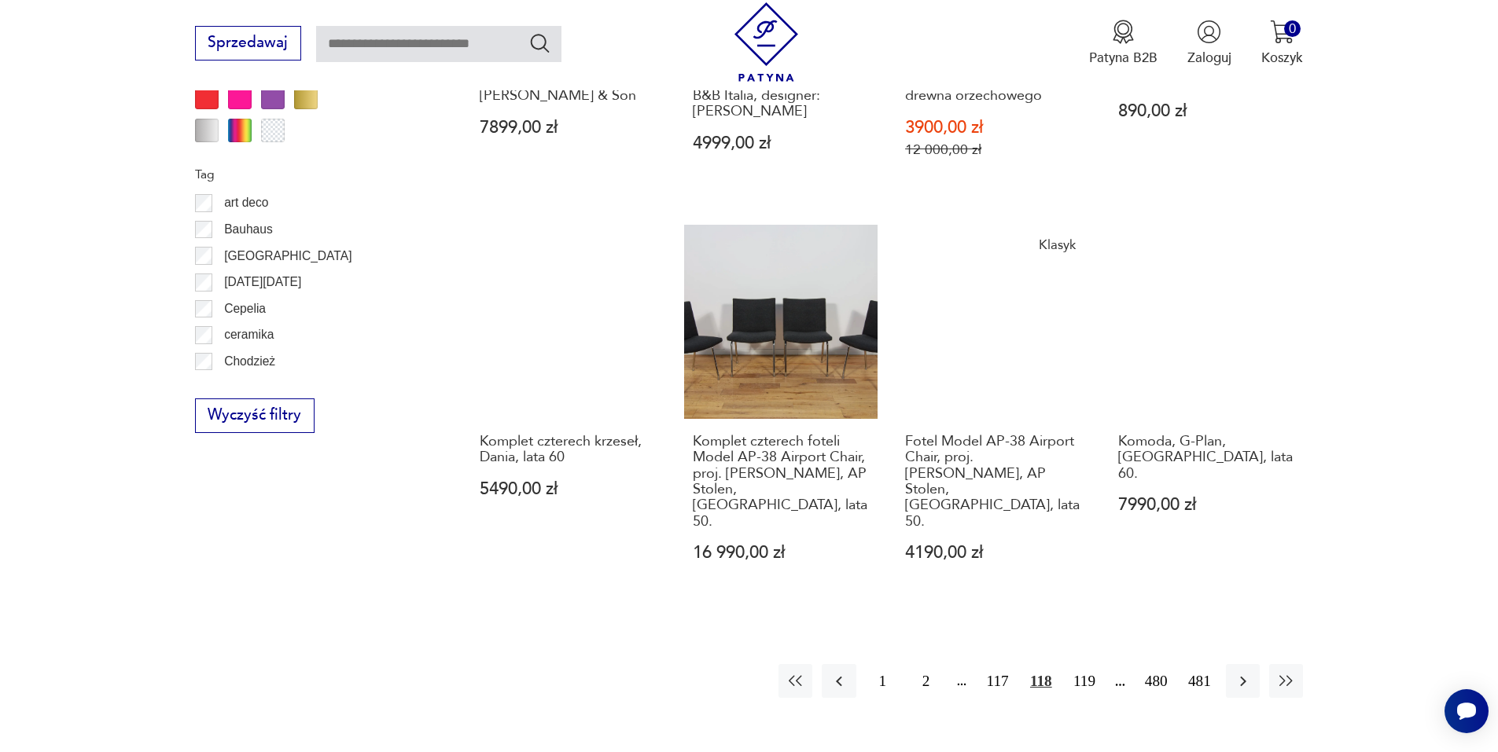
scroll to position [1782, 0]
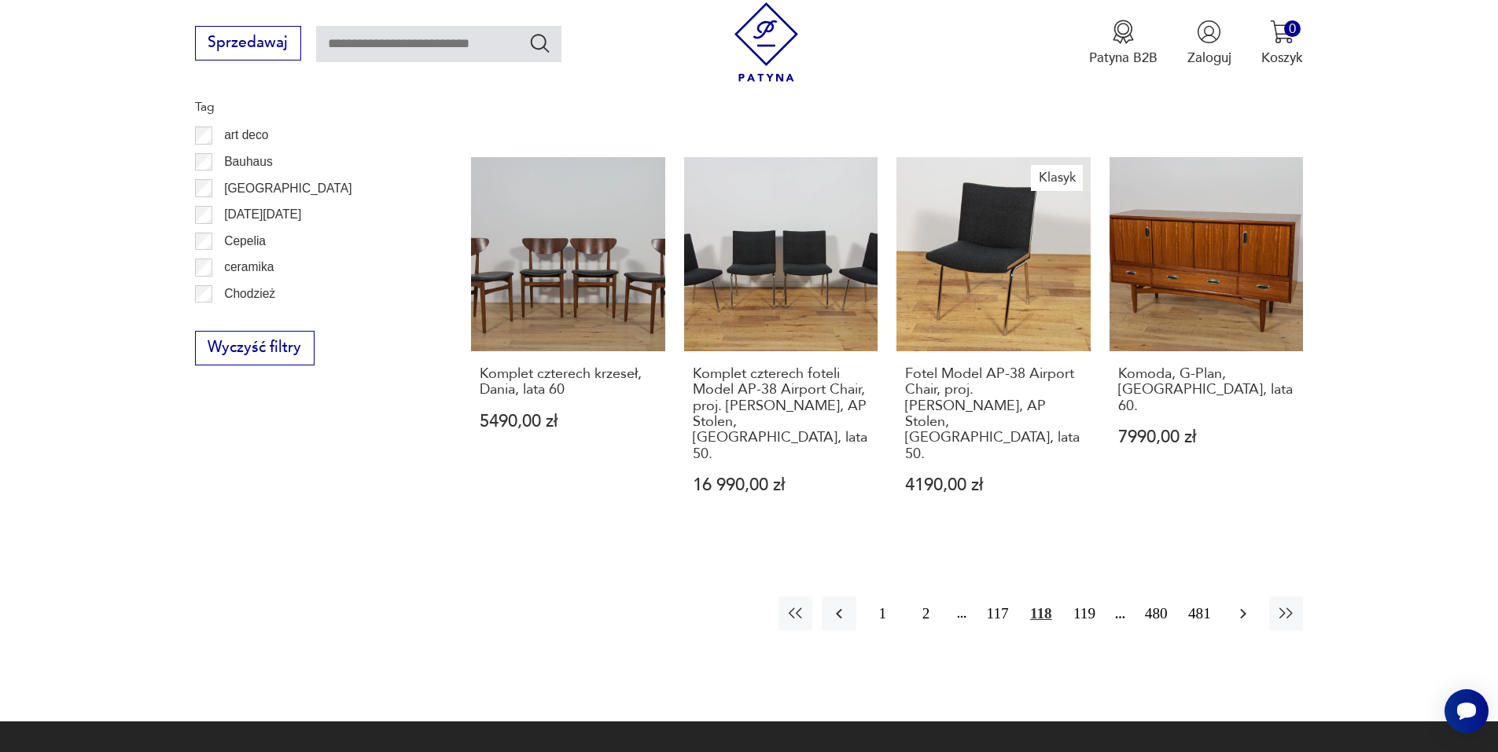
click at [1234, 605] on icon "button" at bounding box center [1243, 614] width 19 height 19
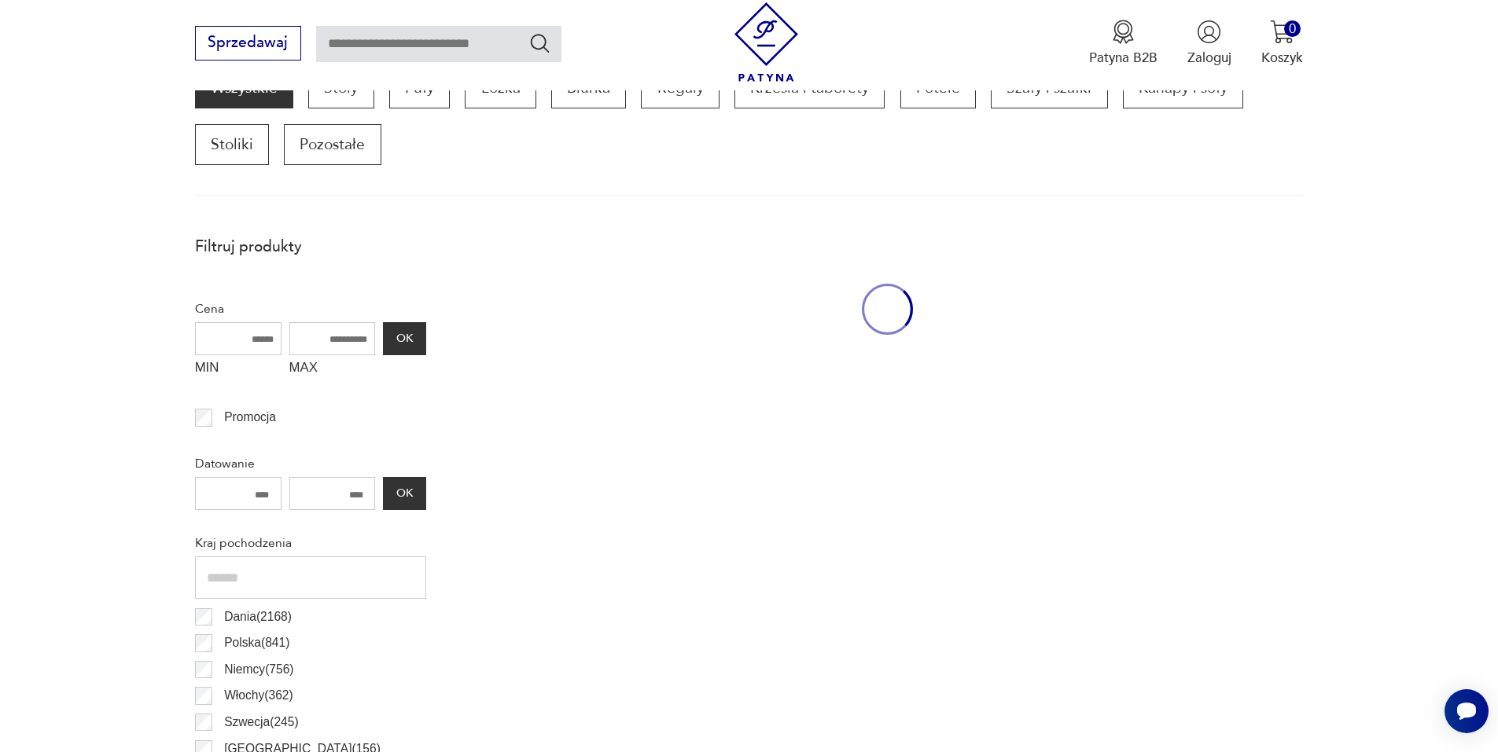
scroll to position [524, 0]
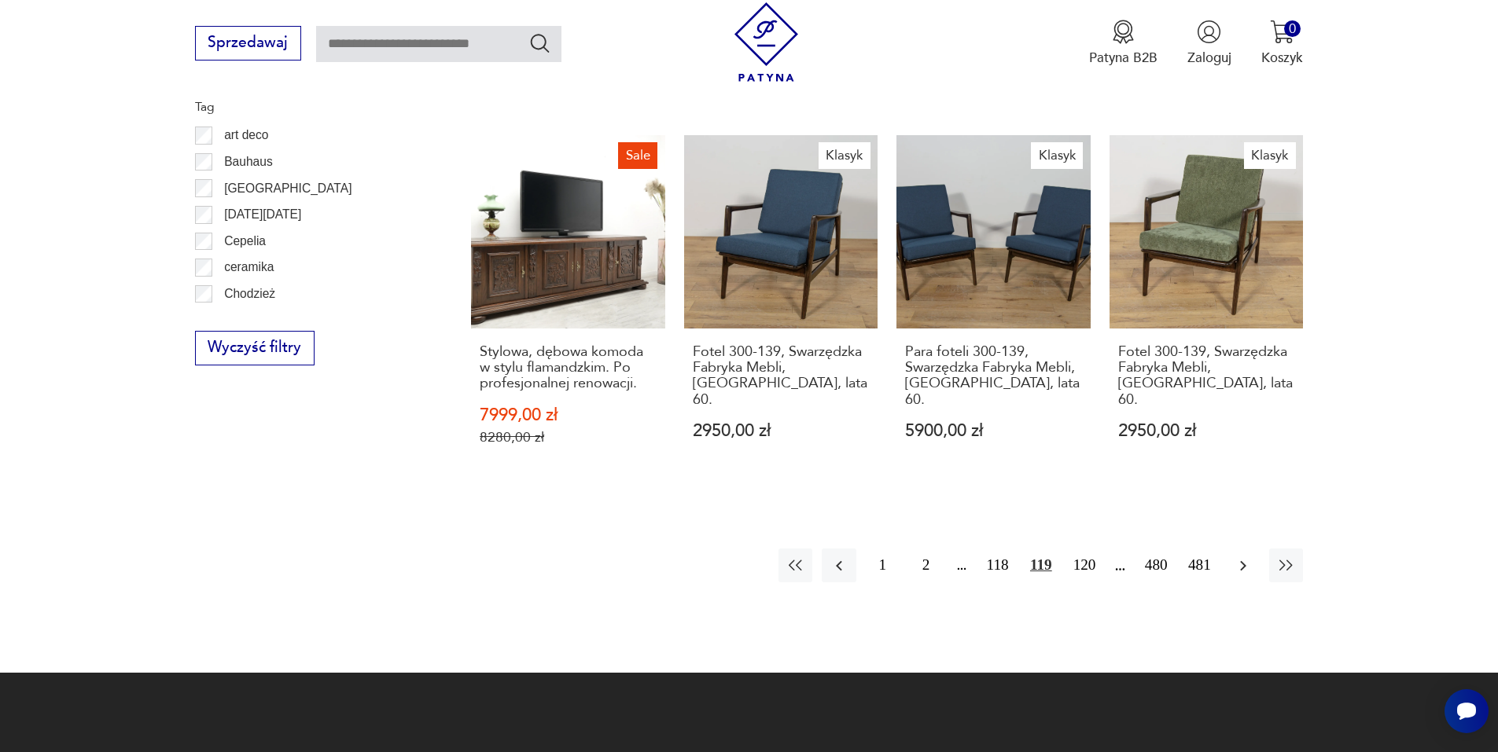
click at [1248, 557] on icon "button" at bounding box center [1243, 566] width 19 height 19
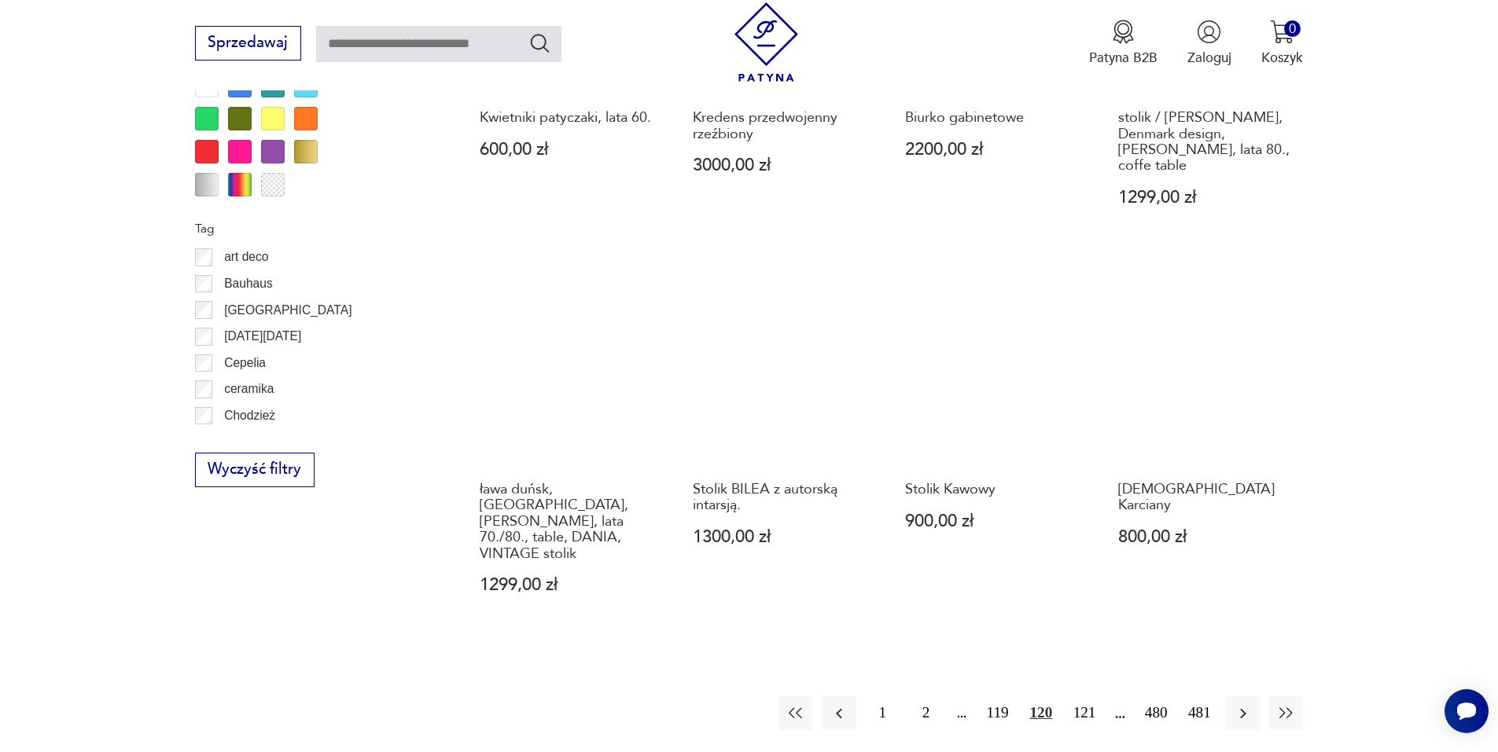
scroll to position [1703, 0]
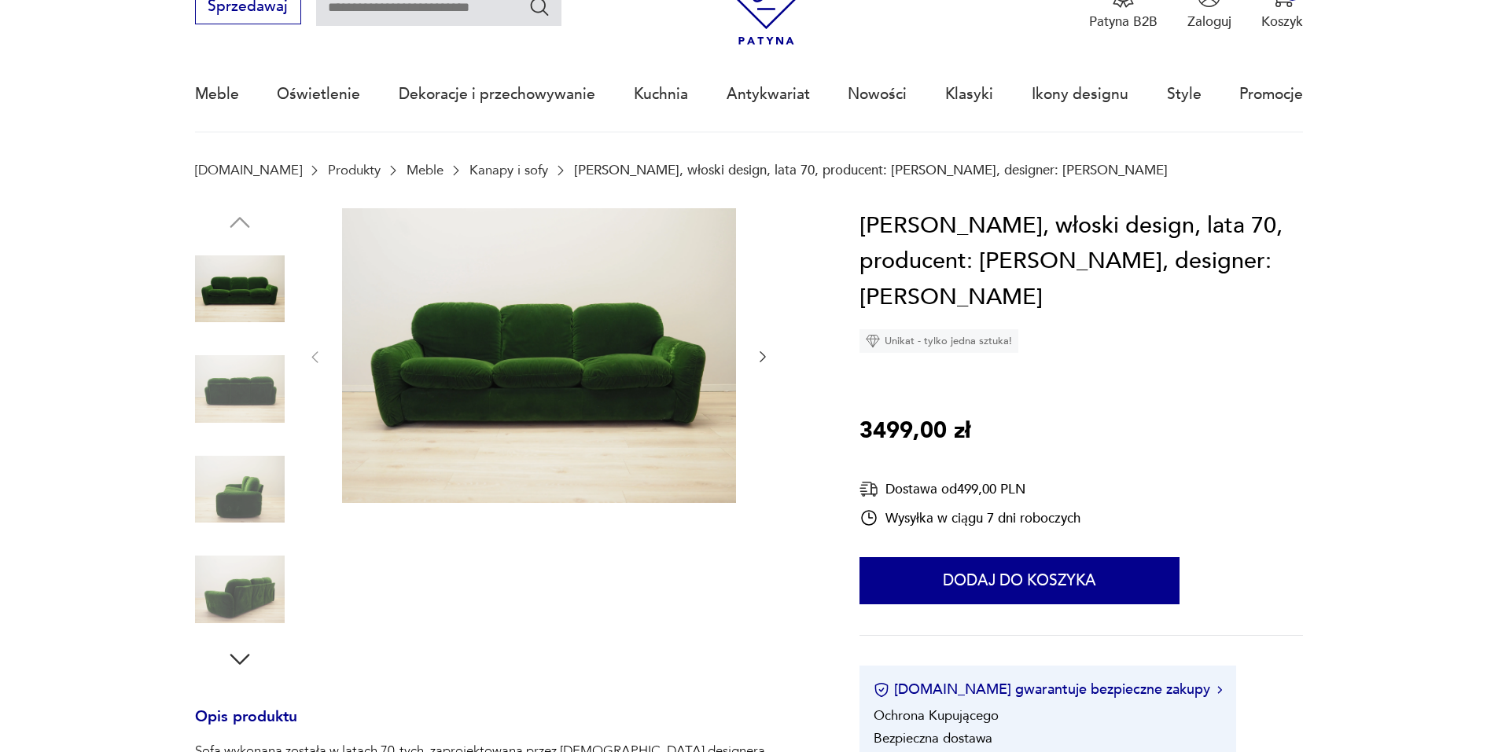
click at [763, 359] on icon "button" at bounding box center [763, 357] width 16 height 16
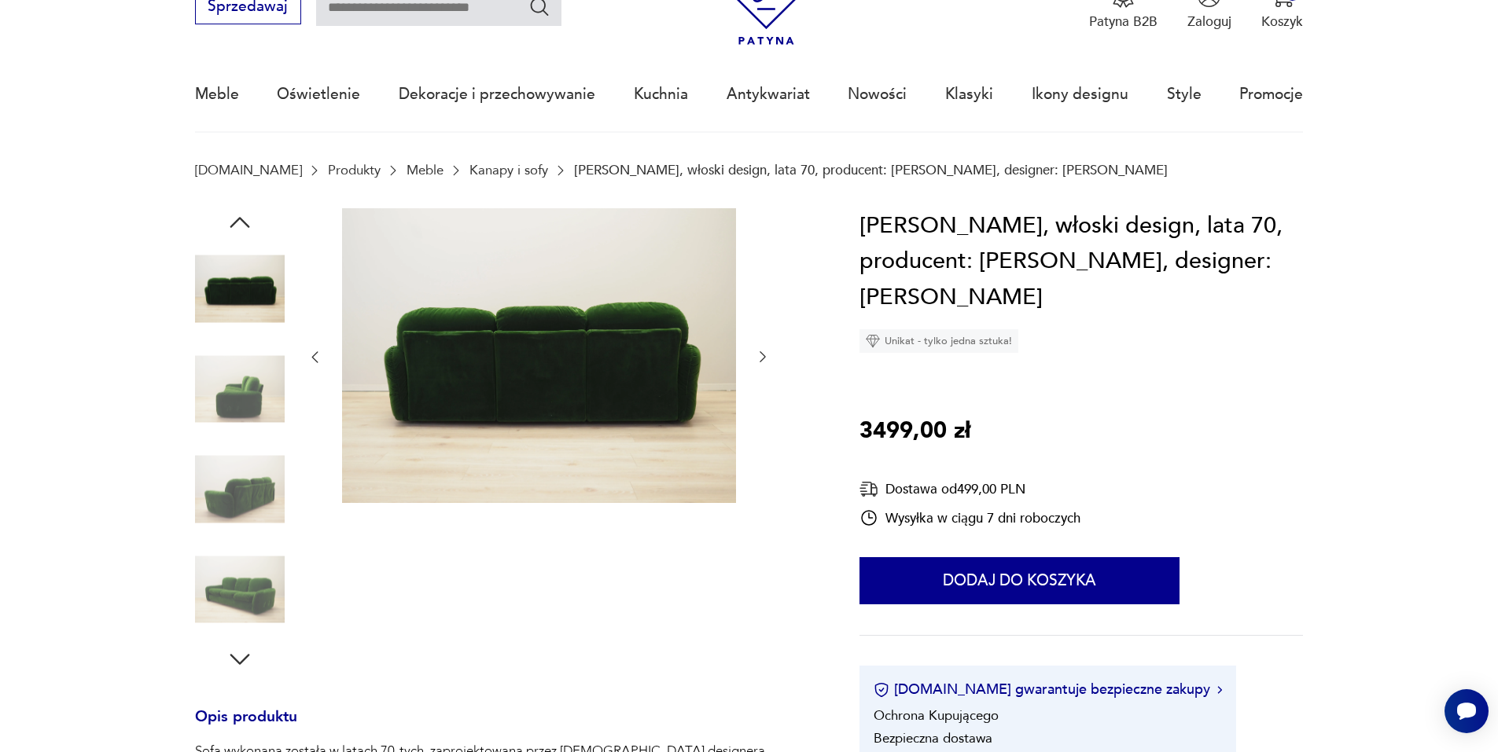
click at [763, 359] on icon "button" at bounding box center [763, 357] width 16 height 16
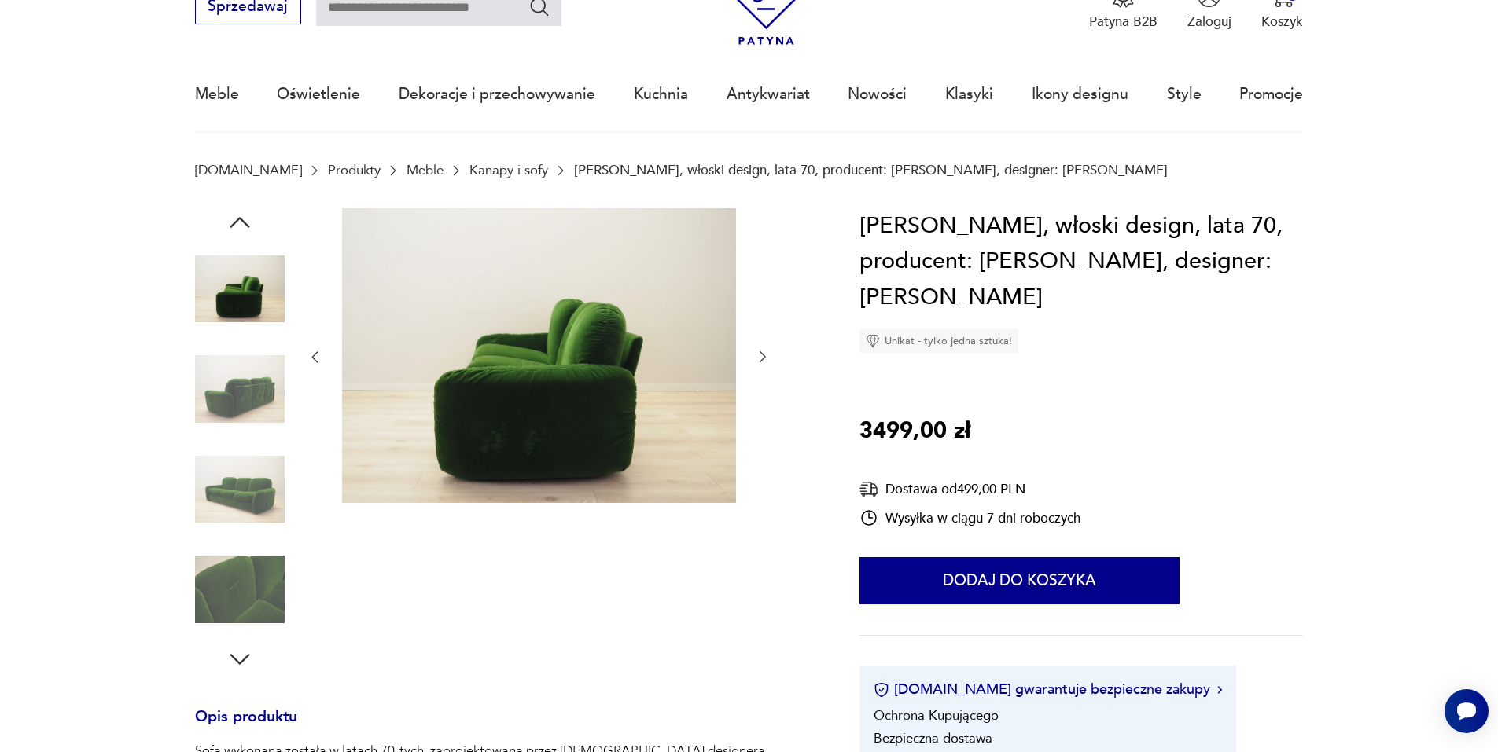
click at [763, 359] on icon "button" at bounding box center [763, 357] width 16 height 16
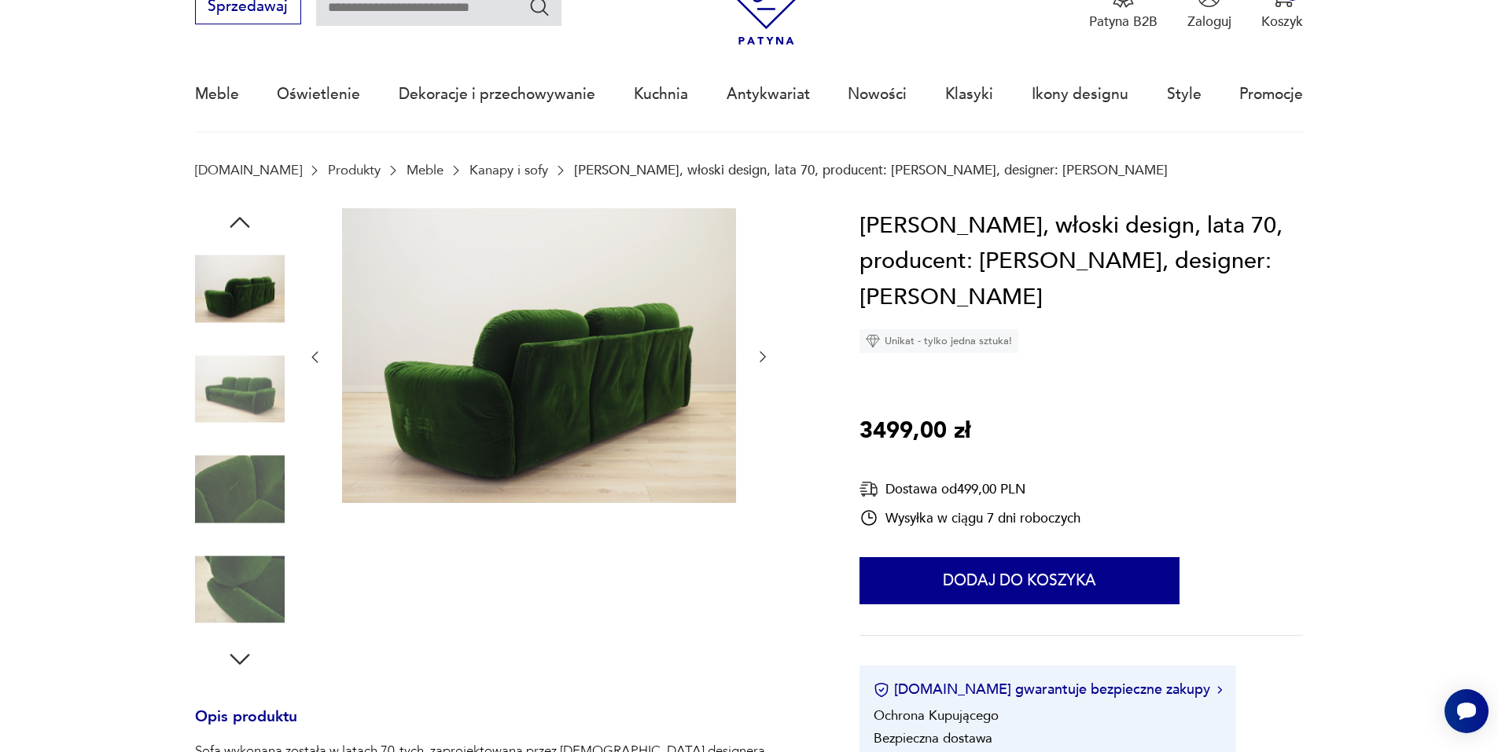
click at [763, 359] on icon "button" at bounding box center [763, 357] width 16 height 16
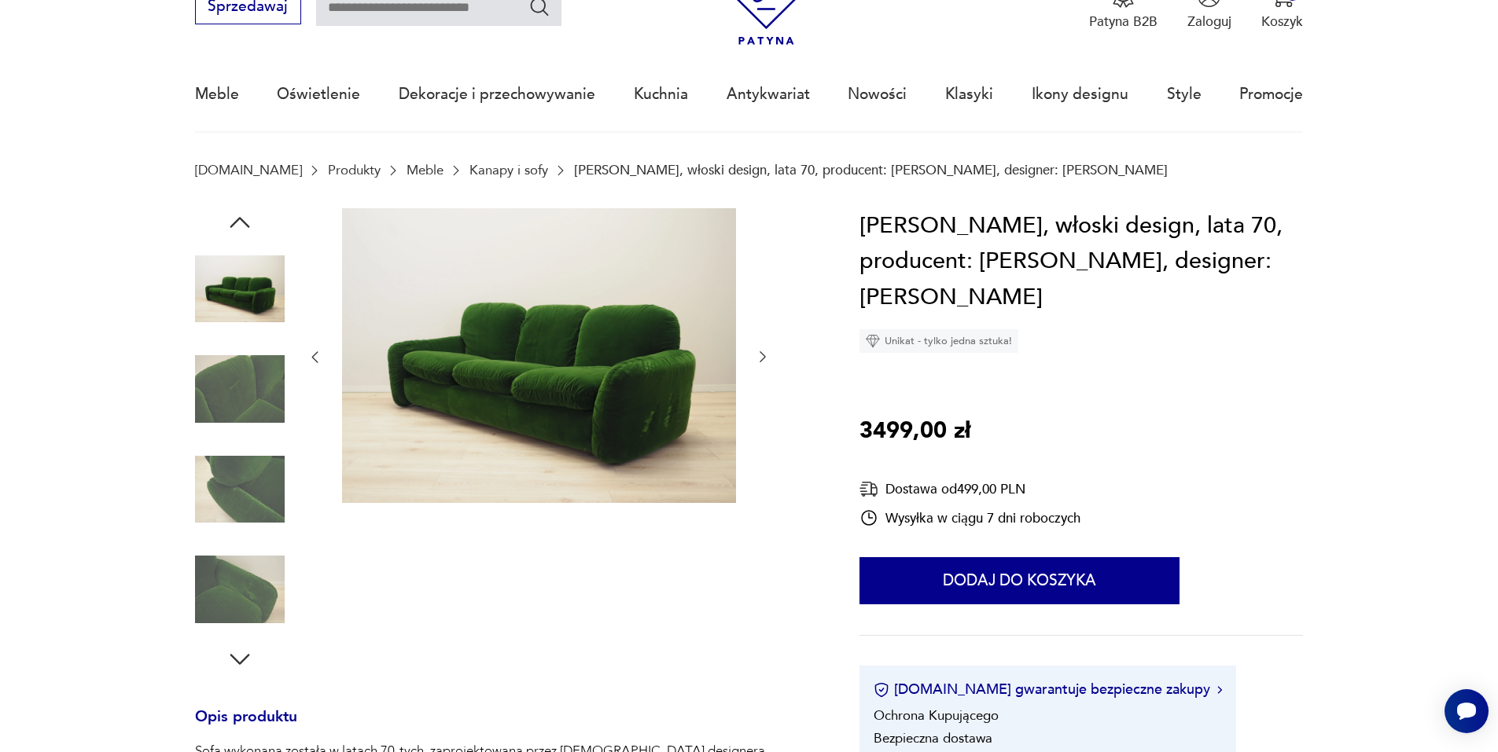
click at [763, 359] on icon "button" at bounding box center [763, 357] width 16 height 16
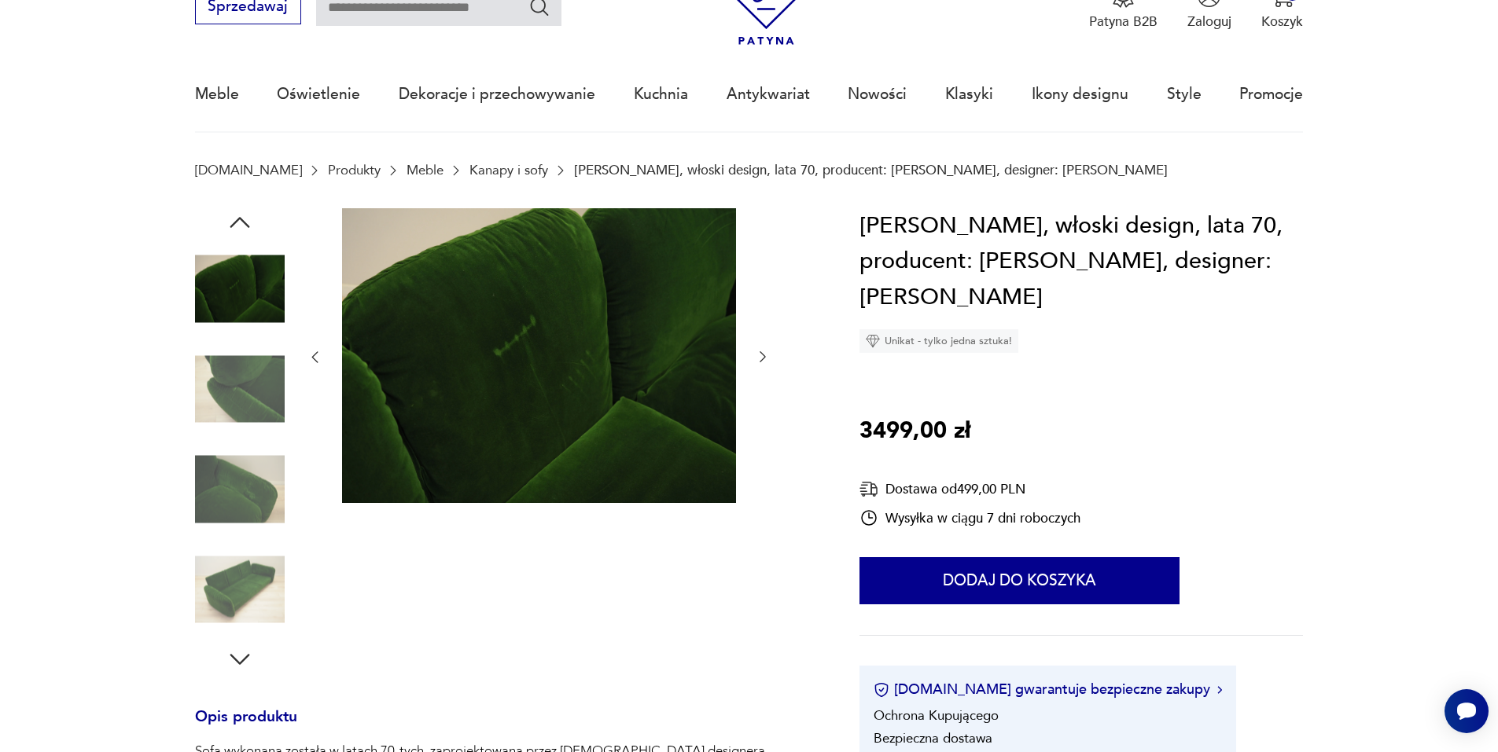
click at [763, 359] on icon "button" at bounding box center [763, 357] width 16 height 16
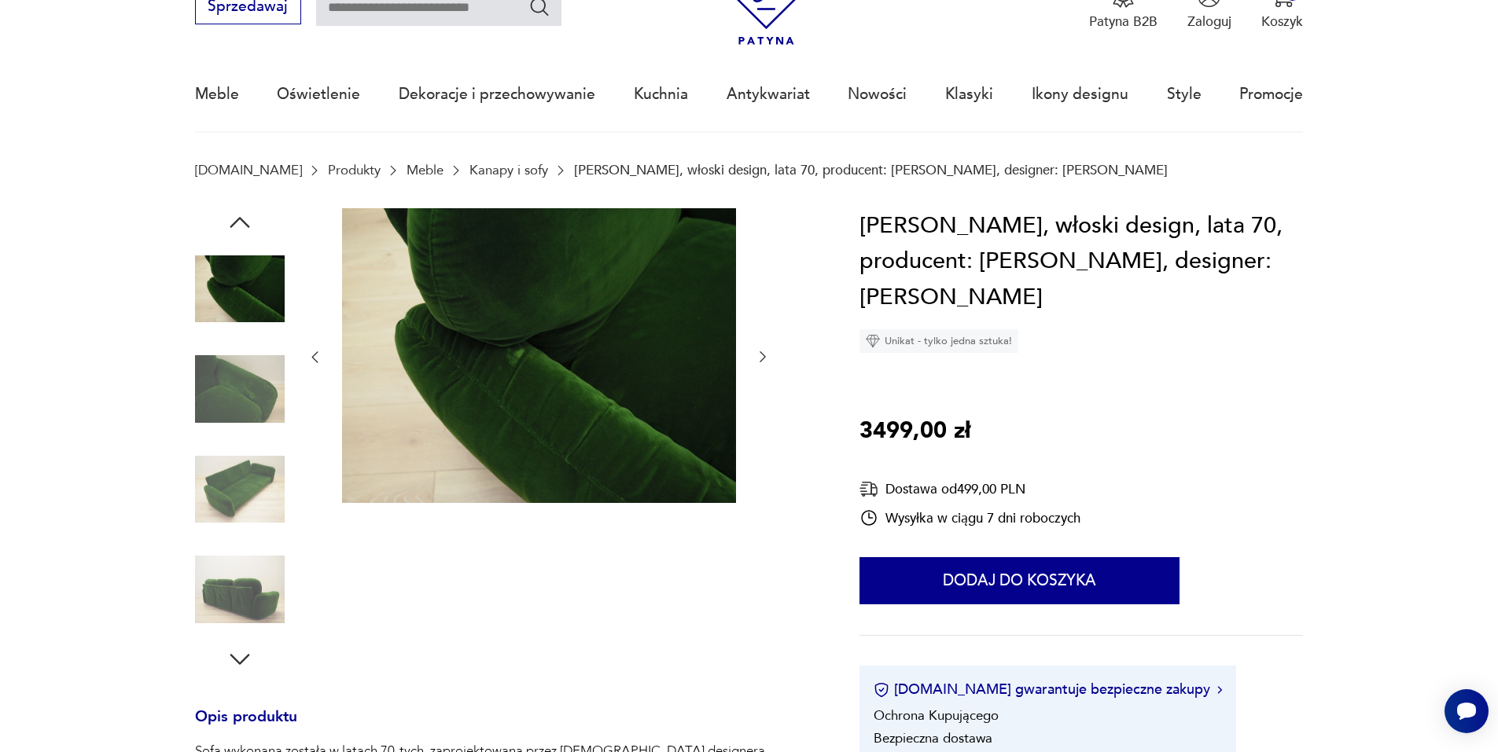
click at [763, 359] on icon "button" at bounding box center [763, 357] width 16 height 16
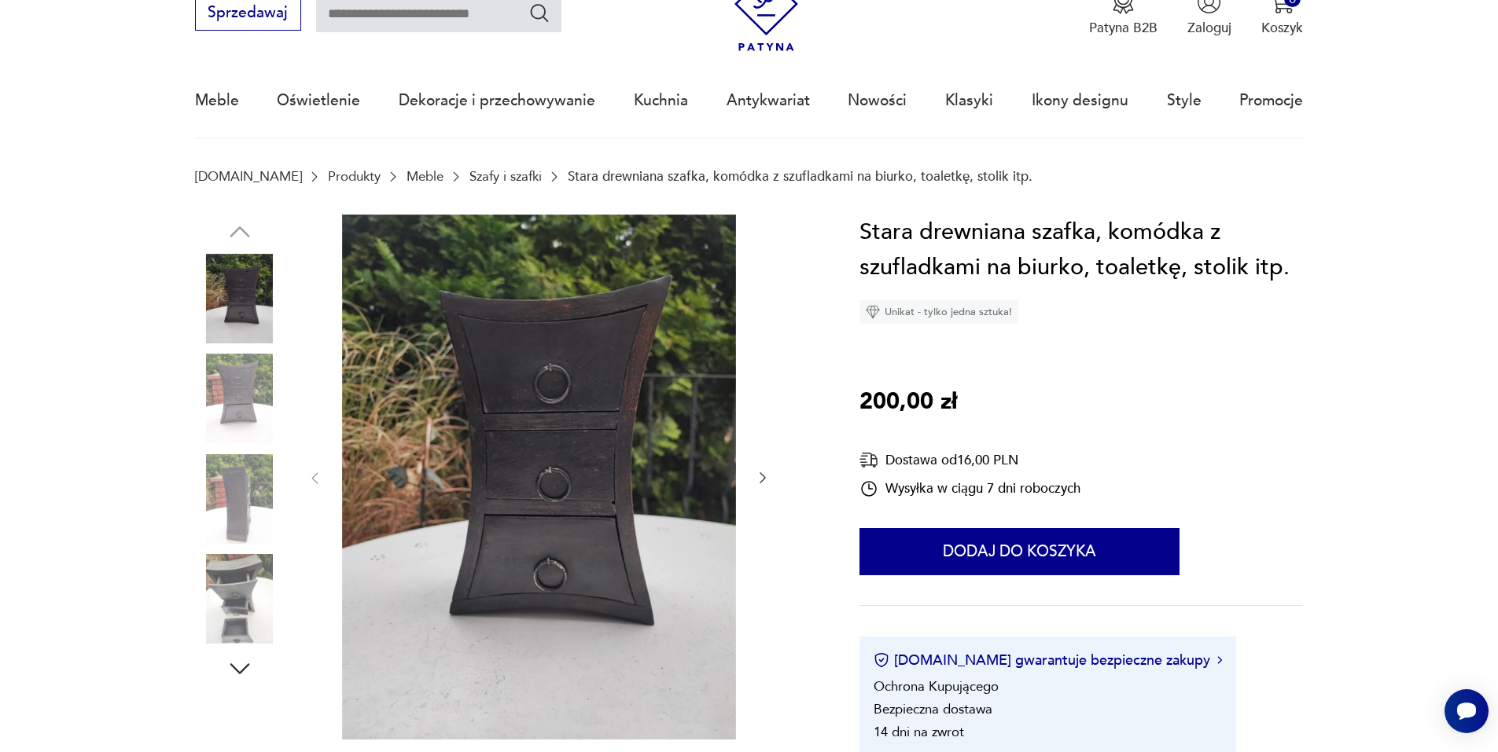
scroll to position [79, 0]
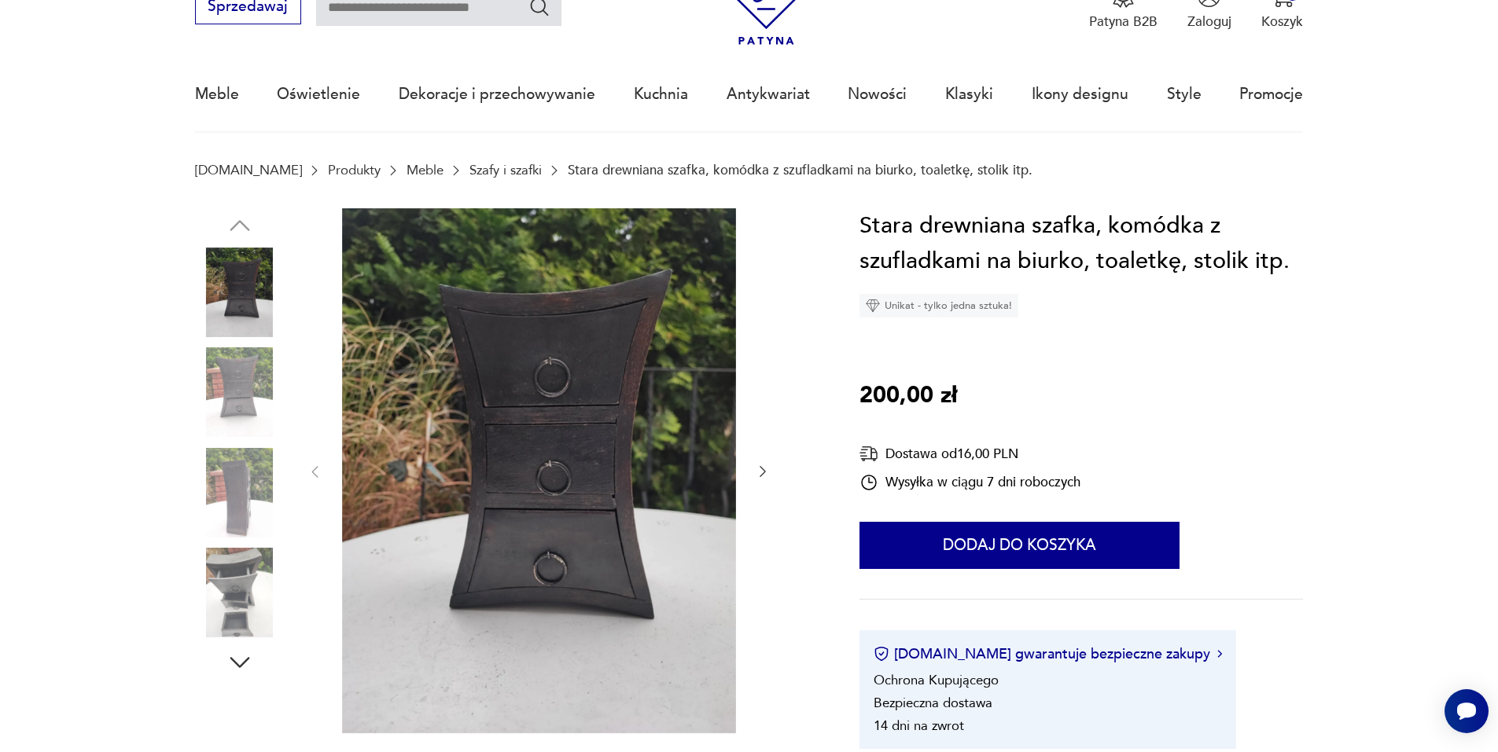
click at [765, 469] on icon "button" at bounding box center [763, 472] width 16 height 16
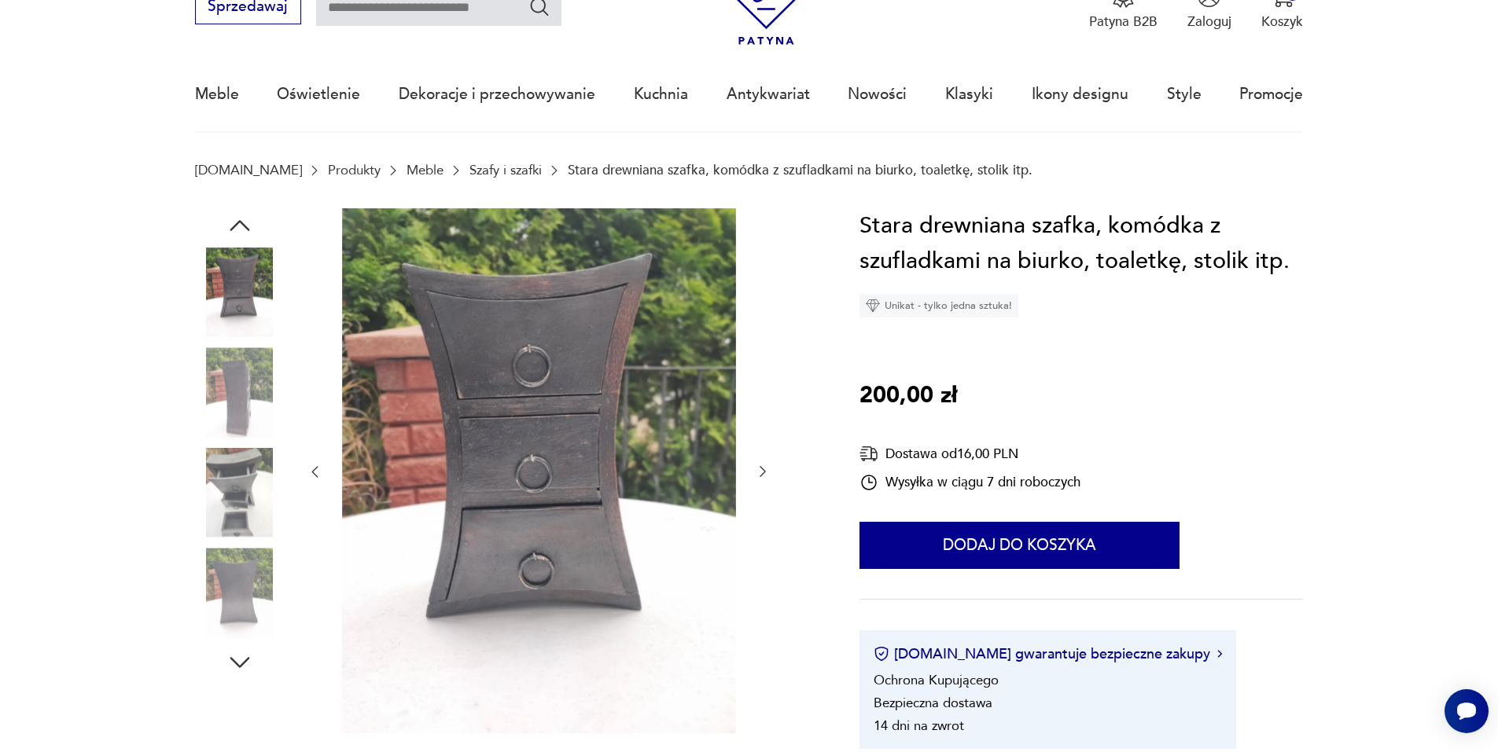
click at [765, 469] on icon "button" at bounding box center [763, 472] width 16 height 16
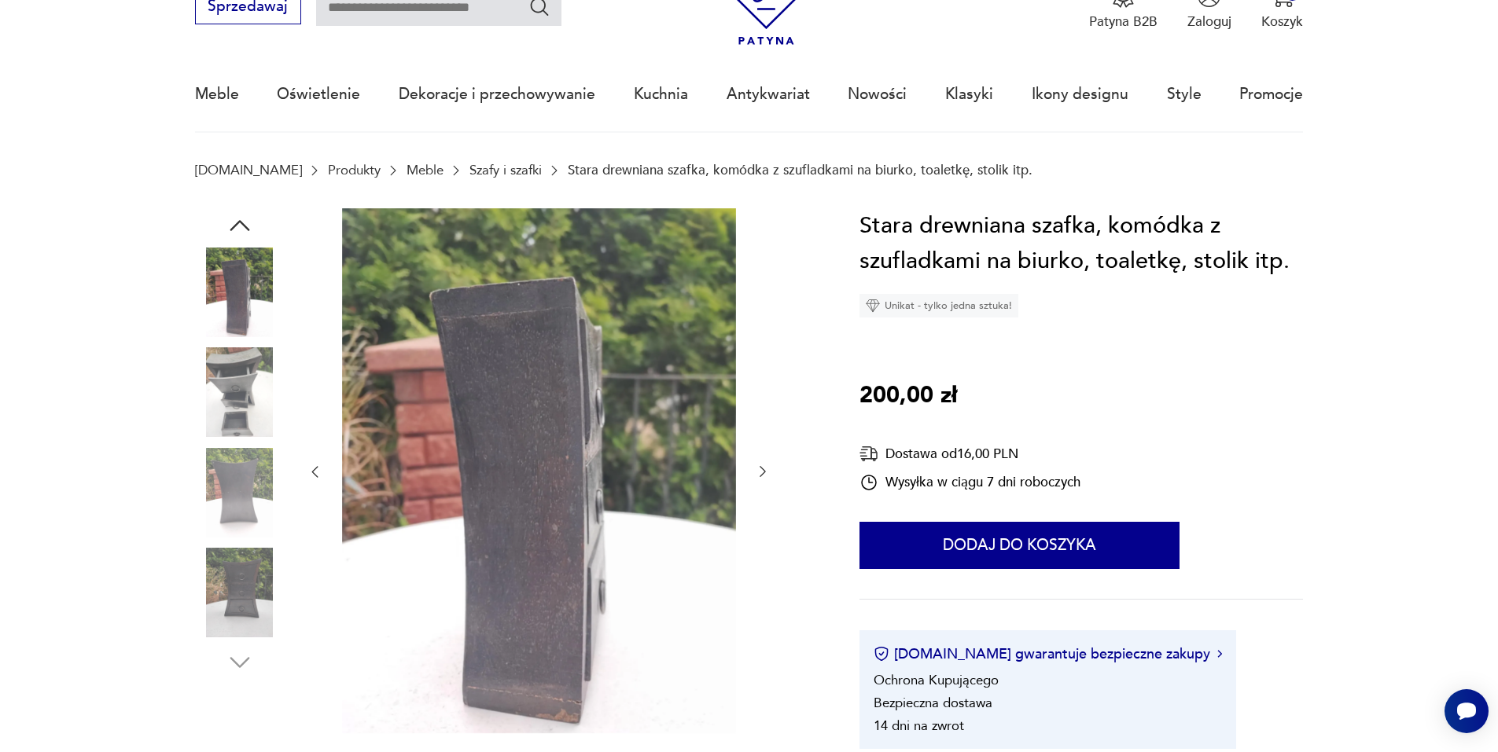
click at [765, 469] on icon "button" at bounding box center [763, 472] width 16 height 16
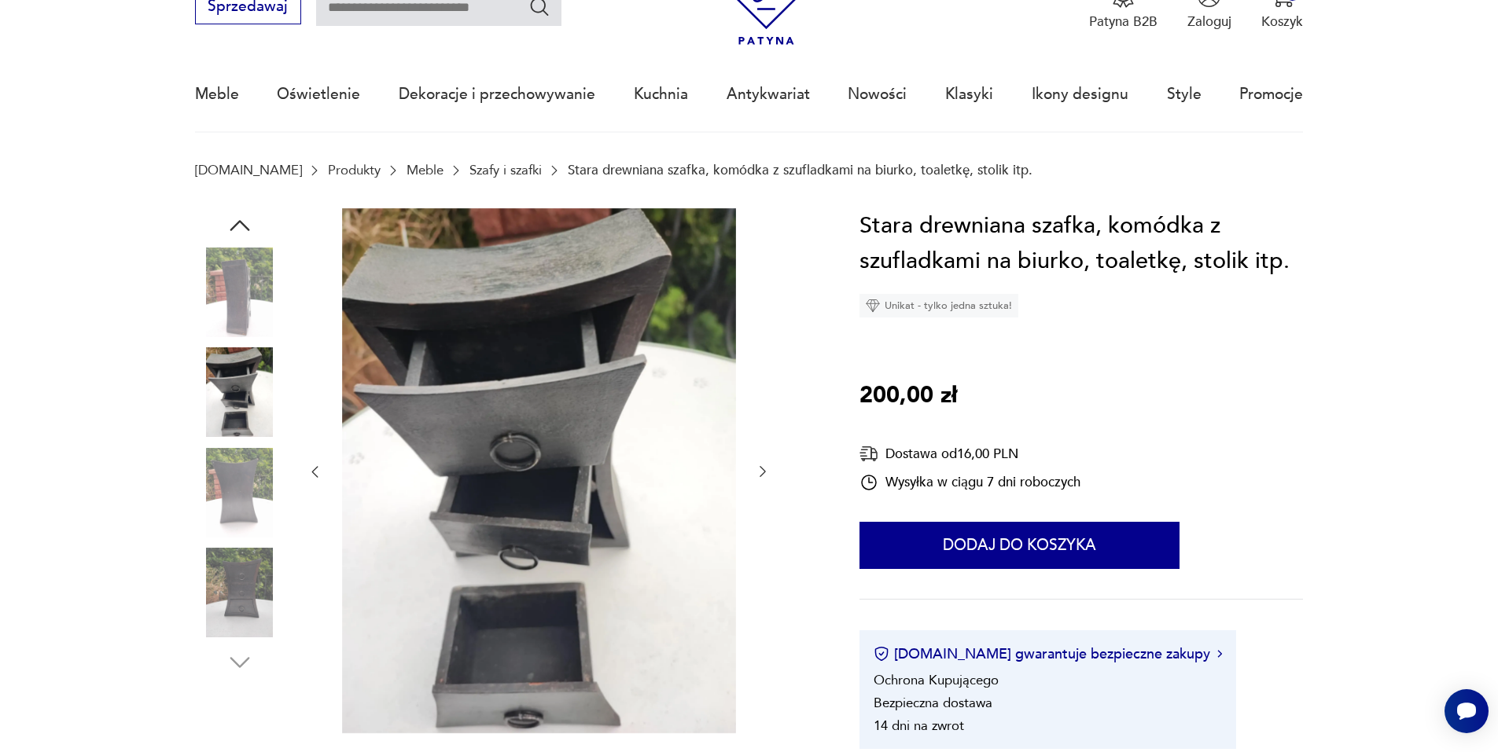
click at [765, 472] on icon "button" at bounding box center [763, 472] width 6 height 11
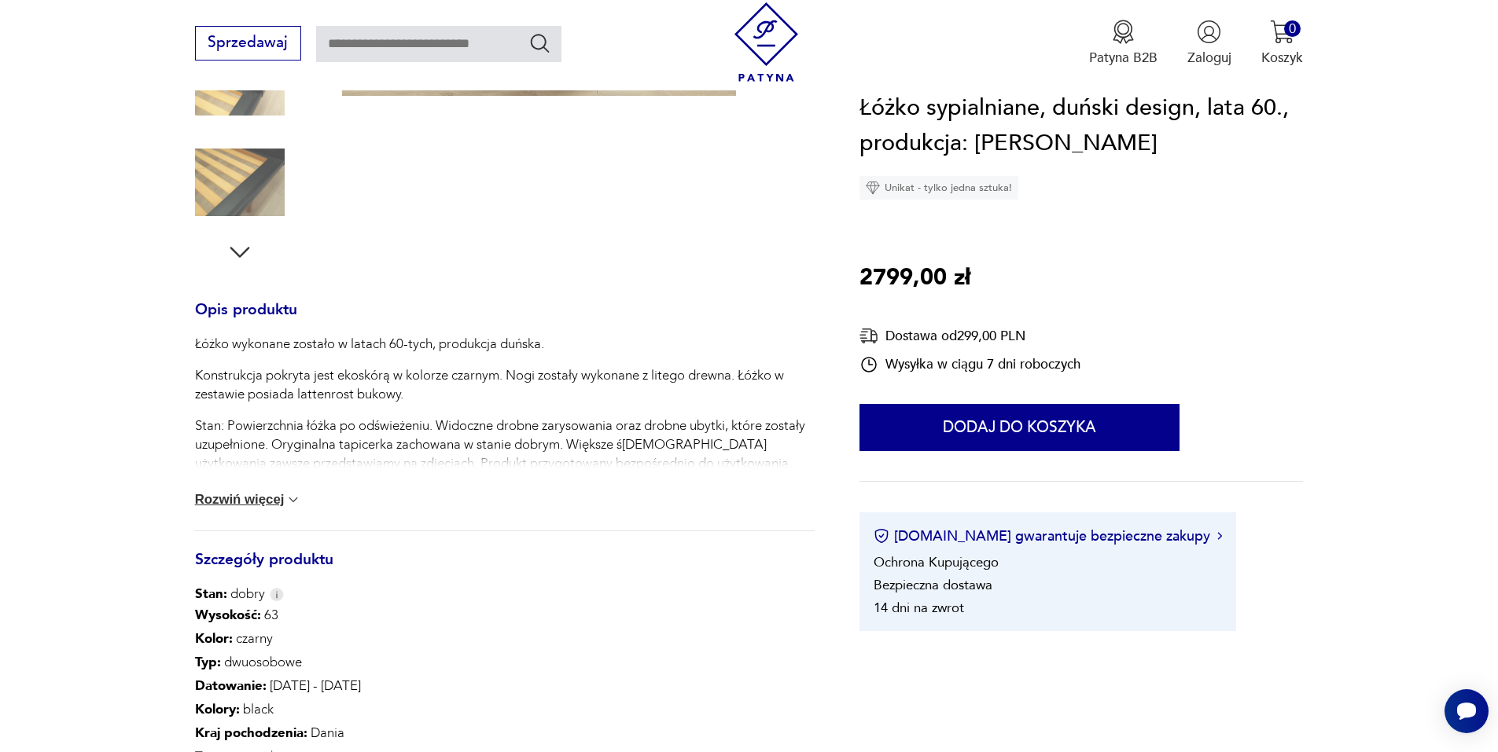
scroll to position [472, 0]
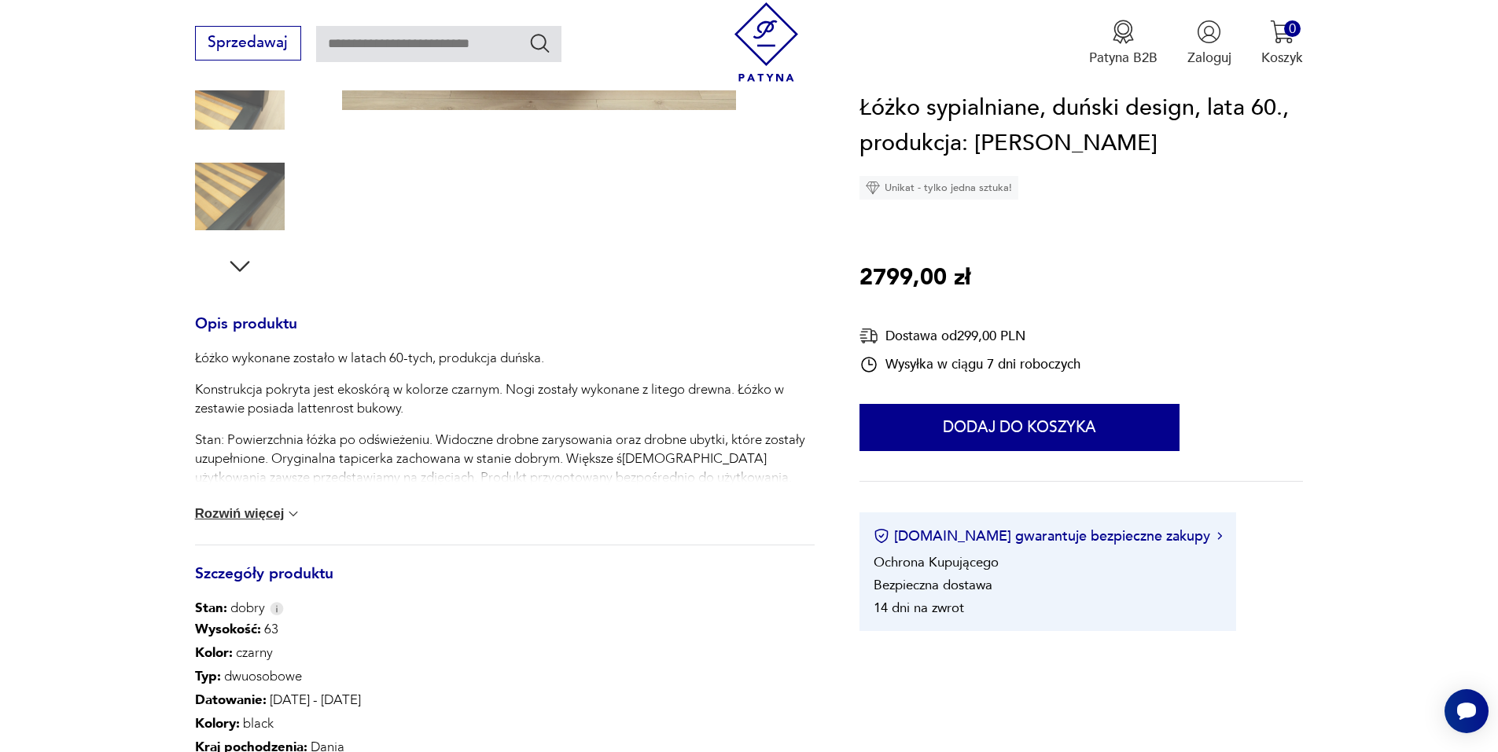
click at [288, 514] on img at bounding box center [293, 514] width 16 height 16
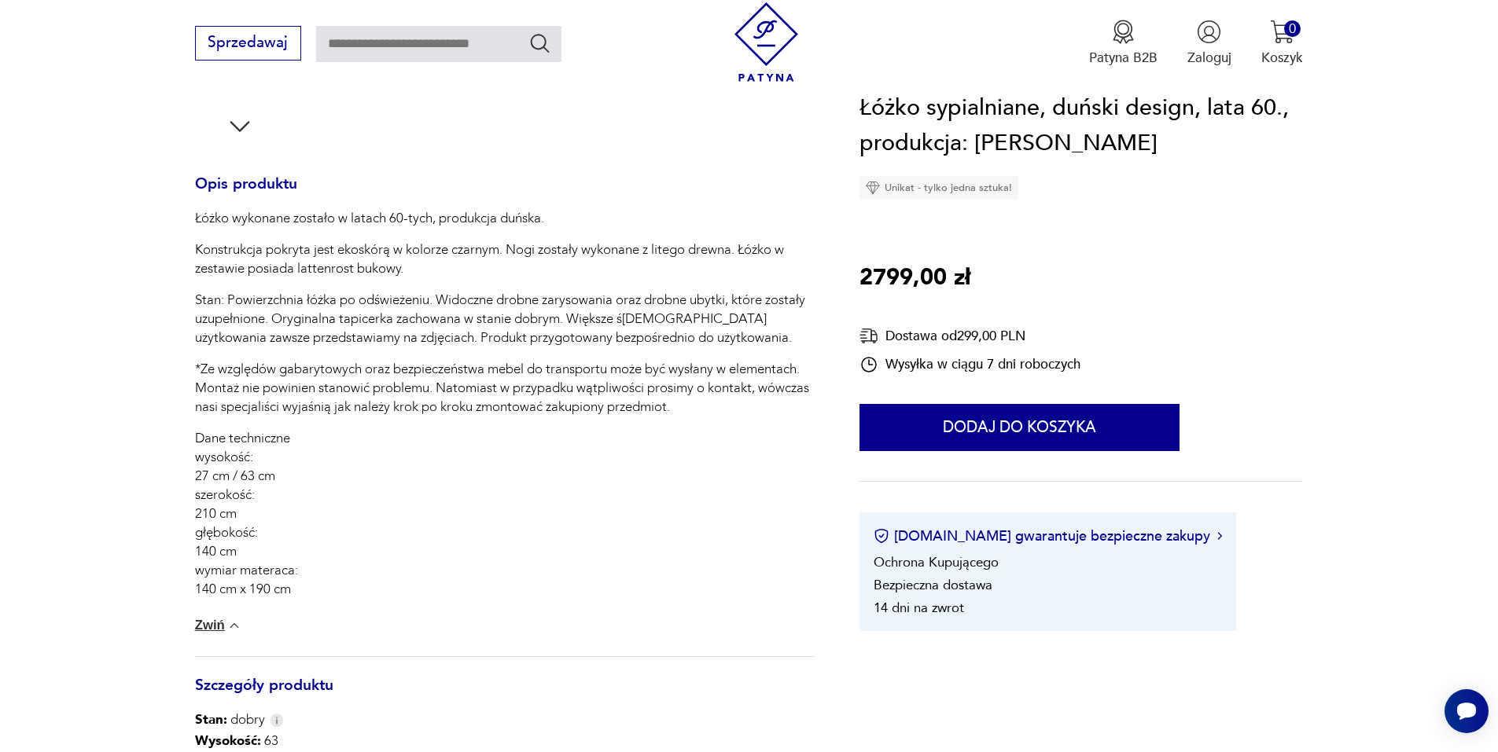
scroll to position [708, 0]
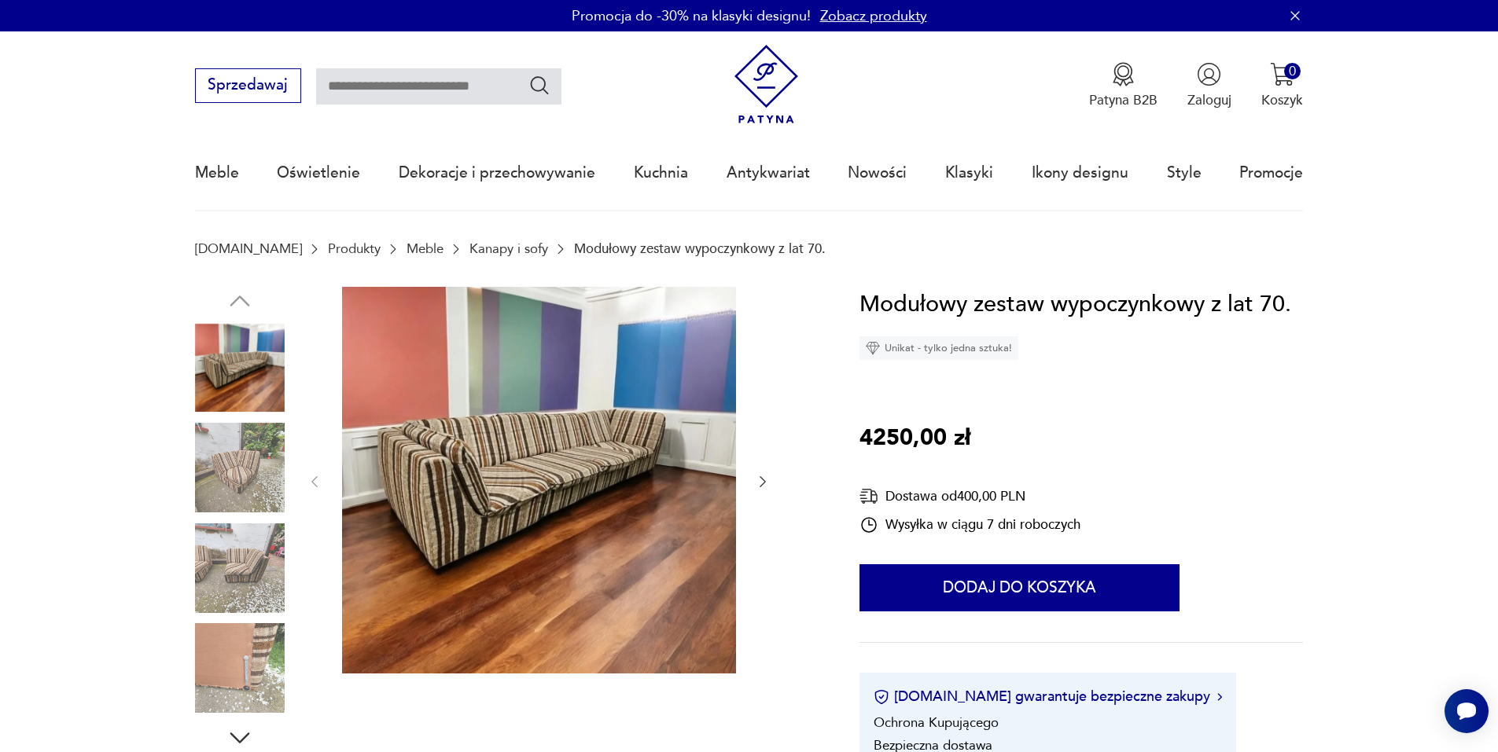
click at [759, 480] on icon "button" at bounding box center [763, 482] width 16 height 16
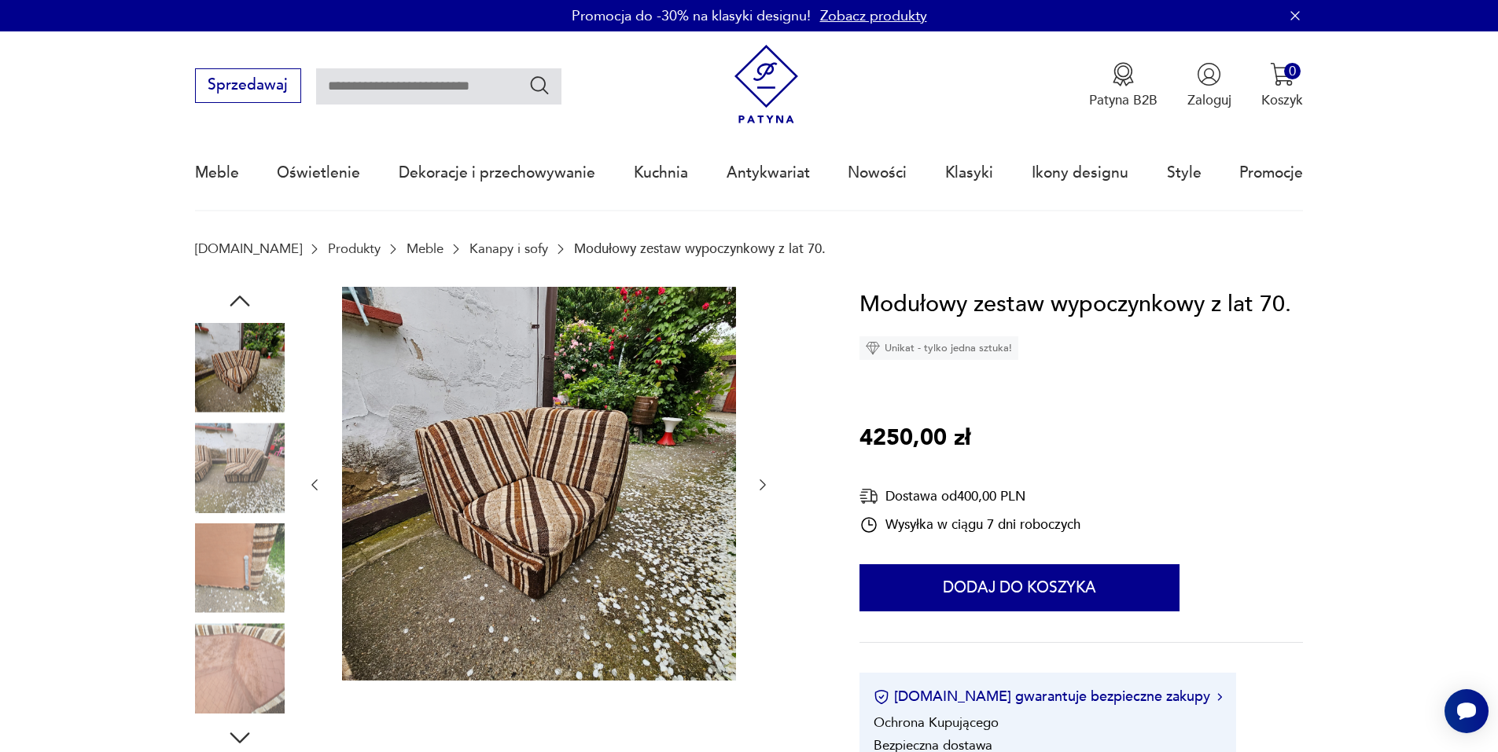
click at [767, 484] on icon "button" at bounding box center [763, 485] width 16 height 16
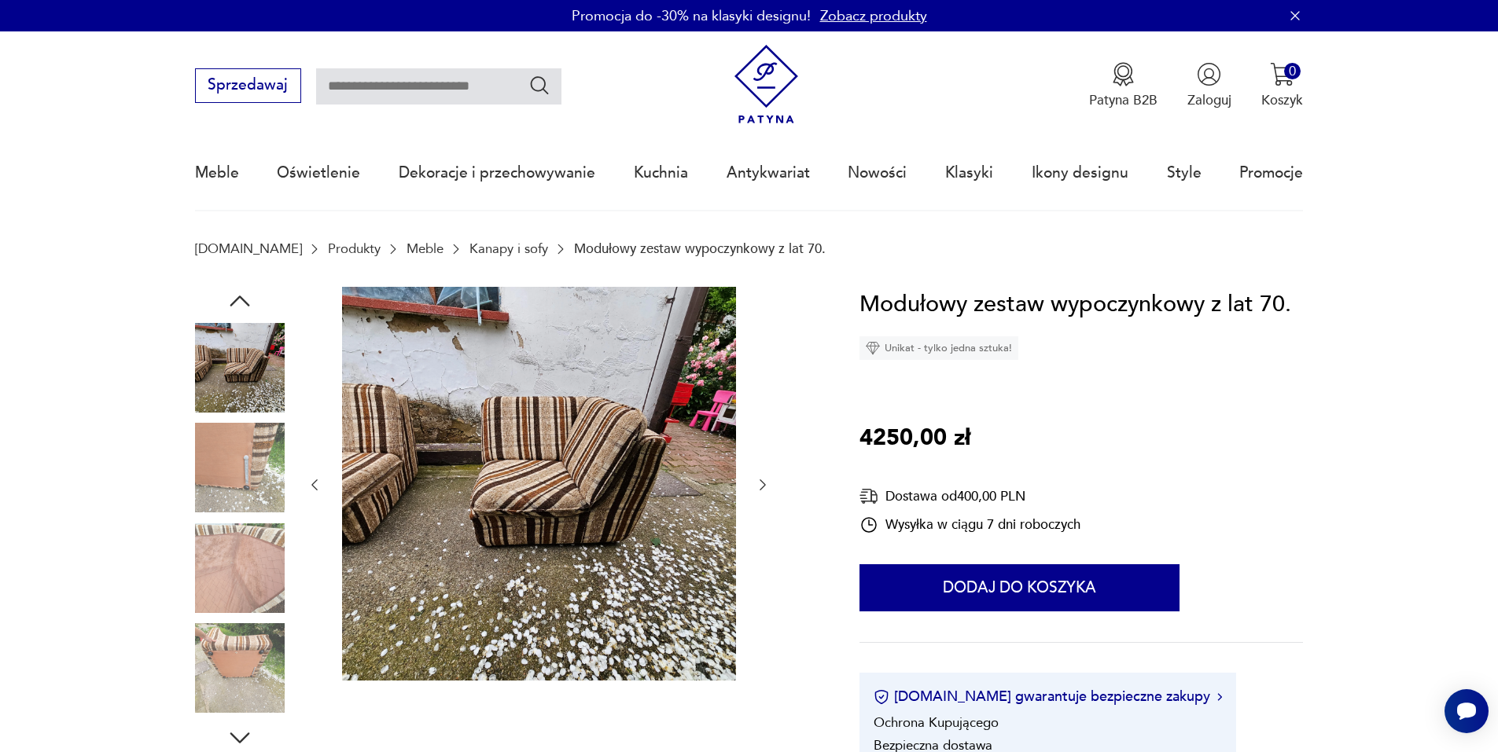
click at [767, 484] on icon "button" at bounding box center [763, 485] width 16 height 16
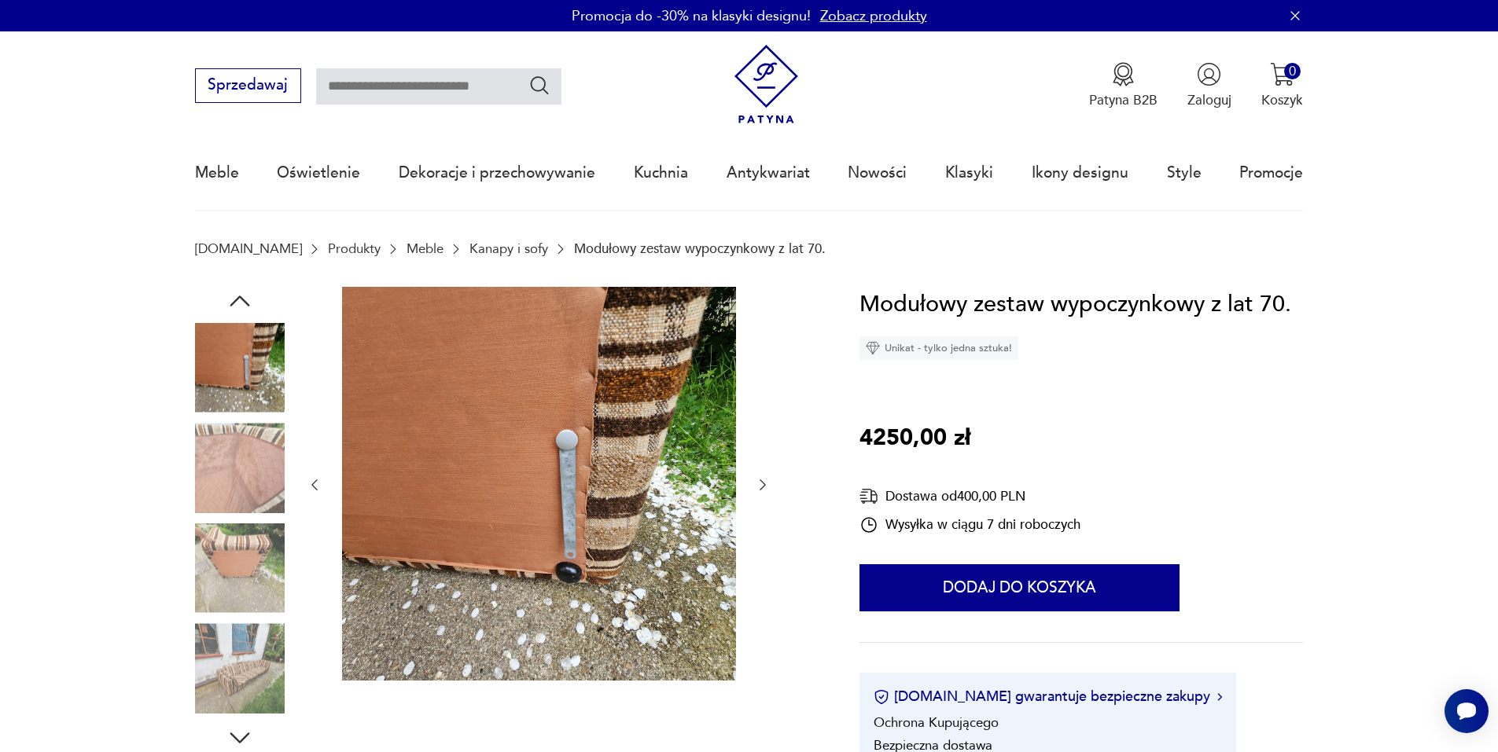
click at [761, 485] on icon "button" at bounding box center [763, 485] width 16 height 16
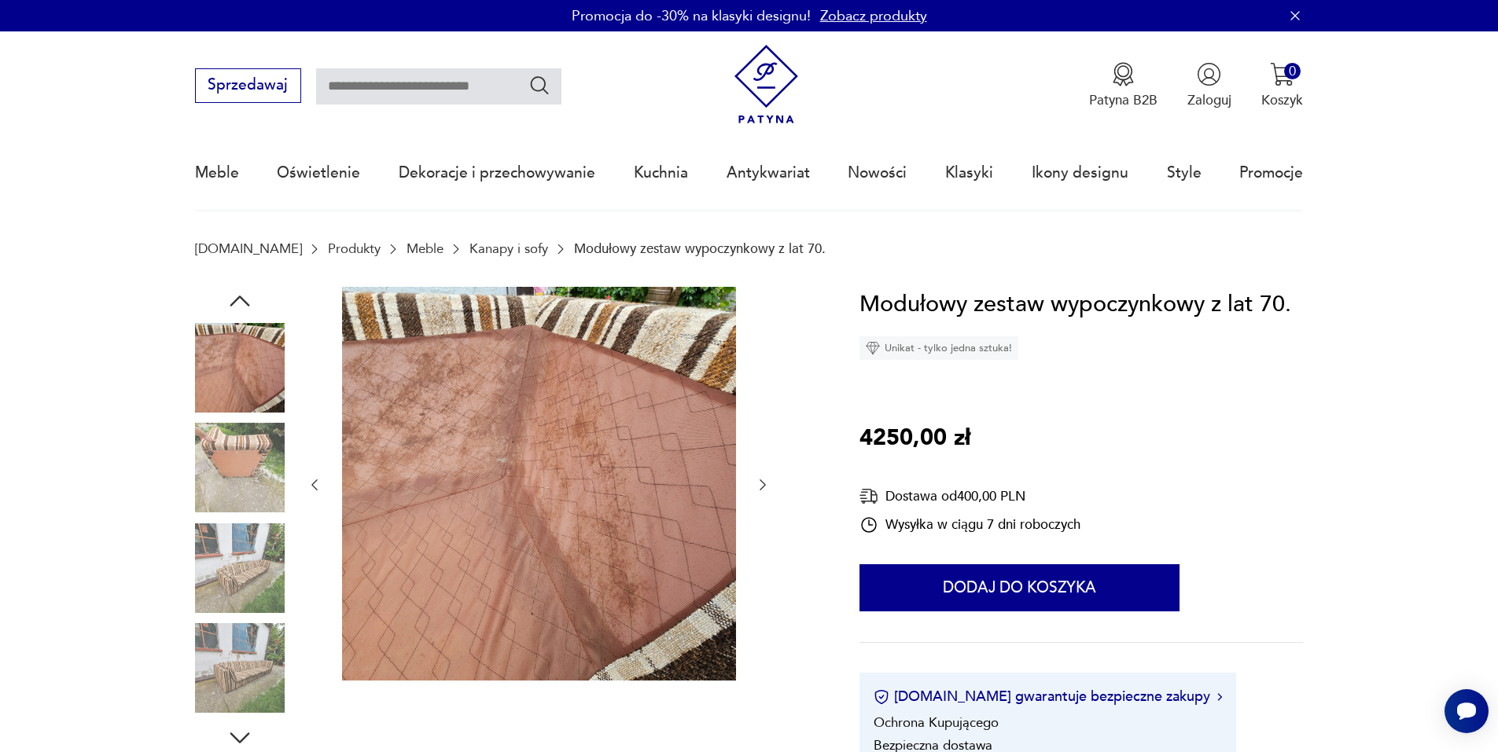
click at [761, 485] on icon "button" at bounding box center [763, 485] width 16 height 16
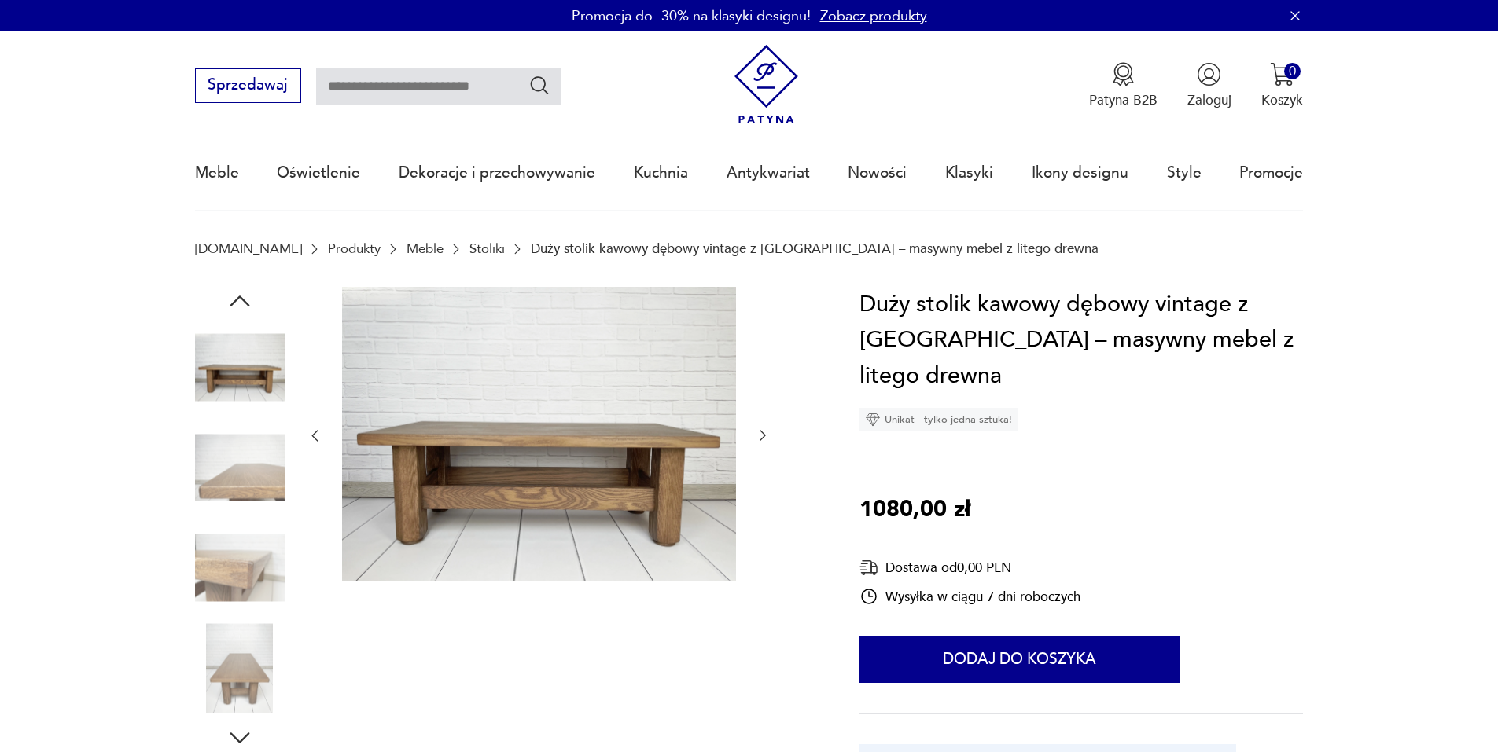
click at [760, 436] on icon "button" at bounding box center [763, 436] width 16 height 16
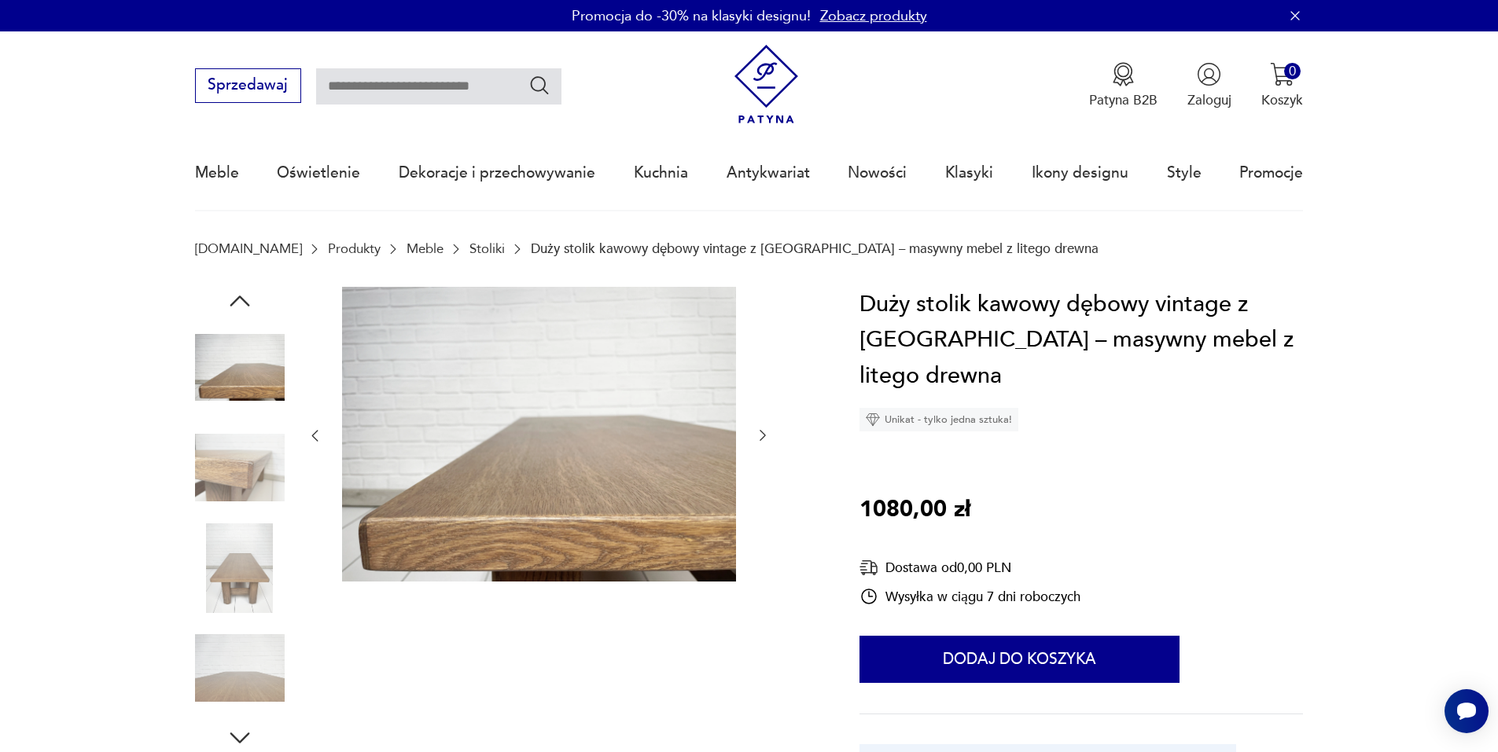
click at [745, 434] on div at bounding box center [539, 436] width 464 height 299
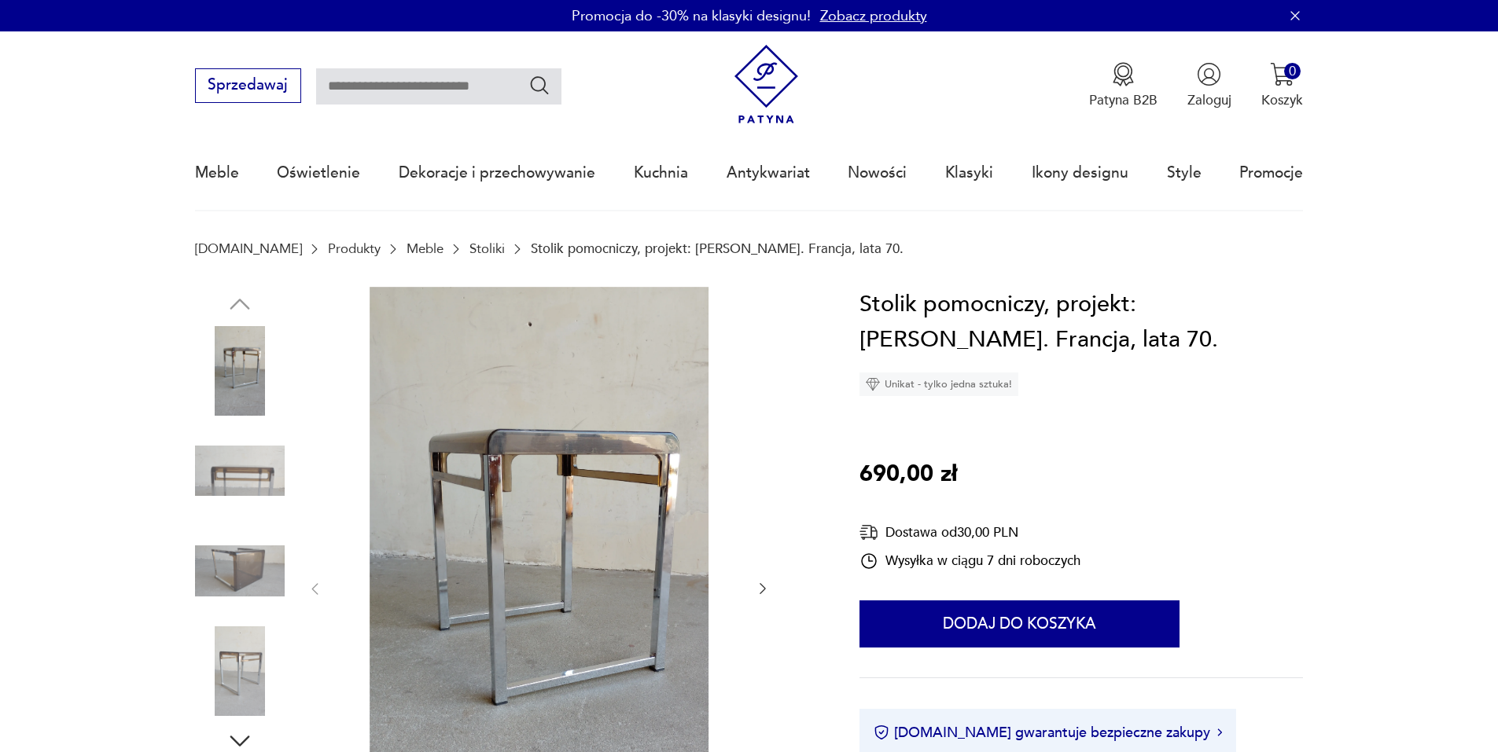
click at [761, 594] on icon "button" at bounding box center [763, 589] width 16 height 16
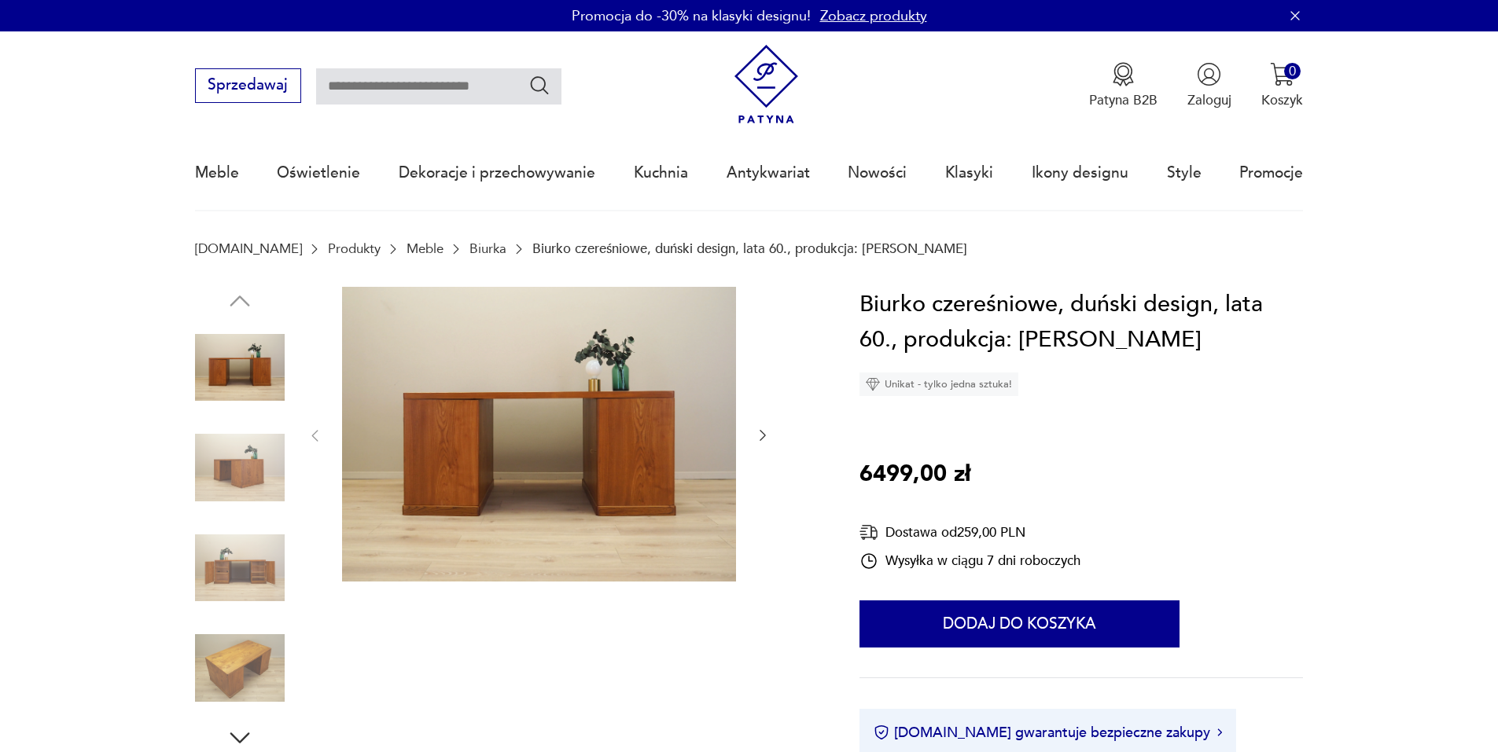
click at [763, 434] on icon "button" at bounding box center [763, 436] width 6 height 11
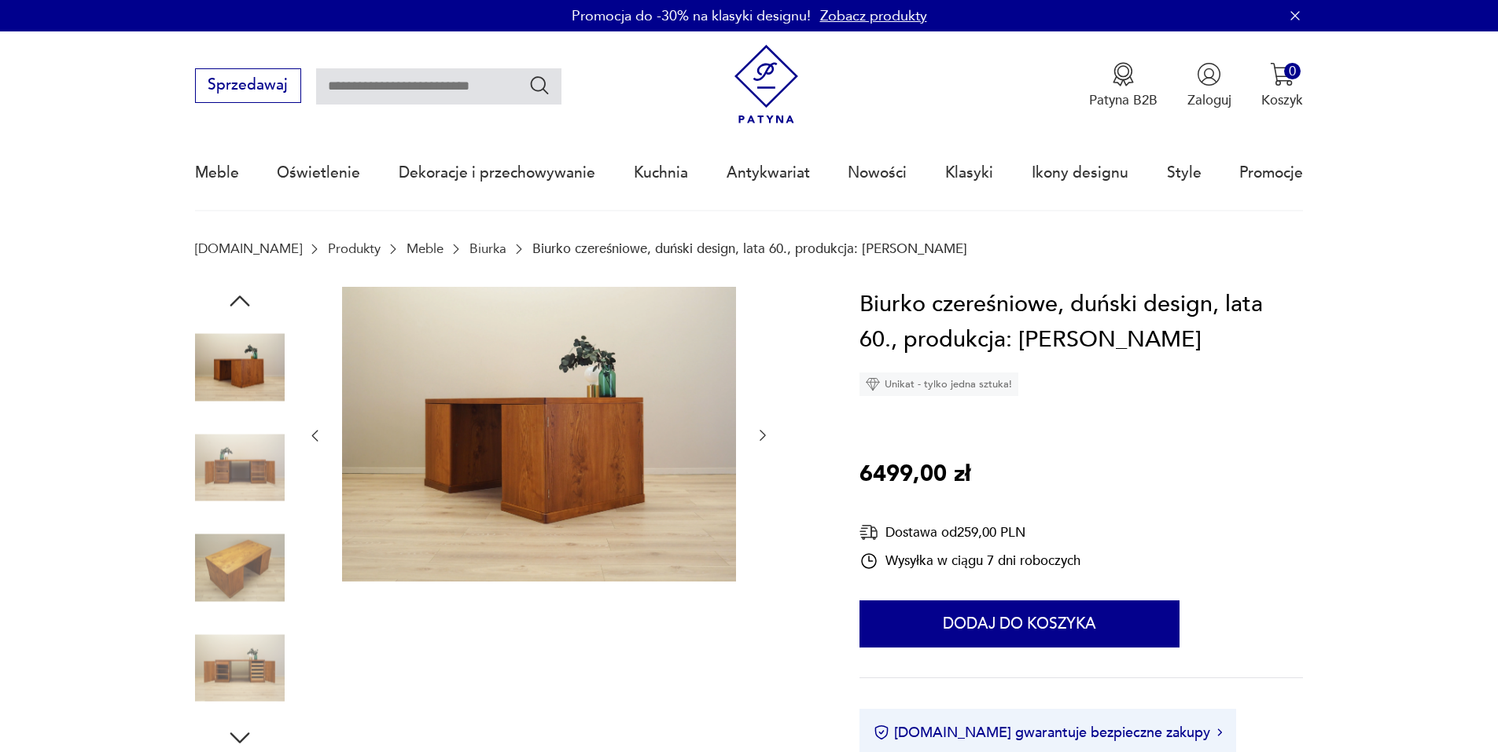
click at [763, 434] on icon "button" at bounding box center [763, 436] width 6 height 11
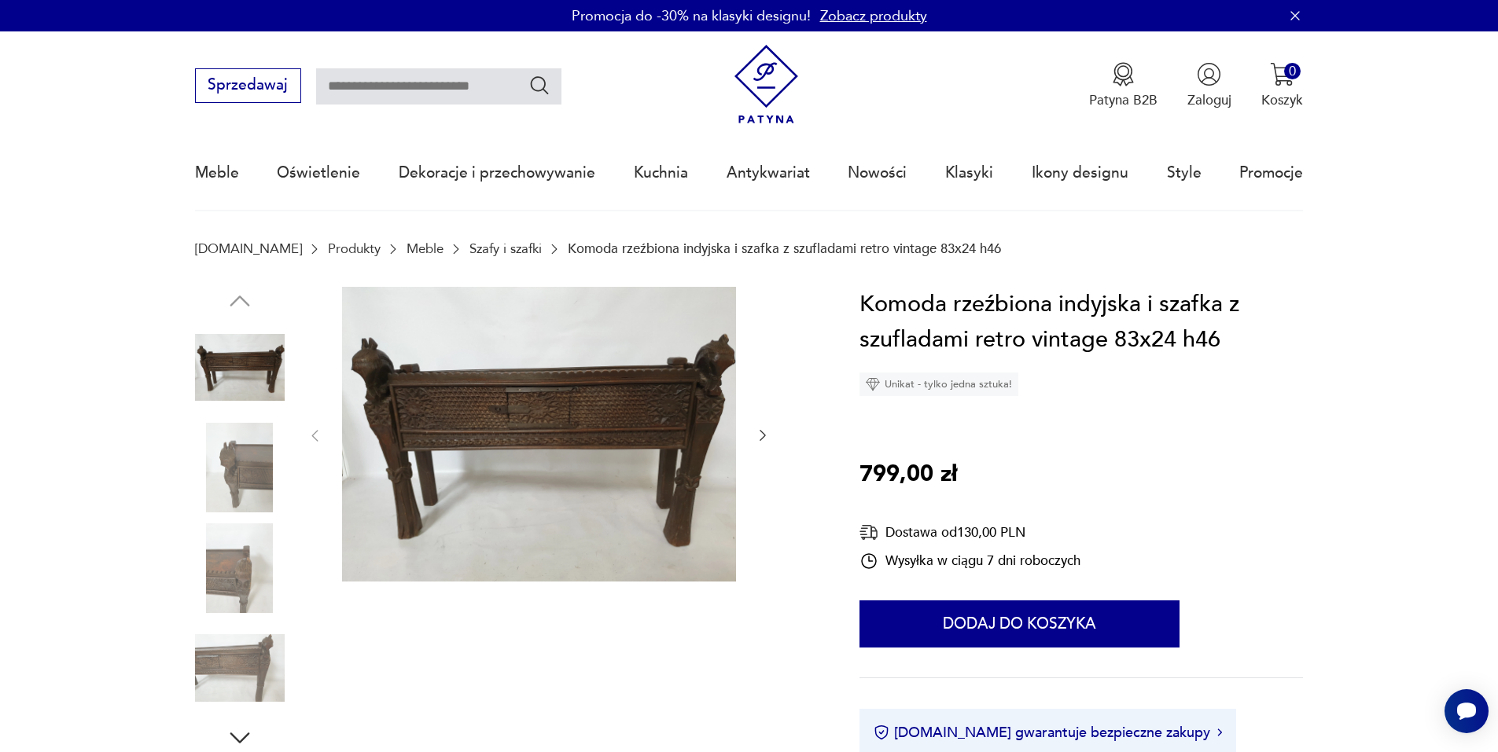
click at [766, 434] on icon "button" at bounding box center [763, 436] width 16 height 16
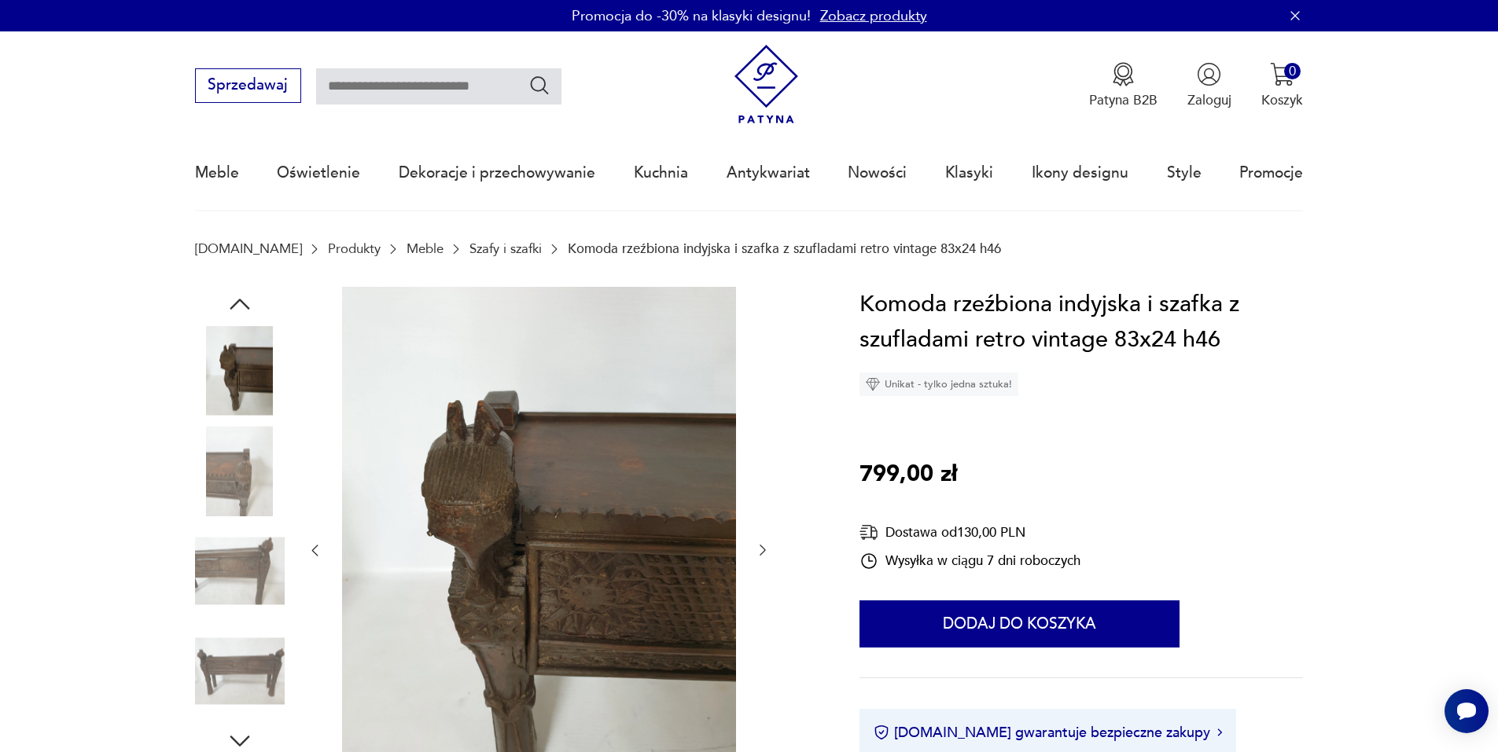
click at [760, 552] on icon "button" at bounding box center [763, 551] width 16 height 16
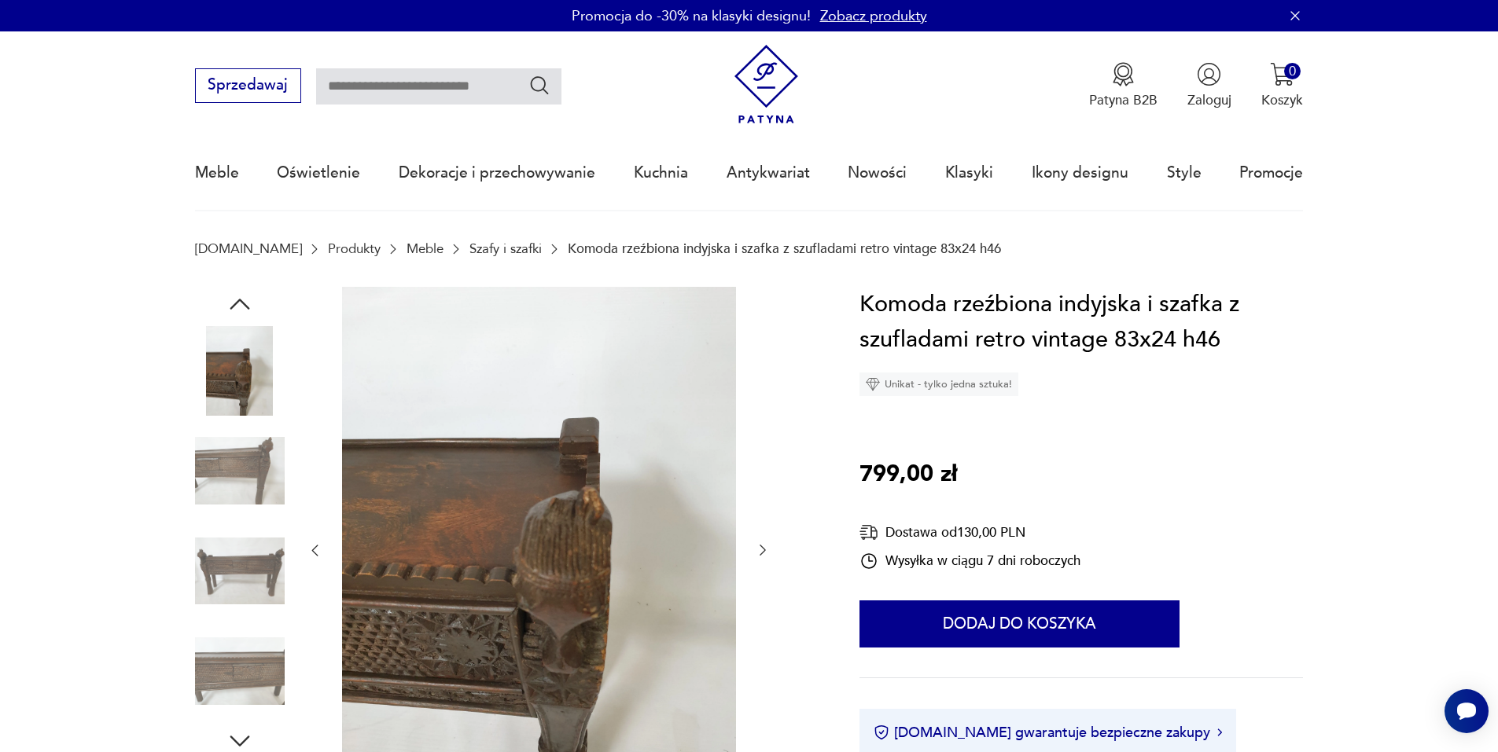
click at [760, 552] on icon "button" at bounding box center [763, 551] width 16 height 16
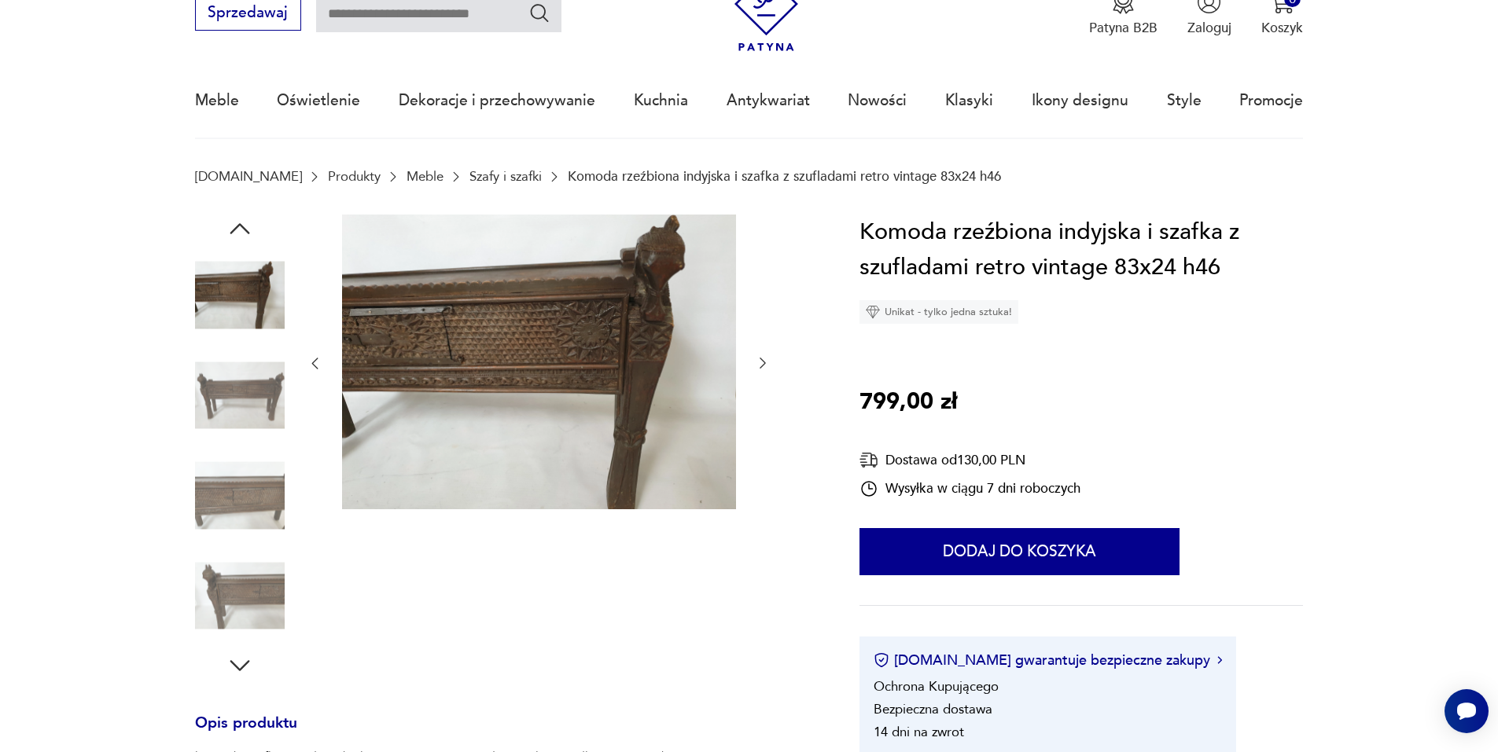
scroll to position [79, 0]
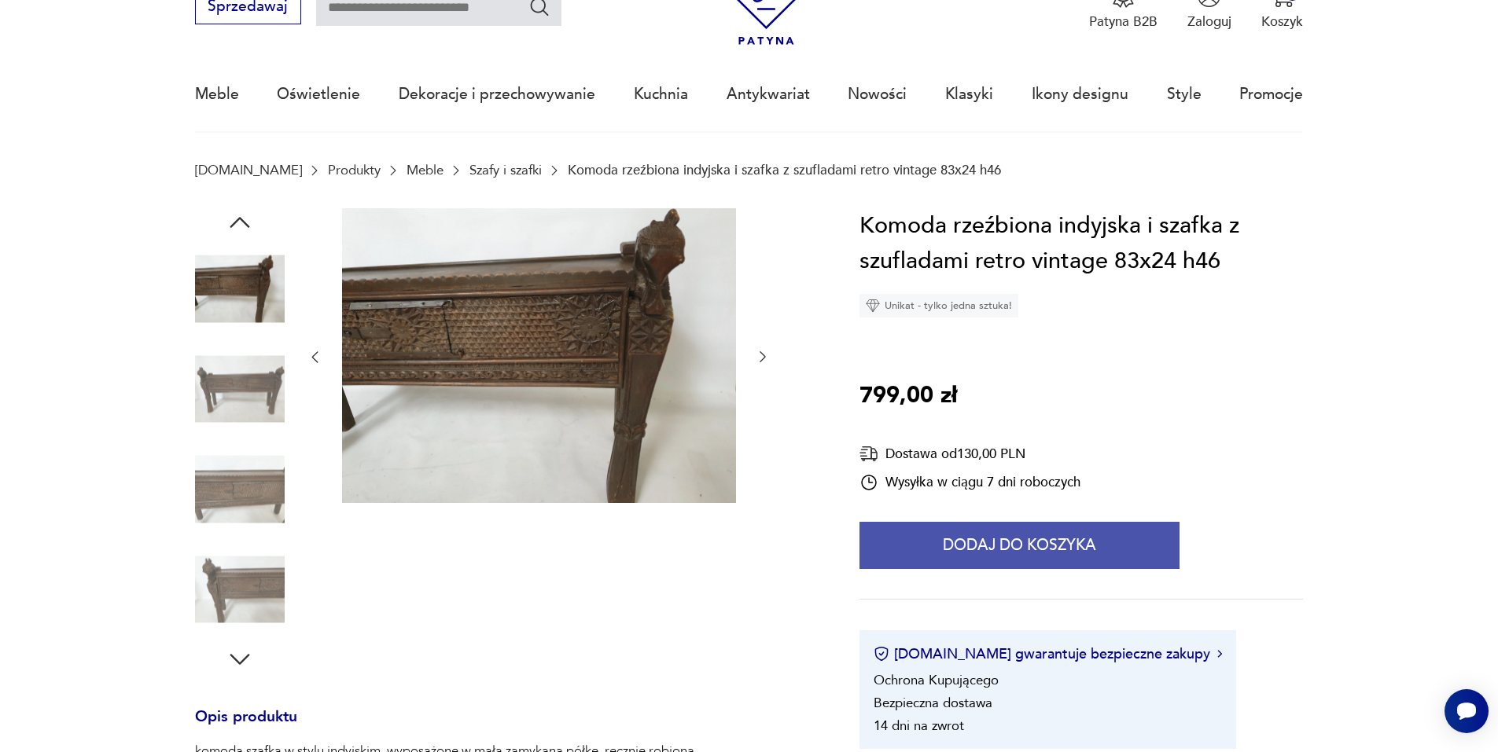
click at [954, 557] on button "Dodaj do koszyka" at bounding box center [1019, 545] width 320 height 47
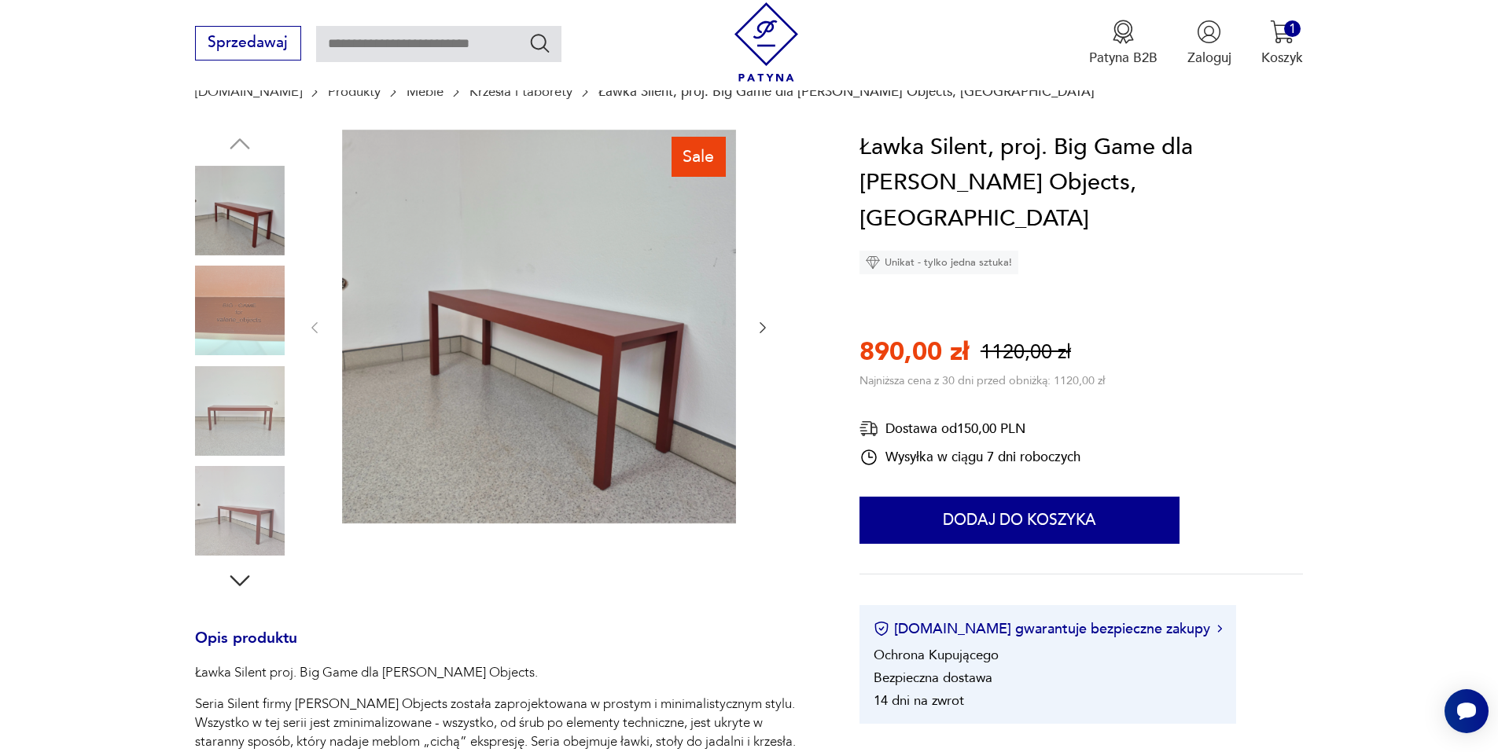
click at [757, 329] on icon "button" at bounding box center [763, 328] width 16 height 16
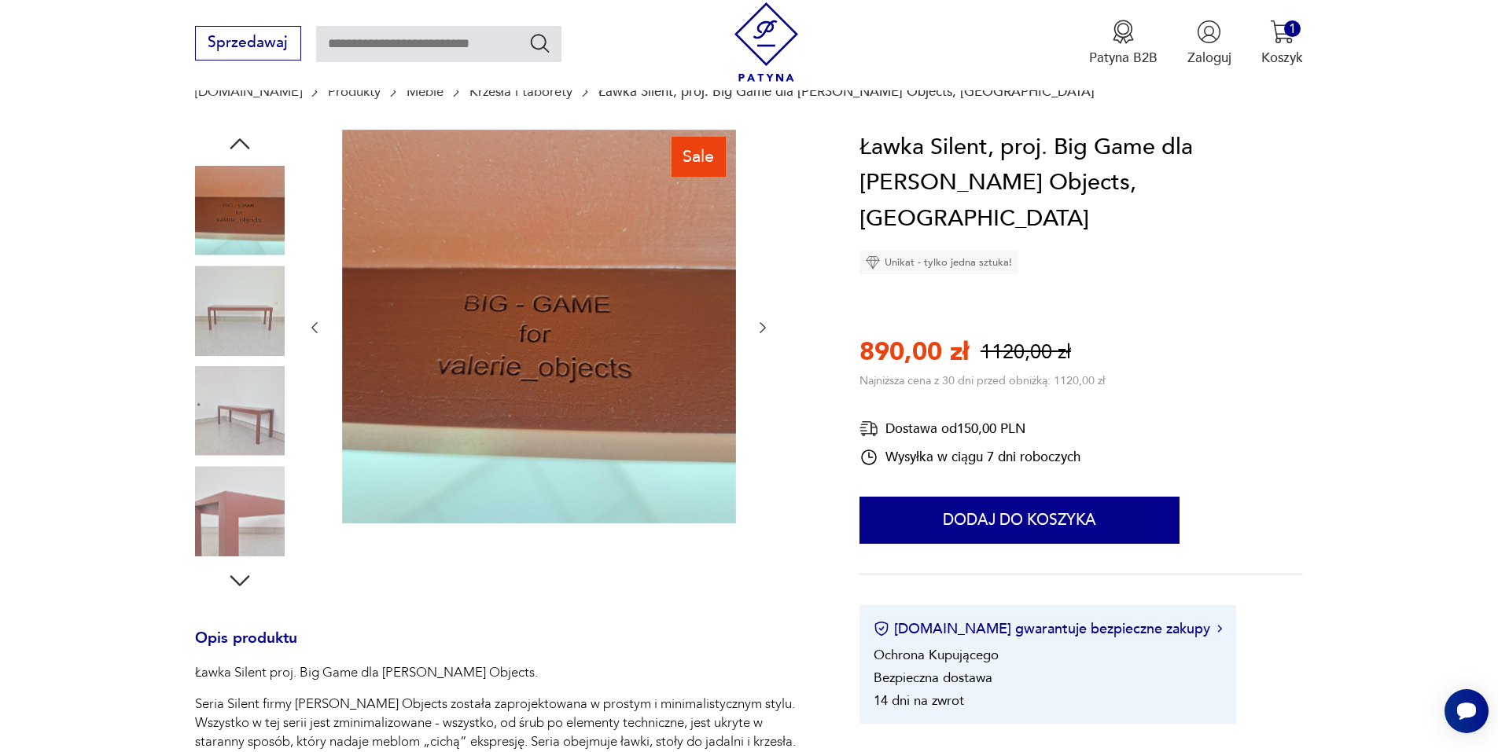
click at [657, 377] on img at bounding box center [539, 327] width 394 height 394
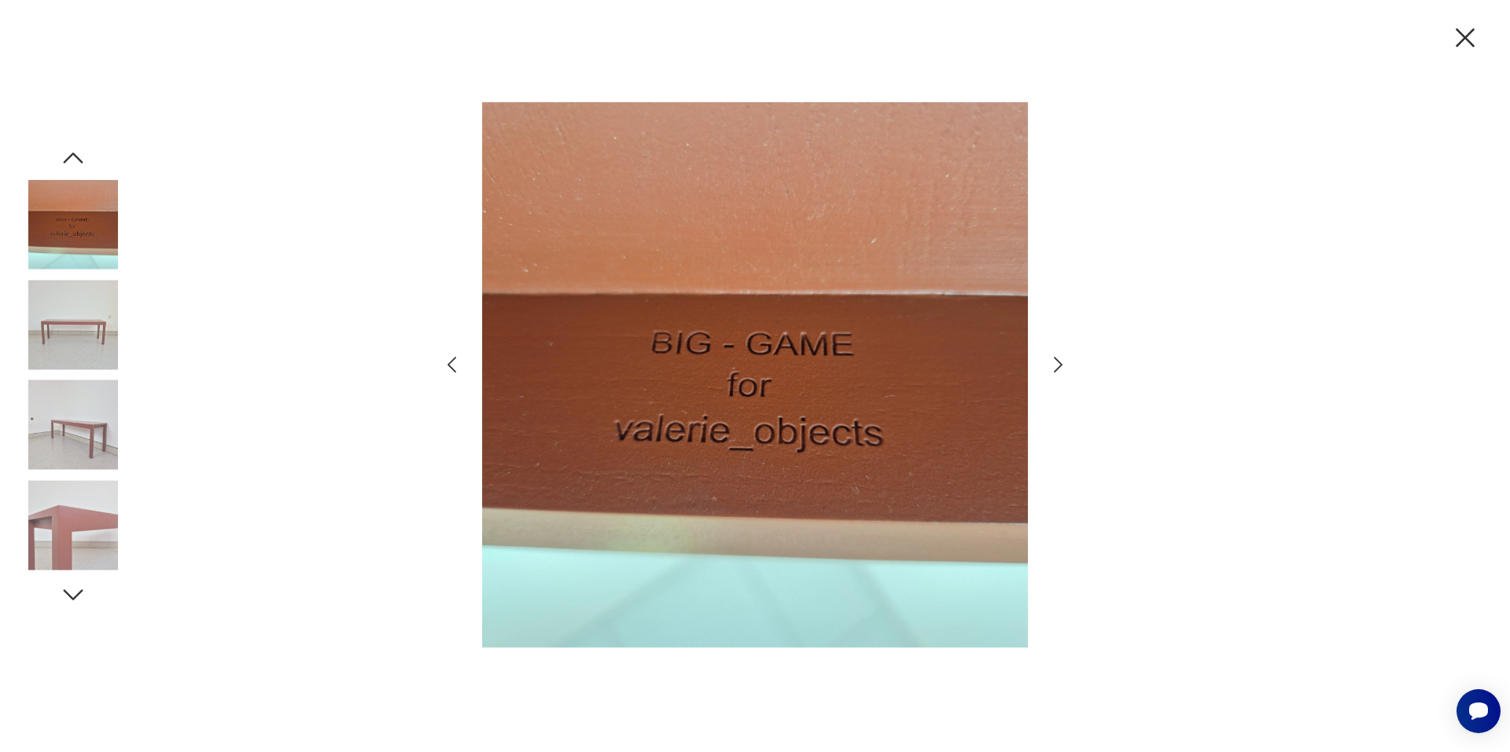
click at [1063, 354] on icon "button" at bounding box center [1057, 365] width 23 height 23
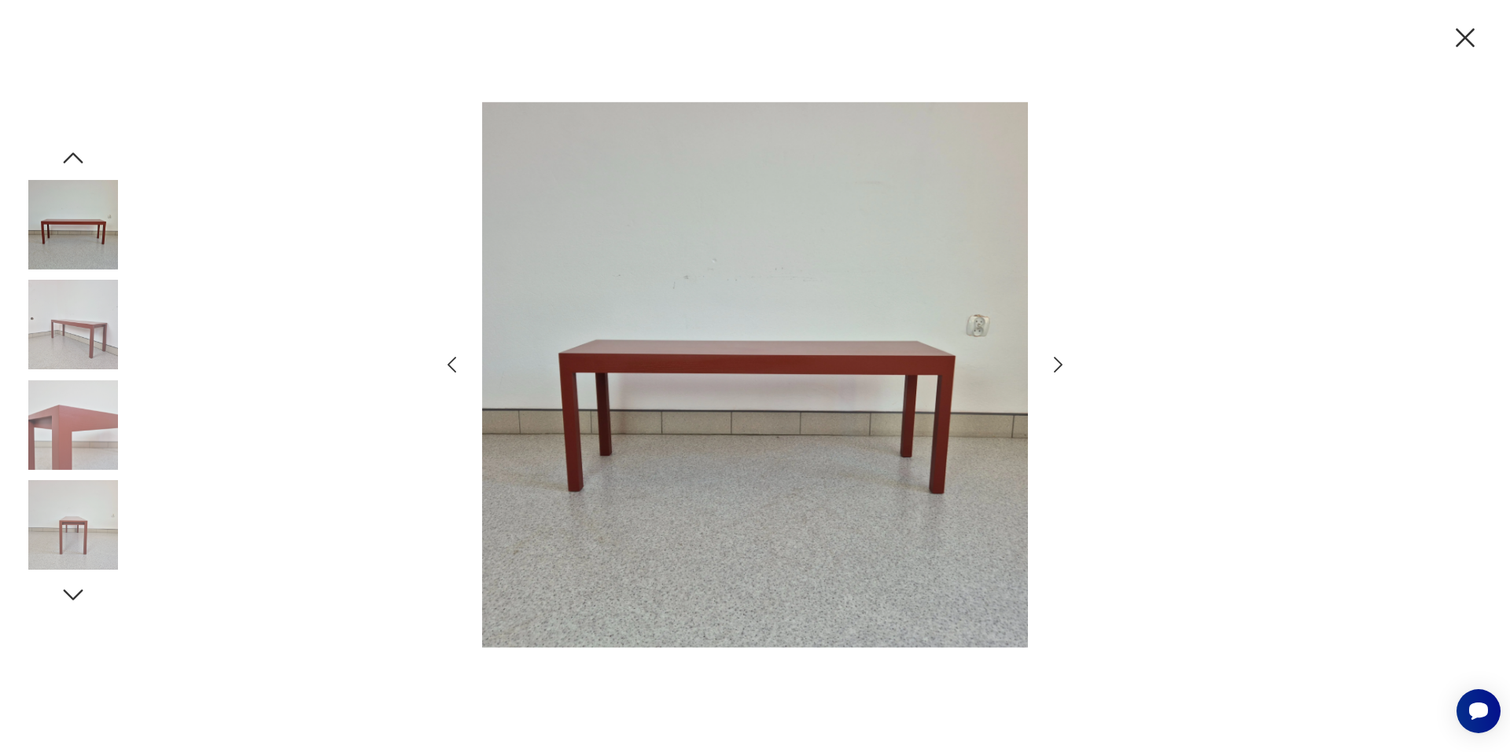
click at [1057, 368] on icon "button" at bounding box center [1058, 365] width 9 height 16
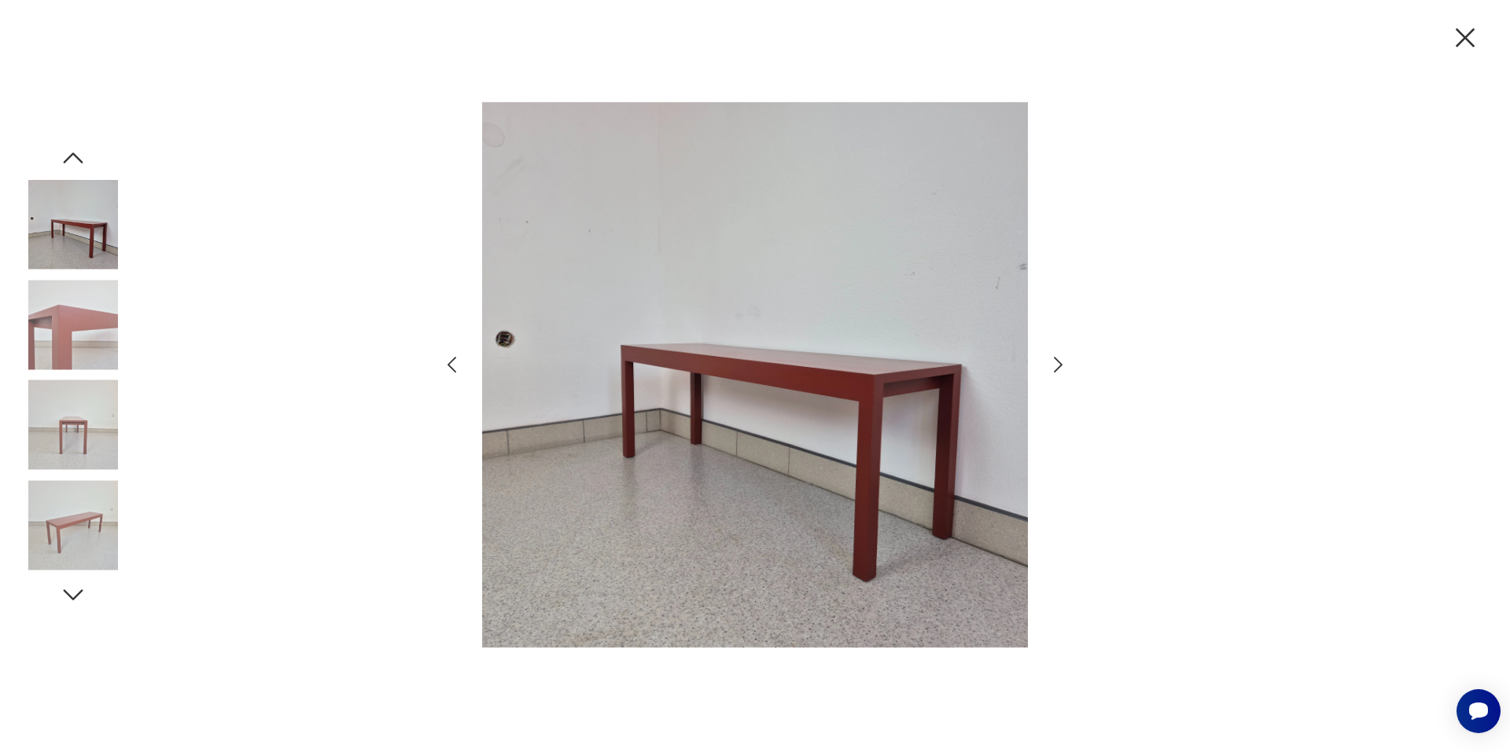
click at [1053, 362] on icon "button" at bounding box center [1057, 365] width 23 height 23
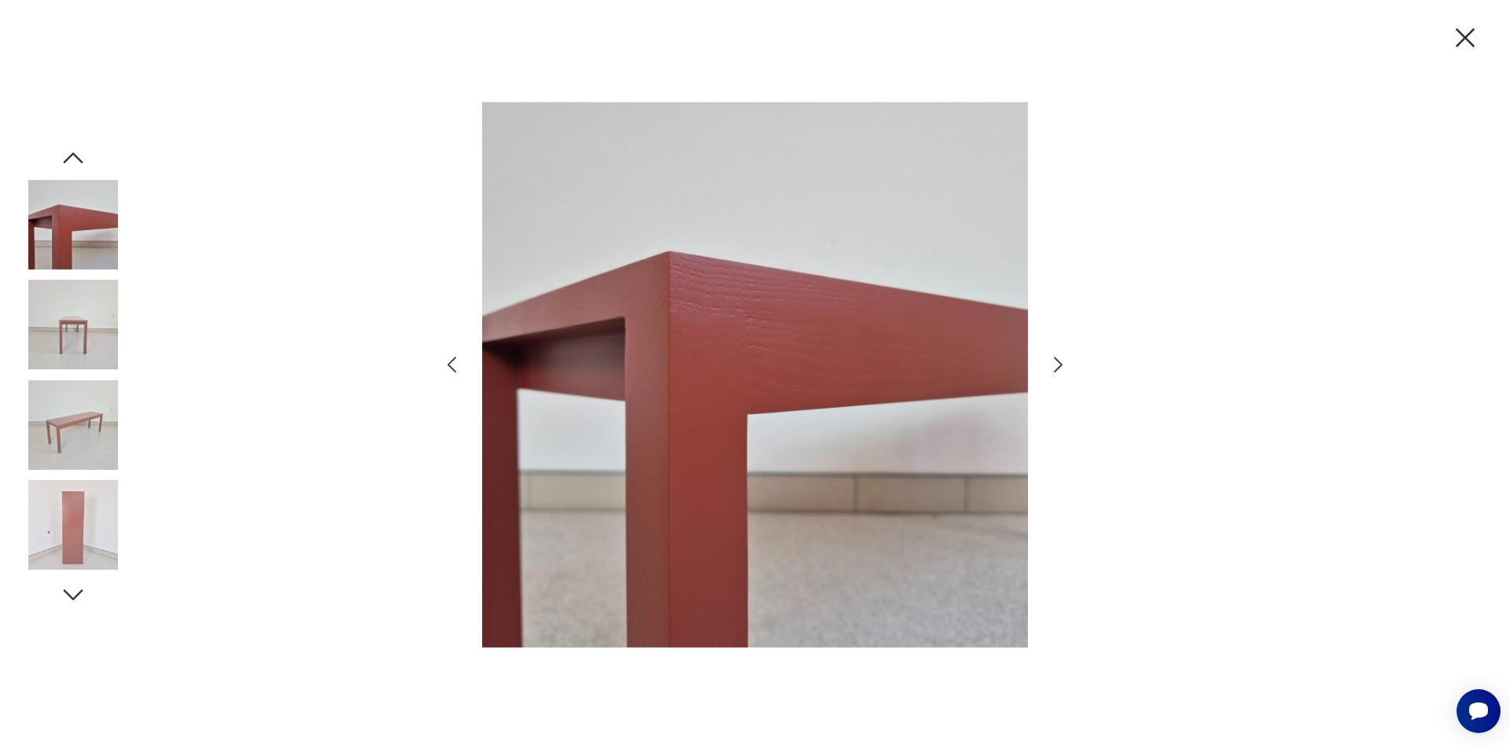
click at [1054, 362] on icon "button" at bounding box center [1057, 365] width 23 height 23
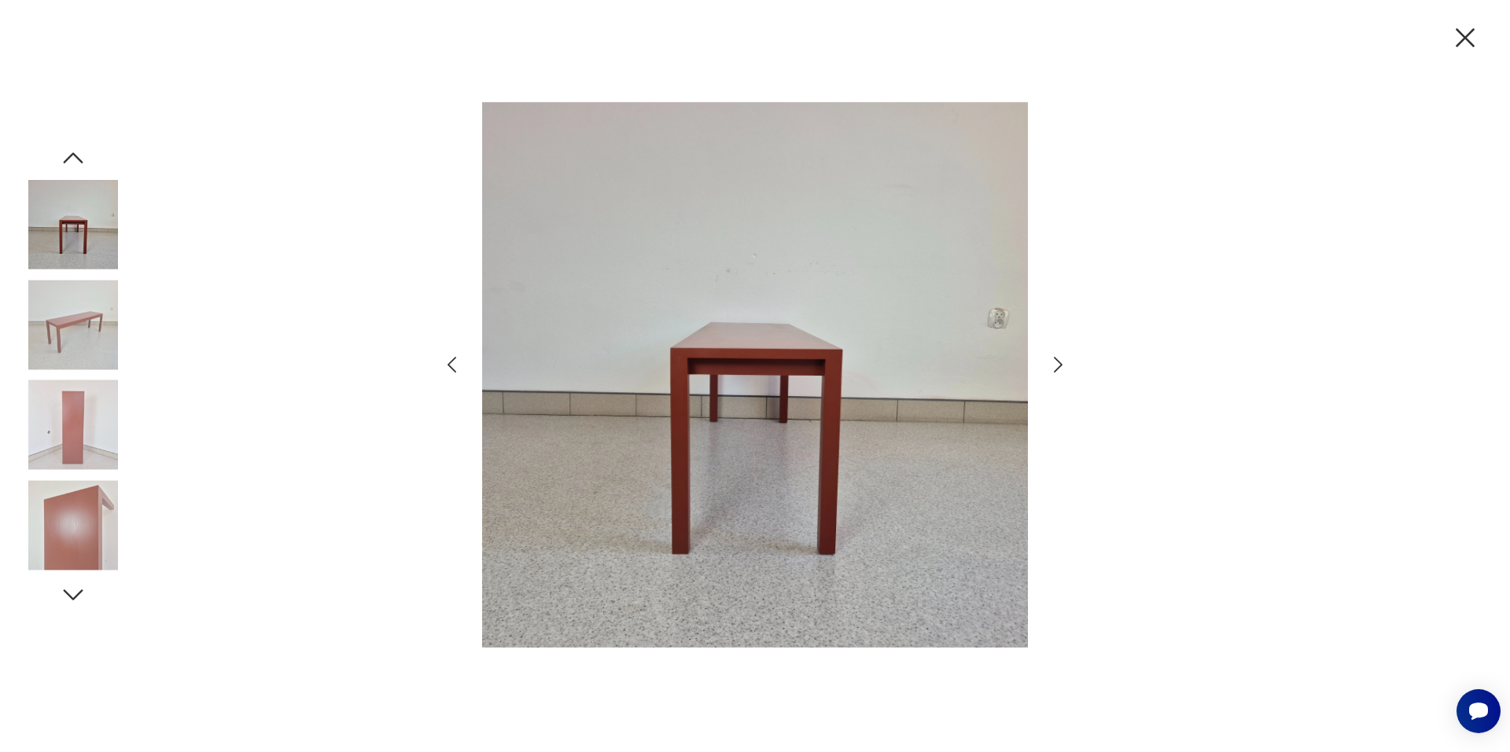
click at [1462, 29] on icon "button" at bounding box center [1464, 37] width 33 height 33
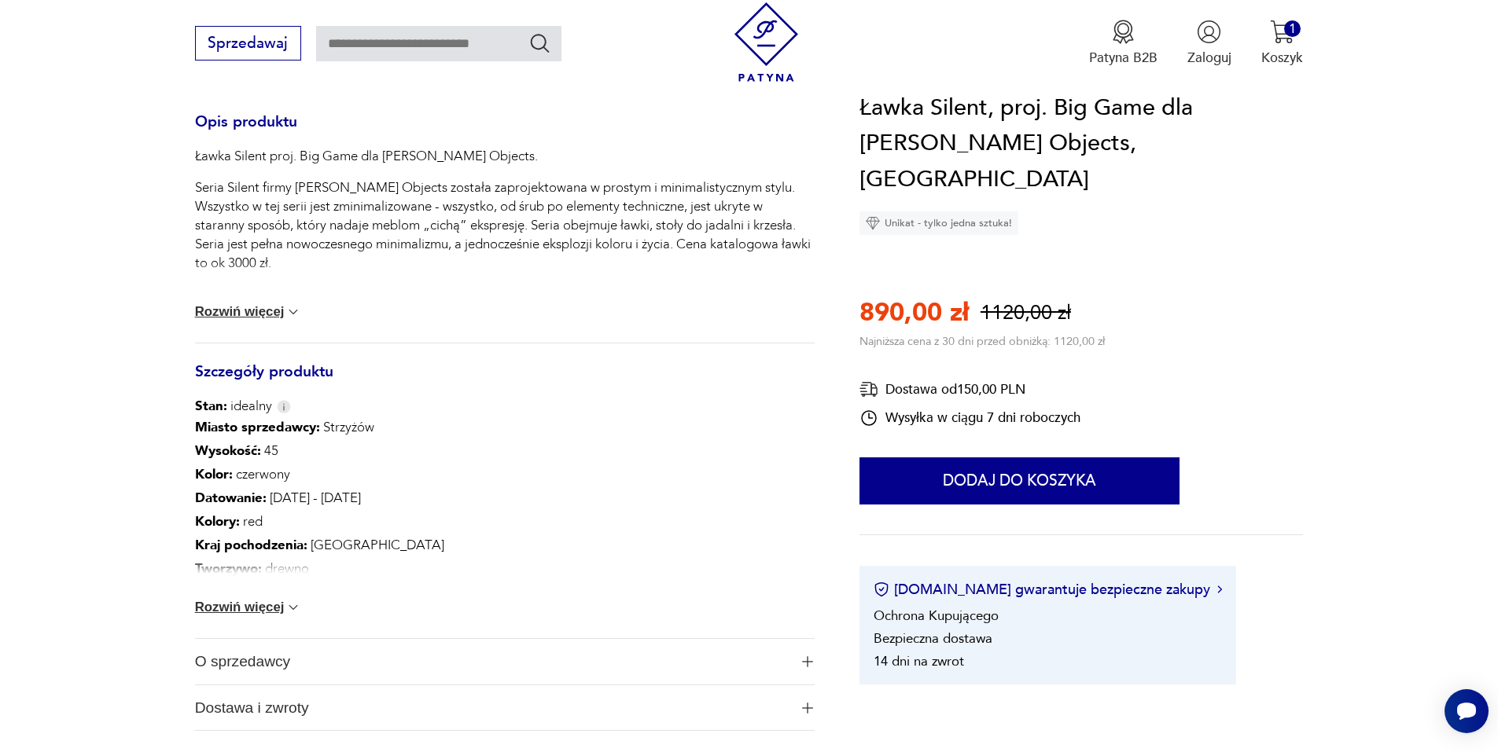
scroll to position [629, 0]
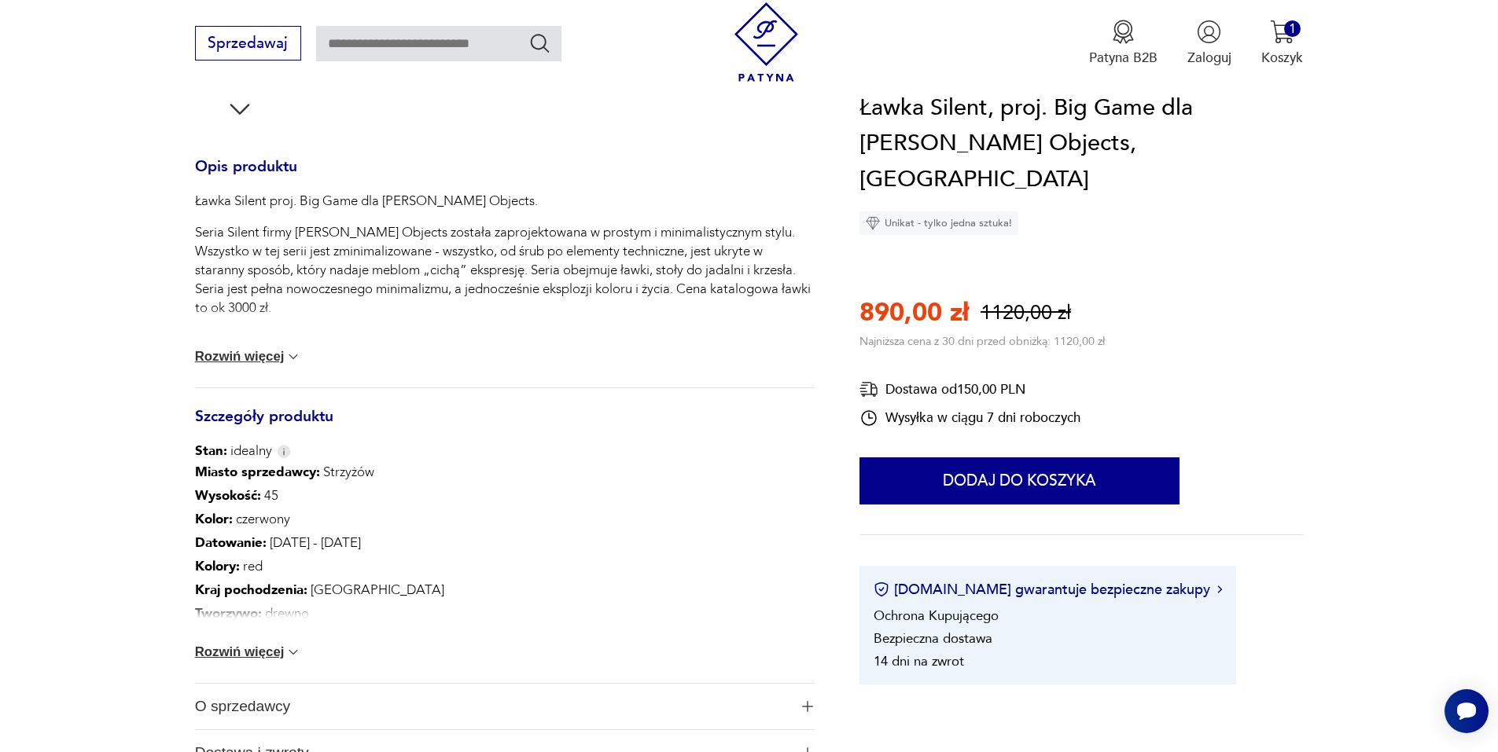
click at [263, 351] on button "Rozwiń więcej" at bounding box center [248, 357] width 107 height 16
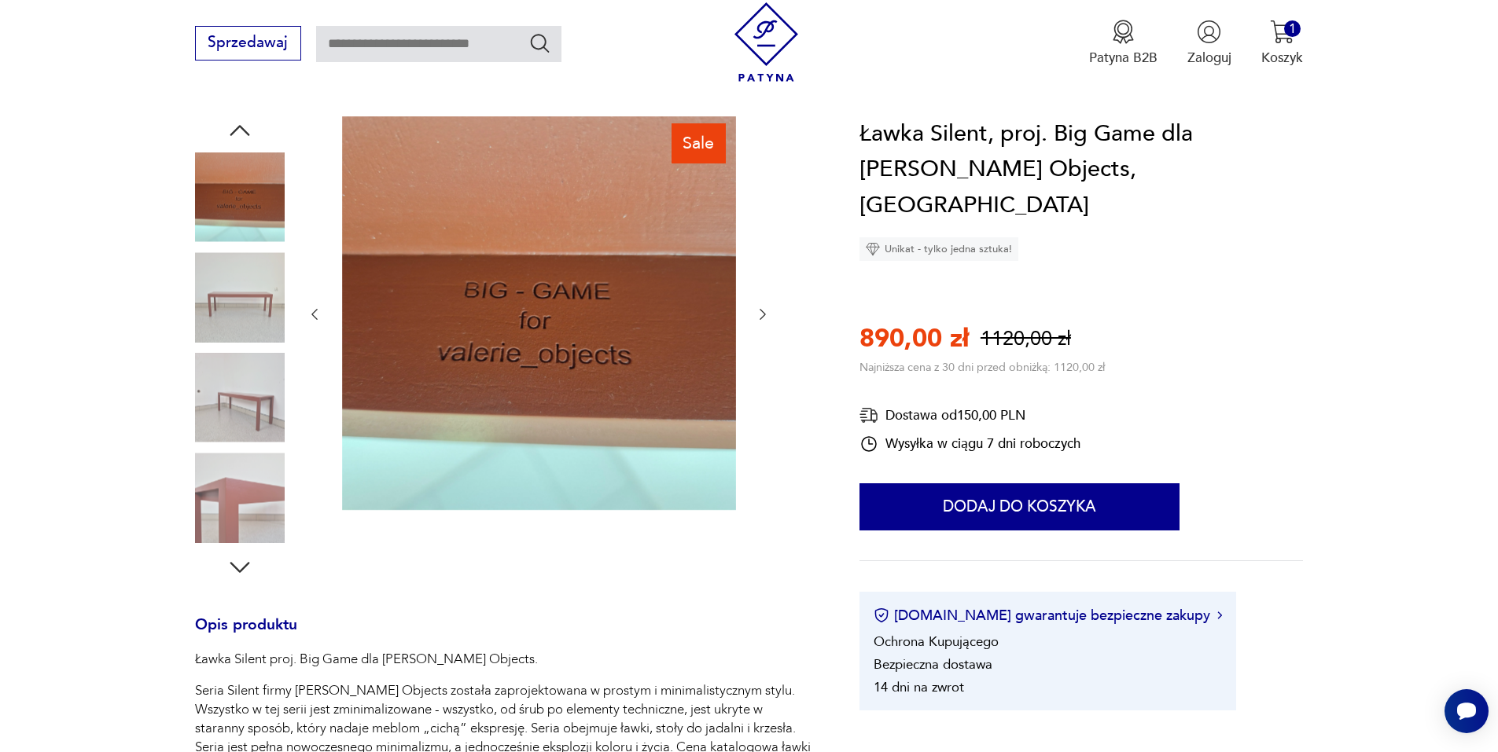
scroll to position [157, 0]
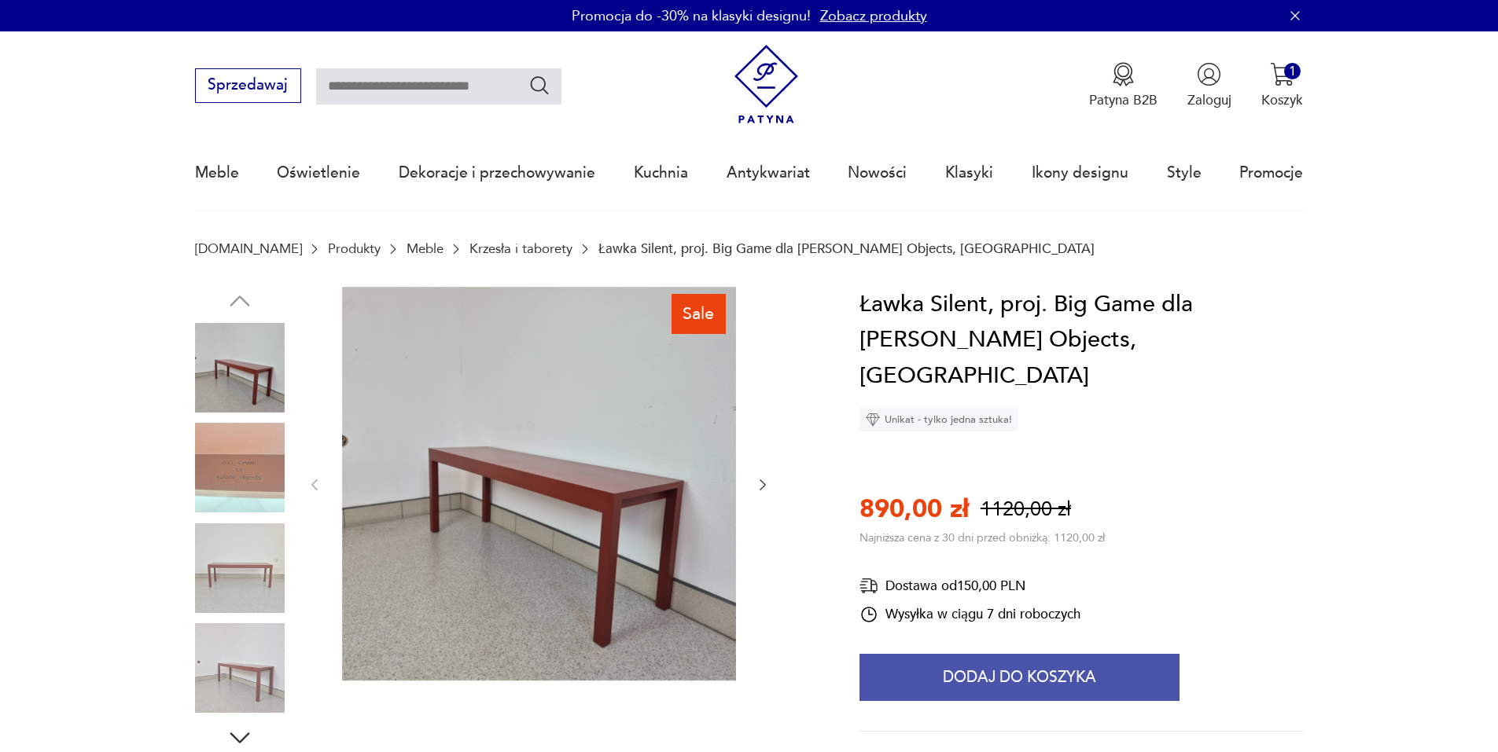
drag, startPoint x: 997, startPoint y: 632, endPoint x: 987, endPoint y: 612, distance: 22.9
click at [998, 654] on button "Dodaj do koszyka" at bounding box center [1019, 677] width 320 height 47
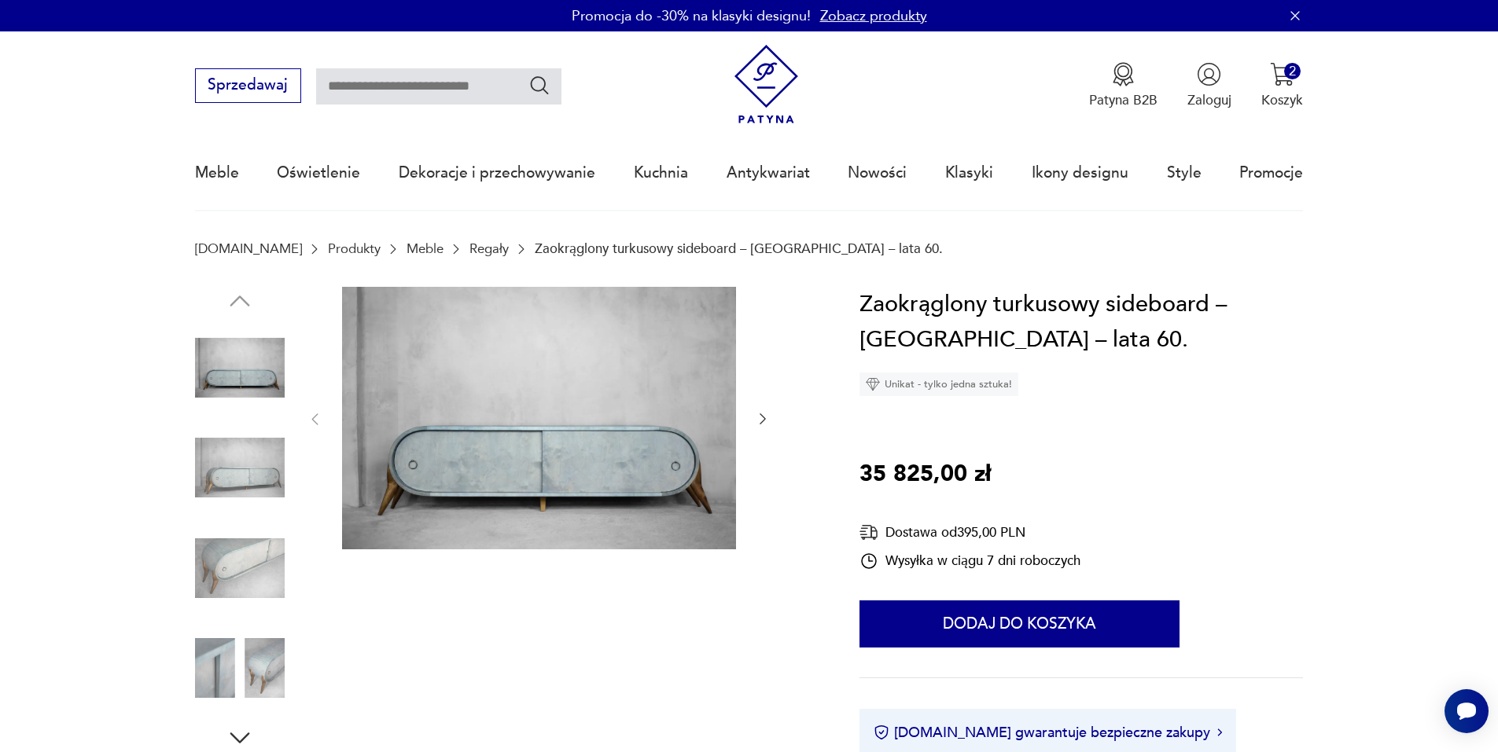
click at [763, 421] on icon "button" at bounding box center [763, 419] width 16 height 16
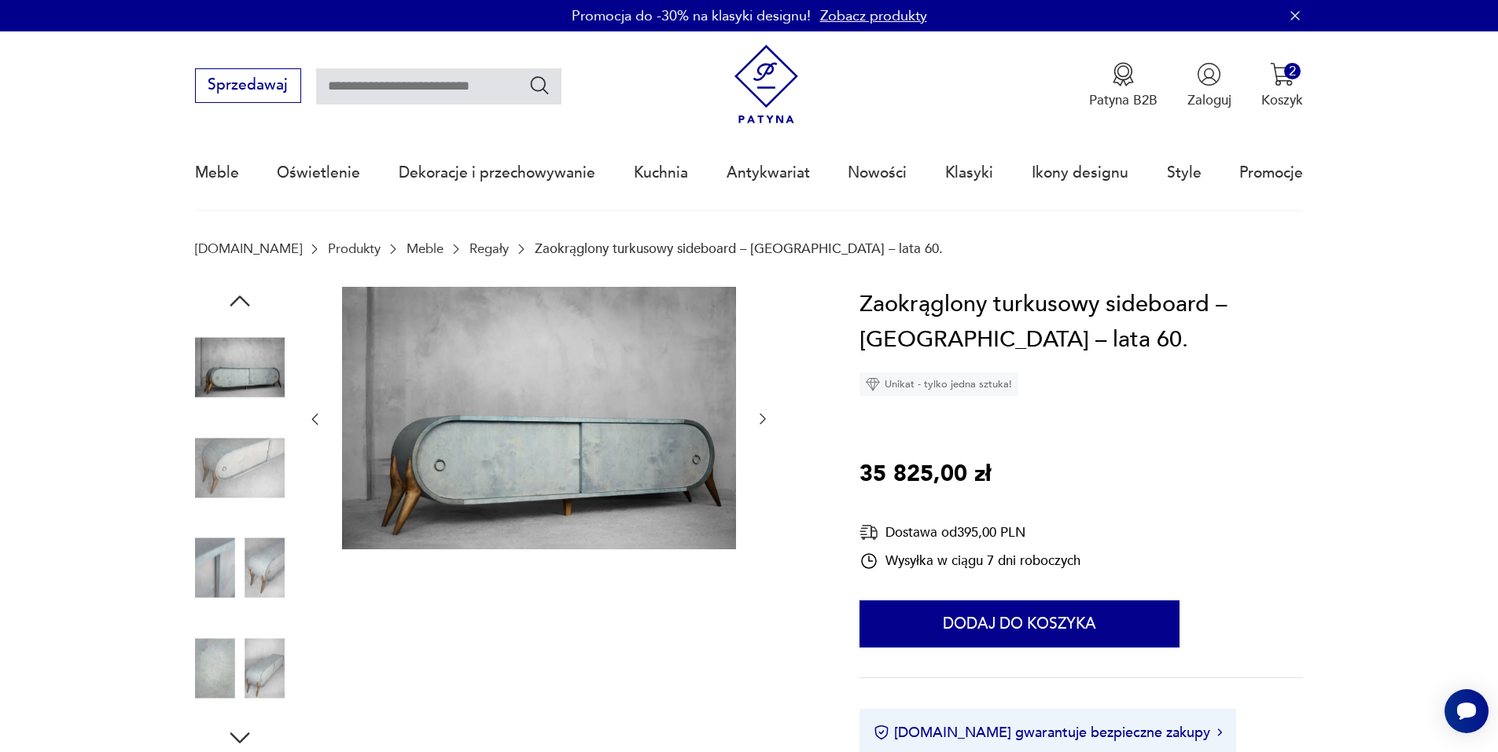
click at [763, 421] on icon "button" at bounding box center [763, 419] width 16 height 16
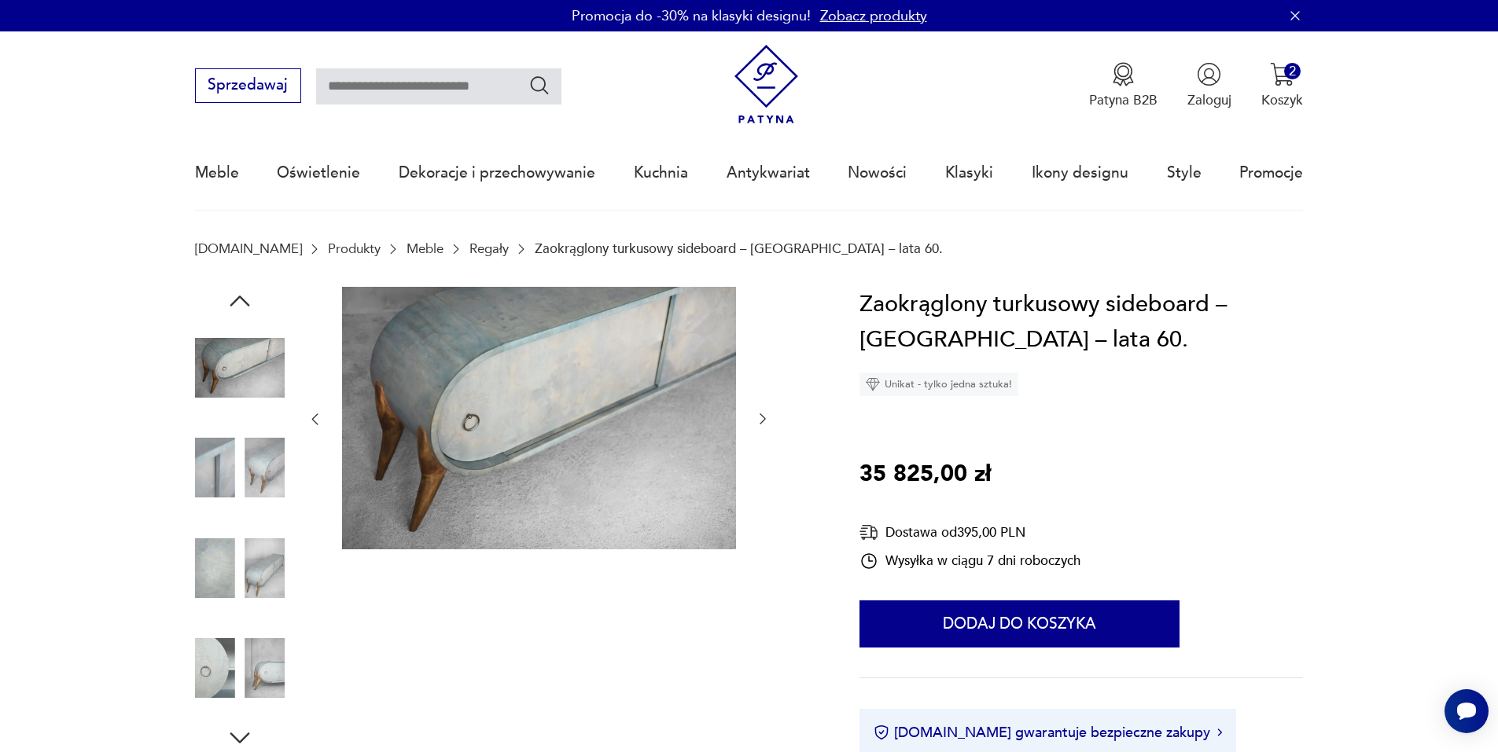
click at [766, 414] on icon "button" at bounding box center [763, 419] width 16 height 16
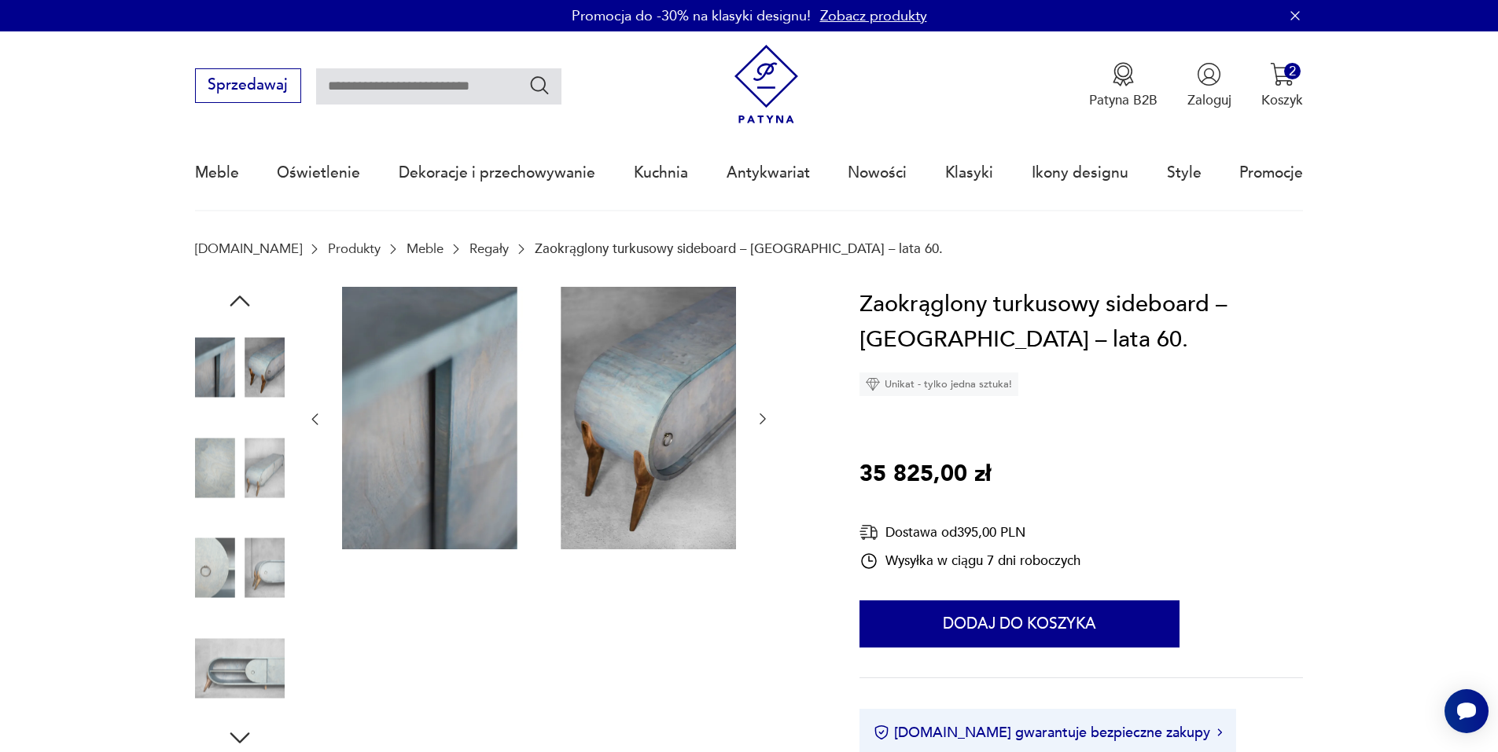
click at [766, 414] on icon "button" at bounding box center [763, 419] width 16 height 16
